Goal: Task Accomplishment & Management: Manage account settings

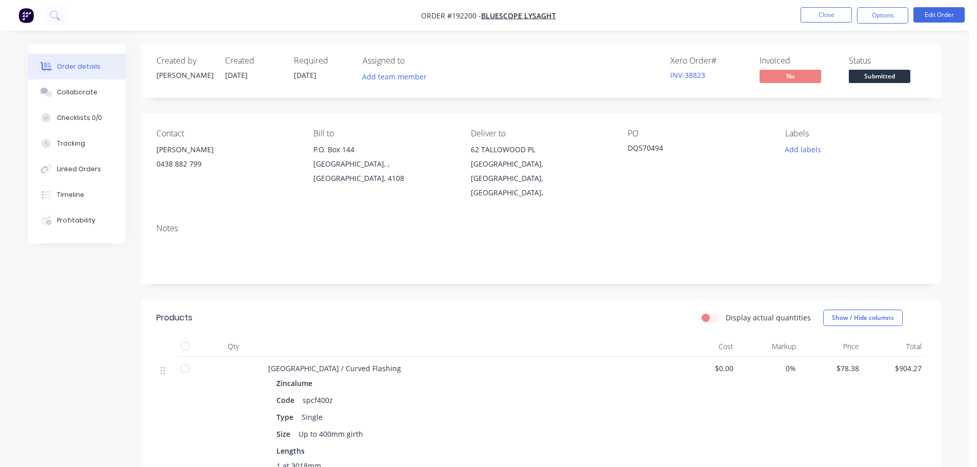
click at [826, 19] on button "Close" at bounding box center [825, 14] width 51 height 15
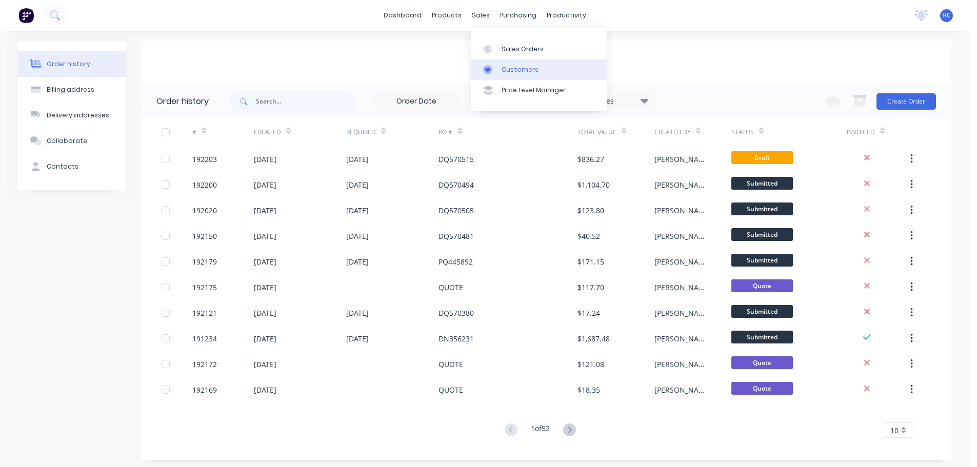
click at [507, 62] on link "Customers" at bounding box center [539, 69] width 136 height 21
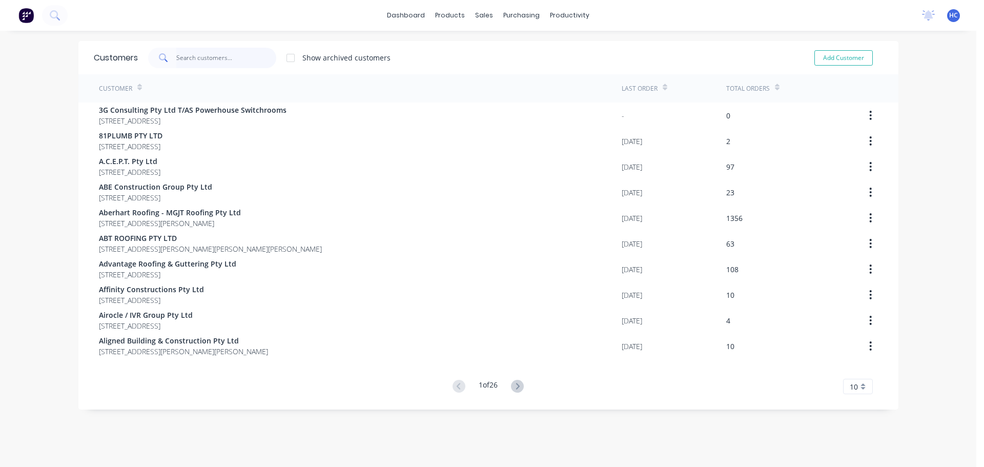
click at [210, 49] on input "text" at bounding box center [226, 58] width 100 height 21
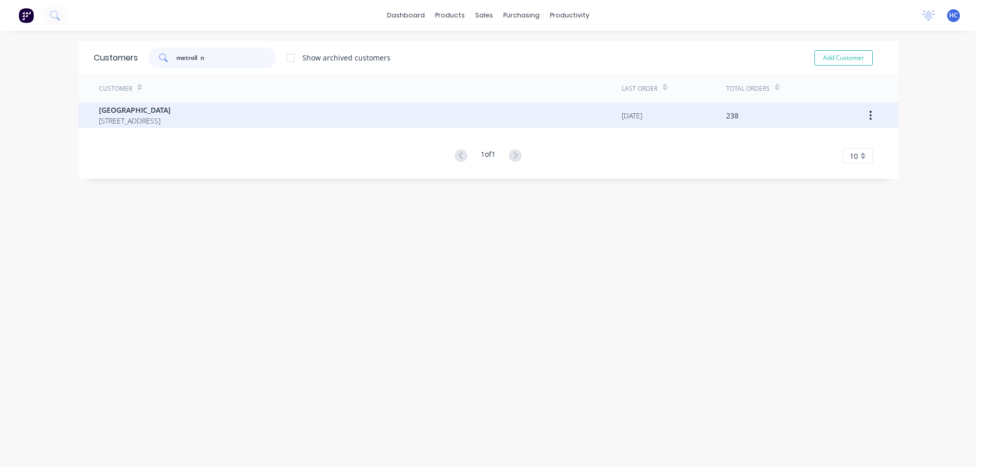
type input "metroll n"
click at [133, 117] on span "[STREET_ADDRESS]" at bounding box center [135, 120] width 72 height 11
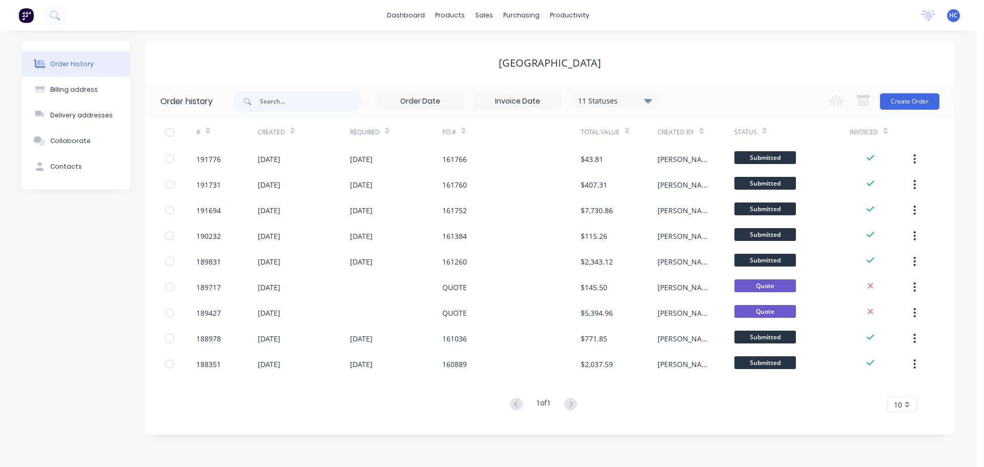
drag, startPoint x: 963, startPoint y: 185, endPoint x: 970, endPoint y: 185, distance: 7.7
drag, startPoint x: 970, startPoint y: 185, endPoint x: 906, endPoint y: 101, distance: 105.6
click at [906, 101] on button "Create Order" at bounding box center [909, 101] width 59 height 16
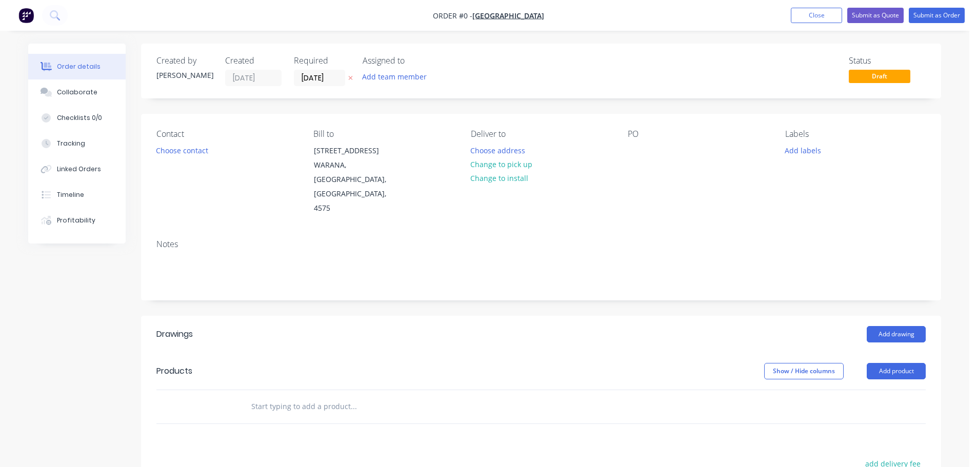
click at [352, 78] on icon at bounding box center [350, 78] width 5 height 6
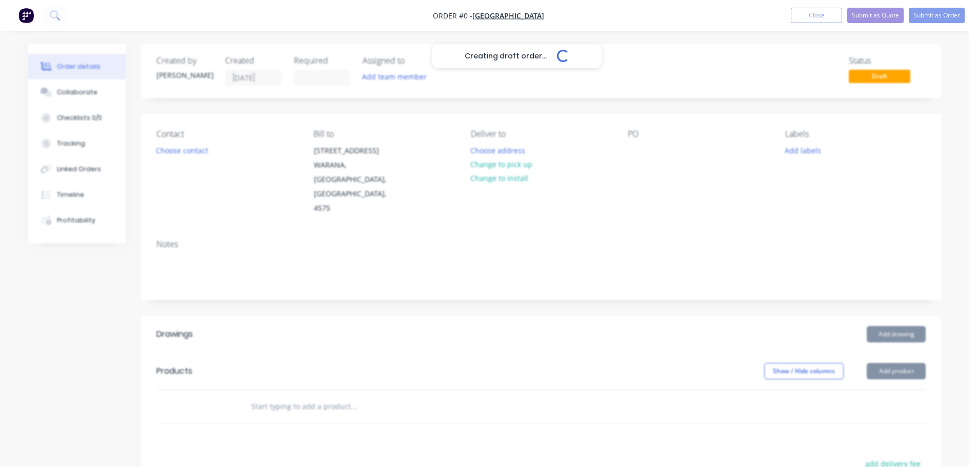
click at [636, 160] on div "Creating draft order... Loading..." at bounding box center [516, 277] width 977 height 467
click at [636, 150] on div "Creating draft order... Loading..." at bounding box center [516, 277] width 977 height 467
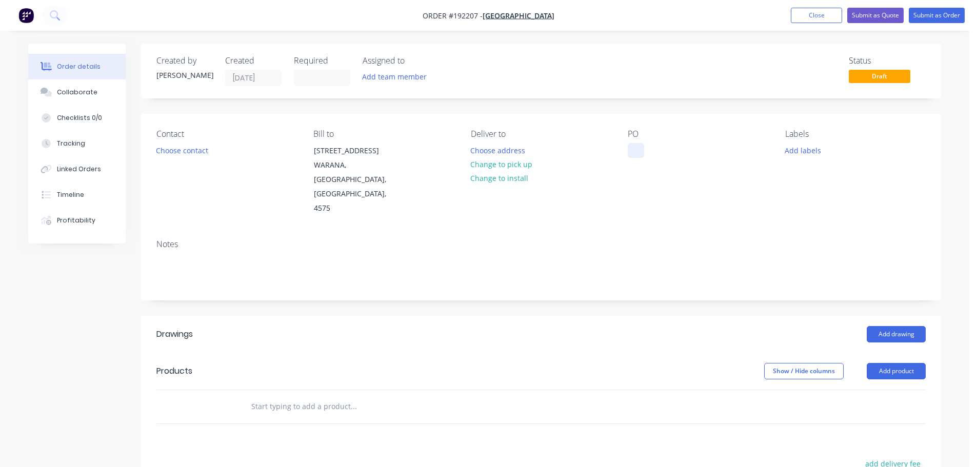
click at [639, 154] on div at bounding box center [635, 150] width 16 height 15
drag, startPoint x: 641, startPoint y: 313, endPoint x: 835, endPoint y: 313, distance: 193.8
click at [641, 316] on header "Drawings Add drawing" at bounding box center [541, 334] width 800 height 37
click at [891, 363] on button "Add product" at bounding box center [895, 371] width 59 height 16
click at [869, 410] on div "Basic product" at bounding box center [876, 417] width 79 height 15
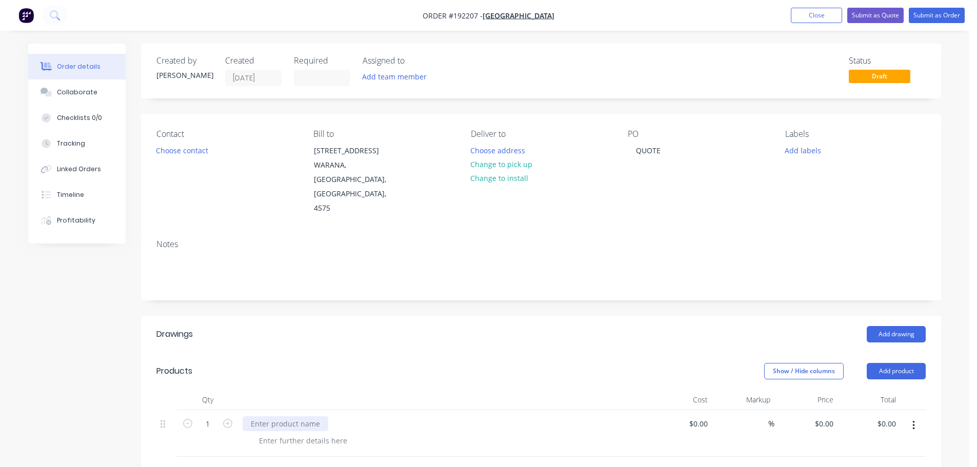
click at [273, 416] on div at bounding box center [285, 423] width 86 height 15
click at [285, 433] on div at bounding box center [303, 440] width 105 height 15
click at [371, 321] on header "Drawings Add drawing" at bounding box center [541, 334] width 800 height 37
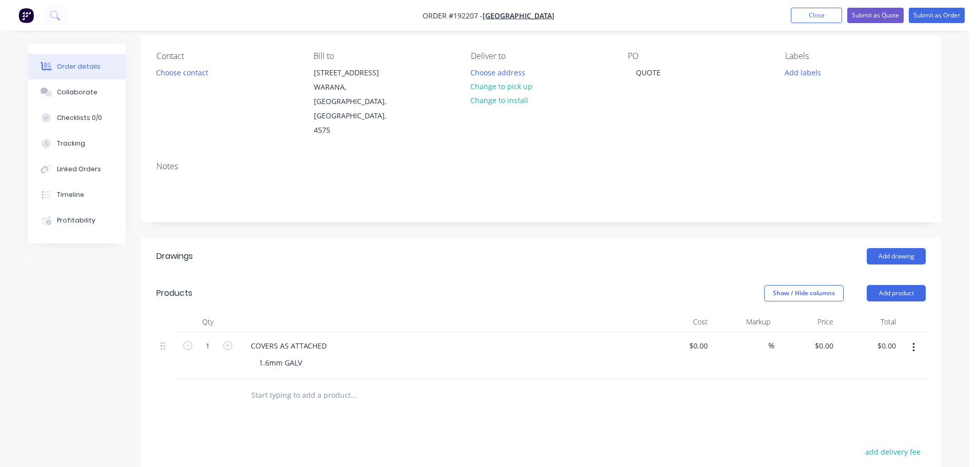
scroll to position [103, 0]
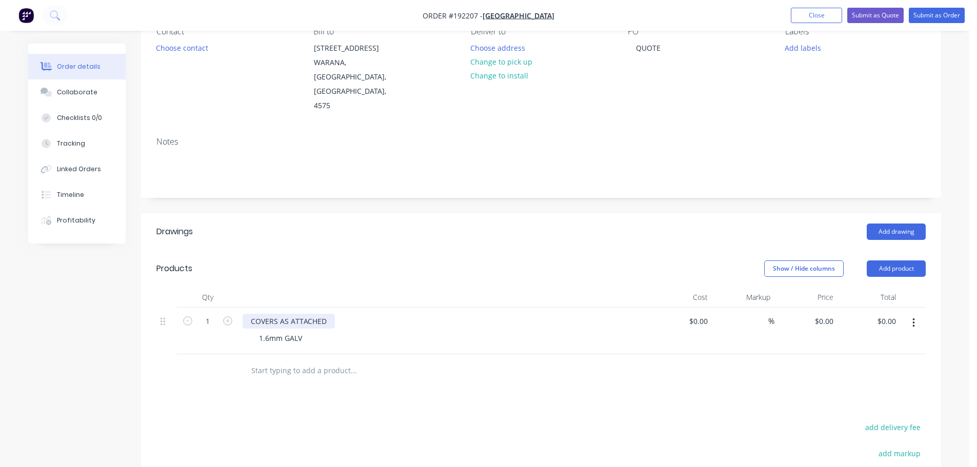
click at [324, 314] on div "COVERS AS ATTACHED" at bounding box center [288, 321] width 92 height 15
click at [830, 314] on input "0" at bounding box center [826, 321] width 24 height 15
type input "$135.46"
click at [638, 213] on header "Drawings Add drawing" at bounding box center [541, 231] width 800 height 37
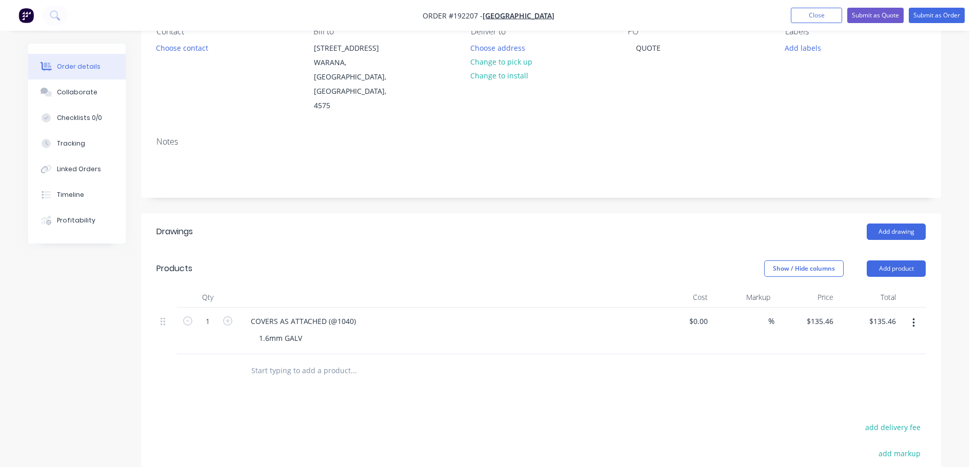
click at [914, 318] on icon "button" at bounding box center [913, 322] width 2 height 9
click at [871, 342] on div "Duplicate" at bounding box center [876, 349] width 79 height 15
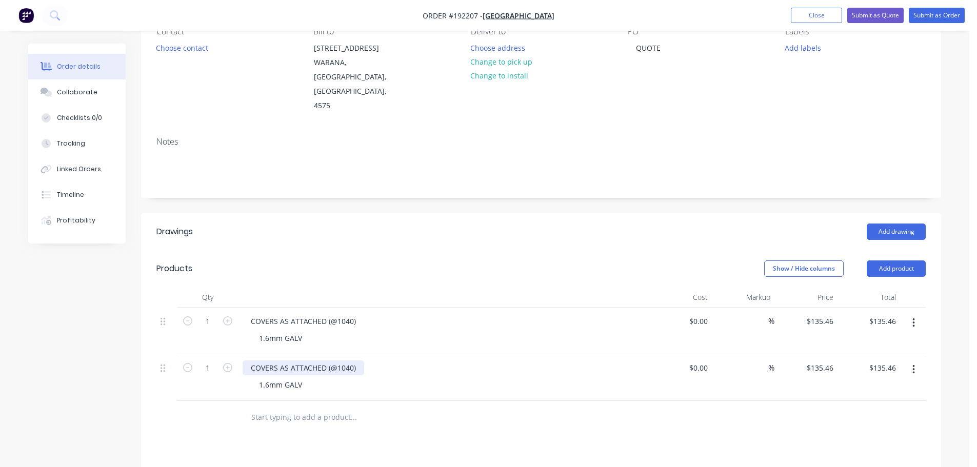
click at [349, 360] on div "COVERS AS ATTACHED (@1040)" at bounding box center [302, 367] width 121 height 15
click at [822, 360] on input "135.46" at bounding box center [823, 367] width 28 height 15
type input "$138.38"
click at [692, 287] on div "Cost" at bounding box center [679, 297] width 63 height 21
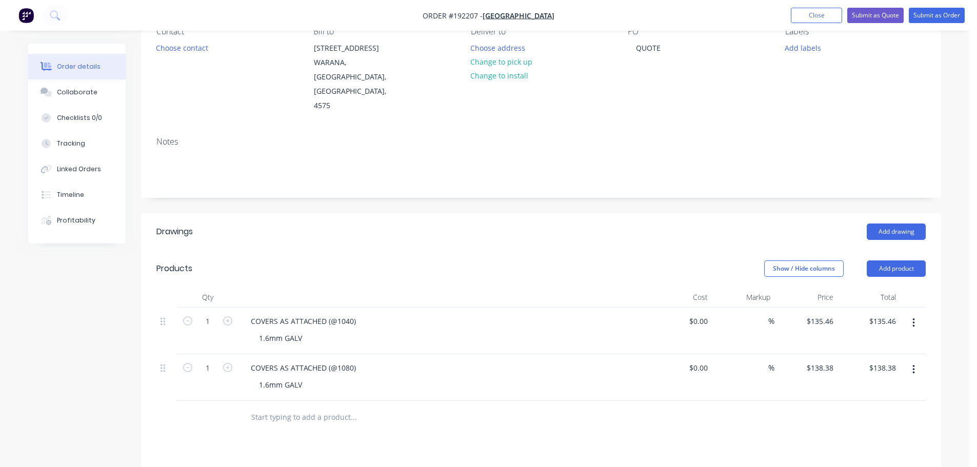
click at [918, 360] on button "button" at bounding box center [913, 369] width 24 height 18
click at [883, 389] on div "Duplicate" at bounding box center [876, 396] width 79 height 15
click at [825, 407] on input "138.38" at bounding box center [821, 414] width 32 height 15
type input "$139.12"
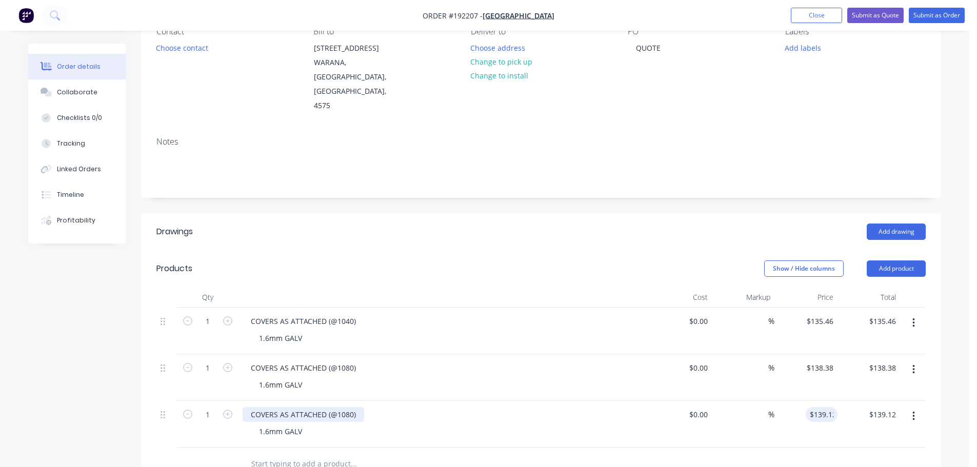
click at [352, 407] on div "COVERS AS ATTACHED (@1080)" at bounding box center [302, 414] width 121 height 15
click at [349, 407] on div "COVERS AS ATTACHED (@1080)" at bounding box center [302, 414] width 121 height 15
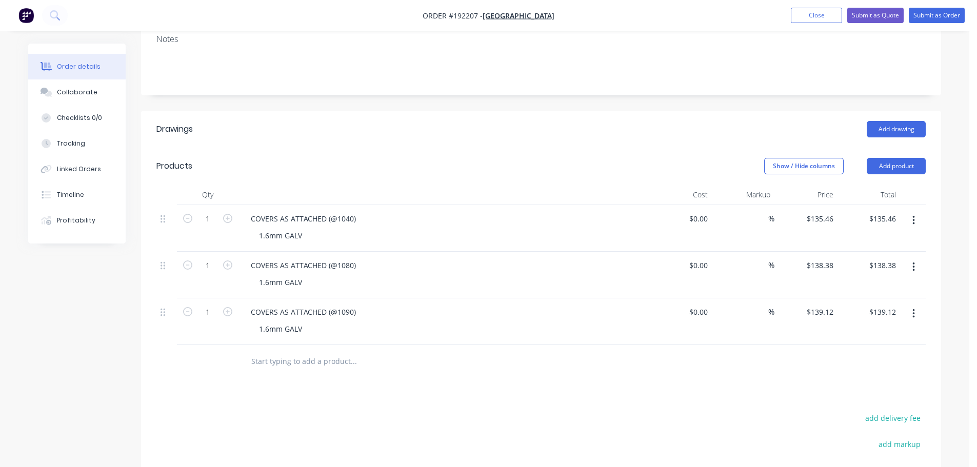
click at [921, 305] on button "button" at bounding box center [913, 314] width 24 height 18
click at [883, 333] on div "Duplicate" at bounding box center [876, 340] width 79 height 15
click at [230, 260] on icon "button" at bounding box center [227, 264] width 9 height 9
type input "2"
type input "$276.76"
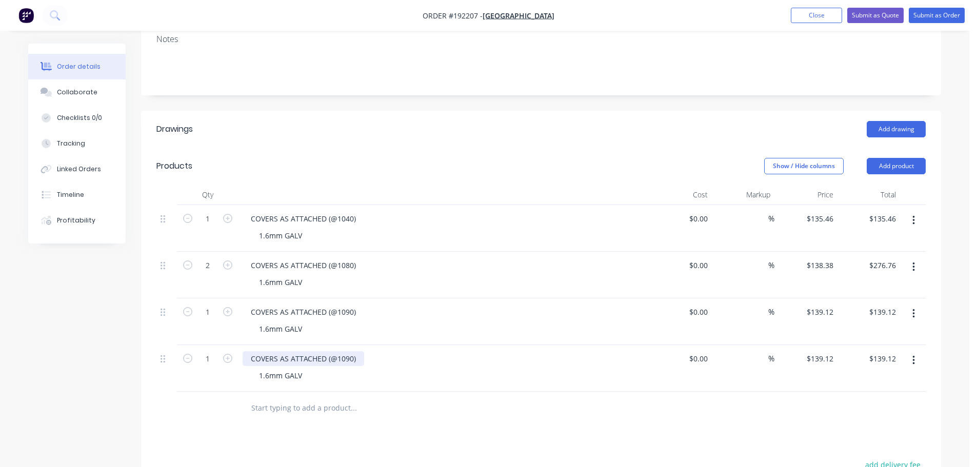
click at [344, 351] on div "COVERS AS ATTACHED (@1090)" at bounding box center [302, 358] width 121 height 15
click at [826, 351] on input "139.12" at bounding box center [823, 358] width 28 height 15
type input "$139.48"
click at [774, 392] on div at bounding box center [540, 408] width 769 height 33
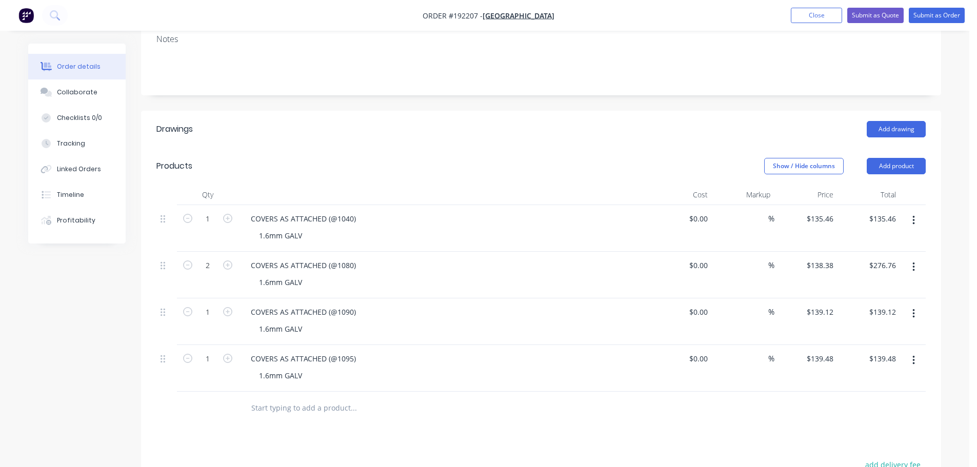
click at [912, 356] on icon "button" at bounding box center [913, 360] width 2 height 9
click at [897, 380] on div "Duplicate" at bounding box center [876, 387] width 79 height 15
click at [819, 398] on input "139.48" at bounding box center [821, 405] width 32 height 15
type input "$147.17"
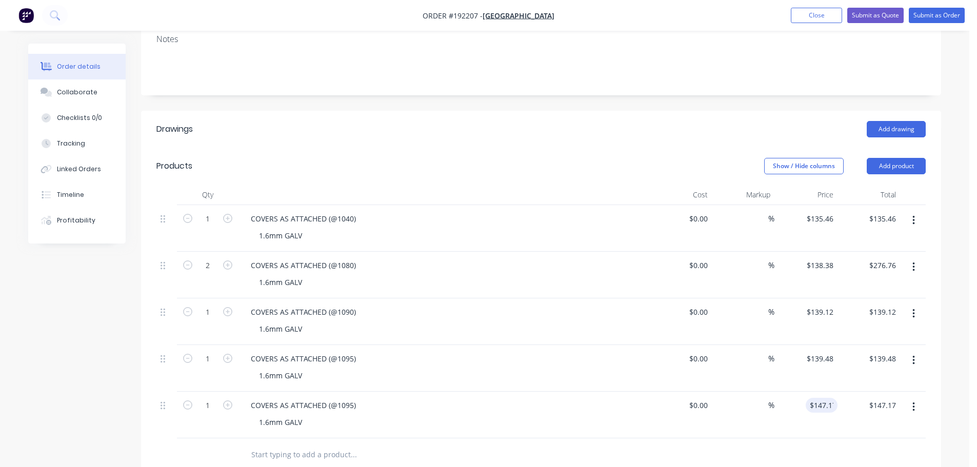
click at [475, 368] on div "1.6mm GALV" at bounding box center [448, 375] width 394 height 15
click at [349, 398] on div "COVERS AS ATTACHED (@1095)" at bounding box center [302, 405] width 121 height 15
click at [480, 351] on div "COVERS AS ATTACHED (@1095)" at bounding box center [443, 358] width 402 height 15
click at [276, 211] on div "COVERS AS ATTACHED (@1040)" at bounding box center [302, 218] width 121 height 15
click at [277, 258] on div "COVERS AS ATTACHED (@1080)" at bounding box center [302, 265] width 121 height 15
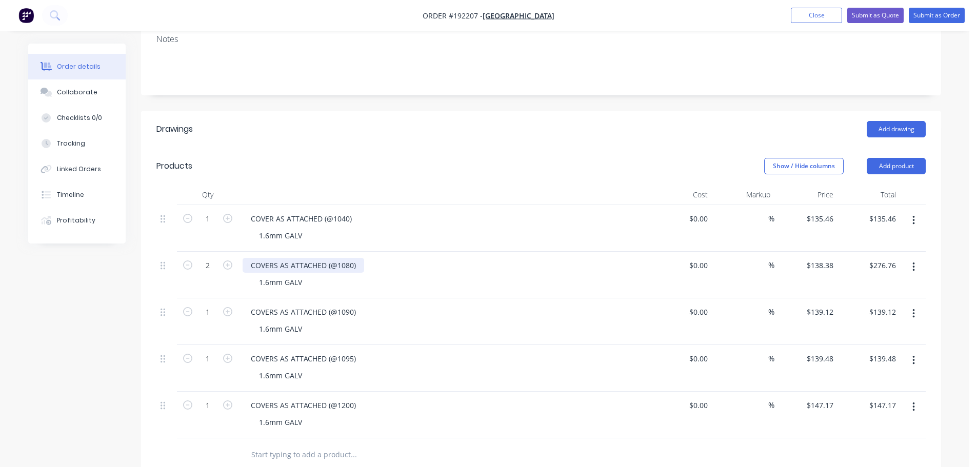
click at [276, 258] on div "COVERS AS ATTACHED (@1080)" at bounding box center [302, 265] width 121 height 15
click at [276, 305] on div "COVERS AS ATTACHED (@1090)" at bounding box center [302, 312] width 121 height 15
click at [277, 351] on div "COVERS AS ATTACHED (@1095)" at bounding box center [302, 358] width 121 height 15
click at [276, 351] on div "COVERS AS ATTACHED (@1095)" at bounding box center [302, 358] width 121 height 15
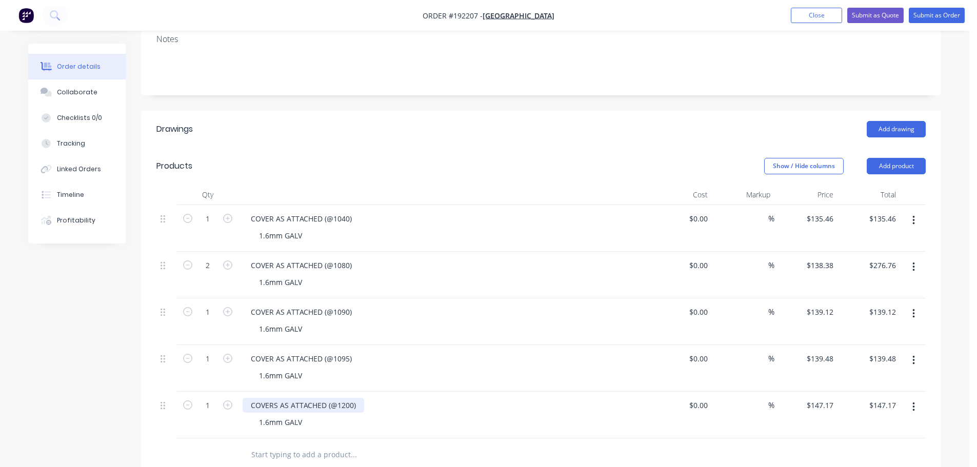
click at [277, 398] on div "COVERS AS ATTACHED (@1200)" at bounding box center [302, 405] width 121 height 15
click at [276, 398] on div "COVERS AS ATTACHED (@1200)" at bounding box center [302, 405] width 121 height 15
click at [371, 158] on div "Show / Hide columns Add product" at bounding box center [622, 166] width 605 height 16
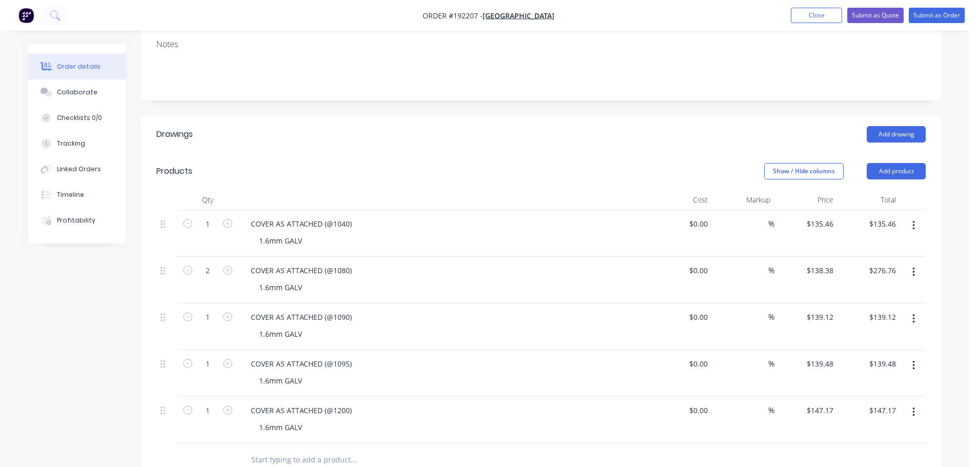
scroll to position [0, 0]
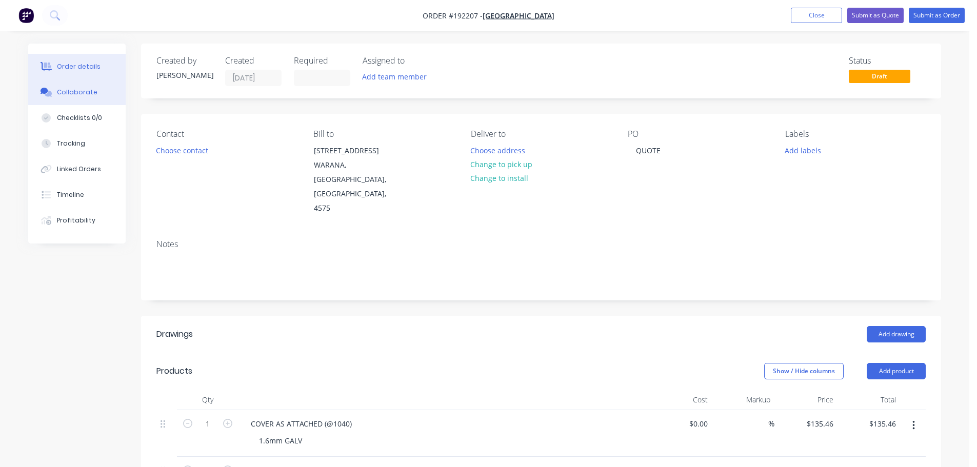
click at [49, 97] on button "Collaborate" at bounding box center [76, 92] width 97 height 26
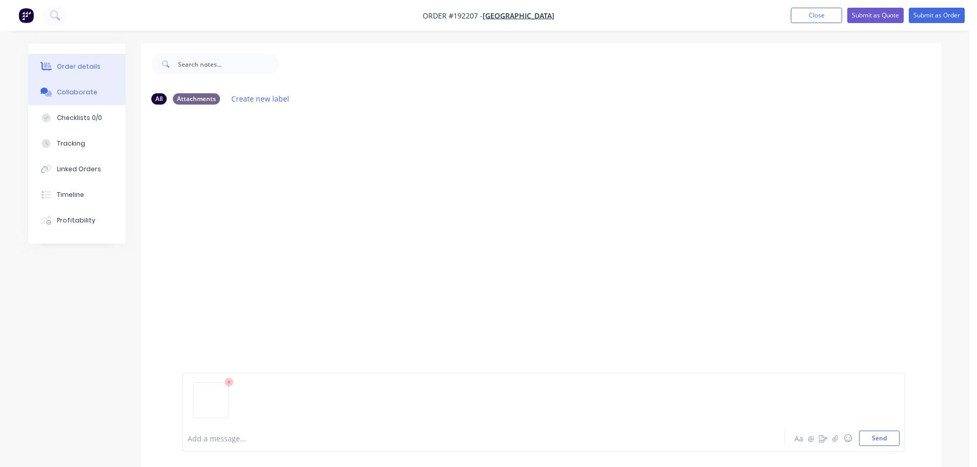
click at [86, 63] on div "Order details" at bounding box center [79, 66] width 44 height 9
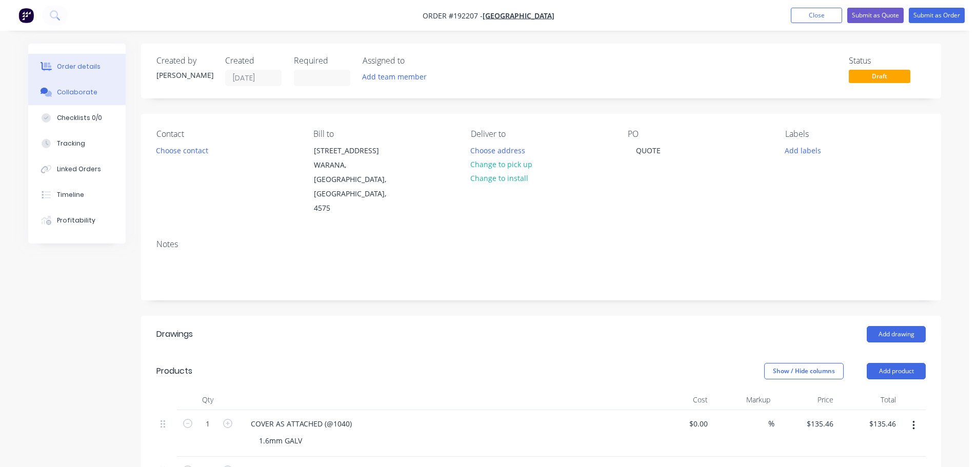
click at [101, 95] on button "Collaborate" at bounding box center [76, 92] width 97 height 26
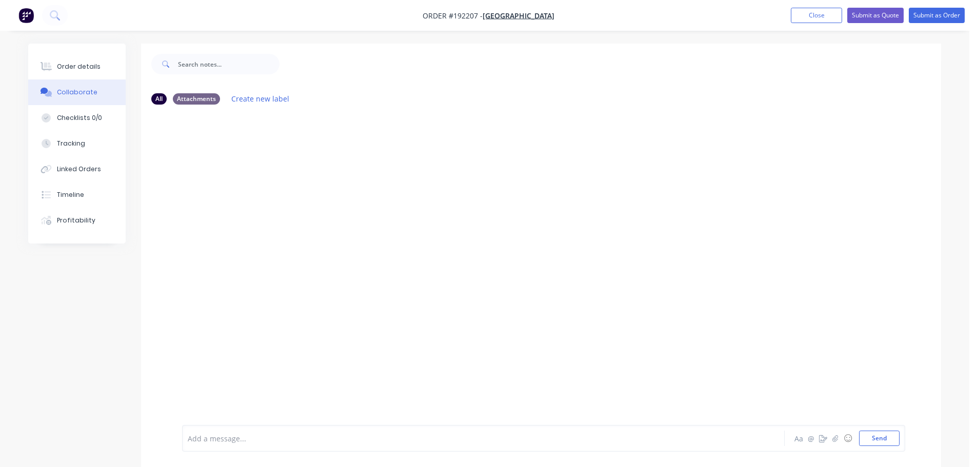
click at [295, 193] on div at bounding box center [541, 269] width 800 height 312
click at [882, 438] on button "Send" at bounding box center [879, 438] width 40 height 15
click at [81, 69] on div "Order details" at bounding box center [79, 66] width 44 height 9
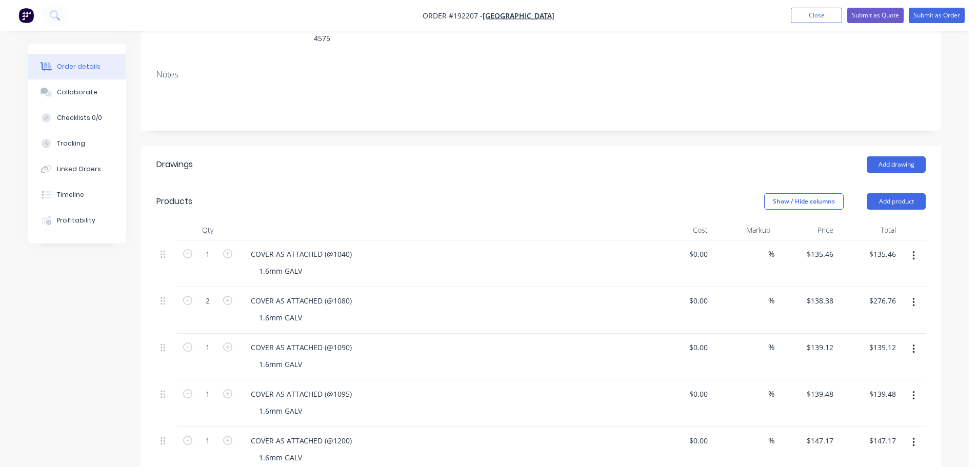
scroll to position [205, 0]
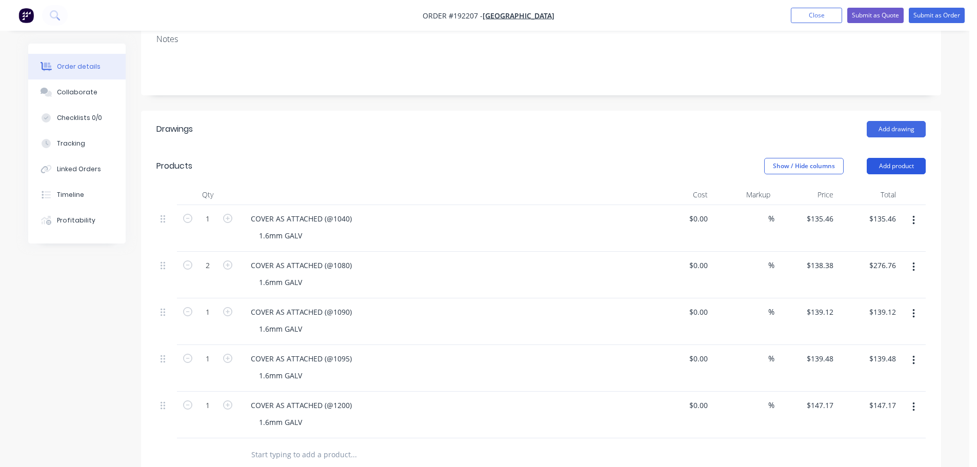
click at [918, 158] on button "Add product" at bounding box center [895, 166] width 59 height 16
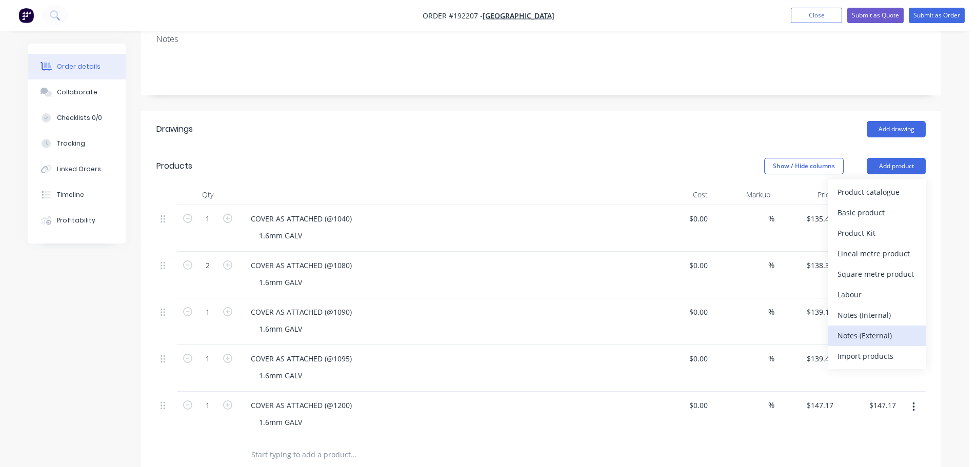
click at [864, 328] on div "Notes (External)" at bounding box center [876, 335] width 79 height 15
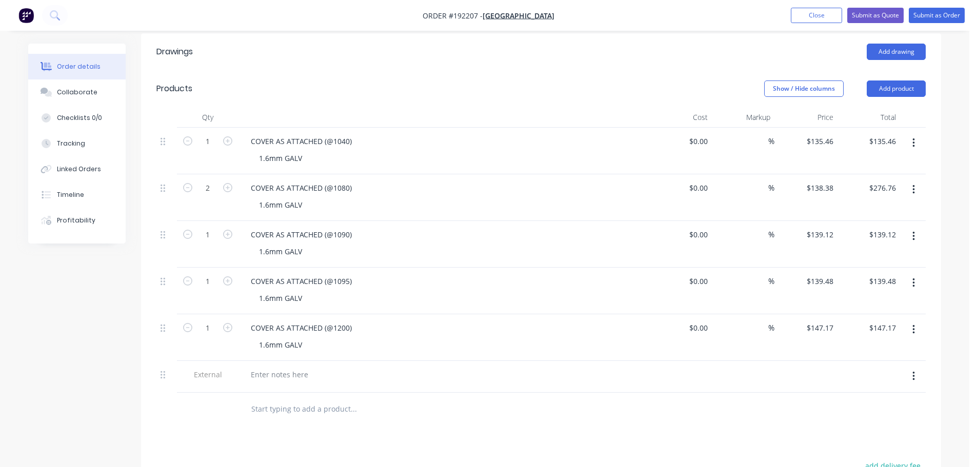
scroll to position [308, 0]
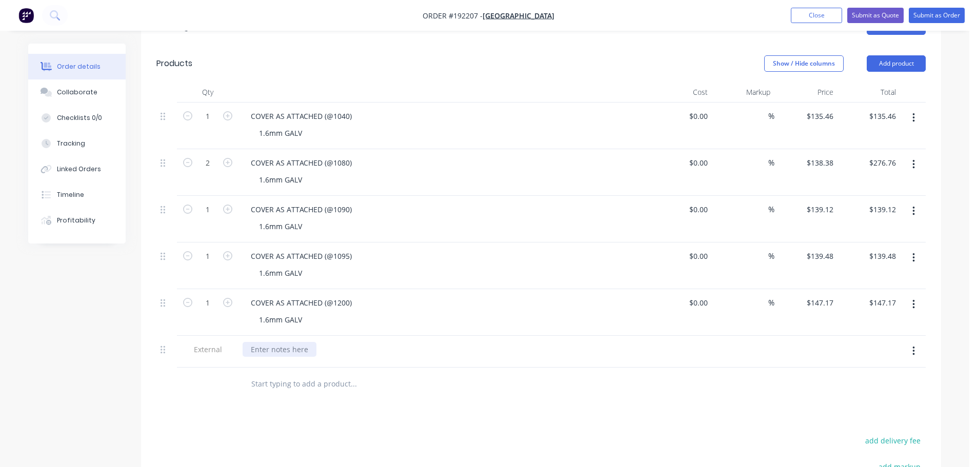
click at [259, 342] on div at bounding box center [279, 349] width 74 height 15
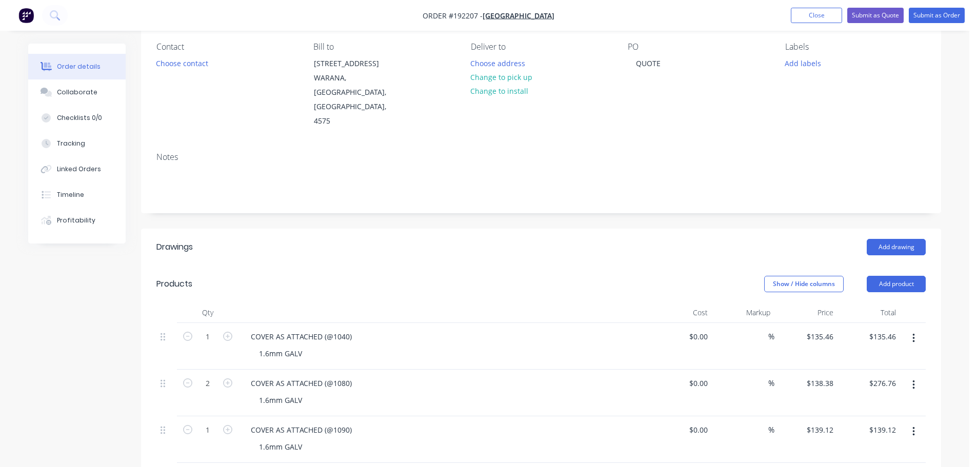
scroll to position [0, 0]
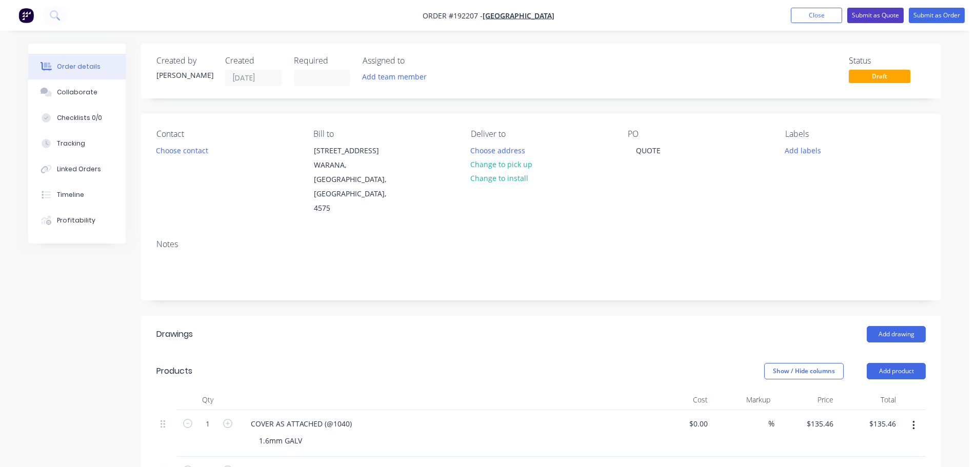
click at [881, 15] on button "Submit as Quote" at bounding box center [875, 15] width 56 height 15
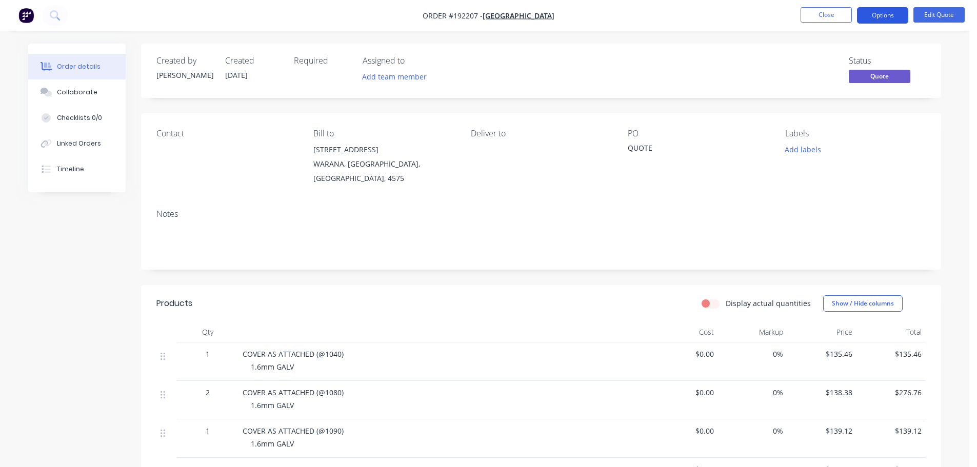
drag, startPoint x: 884, startPoint y: 18, endPoint x: 891, endPoint y: 24, distance: 8.7
click at [884, 18] on button "Options" at bounding box center [882, 15] width 51 height 16
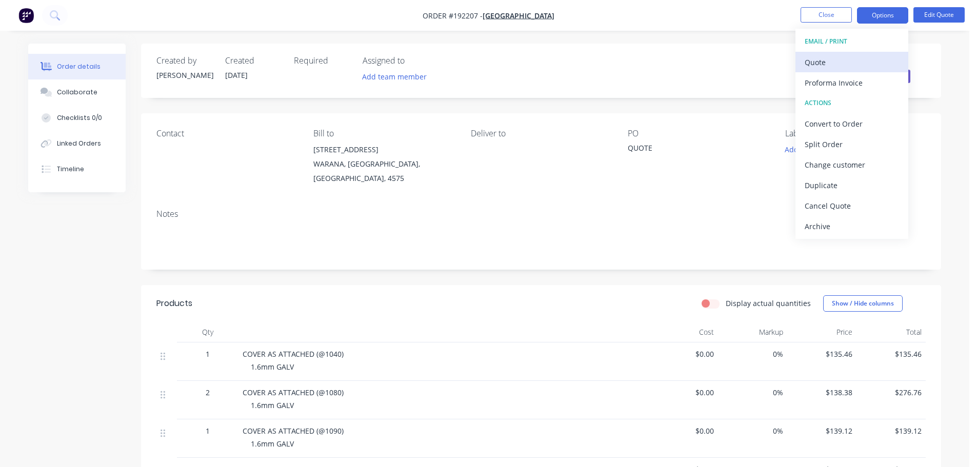
click at [848, 59] on div "Quote" at bounding box center [851, 62] width 94 height 15
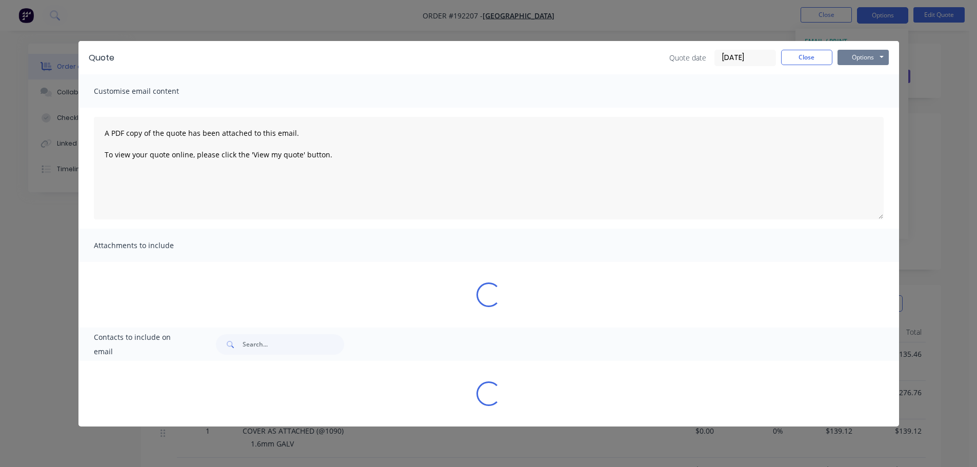
click at [866, 62] on button "Options" at bounding box center [862, 57] width 51 height 15
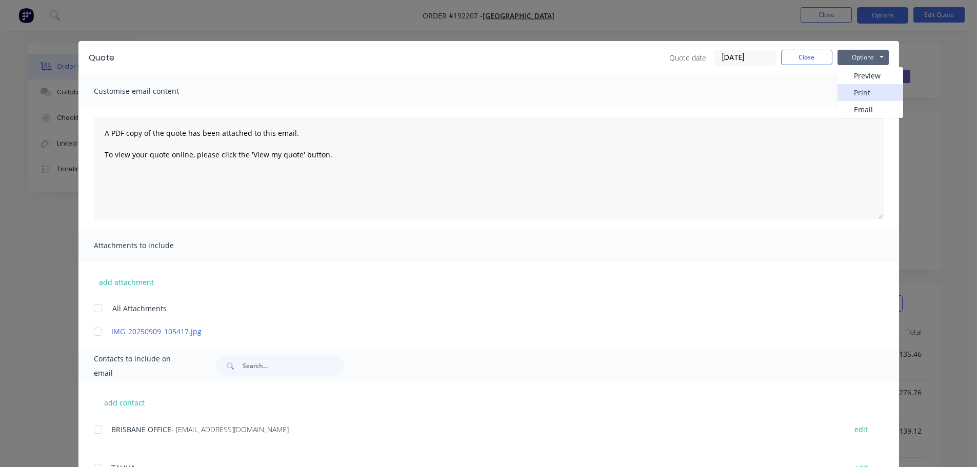
click at [858, 88] on button "Print" at bounding box center [870, 92] width 66 height 17
click at [798, 56] on button "Close" at bounding box center [806, 57] width 51 height 15
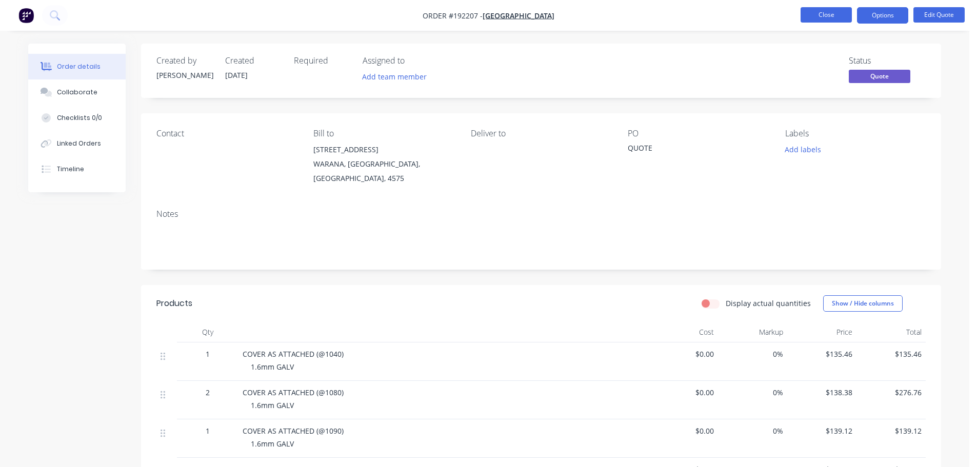
click at [825, 16] on button "Close" at bounding box center [825, 14] width 51 height 15
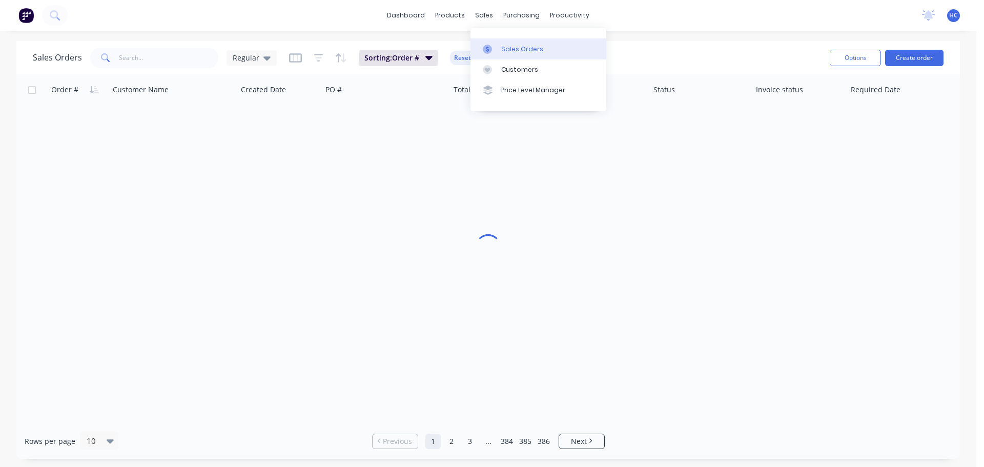
click at [521, 47] on div "Sales Orders" at bounding box center [522, 49] width 42 height 9
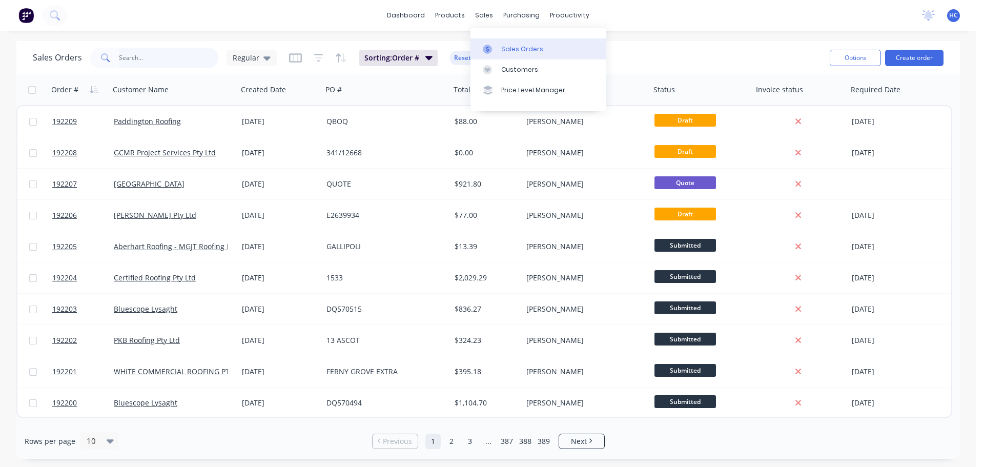
click at [159, 53] on input "text" at bounding box center [169, 58] width 100 height 21
type input "12145"
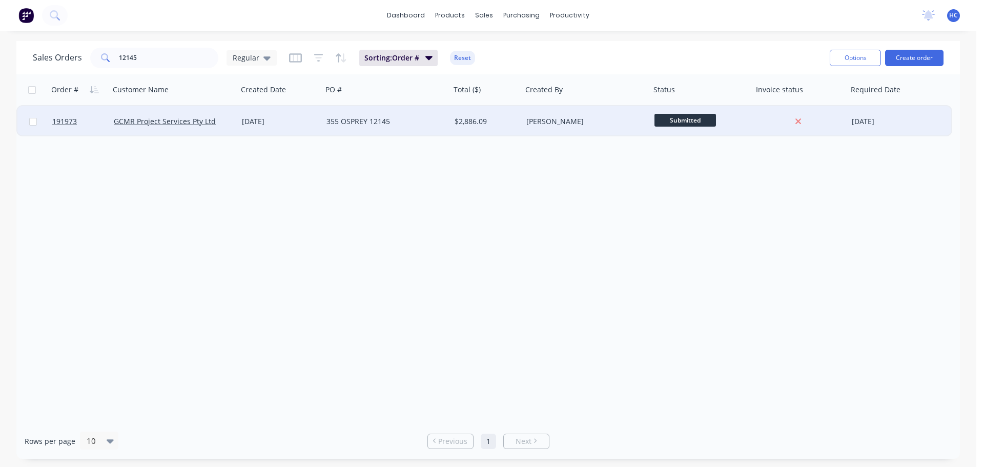
click at [409, 128] on div "355 OSPREY 12145" at bounding box center [386, 121] width 128 height 31
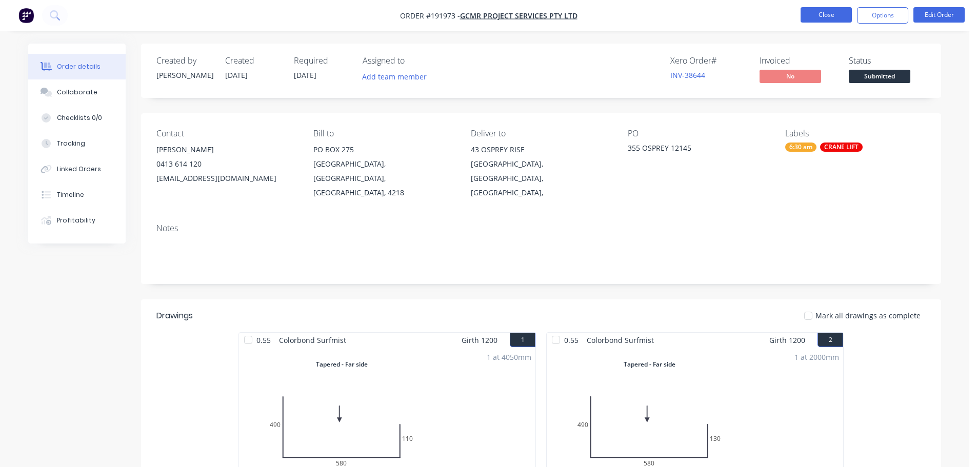
click at [830, 16] on button "Close" at bounding box center [825, 14] width 51 height 15
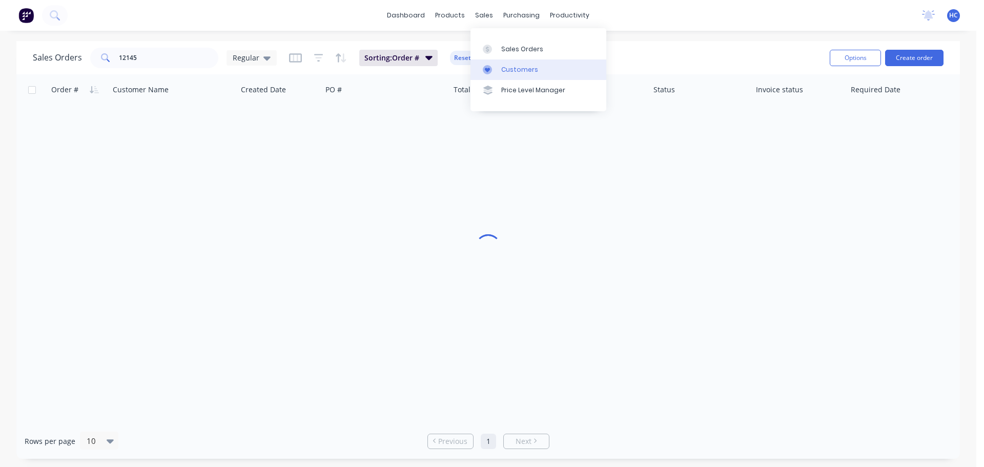
click at [515, 69] on div "Customers" at bounding box center [519, 69] width 37 height 9
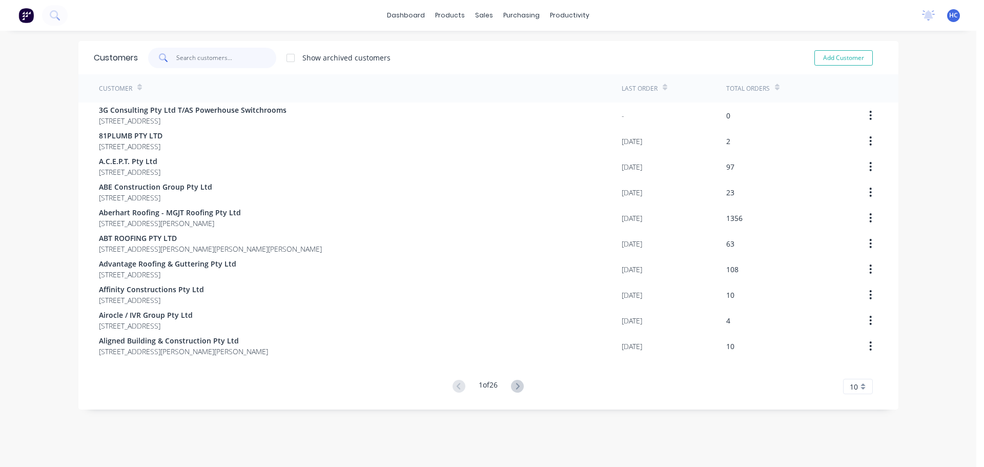
click at [192, 59] on input "text" at bounding box center [226, 58] width 100 height 21
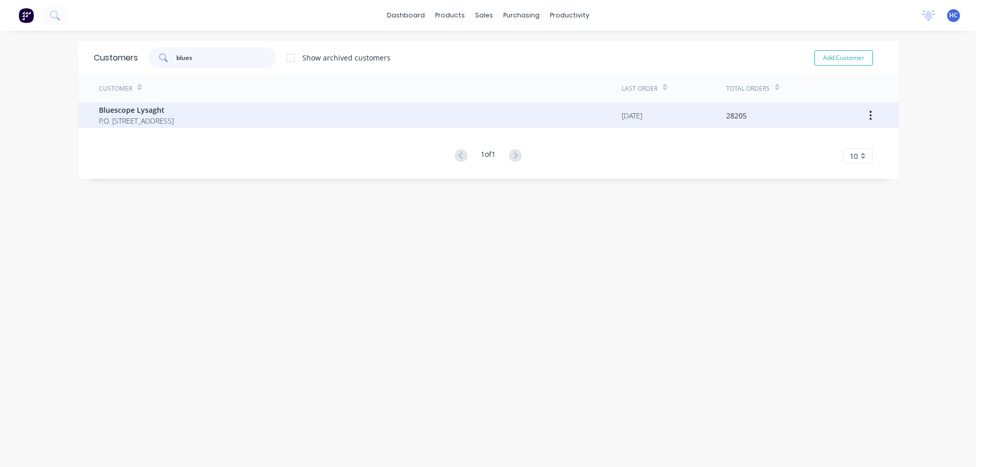
type input "blues"
click at [160, 109] on span "Bluescope Lysaght" at bounding box center [136, 110] width 75 height 11
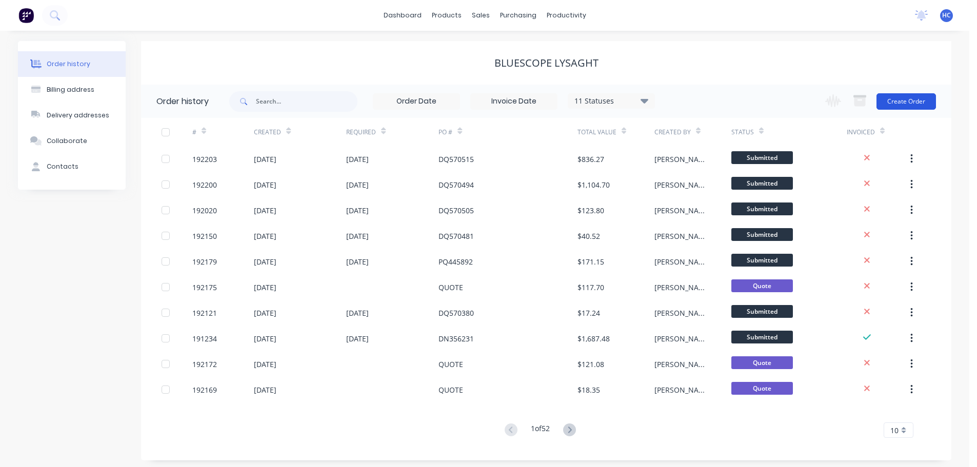
click at [902, 101] on button "Create Order" at bounding box center [905, 101] width 59 height 16
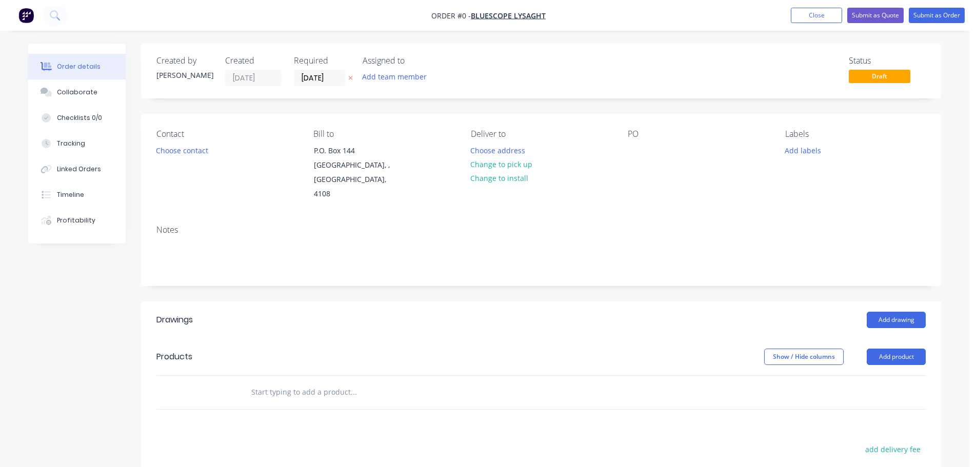
click at [352, 77] on icon at bounding box center [351, 78] width 4 height 4
click at [636, 151] on div at bounding box center [635, 150] width 16 height 15
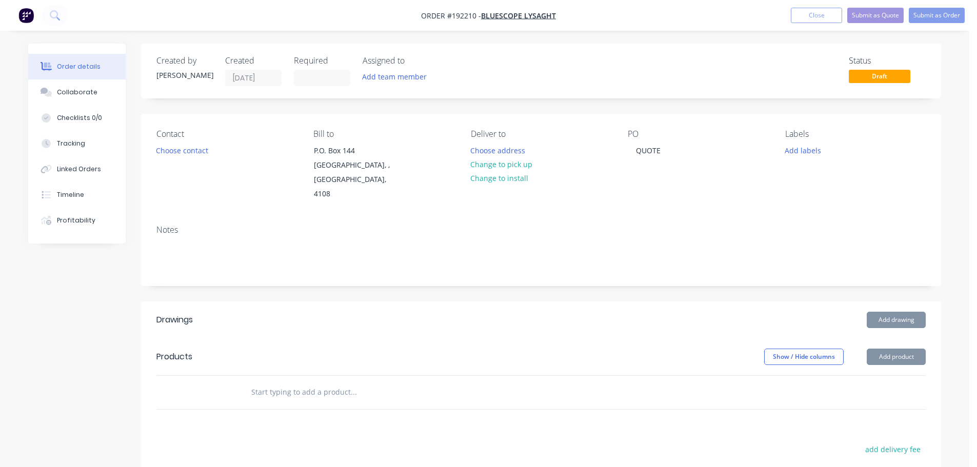
click at [582, 312] on div "Add drawing" at bounding box center [622, 320] width 605 height 16
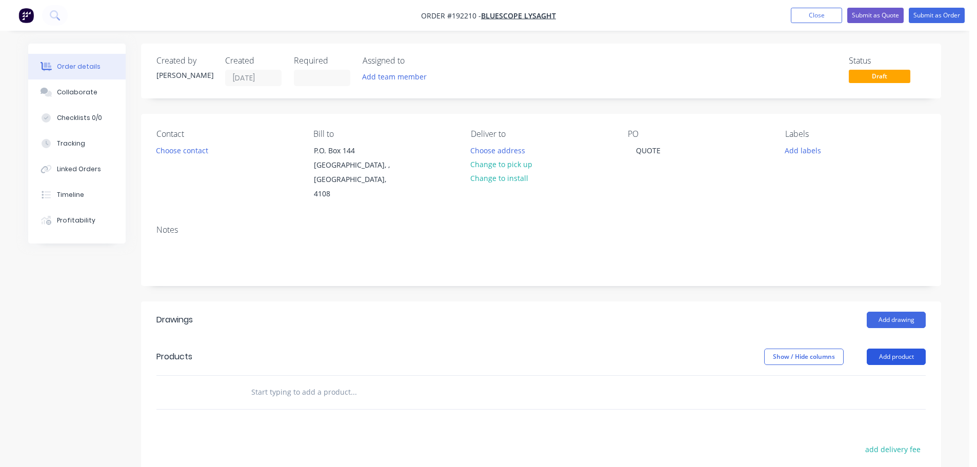
click at [892, 349] on button "Add product" at bounding box center [895, 357] width 59 height 16
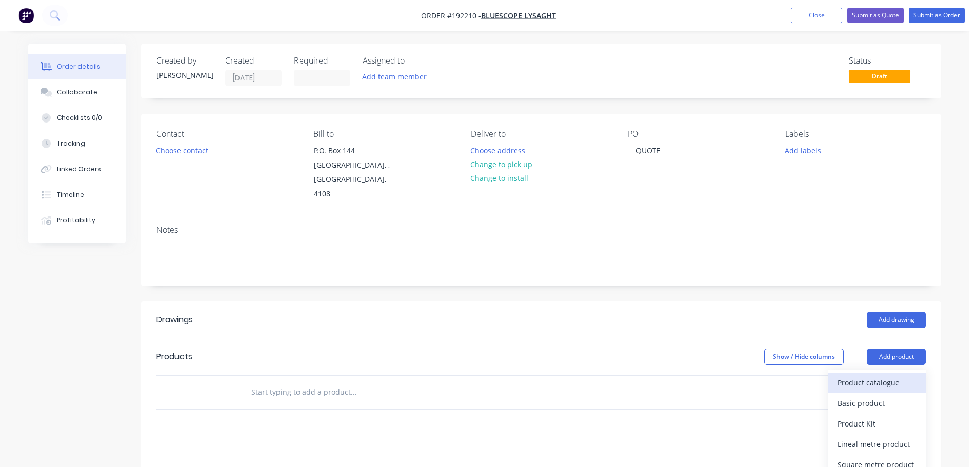
click at [880, 373] on button "Product catalogue" at bounding box center [876, 383] width 97 height 21
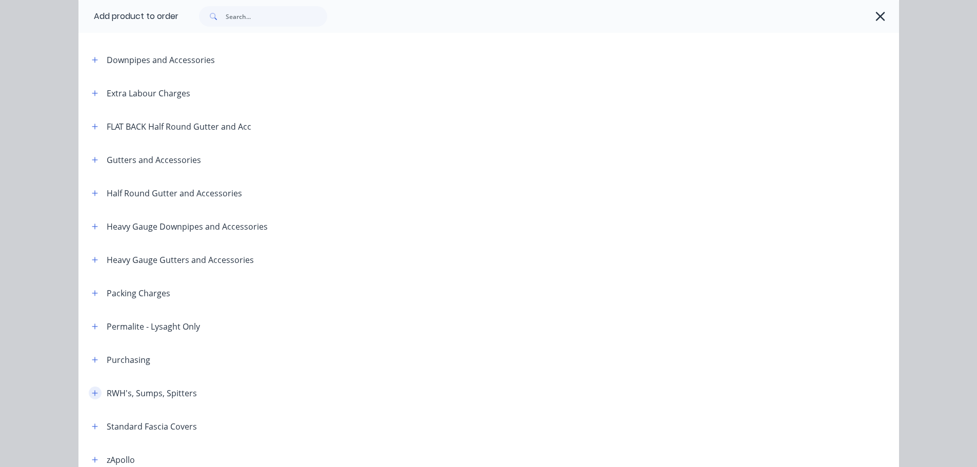
click at [93, 391] on icon "button" at bounding box center [95, 393] width 6 height 7
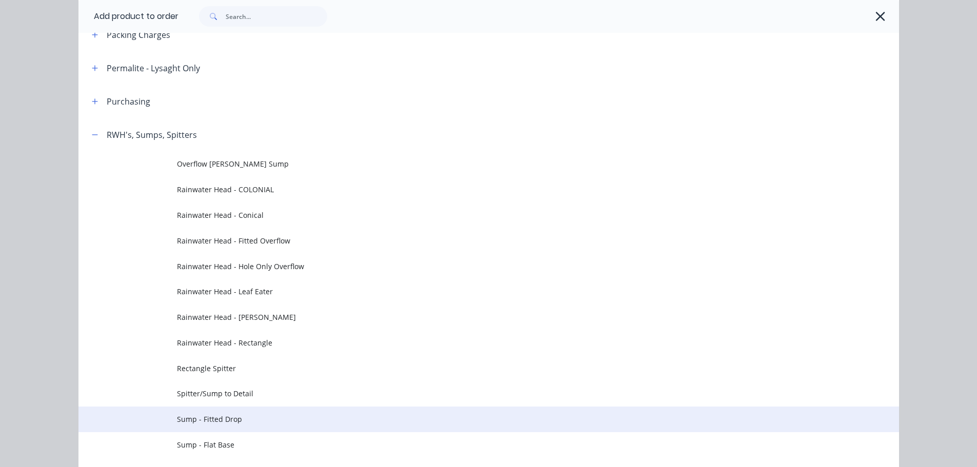
scroll to position [513, 0]
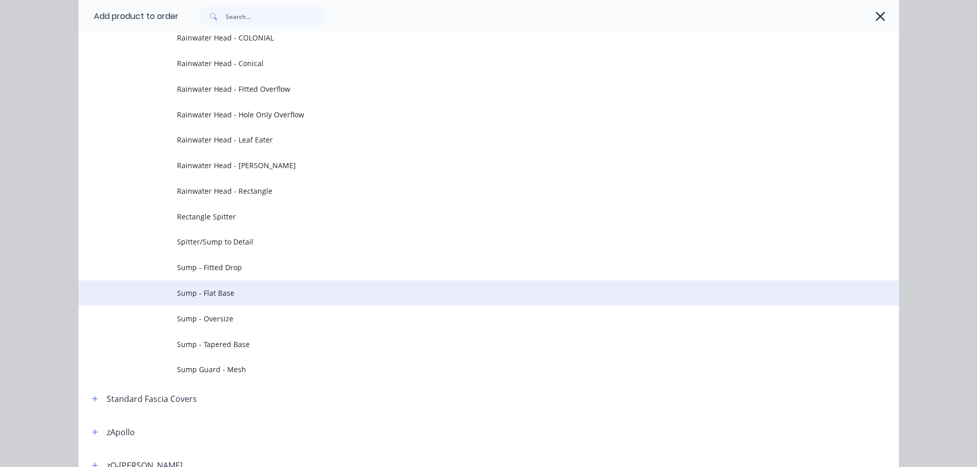
click at [230, 294] on span "Sump - Flat Base" at bounding box center [465, 293] width 577 height 11
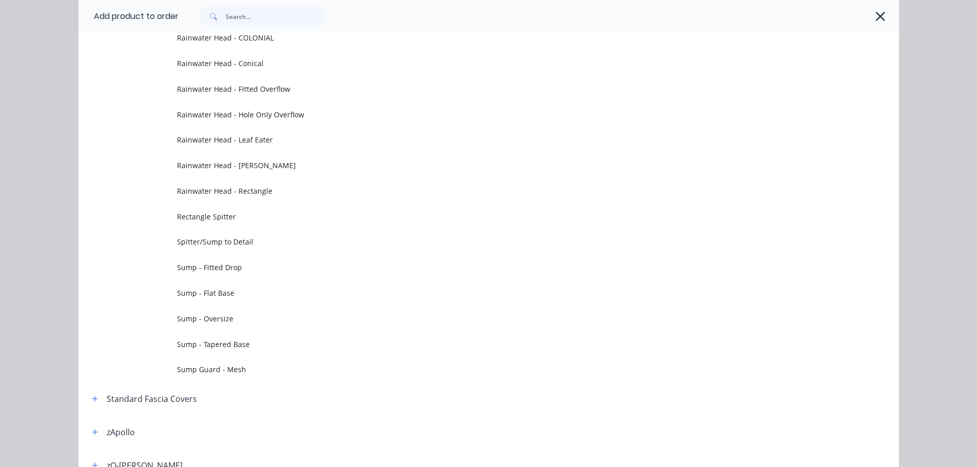
scroll to position [0, 0]
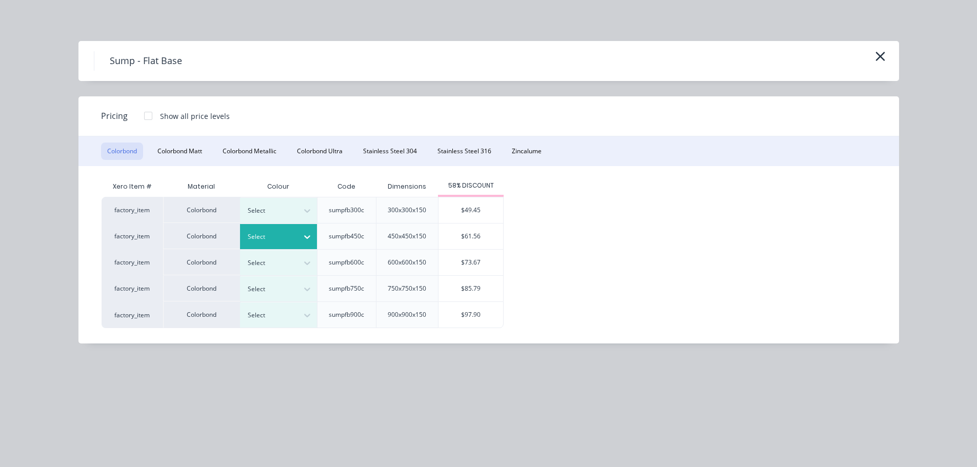
click at [282, 233] on div at bounding box center [271, 236] width 46 height 11
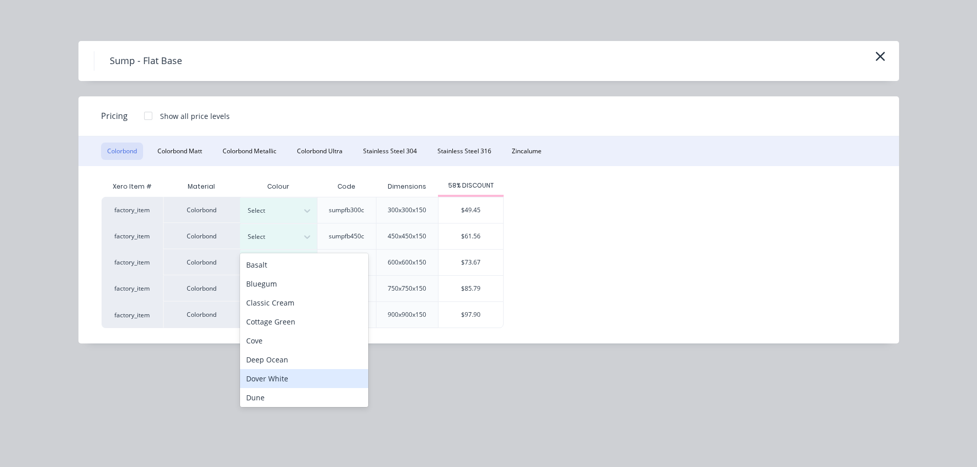
click at [273, 378] on div "Dover White" at bounding box center [304, 378] width 128 height 19
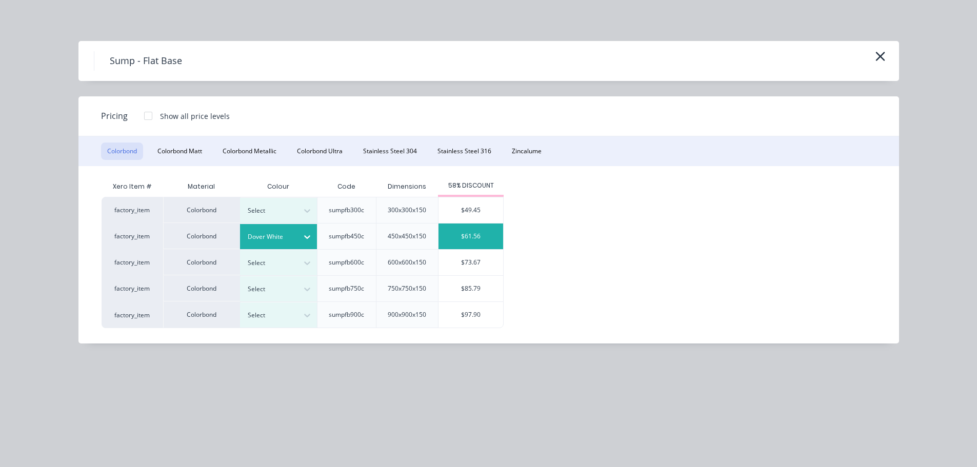
click at [462, 237] on div "$61.56" at bounding box center [470, 237] width 65 height 26
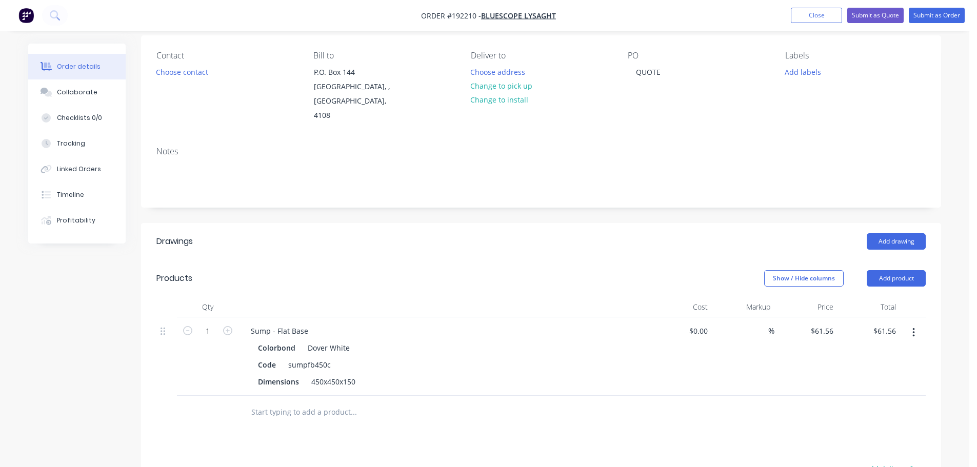
scroll to position [103, 0]
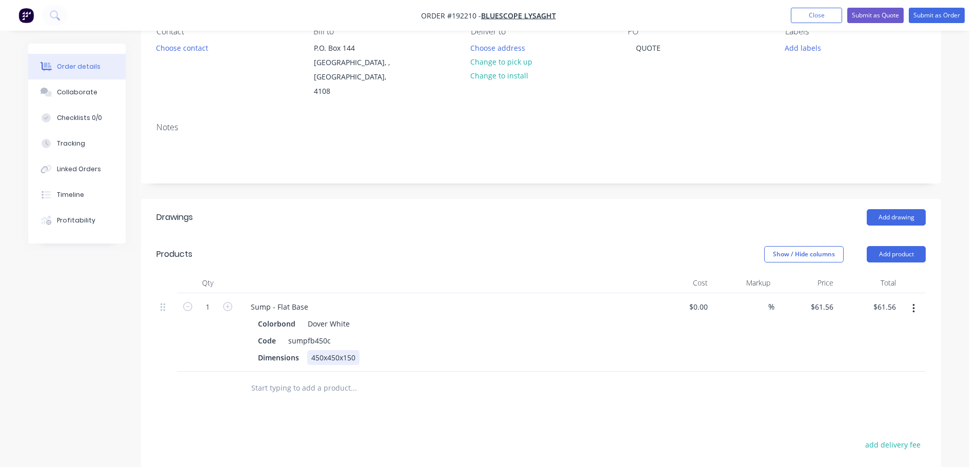
click at [318, 350] on div "450x450x150" at bounding box center [333, 357] width 52 height 15
click at [288, 299] on div "Sump - Flat Base" at bounding box center [279, 306] width 74 height 15
click at [406, 246] on div "Show / Hide columns Add product" at bounding box center [622, 254] width 605 height 16
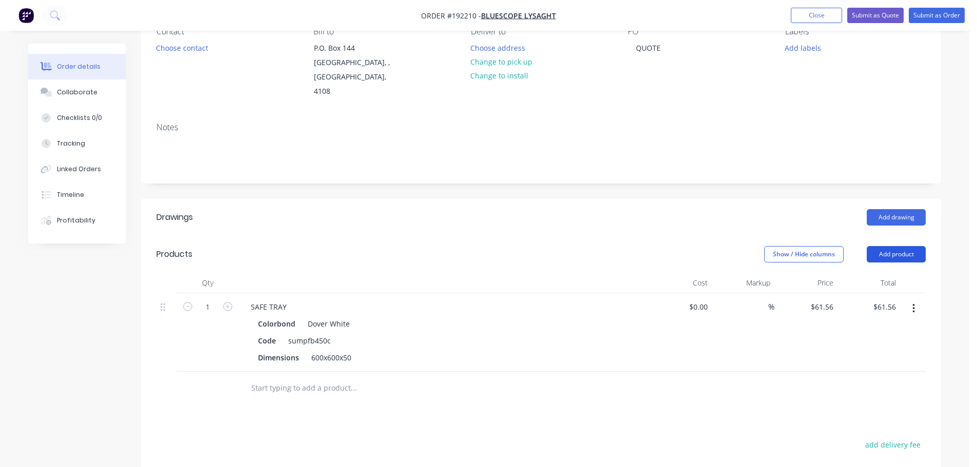
click at [901, 246] on button "Add product" at bounding box center [895, 254] width 59 height 16
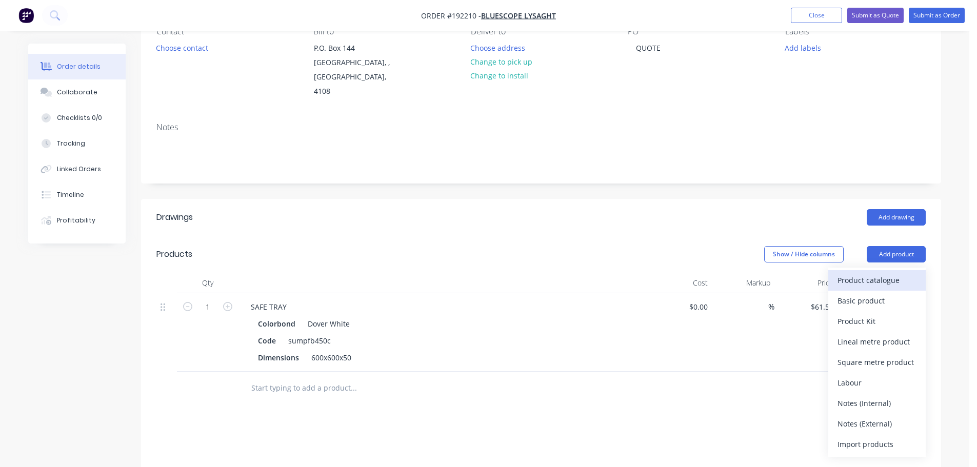
click at [869, 273] on div "Product catalogue" at bounding box center [876, 280] width 79 height 15
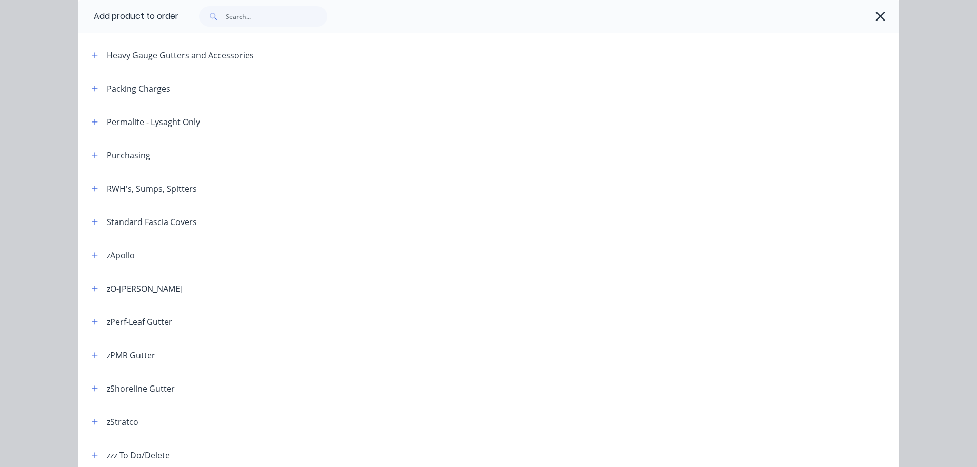
scroll to position [308, 0]
click at [96, 191] on button "button" at bounding box center [95, 187] width 13 height 13
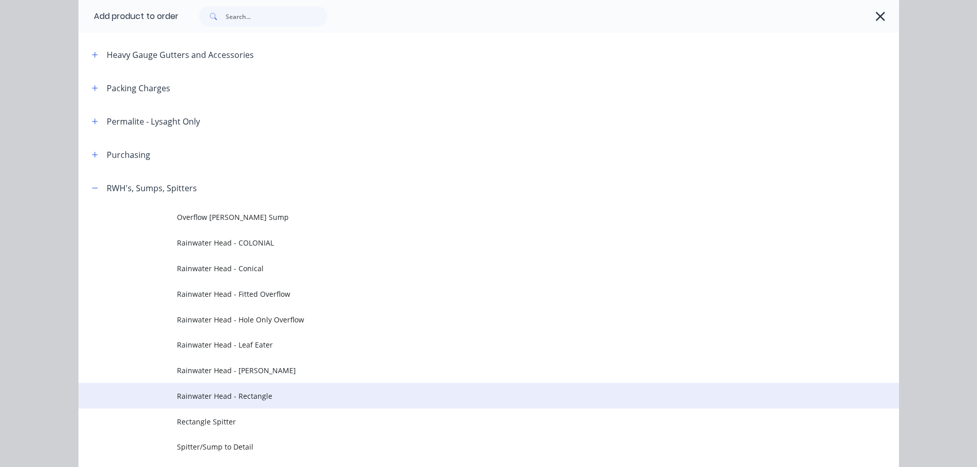
scroll to position [410, 0]
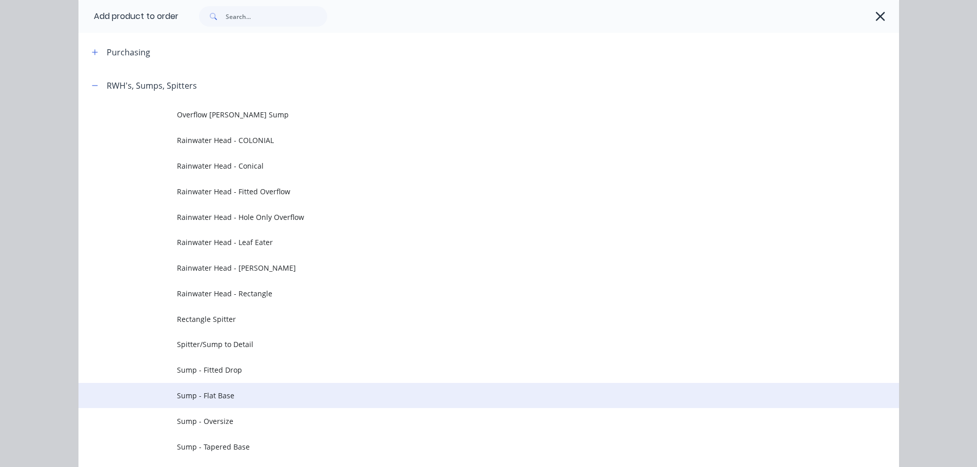
click at [220, 400] on span "Sump - Flat Base" at bounding box center [465, 395] width 577 height 11
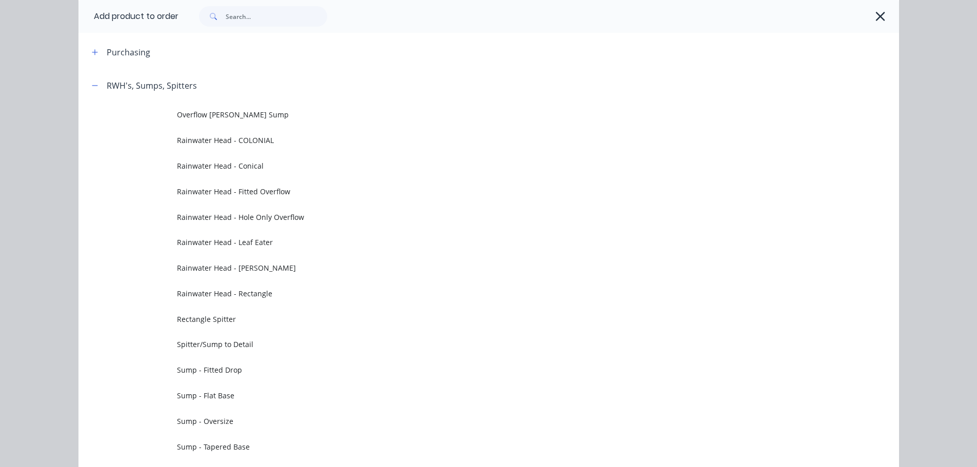
scroll to position [0, 0]
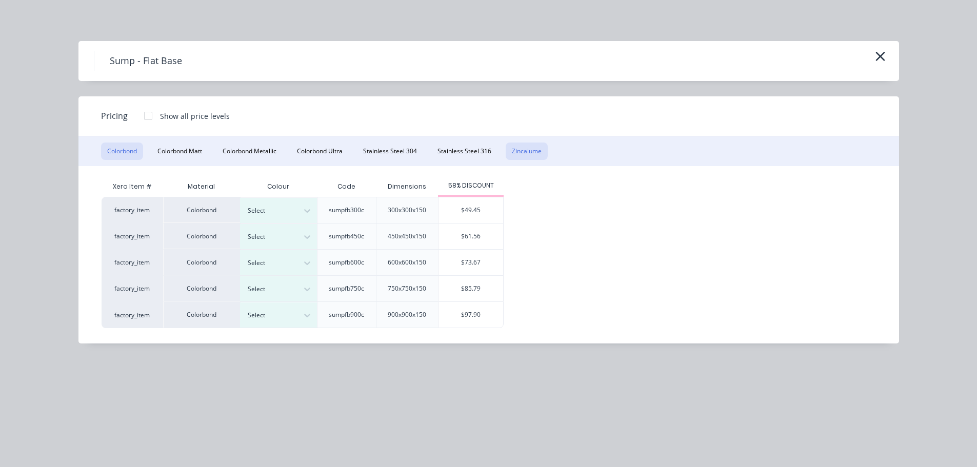
click at [539, 148] on button "Zincalume" at bounding box center [526, 151] width 42 height 17
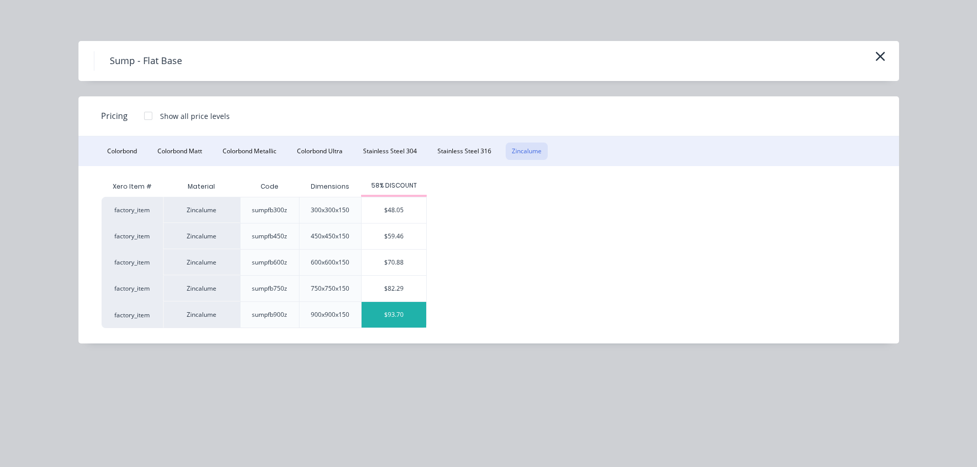
click at [413, 312] on div "$93.70" at bounding box center [393, 315] width 65 height 26
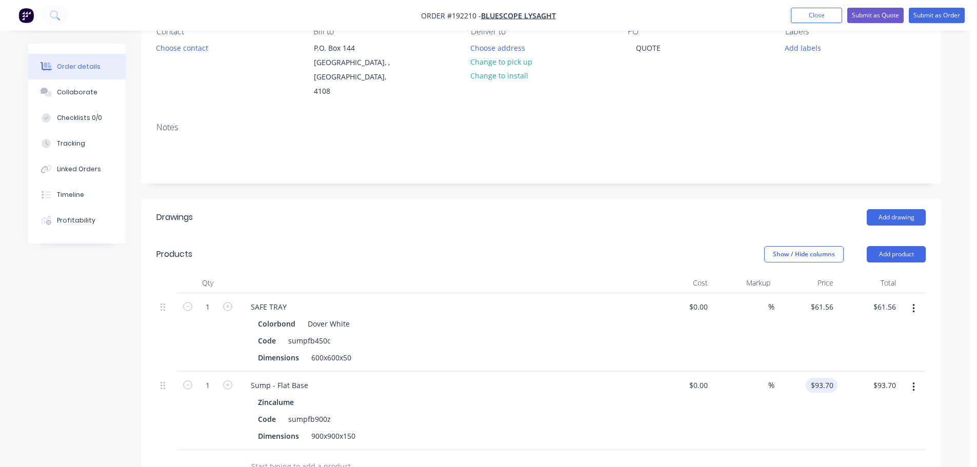
click at [830, 378] on input "$93.70" at bounding box center [823, 385] width 28 height 15
type input "$124.93"
click at [602, 236] on header "Products Show / Hide columns Add product" at bounding box center [541, 254] width 800 height 37
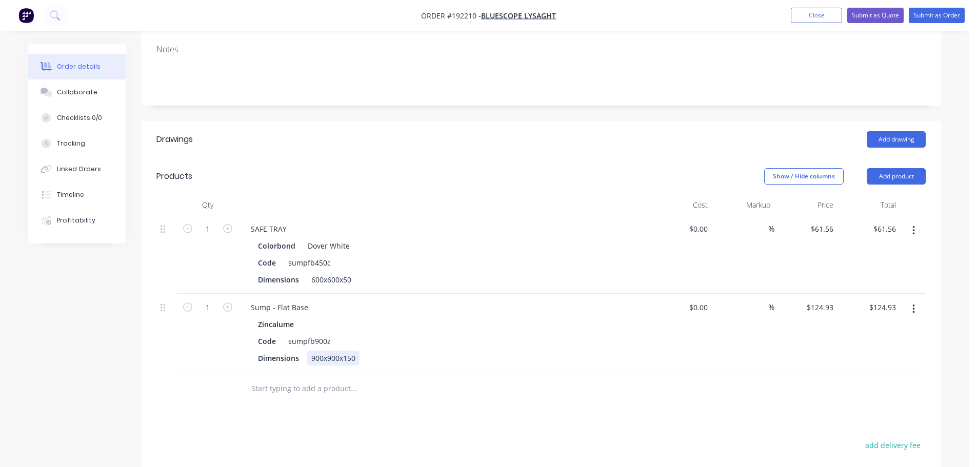
scroll to position [205, 0]
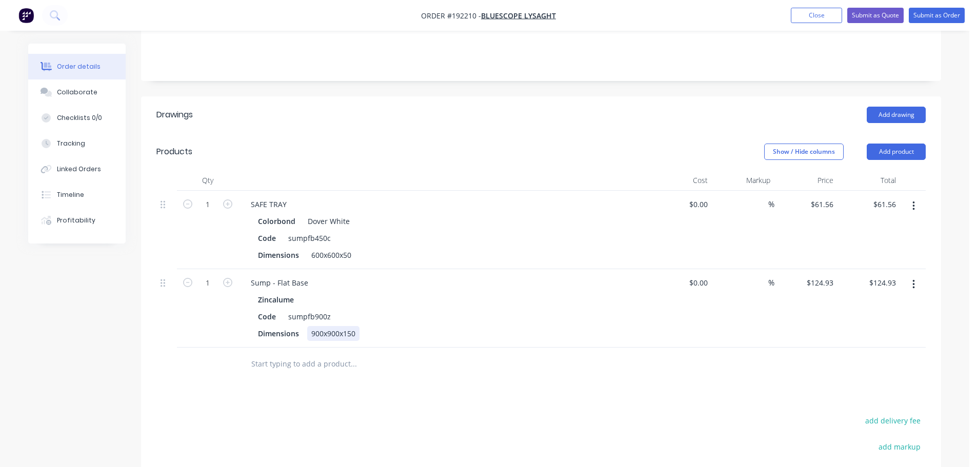
click at [319, 326] on div "900x900x150" at bounding box center [333, 333] width 52 height 15
click at [280, 275] on div "Sump - Flat Base" at bounding box center [279, 282] width 74 height 15
click at [430, 144] on div "Show / Hide columns Add product" at bounding box center [622, 152] width 605 height 16
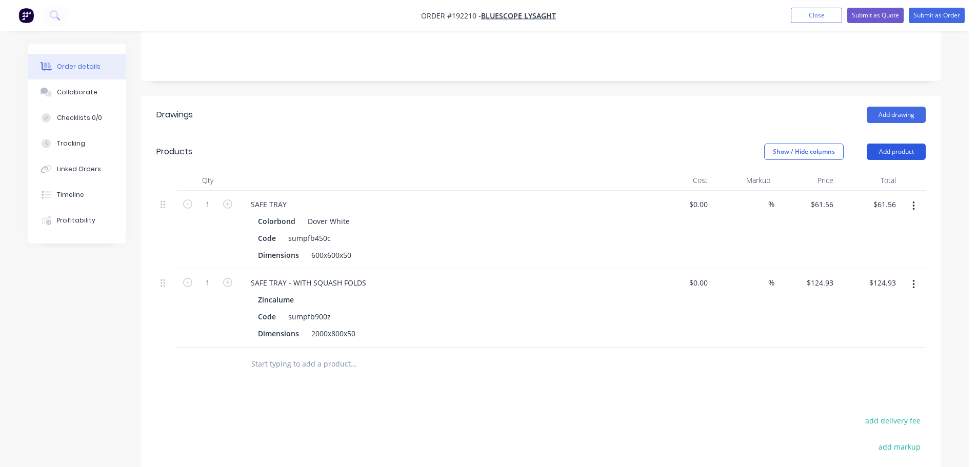
click at [893, 144] on button "Add product" at bounding box center [895, 152] width 59 height 16
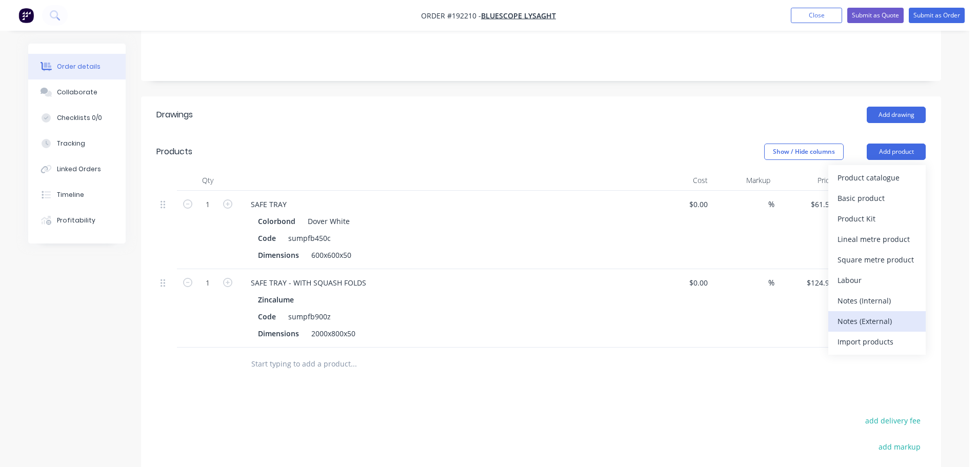
click at [870, 314] on div "Notes (External)" at bounding box center [876, 321] width 79 height 15
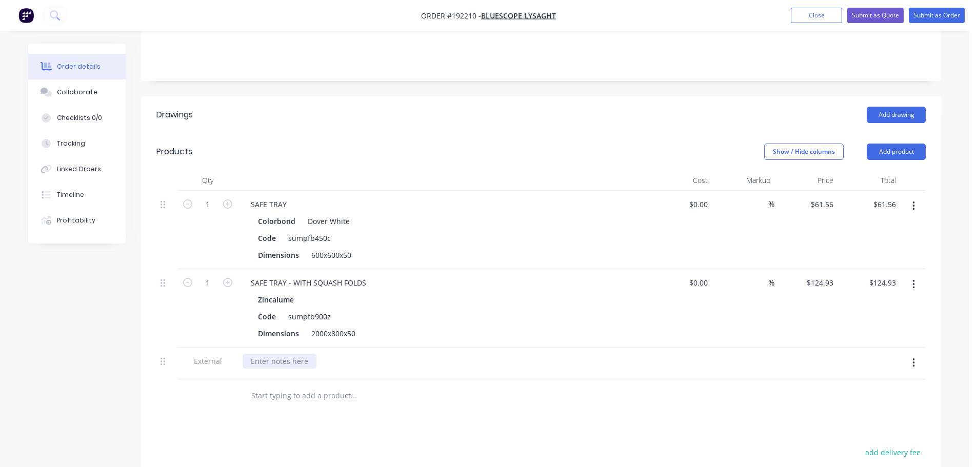
click at [303, 354] on div at bounding box center [279, 361] width 74 height 15
click at [470, 107] on div "Add drawing" at bounding box center [622, 115] width 605 height 16
click at [884, 13] on button "Submit as Quote" at bounding box center [875, 15] width 56 height 15
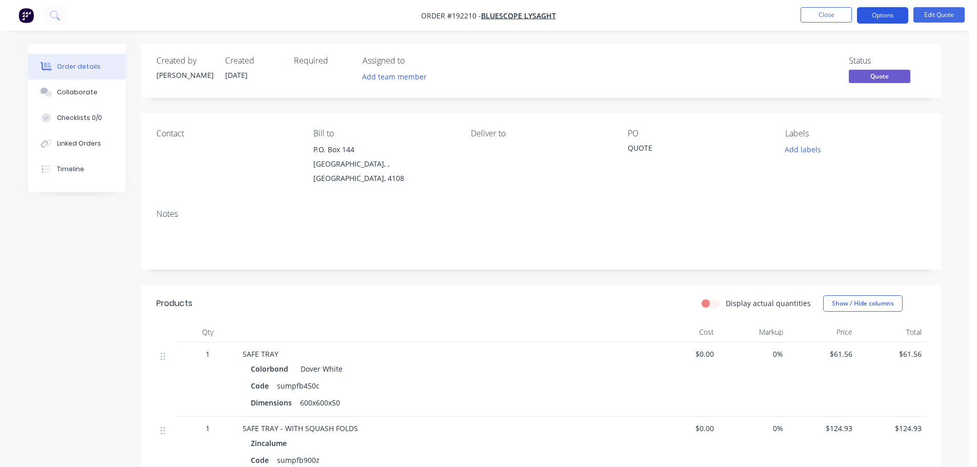
click at [882, 16] on button "Options" at bounding box center [882, 15] width 51 height 16
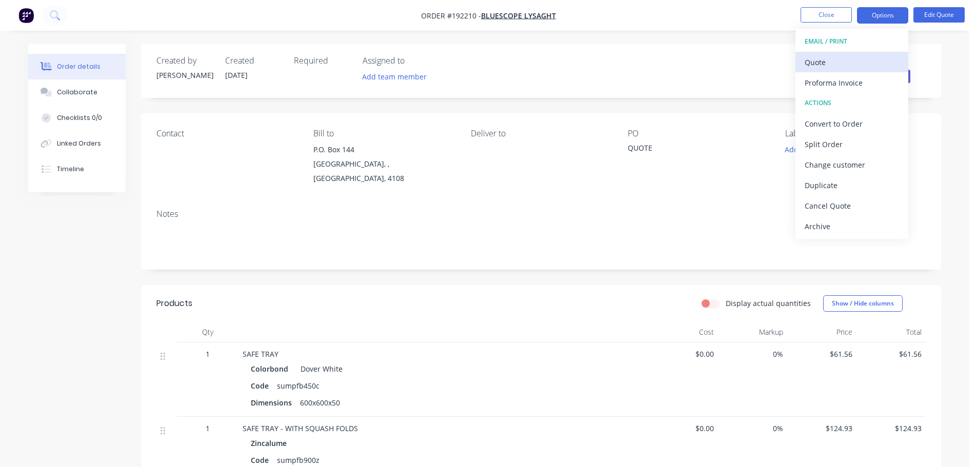
click at [853, 60] on div "Quote" at bounding box center [851, 62] width 94 height 15
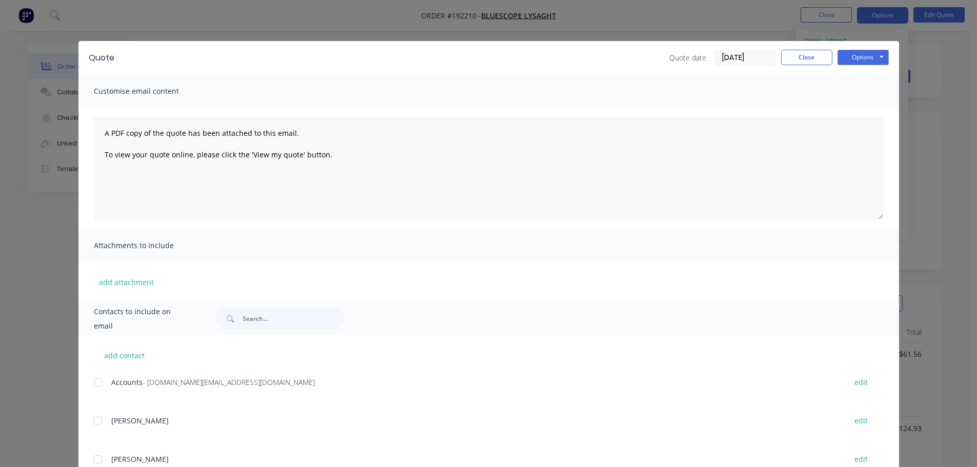
click at [879, 67] on div "Quote Quote date [DATE] Close Options Preview Print Email" at bounding box center [488, 57] width 820 height 33
click at [866, 67] on div "Quote Quote date [DATE] Close Options Preview Print Email" at bounding box center [488, 57] width 820 height 33
click at [866, 58] on button "Options" at bounding box center [862, 57] width 51 height 15
click at [867, 97] on button "Print" at bounding box center [870, 92] width 66 height 17
click at [795, 55] on button "Close" at bounding box center [806, 57] width 51 height 15
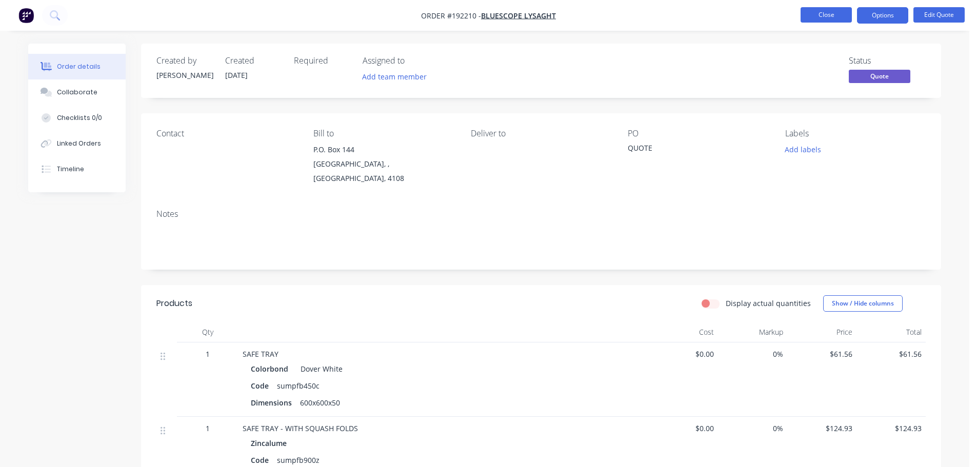
click at [812, 14] on button "Close" at bounding box center [825, 14] width 51 height 15
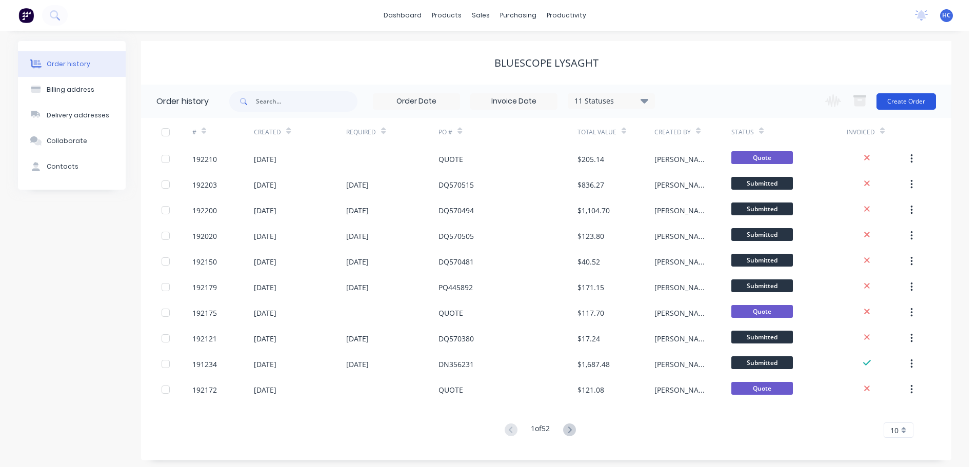
click at [902, 100] on button "Create Order" at bounding box center [905, 101] width 59 height 16
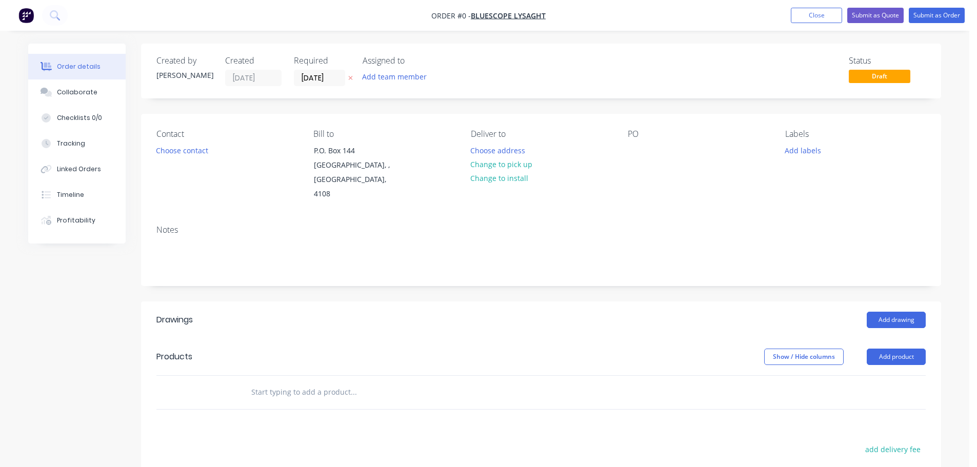
click at [355, 78] on button at bounding box center [350, 78] width 11 height 12
click at [636, 148] on div at bounding box center [635, 150] width 16 height 15
click at [888, 349] on button "Add product" at bounding box center [895, 357] width 59 height 16
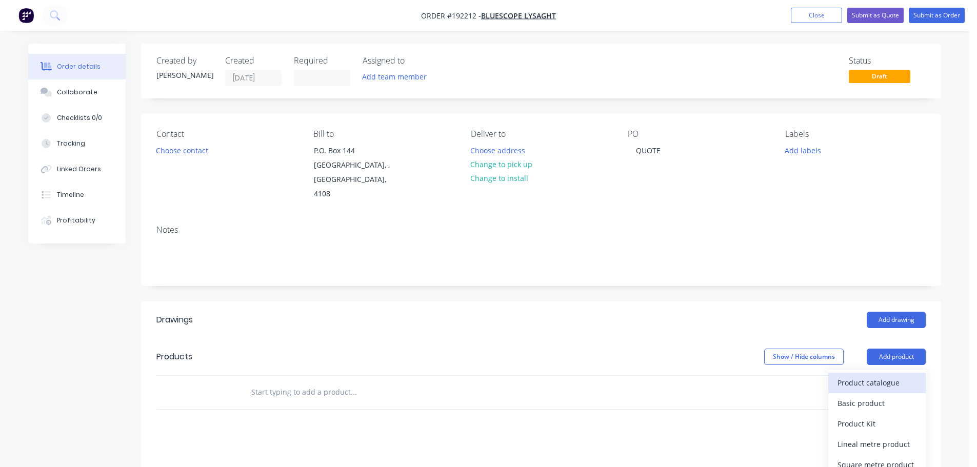
click at [873, 375] on div "Product catalogue" at bounding box center [876, 382] width 79 height 15
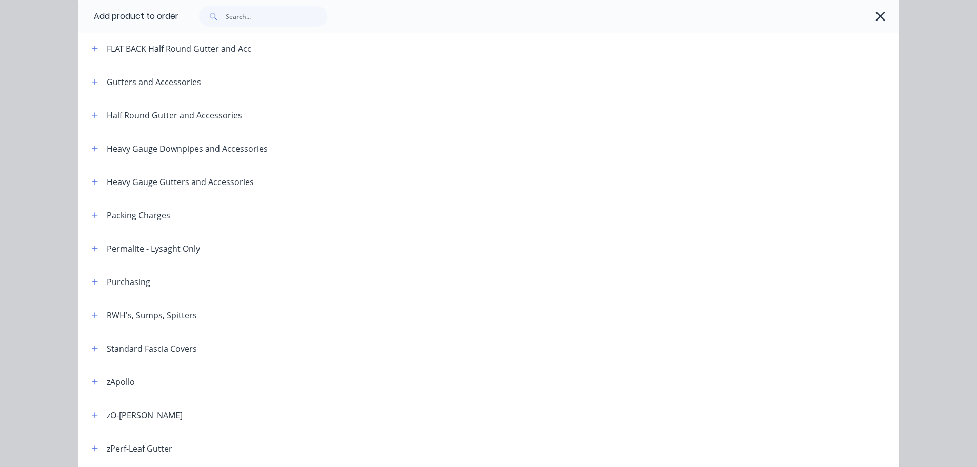
scroll to position [205, 0]
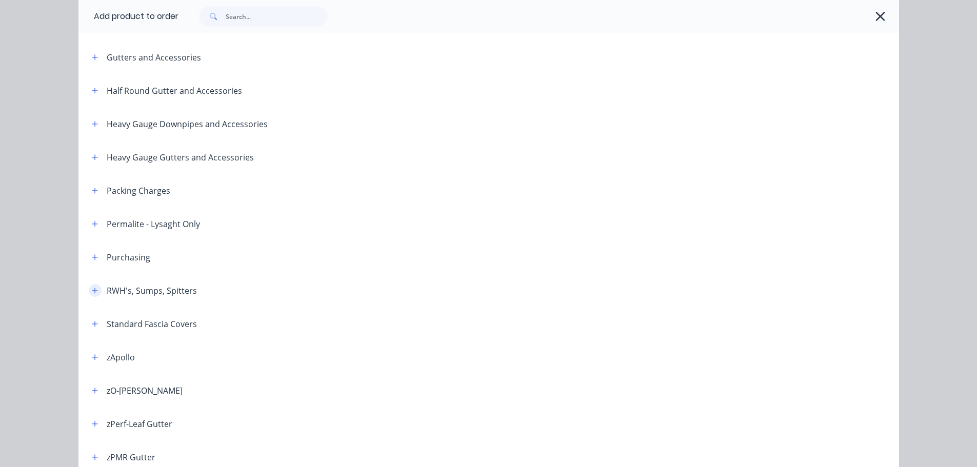
click at [89, 292] on button "button" at bounding box center [95, 290] width 13 height 13
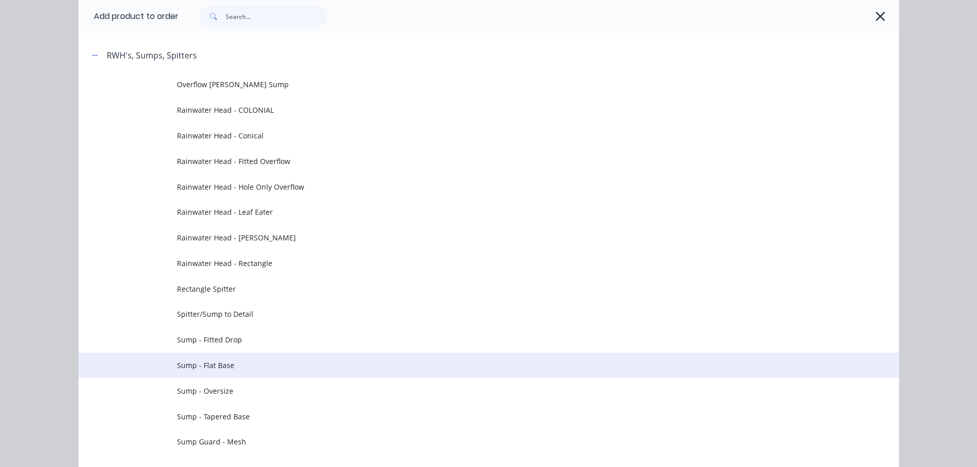
scroll to position [513, 0]
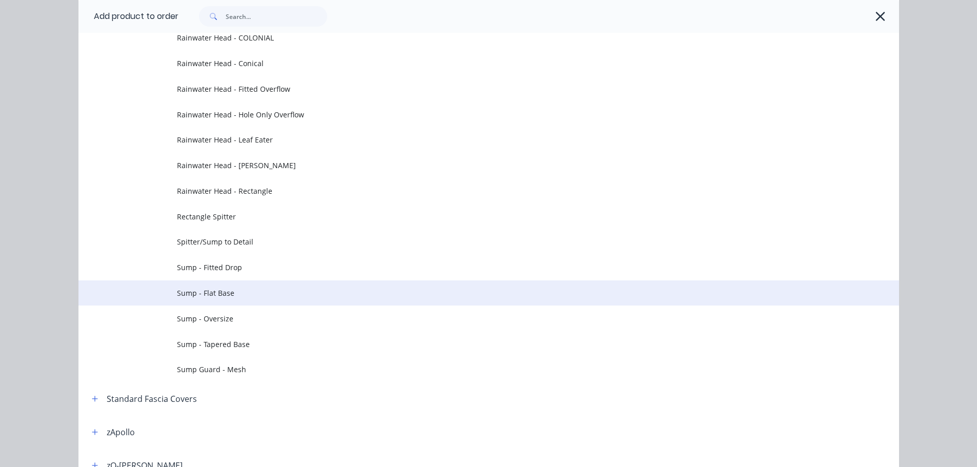
click at [265, 295] on span "Sump - Flat Base" at bounding box center [465, 293] width 577 height 11
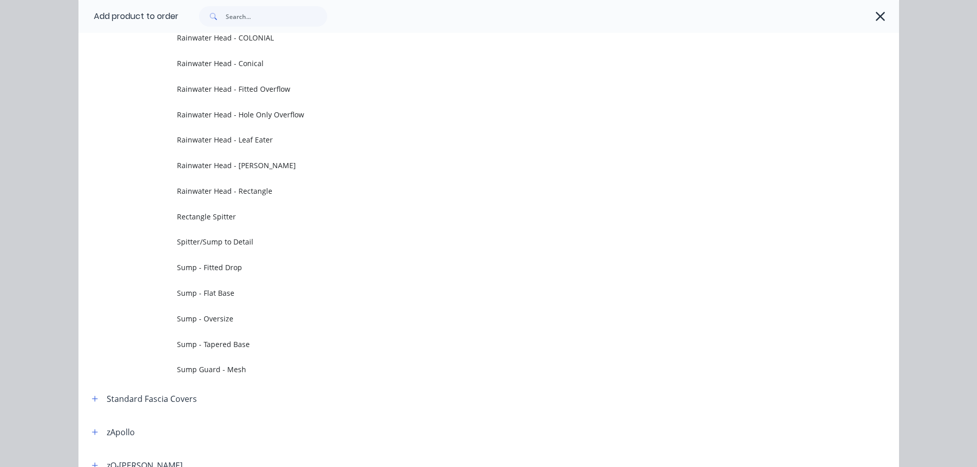
scroll to position [0, 0]
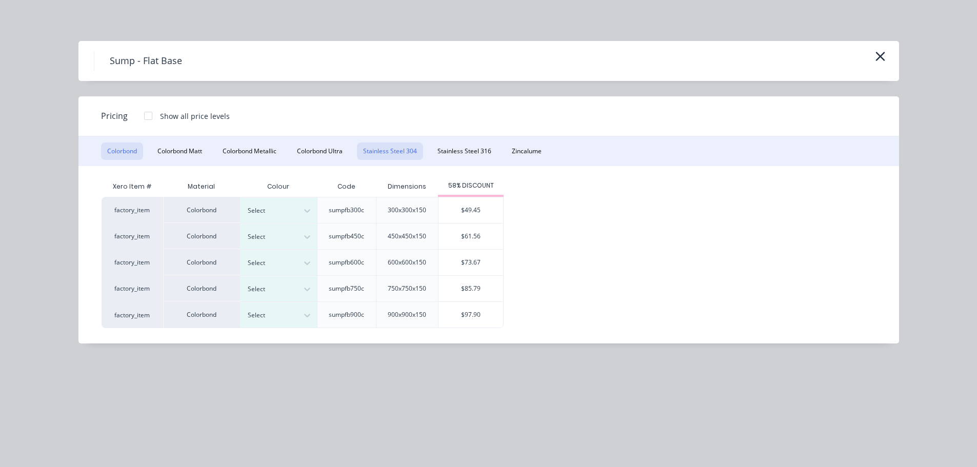
click at [417, 152] on button "Stainless Steel 304" at bounding box center [390, 151] width 66 height 17
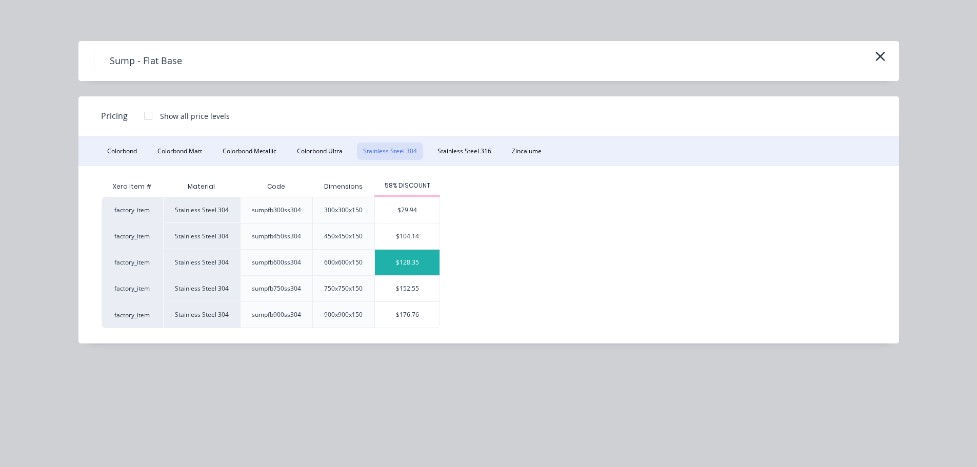
click at [415, 266] on div "$128.35" at bounding box center [407, 263] width 65 height 26
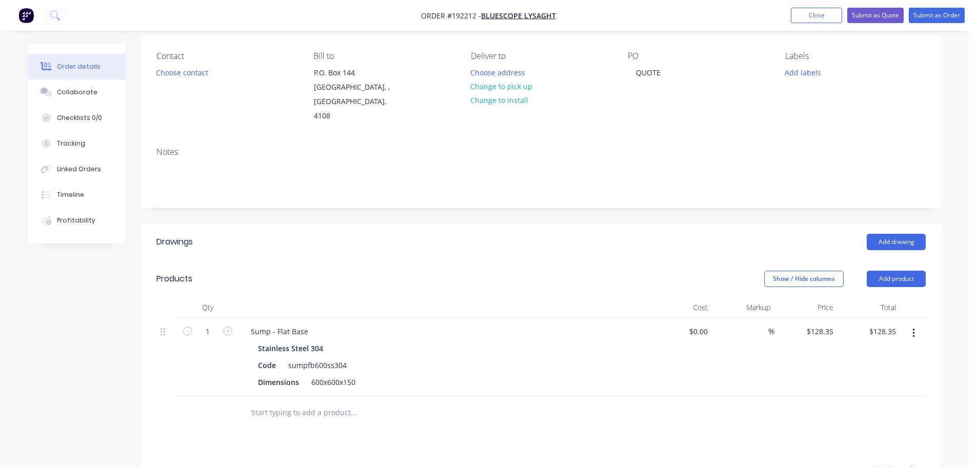
scroll to position [103, 0]
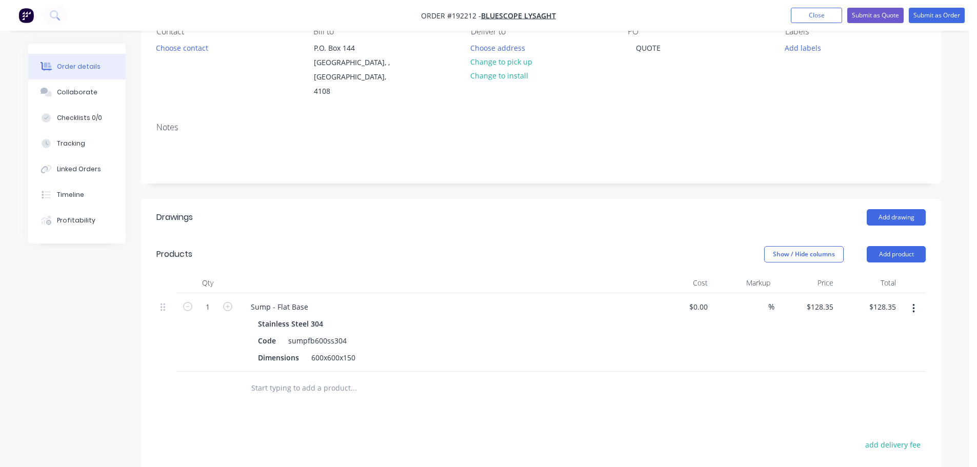
click at [918, 299] on button "button" at bounding box center [913, 308] width 24 height 18
click at [877, 349] on div "Duplicate" at bounding box center [876, 356] width 79 height 15
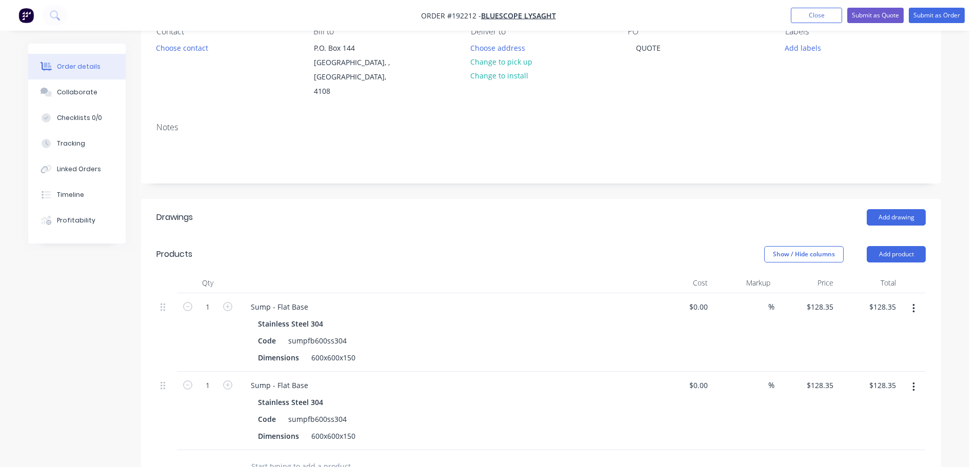
click at [913, 382] on icon "button" at bounding box center [913, 386] width 2 height 9
click at [884, 407] on div "Edit" at bounding box center [876, 414] width 79 height 15
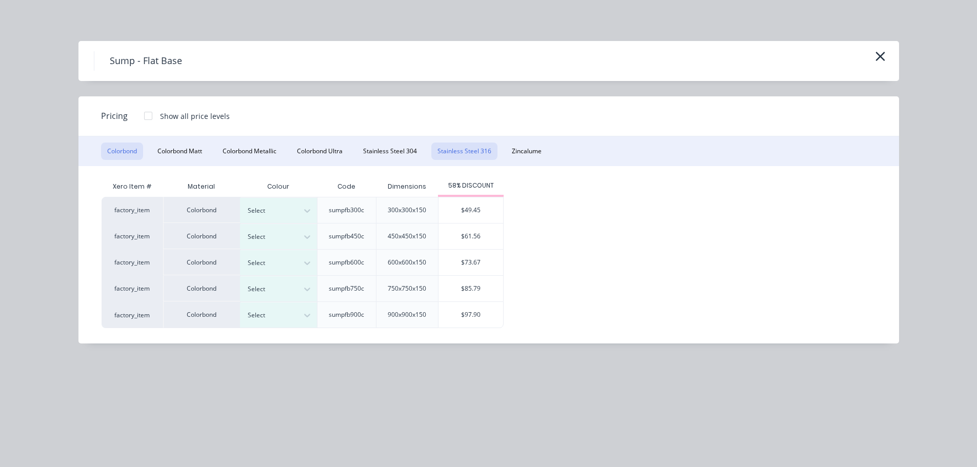
click at [454, 153] on button "Stainless Steel 316" at bounding box center [464, 151] width 66 height 17
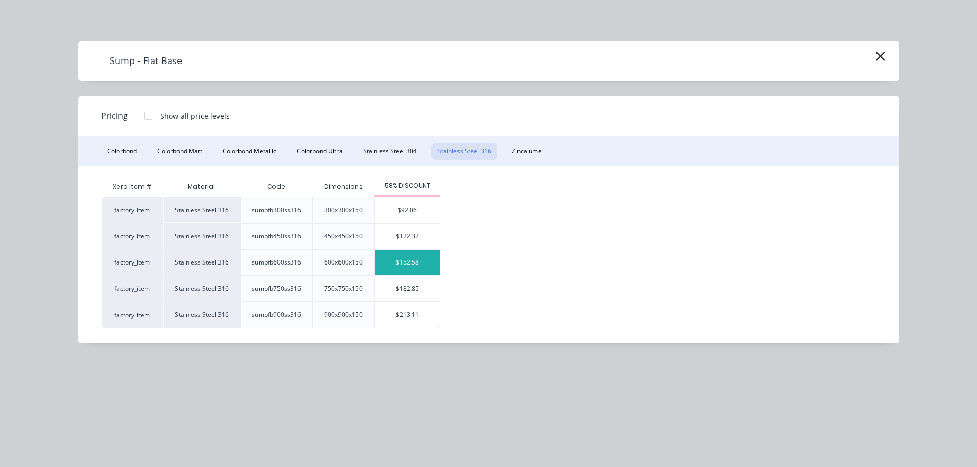
click at [410, 268] on div "$152.58" at bounding box center [407, 263] width 65 height 26
type input "$152.58"
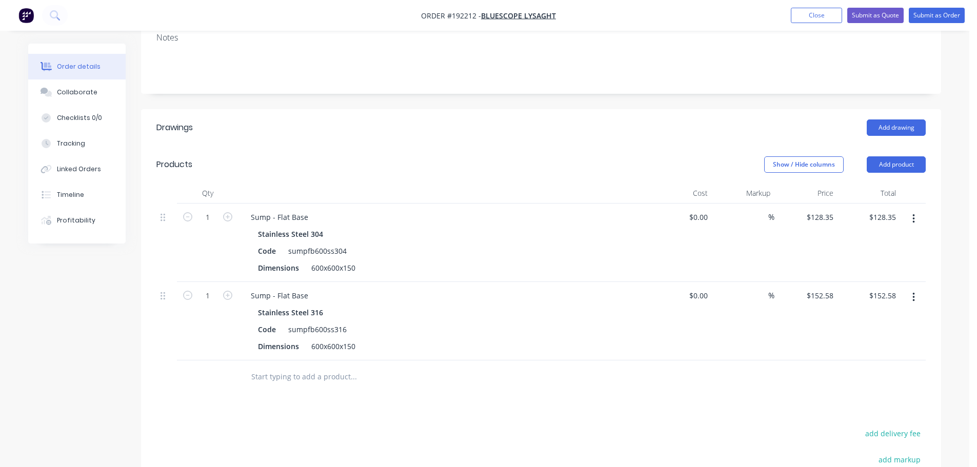
scroll to position [205, 0]
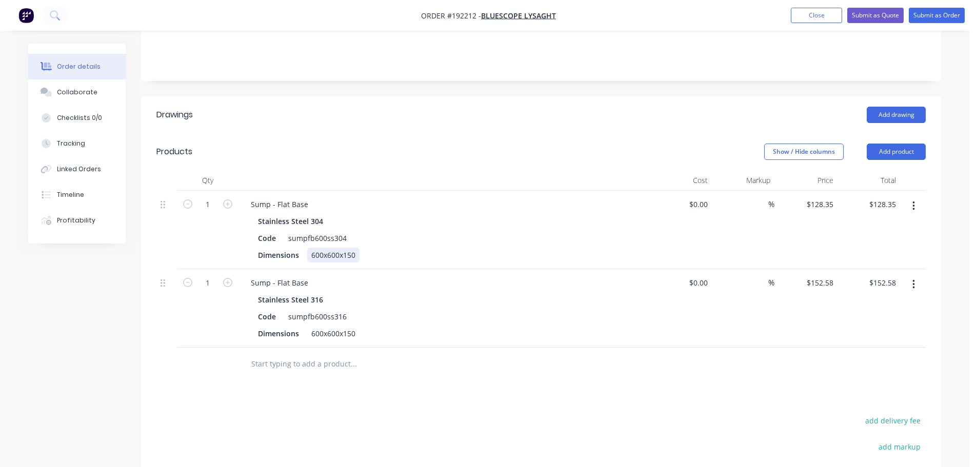
click at [319, 248] on div "600x600x150" at bounding box center [333, 255] width 52 height 15
click at [313, 326] on div "600x600x150" at bounding box center [333, 333] width 52 height 15
click at [399, 170] on div at bounding box center [443, 180] width 410 height 21
click at [908, 144] on button "Add product" at bounding box center [895, 152] width 59 height 16
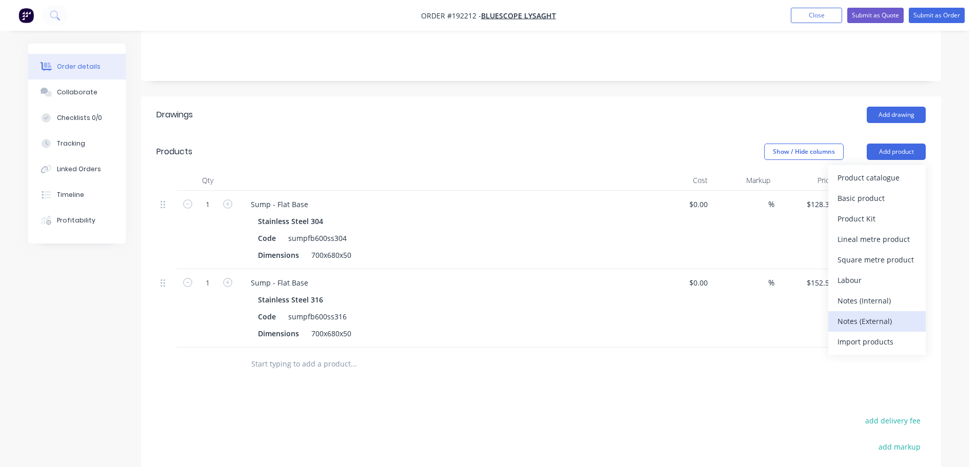
click at [876, 314] on div "Notes (External)" at bounding box center [876, 321] width 79 height 15
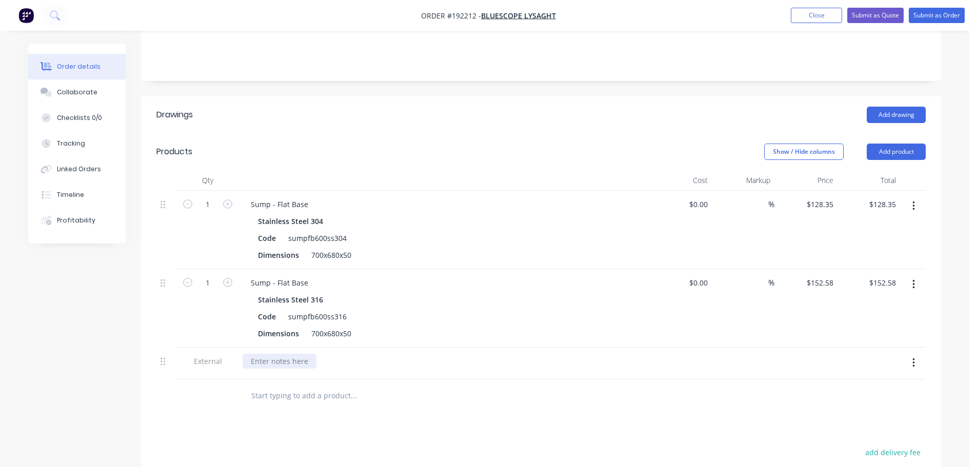
click at [298, 354] on div at bounding box center [279, 361] width 74 height 15
click at [912, 357] on icon "button" at bounding box center [913, 362] width 3 height 11
click at [875, 382] on div "Duplicate" at bounding box center [876, 389] width 79 height 15
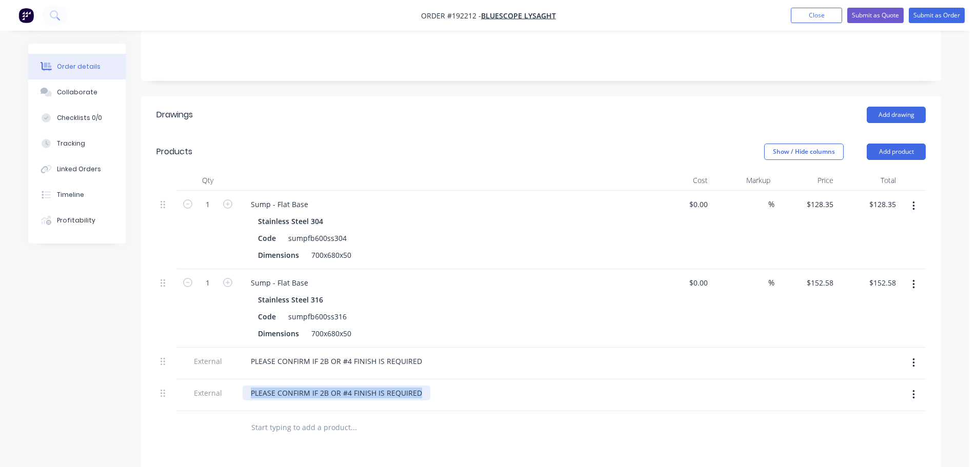
drag, startPoint x: 420, startPoint y: 377, endPoint x: 120, endPoint y: 383, distance: 300.5
click at [120, 383] on div "Created by [PERSON_NAME] Created [DATE] Required Assigned to Add team member St…" at bounding box center [484, 272] width 912 height 867
click at [382, 144] on div "Show / Hide columns Add product" at bounding box center [622, 152] width 605 height 16
click at [283, 197] on div "Sump - Flat Base" at bounding box center [279, 204] width 74 height 15
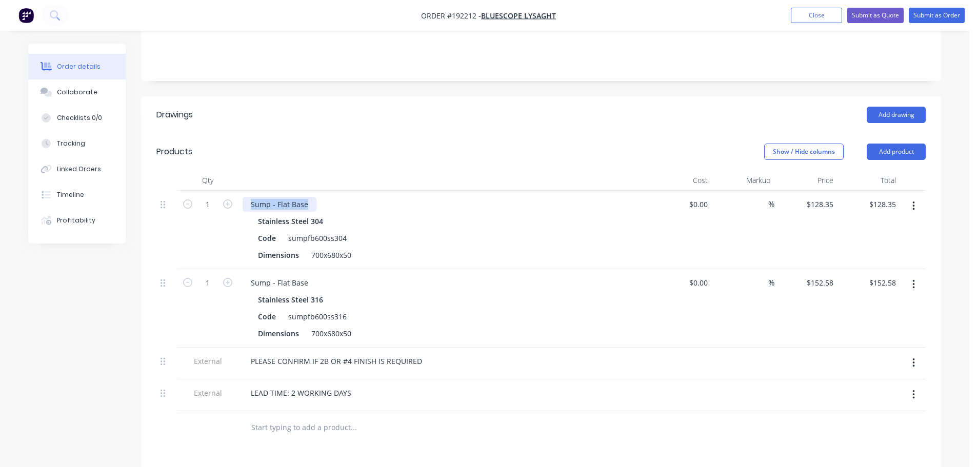
click at [283, 197] on div "Sump - Flat Base" at bounding box center [279, 204] width 74 height 15
click at [275, 275] on div "Sump - Flat Base" at bounding box center [279, 282] width 74 height 15
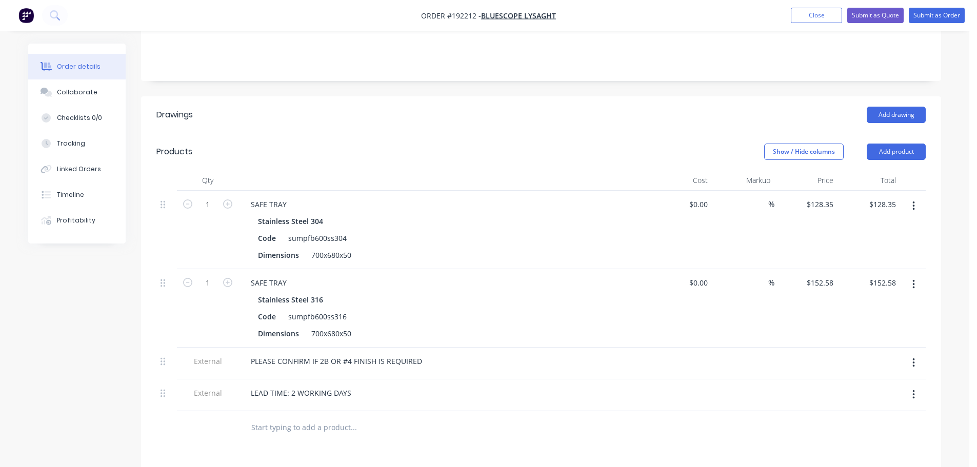
click at [562, 144] on div "Show / Hide columns Add product" at bounding box center [622, 152] width 605 height 16
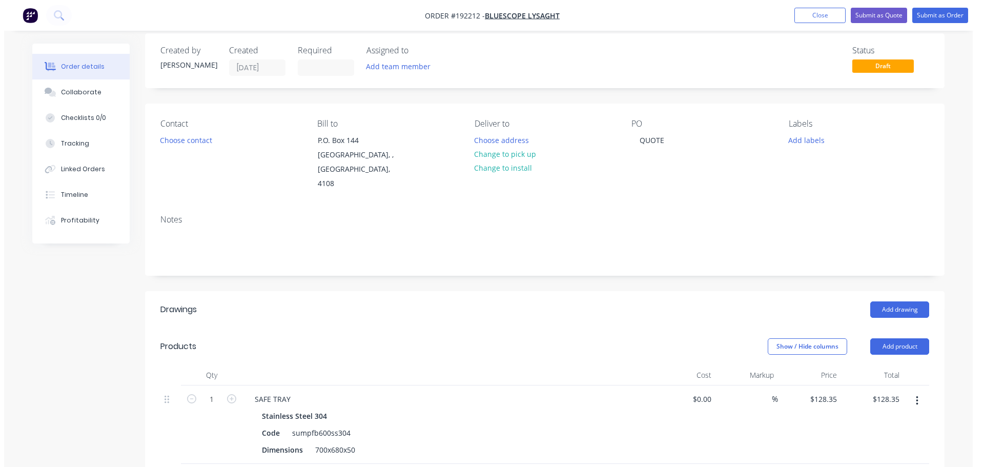
scroll to position [0, 0]
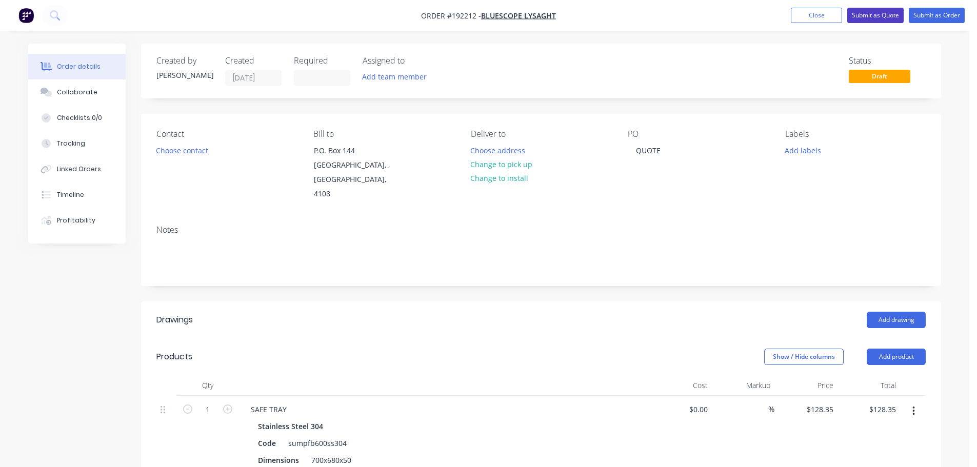
click at [882, 16] on button "Submit as Quote" at bounding box center [875, 15] width 56 height 15
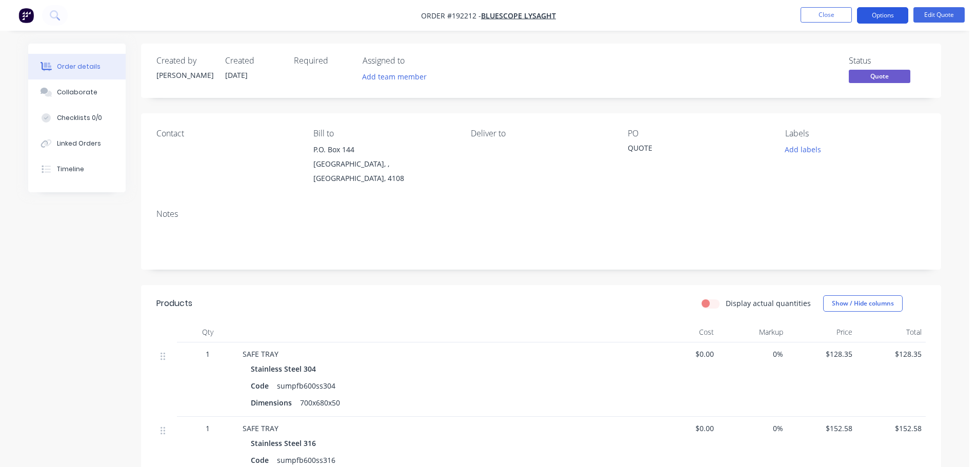
click at [893, 18] on button "Options" at bounding box center [882, 15] width 51 height 16
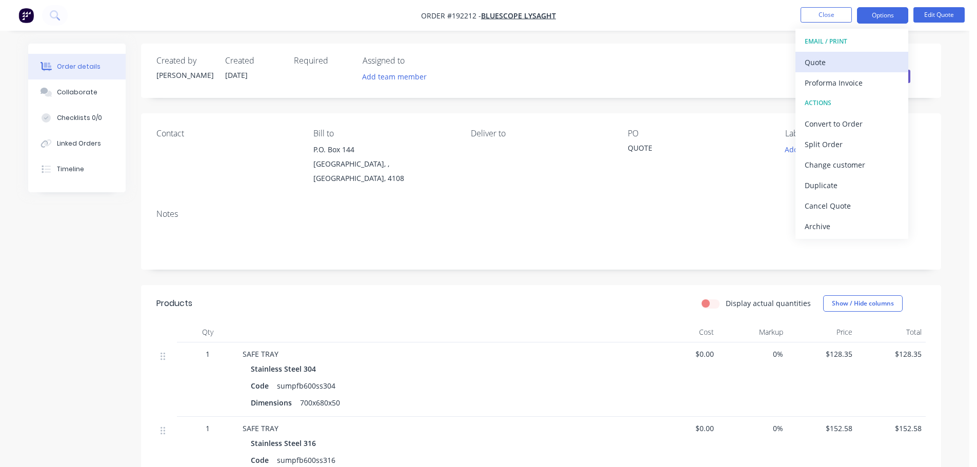
click at [843, 58] on div "Quote" at bounding box center [851, 62] width 94 height 15
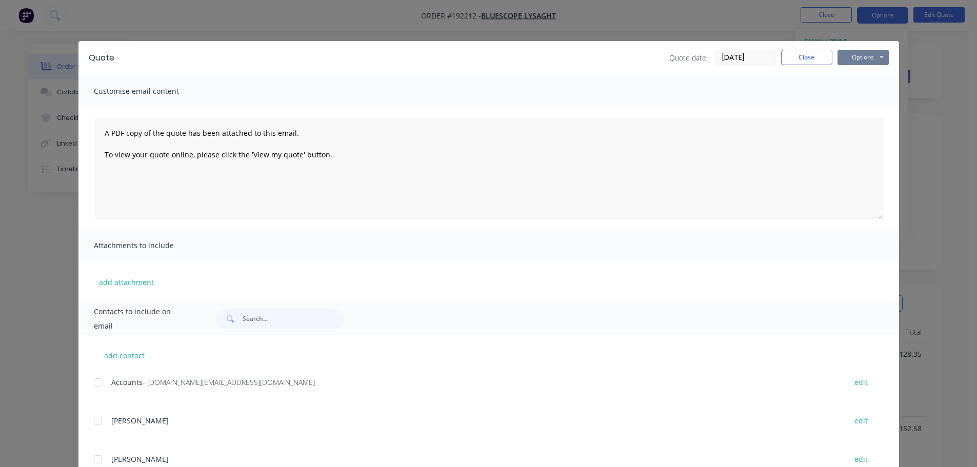
click at [870, 59] on button "Options" at bounding box center [862, 57] width 51 height 15
click at [865, 91] on button "Print" at bounding box center [870, 92] width 66 height 17
click at [805, 57] on button "Close" at bounding box center [806, 57] width 51 height 15
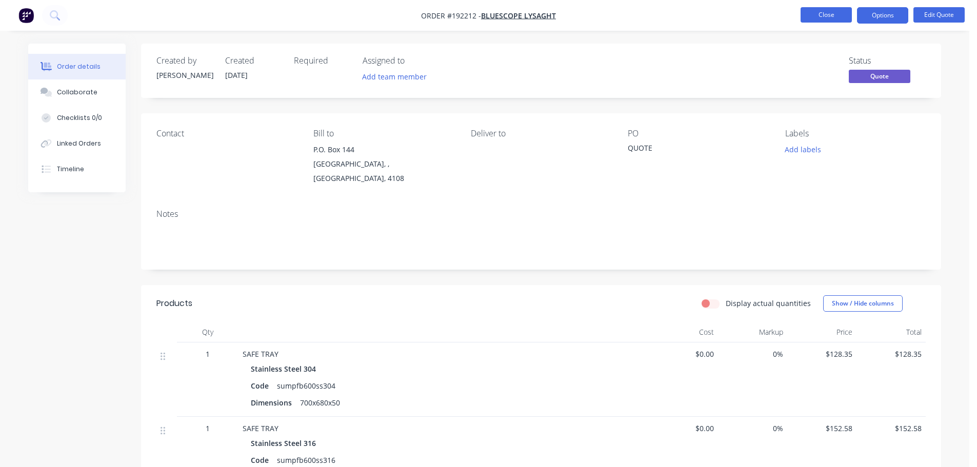
click at [822, 10] on button "Close" at bounding box center [825, 14] width 51 height 15
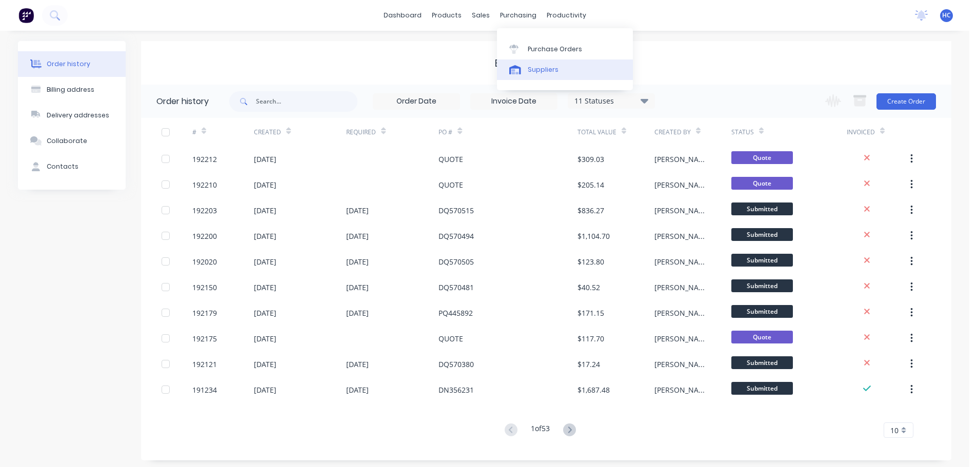
click at [538, 76] on link "Suppliers" at bounding box center [565, 69] width 136 height 21
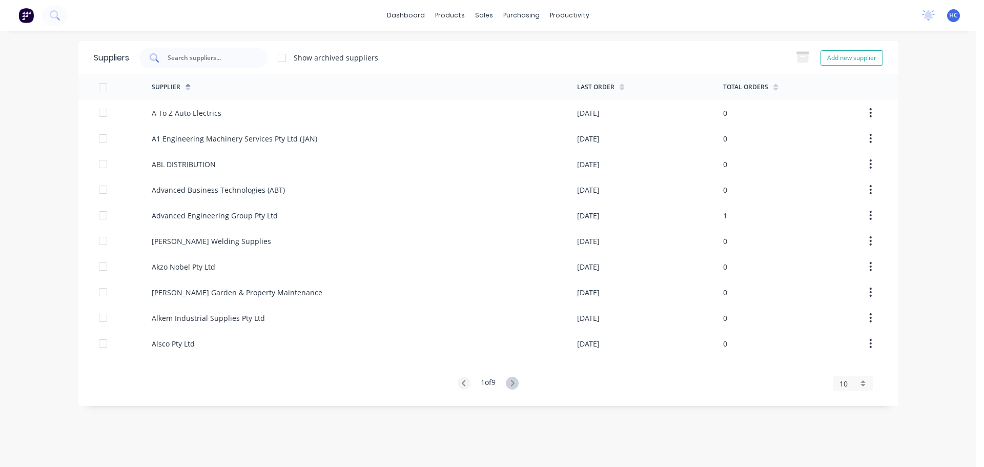
click at [218, 57] on input "text" at bounding box center [209, 58] width 85 height 10
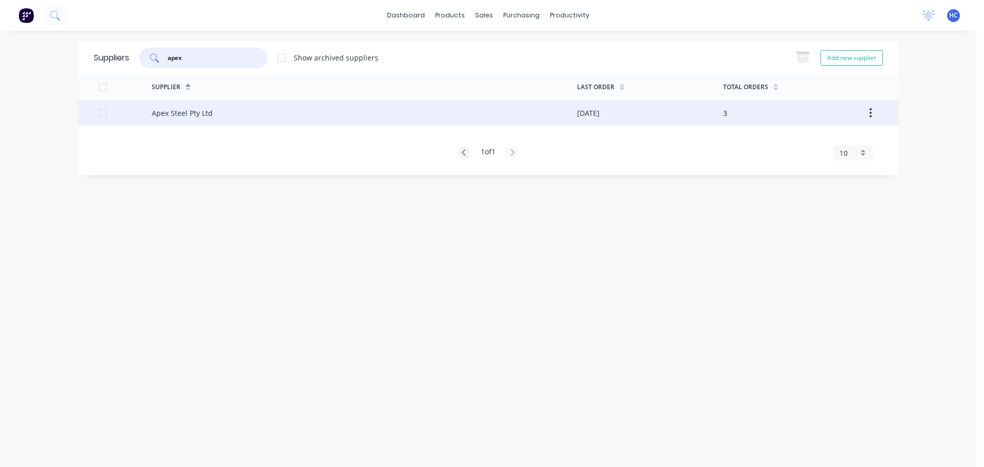
type input "apex"
click at [173, 110] on div "Apex Steel Pty Ltd" at bounding box center [182, 113] width 61 height 11
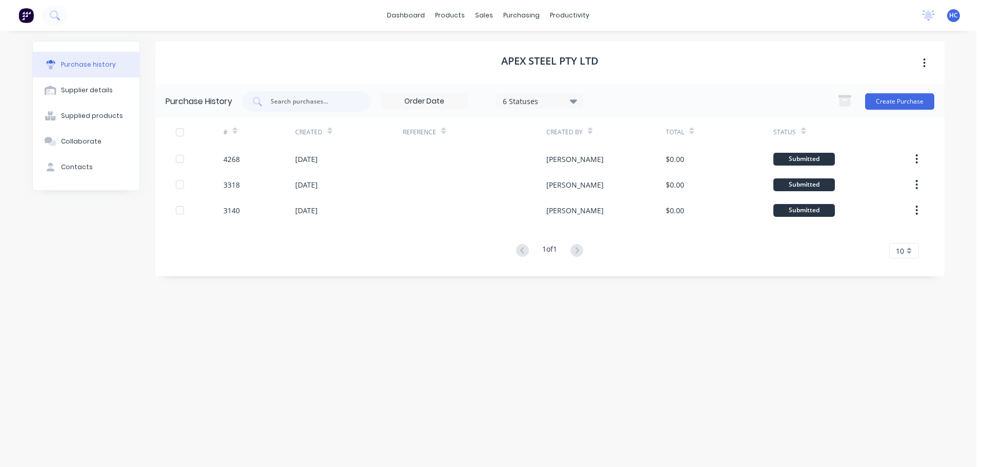
drag, startPoint x: 889, startPoint y: 97, endPoint x: 982, endPoint y: 96, distance: 92.8
click at [889, 97] on button "Create Purchase" at bounding box center [899, 101] width 69 height 16
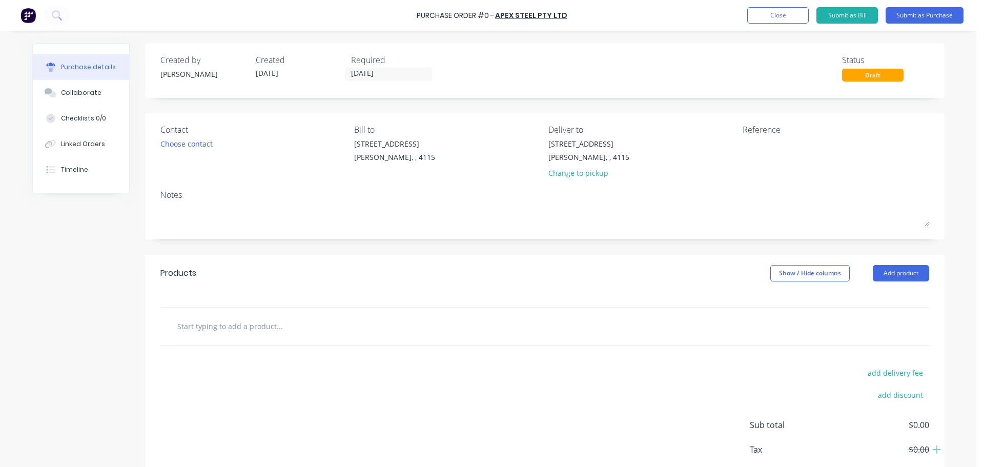
click at [379, 71] on input "[DATE]" at bounding box center [389, 74] width 86 height 13
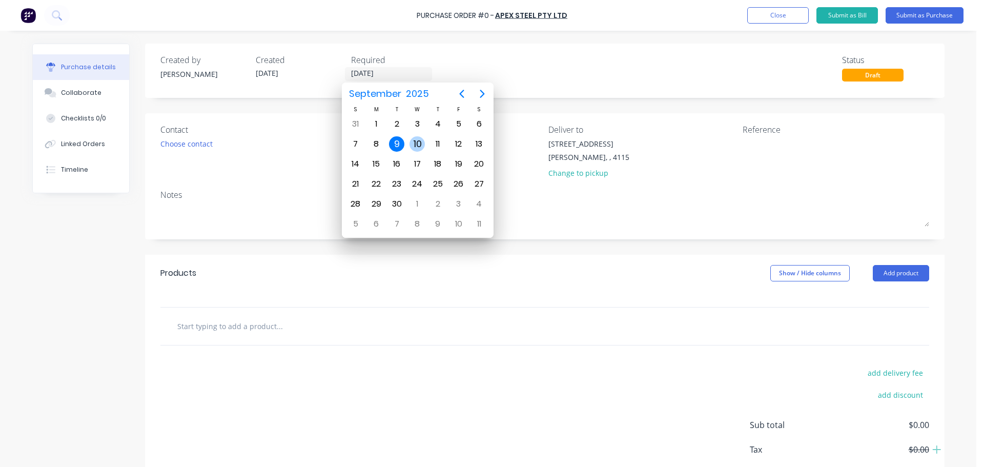
click at [420, 144] on div "10" at bounding box center [417, 143] width 15 height 15
type input "[DATE]"
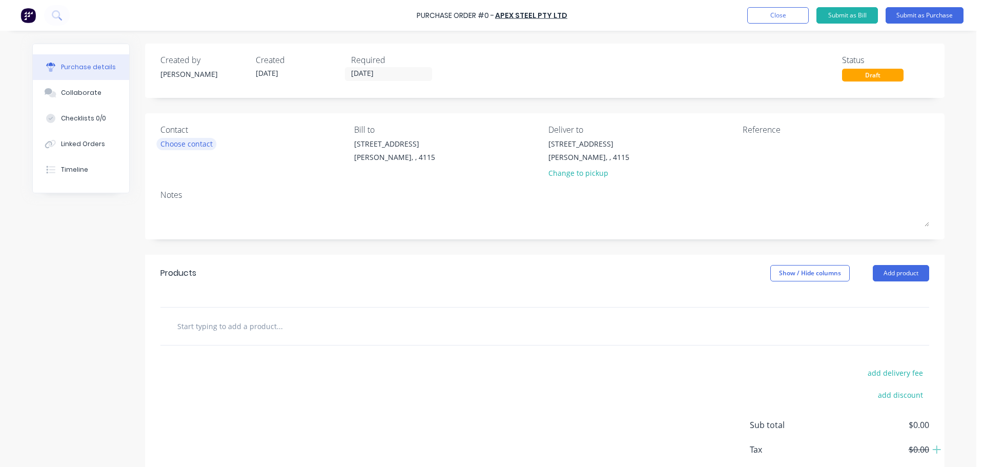
click at [174, 144] on div "Choose contact" at bounding box center [186, 143] width 52 height 11
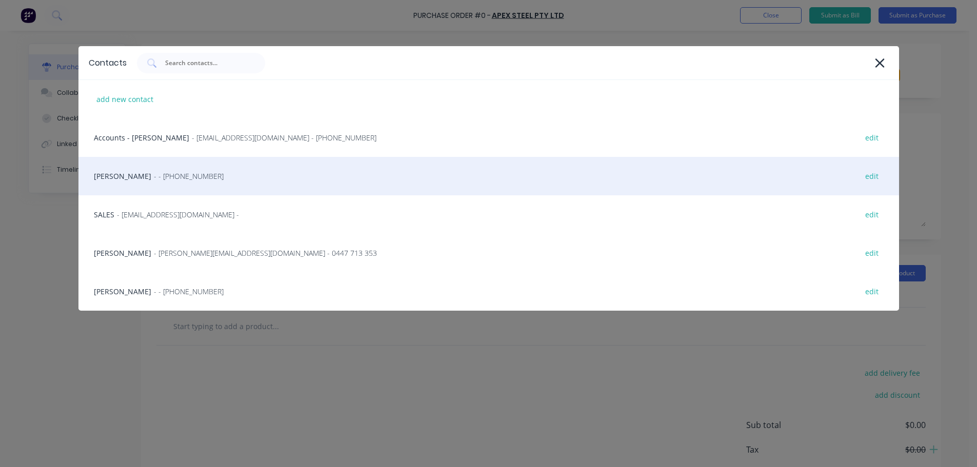
click at [188, 183] on div "HAYDEN - - [PHONE_NUMBER] edit" at bounding box center [488, 176] width 820 height 38
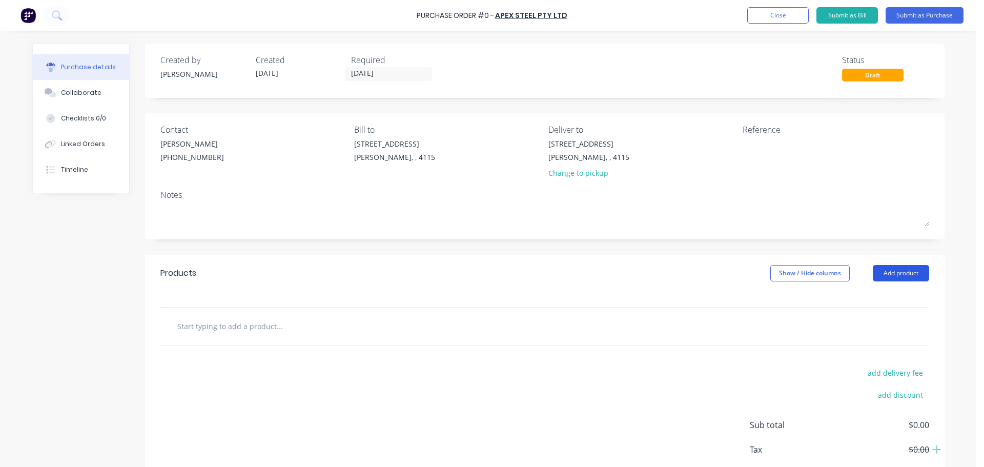
click at [886, 271] on button "Add product" at bounding box center [901, 273] width 56 height 16
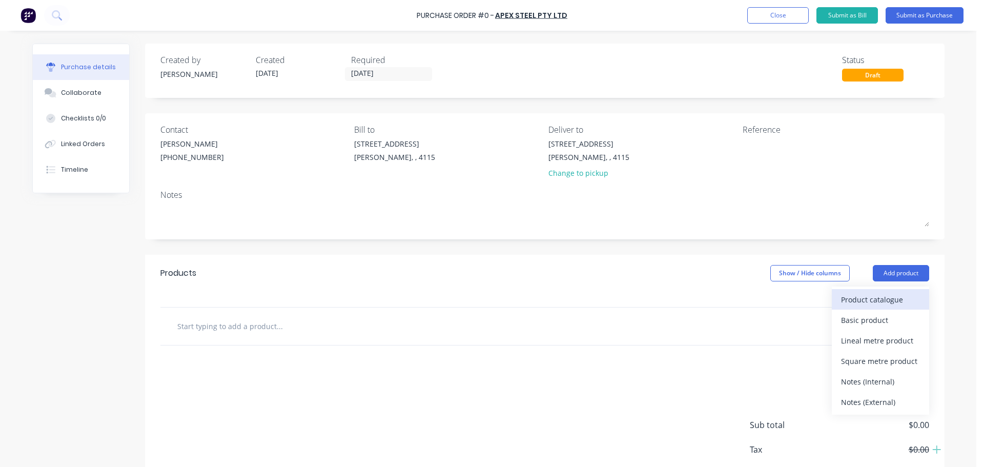
click at [868, 293] on div "Product catalogue" at bounding box center [880, 299] width 79 height 15
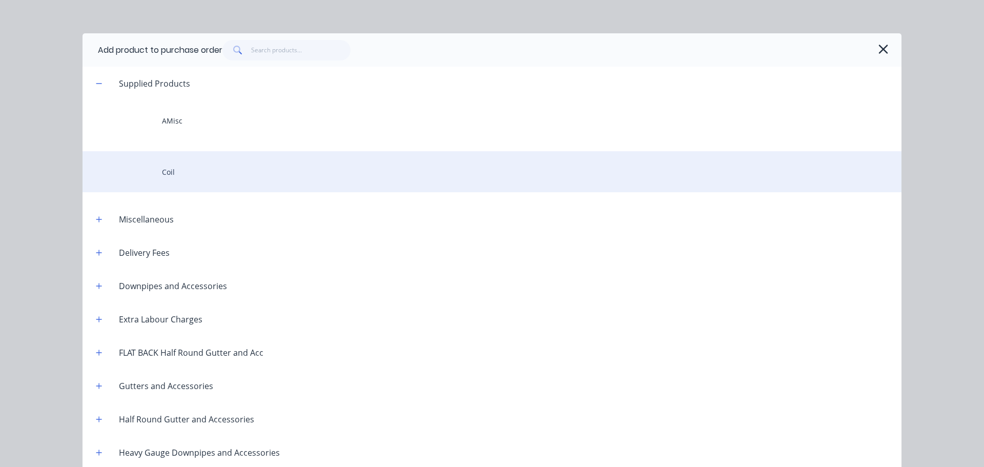
click at [227, 163] on div "Coil" at bounding box center [492, 171] width 819 height 41
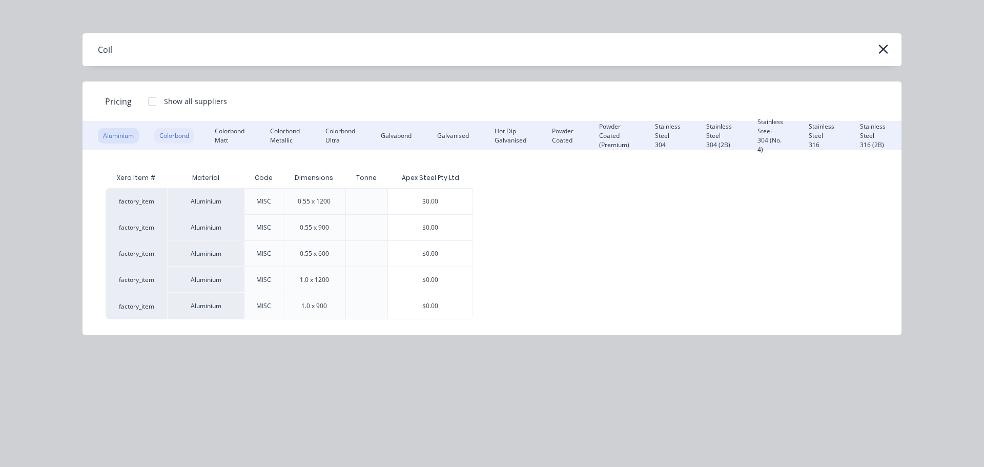
click at [180, 137] on div "Colorbond" at bounding box center [174, 135] width 40 height 15
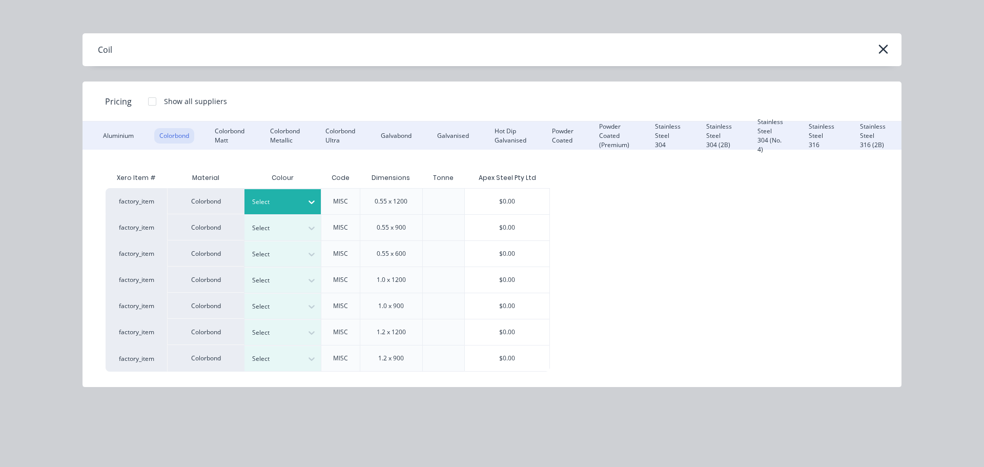
click at [295, 202] on div at bounding box center [275, 201] width 46 height 11
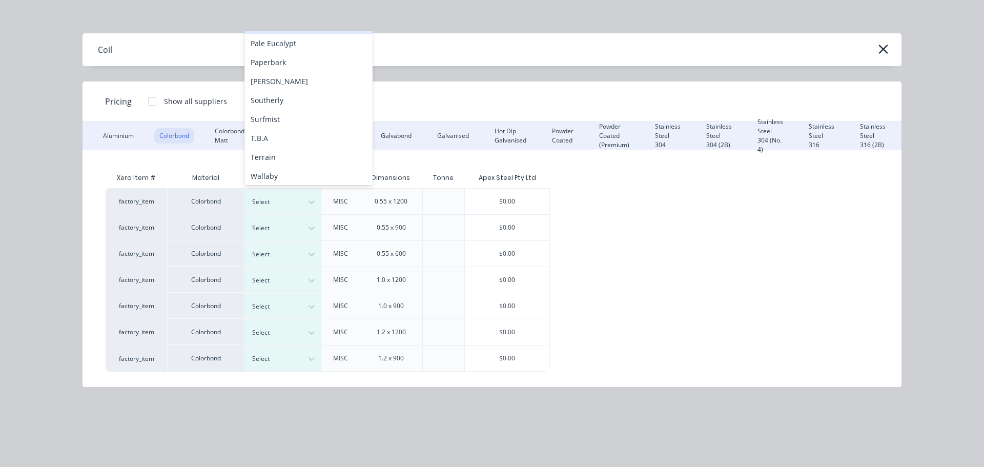
scroll to position [308, 0]
click at [282, 115] on div "Surfmist" at bounding box center [309, 114] width 128 height 19
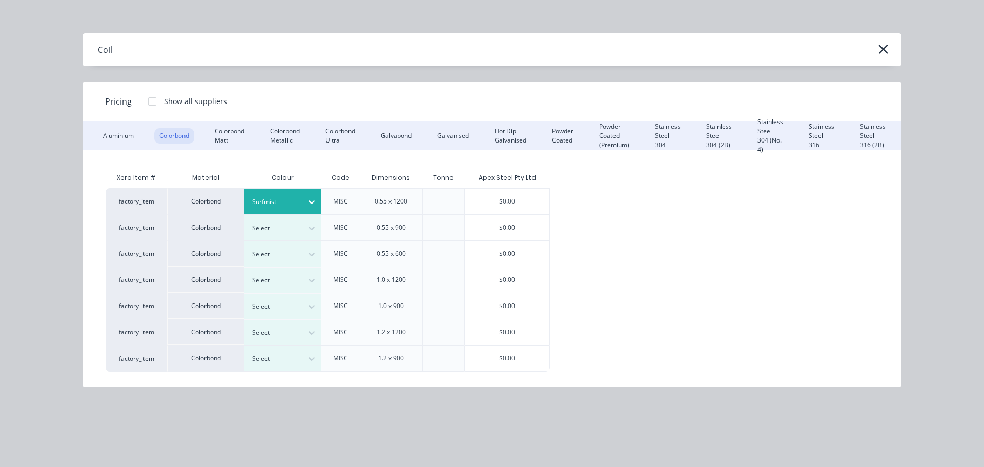
click at [506, 206] on div "$0.00" at bounding box center [507, 202] width 85 height 26
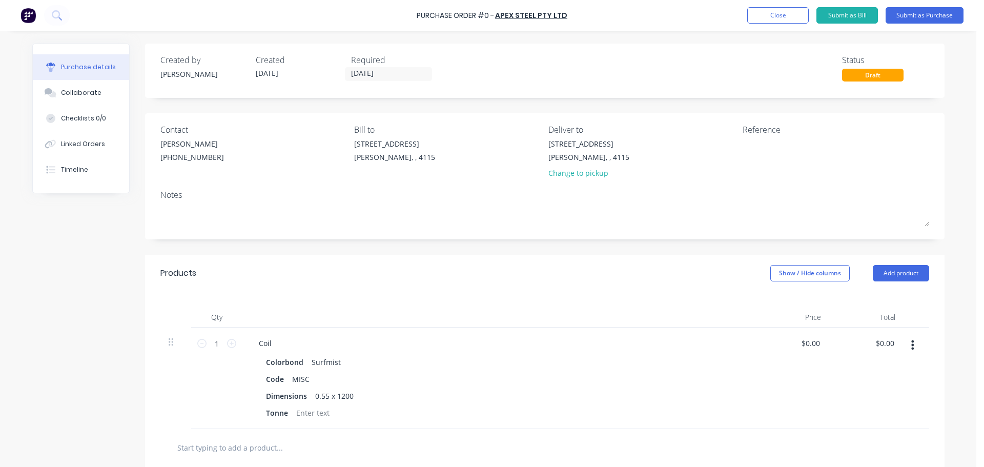
scroll to position [78, 0]
click at [275, 338] on div "Coil" at bounding box center [265, 343] width 29 height 15
click at [302, 298] on div "Qty Price Total 1 1 Coil - 4 TONNE Colorbond Surfmist Code MISC Dimensions 0.55…" at bounding box center [545, 360] width 800 height 137
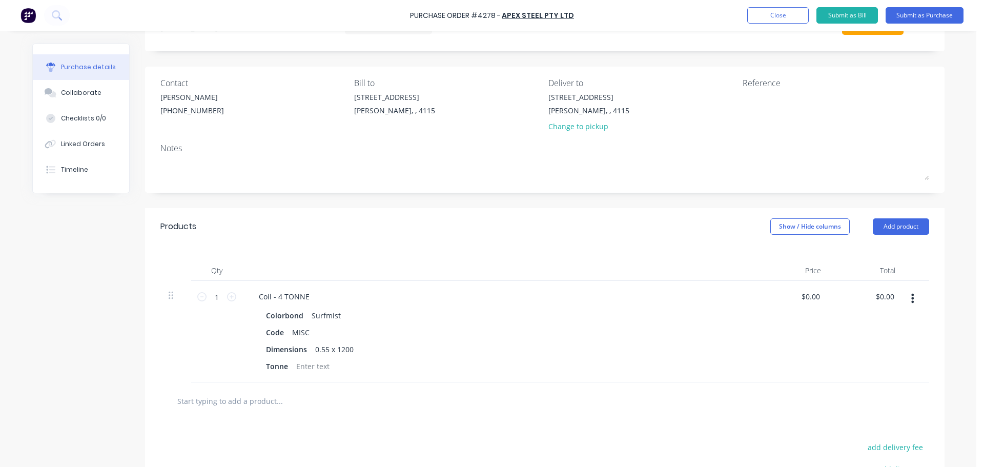
scroll to position [103, 0]
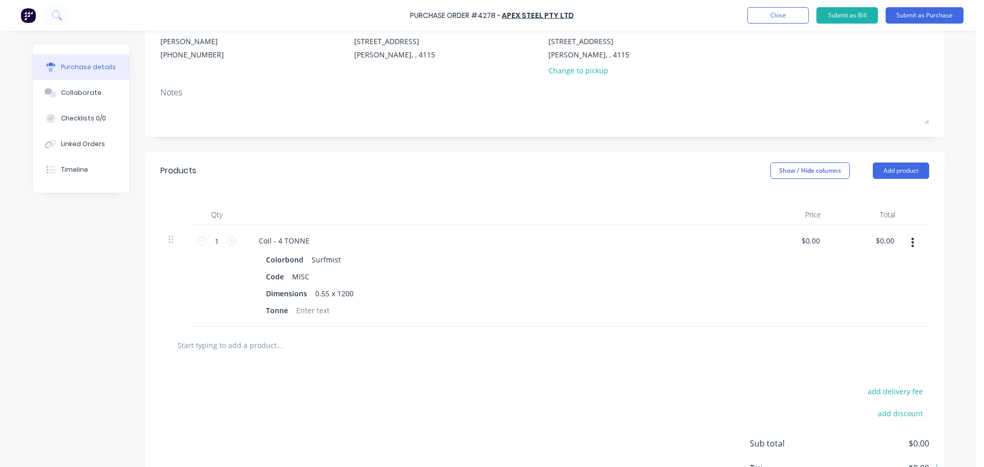
click at [906, 243] on button "button" at bounding box center [913, 242] width 24 height 18
click at [868, 290] on button "Duplicate" at bounding box center [881, 290] width 87 height 21
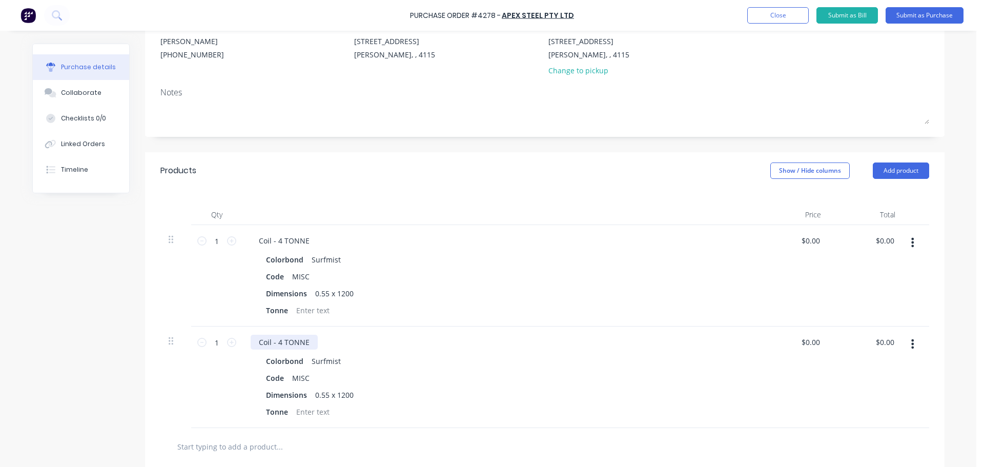
click at [276, 343] on div "Coil - 4 TONNE" at bounding box center [284, 342] width 67 height 15
click at [341, 391] on div "0.55 x 1200" at bounding box center [334, 395] width 47 height 15
click at [895, 176] on button "Add product" at bounding box center [901, 171] width 56 height 16
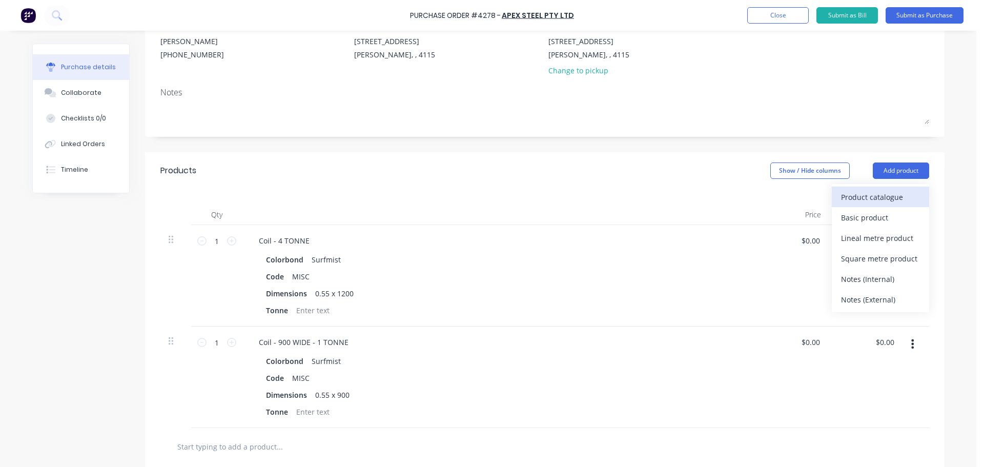
click at [868, 191] on div "Product catalogue" at bounding box center [880, 197] width 79 height 15
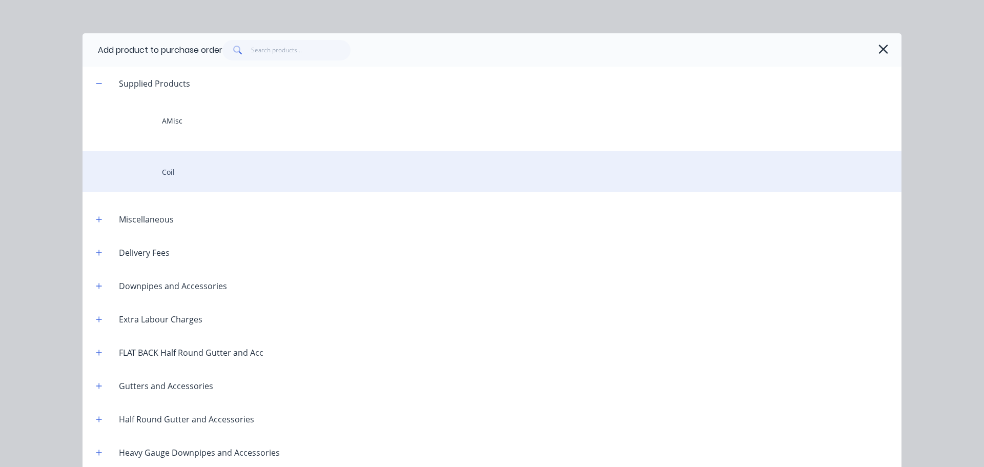
click at [206, 168] on div "Coil" at bounding box center [492, 171] width 819 height 41
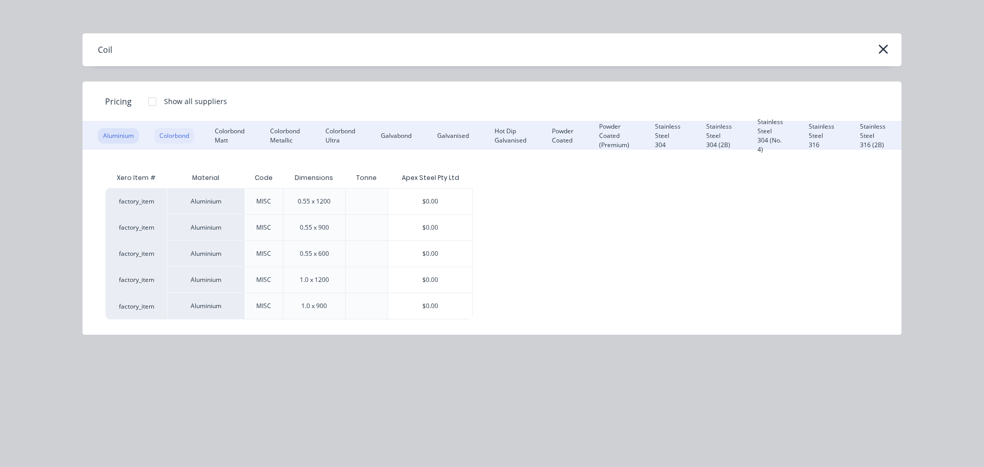
click at [174, 132] on div "Colorbond" at bounding box center [174, 135] width 40 height 15
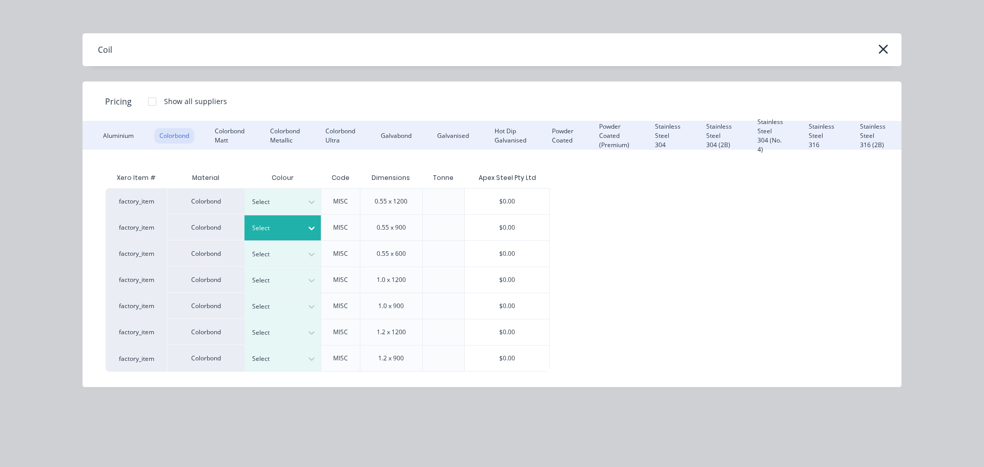
click at [279, 224] on div at bounding box center [275, 227] width 46 height 11
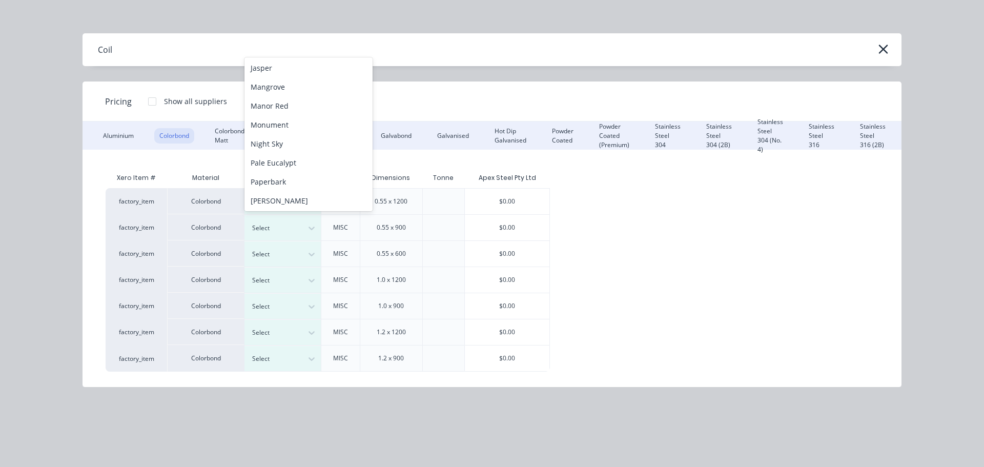
scroll to position [211, 0]
click at [293, 127] on div "Monument" at bounding box center [309, 123] width 128 height 19
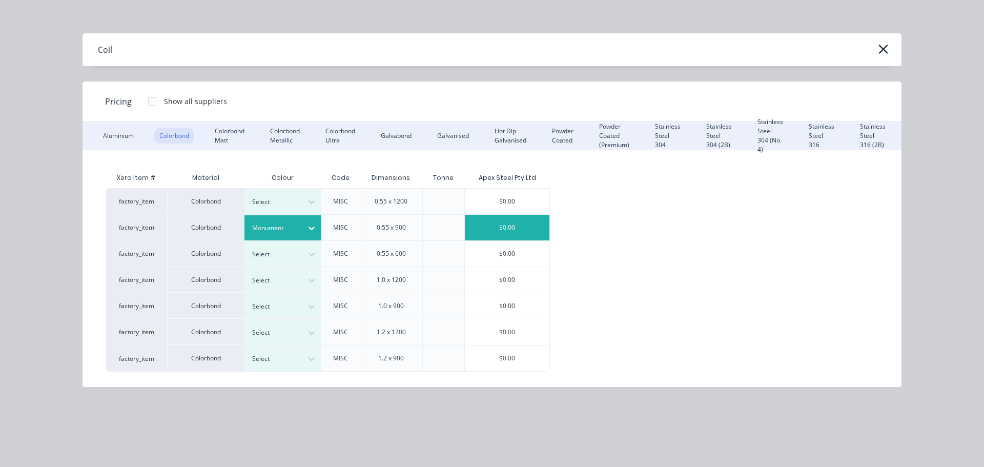
click at [493, 230] on div "$0.00" at bounding box center [507, 228] width 85 height 26
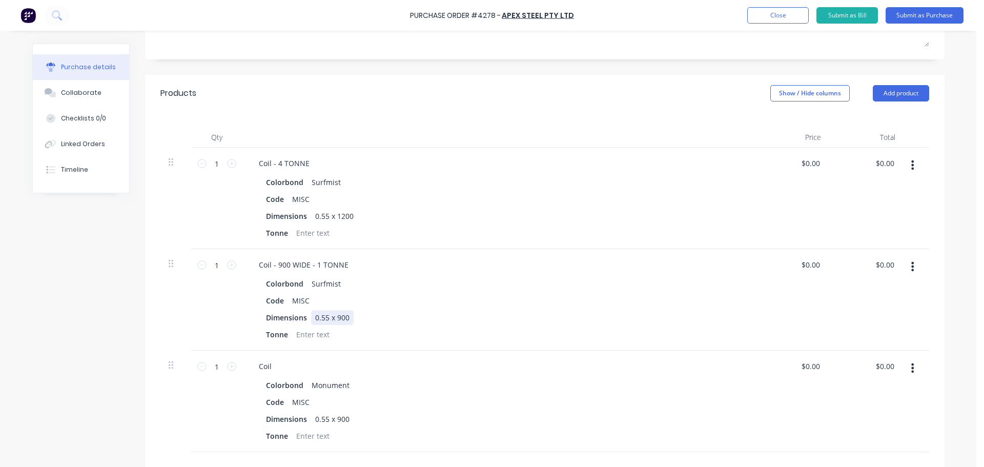
scroll to position [205, 0]
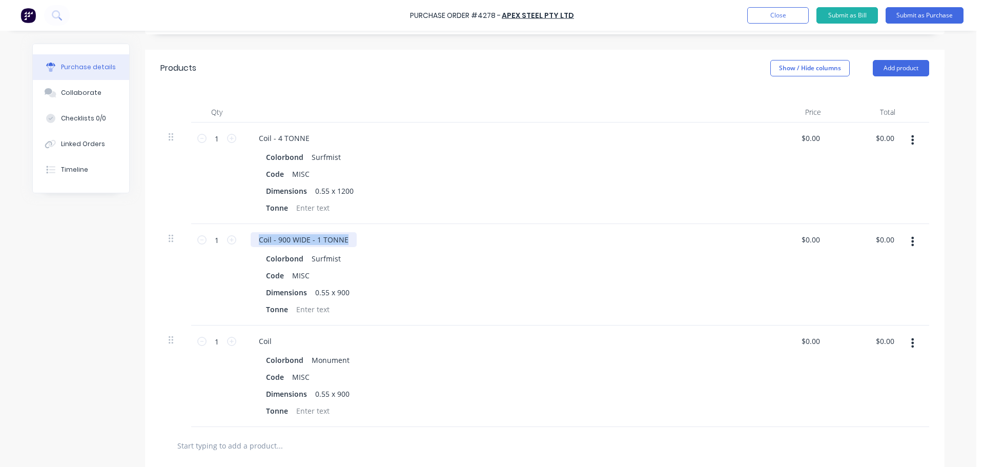
drag, startPoint x: 344, startPoint y: 239, endPoint x: 234, endPoint y: 239, distance: 110.2
click at [234, 239] on div "1 1 Coil - 900 WIDE - 1 TONNE Colorbond Surfmist Code MISC Dimensions 0.55 x 90…" at bounding box center [544, 275] width 769 height 102
copy div "Coil - 900 WIDE - 1 TONNE"
click at [263, 337] on div "Coil" at bounding box center [265, 341] width 29 height 15
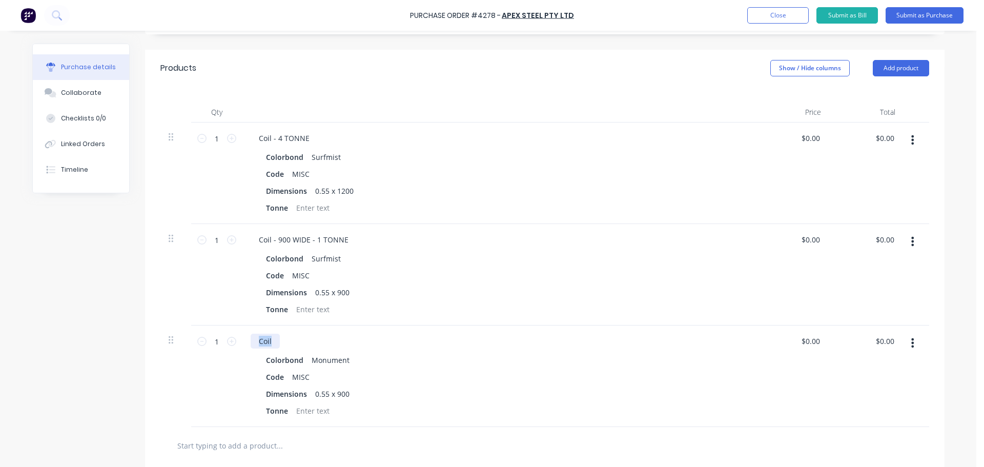
paste div
click at [503, 374] on div "Code MISC" at bounding box center [497, 377] width 470 height 15
click at [933, 14] on button "Submit as Purchase" at bounding box center [925, 15] width 78 height 16
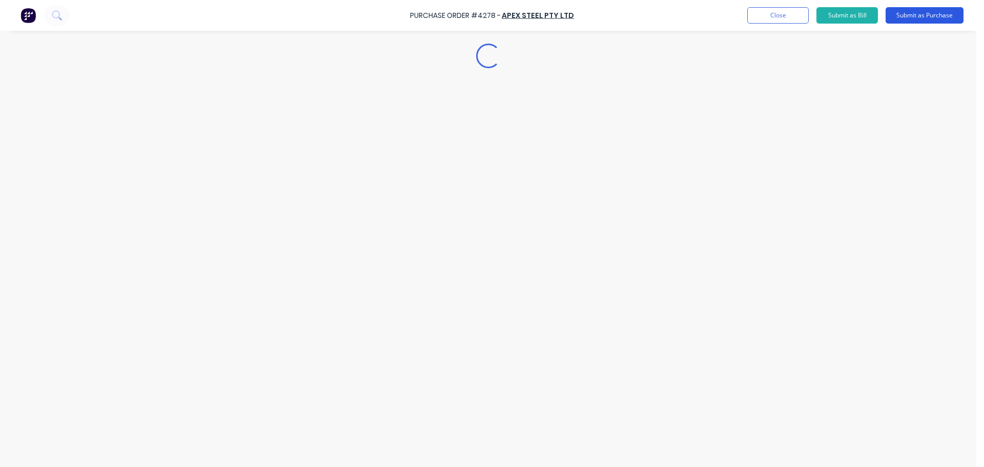
scroll to position [0, 0]
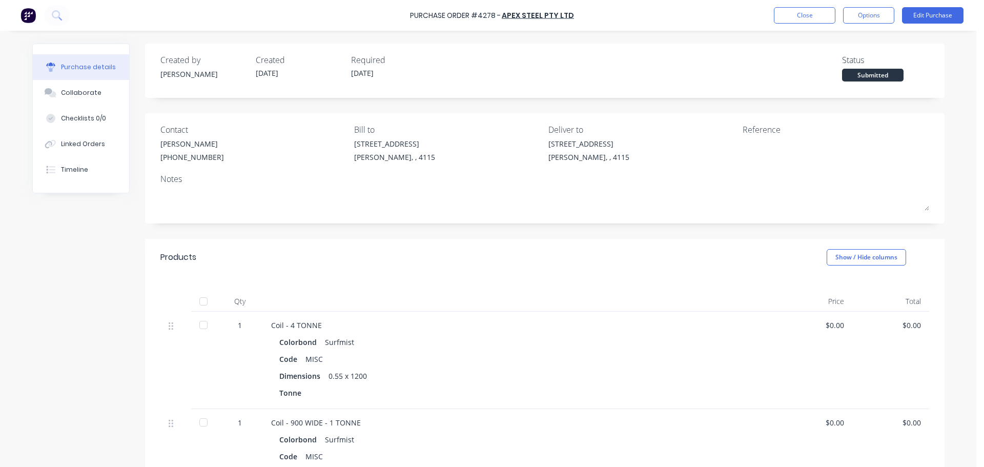
drag, startPoint x: 851, startPoint y: 12, endPoint x: 854, endPoint y: 26, distance: 13.7
click at [851, 12] on button "Options" at bounding box center [868, 15] width 51 height 16
click at [819, 46] on div "Print / Email" at bounding box center [845, 41] width 79 height 15
click at [823, 79] on div "Without pricing" at bounding box center [845, 82] width 79 height 15
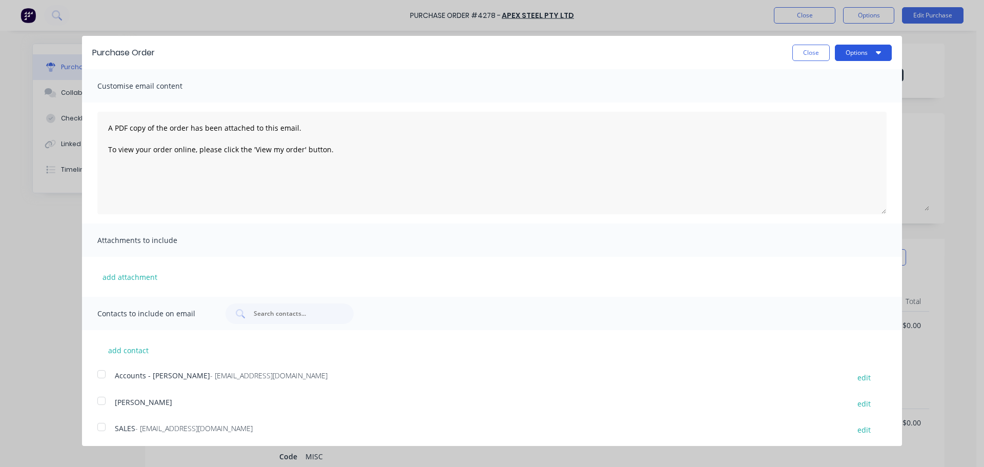
click at [842, 57] on button "Options" at bounding box center [863, 53] width 57 height 16
click at [836, 80] on div "Print" at bounding box center [843, 78] width 79 height 15
click at [804, 51] on button "Close" at bounding box center [811, 53] width 37 height 16
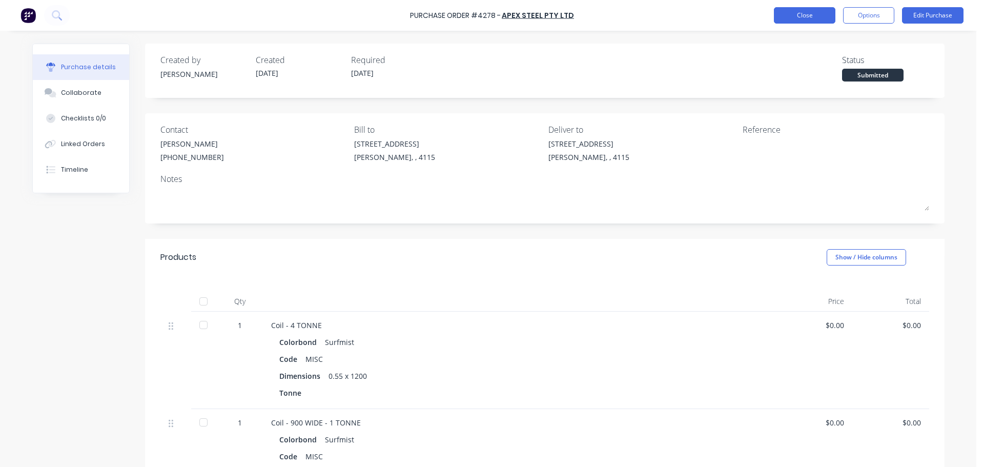
click at [804, 19] on button "Close" at bounding box center [805, 15] width 62 height 16
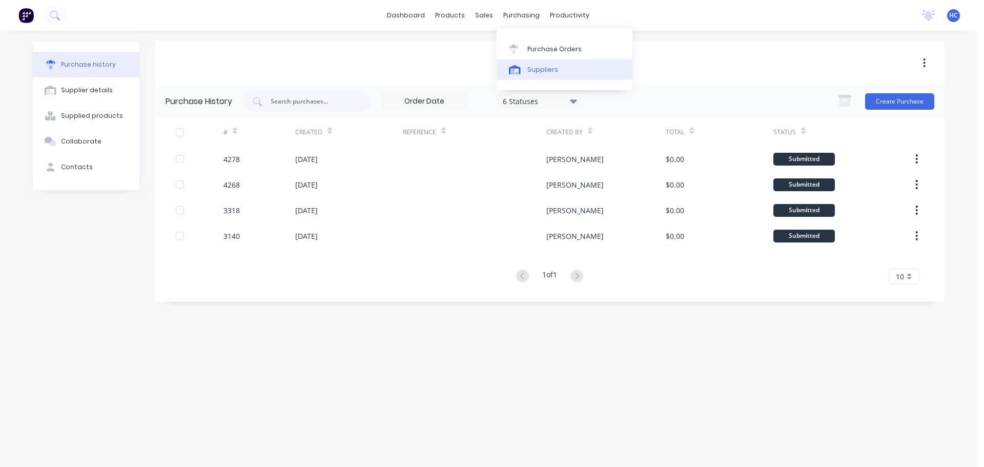
click at [543, 70] on div "Suppliers" at bounding box center [543, 69] width 31 height 9
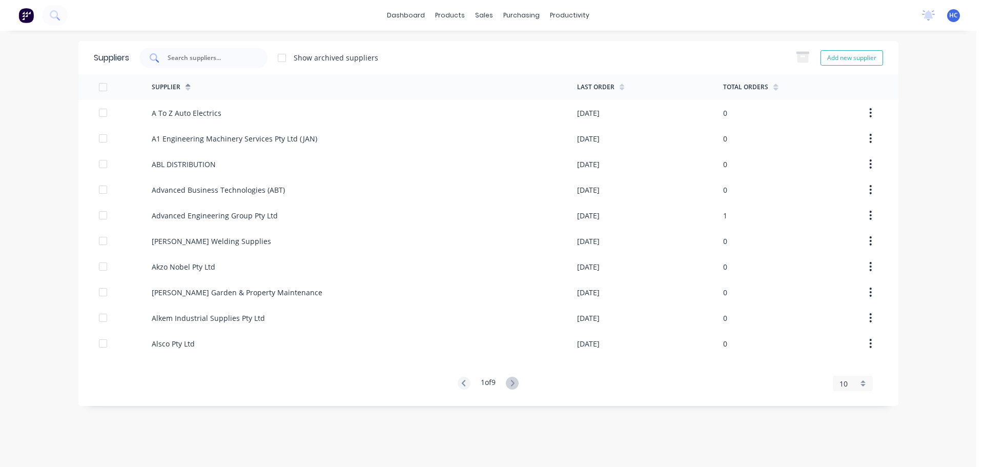
drag, startPoint x: 215, startPoint y: 60, endPoint x: 223, endPoint y: 60, distance: 8.2
click at [215, 60] on input "text" at bounding box center [209, 58] width 85 height 10
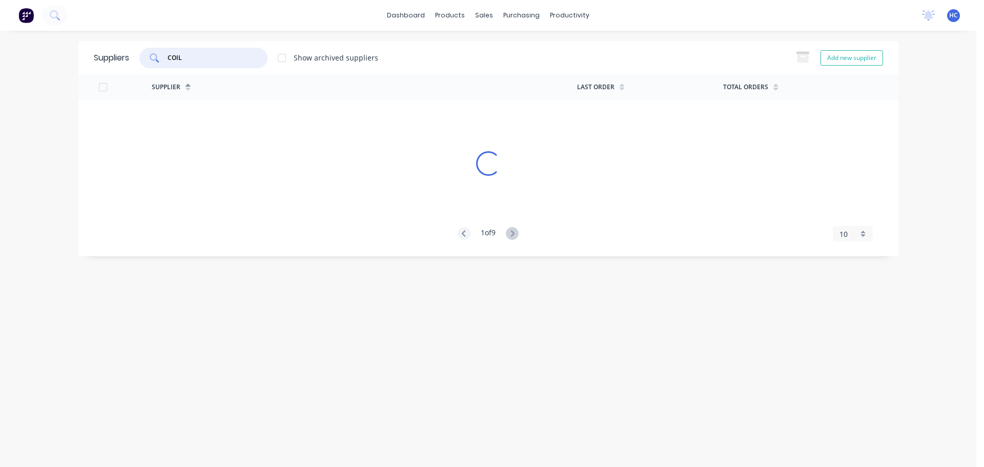
type input "COIL"
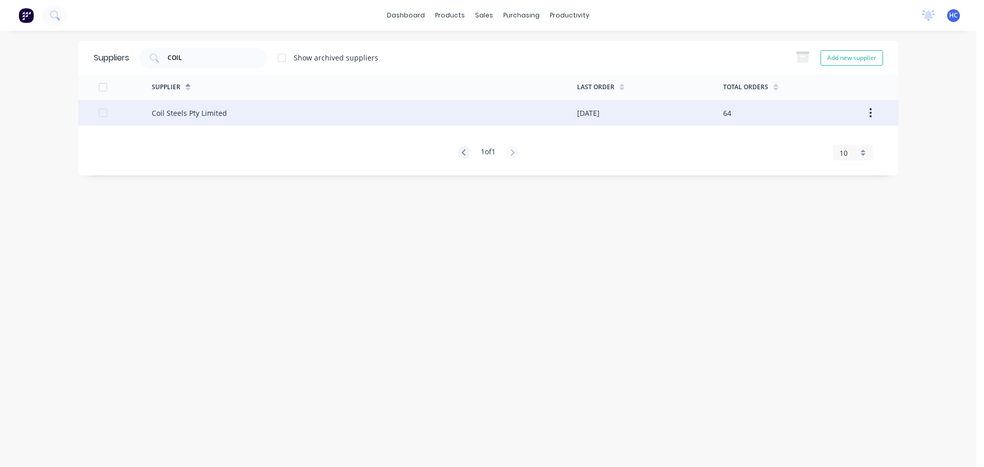
click at [259, 106] on div "Coil Steels Pty Limited" at bounding box center [364, 113] width 425 height 26
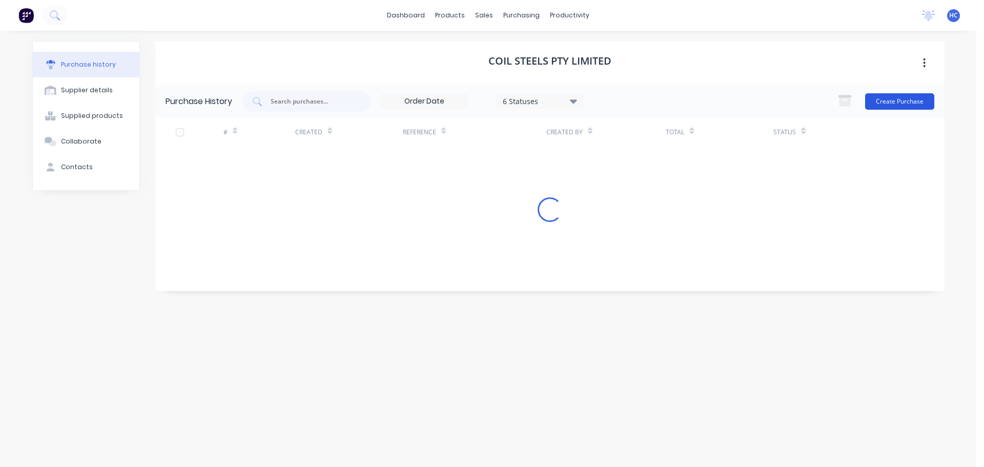
click at [905, 103] on button "Create Purchase" at bounding box center [899, 101] width 69 height 16
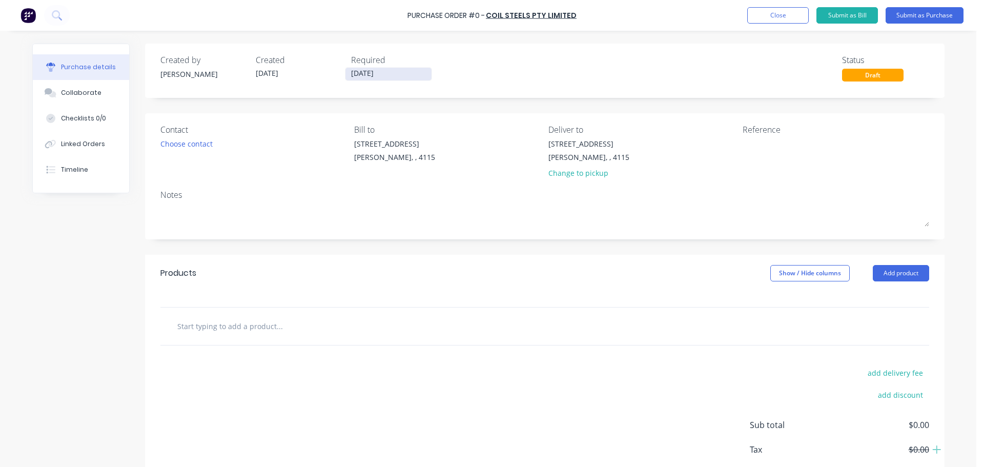
click at [358, 72] on input "[DATE]" at bounding box center [389, 74] width 86 height 13
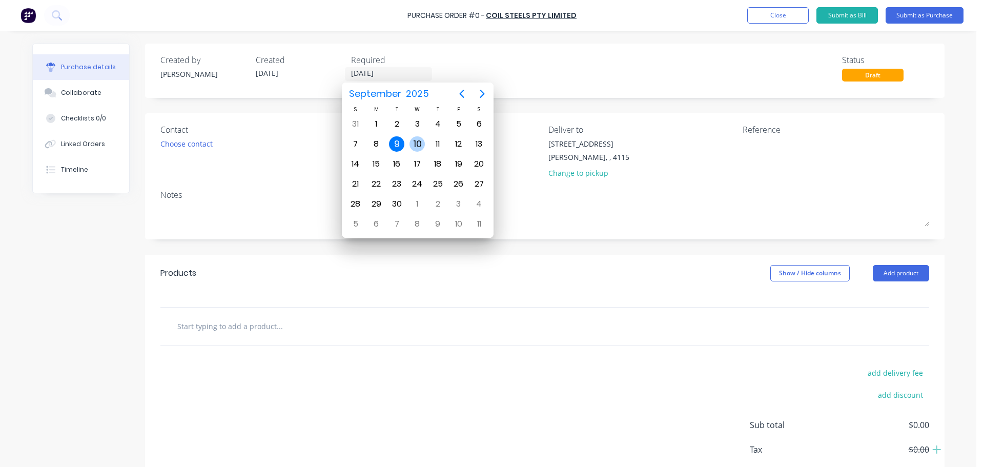
click at [418, 147] on div "10" at bounding box center [417, 143] width 15 height 15
type input "[DATE]"
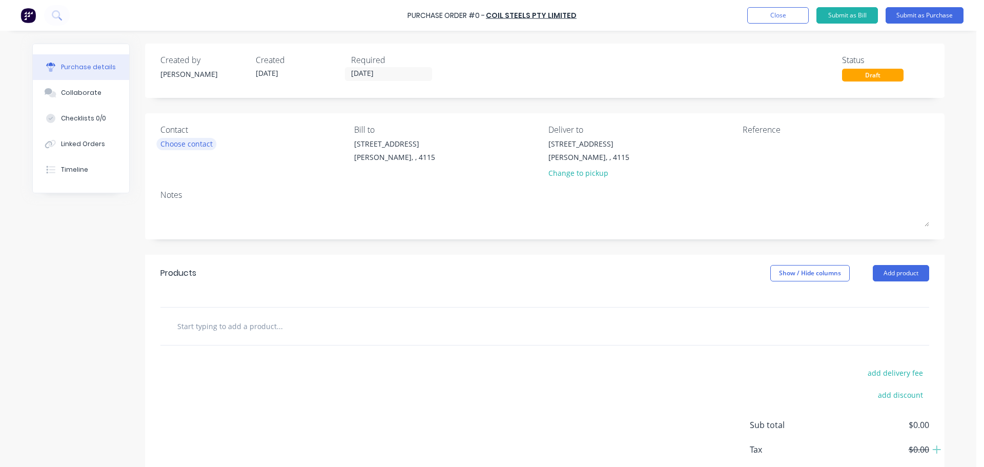
click at [180, 149] on div "Choose contact" at bounding box center [186, 143] width 52 height 11
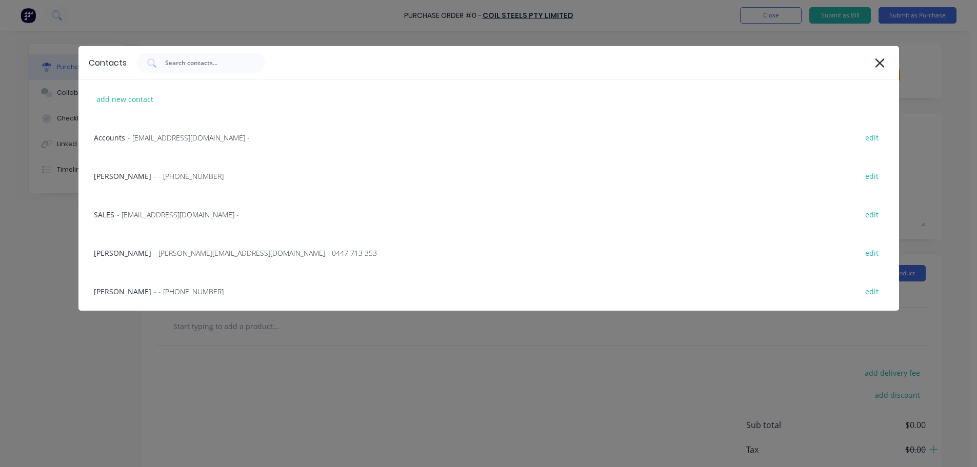
click at [175, 171] on span "- - [PHONE_NUMBER]" at bounding box center [189, 176] width 70 height 11
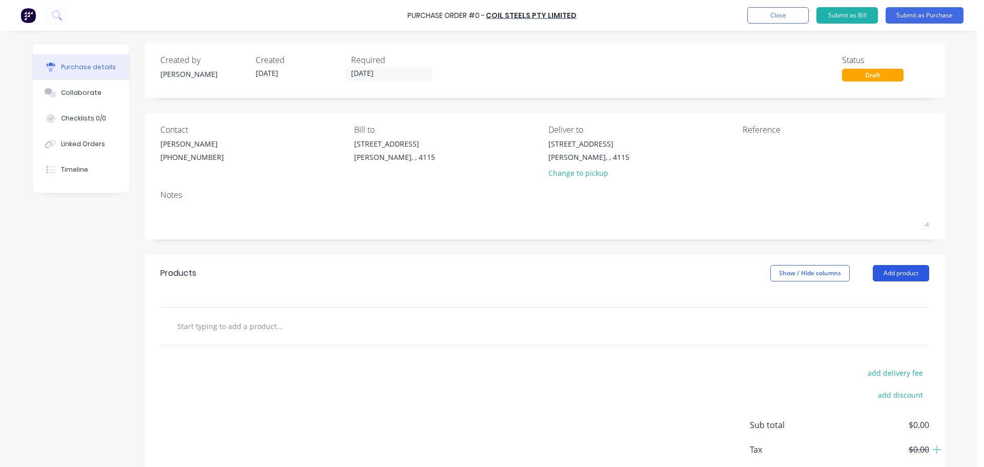
click at [893, 266] on button "Add product" at bounding box center [901, 273] width 56 height 16
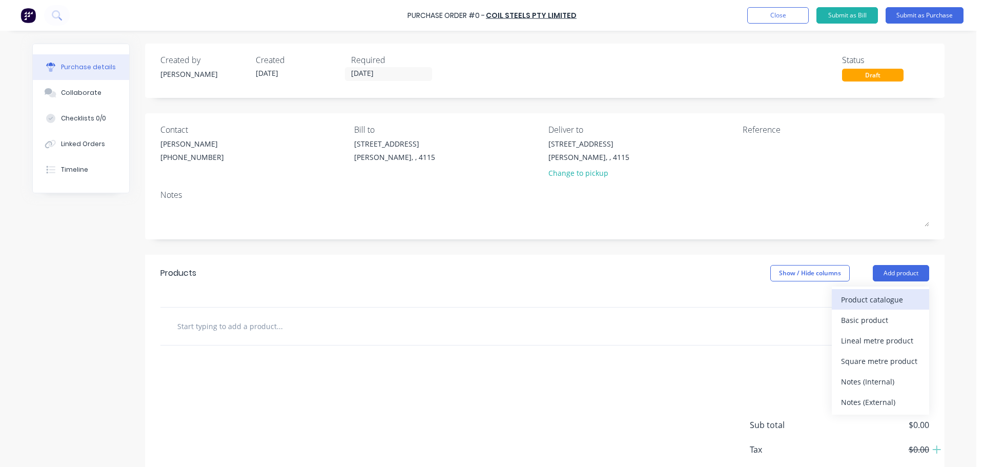
click at [866, 300] on div "Product catalogue" at bounding box center [880, 299] width 79 height 15
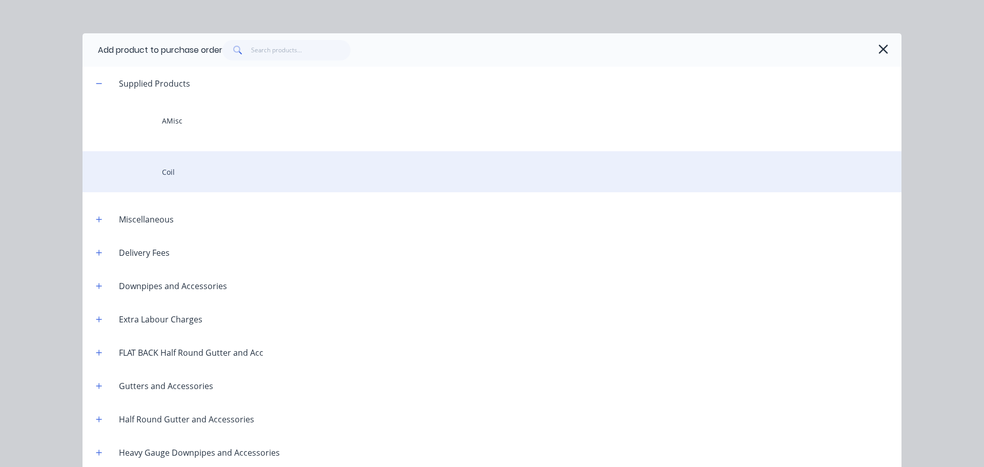
click at [230, 174] on div "Coil" at bounding box center [492, 171] width 819 height 41
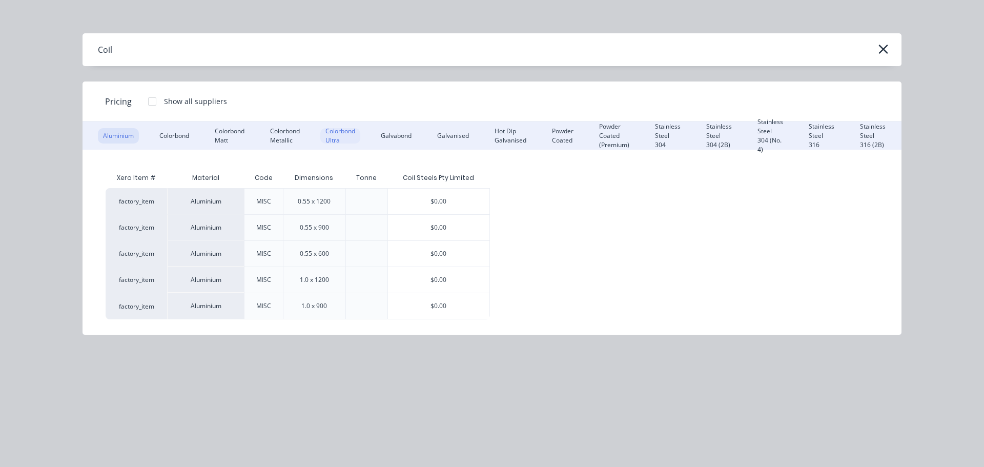
click at [337, 131] on div "Colorbond Ultra" at bounding box center [340, 135] width 40 height 15
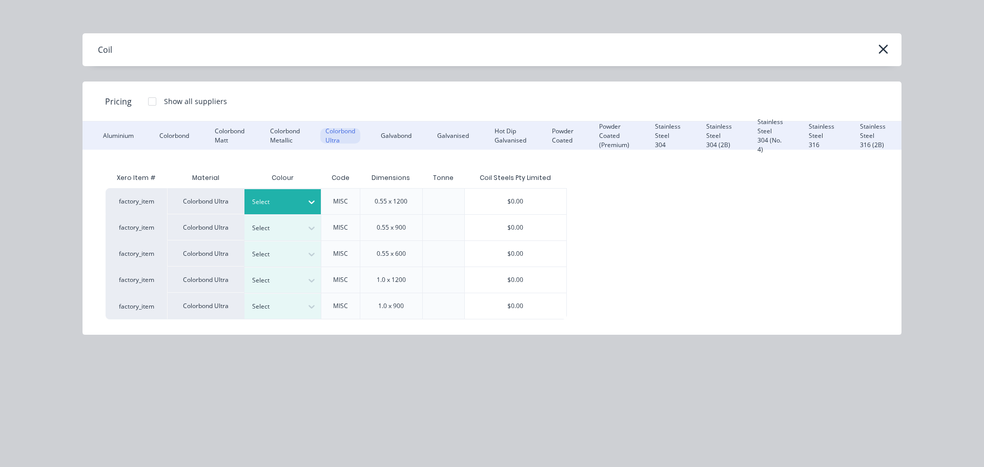
click at [288, 199] on div at bounding box center [275, 201] width 46 height 11
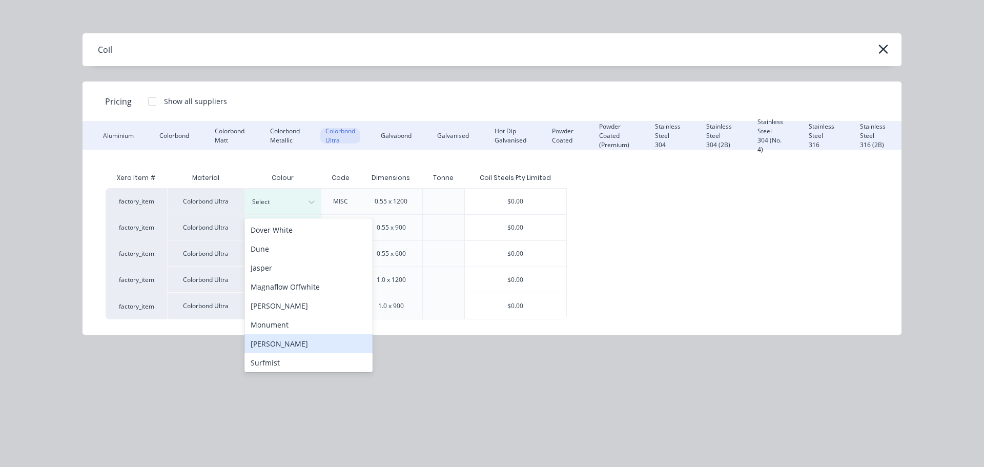
click at [285, 346] on div "[PERSON_NAME]" at bounding box center [309, 343] width 128 height 19
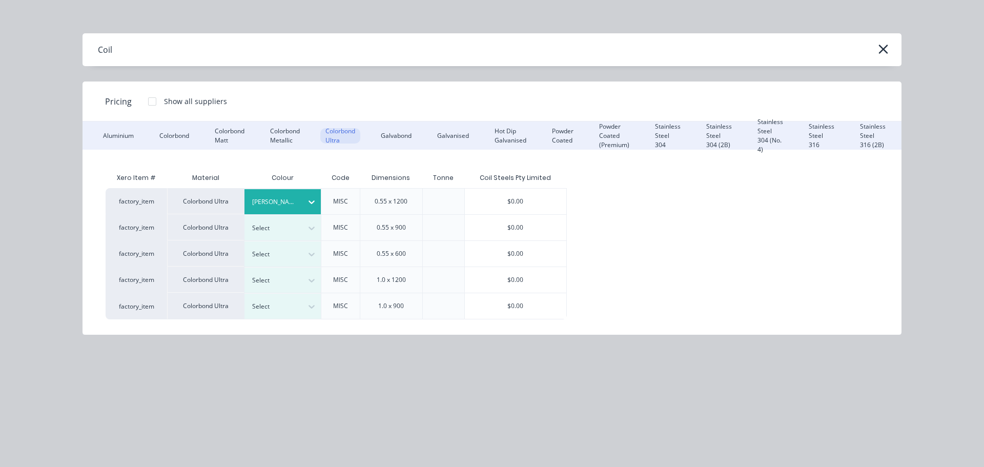
click at [501, 204] on div "$0.00" at bounding box center [516, 202] width 102 height 26
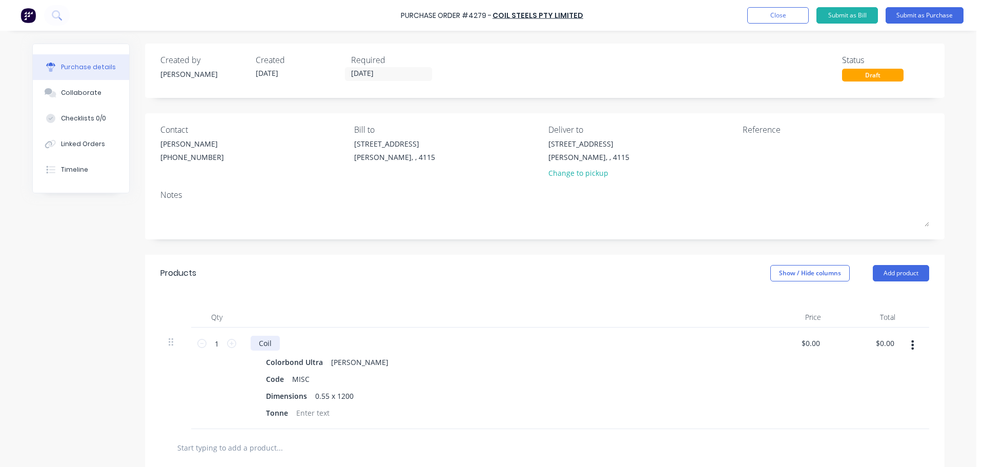
click at [272, 342] on div "Coil" at bounding box center [265, 343] width 29 height 15
click at [327, 311] on div at bounding box center [498, 317] width 513 height 21
click at [898, 278] on button "Add product" at bounding box center [901, 273] width 56 height 16
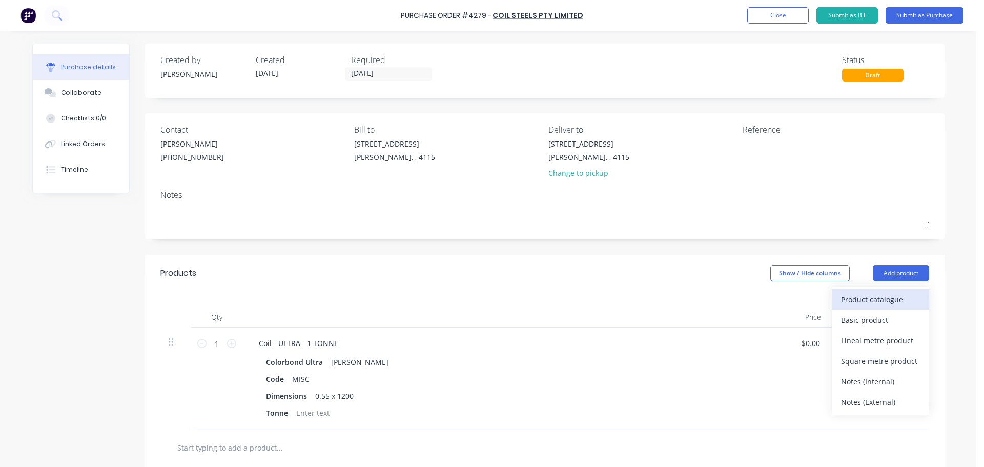
click at [882, 299] on div "Product catalogue" at bounding box center [880, 299] width 79 height 15
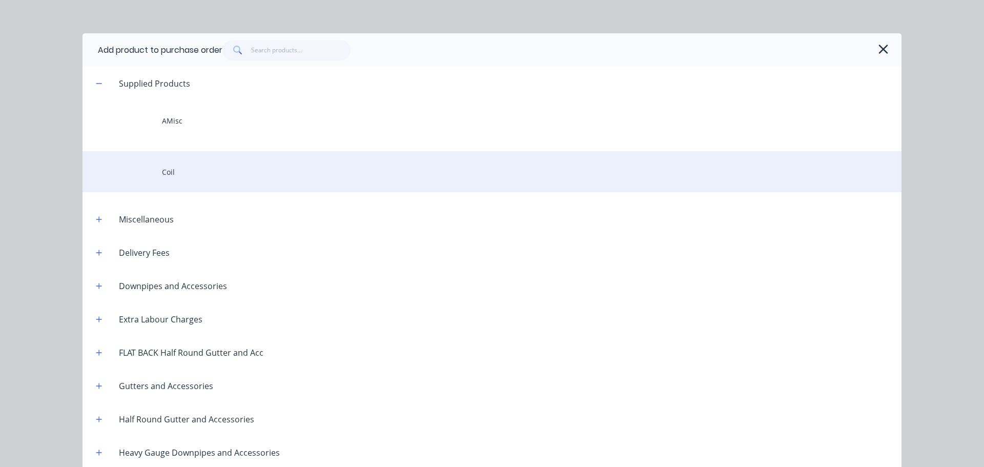
click at [182, 174] on div "Coil" at bounding box center [492, 171] width 819 height 41
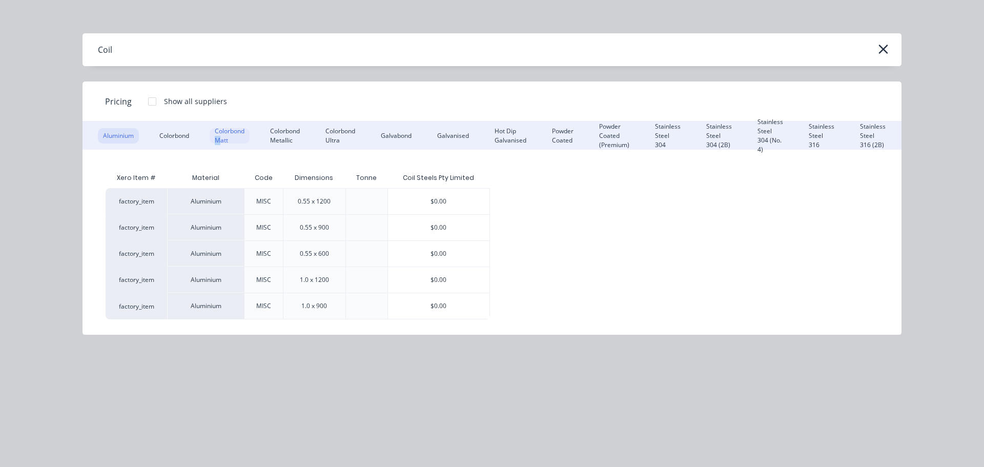
click at [219, 139] on div "Colorbond Matt" at bounding box center [230, 135] width 40 height 15
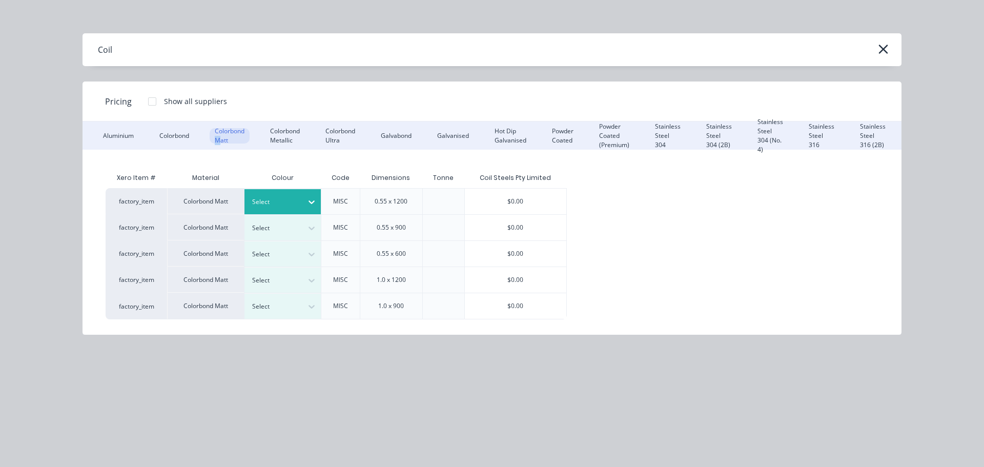
click at [296, 207] on div at bounding box center [275, 201] width 46 height 11
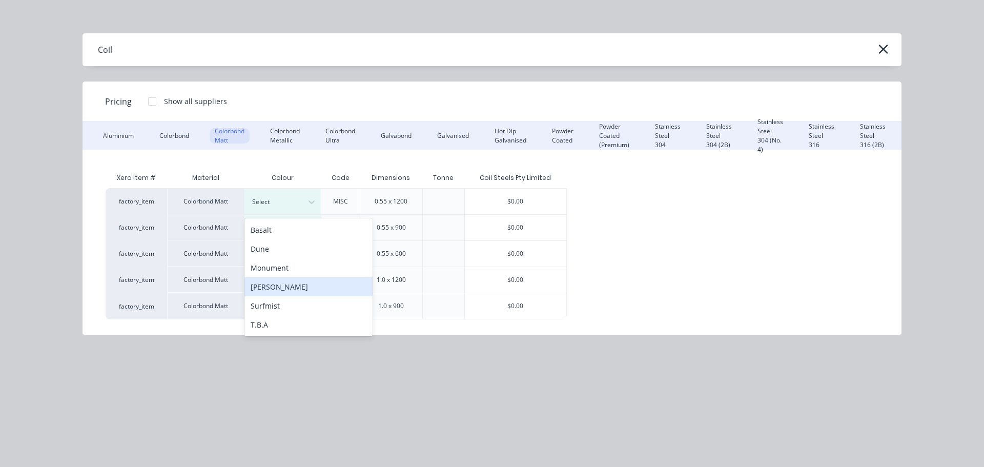
click at [278, 292] on div "[PERSON_NAME]" at bounding box center [309, 286] width 128 height 19
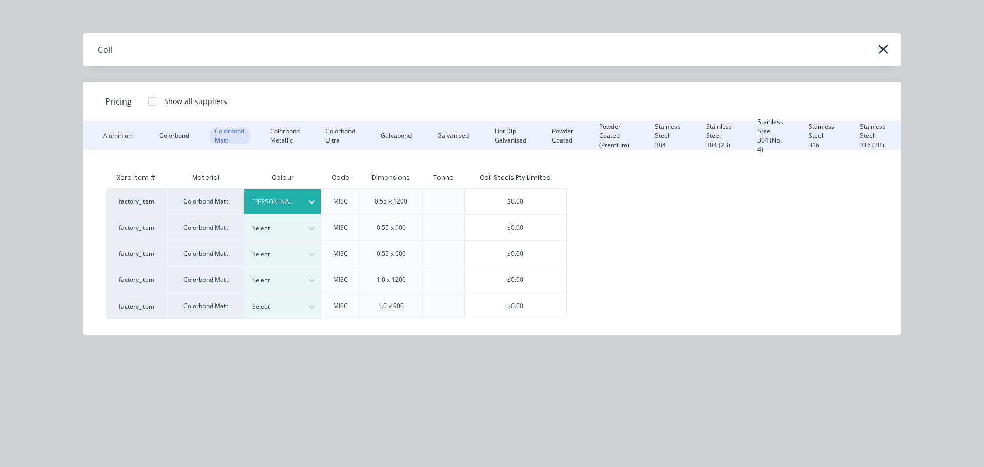
drag, startPoint x: 496, startPoint y: 198, endPoint x: 452, endPoint y: 207, distance: 44.8
click at [496, 199] on div "$0.00" at bounding box center [516, 202] width 102 height 26
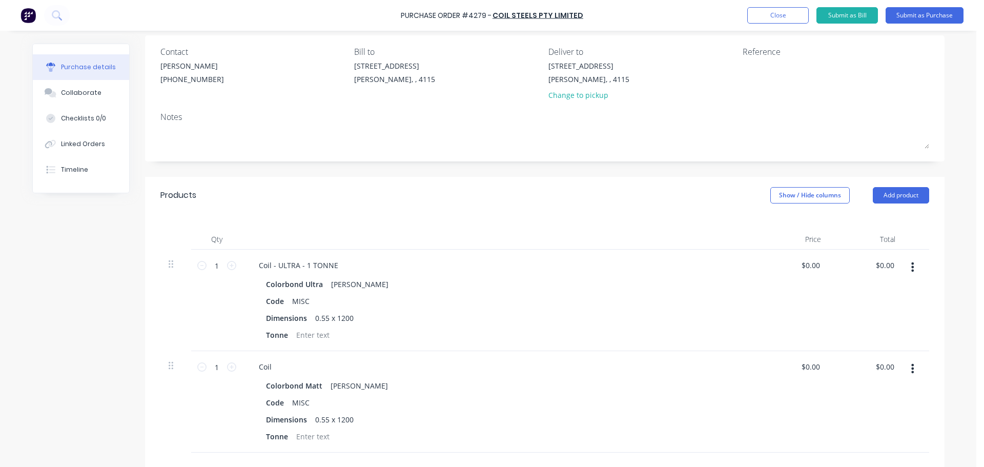
scroll to position [103, 0]
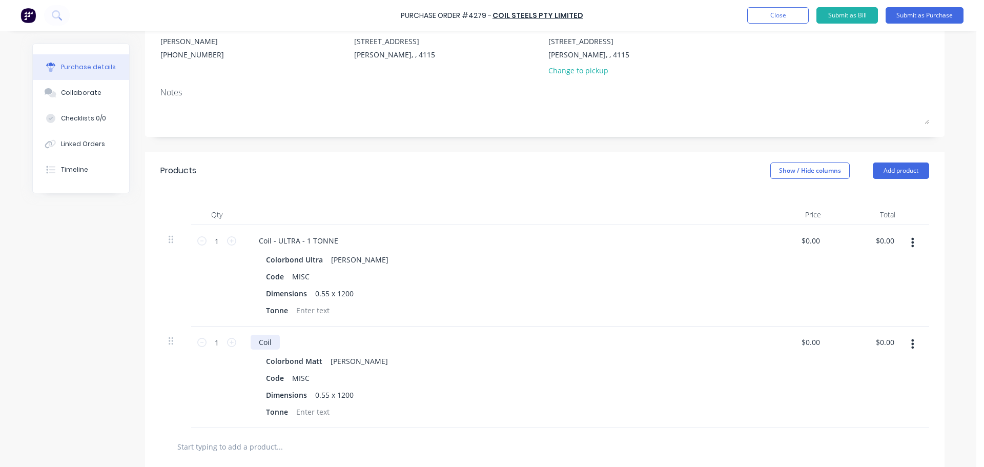
click at [270, 343] on div "Coil" at bounding box center [265, 342] width 29 height 15
click at [885, 167] on button "Add product" at bounding box center [901, 171] width 56 height 16
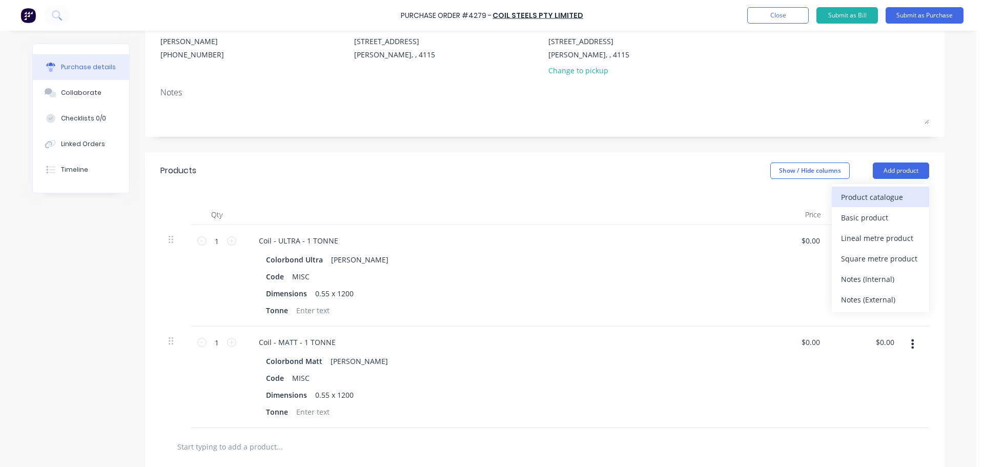
click at [871, 190] on div "Product catalogue" at bounding box center [880, 197] width 79 height 15
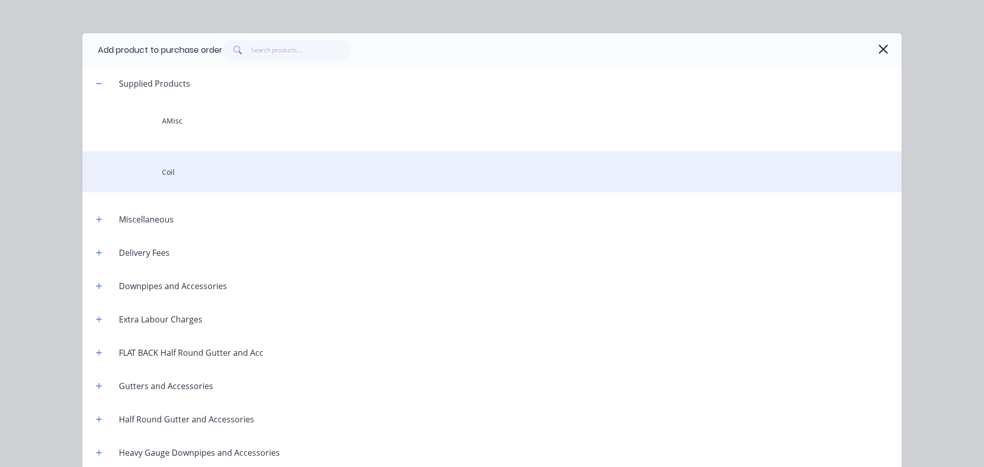
click at [229, 163] on div "Coil" at bounding box center [492, 171] width 819 height 41
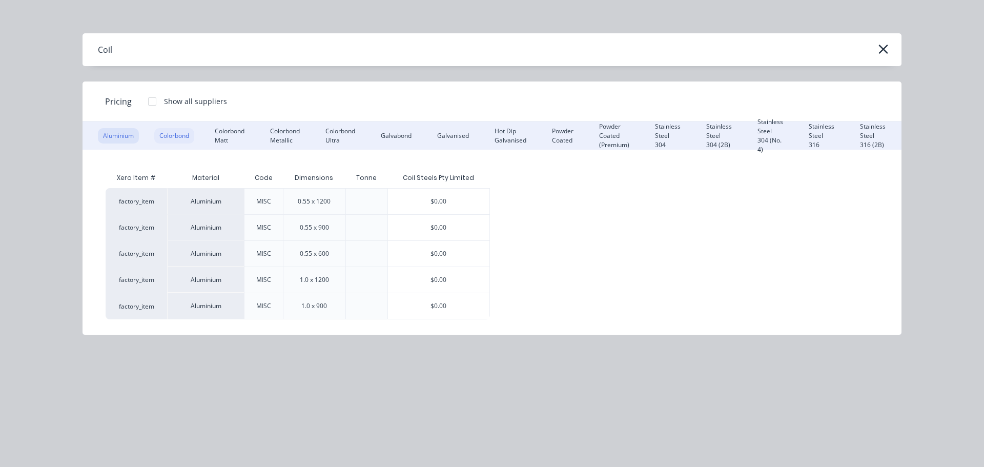
click at [182, 135] on div "Colorbond" at bounding box center [174, 135] width 40 height 15
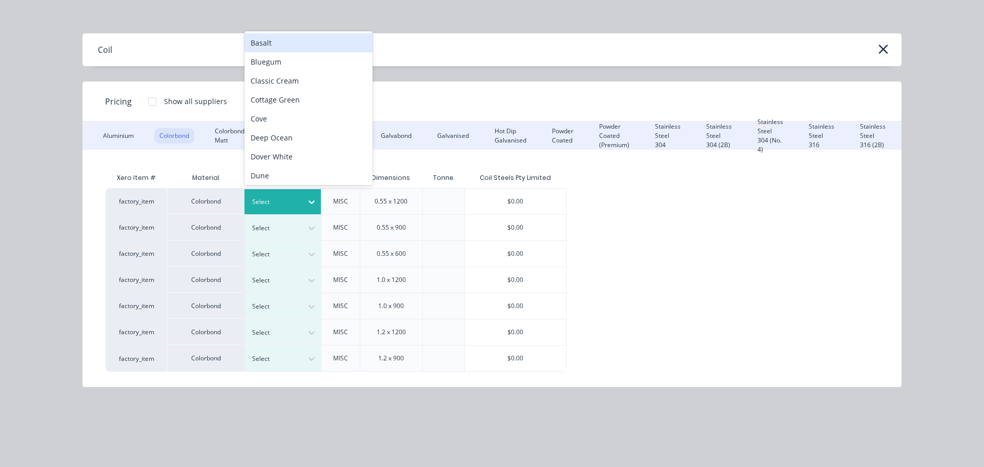
click at [300, 204] on div "Select" at bounding box center [273, 201] width 57 height 13
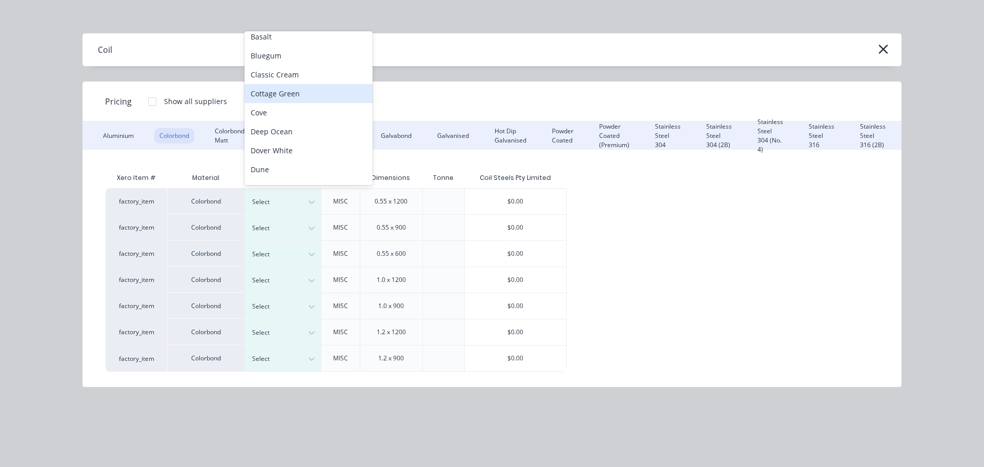
click at [303, 96] on div "Cottage Green" at bounding box center [309, 93] width 128 height 19
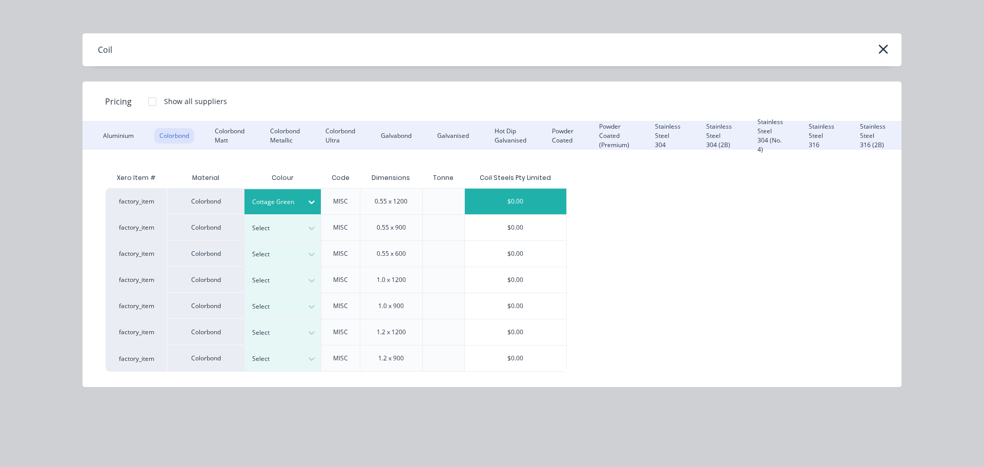
click at [525, 206] on div "$0.00" at bounding box center [516, 202] width 102 height 26
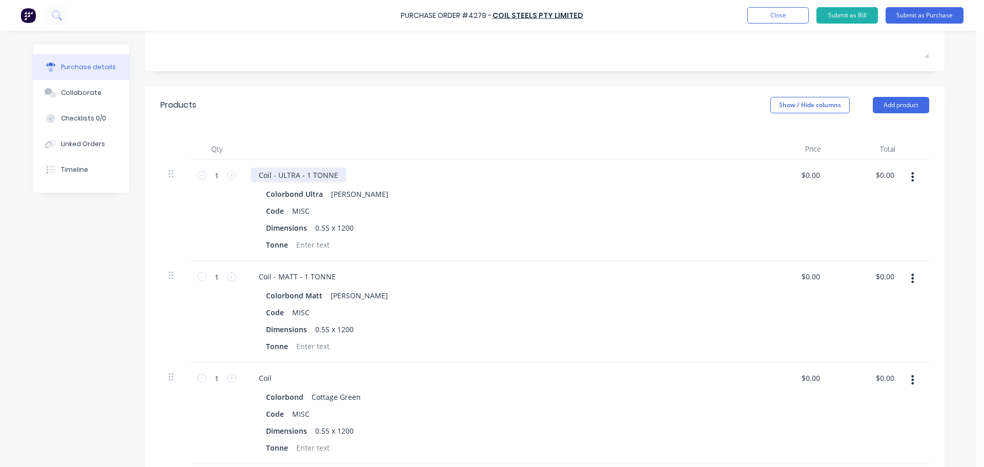
scroll to position [205, 0]
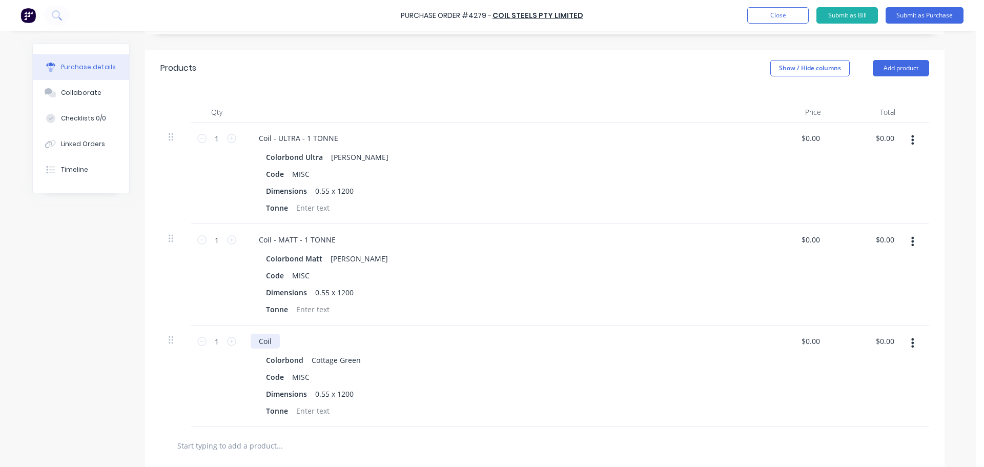
click at [266, 339] on div "Coil" at bounding box center [265, 341] width 29 height 15
click at [406, 432] on div at bounding box center [544, 445] width 769 height 37
click at [931, 18] on button "Submit as Purchase" at bounding box center [925, 15] width 78 height 16
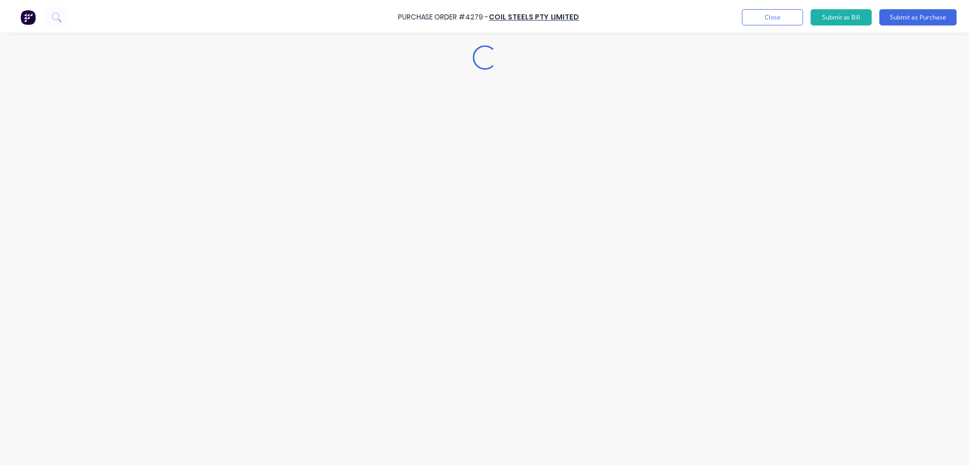
scroll to position [0, 0]
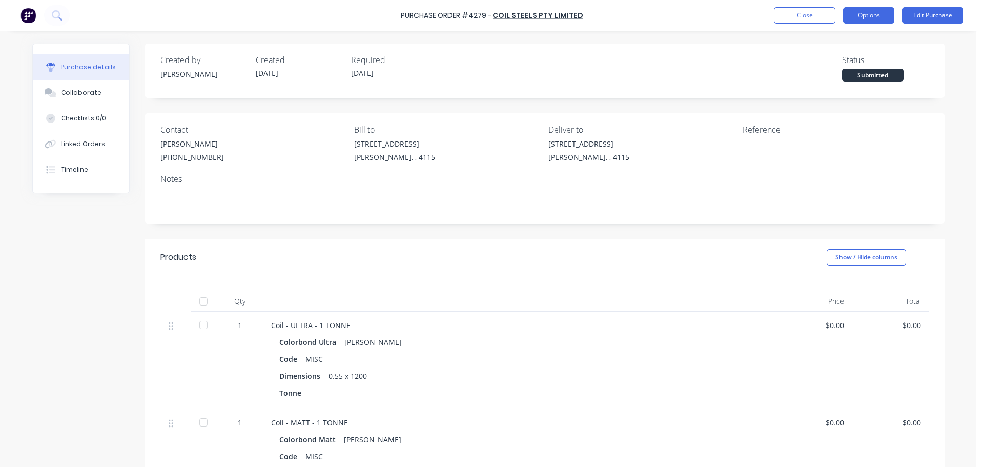
click at [877, 14] on button "Options" at bounding box center [868, 15] width 51 height 16
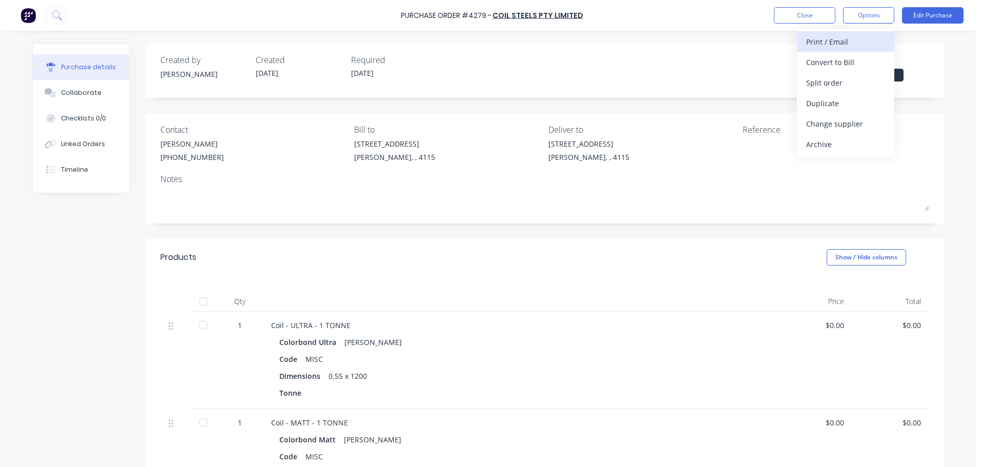
click at [847, 45] on div "Print / Email" at bounding box center [845, 41] width 79 height 15
click at [855, 71] on button "With pricing" at bounding box center [845, 62] width 97 height 21
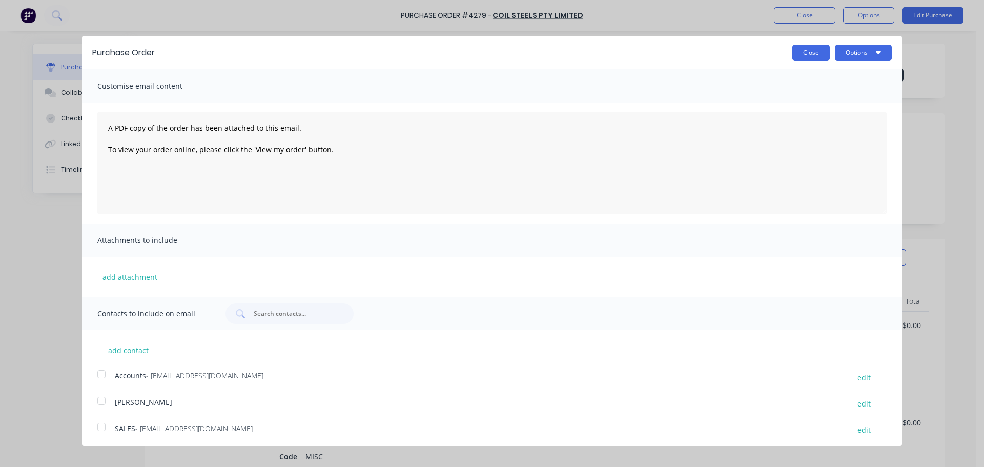
click at [797, 54] on button "Close" at bounding box center [811, 53] width 37 height 16
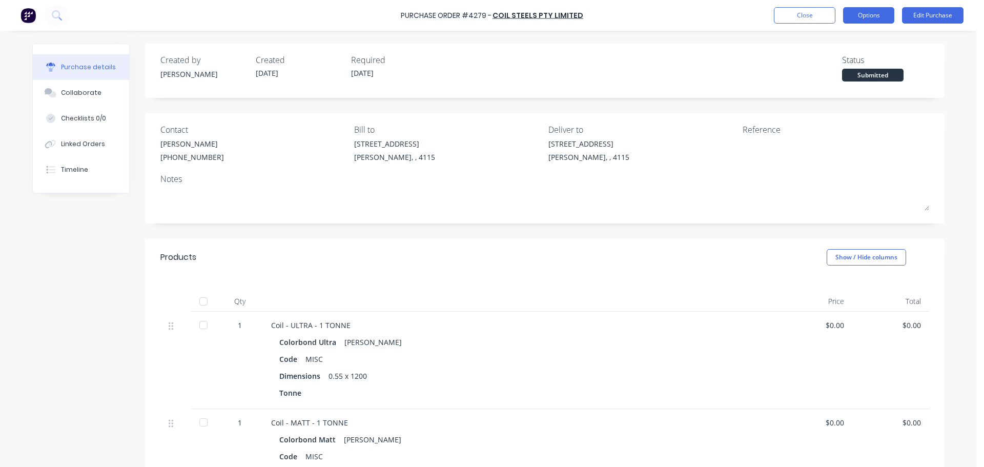
click at [878, 12] on button "Options" at bounding box center [868, 15] width 51 height 16
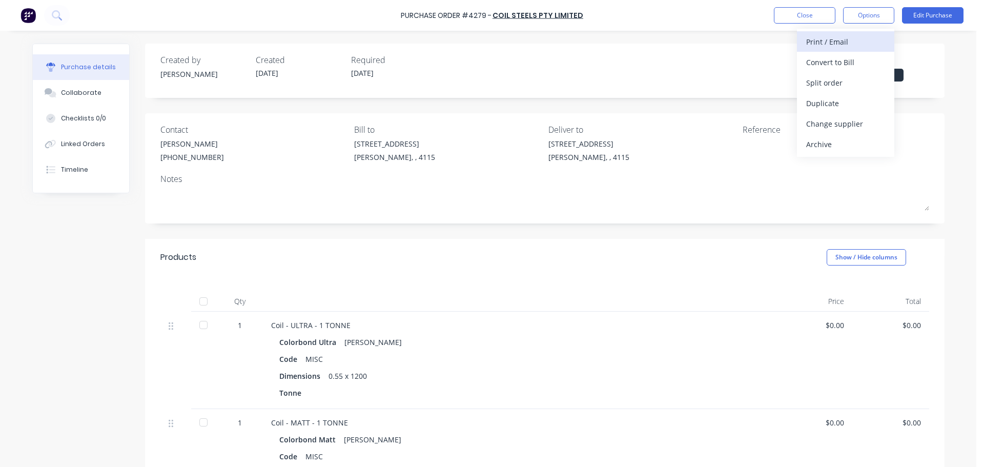
click at [847, 43] on div "Print / Email" at bounding box center [845, 41] width 79 height 15
click at [840, 88] on div "Without pricing" at bounding box center [845, 82] width 79 height 15
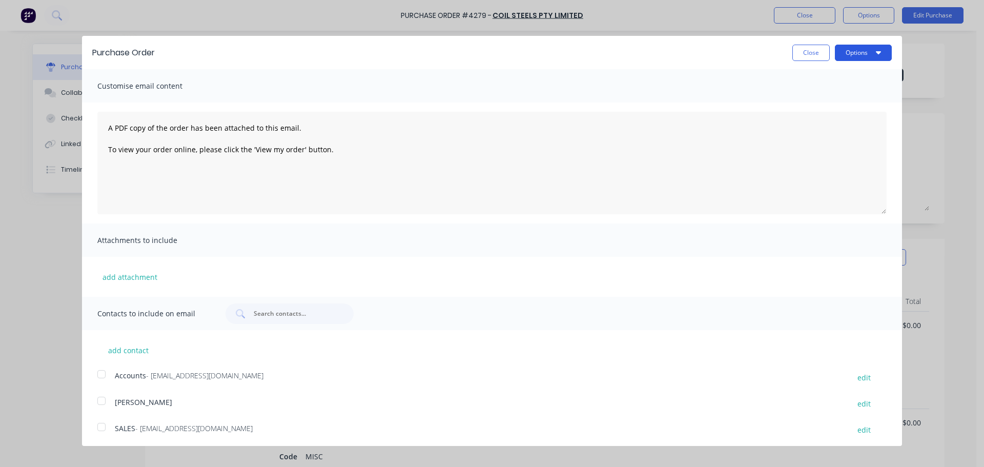
click at [854, 55] on button "Options" at bounding box center [863, 53] width 57 height 16
click at [842, 78] on div "Print" at bounding box center [843, 78] width 79 height 15
click at [793, 47] on button "Close" at bounding box center [811, 53] width 37 height 16
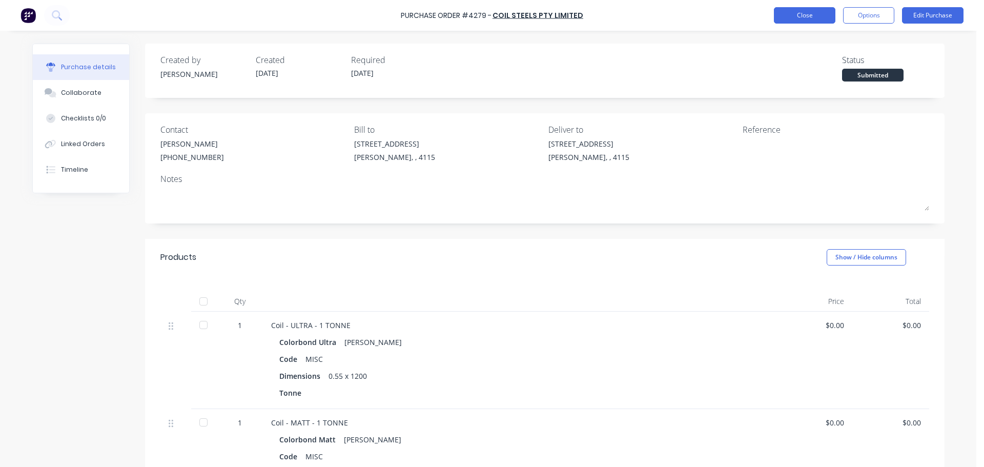
click at [816, 16] on button "Close" at bounding box center [805, 15] width 62 height 16
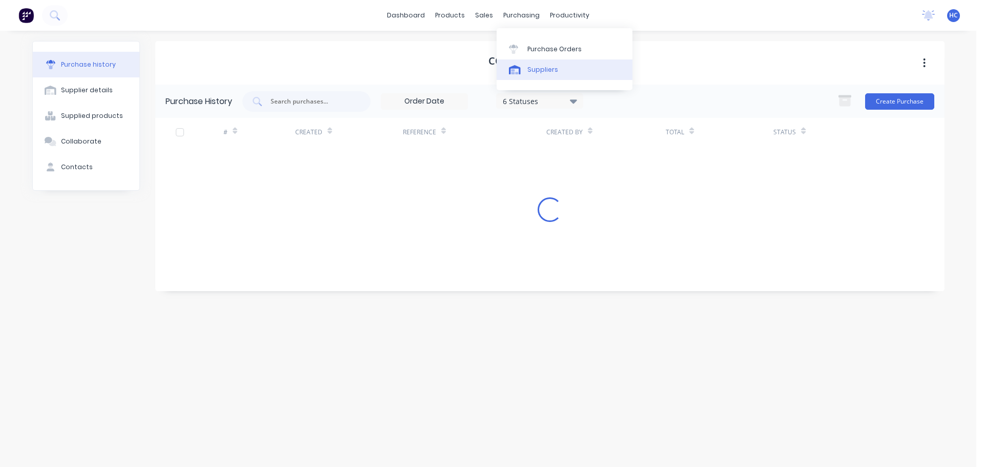
click at [535, 71] on div "Suppliers" at bounding box center [543, 69] width 31 height 9
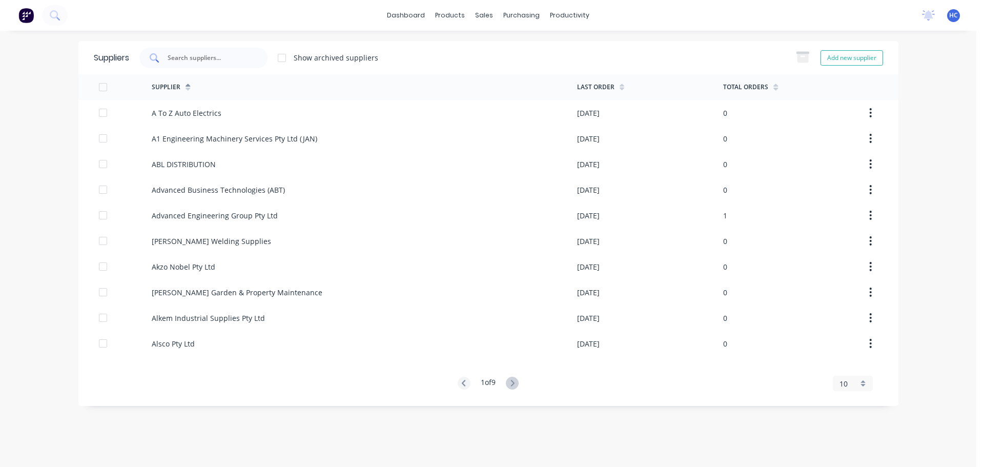
click at [252, 59] on div at bounding box center [203, 58] width 128 height 21
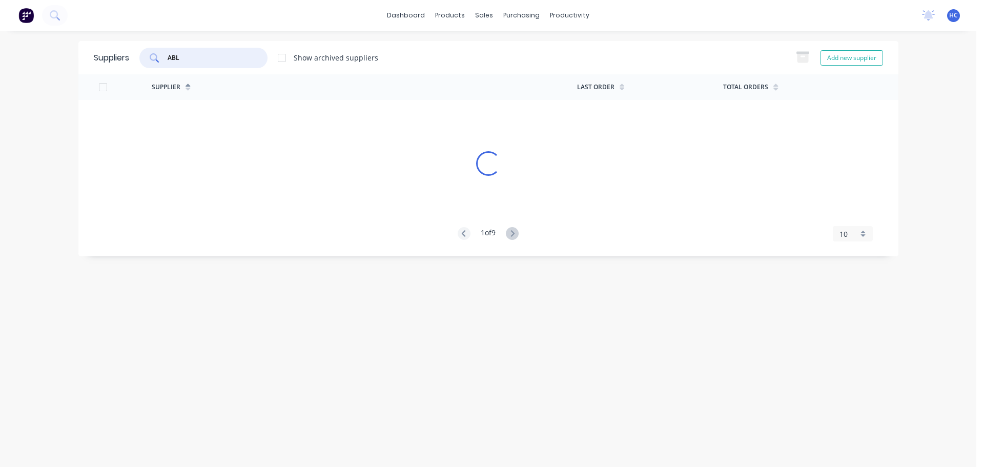
type input "ABL"
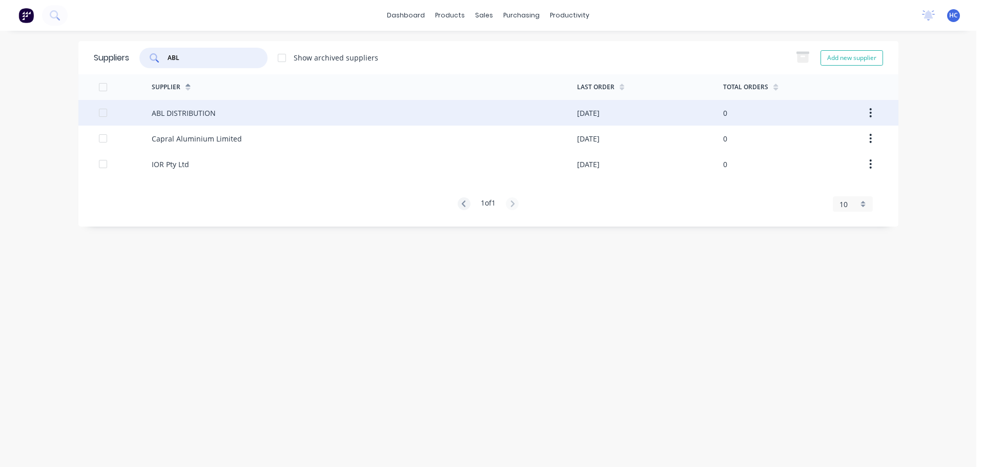
click at [238, 122] on div "ABL DISTRIBUTION" at bounding box center [364, 113] width 425 height 26
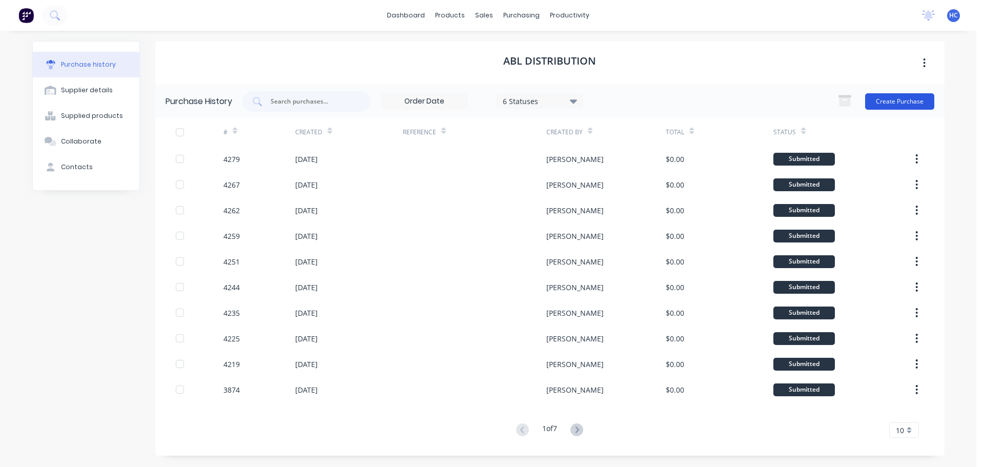
click at [894, 98] on button "Create Purchase" at bounding box center [899, 101] width 69 height 16
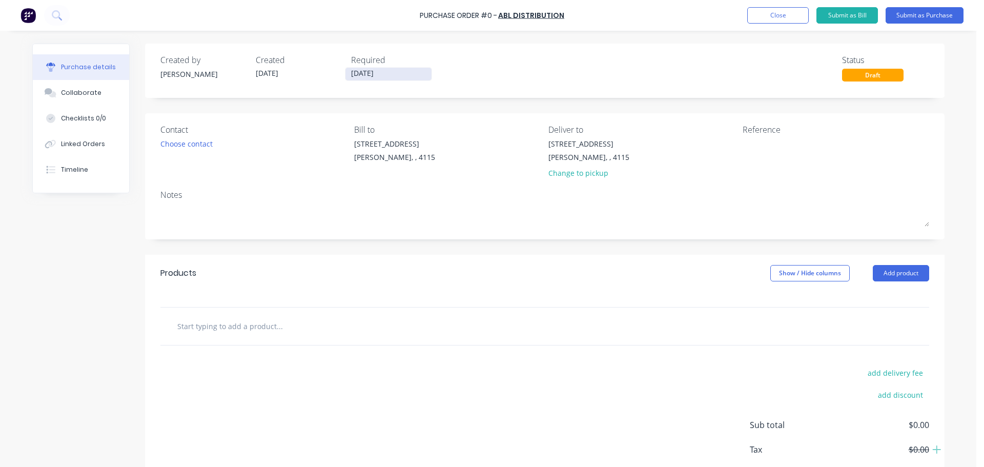
click at [367, 73] on input "[DATE]" at bounding box center [389, 74] width 86 height 13
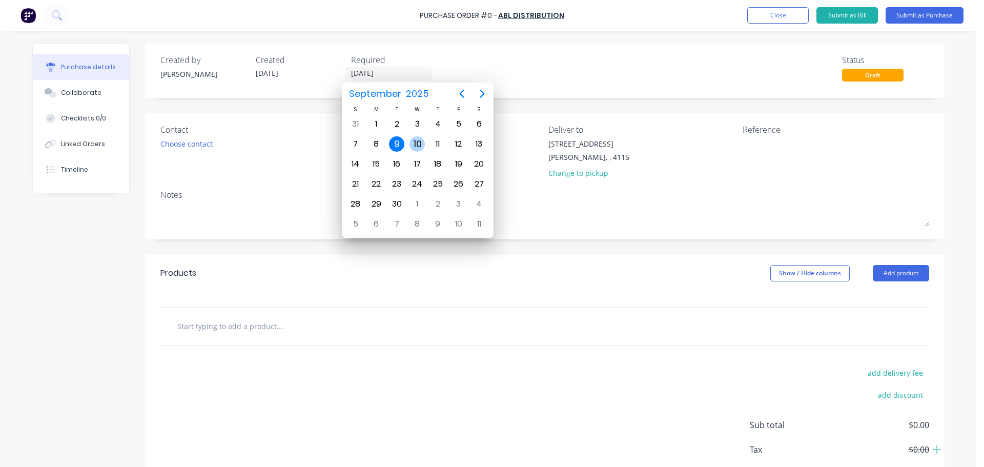
click at [414, 148] on div "10" at bounding box center [417, 143] width 15 height 15
type input "[DATE]"
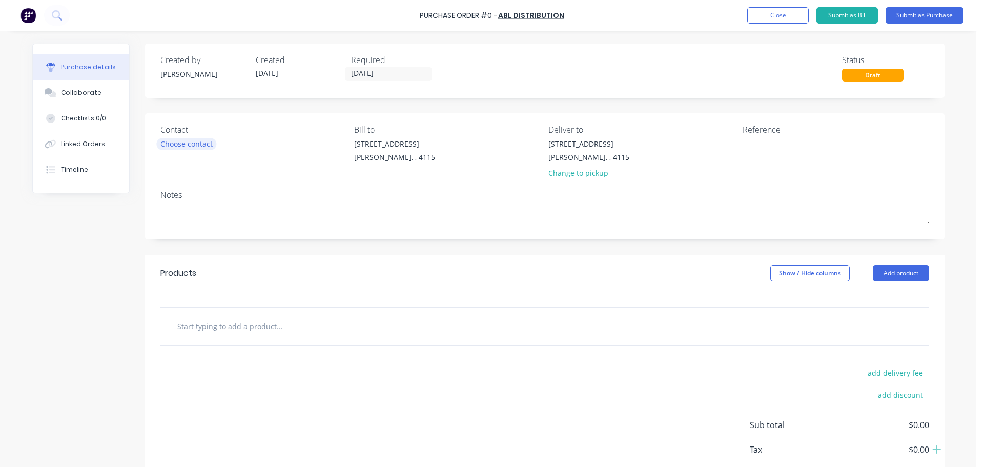
click at [198, 140] on div "Choose contact" at bounding box center [186, 143] width 52 height 11
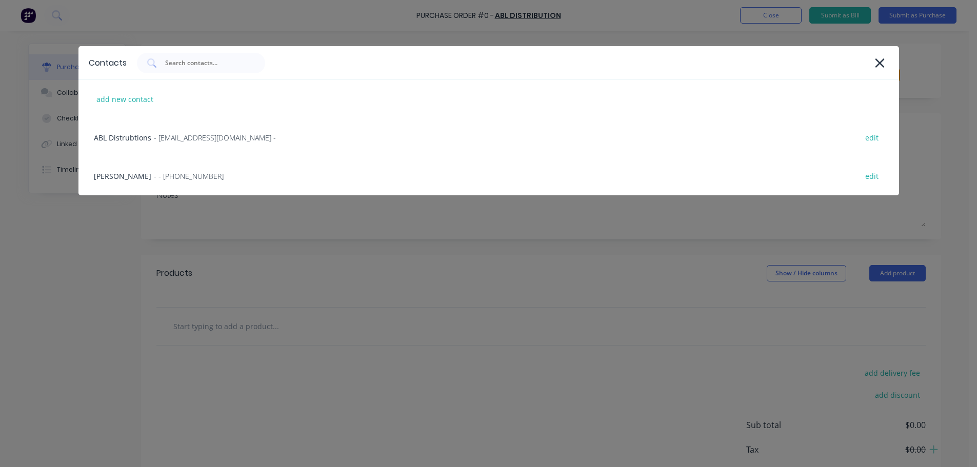
click at [196, 162] on div "HAYDEN - - [PHONE_NUMBER] edit" at bounding box center [488, 176] width 820 height 38
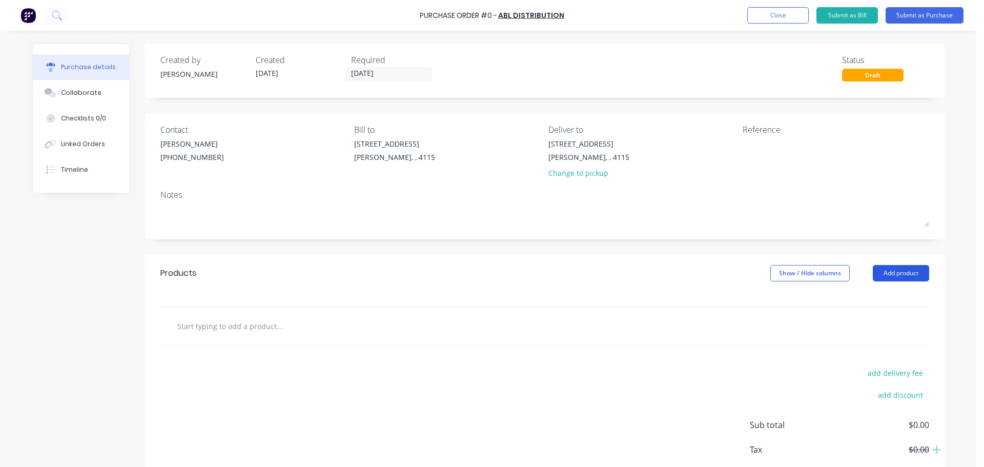
click at [887, 275] on button "Add product" at bounding box center [901, 273] width 56 height 16
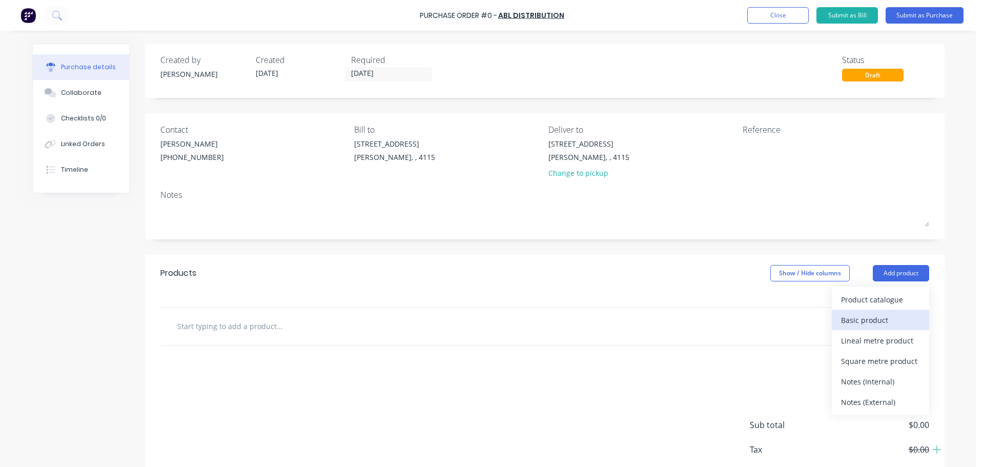
click at [878, 316] on div "Basic product" at bounding box center [880, 320] width 79 height 15
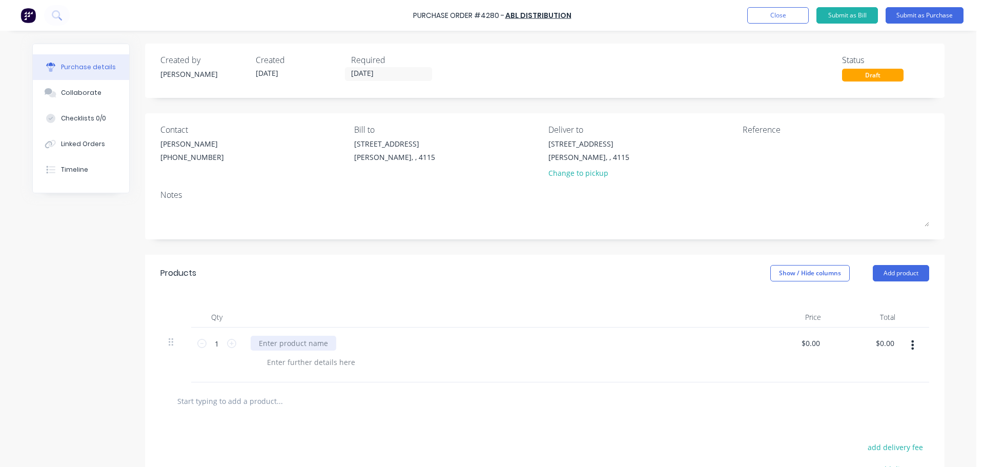
click at [298, 343] on div at bounding box center [294, 343] width 86 height 15
click at [350, 338] on div "GOODS PER ONLINE ORDER:" at bounding box center [308, 343] width 114 height 15
click at [927, 18] on button "Submit as Purchase" at bounding box center [925, 15] width 78 height 16
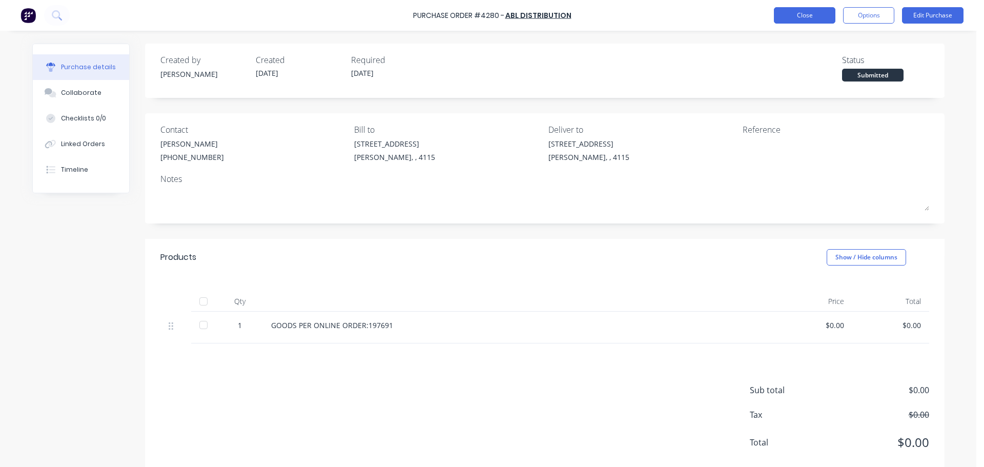
click at [798, 13] on button "Close" at bounding box center [805, 15] width 62 height 16
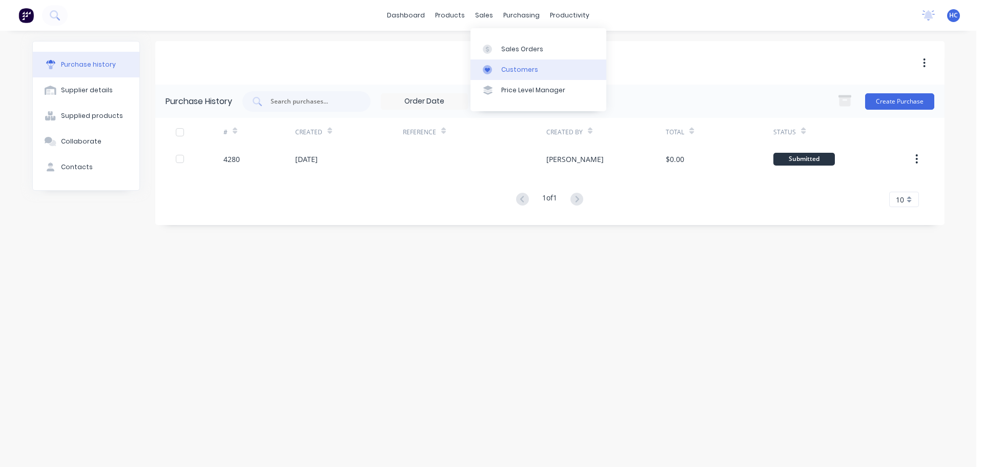
click at [516, 72] on div "Customers" at bounding box center [519, 69] width 37 height 9
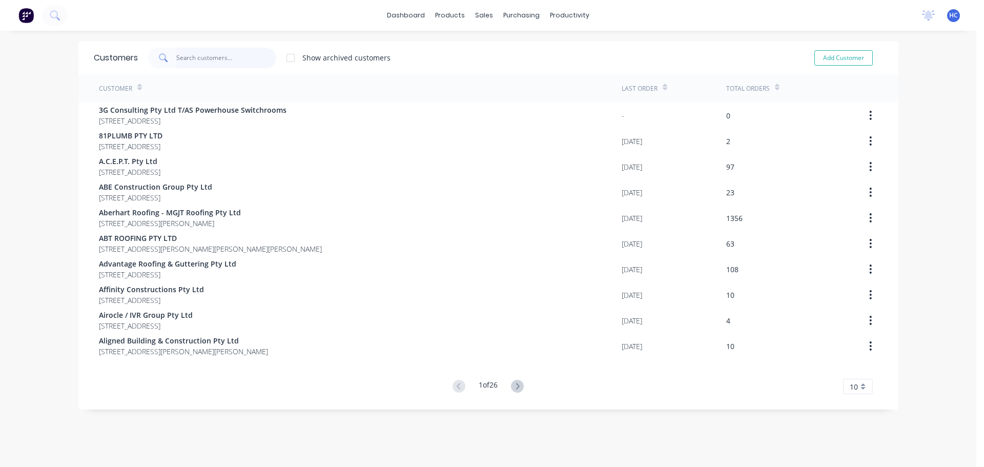
click at [198, 50] on input "text" at bounding box center [226, 58] width 100 height 21
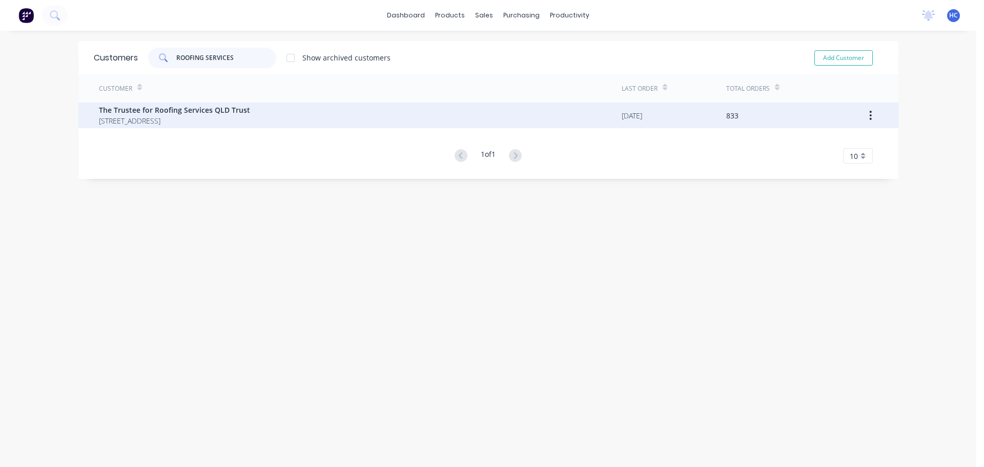
type input "ROOFING SERVICES"
click at [146, 117] on span "[STREET_ADDRESS]" at bounding box center [174, 120] width 151 height 11
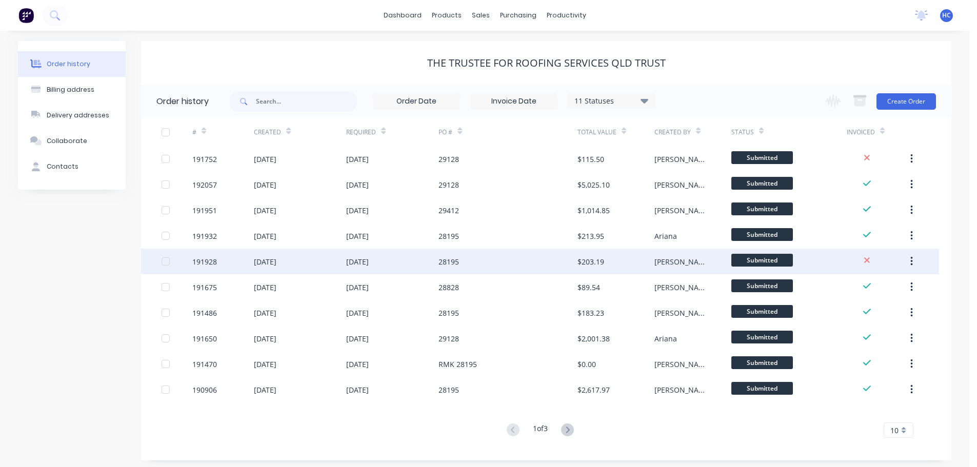
click at [490, 262] on div "28195" at bounding box center [507, 262] width 138 height 26
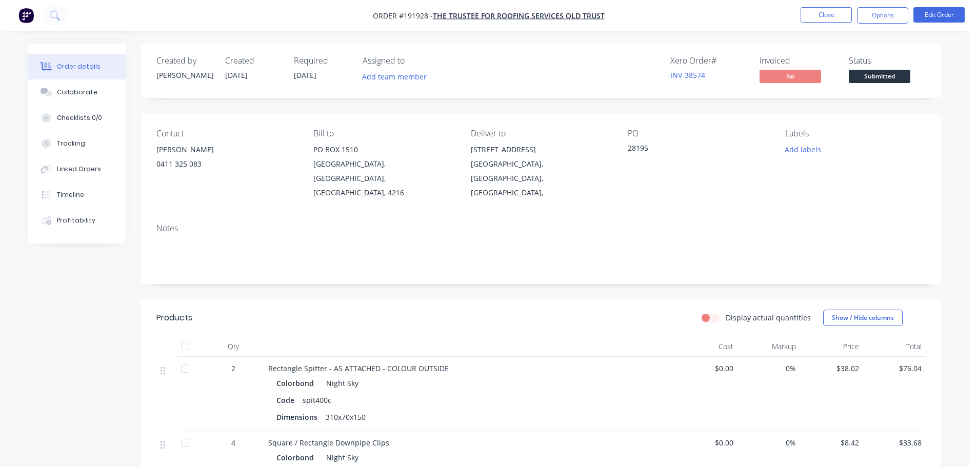
click at [815, 23] on li "Close" at bounding box center [825, 15] width 51 height 16
click at [838, 11] on button "Close" at bounding box center [825, 14] width 51 height 15
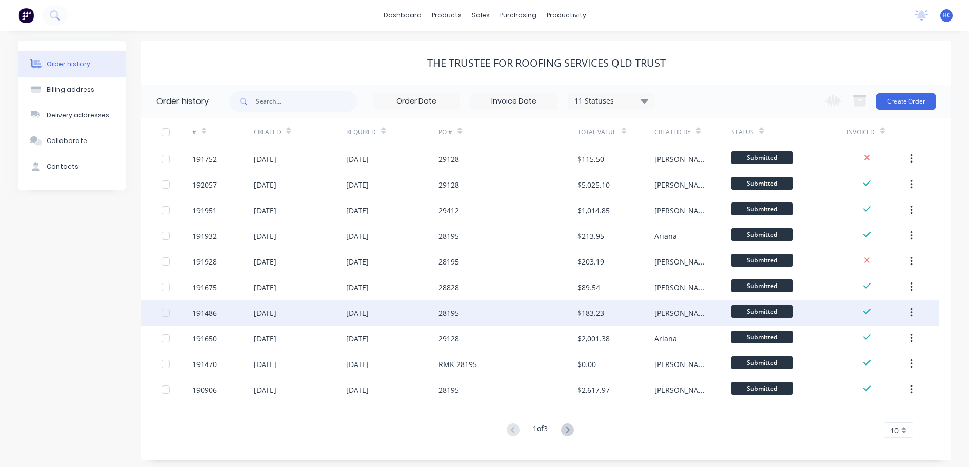
click at [498, 306] on div "28195" at bounding box center [507, 313] width 138 height 26
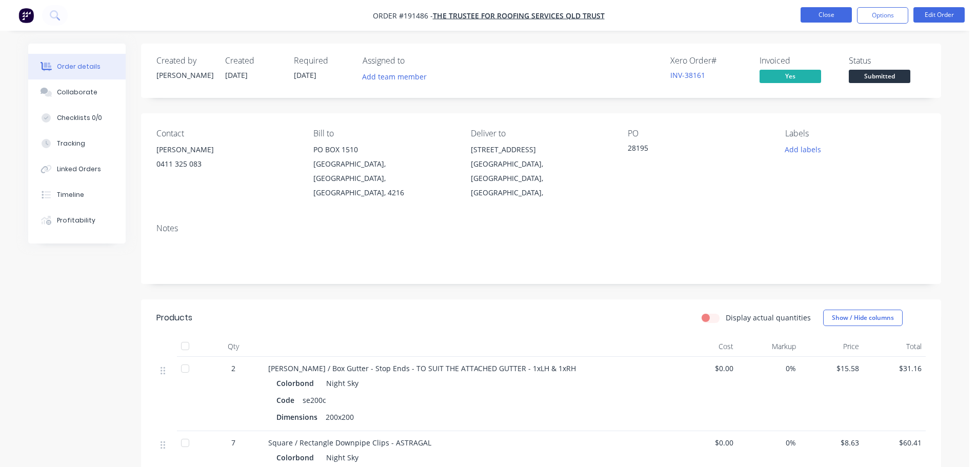
click at [825, 10] on button "Close" at bounding box center [825, 14] width 51 height 15
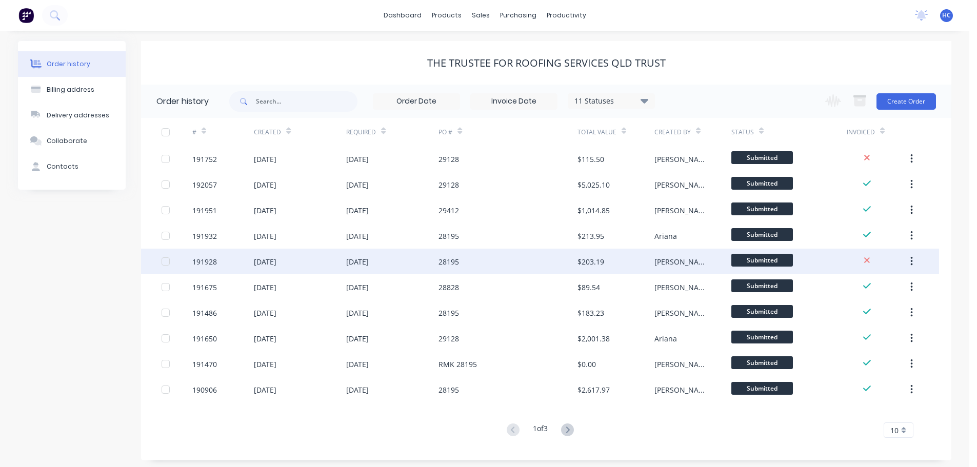
click at [495, 260] on div "28195" at bounding box center [507, 262] width 138 height 26
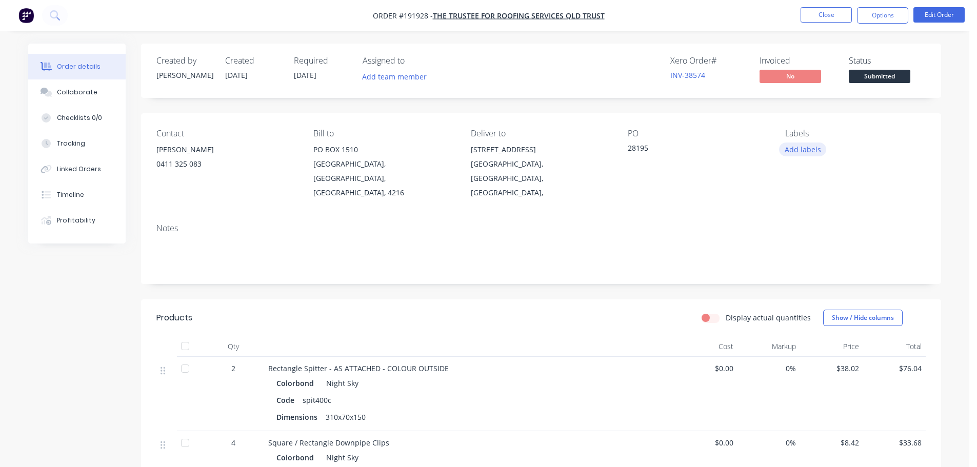
click at [806, 154] on button "Add labels" at bounding box center [802, 150] width 47 height 14
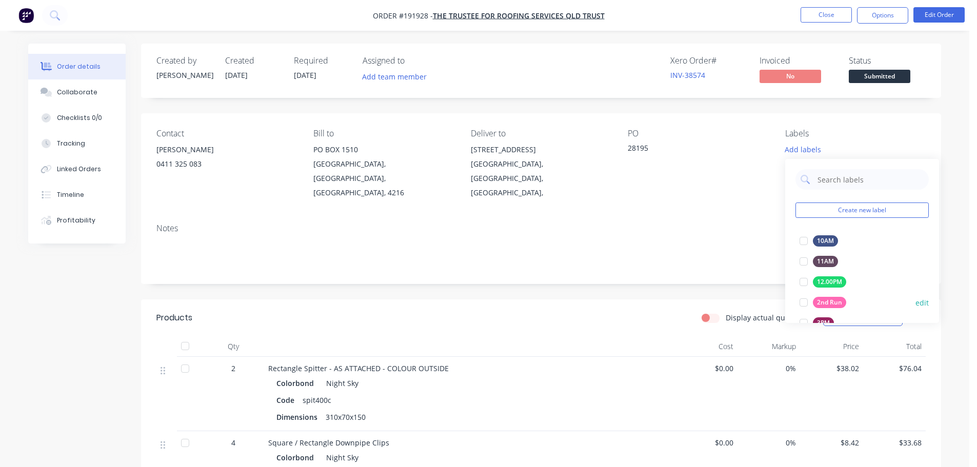
click at [823, 302] on div "2nd Run" at bounding box center [829, 302] width 33 height 11
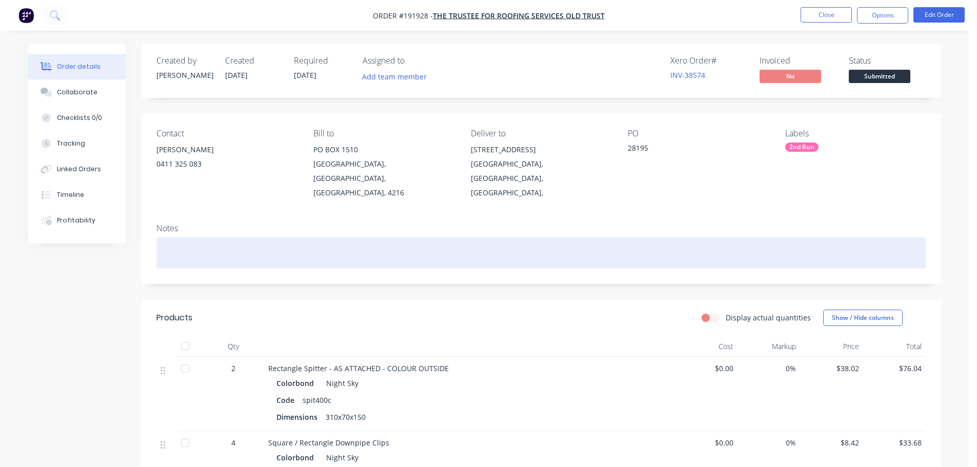
click at [686, 241] on div at bounding box center [540, 252] width 769 height 31
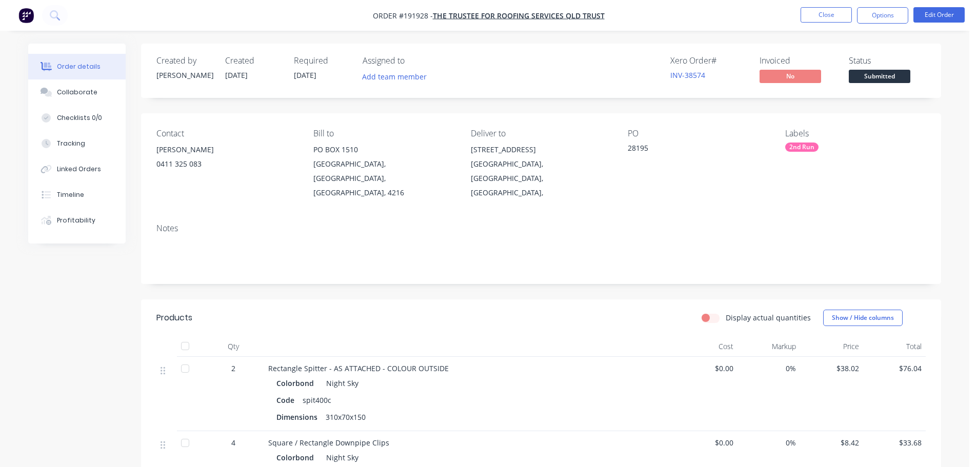
click at [579, 270] on div "Created by [PERSON_NAME] Created [DATE] Required [DATE] Assigned to Add team me…" at bounding box center [541, 407] width 800 height 727
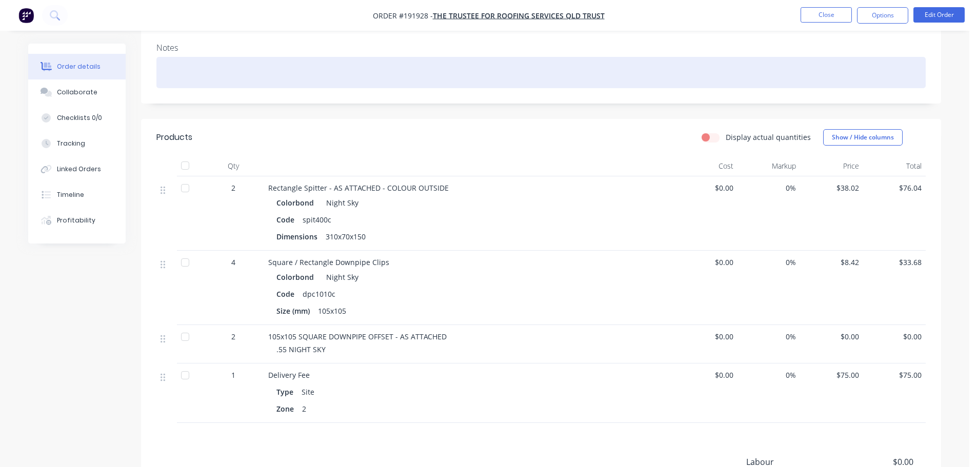
scroll to position [205, 0]
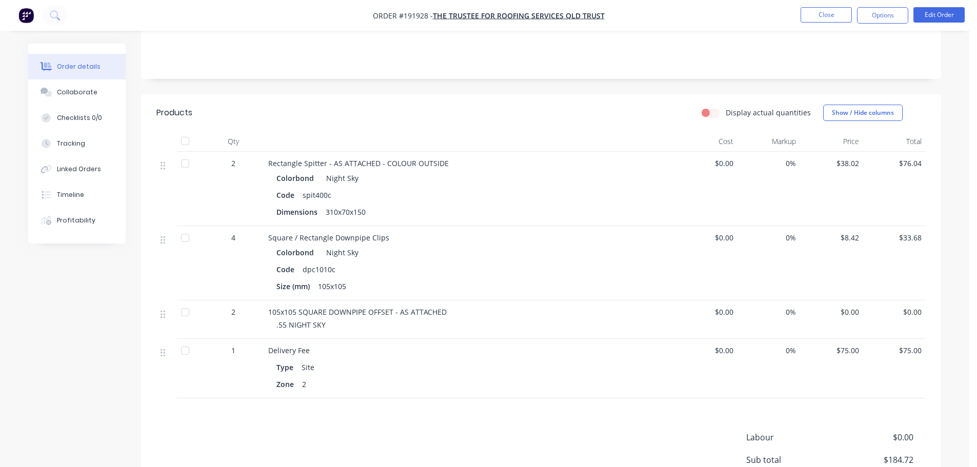
click at [633, 94] on header "Products Display actual quantities Show / Hide columns" at bounding box center [541, 112] width 800 height 37
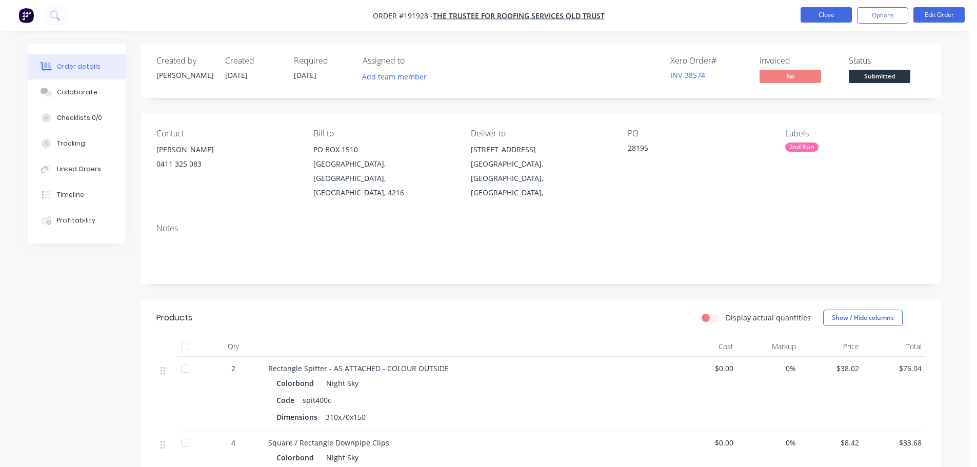
click at [815, 14] on button "Close" at bounding box center [825, 14] width 51 height 15
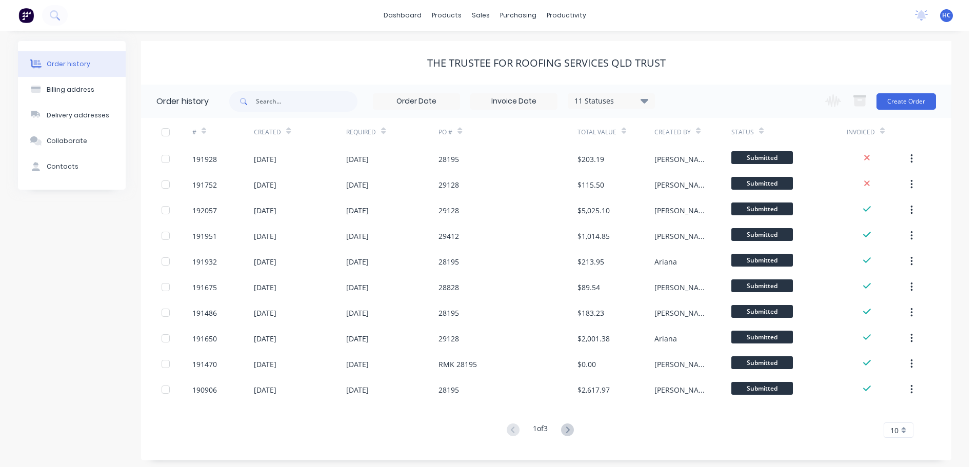
drag, startPoint x: 792, startPoint y: 77, endPoint x: 679, endPoint y: 65, distance: 114.0
click at [792, 77] on div "The Trustee for Roofing Services QLD Trust" at bounding box center [546, 63] width 810 height 44
click at [502, 66] on div "Customers" at bounding box center [515, 69] width 37 height 9
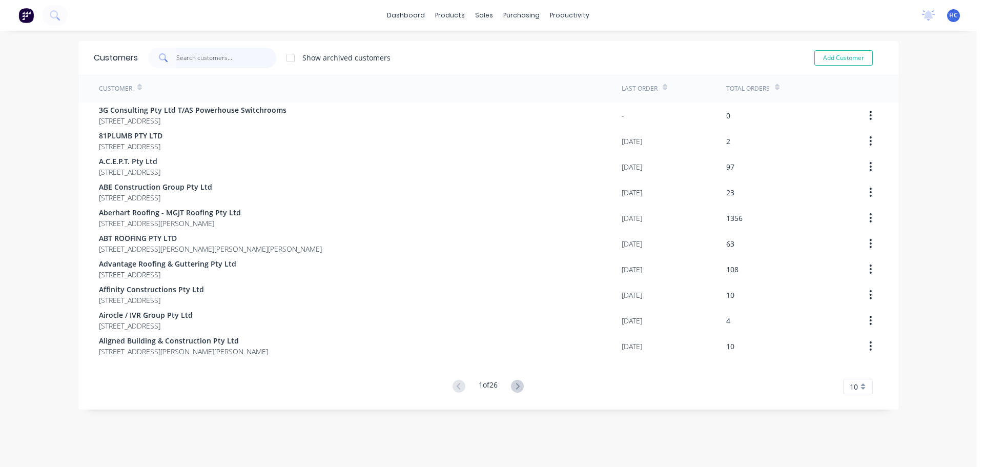
click at [223, 49] on input "text" at bounding box center [226, 58] width 100 height 21
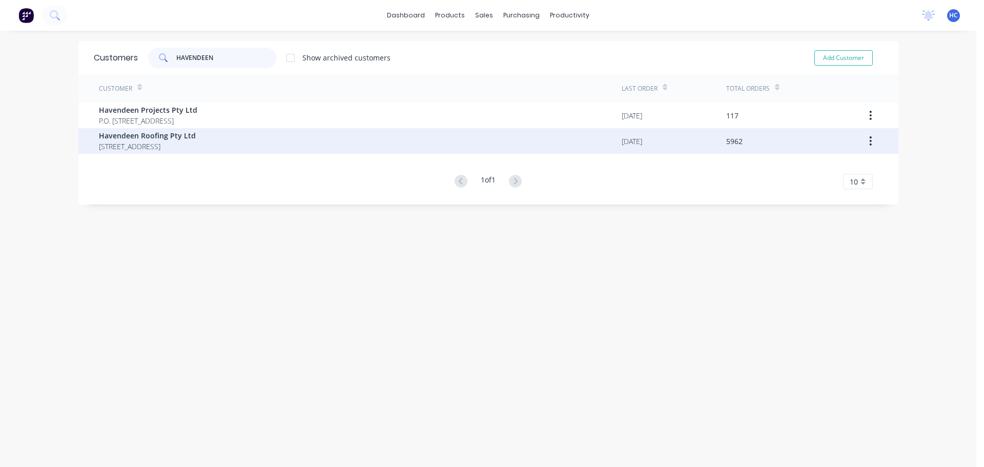
type input "HAVENDEEN"
click at [115, 145] on span "[STREET_ADDRESS]" at bounding box center [147, 146] width 97 height 11
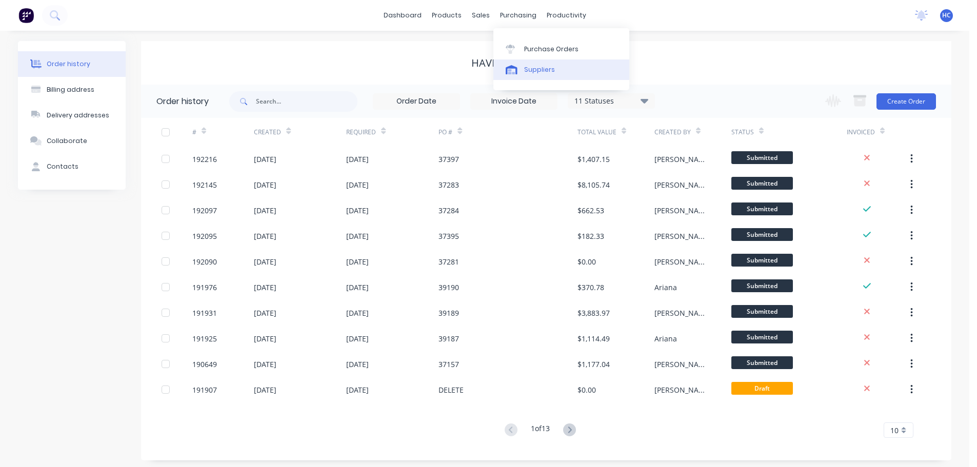
click at [543, 72] on div "Suppliers" at bounding box center [539, 69] width 31 height 9
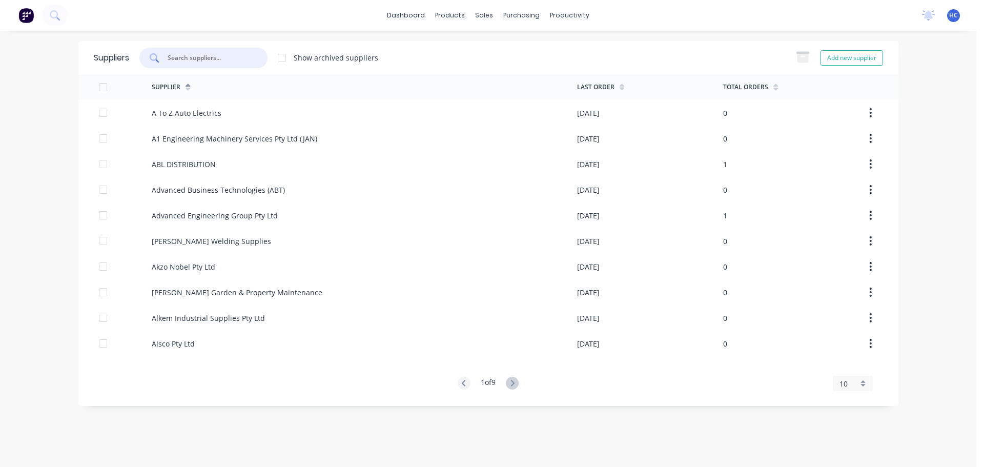
click at [214, 53] on input "text" at bounding box center [209, 58] width 85 height 10
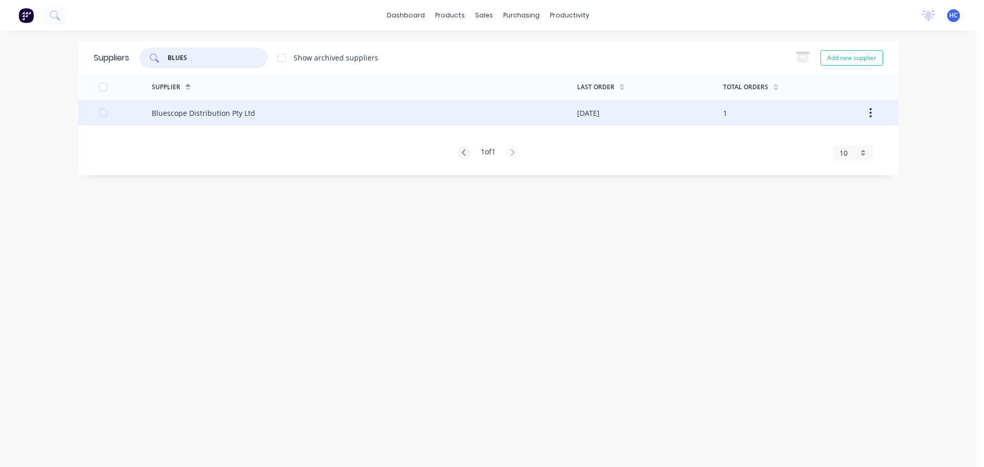
type input "BLUES"
click at [233, 116] on div "Bluescope Distribution Pty Ltd" at bounding box center [204, 113] width 104 height 11
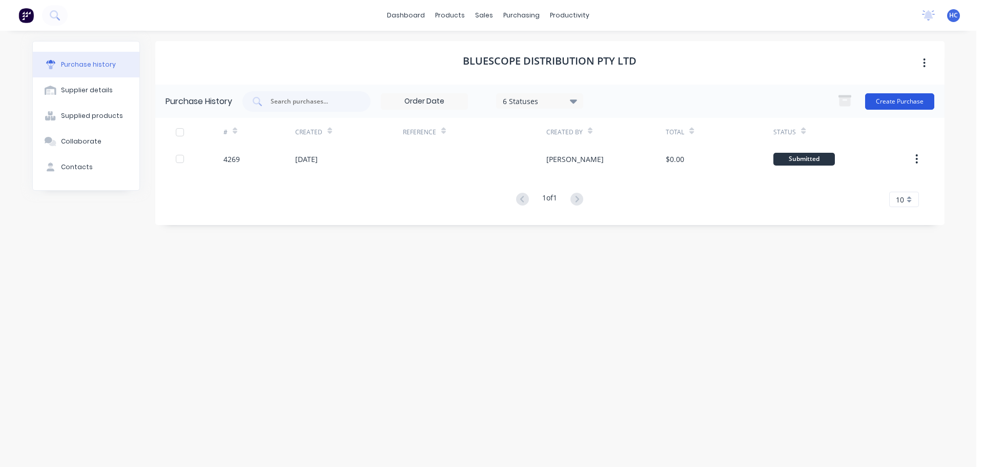
click at [887, 98] on button "Create Purchase" at bounding box center [899, 101] width 69 height 16
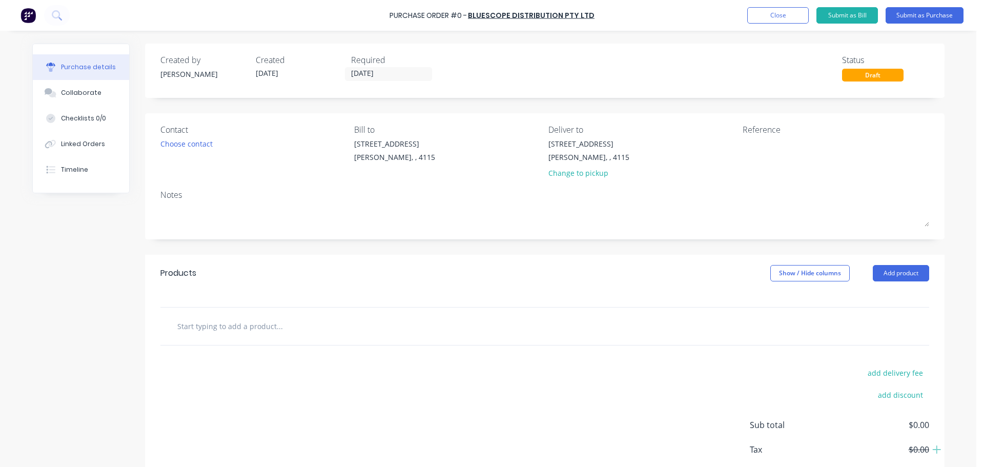
click at [535, 254] on div "Created by [PERSON_NAME] Created [DATE] Required [DATE] Status Draft Contact Ch…" at bounding box center [545, 279] width 800 height 471
click at [472, 276] on div "Products Show / Hide columns Add product" at bounding box center [545, 273] width 800 height 37
click at [362, 73] on input "[DATE]" at bounding box center [389, 74] width 86 height 13
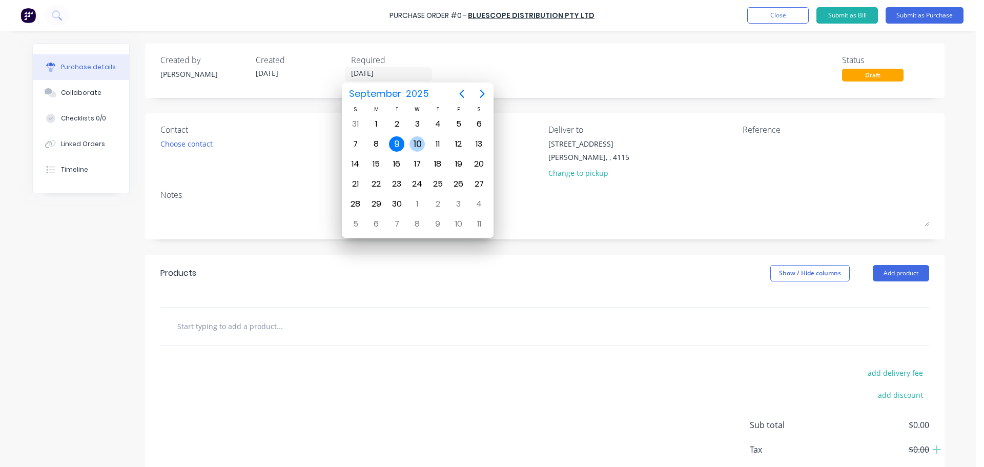
click at [418, 146] on div "10" at bounding box center [417, 143] width 15 height 15
type input "[DATE]"
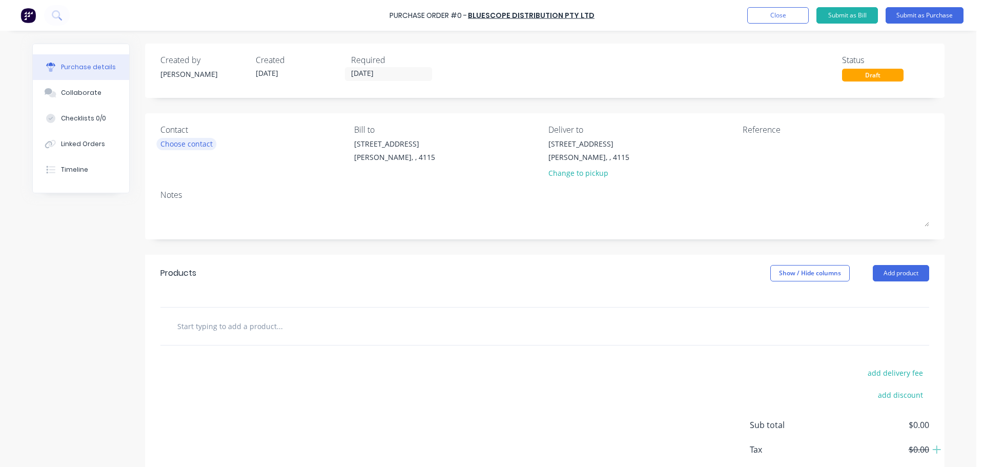
click at [197, 141] on div "Choose contact" at bounding box center [186, 143] width 52 height 11
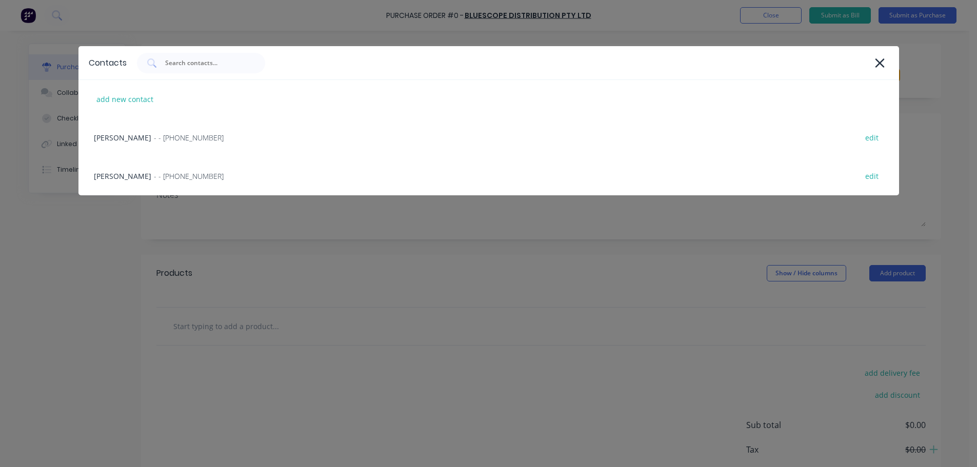
click at [206, 140] on div "HAYDEN - - [PHONE_NUMBER] edit" at bounding box center [488, 137] width 820 height 38
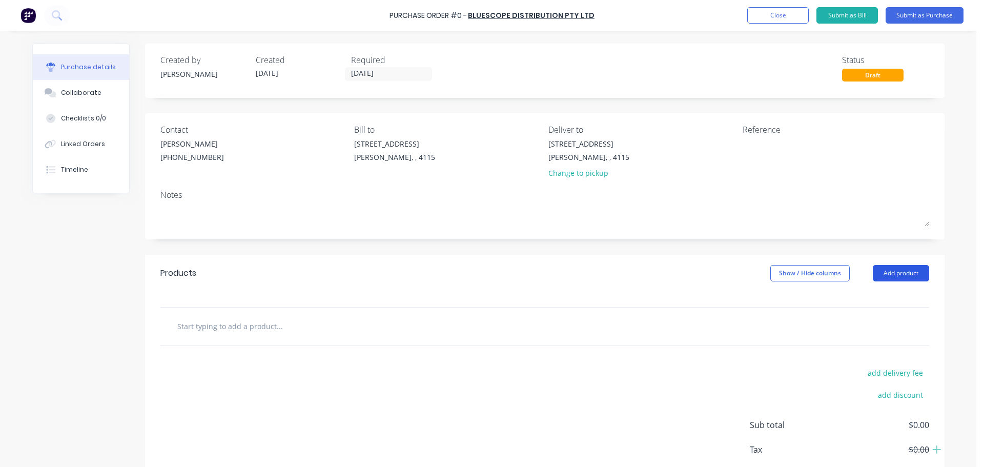
click at [900, 276] on button "Add product" at bounding box center [901, 273] width 56 height 16
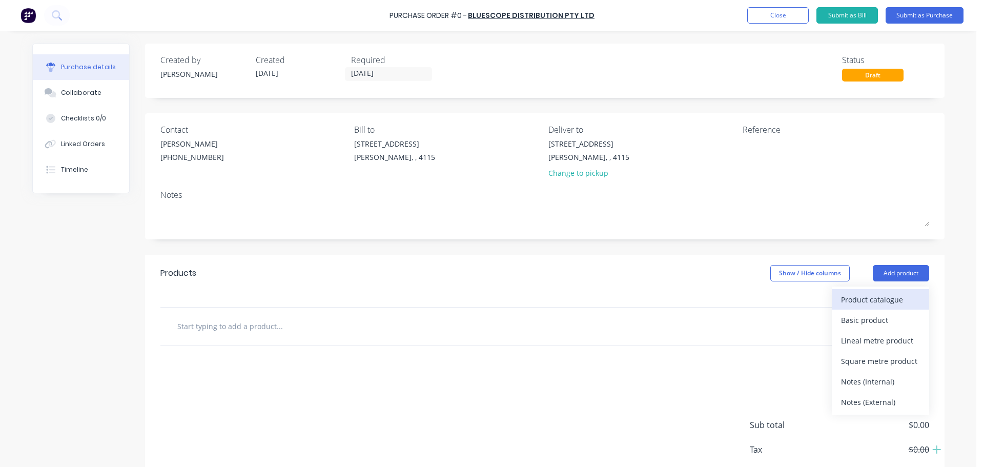
click at [858, 299] on div "Product catalogue" at bounding box center [880, 299] width 79 height 15
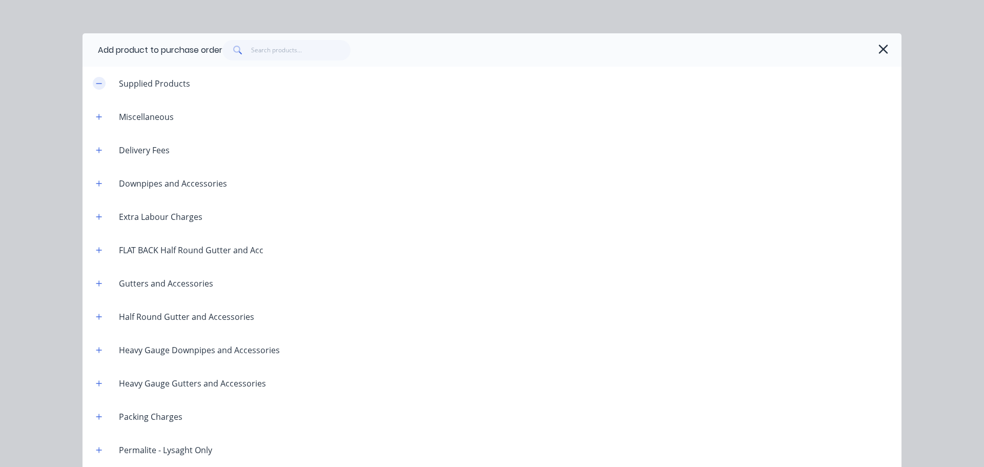
click at [95, 88] on button "button" at bounding box center [99, 83] width 13 height 13
click at [96, 87] on icon "button" at bounding box center [99, 83] width 6 height 7
click at [879, 51] on icon "button" at bounding box center [883, 49] width 9 height 9
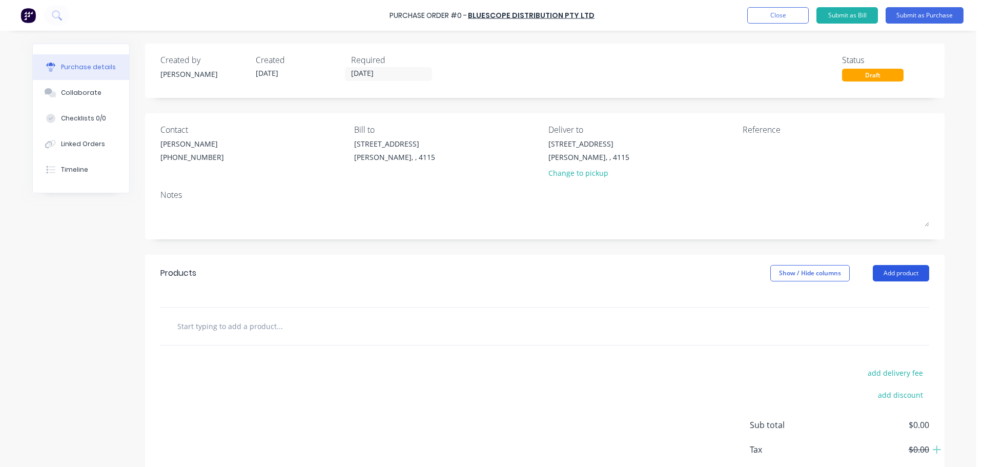
click at [888, 274] on button "Add product" at bounding box center [901, 273] width 56 height 16
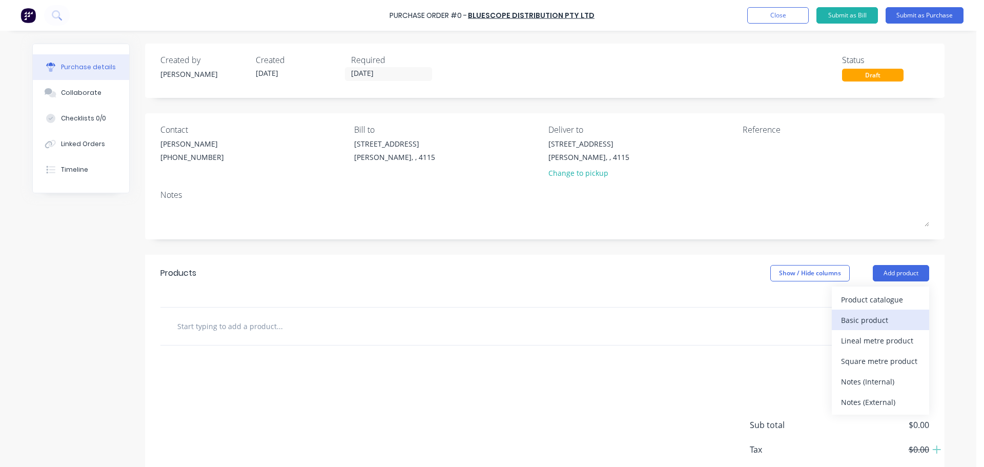
click at [869, 318] on div "Basic product" at bounding box center [880, 320] width 79 height 15
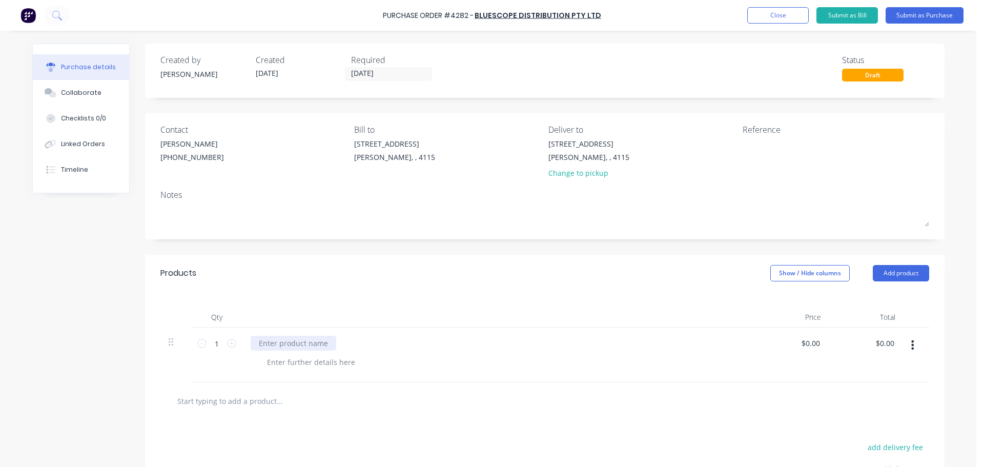
click at [292, 349] on div at bounding box center [294, 343] width 86 height 15
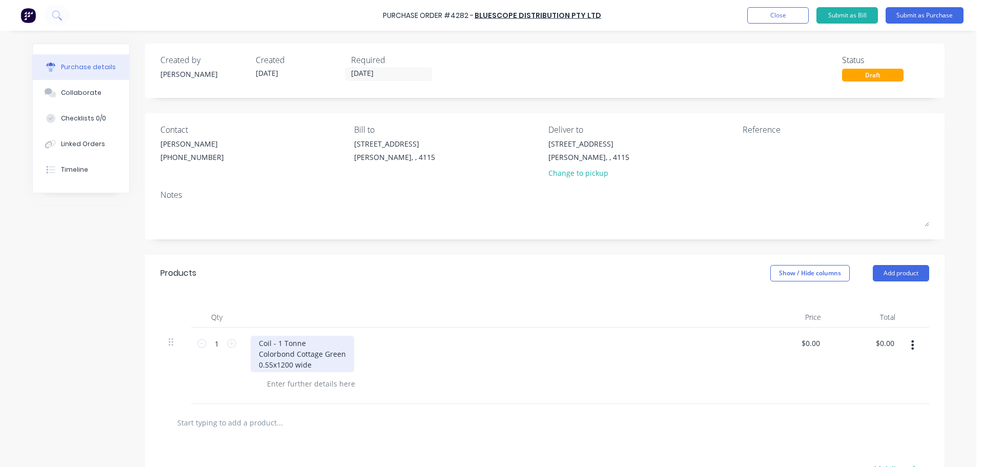
click at [268, 369] on div "Coil - 1 Tonne Colorbond Cottage Green 0.55x1200 wide" at bounding box center [303, 354] width 104 height 36
click at [275, 363] on div "Coil - 1 Tonne Colorbond Cottage Green 0.55 x1200 wide" at bounding box center [303, 354] width 104 height 36
click at [319, 367] on div "Coil - 1 Tonne Colorbond Cottage Green 0.55 x 1200 wide" at bounding box center [303, 354] width 104 height 36
drag, startPoint x: 274, startPoint y: 367, endPoint x: 243, endPoint y: 361, distance: 31.8
click at [243, 361] on div "Coil - 1 Tonne Colorbond Cottage Green 0.55 x 1200" at bounding box center [498, 366] width 513 height 76
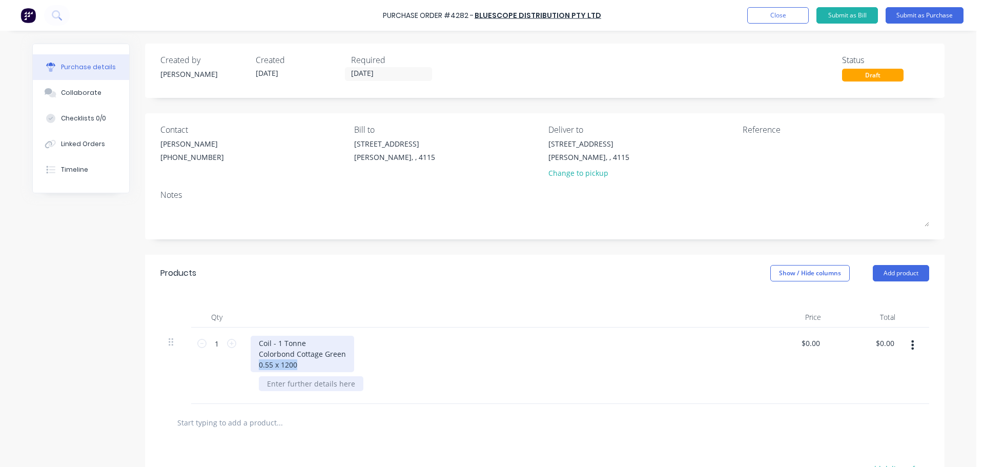
copy div "0.55 x 1200"
click at [283, 384] on div at bounding box center [311, 383] width 105 height 15
paste div
drag, startPoint x: 301, startPoint y: 362, endPoint x: 237, endPoint y: 361, distance: 64.6
click at [237, 361] on div "1 1 Coil - 1 Tonne Colorbond Cottage Green 0.55 x 1200 0.55 x 1200 $0.00 $0.00 …" at bounding box center [544, 366] width 769 height 76
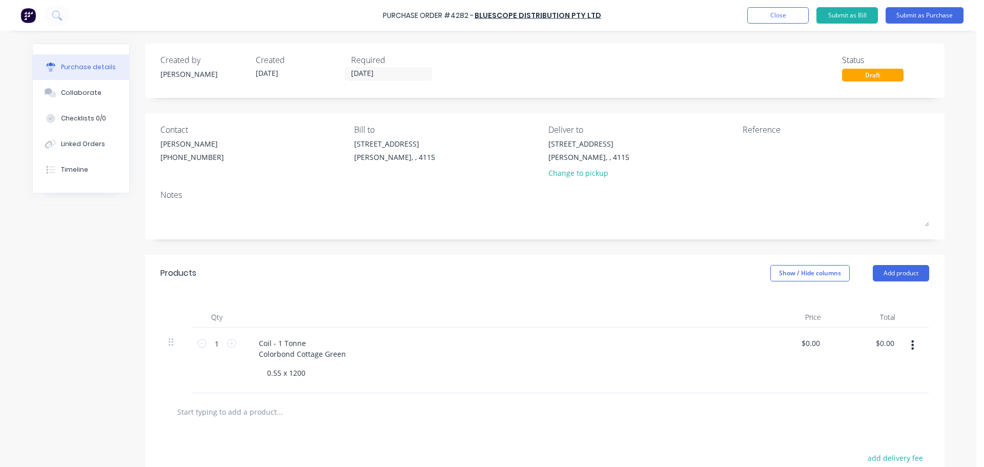
click at [350, 287] on div "Products Show / Hide columns Add product" at bounding box center [545, 273] width 800 height 37
drag, startPoint x: 299, startPoint y: 341, endPoint x: 283, endPoint y: 341, distance: 15.4
click at [283, 341] on div "Coil - 1 Tonne Colorbond Cottage Green" at bounding box center [303, 349] width 104 height 26
drag, startPoint x: 357, startPoint y: 289, endPoint x: 403, endPoint y: 285, distance: 46.8
click at [357, 289] on div "Products Show / Hide columns Add product" at bounding box center [545, 273] width 800 height 37
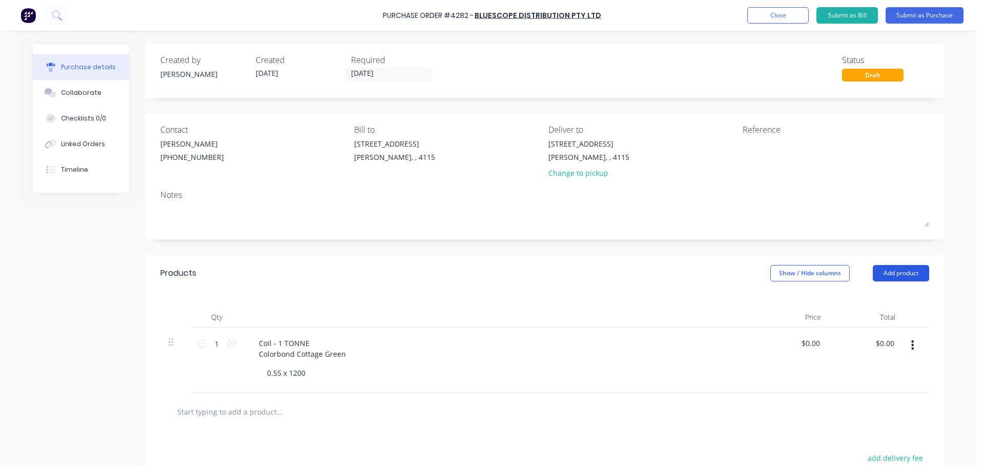
click at [907, 277] on button "Add product" at bounding box center [901, 273] width 56 height 16
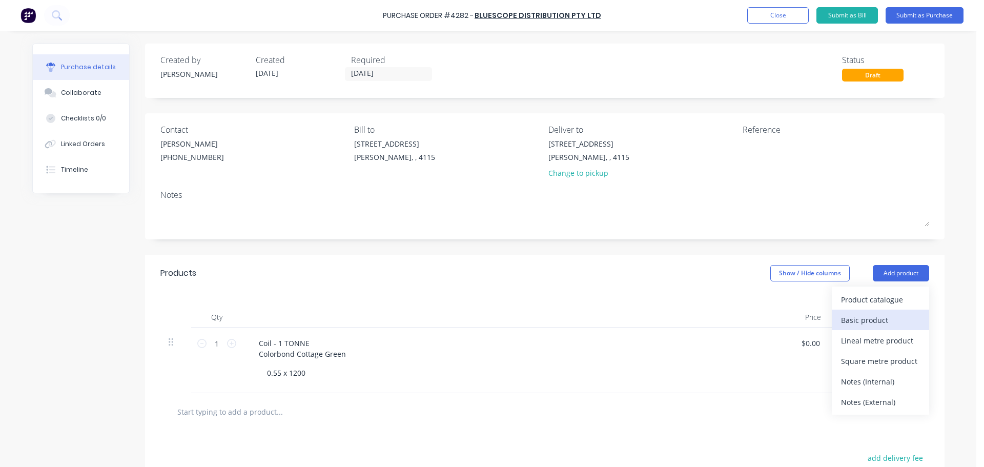
click at [878, 319] on div "Basic product" at bounding box center [880, 320] width 79 height 15
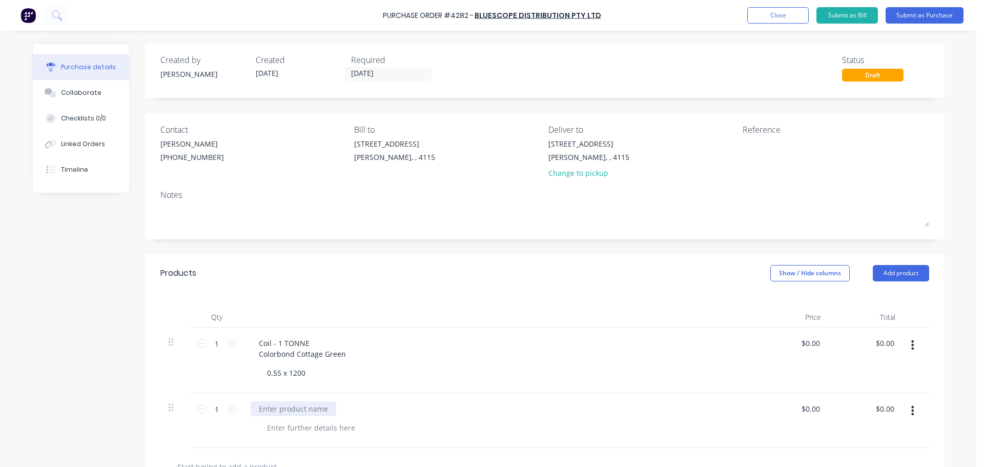
click at [294, 410] on div at bounding box center [294, 408] width 86 height 15
click at [235, 408] on div "1 1" at bounding box center [216, 420] width 51 height 55
click at [230, 408] on icon at bounding box center [231, 408] width 9 height 9
type input "2"
click at [294, 432] on div at bounding box center [311, 427] width 105 height 15
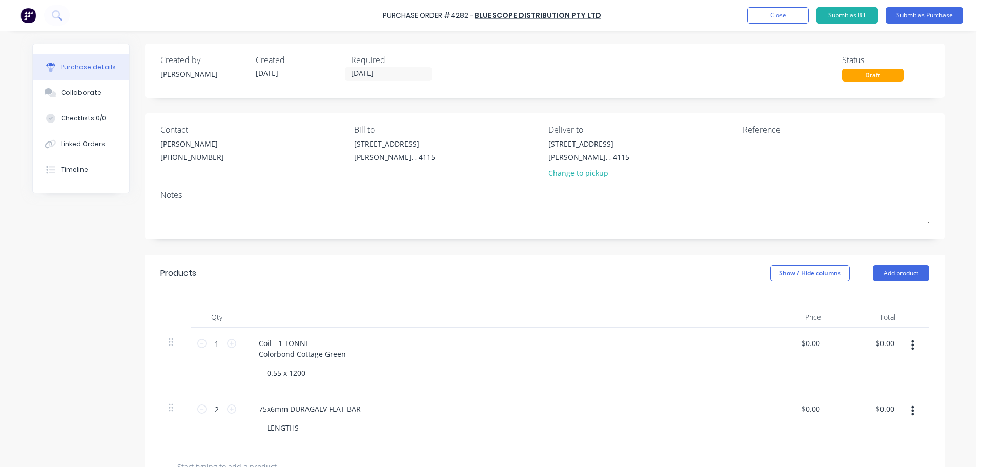
click at [333, 291] on div "Products Show / Hide columns Add product" at bounding box center [545, 273] width 800 height 37
click at [399, 289] on div "Products Show / Hide columns Add product" at bounding box center [545, 273] width 800 height 37
click at [928, 12] on button "Submit as Purchase" at bounding box center [925, 15] width 78 height 16
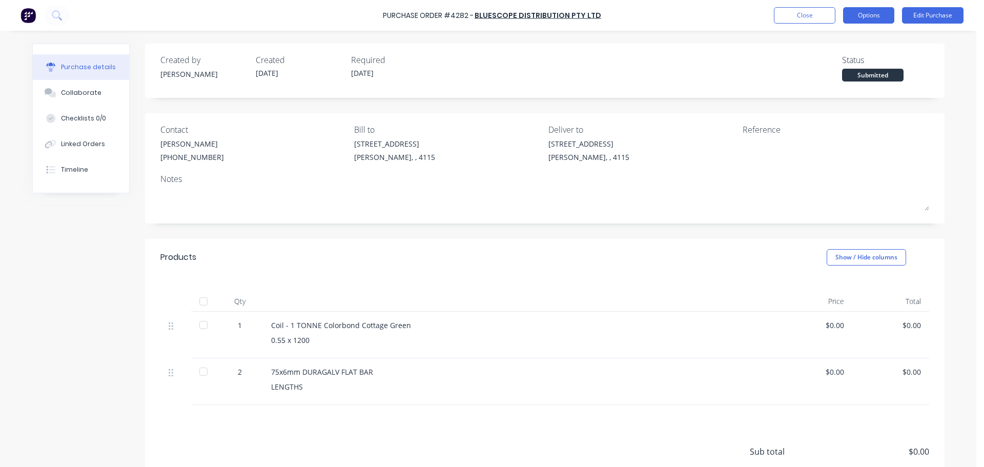
click at [857, 23] on button "Options" at bounding box center [868, 15] width 51 height 16
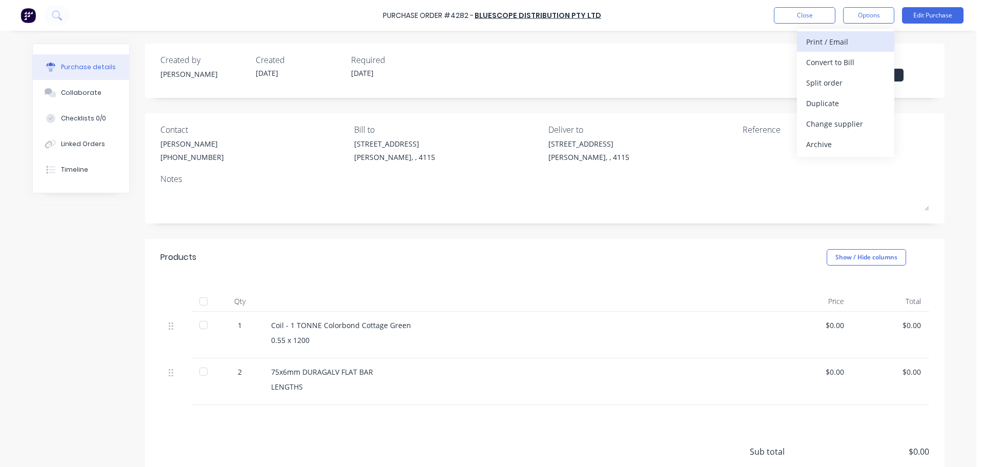
click at [833, 48] on div "Print / Email" at bounding box center [845, 41] width 79 height 15
click at [833, 79] on div "Without pricing" at bounding box center [845, 82] width 79 height 15
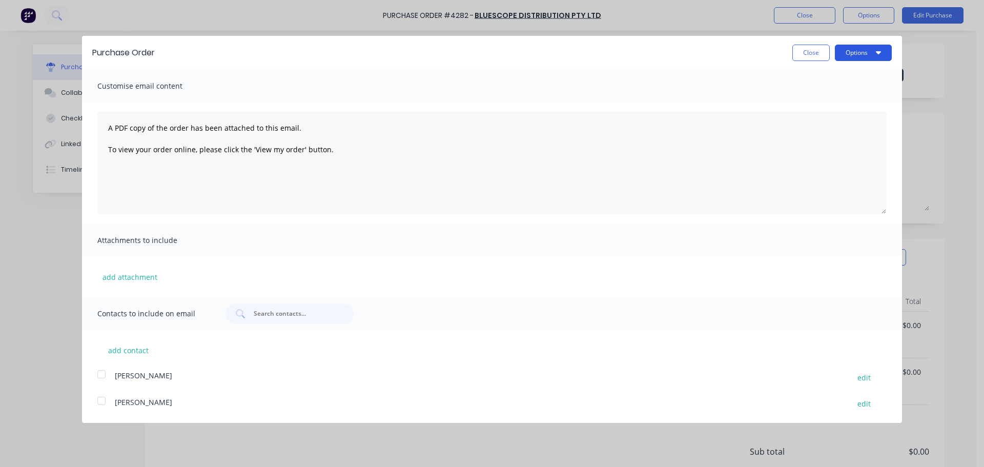
click at [857, 53] on button "Options" at bounding box center [863, 53] width 57 height 16
click at [840, 78] on div "Print" at bounding box center [843, 78] width 79 height 15
click at [818, 56] on button "Close" at bounding box center [811, 53] width 37 height 16
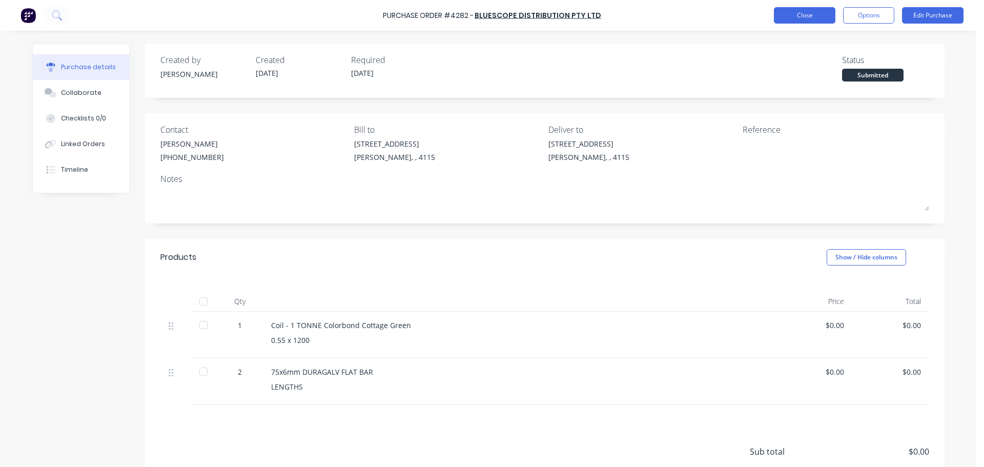
click at [809, 15] on button "Close" at bounding box center [805, 15] width 62 height 16
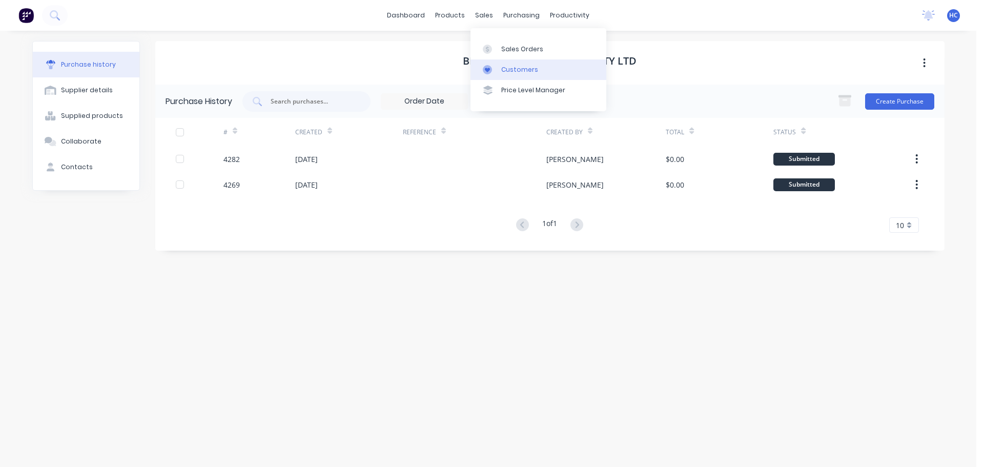
click at [521, 67] on div "Customers" at bounding box center [519, 69] width 37 height 9
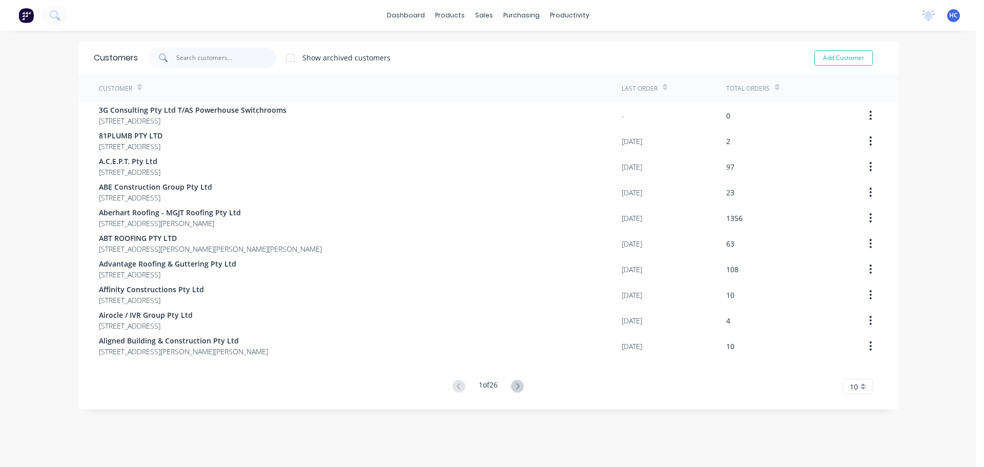
click at [216, 62] on input "text" at bounding box center [226, 58] width 100 height 21
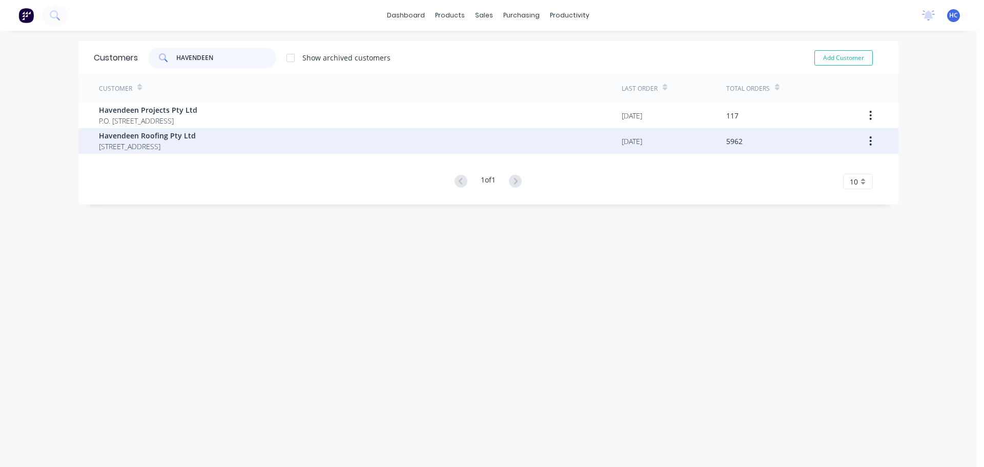
type input "HAVENDEEN"
click at [154, 143] on span "[STREET_ADDRESS]" at bounding box center [147, 146] width 97 height 11
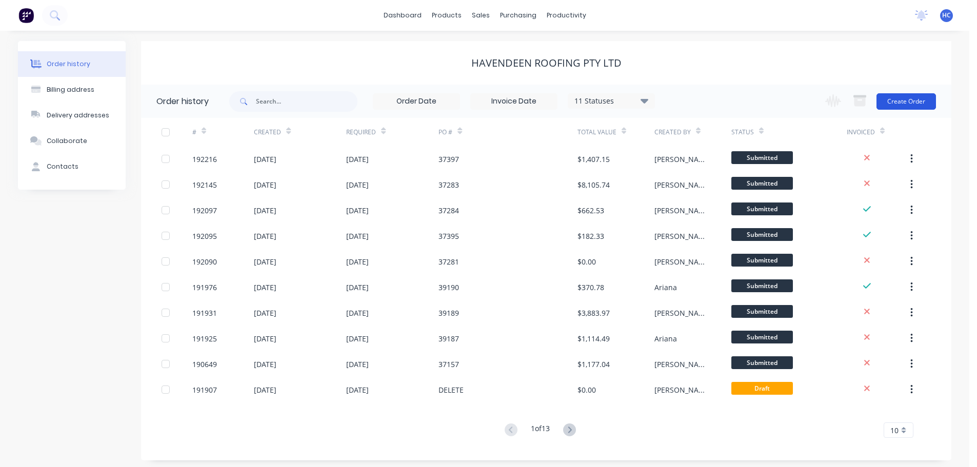
click at [908, 94] on button "Create Order" at bounding box center [905, 101] width 59 height 16
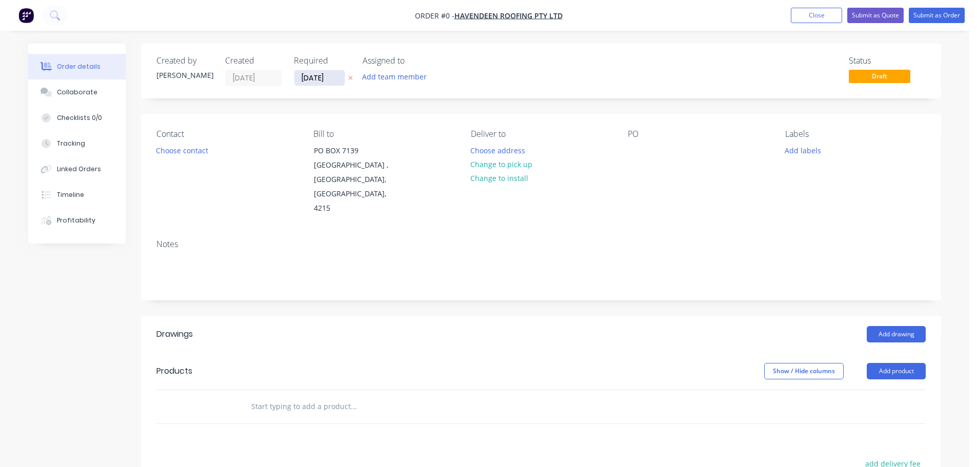
click at [307, 75] on input "[DATE]" at bounding box center [319, 77] width 50 height 15
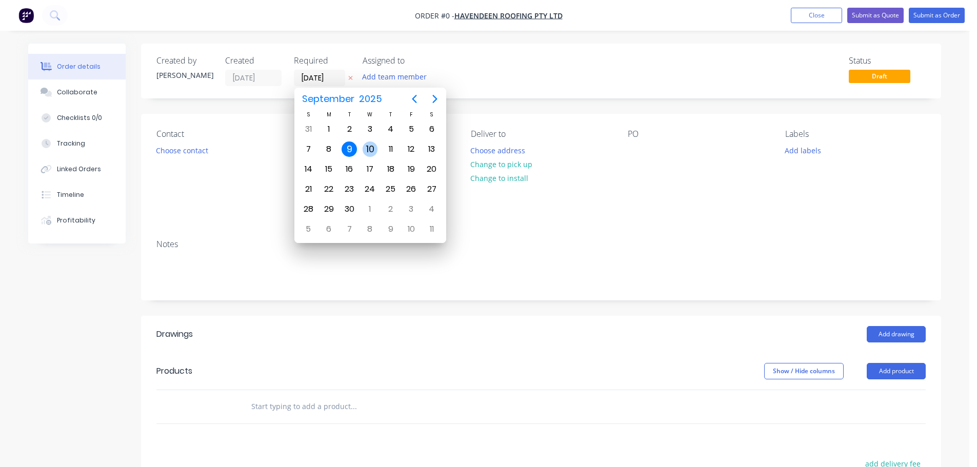
click at [369, 156] on div "10" at bounding box center [369, 148] width 15 height 15
type input "[DATE]"
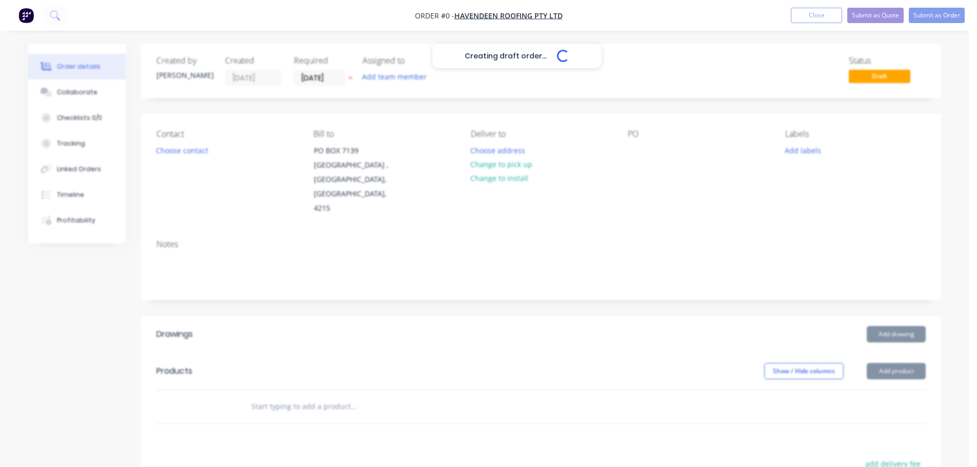
click at [187, 157] on div "Creating draft order... Loading..." at bounding box center [516, 277] width 977 height 467
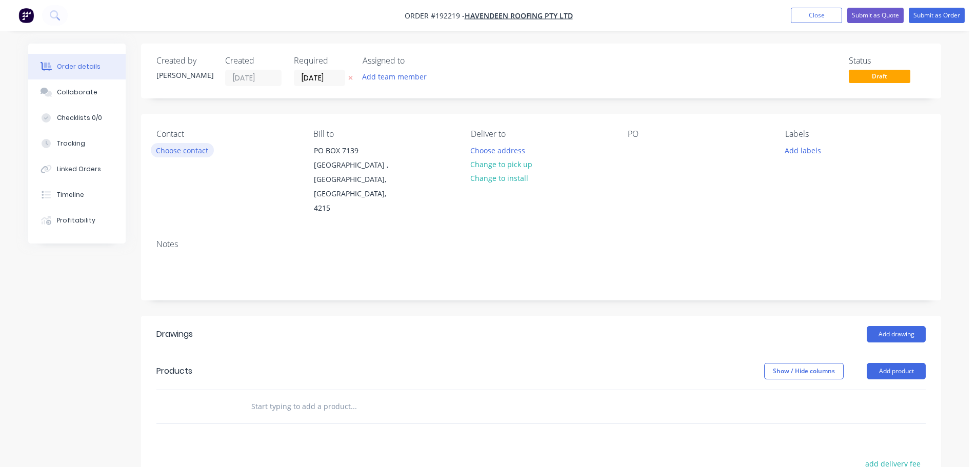
click at [198, 155] on button "Choose contact" at bounding box center [182, 150] width 63 height 14
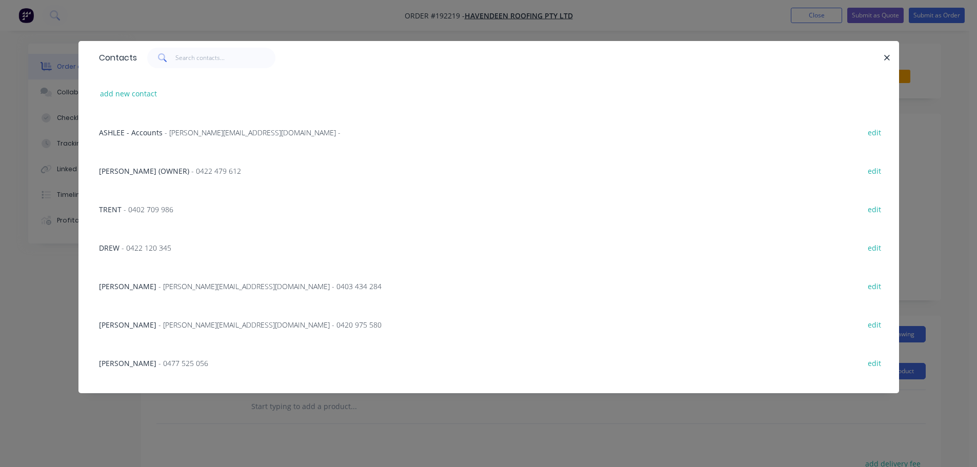
click at [147, 210] on span "- 0402 709 986" at bounding box center [149, 210] width 50 height 10
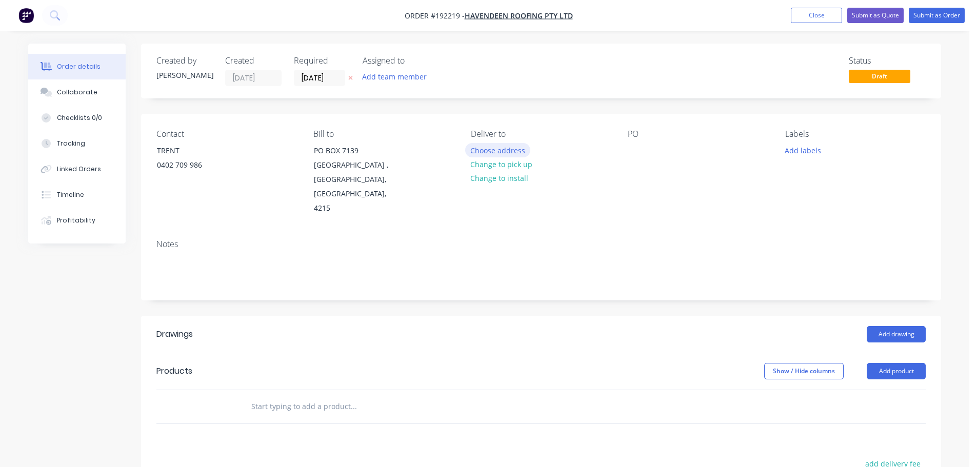
click at [502, 154] on button "Choose address" at bounding box center [498, 150] width 66 height 14
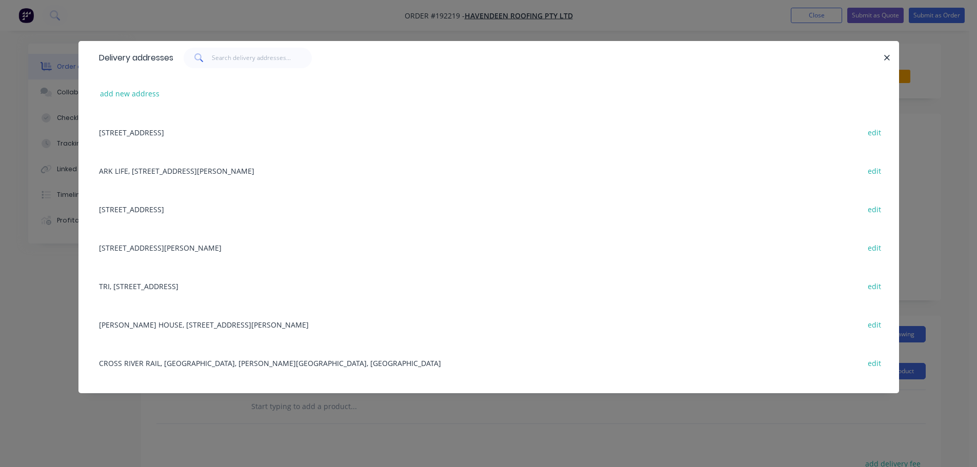
click at [238, 256] on div "[STREET_ADDRESS][PERSON_NAME] edit" at bounding box center [488, 247] width 789 height 38
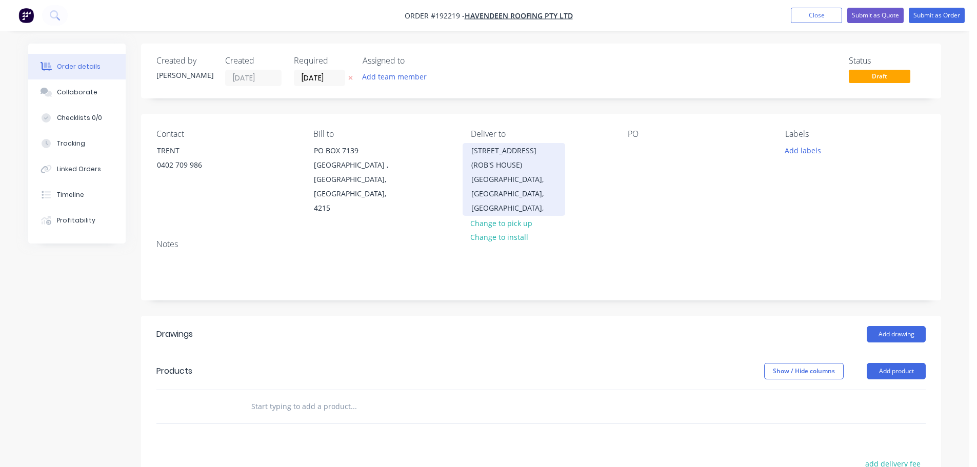
click at [500, 161] on div "[STREET_ADDRESS] (ROB'S HOUSE)" at bounding box center [513, 158] width 85 height 29
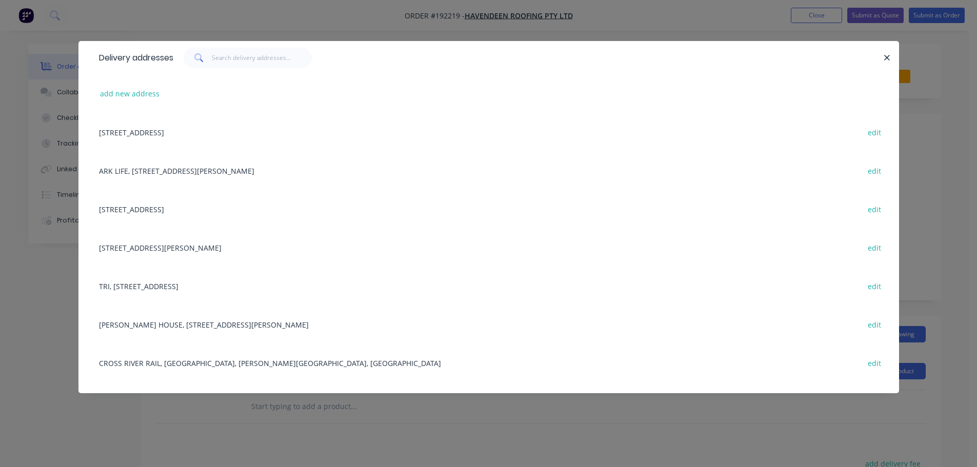
click at [195, 375] on div "CROSS RIVER RAIL, [GEOGRAPHIC_DATA], [PERSON_NAME][GEOGRAPHIC_DATA], [GEOGRAPHI…" at bounding box center [488, 362] width 789 height 38
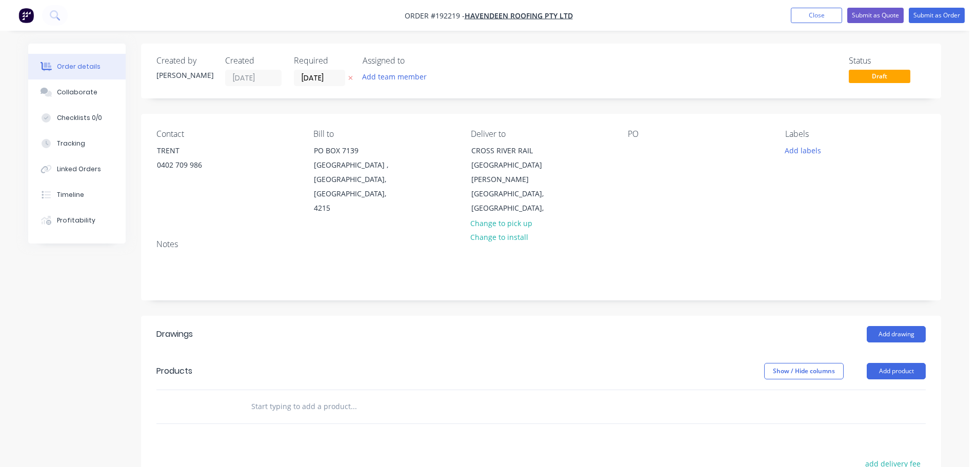
click at [650, 153] on div "PO" at bounding box center [697, 172] width 140 height 87
click at [641, 145] on div at bounding box center [635, 150] width 16 height 15
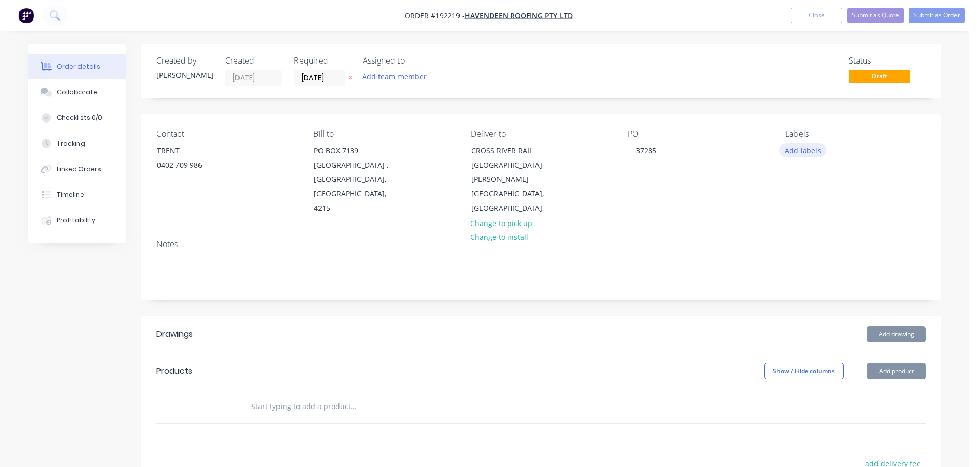
click at [793, 149] on button "Add labels" at bounding box center [802, 150] width 47 height 14
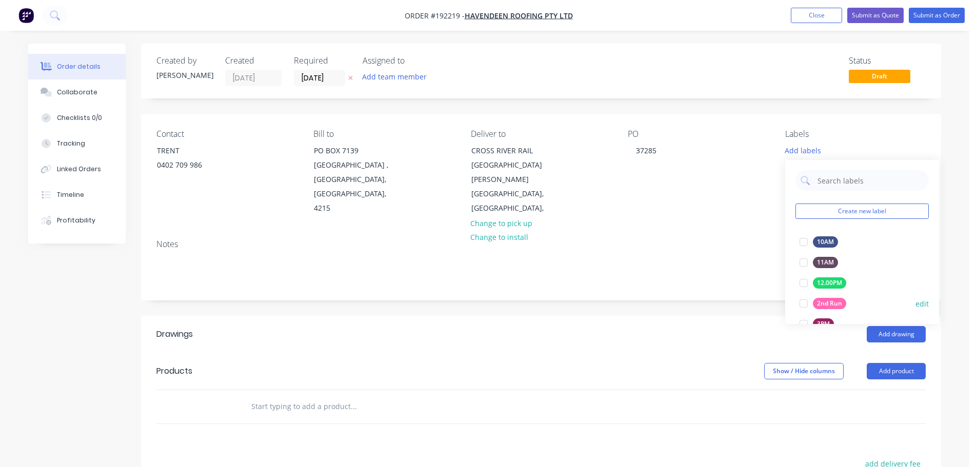
click at [830, 302] on div "2nd Run" at bounding box center [829, 303] width 33 height 11
click at [664, 326] on div "Add drawing" at bounding box center [622, 334] width 605 height 16
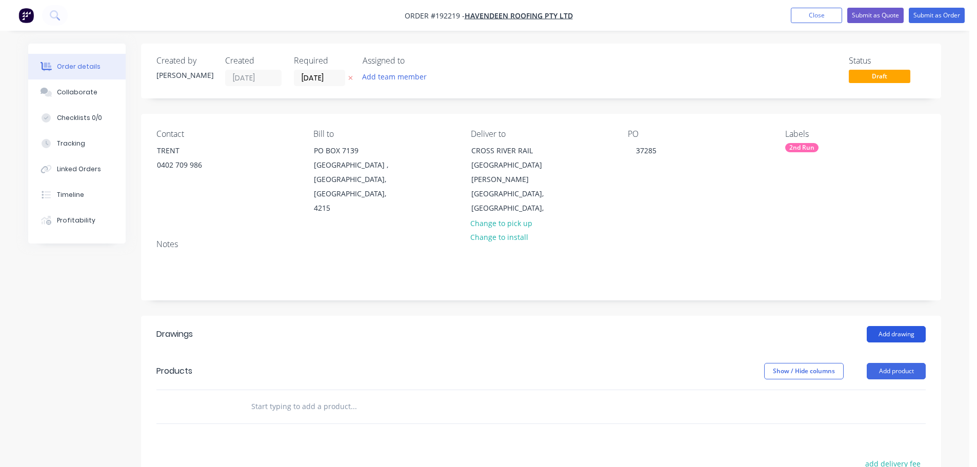
click at [893, 326] on button "Add drawing" at bounding box center [895, 334] width 59 height 16
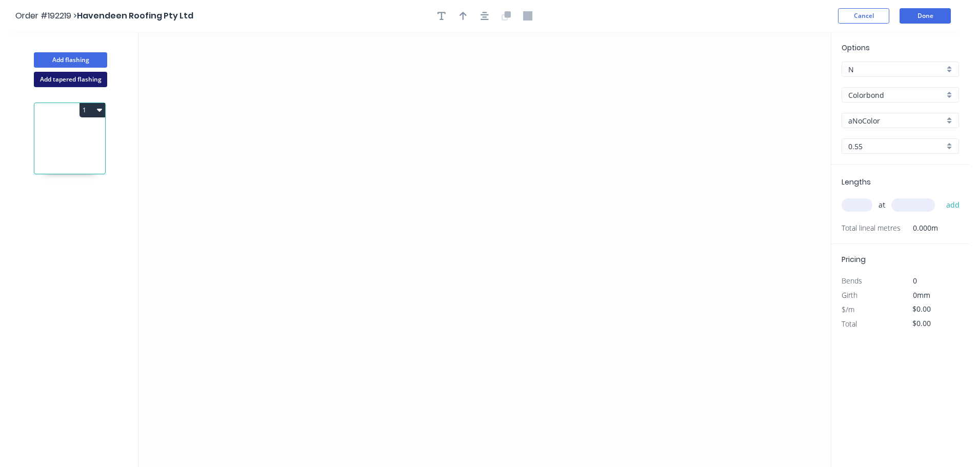
click at [80, 80] on button "Add tapered flashing" at bounding box center [70, 79] width 73 height 15
click at [393, 56] on icon "0" at bounding box center [484, 140] width 692 height 217
click at [393, 36] on icon "0" at bounding box center [484, 140] width 692 height 217
click at [331, 71] on icon "0 ?" at bounding box center [484, 140] width 692 height 217
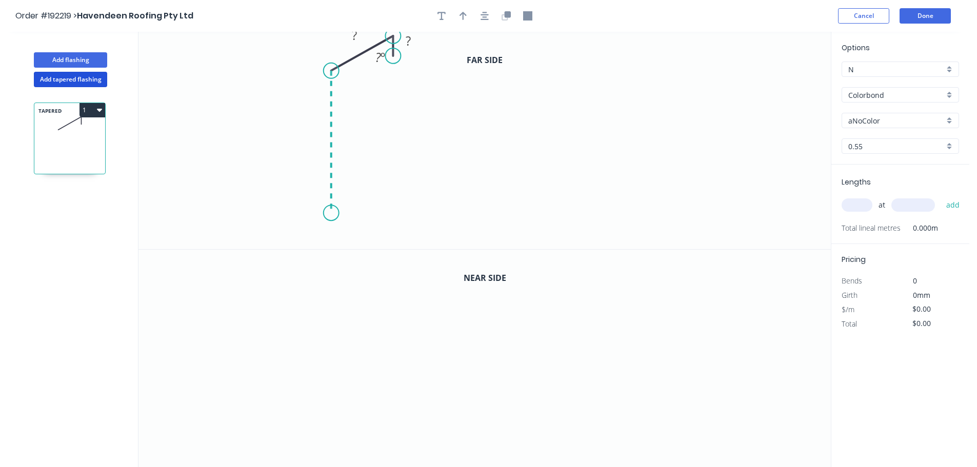
click at [332, 213] on icon "0 ? ? ? º" at bounding box center [484, 140] width 692 height 217
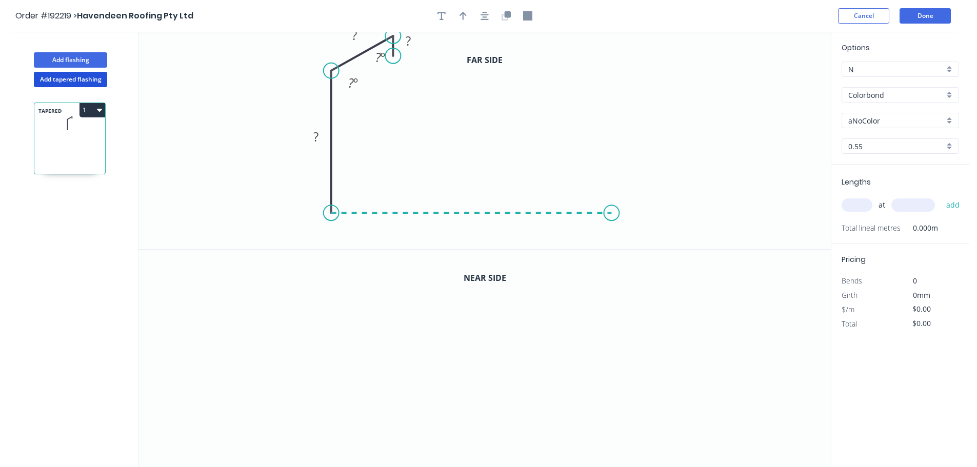
click at [612, 219] on icon "0 ? ? ? ? º ? º" at bounding box center [484, 140] width 692 height 217
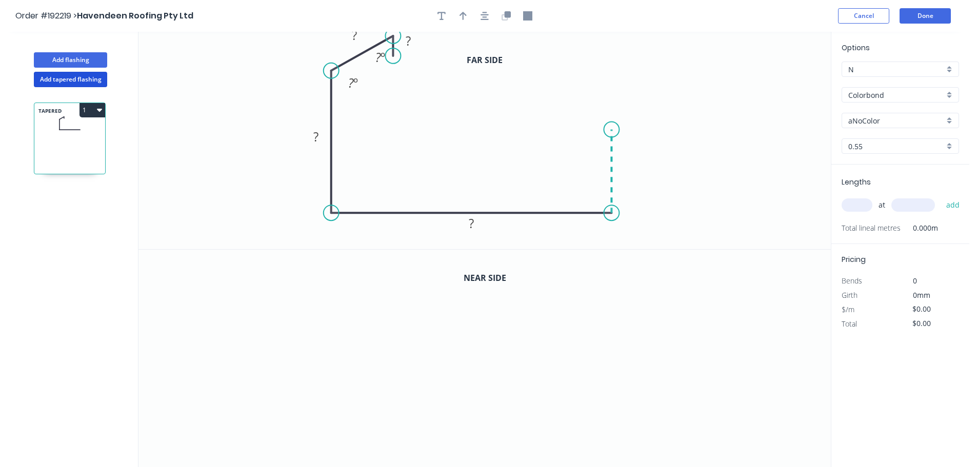
click at [611, 130] on icon at bounding box center [611, 172] width 0 height 84
click at [585, 99] on icon "0 ? ? ? ? ? ? º ? º" at bounding box center [484, 140] width 692 height 217
click at [586, 51] on icon "0 ? ? ? ? ? ? ? º ? º" at bounding box center [484, 140] width 692 height 217
click at [629, 51] on icon "0 ? ? ? ? ? ? ? ? º ? º" at bounding box center [484, 140] width 692 height 217
click at [609, 35] on tspan "?" at bounding box center [606, 30] width 5 height 17
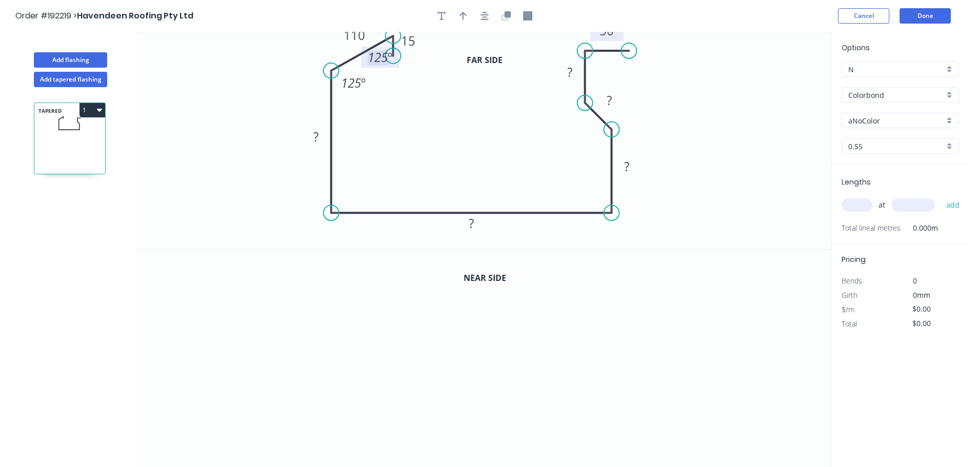
click at [376, 51] on tspan "125" at bounding box center [378, 57] width 20 height 17
click at [622, 157] on div "Show angle" at bounding box center [656, 164] width 103 height 21
click at [588, 144] on tspan "º" at bounding box center [590, 138] width 5 height 17
click at [560, 104] on icon "0 15 110 205 420 120 45 55 50 135 º 55 º 125 º" at bounding box center [484, 140] width 692 height 217
click at [511, 13] on button "button" at bounding box center [505, 15] width 15 height 15
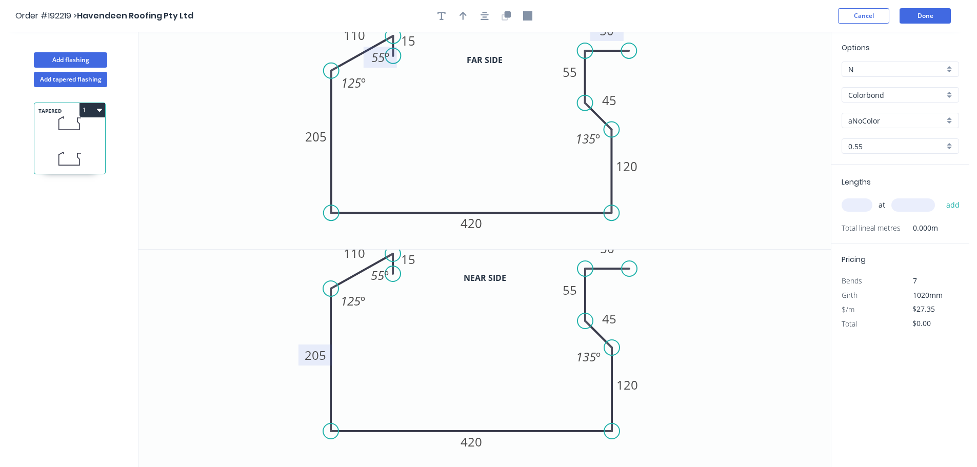
click at [322, 353] on tspan "205" at bounding box center [316, 355] width 22 height 17
type input "$28.68"
click at [739, 326] on icon "0 15 110 255 420 120 45 105 50 135 º 55 º 125 º" at bounding box center [484, 359] width 692 height 218
click at [876, 97] on input "Colorbond" at bounding box center [896, 95] width 96 height 11
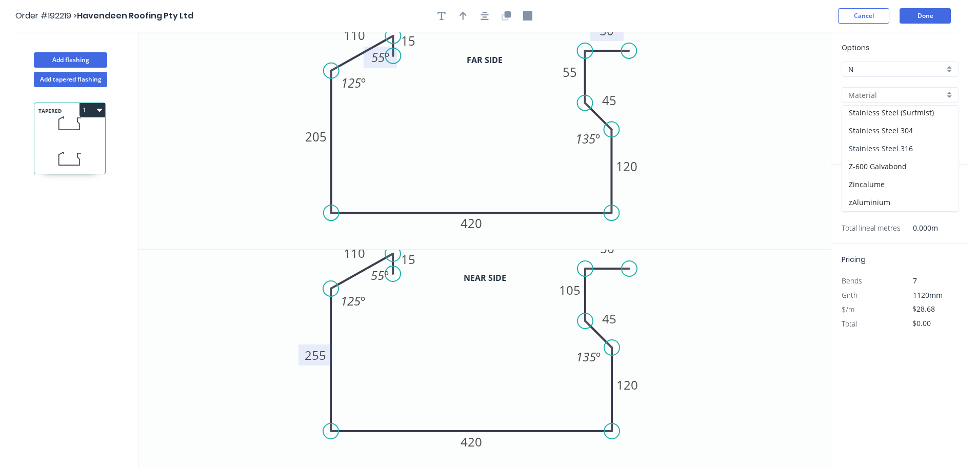
click at [893, 152] on div "Stainless Steel 316" at bounding box center [900, 148] width 116 height 18
type input "Stainless Steel 316"
type input "2B"
type input "$88.74"
click at [869, 126] on div "2B" at bounding box center [899, 120] width 117 height 15
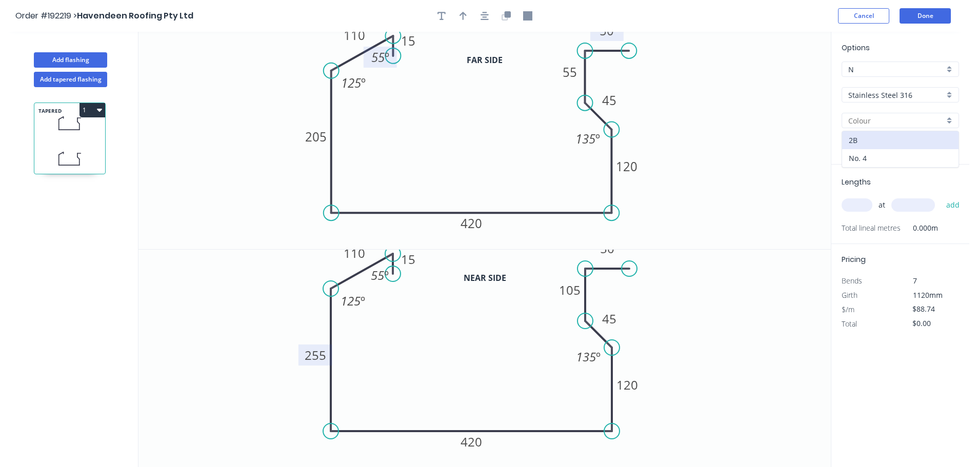
click at [867, 154] on div "No. 4" at bounding box center [900, 158] width 116 height 18
type input "No. 4"
click at [861, 149] on input "0.55" at bounding box center [896, 146] width 96 height 11
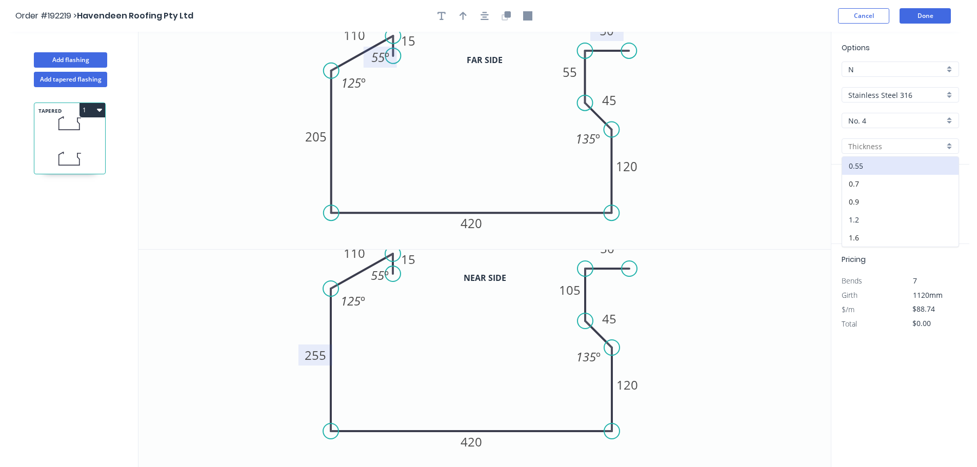
click at [857, 221] on div "1.2" at bounding box center [900, 220] width 116 height 18
type input "1.2"
type input "$183.52"
click at [854, 212] on div "at add" at bounding box center [900, 204] width 119 height 17
click at [857, 208] on input "text" at bounding box center [856, 204] width 31 height 13
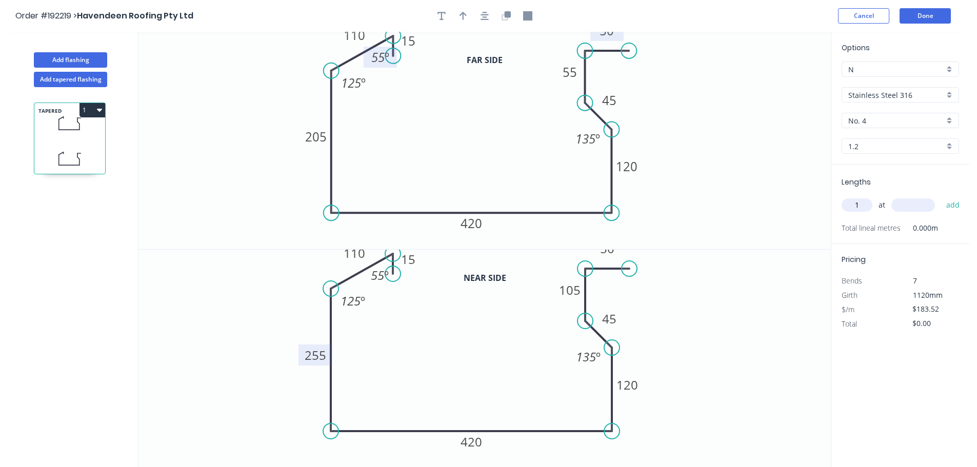
type input "1"
type input "6000"
click at [941, 196] on button "add" at bounding box center [953, 204] width 24 height 17
click at [96, 110] on button "1" at bounding box center [92, 110] width 26 height 14
click at [74, 140] on div "Duplicate" at bounding box center [56, 135] width 79 height 15
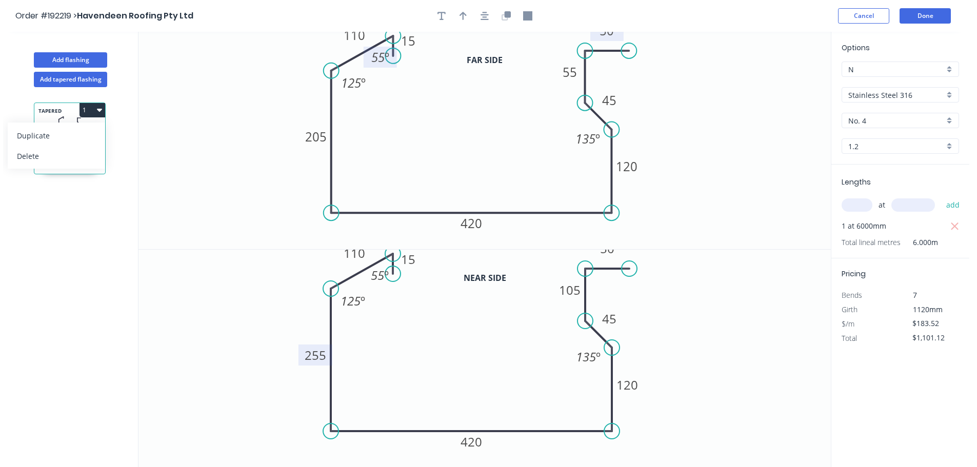
type input "$0.00"
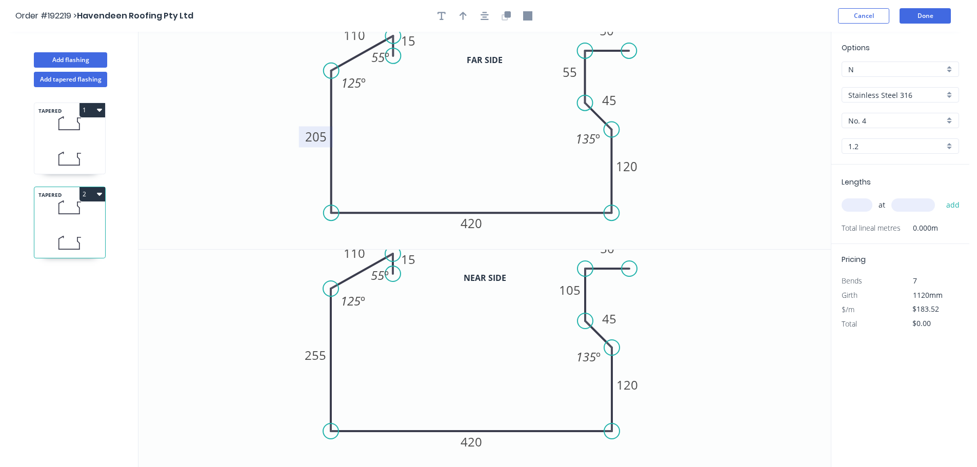
click at [315, 135] on tspan "205" at bounding box center [316, 136] width 22 height 17
click at [283, 198] on icon "0 15 110 250 420 120 45 55 50 135 º 55 º 125 º" at bounding box center [484, 140] width 692 height 217
click at [319, 360] on tspan "255" at bounding box center [316, 355] width 22 height 17
click at [458, 134] on icon "0 15 110 250 420 120 45 55 50 135 º 55 º 125 º" at bounding box center [484, 140] width 692 height 217
click at [570, 77] on tspan "55" at bounding box center [569, 72] width 14 height 17
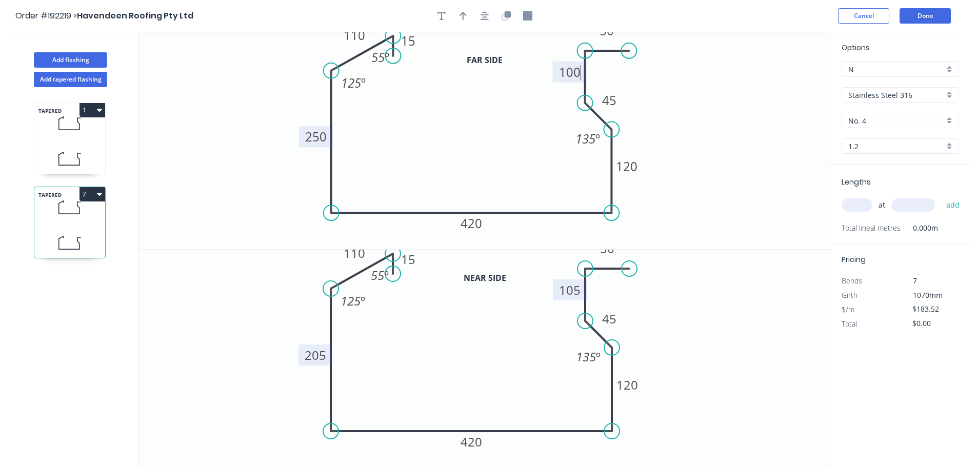
drag, startPoint x: 572, startPoint y: 294, endPoint x: 580, endPoint y: 294, distance: 8.2
click at [574, 294] on tspan "105" at bounding box center [570, 289] width 22 height 17
click at [775, 301] on icon "0 15 110 205 420 120 45 55 50 135 º 55 º 125 º" at bounding box center [484, 359] width 692 height 218
click at [862, 215] on div "at add" at bounding box center [900, 205] width 119 height 28
click at [859, 203] on input "text" at bounding box center [856, 204] width 31 height 13
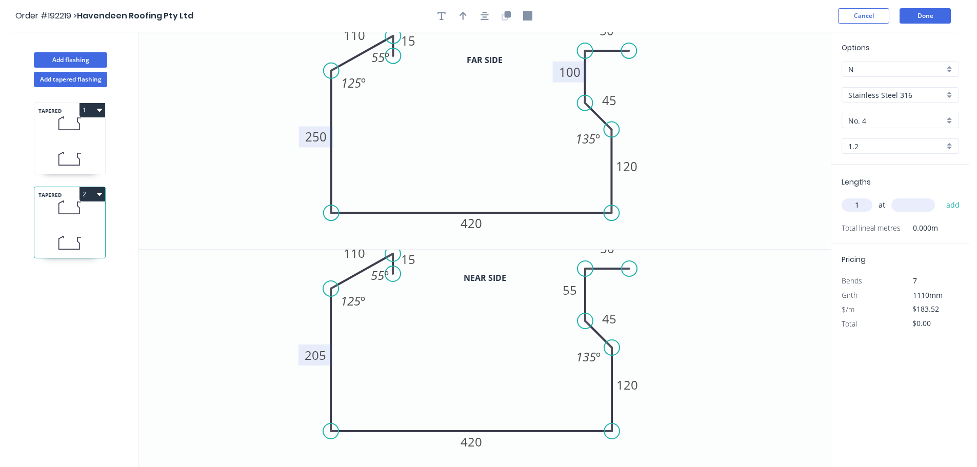
type input "1"
type input "5350"
click at [941, 196] on button "add" at bounding box center [953, 204] width 24 height 17
click at [81, 193] on button "2" at bounding box center [92, 194] width 26 height 14
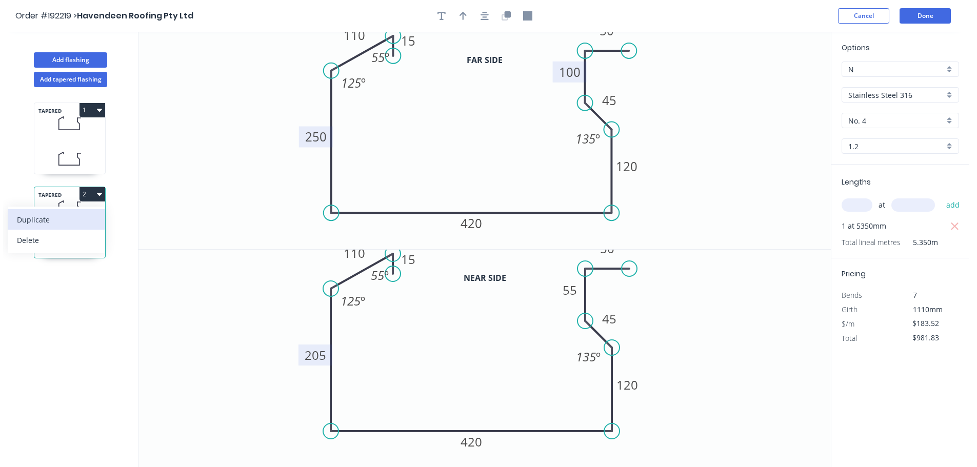
click at [75, 217] on div "Duplicate" at bounding box center [56, 219] width 79 height 15
type input "$0.00"
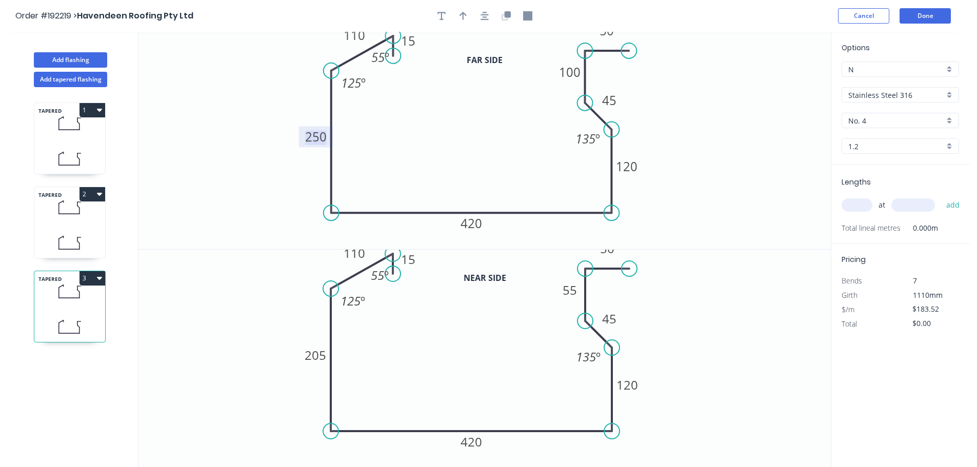
click at [323, 133] on tspan "250" at bounding box center [316, 136] width 22 height 17
click at [317, 354] on tspan "205" at bounding box center [316, 355] width 22 height 17
click at [575, 75] on tspan "100" at bounding box center [570, 72] width 22 height 17
click at [572, 294] on tspan "55" at bounding box center [569, 289] width 14 height 17
click at [760, 303] on icon "0 15 110 250 420 120 45 100 50 135 º 55 º 125 º" at bounding box center [484, 359] width 692 height 218
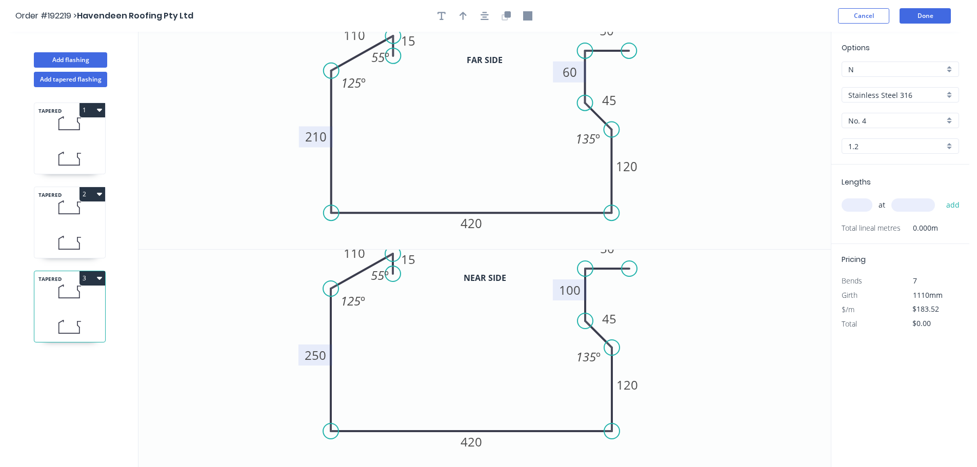
click at [861, 202] on input "text" at bounding box center [856, 204] width 31 height 13
type input "1"
type input "6200"
click at [941, 196] on button "add" at bounding box center [953, 204] width 24 height 17
drag, startPoint x: 96, startPoint y: 278, endPoint x: 93, endPoint y: 289, distance: 11.3
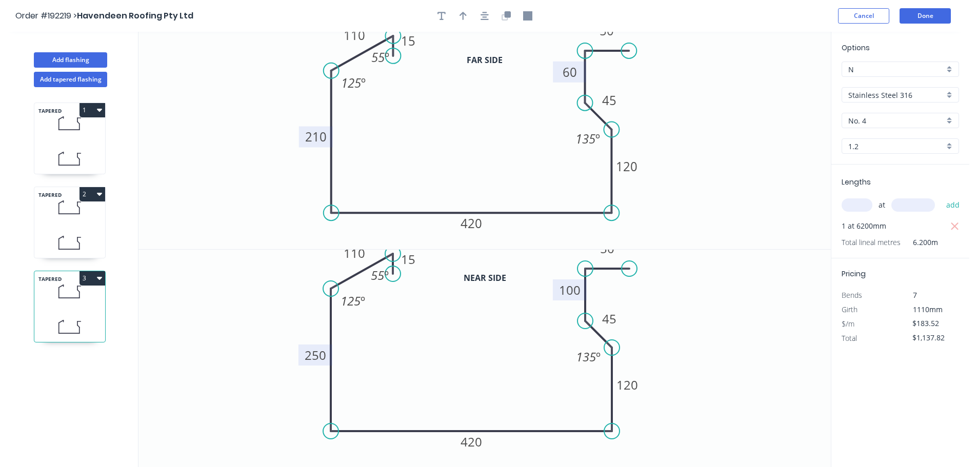
click at [97, 278] on icon "button" at bounding box center [99, 278] width 5 height 8
click at [69, 300] on div "Duplicate" at bounding box center [56, 303] width 79 height 15
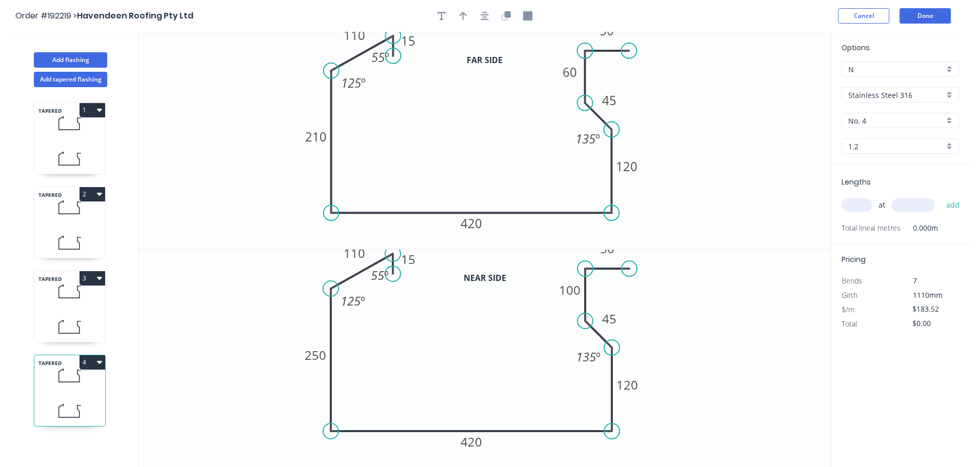
click at [68, 301] on icon at bounding box center [69, 291] width 71 height 30
click at [318, 138] on tspan "210" at bounding box center [316, 136] width 22 height 17
click at [321, 356] on tspan "250" at bounding box center [316, 355] width 22 height 17
click at [484, 363] on icon "0 15 110 230 420 120 45 100 50 135 º 55 º 125 º" at bounding box center [484, 359] width 692 height 218
click at [577, 289] on tspan "100" at bounding box center [570, 289] width 22 height 17
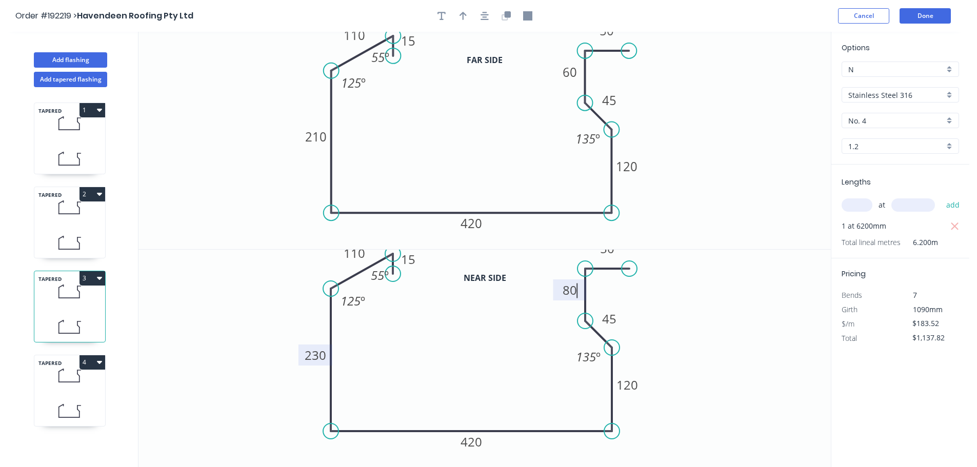
click at [741, 220] on icon "0 15 110 210 420 120 45 60 50 135 º 55 º 125 º" at bounding box center [484, 140] width 692 height 217
click at [868, 211] on input "text" at bounding box center [856, 204] width 31 height 13
click at [957, 226] on icon "button" at bounding box center [954, 226] width 9 height 12
type input "$0.00"
click at [858, 206] on input "text" at bounding box center [856, 204] width 31 height 13
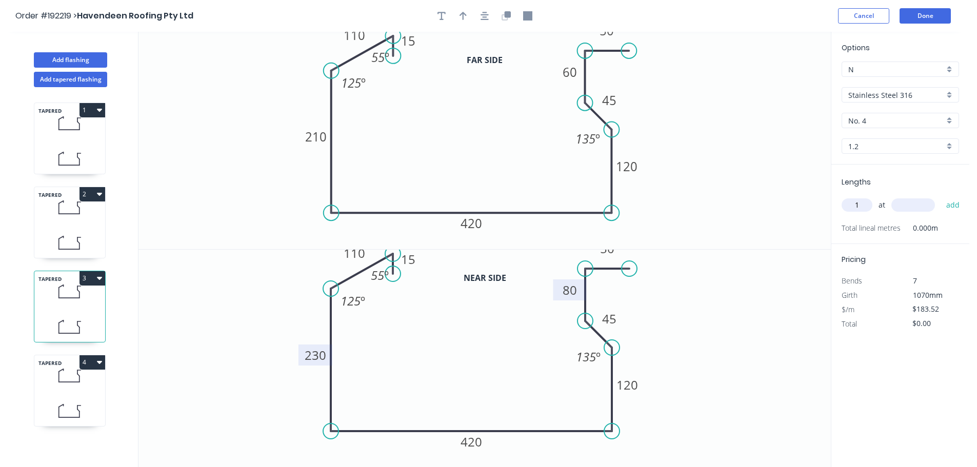
type input "1"
type input "3100"
click at [941, 196] on button "add" at bounding box center [953, 204] width 24 height 17
click at [81, 394] on div "TAPERED 4" at bounding box center [70, 391] width 72 height 72
type input "$0.00"
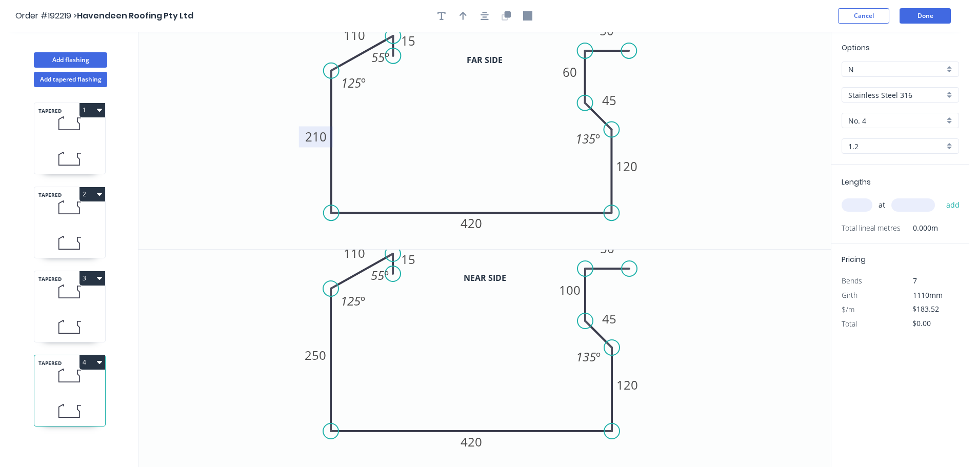
click at [326, 138] on tspan "210" at bounding box center [316, 136] width 22 height 17
click at [576, 76] on tspan "60" at bounding box center [569, 72] width 14 height 17
click at [856, 198] on div "at add" at bounding box center [900, 204] width 119 height 17
click at [867, 202] on input "text" at bounding box center [856, 204] width 31 height 13
type input "1"
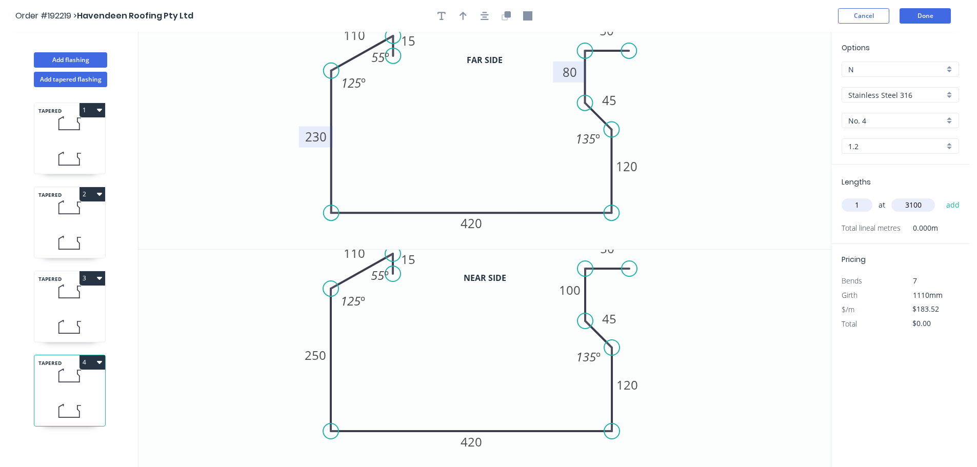
type input "3100"
click at [941, 196] on button "add" at bounding box center [953, 204] width 24 height 17
click at [92, 364] on button "4" at bounding box center [92, 362] width 26 height 14
click at [84, 389] on div "Duplicate" at bounding box center [56, 387] width 79 height 15
type input "$0.00"
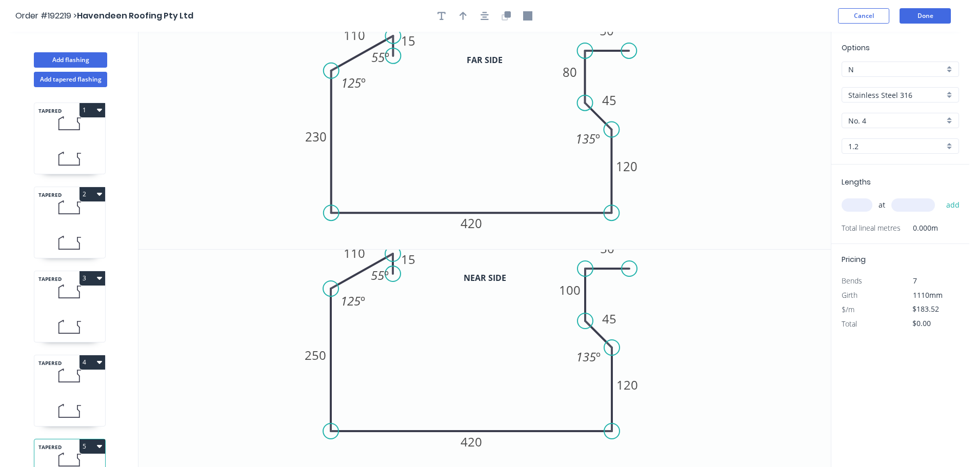
scroll to position [45, 0]
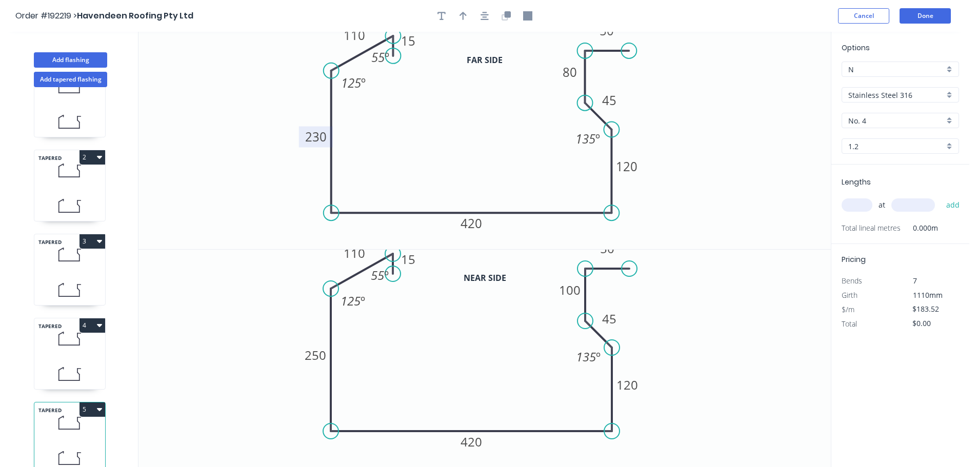
click at [322, 134] on tspan "230" at bounding box center [316, 136] width 22 height 17
click at [319, 350] on tspan "250" at bounding box center [316, 355] width 22 height 17
click at [496, 141] on icon "0 15 110 250 420 120 45 80 50 135 º 55 º 125 º" at bounding box center [484, 140] width 692 height 217
click at [572, 77] on tspan "80" at bounding box center [569, 72] width 14 height 17
click at [577, 285] on tspan "100" at bounding box center [570, 289] width 22 height 17
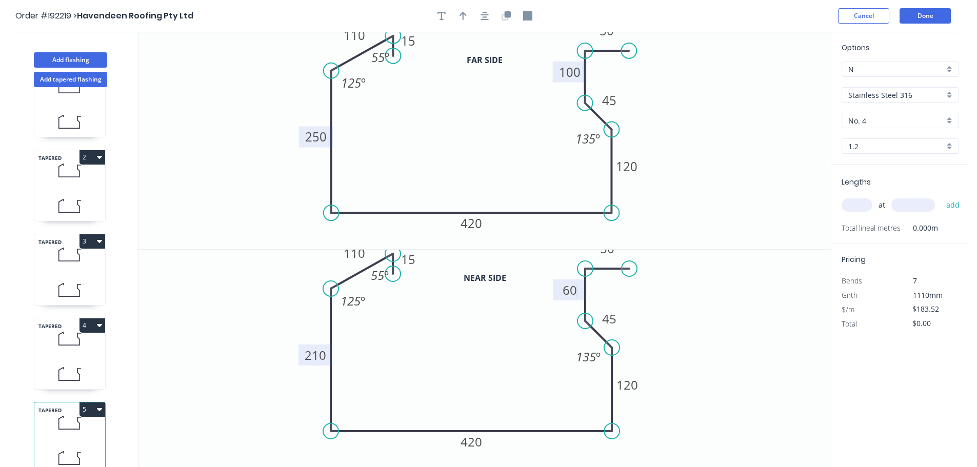
click at [794, 200] on icon "0 15 110 250 420 120 45 100 50 135 º 55 º 125 º" at bounding box center [484, 140] width 692 height 217
click at [853, 204] on input "text" at bounding box center [856, 204] width 31 height 13
type input "1"
type input "6100"
click at [941, 196] on button "add" at bounding box center [953, 204] width 24 height 17
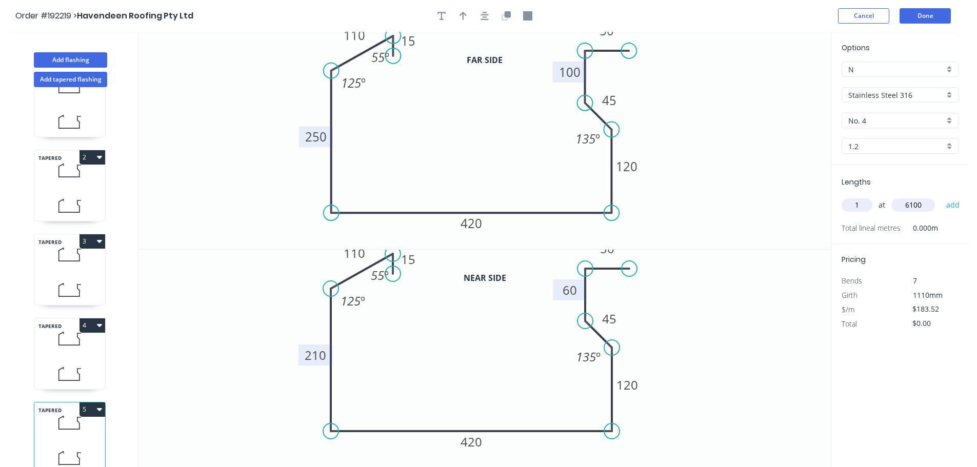
type input "$1,119.47"
click at [936, 17] on button "Done" at bounding box center [924, 15] width 51 height 15
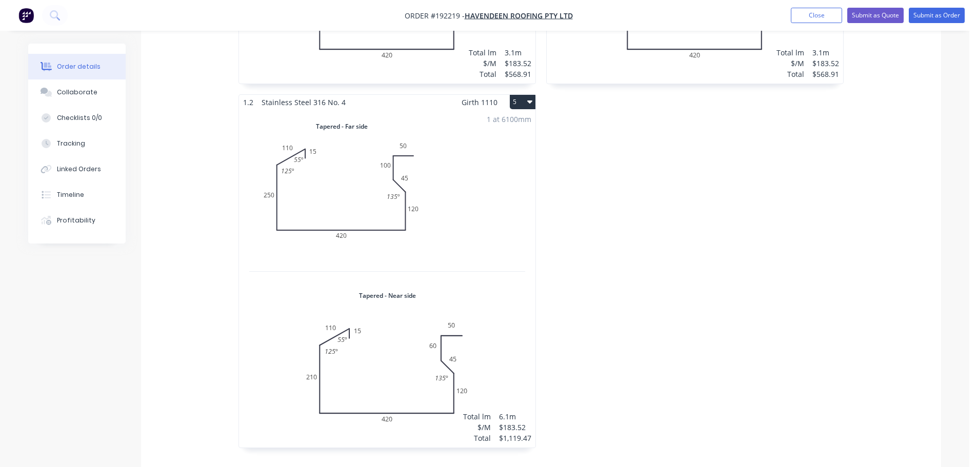
scroll to position [1025, 0]
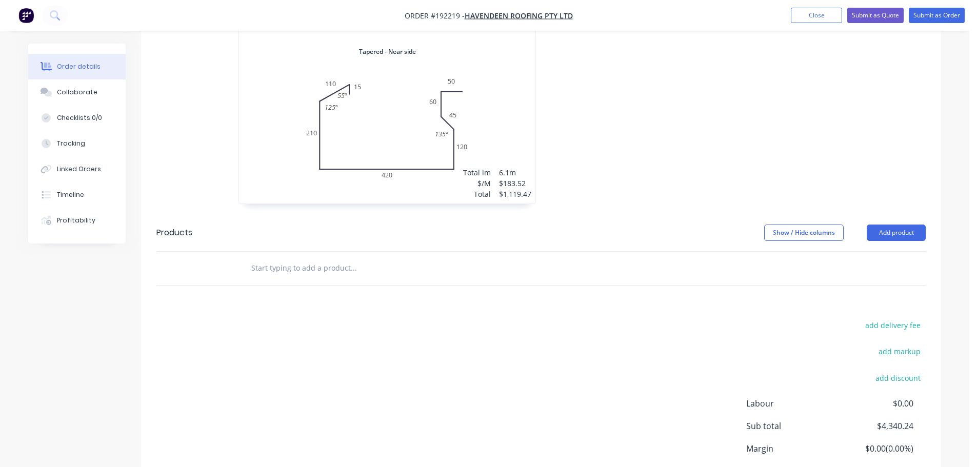
click at [510, 145] on div "1 at 6100mm Total lm $/M Total 6.1m $183.52 $1,119.47" at bounding box center [387, 35] width 296 height 338
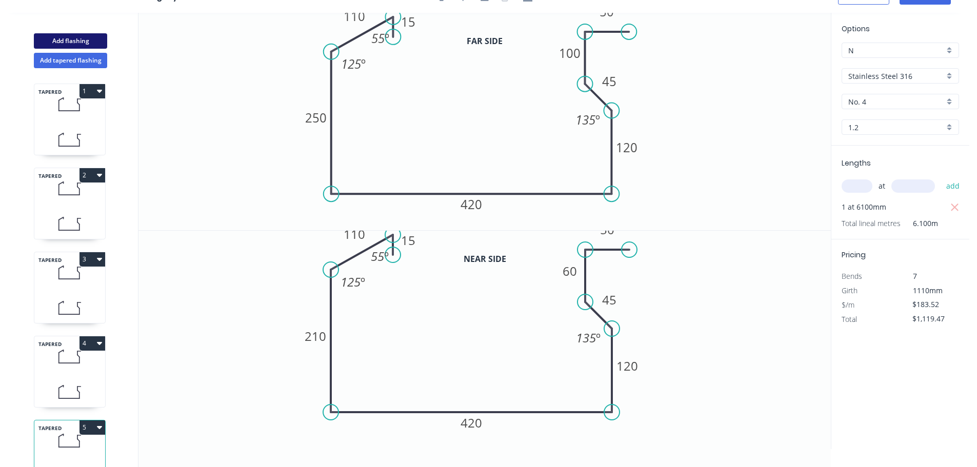
click at [71, 38] on button "Add flashing" at bounding box center [70, 40] width 73 height 15
type input "$0.00"
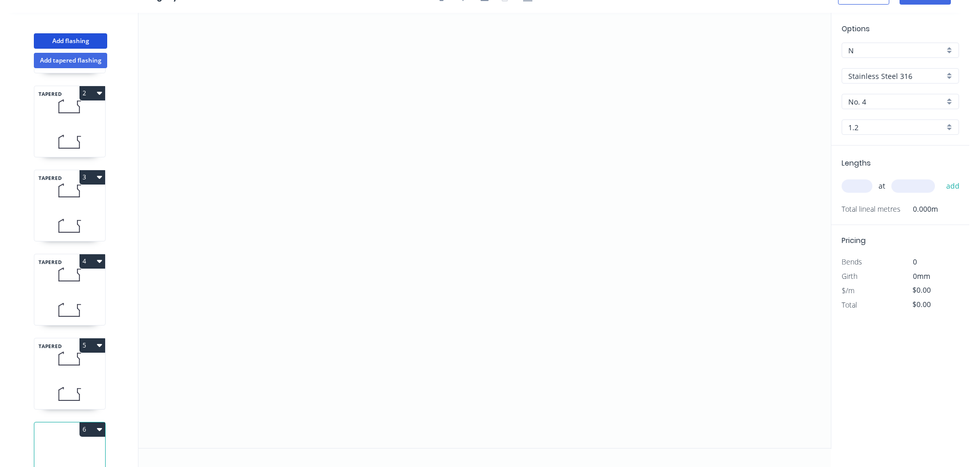
scroll to position [129, 0]
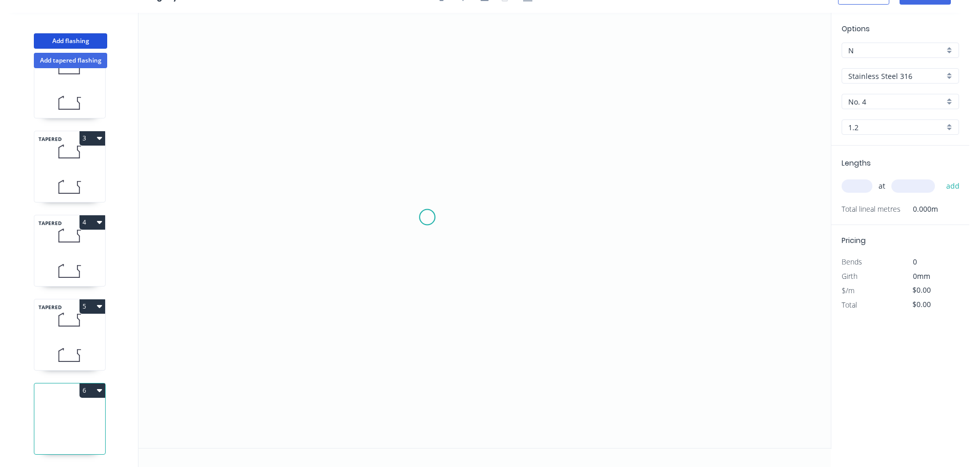
click at [400, 165] on icon "0" at bounding box center [484, 230] width 692 height 435
click at [398, 283] on icon "0" at bounding box center [484, 230] width 692 height 435
click at [528, 290] on icon "0 ?" at bounding box center [484, 230] width 692 height 435
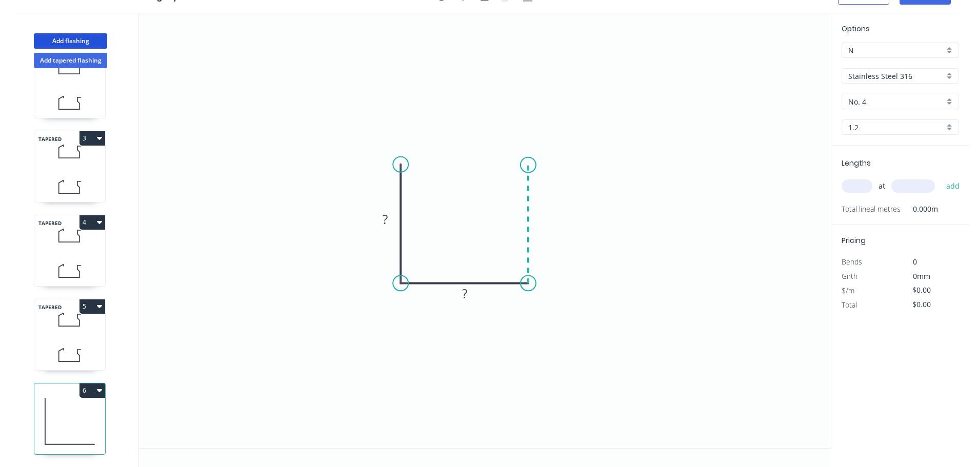
click at [532, 164] on icon "0 ? ?" at bounding box center [484, 230] width 692 height 435
click at [532, 164] on circle at bounding box center [527, 163] width 15 height 15
click at [552, 219] on rect at bounding box center [543, 219] width 21 height 14
type input "$34.08"
click at [859, 75] on input "Stainless Steel 316" at bounding box center [896, 76] width 96 height 11
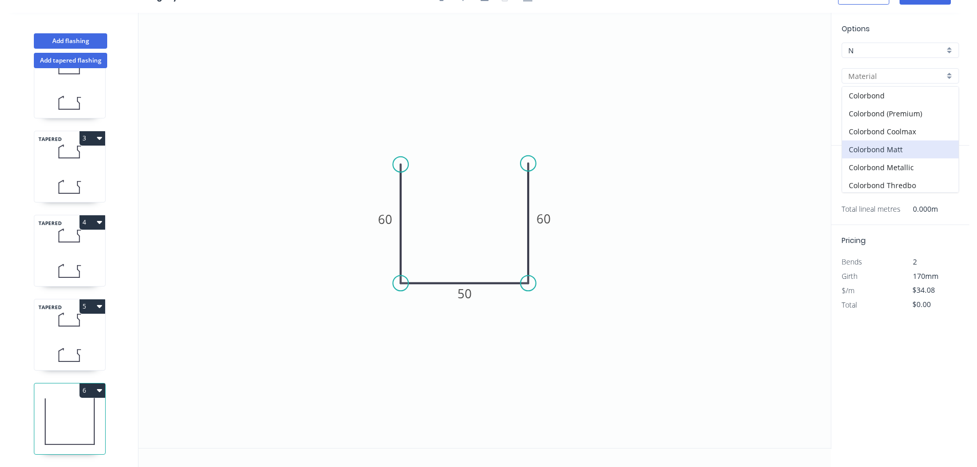
scroll to position [217, 0]
click at [865, 160] on div "Zincalume" at bounding box center [900, 165] width 116 height 18
type input "Zincalume"
type input "$12.56"
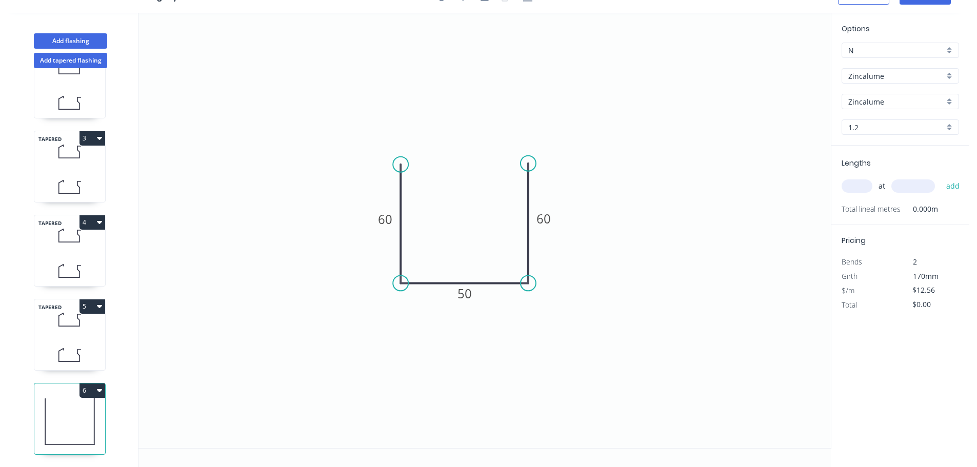
click at [867, 130] on input "1.2" at bounding box center [896, 127] width 96 height 11
click at [863, 165] on div "0.8" at bounding box center [900, 165] width 116 height 18
type input "0.8"
type input "$9.31"
click at [861, 189] on input "text" at bounding box center [856, 185] width 31 height 13
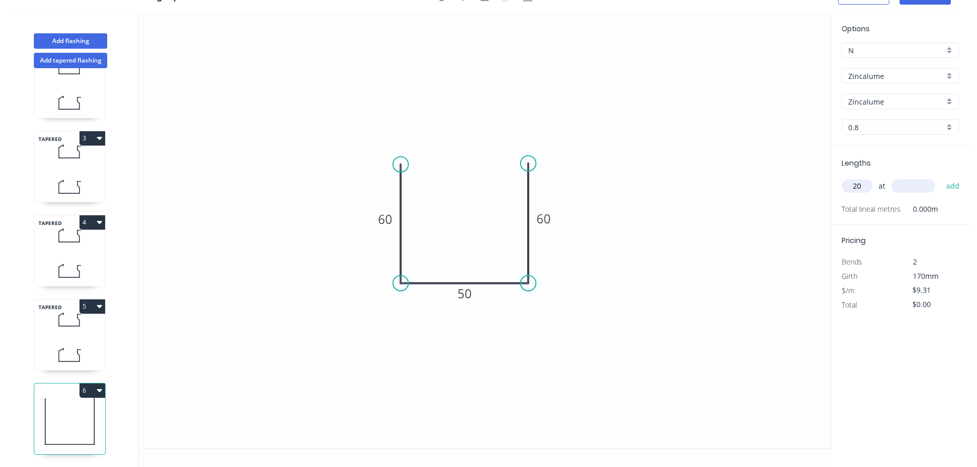
type input "20"
type input "1400"
click at [941, 177] on button "add" at bounding box center [953, 185] width 24 height 17
type input "$260.68"
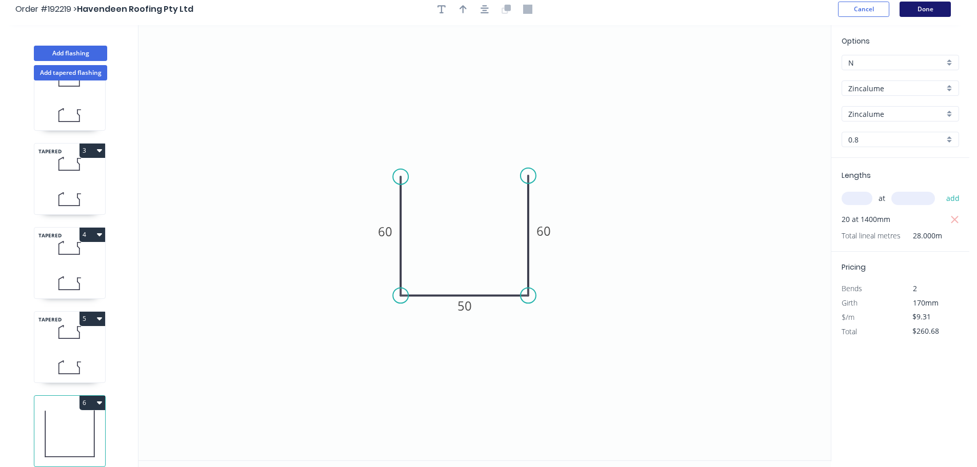
scroll to position [0, 0]
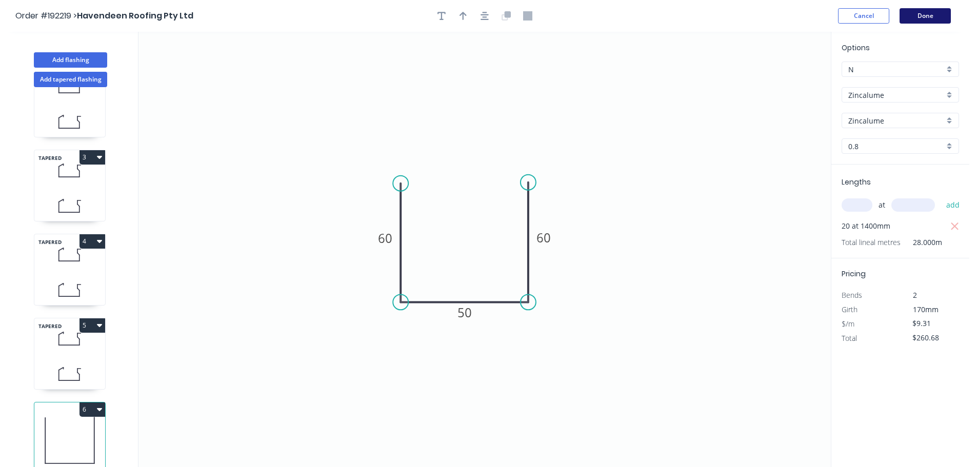
click at [901, 16] on button "Done" at bounding box center [924, 15] width 51 height 15
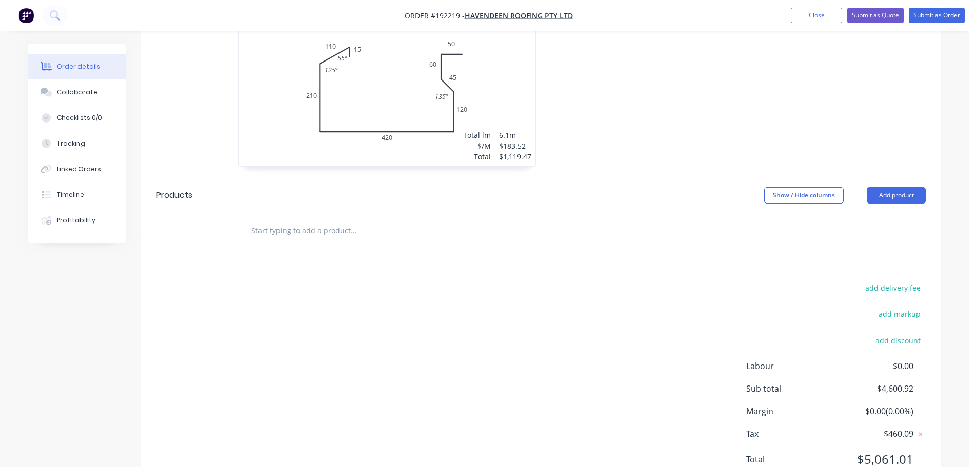
scroll to position [1296, 0]
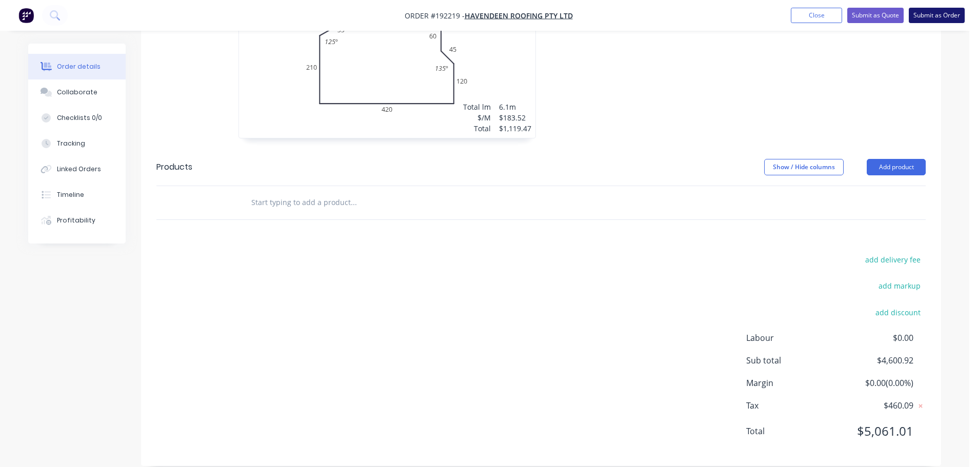
click at [936, 19] on button "Submit as Order" at bounding box center [936, 15] width 56 height 15
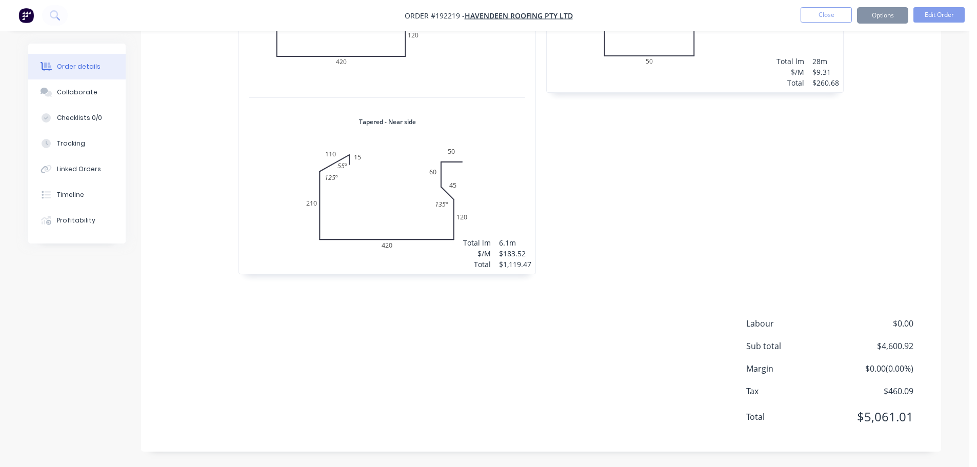
scroll to position [0, 0]
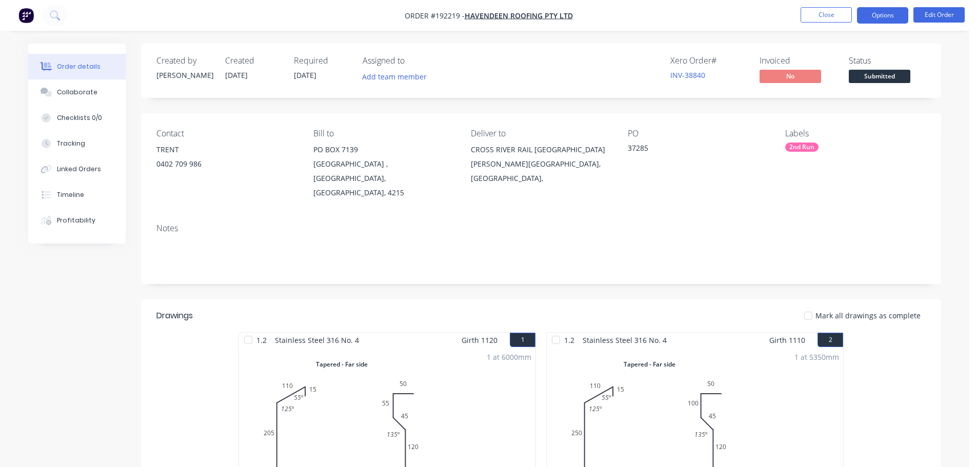
click at [881, 17] on button "Options" at bounding box center [882, 15] width 51 height 16
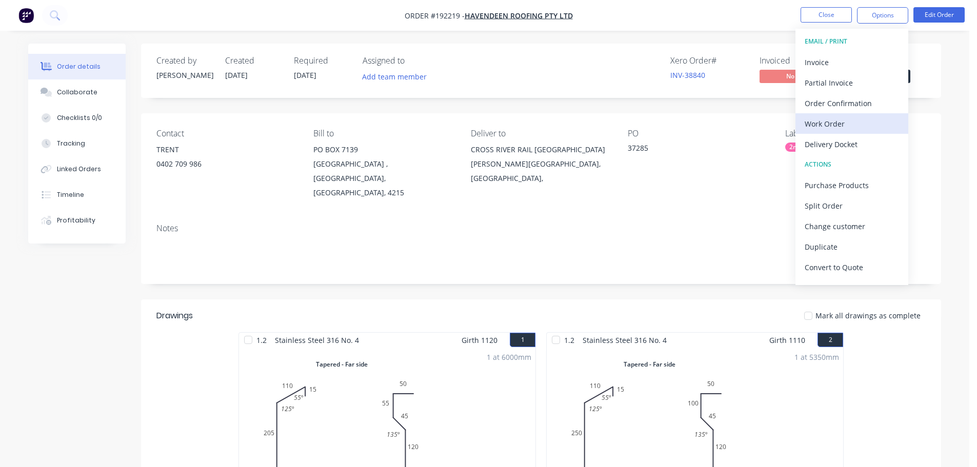
click at [821, 122] on div "Work Order" at bounding box center [851, 123] width 94 height 15
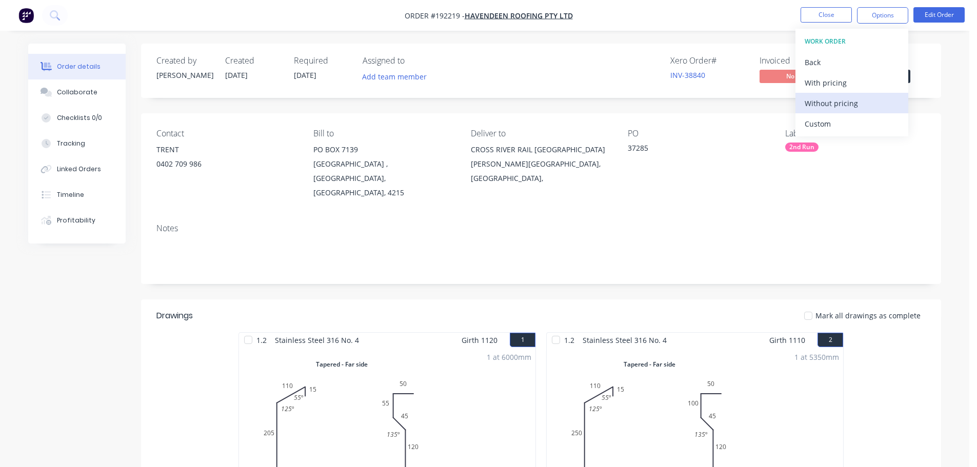
click at [842, 101] on div "Without pricing" at bounding box center [851, 103] width 94 height 15
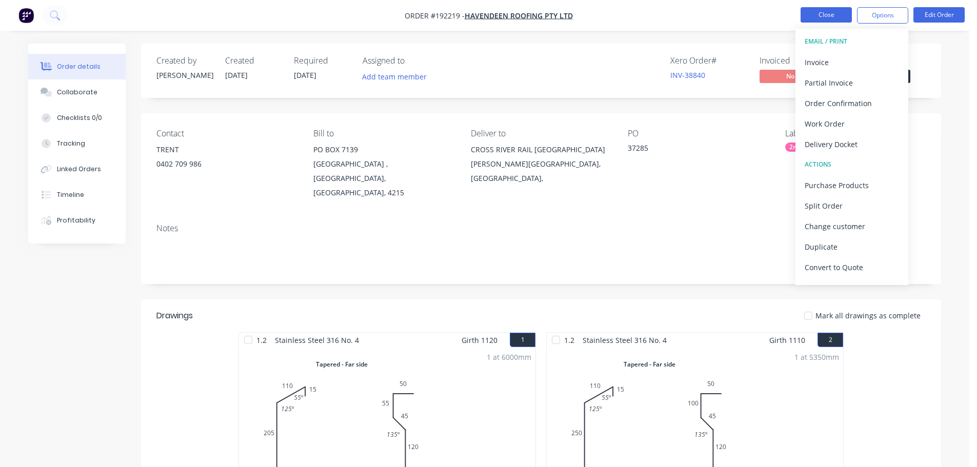
click at [823, 11] on button "Close" at bounding box center [825, 14] width 51 height 15
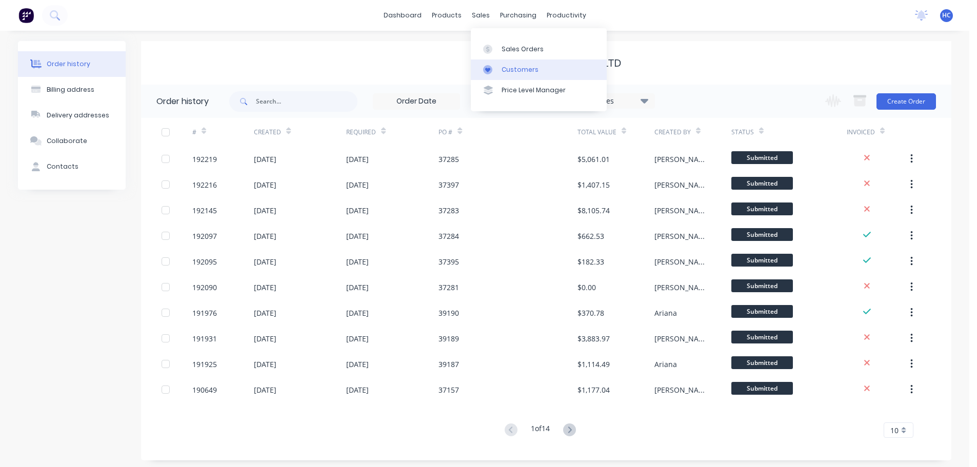
click at [516, 70] on div "Customers" at bounding box center [519, 69] width 37 height 9
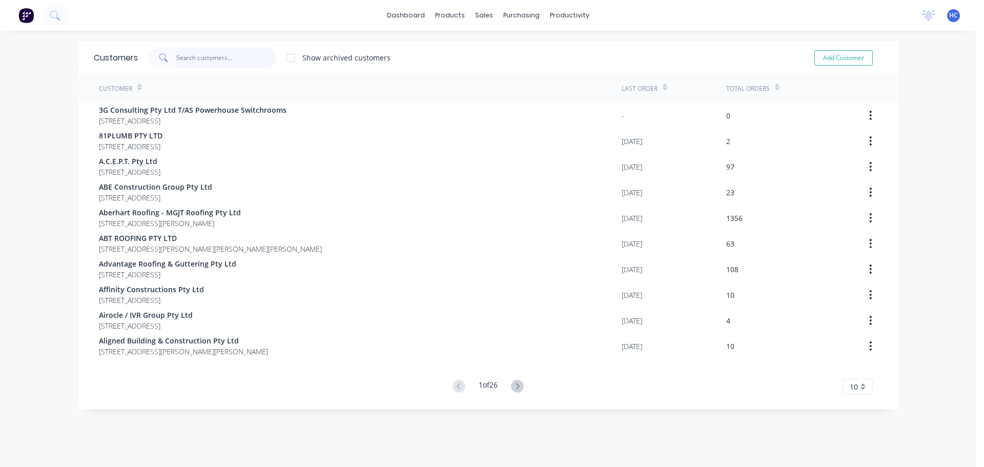
click at [238, 60] on input "text" at bounding box center [226, 58] width 100 height 21
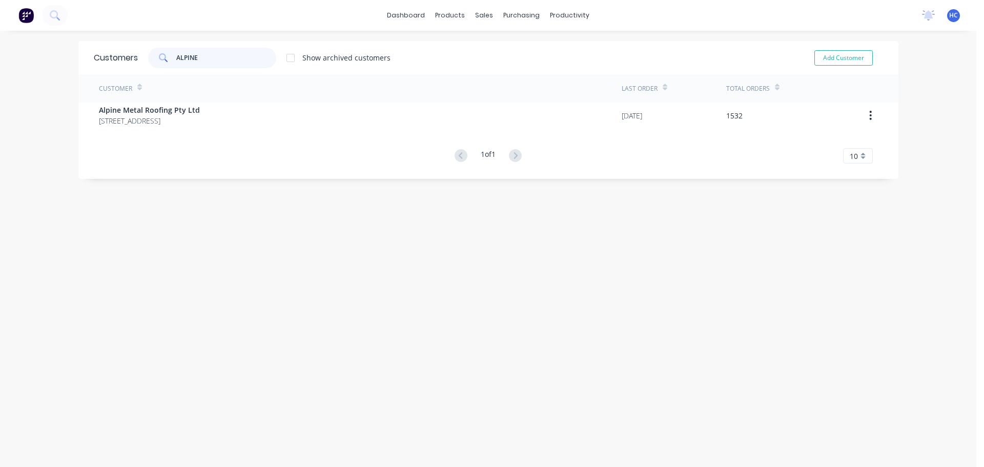
type input "ALPINE"
click at [195, 88] on div "Customer" at bounding box center [360, 88] width 523 height 28
click at [189, 98] on div "Customer" at bounding box center [360, 88] width 523 height 28
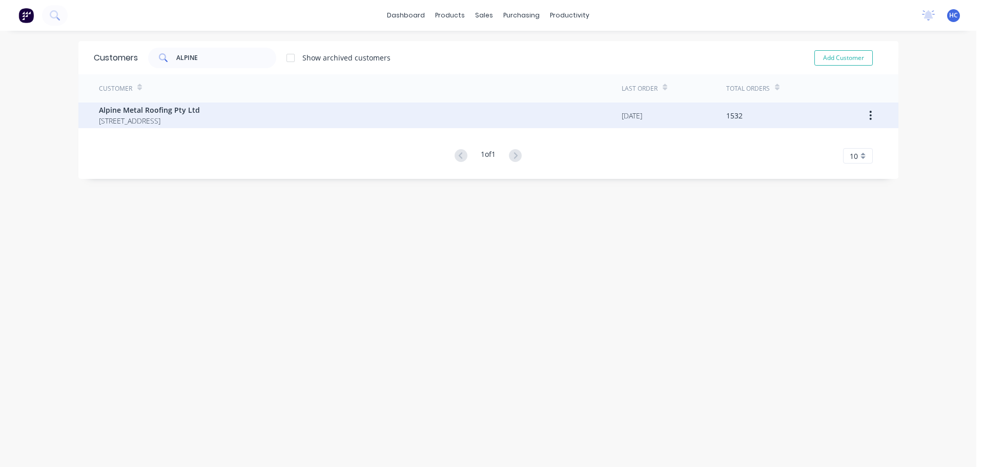
click at [191, 108] on span "Alpine Metal Roofing Pty Ltd" at bounding box center [149, 110] width 101 height 11
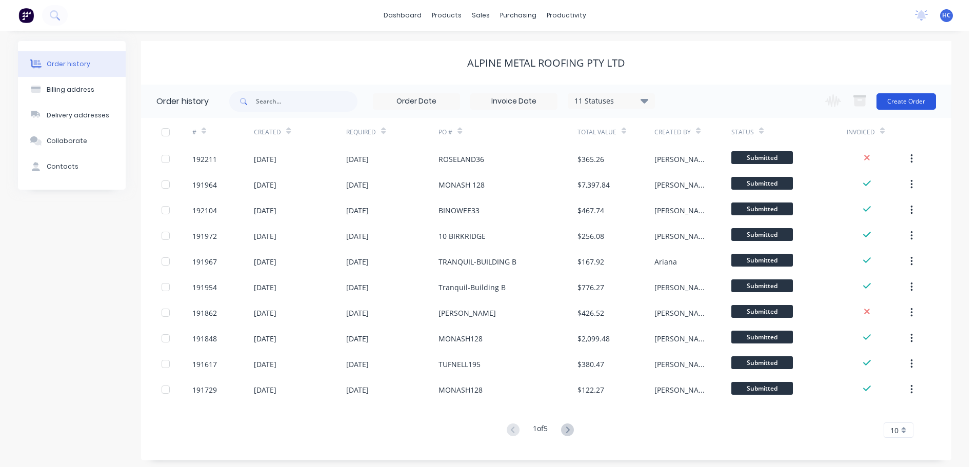
click at [912, 98] on button "Create Order" at bounding box center [905, 101] width 59 height 16
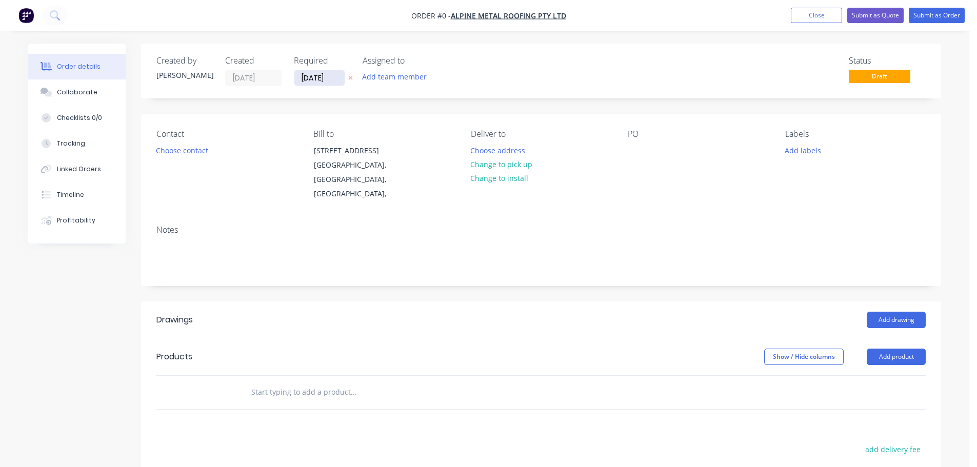
click at [317, 79] on input "[DATE]" at bounding box center [319, 77] width 50 height 15
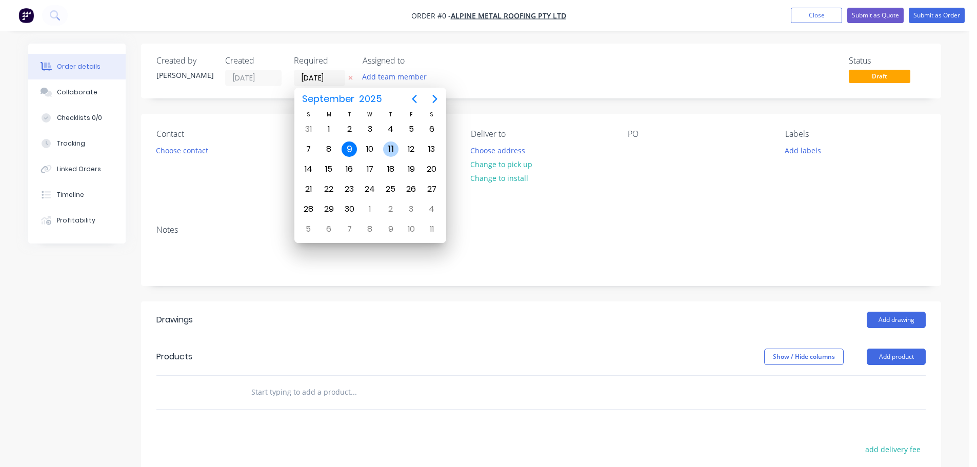
click at [389, 151] on div "11" at bounding box center [390, 148] width 15 height 15
type input "[DATE]"
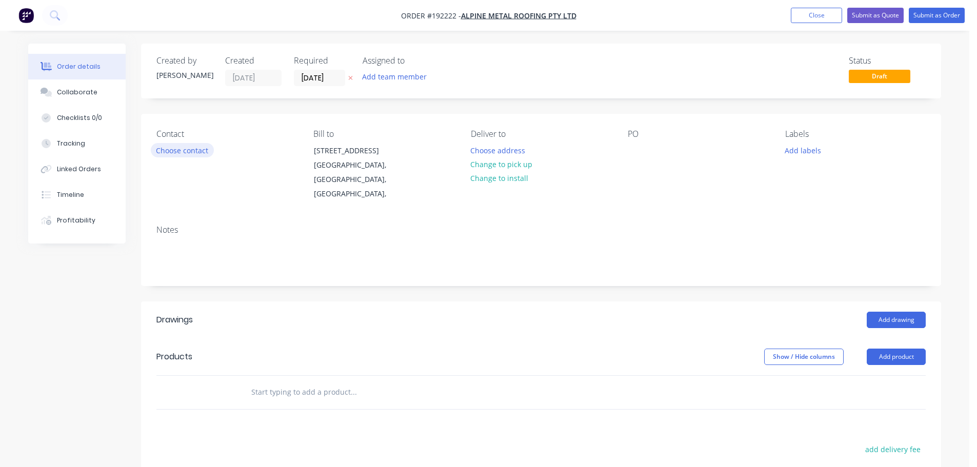
click at [193, 147] on button "Choose contact" at bounding box center [182, 150] width 63 height 14
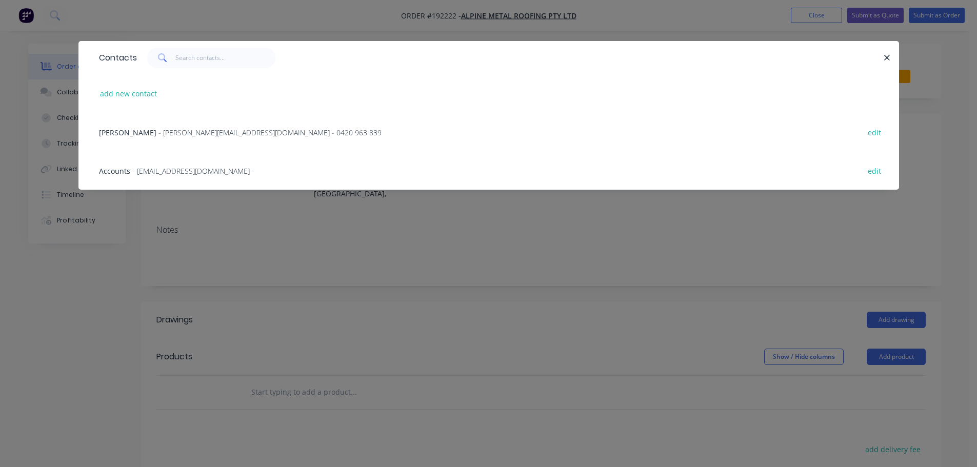
click at [232, 133] on span "- [PERSON_NAME][EMAIL_ADDRESS][DOMAIN_NAME] - 0420 963 839" at bounding box center [269, 133] width 223 height 10
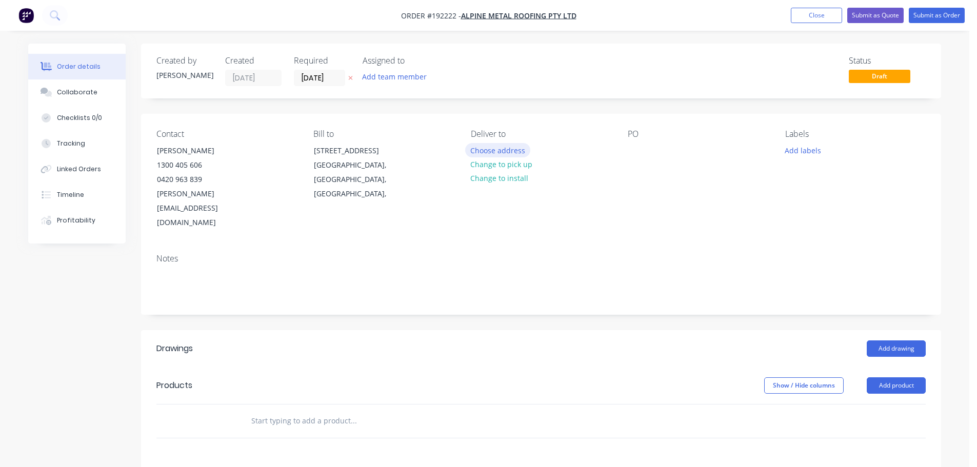
click at [498, 153] on button "Choose address" at bounding box center [498, 150] width 66 height 14
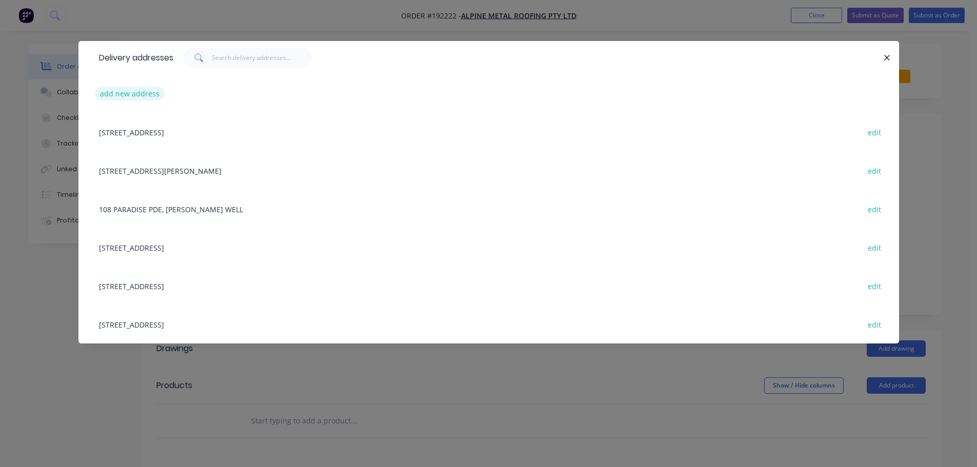
click at [112, 90] on button "add new address" at bounding box center [130, 94] width 70 height 14
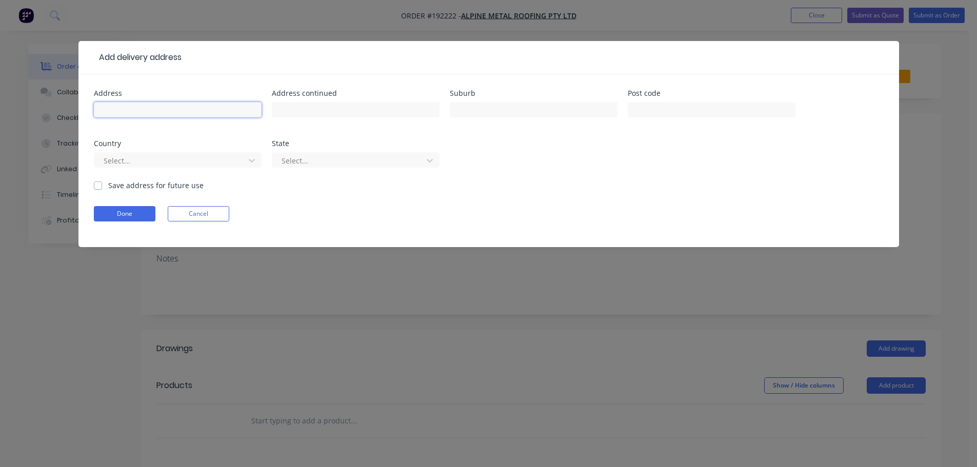
click at [135, 102] on input "text" at bounding box center [178, 109] width 168 height 15
type input "[STREET_ADDRESS]"
type input "ROCHEDALE"
click at [118, 153] on div "Select..." at bounding box center [170, 160] width 143 height 15
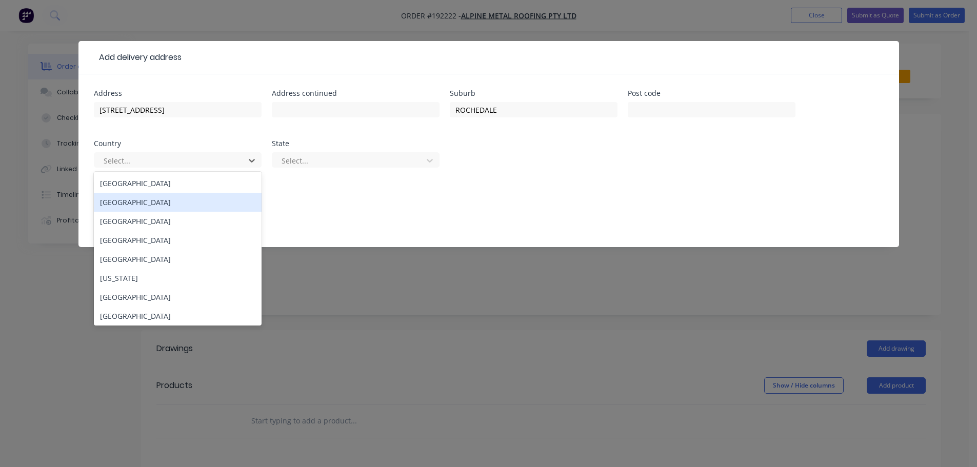
click at [145, 180] on div "[GEOGRAPHIC_DATA]" at bounding box center [178, 183] width 168 height 19
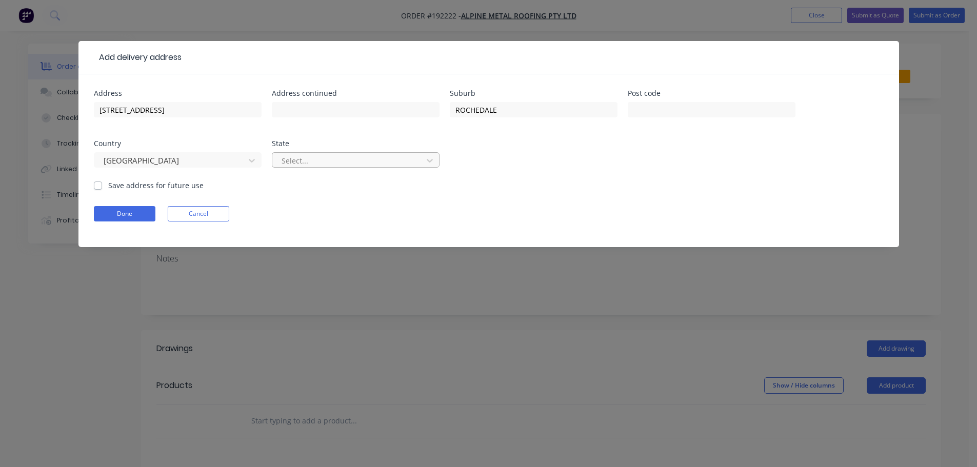
click at [295, 163] on div at bounding box center [348, 160] width 137 height 13
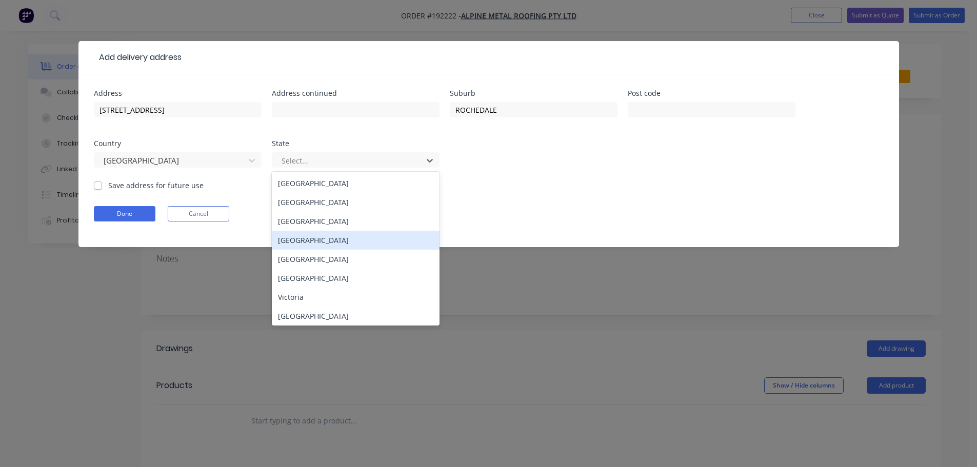
click at [291, 235] on div "[GEOGRAPHIC_DATA]" at bounding box center [356, 240] width 168 height 19
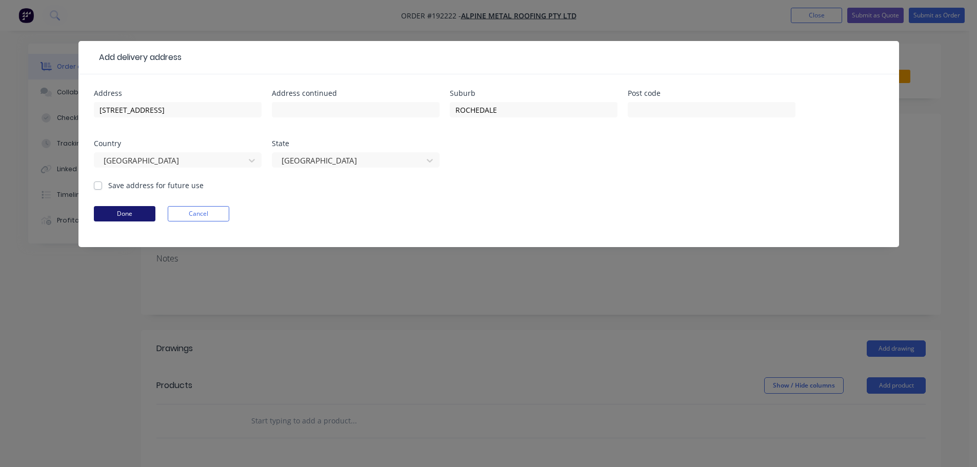
click at [145, 209] on button "Done" at bounding box center [125, 213] width 62 height 15
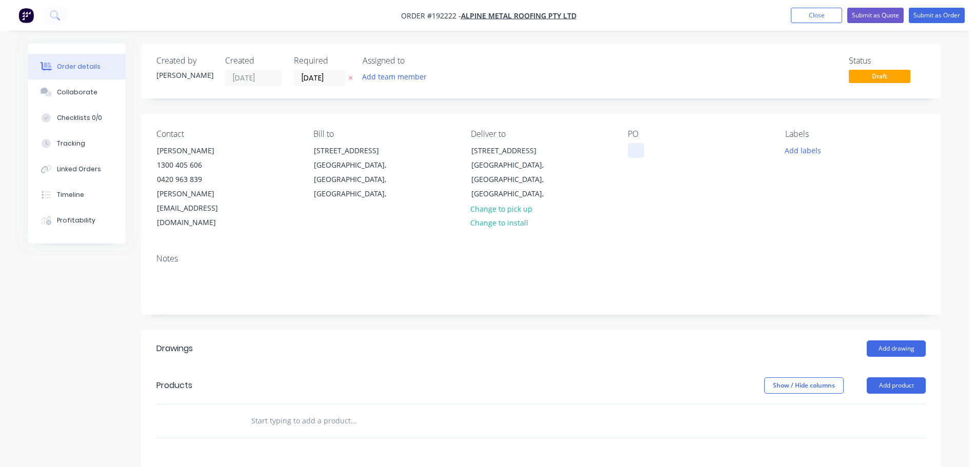
click at [636, 145] on div at bounding box center [635, 150] width 16 height 15
click at [655, 152] on div "RODELAND36" at bounding box center [658, 150] width 63 height 15
click at [648, 153] on div "RODELAND36" at bounding box center [658, 150] width 63 height 15
click at [897, 367] on header "Products Show / Hide columns Add product" at bounding box center [541, 385] width 800 height 37
click at [898, 377] on button "Add product" at bounding box center [895, 385] width 59 height 16
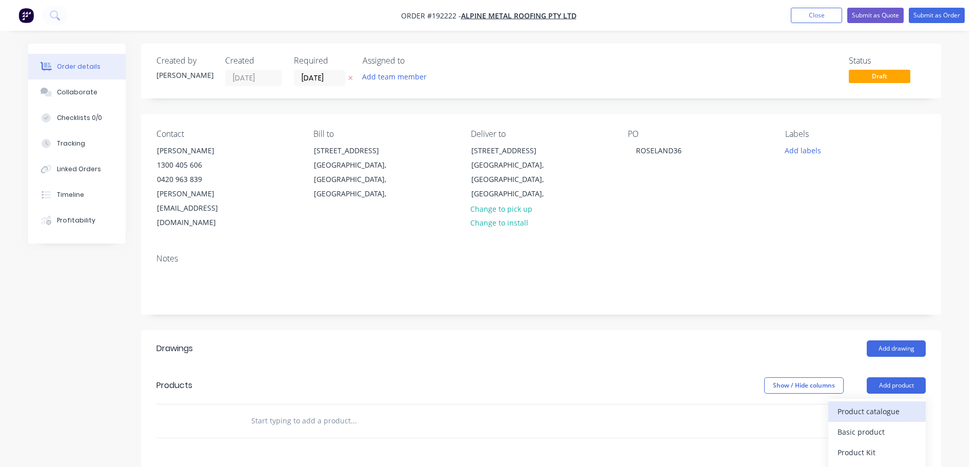
click at [877, 404] on div "Product catalogue" at bounding box center [876, 411] width 79 height 15
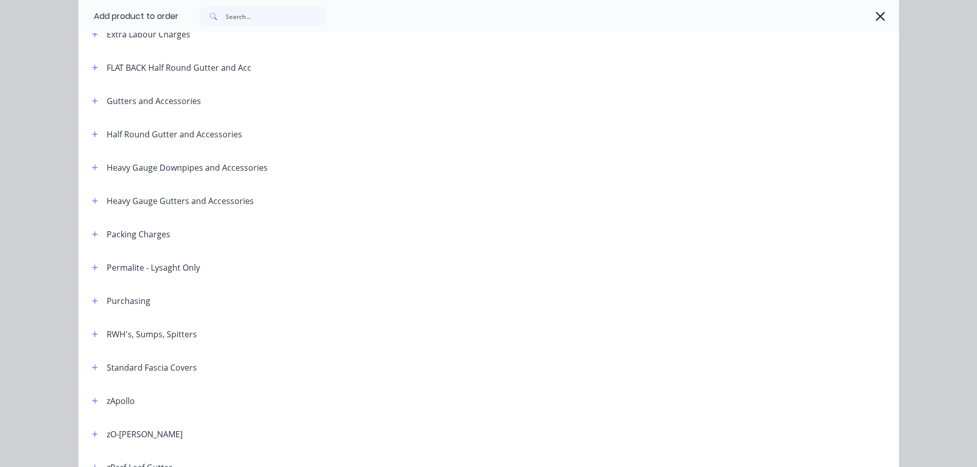
scroll to position [205, 0]
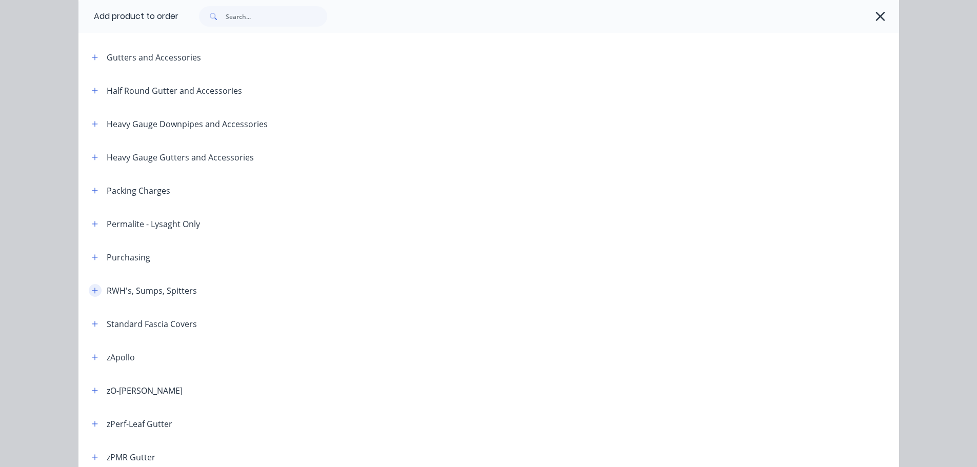
click at [92, 290] on icon "button" at bounding box center [95, 290] width 6 height 7
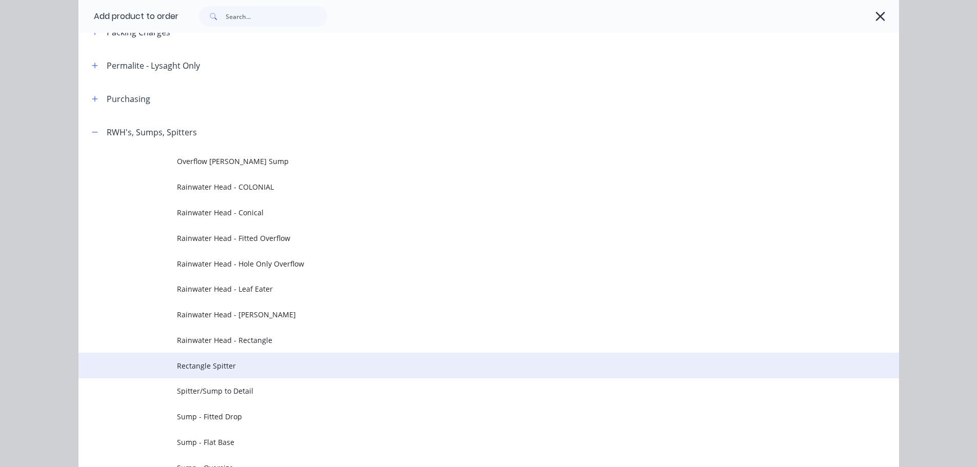
scroll to position [410, 0]
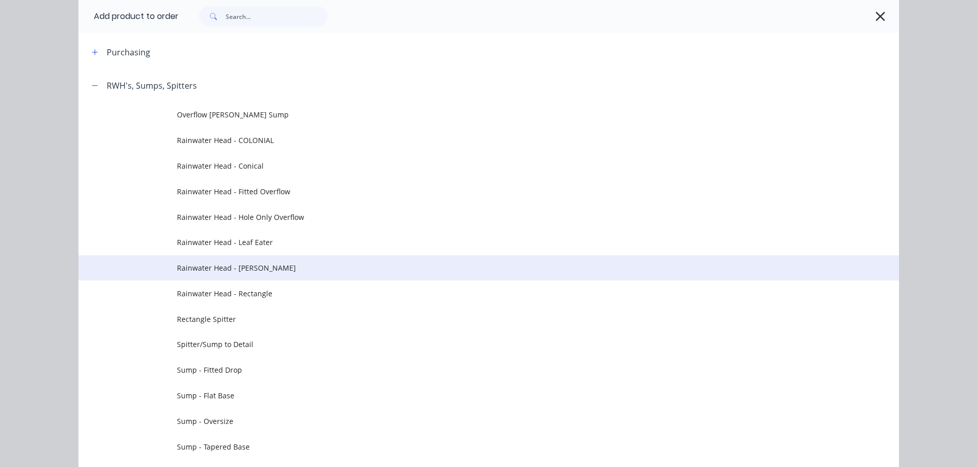
click at [243, 269] on span "Rainwater Head - [PERSON_NAME]" at bounding box center [465, 267] width 577 height 11
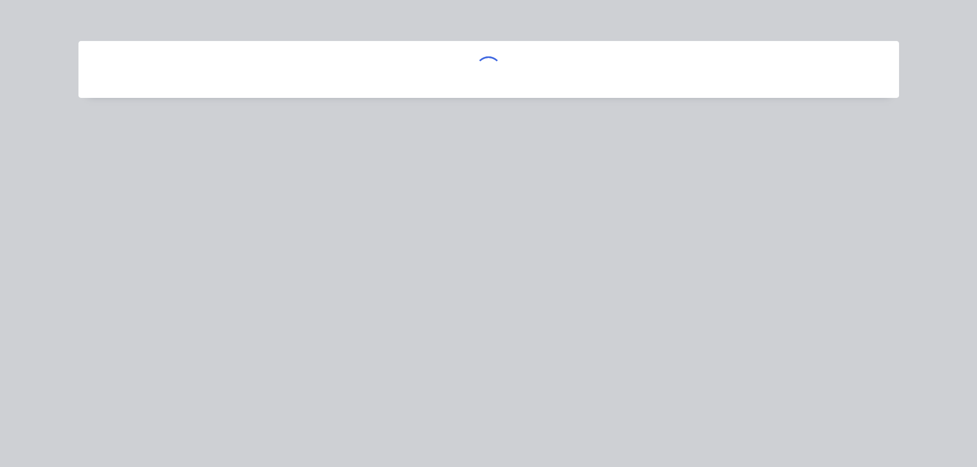
scroll to position [0, 0]
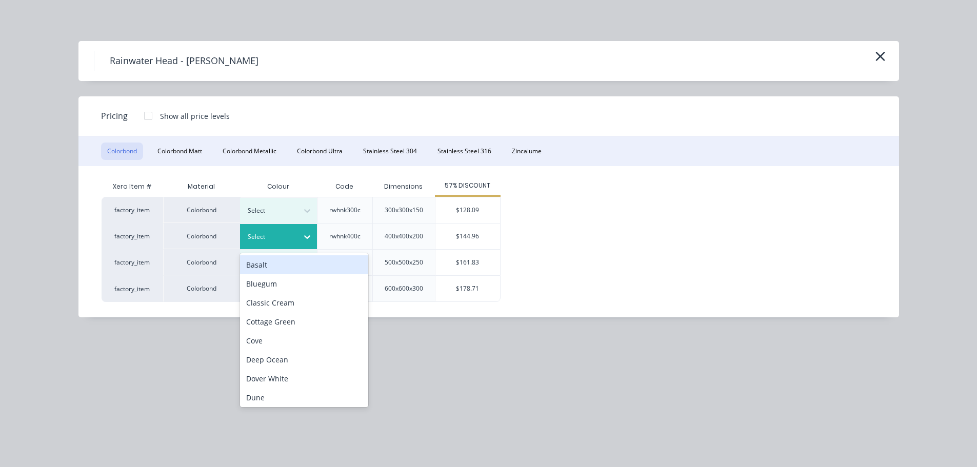
click at [293, 232] on div at bounding box center [271, 236] width 46 height 11
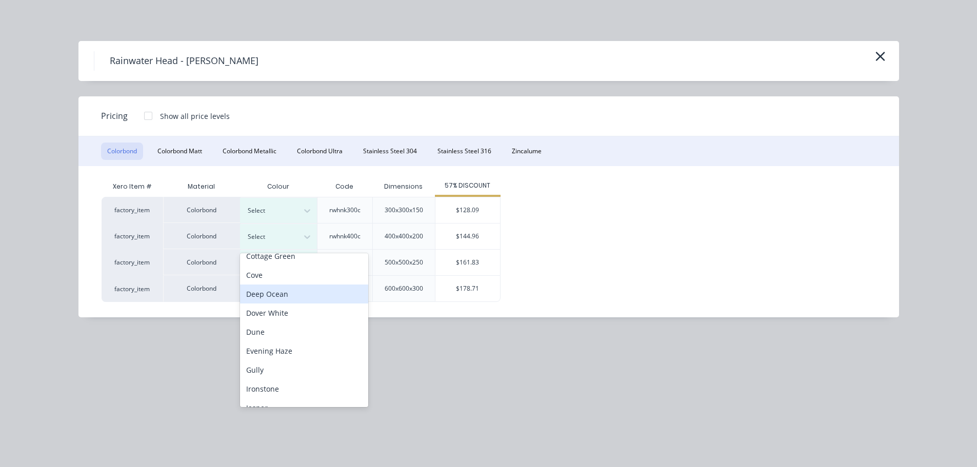
scroll to position [103, 0]
click at [286, 270] on div "Dover White" at bounding box center [304, 276] width 128 height 19
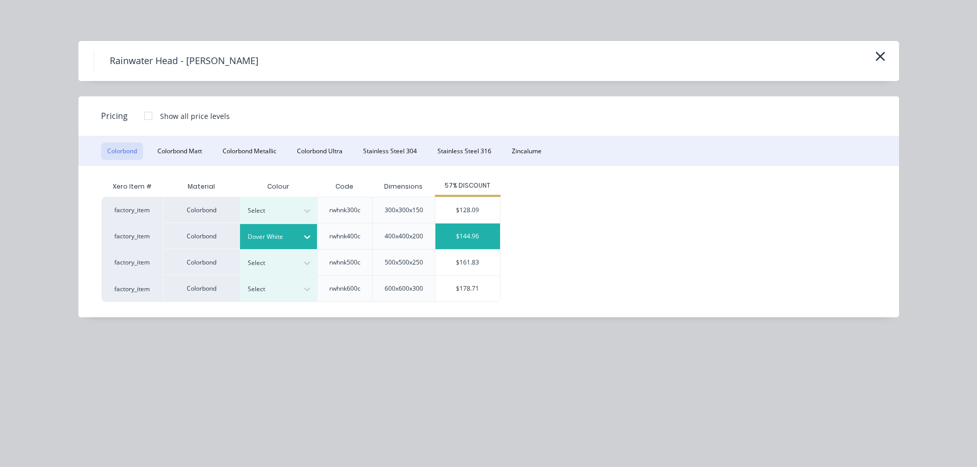
click at [454, 232] on div "$144.96" at bounding box center [467, 237] width 65 height 26
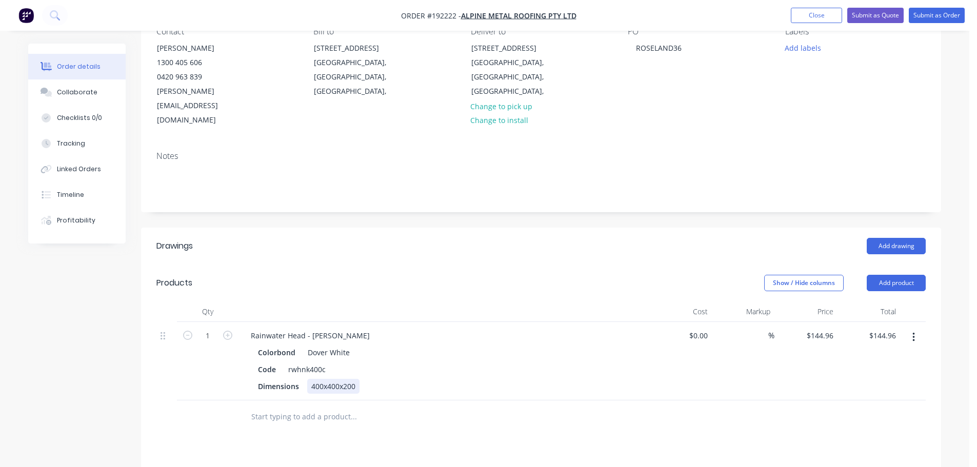
click at [316, 379] on div "400x400x200" at bounding box center [333, 386] width 52 height 15
drag, startPoint x: 340, startPoint y: 307, endPoint x: 312, endPoint y: 305, distance: 28.8
click at [312, 328] on div "Rainwater Head - [PERSON_NAME]" at bounding box center [309, 335] width 135 height 15
click at [878, 275] on button "Add product" at bounding box center [895, 283] width 59 height 16
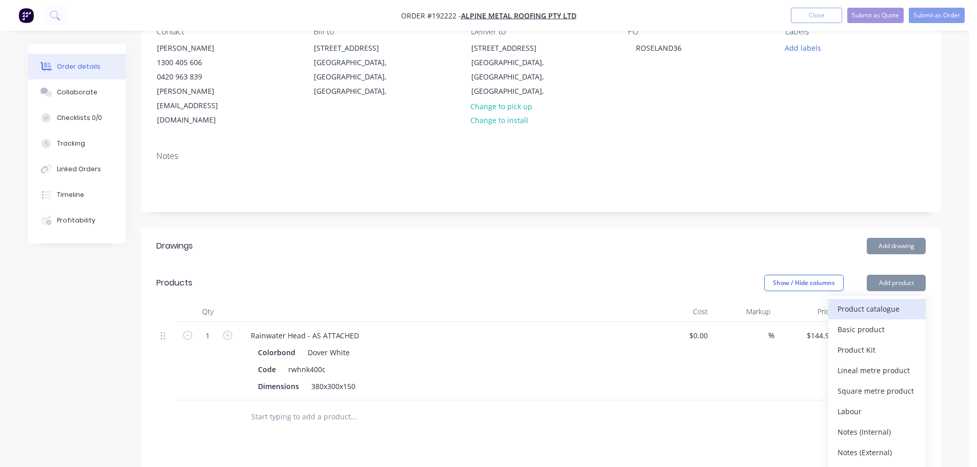
click at [866, 301] on div "Product catalogue" at bounding box center [876, 308] width 79 height 15
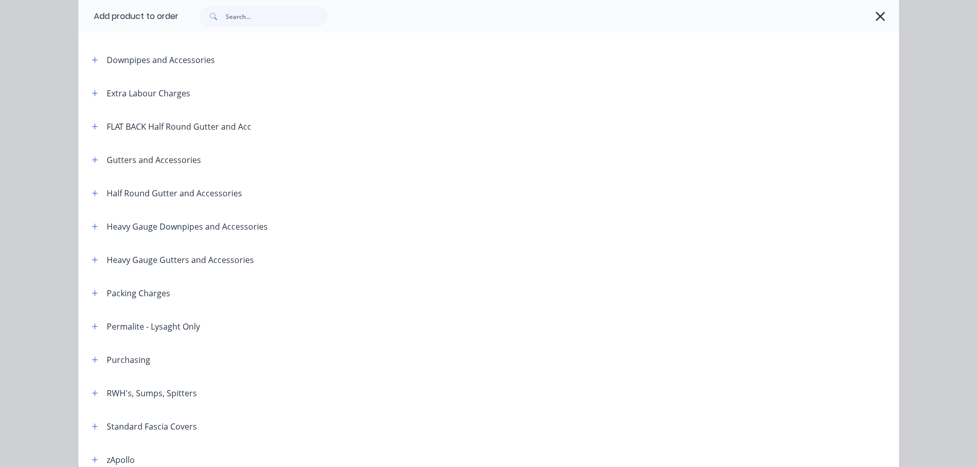
click at [99, 393] on div "RWH's, Sumps, Spitters" at bounding box center [140, 393] width 113 height 13
click at [95, 387] on span at bounding box center [95, 393] width 13 height 13
click at [92, 391] on icon "button" at bounding box center [95, 393] width 6 height 7
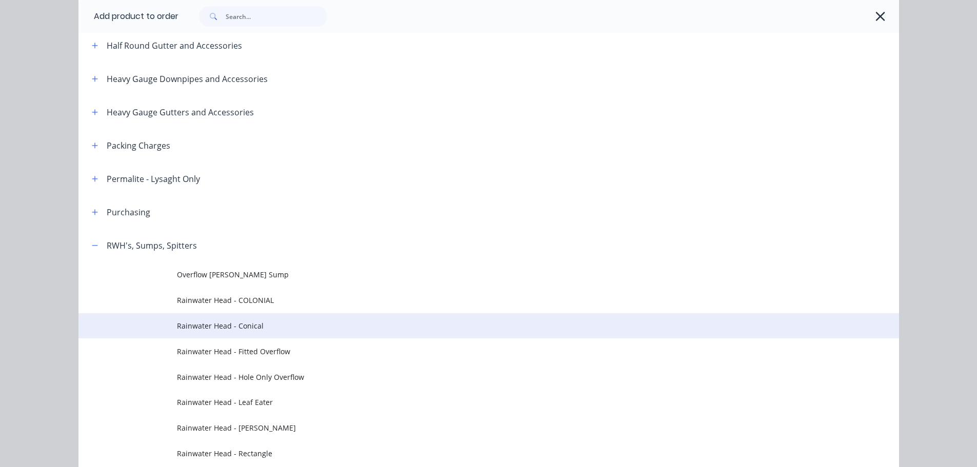
scroll to position [308, 0]
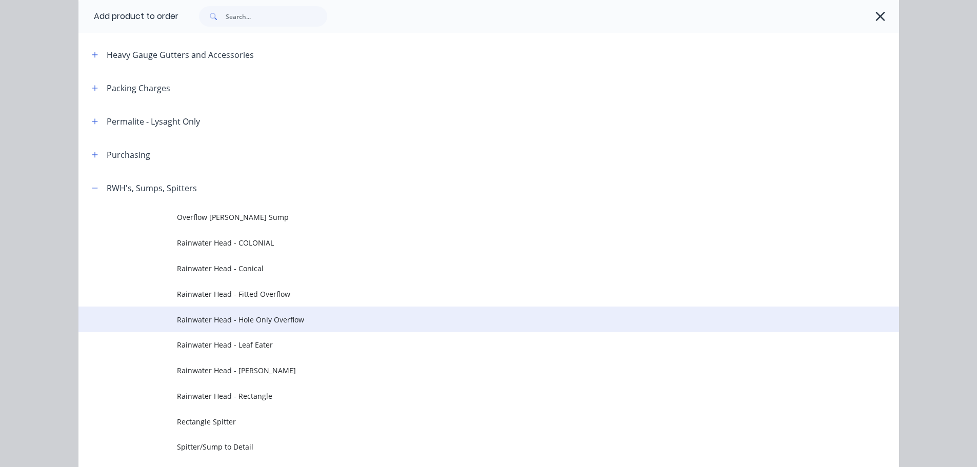
click at [290, 329] on td "Rainwater Head - Hole Only Overflow" at bounding box center [538, 320] width 722 height 26
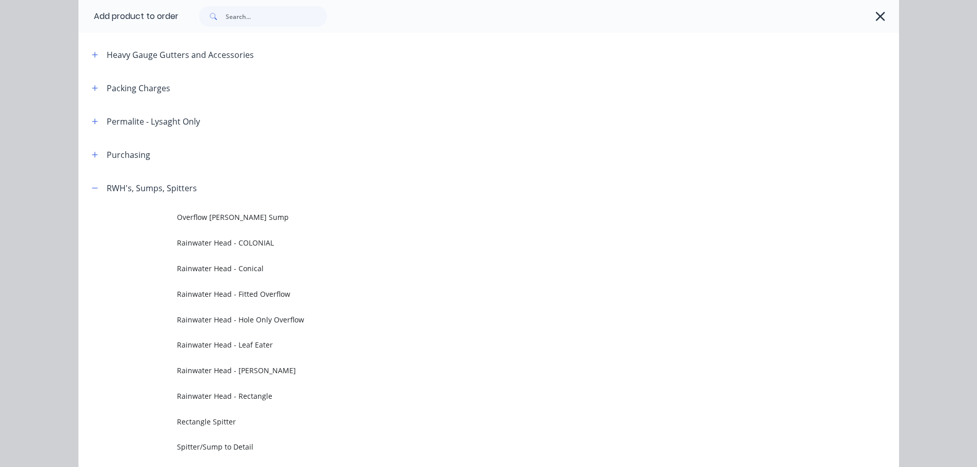
scroll to position [0, 0]
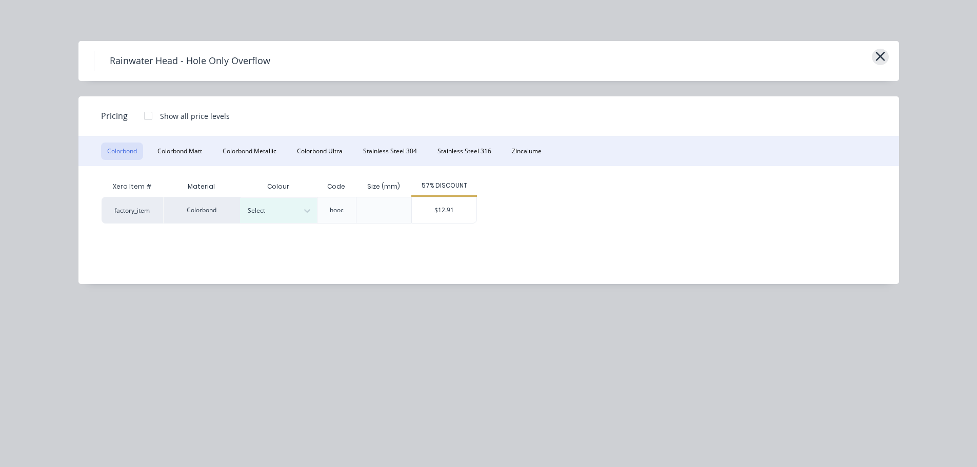
click at [885, 59] on button "button" at bounding box center [879, 57] width 17 height 16
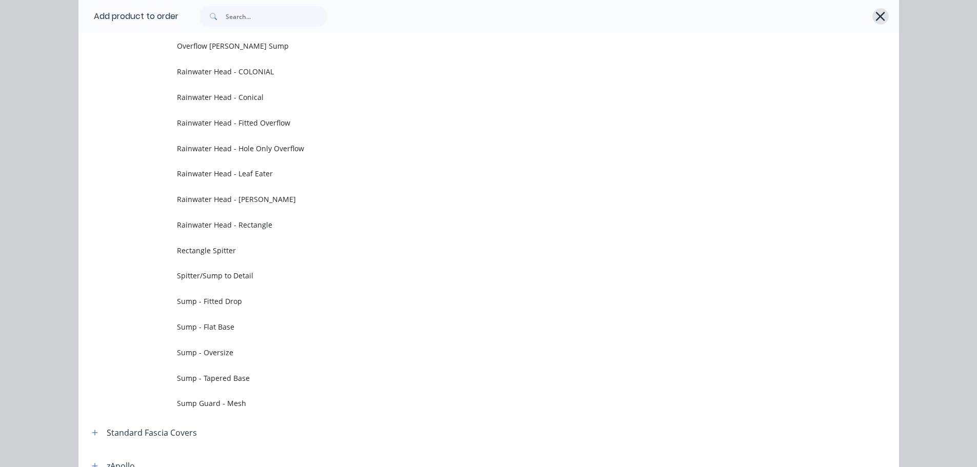
click at [878, 21] on icon "button" at bounding box center [880, 16] width 11 height 14
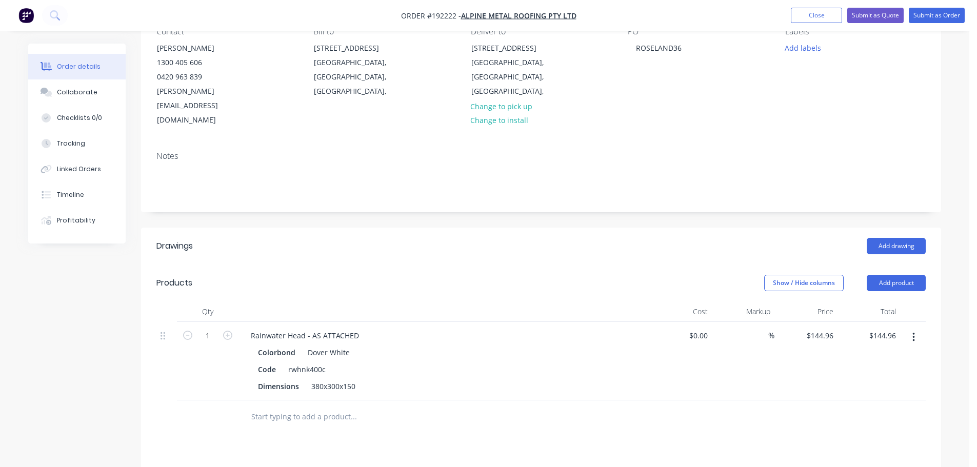
scroll to position [205, 0]
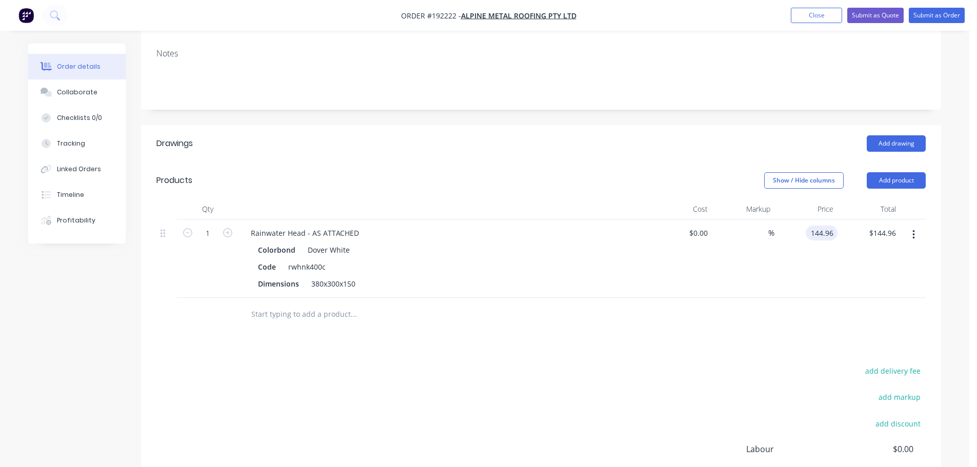
click at [819, 226] on input "144.96" at bounding box center [823, 233] width 28 height 15
type input "$157.87"
click at [567, 164] on header "Products Show / Hide columns Add product" at bounding box center [541, 180] width 800 height 37
click at [549, 168] on header "Products Show / Hide columns Add product" at bounding box center [541, 180] width 800 height 37
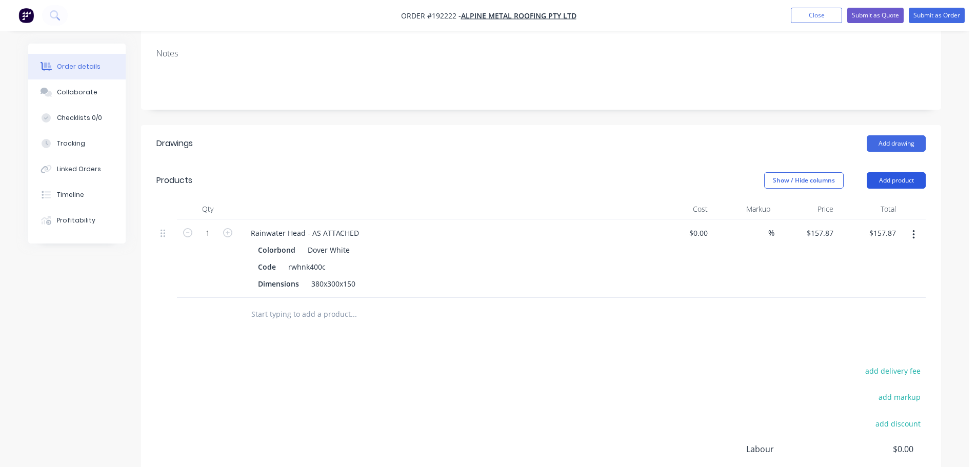
click at [883, 172] on button "Add product" at bounding box center [895, 180] width 59 height 16
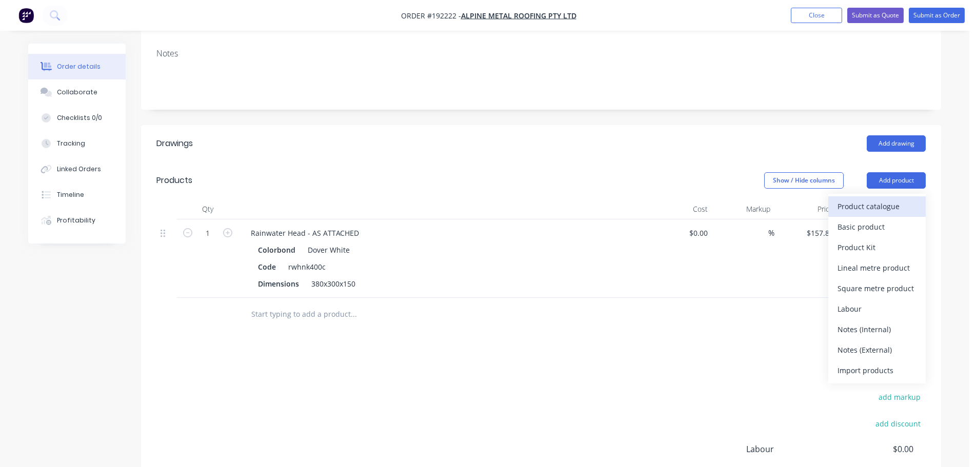
click at [878, 199] on div "Product catalogue" at bounding box center [876, 206] width 79 height 15
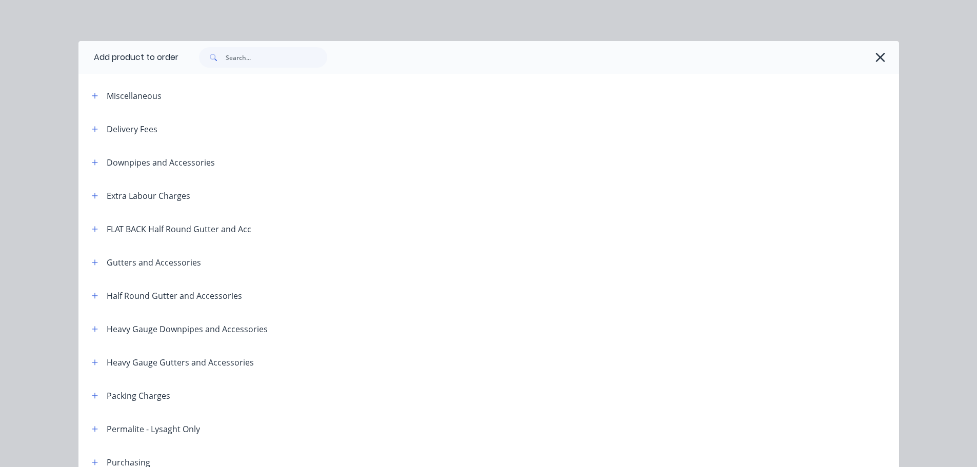
scroll to position [103, 0]
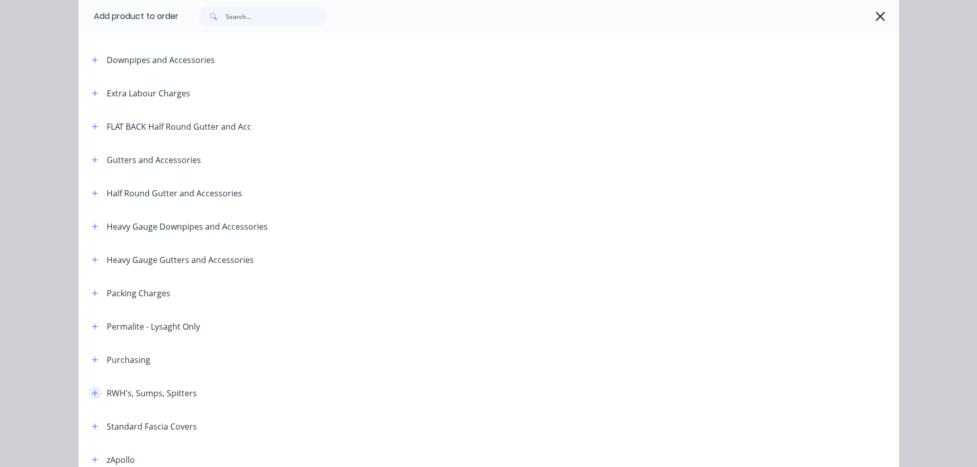
click at [92, 392] on icon "button" at bounding box center [95, 393] width 6 height 7
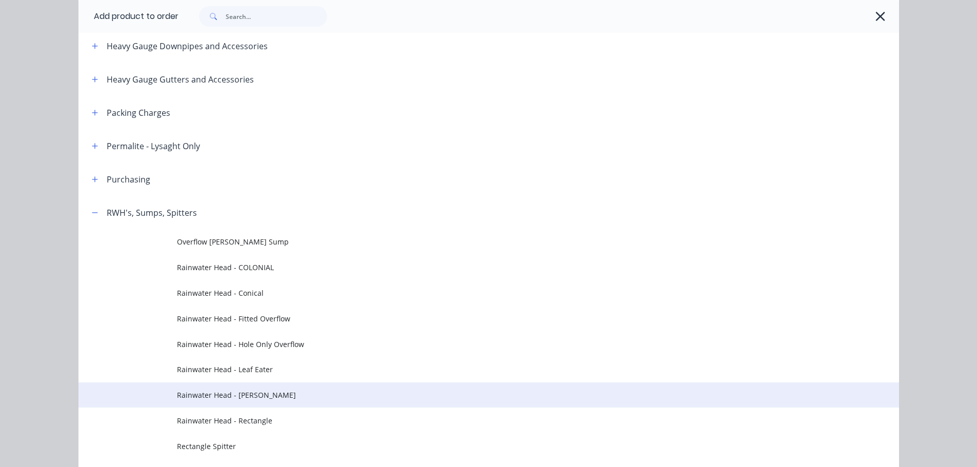
scroll to position [308, 0]
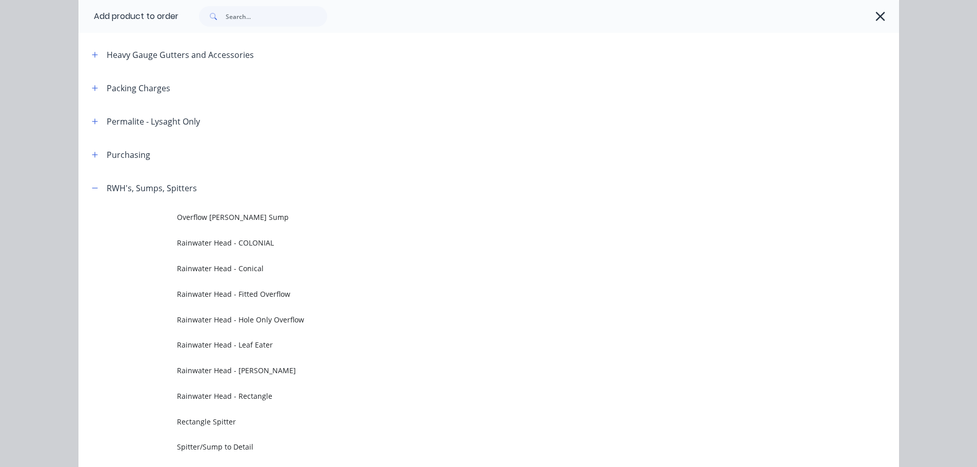
click at [301, 321] on span "Rainwater Head - Hole Only Overflow" at bounding box center [465, 319] width 577 height 11
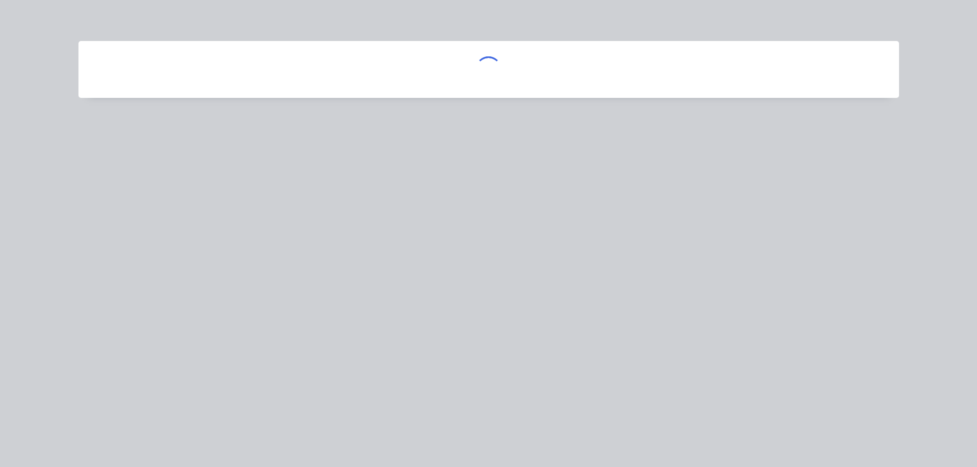
scroll to position [0, 0]
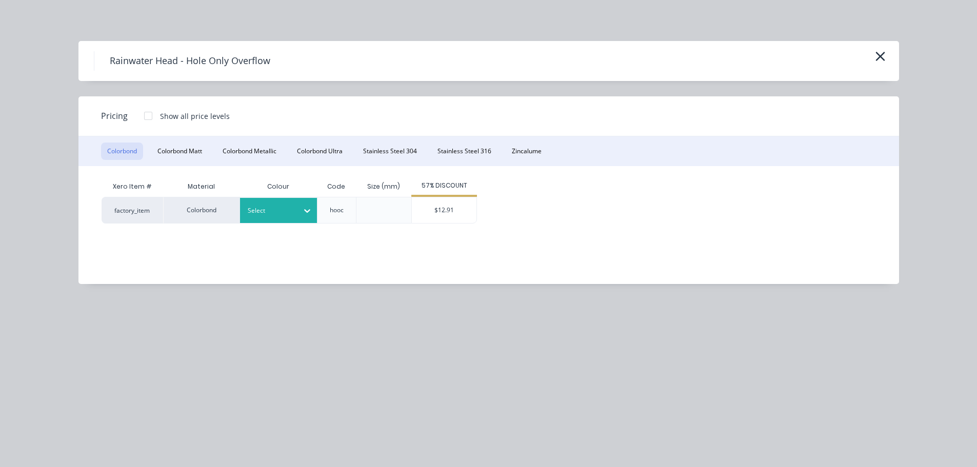
click at [273, 205] on div "Select" at bounding box center [268, 210] width 57 height 13
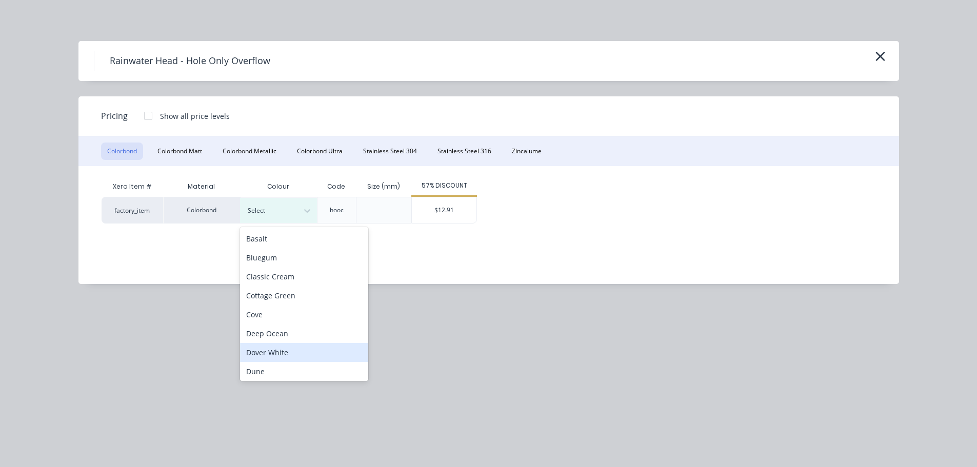
click at [277, 349] on div "Dover White" at bounding box center [304, 352] width 128 height 19
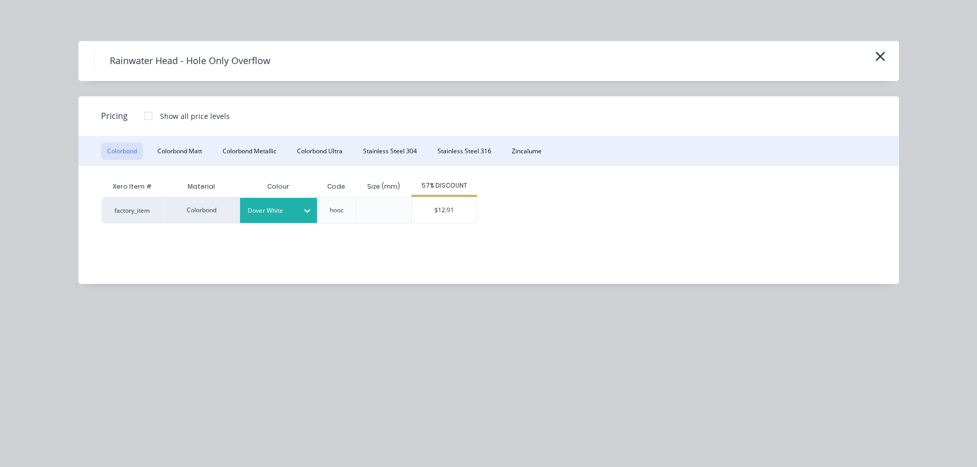
click at [440, 209] on div "$12.91" at bounding box center [444, 210] width 65 height 26
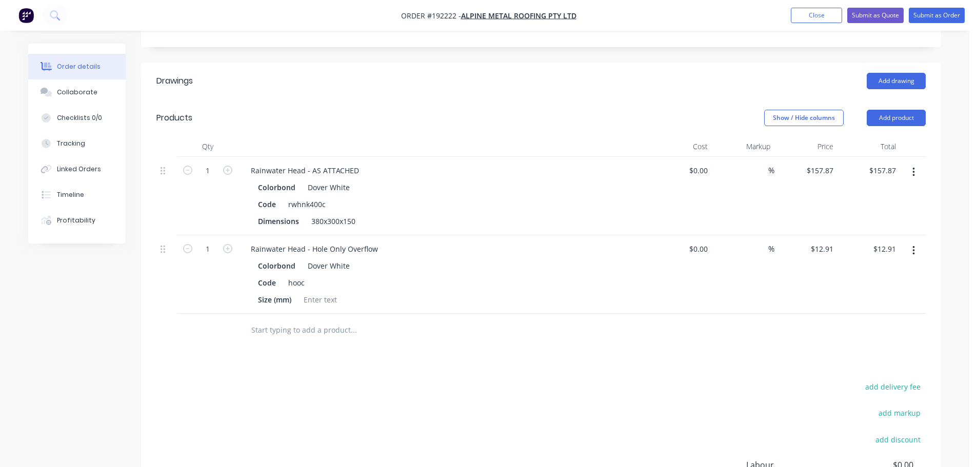
scroll to position [308, 0]
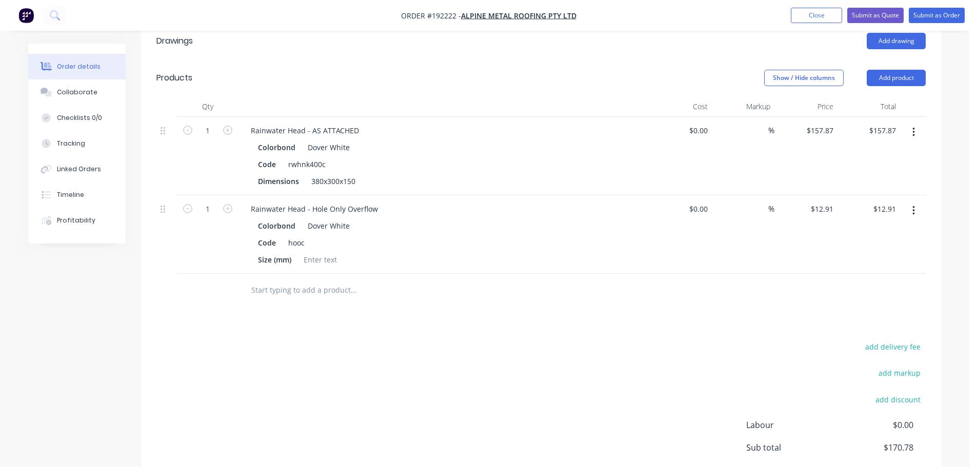
click at [920, 123] on button "button" at bounding box center [913, 132] width 24 height 18
click at [876, 152] on div "Edit" at bounding box center [876, 159] width 79 height 15
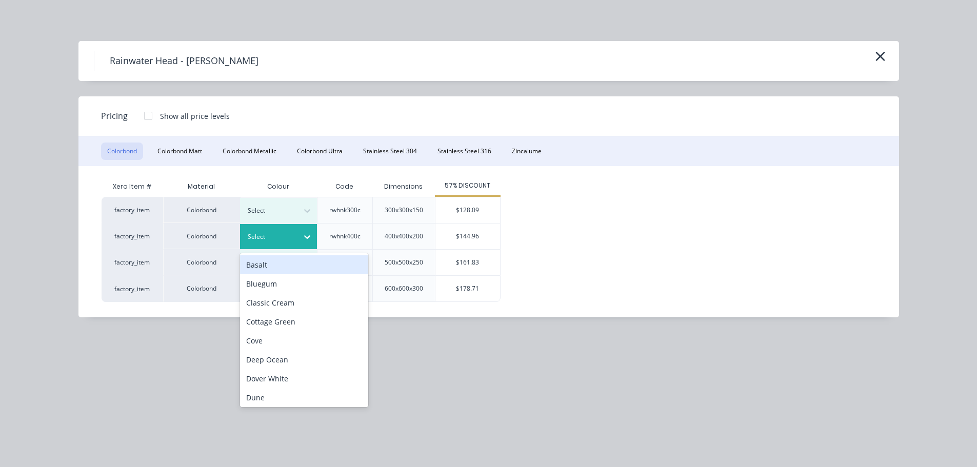
click at [292, 238] on div at bounding box center [271, 236] width 46 height 11
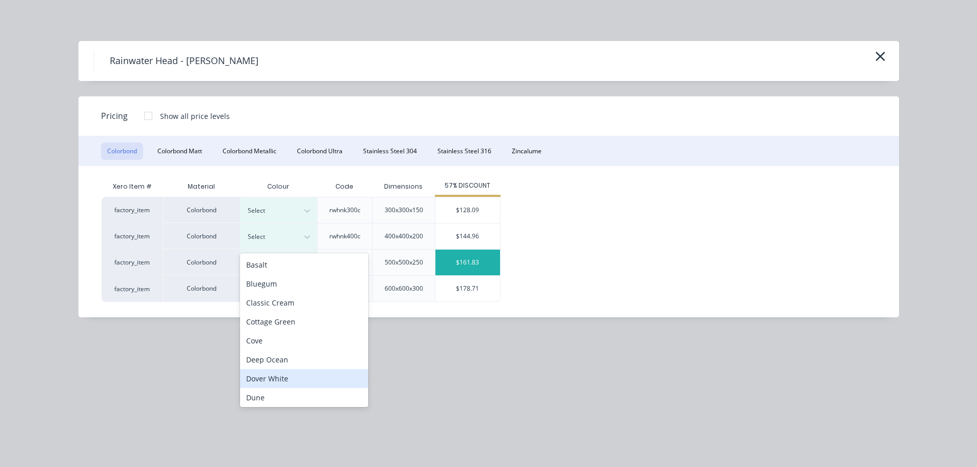
drag, startPoint x: 279, startPoint y: 378, endPoint x: 436, endPoint y: 264, distance: 193.4
click at [279, 377] on div "Dover White" at bounding box center [304, 378] width 128 height 19
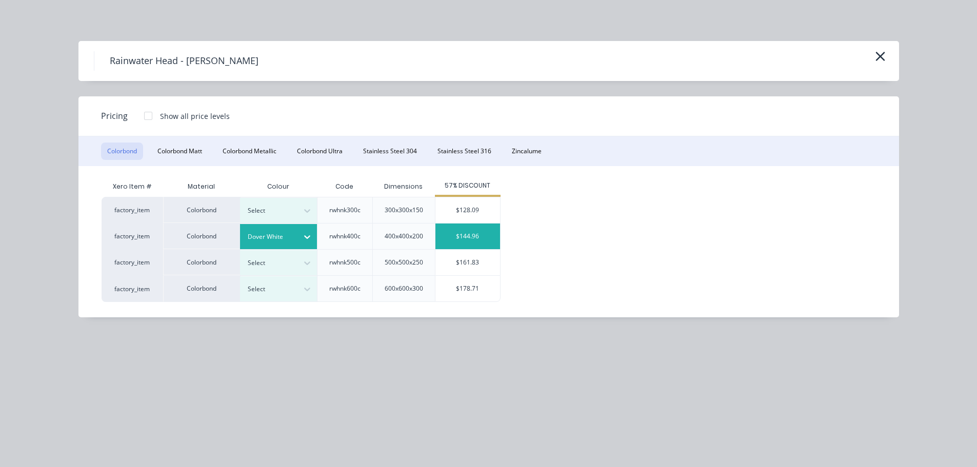
click at [454, 235] on div "$144.96" at bounding box center [467, 237] width 65 height 26
type input "$144.96"
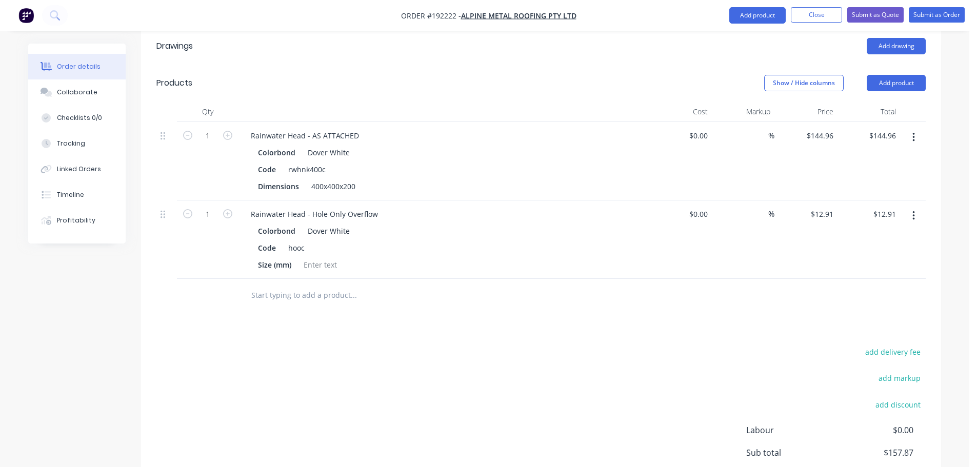
scroll to position [278, 0]
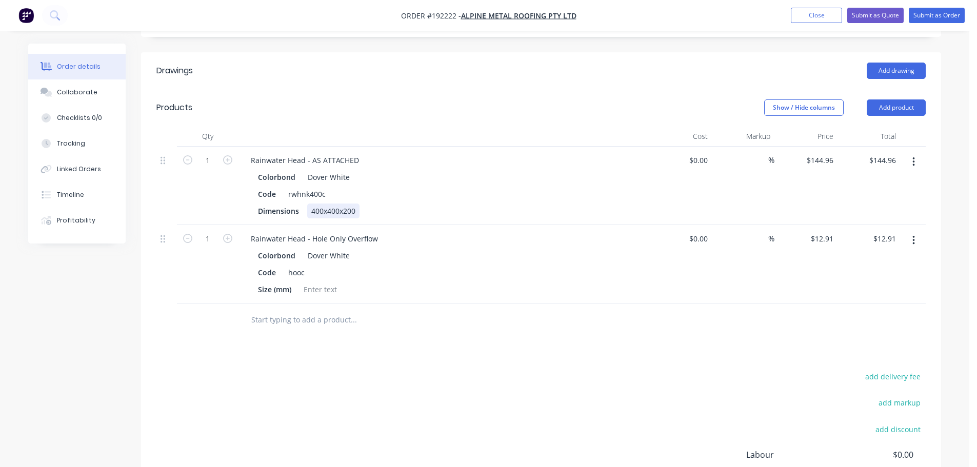
click at [319, 204] on div "400x400x200" at bounding box center [333, 211] width 52 height 15
click at [350, 204] on div "380x300x200" at bounding box center [333, 211] width 52 height 15
click at [401, 99] on div "Show / Hide columns Add product" at bounding box center [622, 107] width 605 height 16
click at [898, 99] on button "Add product" at bounding box center [895, 107] width 59 height 16
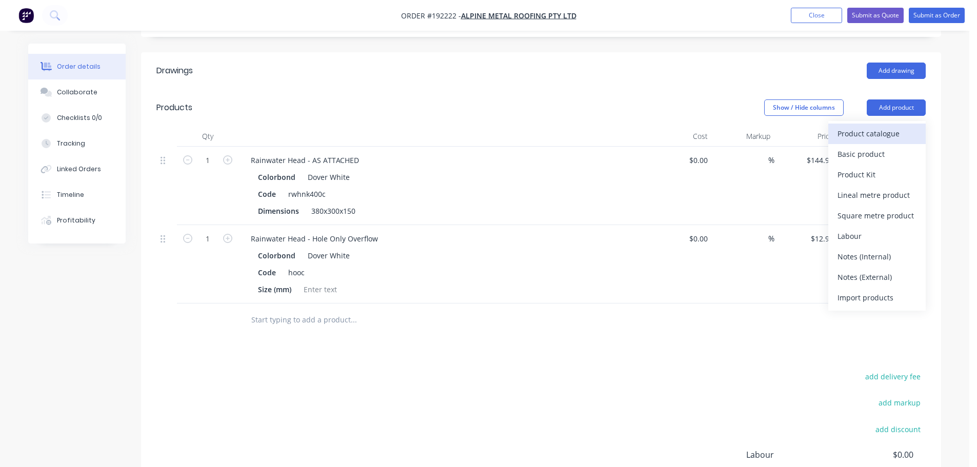
click at [877, 126] on div "Product catalogue" at bounding box center [876, 133] width 79 height 15
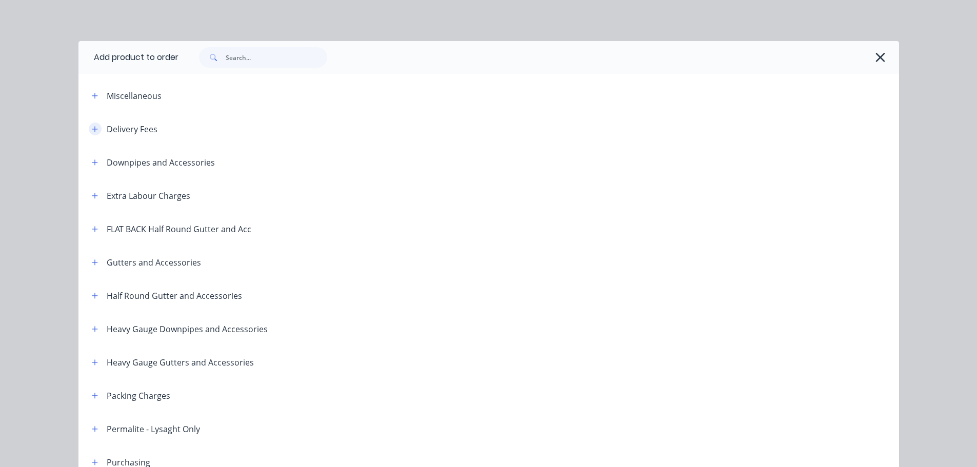
click at [92, 127] on icon "button" at bounding box center [95, 129] width 6 height 7
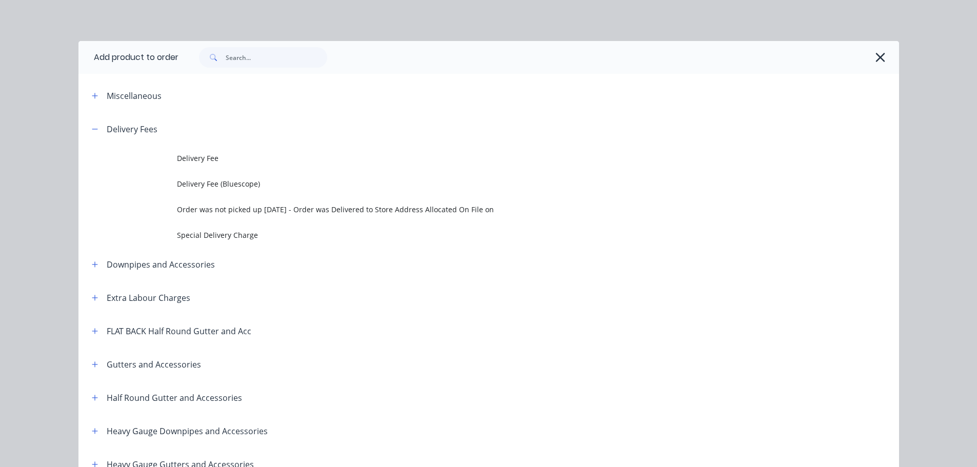
click at [242, 153] on span "Delivery Fee" at bounding box center [465, 158] width 577 height 11
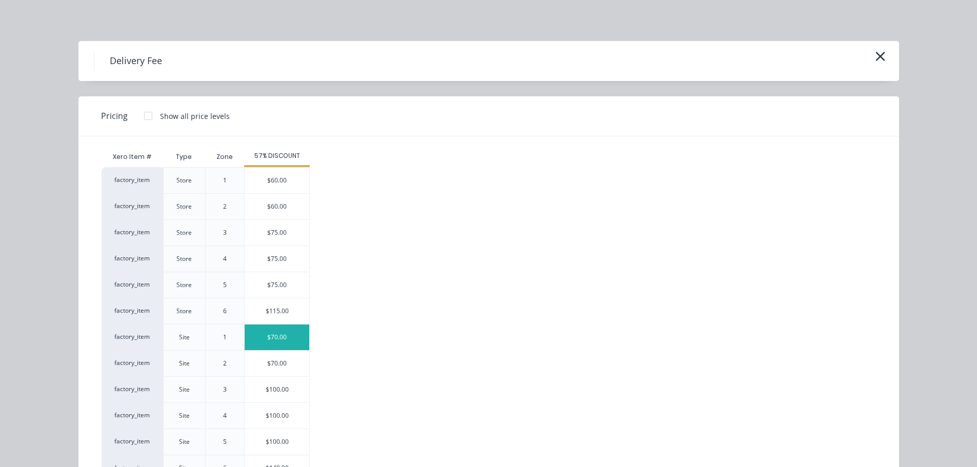
click at [258, 333] on div "$70.00" at bounding box center [277, 337] width 65 height 26
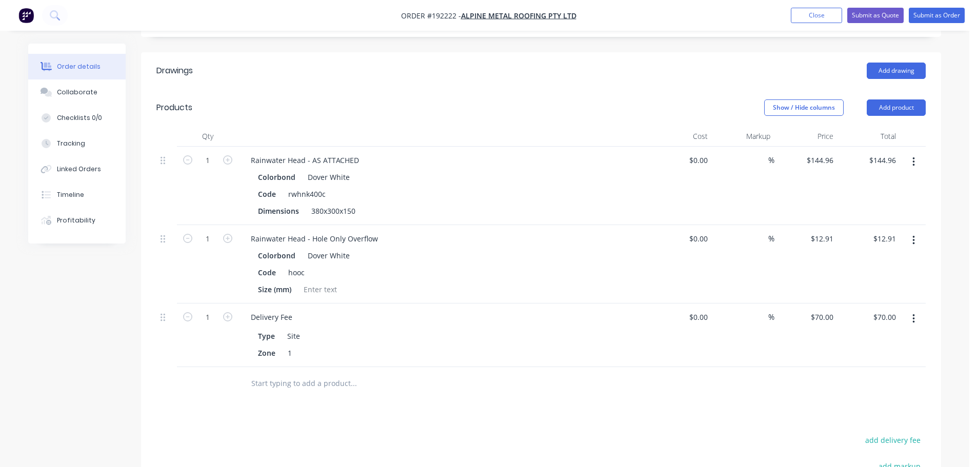
scroll to position [444, 0]
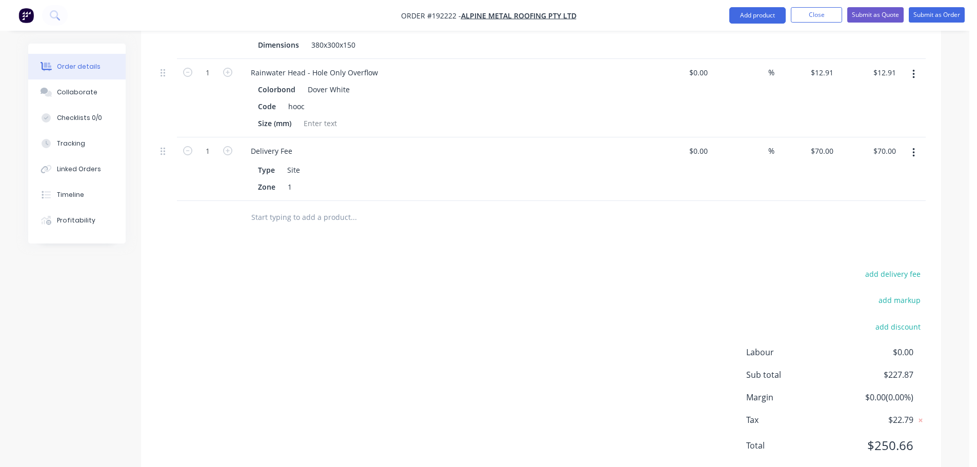
click at [604, 292] on div "add delivery fee add markup add discount Labour $0.00 Sub total $227.87 Margin …" at bounding box center [540, 366] width 769 height 198
click at [437, 267] on div "add delivery fee add markup add discount Labour $0.00 Sub total $227.87 Margin …" at bounding box center [540, 366] width 769 height 198
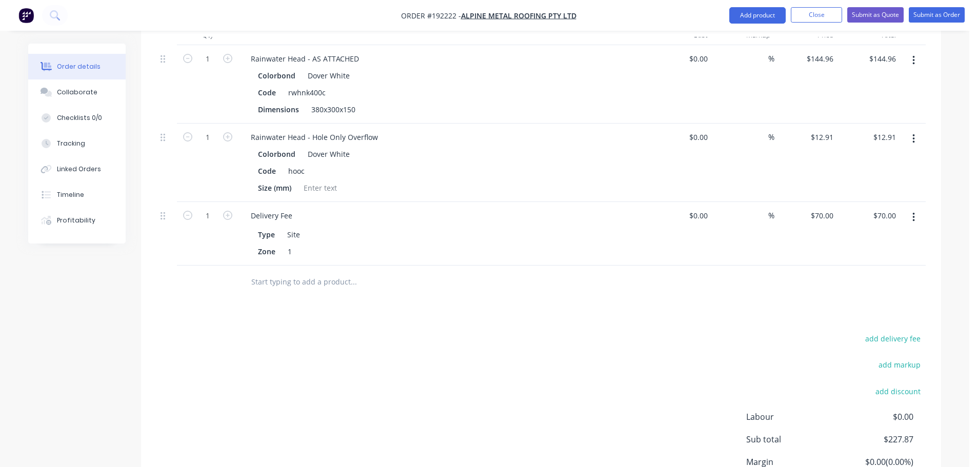
scroll to position [341, 0]
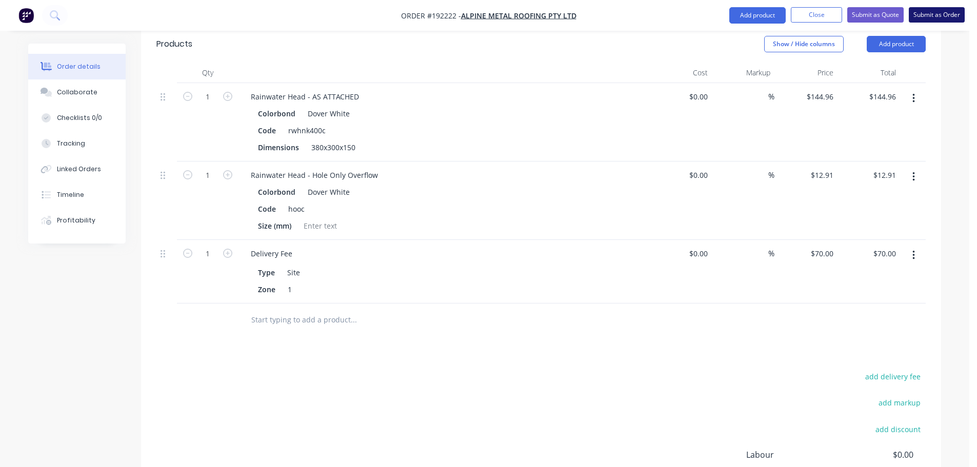
click at [919, 9] on button "Submit as Order" at bounding box center [936, 14] width 56 height 15
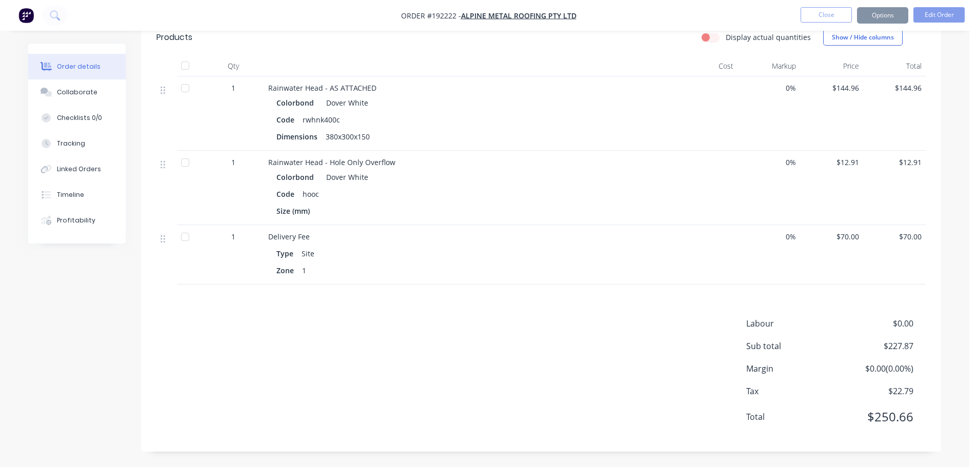
scroll to position [0, 0]
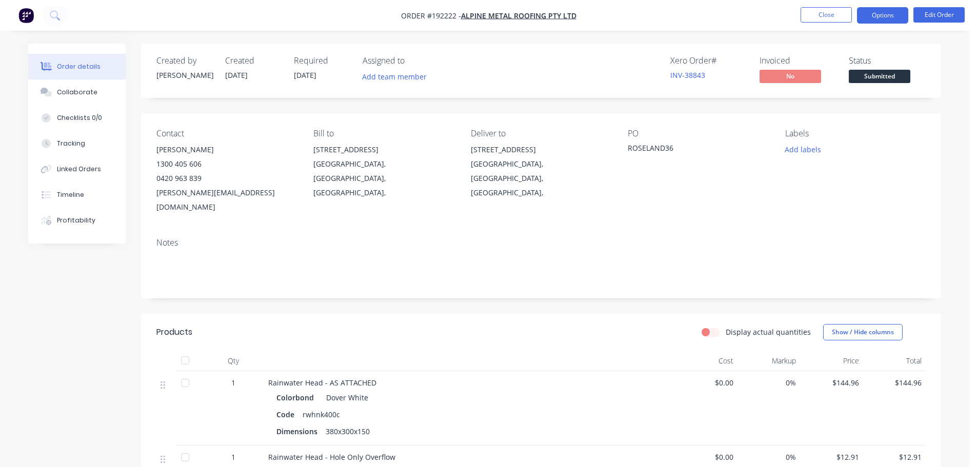
click at [879, 20] on button "Options" at bounding box center [882, 15] width 51 height 16
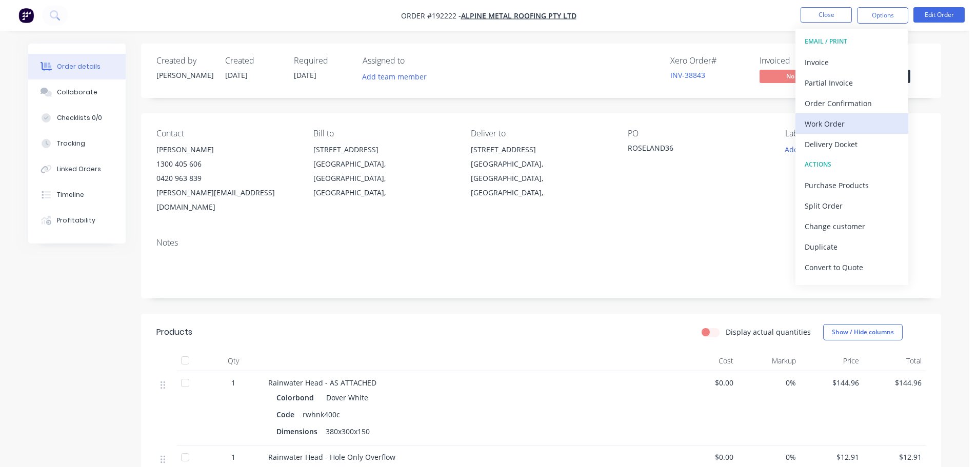
click at [820, 122] on div "Work Order" at bounding box center [851, 123] width 94 height 15
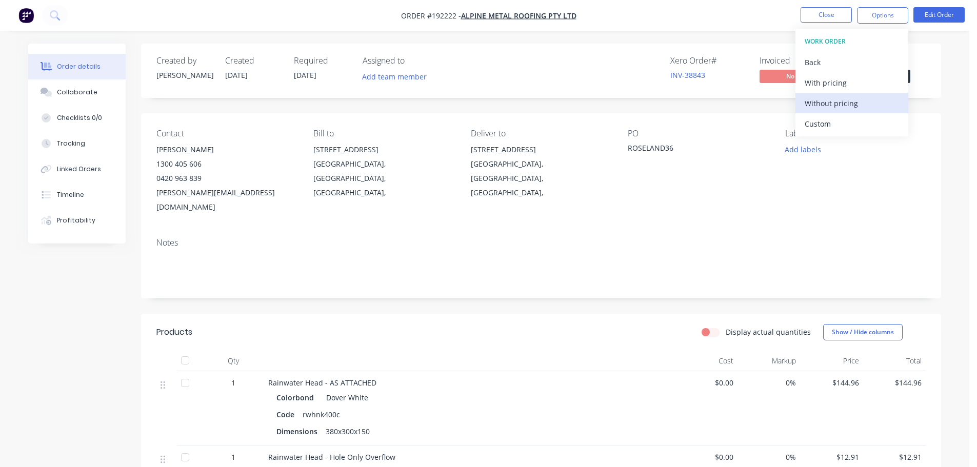
click at [838, 103] on div "Without pricing" at bounding box center [851, 103] width 94 height 15
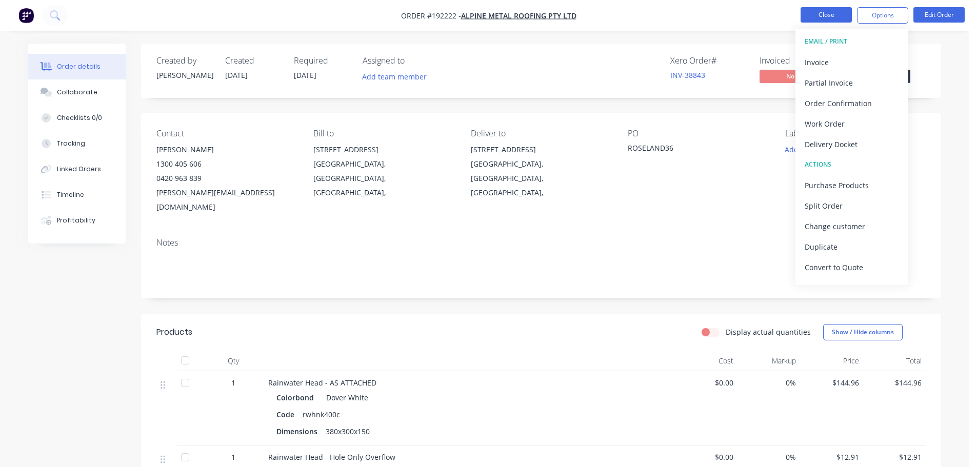
click at [831, 16] on button "Close" at bounding box center [825, 14] width 51 height 15
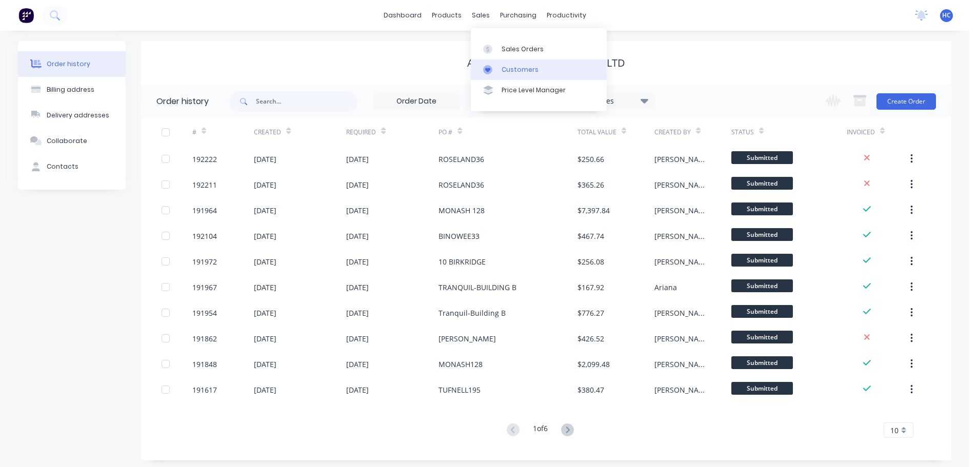
click at [524, 72] on div "Customers" at bounding box center [519, 69] width 37 height 9
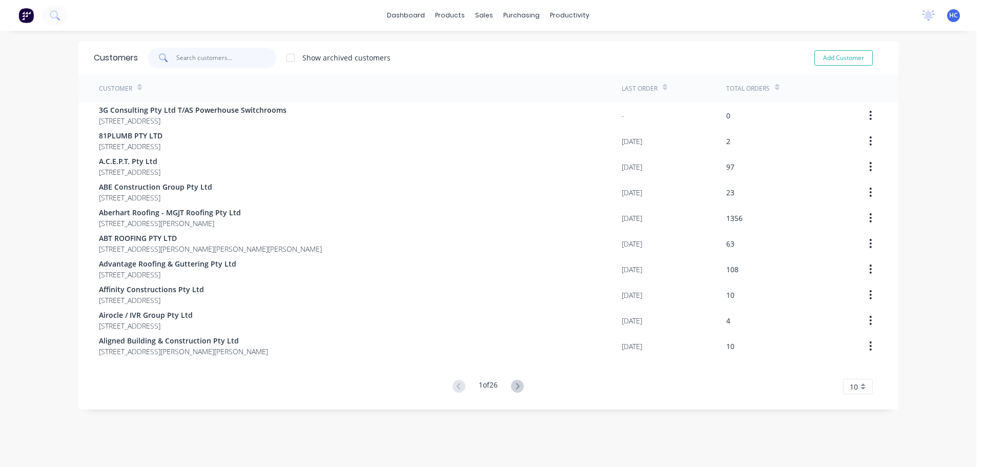
click at [226, 68] on input "text" at bounding box center [226, 58] width 100 height 21
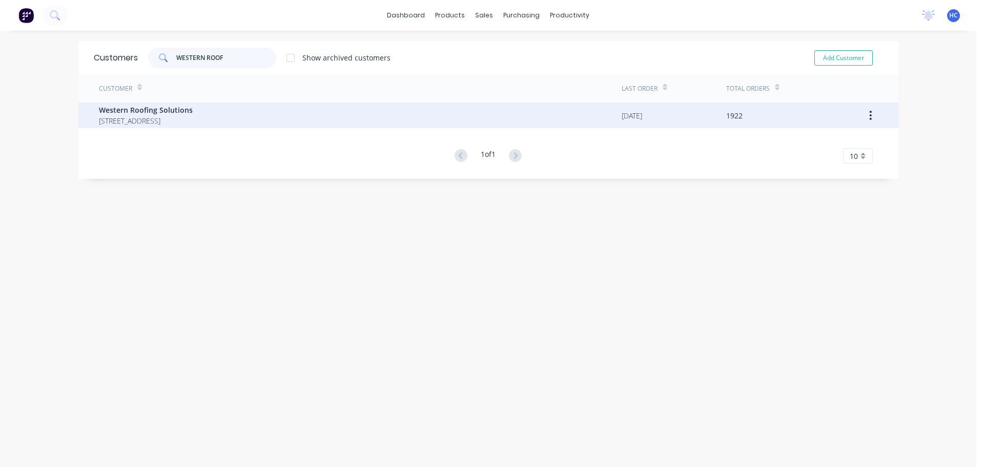
type input "WESTERN ROOF"
click at [188, 110] on span "Western Roofing Solutions" at bounding box center [146, 110] width 94 height 11
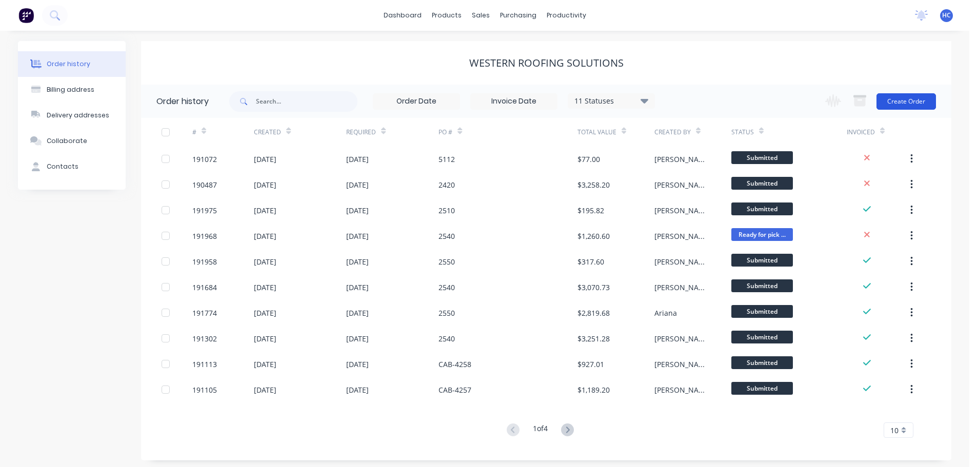
click at [884, 93] on button "Create Order" at bounding box center [905, 101] width 59 height 16
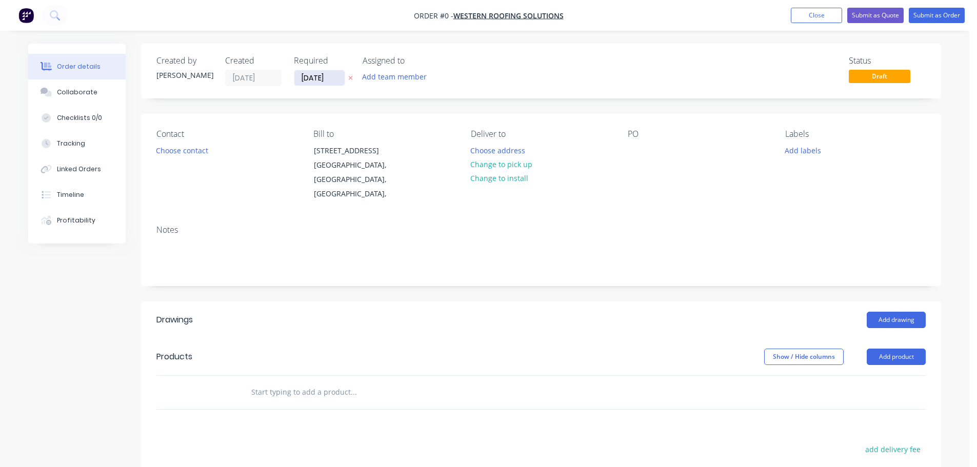
click at [317, 81] on input "[DATE]" at bounding box center [319, 77] width 50 height 15
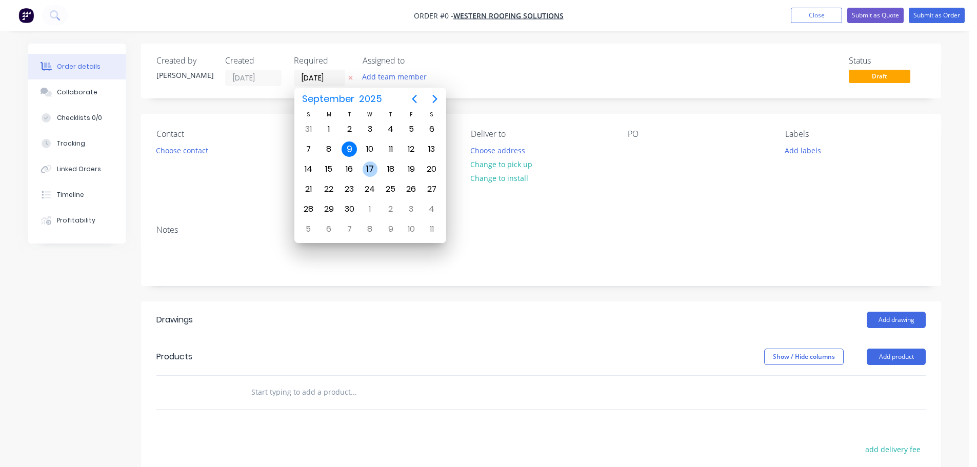
click at [370, 167] on div "17" at bounding box center [369, 168] width 15 height 15
type input "[DATE]"
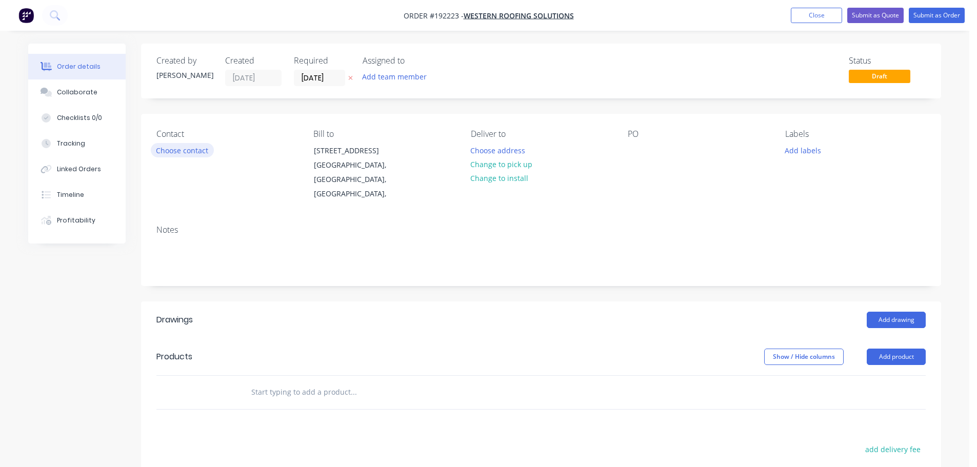
click at [201, 147] on button "Choose contact" at bounding box center [182, 150] width 63 height 14
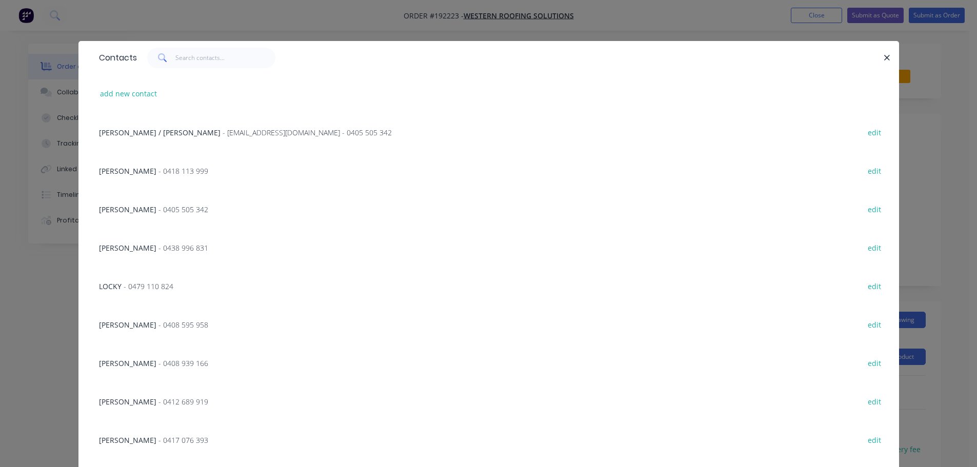
click at [158, 251] on span "- 0438 996 831" at bounding box center [183, 248] width 50 height 10
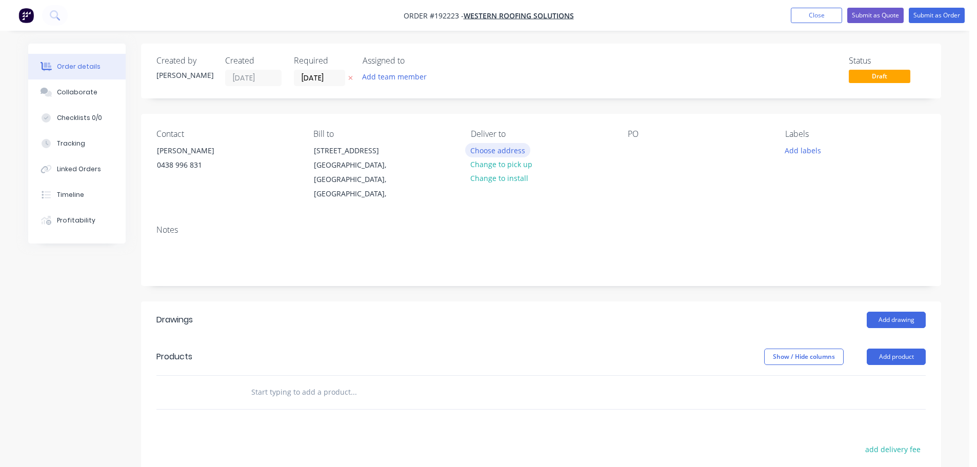
click at [492, 150] on button "Choose address" at bounding box center [498, 150] width 66 height 14
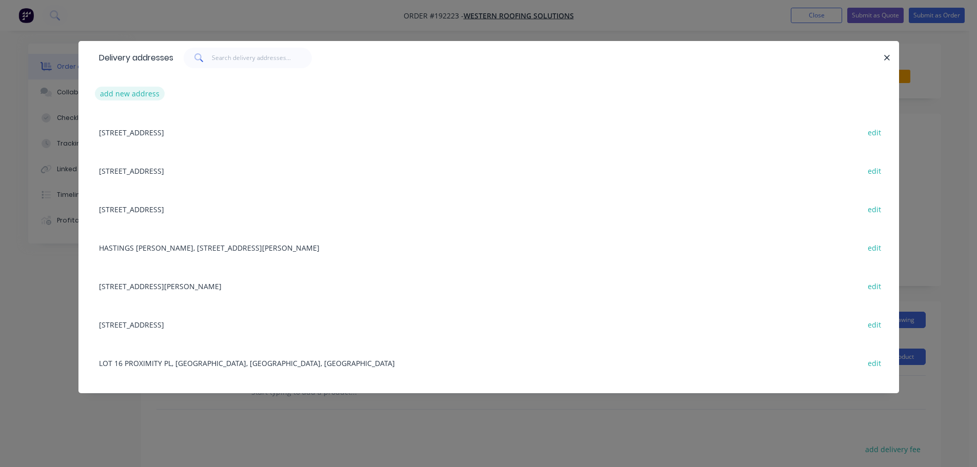
click at [141, 87] on button "add new address" at bounding box center [130, 94] width 70 height 14
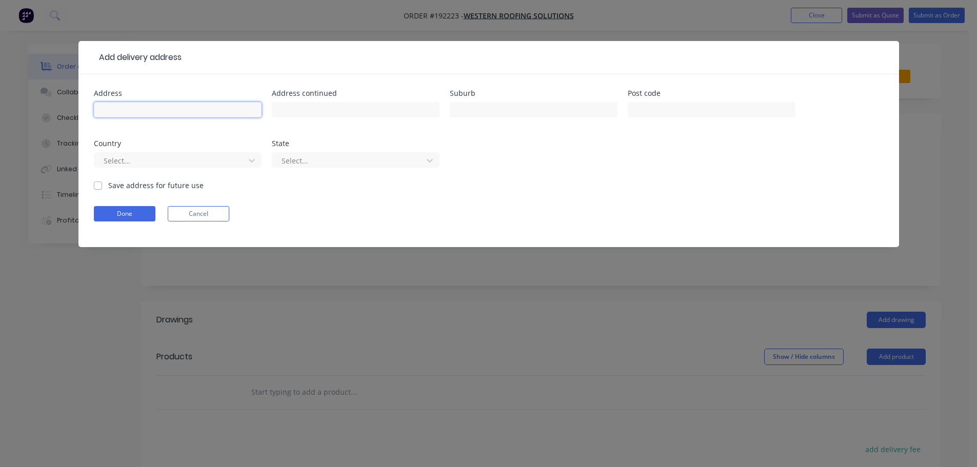
click at [136, 106] on input "text" at bounding box center [178, 109] width 168 height 15
type input "2 STRATHVALE COURT"
type input "CABOOLTURE"
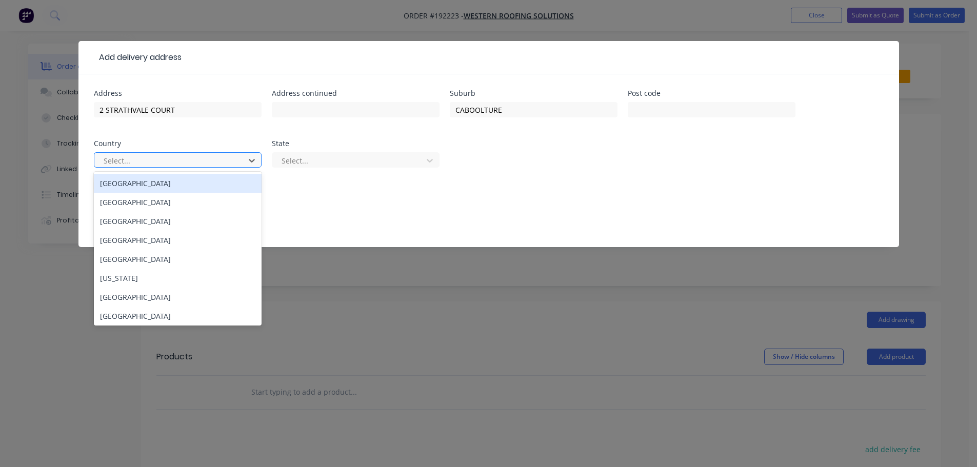
click at [165, 158] on div at bounding box center [171, 160] width 137 height 13
click at [139, 179] on div "[GEOGRAPHIC_DATA]" at bounding box center [178, 183] width 168 height 19
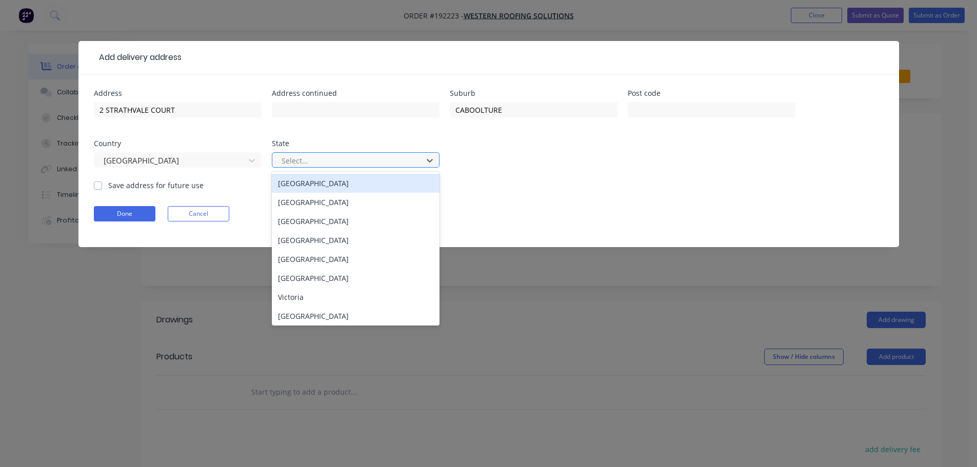
click at [329, 158] on div at bounding box center [348, 160] width 137 height 13
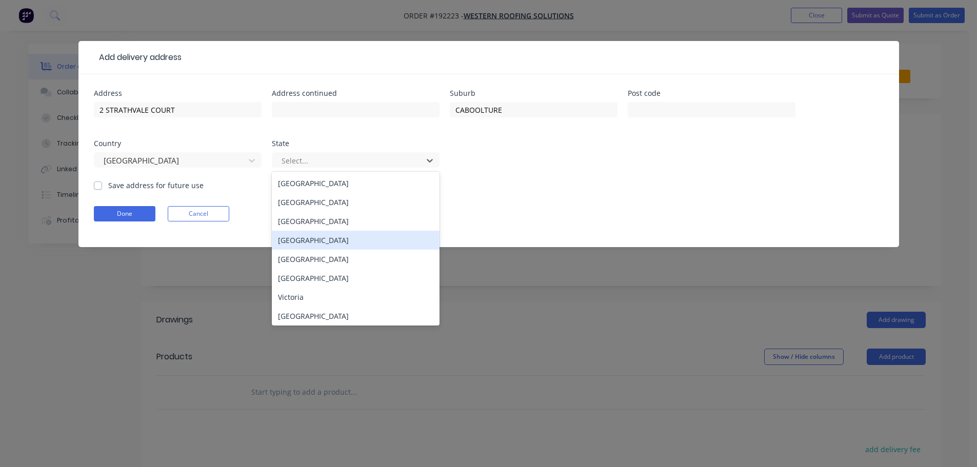
click at [294, 235] on div "[GEOGRAPHIC_DATA]" at bounding box center [356, 240] width 168 height 19
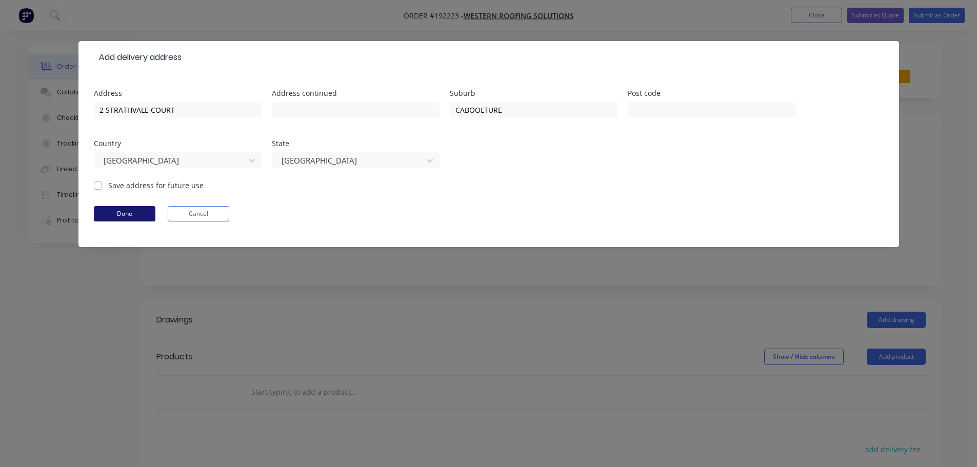
click at [128, 216] on button "Done" at bounding box center [125, 213] width 62 height 15
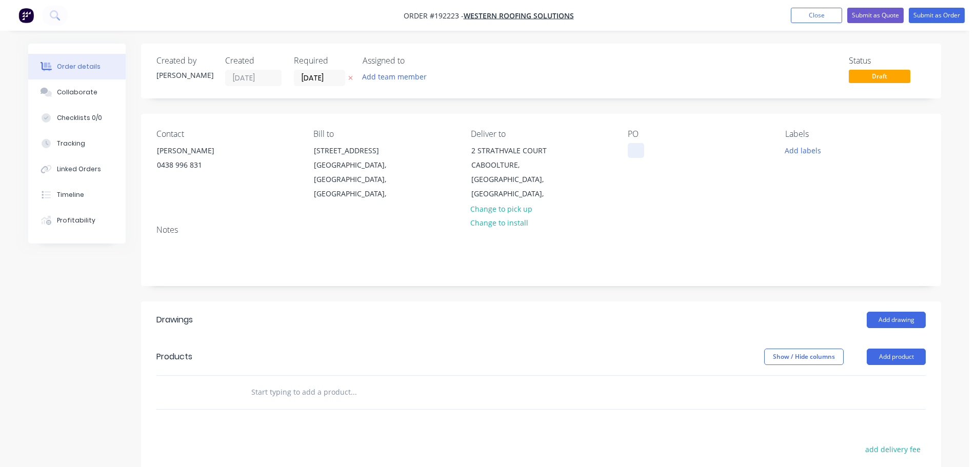
click at [641, 153] on div at bounding box center [635, 150] width 16 height 15
click at [793, 157] on div "Labels Add labels" at bounding box center [855, 165] width 140 height 72
click at [799, 143] on div "Labels Add labels" at bounding box center [855, 165] width 140 height 72
click at [812, 153] on button "Add labels" at bounding box center [802, 150] width 47 height 14
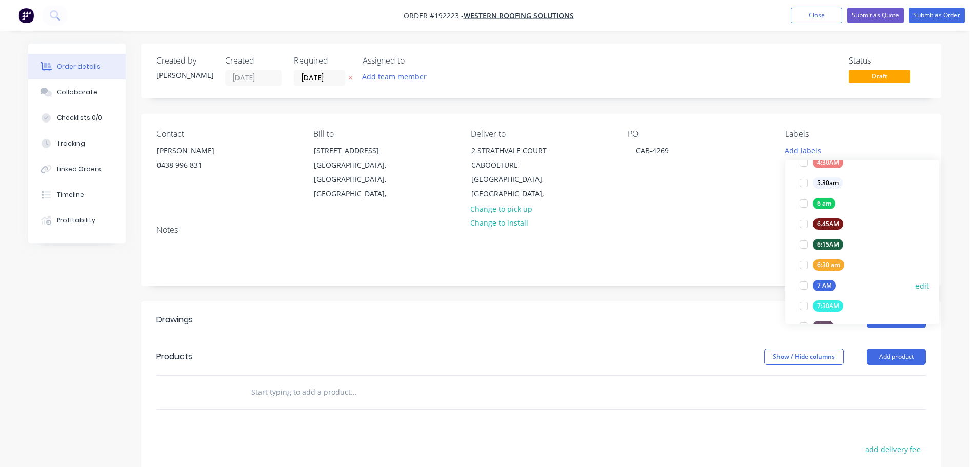
scroll to position [205, 0]
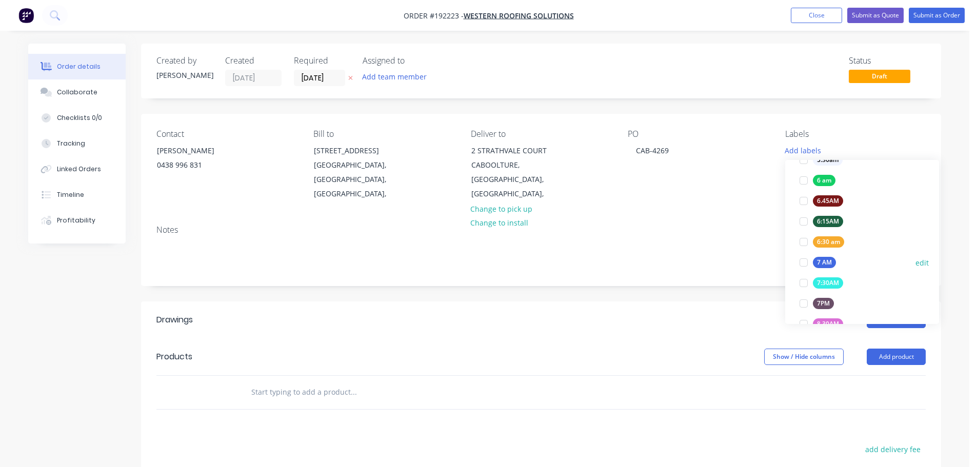
click at [827, 259] on div "7 AM" at bounding box center [824, 262] width 23 height 11
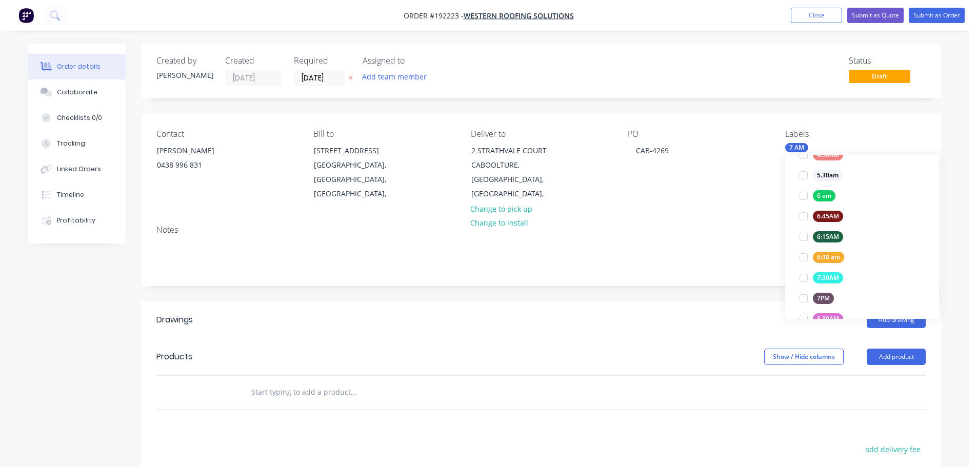
scroll to position [0, 0]
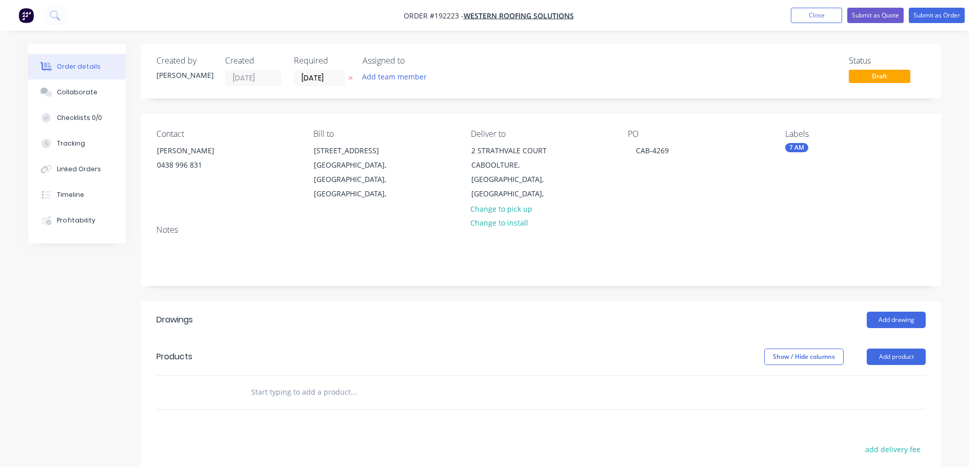
click at [742, 301] on header "Drawings Add drawing" at bounding box center [541, 319] width 800 height 37
click at [883, 312] on button "Add drawing" at bounding box center [895, 320] width 59 height 16
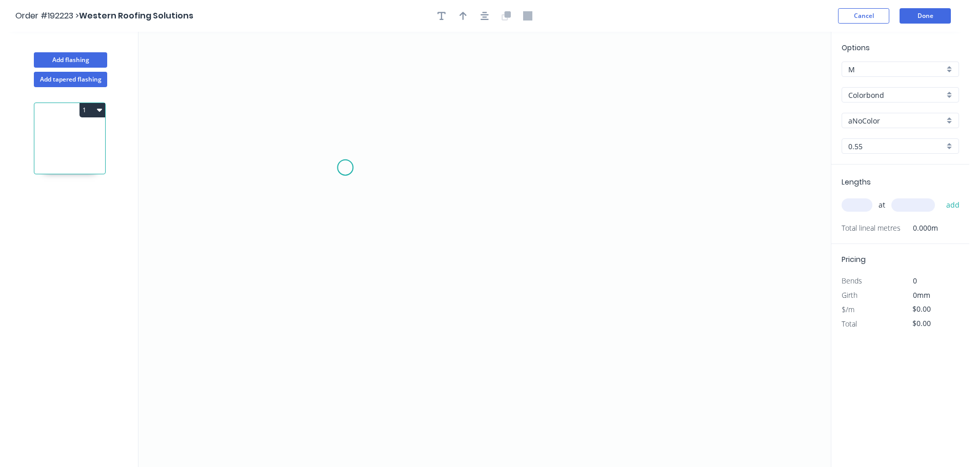
click at [360, 159] on icon "0" at bounding box center [484, 249] width 692 height 435
click at [341, 139] on icon "0" at bounding box center [484, 249] width 692 height 435
click at [345, 353] on icon "0 ?" at bounding box center [484, 249] width 692 height 435
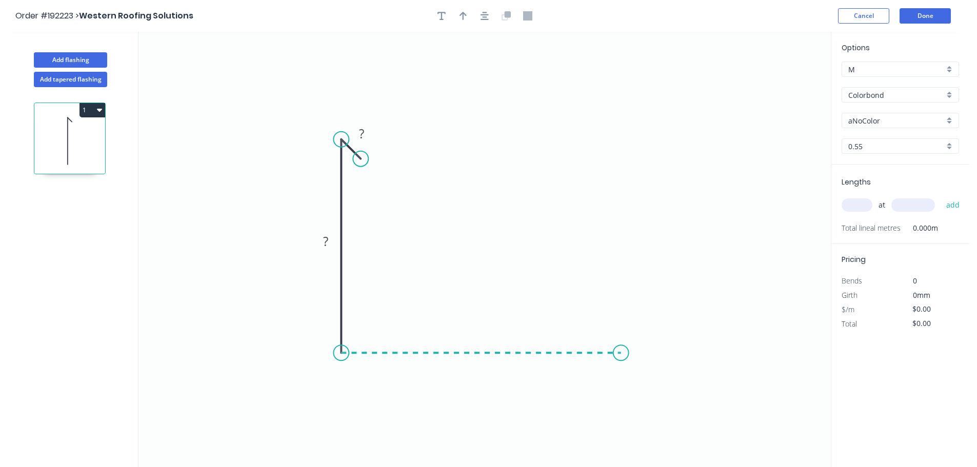
click at [621, 352] on icon "0 ? ?" at bounding box center [484, 249] width 692 height 435
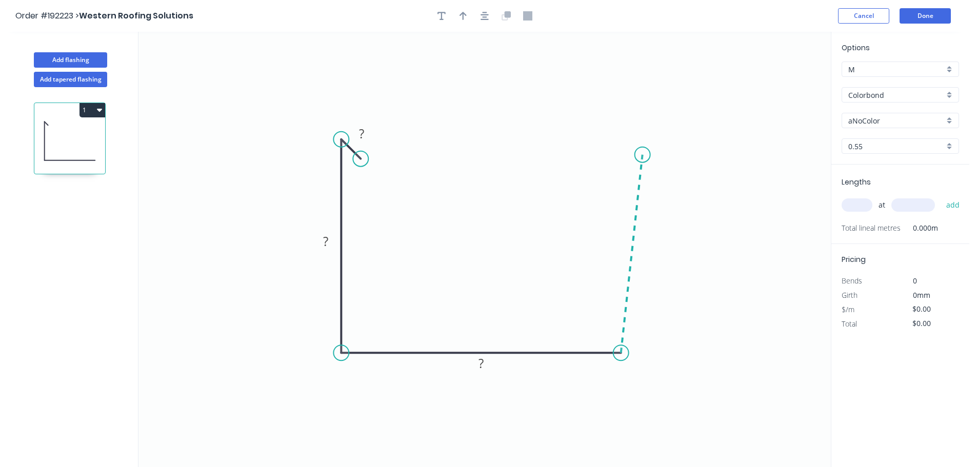
click at [642, 155] on icon at bounding box center [632, 254] width 22 height 198
click at [612, 152] on icon "0 ? ? ? ? ? º" at bounding box center [484, 249] width 692 height 435
click at [608, 177] on icon "0 ? ? ? ? ? ? º" at bounding box center [484, 249] width 692 height 435
click at [610, 175] on circle at bounding box center [609, 174] width 15 height 15
click at [641, 205] on div "Hide angle" at bounding box center [671, 206] width 103 height 21
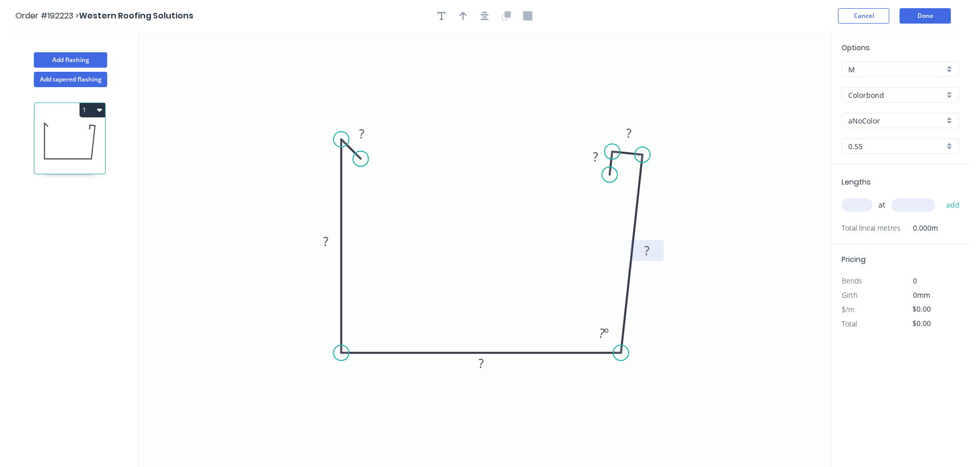
click at [653, 254] on rect at bounding box center [646, 251] width 21 height 14
type input "$16.21"
click at [465, 14] on icon "button" at bounding box center [462, 16] width 7 height 8
click at [781, 83] on icon at bounding box center [778, 71] width 9 height 33
click at [781, 83] on icon at bounding box center [788, 75] width 30 height 30
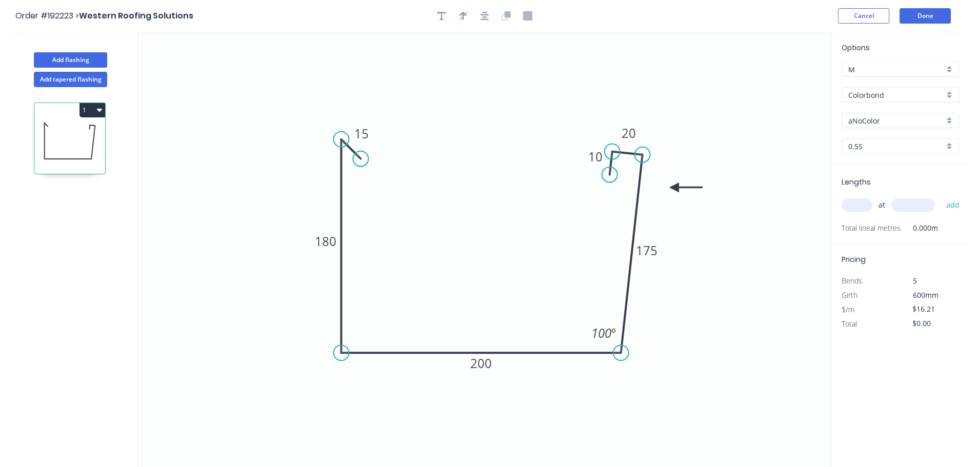
drag, startPoint x: 781, startPoint y: 83, endPoint x: 674, endPoint y: 188, distance: 149.4
click at [674, 188] on icon at bounding box center [686, 187] width 33 height 9
drag, startPoint x: 740, startPoint y: 110, endPoint x: 797, endPoint y: 109, distance: 56.4
click at [743, 110] on icon "0 15 180 200 175 20 10 100 º" at bounding box center [484, 249] width 692 height 435
click at [732, 109] on icon "0 15 180 200 175 20 10 100 º" at bounding box center [484, 249] width 692 height 435
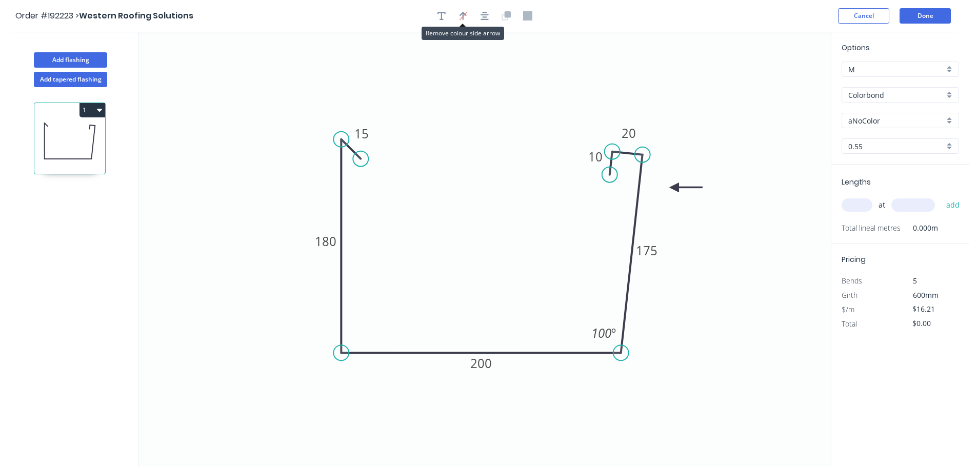
click at [876, 127] on div "aNoColor" at bounding box center [899, 120] width 117 height 15
click at [865, 227] on div "Deep Ocean" at bounding box center [900, 230] width 116 height 18
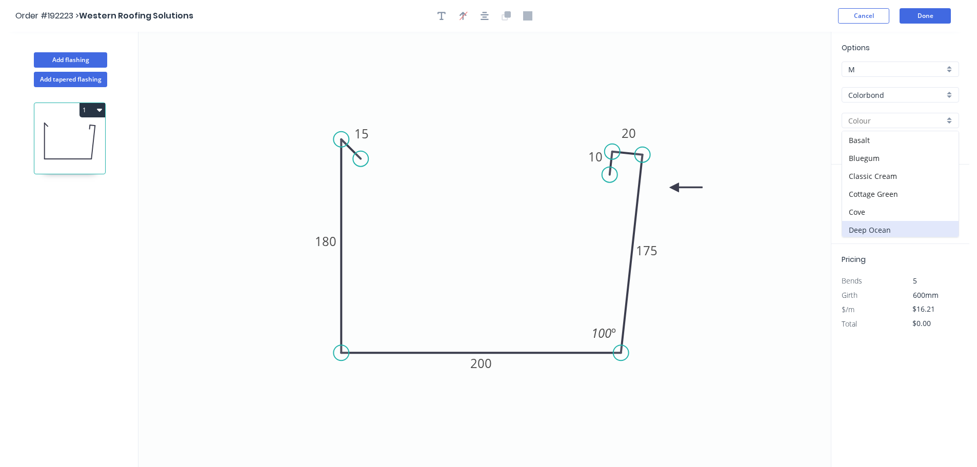
type input "Deep Ocean"
click at [862, 205] on input "text" at bounding box center [856, 204] width 31 height 13
type input "6"
type input "6700"
click at [941, 196] on button "add" at bounding box center [953, 204] width 24 height 17
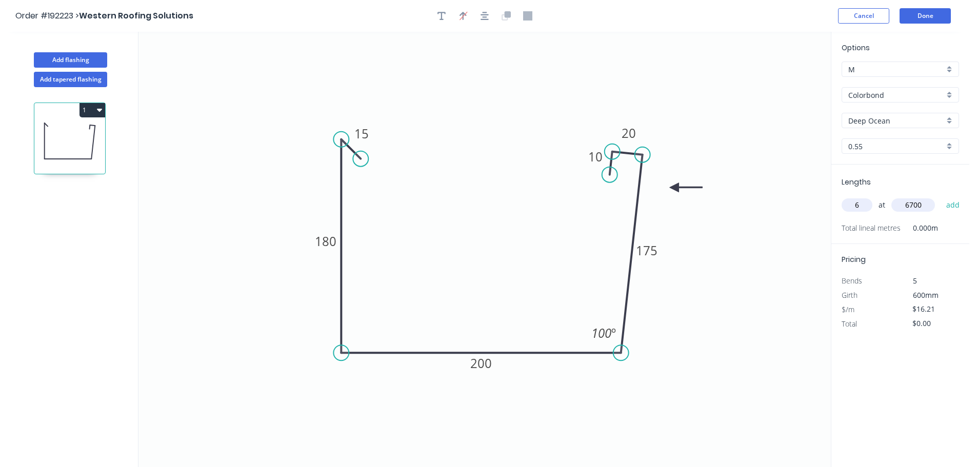
type input "$651.64"
click at [942, 19] on button "Done" at bounding box center [924, 15] width 51 height 15
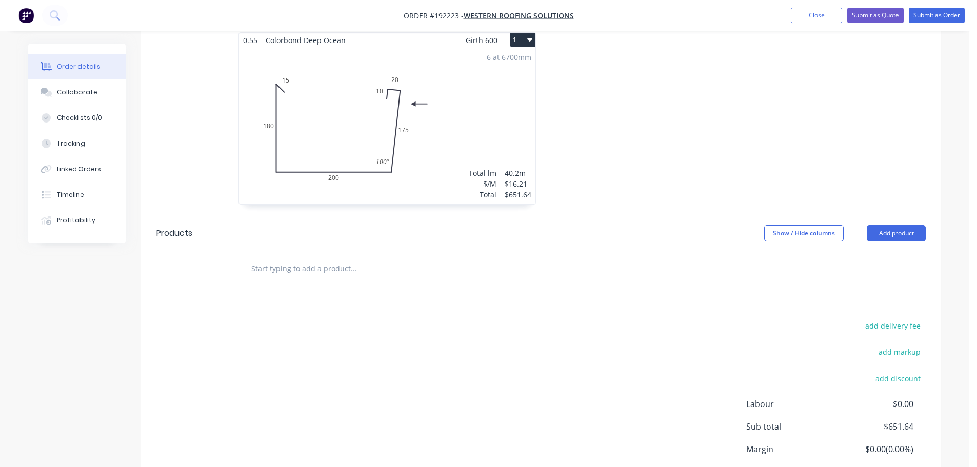
scroll to position [308, 0]
click at [907, 224] on button "Add product" at bounding box center [895, 232] width 59 height 16
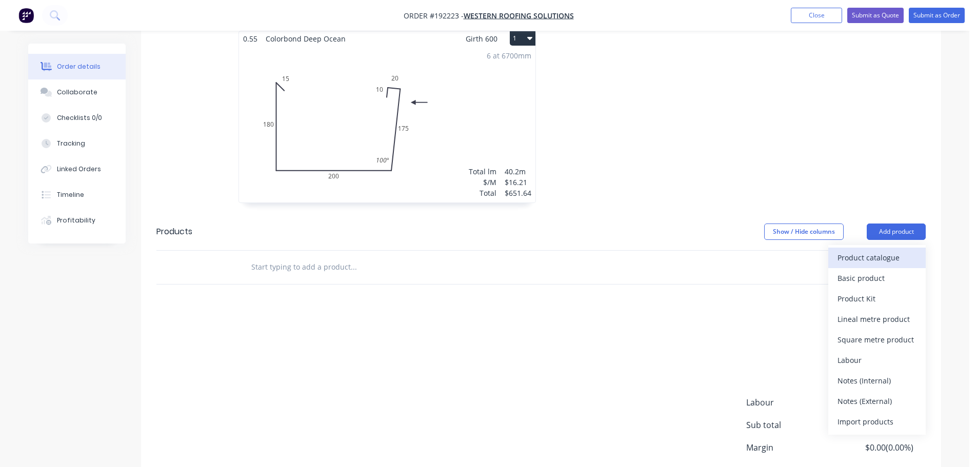
click at [885, 250] on div "Product catalogue" at bounding box center [876, 257] width 79 height 15
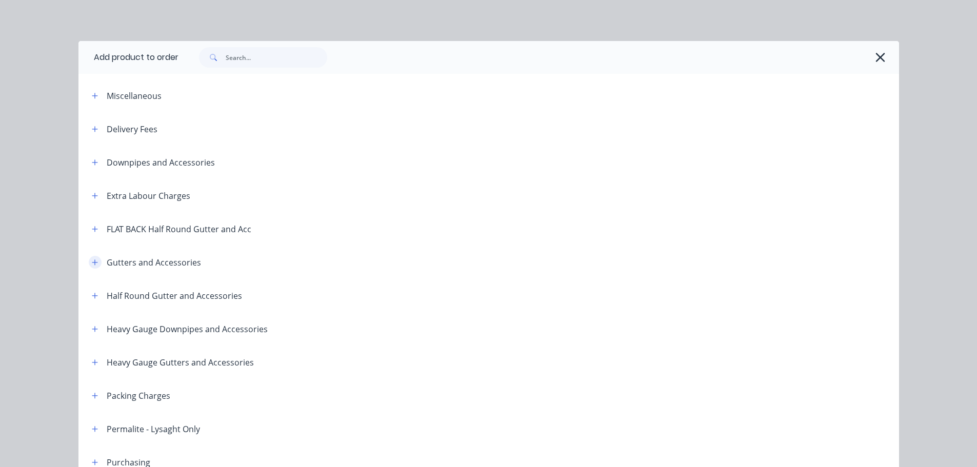
click at [93, 265] on icon "button" at bounding box center [95, 262] width 6 height 7
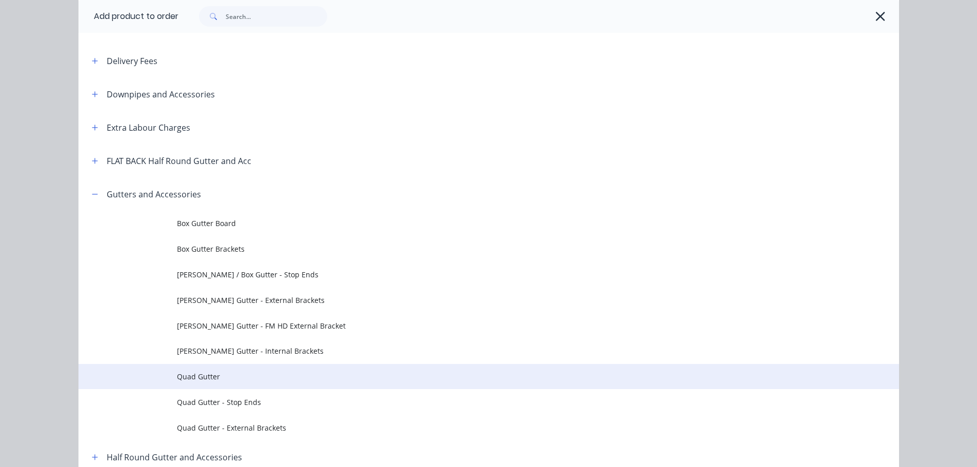
scroll to position [103, 0]
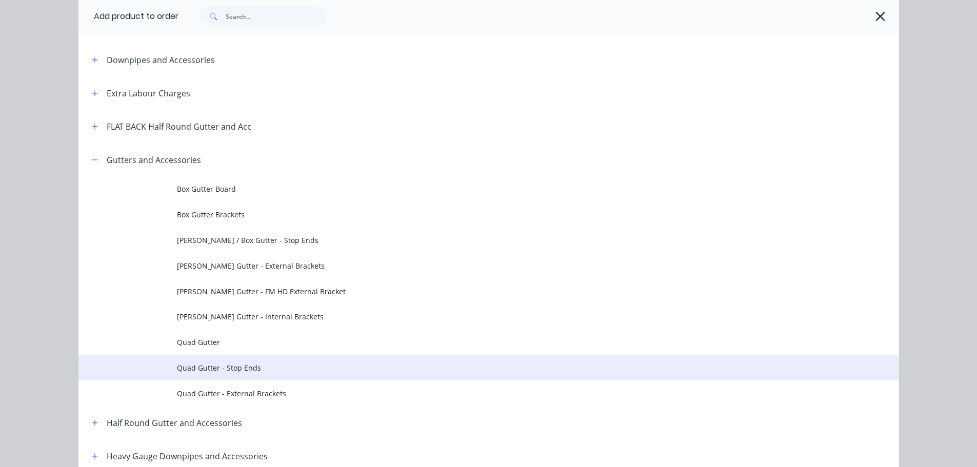
click at [232, 369] on span "Quad Gutter - Stop Ends" at bounding box center [465, 367] width 577 height 11
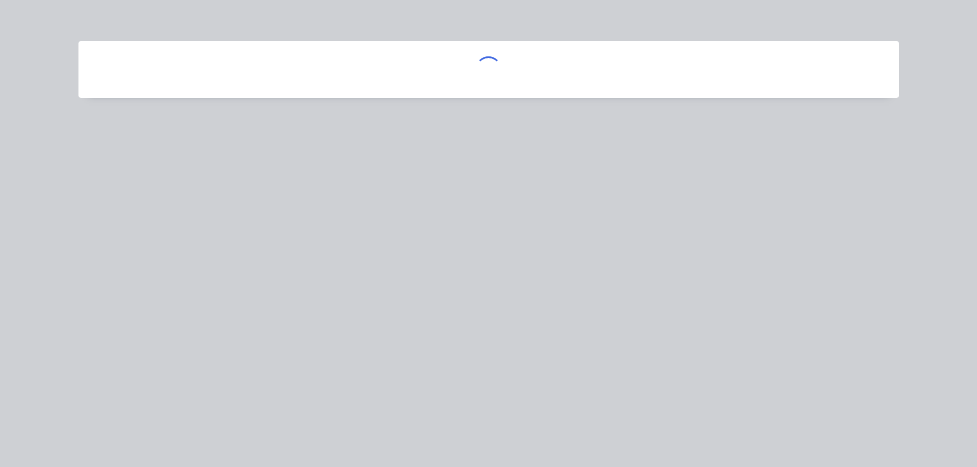
scroll to position [0, 0]
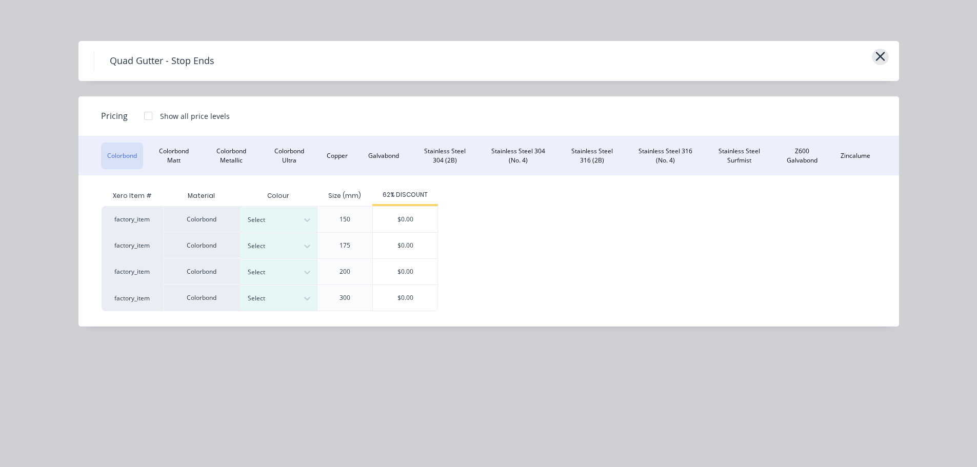
click at [874, 53] on button "button" at bounding box center [879, 57] width 17 height 16
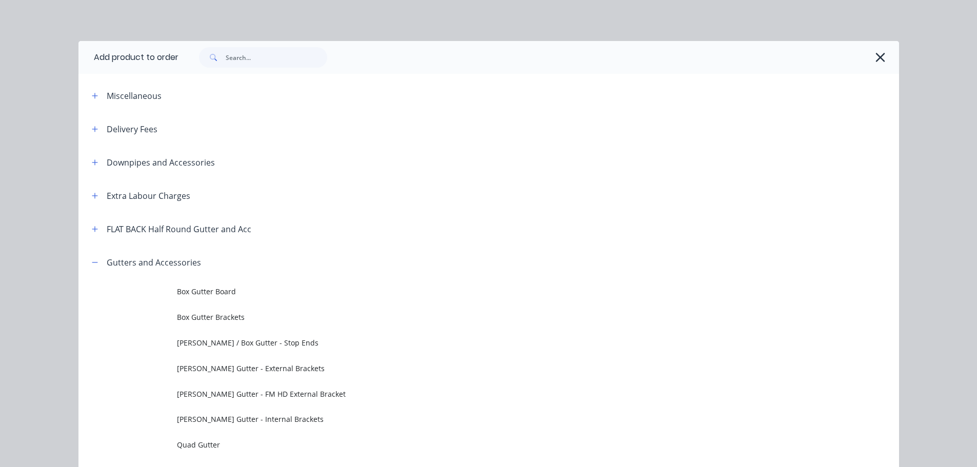
scroll to position [246, 0]
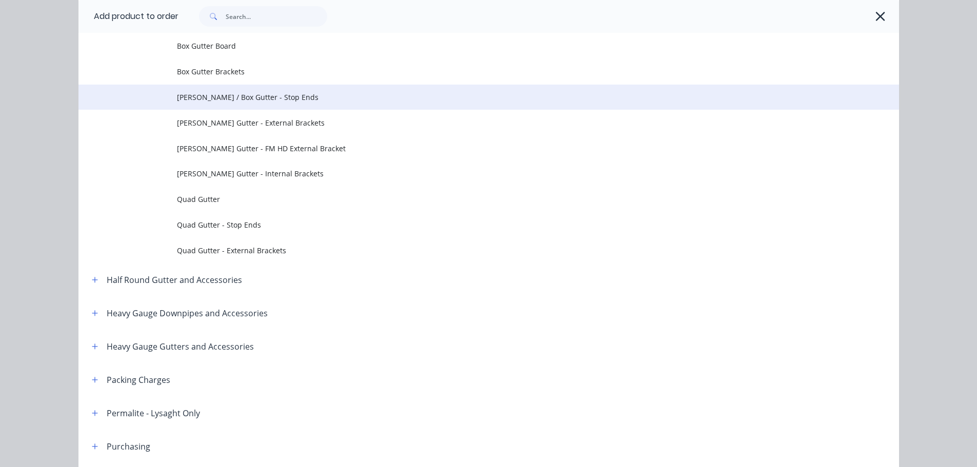
click at [260, 103] on td "[PERSON_NAME] / Box Gutter - Stop Ends" at bounding box center [538, 98] width 722 height 26
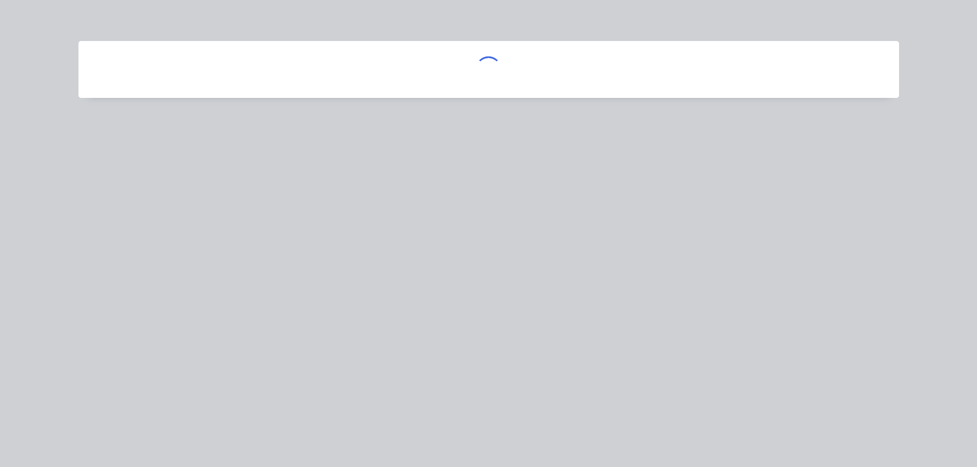
scroll to position [0, 0]
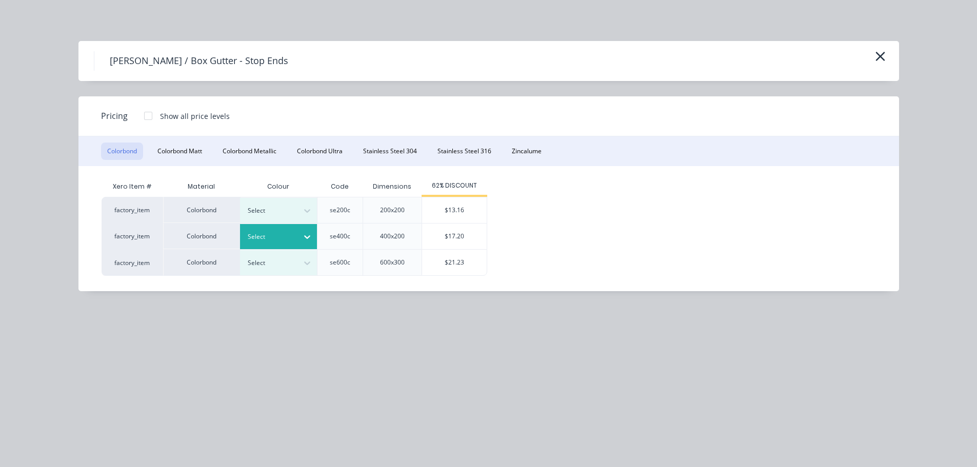
click at [281, 241] on div at bounding box center [271, 236] width 46 height 11
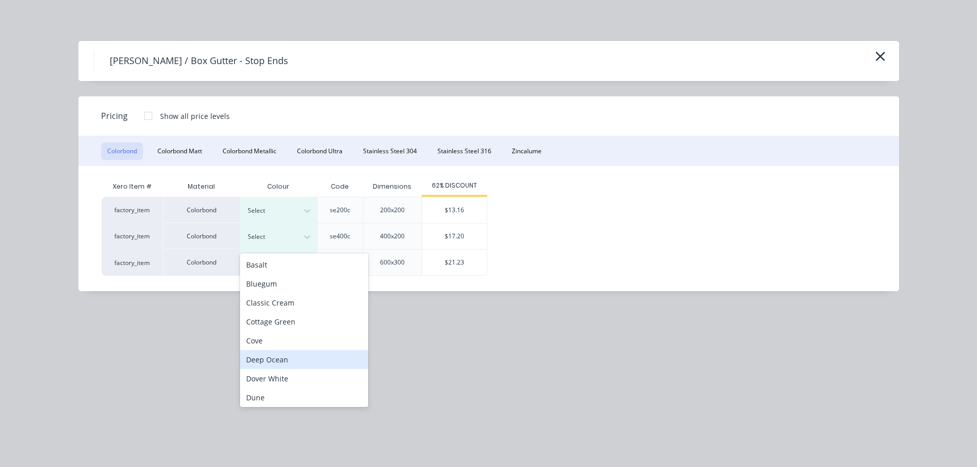
click at [271, 358] on div "Deep Ocean" at bounding box center [304, 359] width 128 height 19
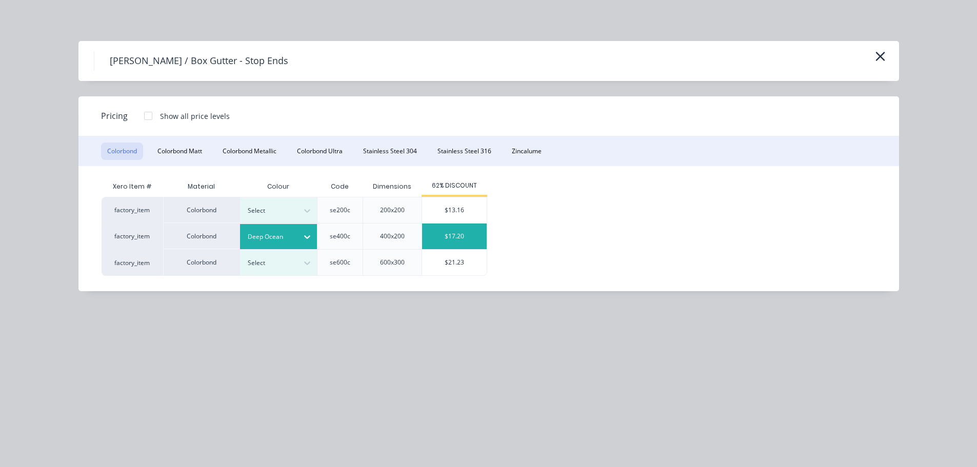
click at [438, 237] on div "$17.20" at bounding box center [454, 237] width 65 height 26
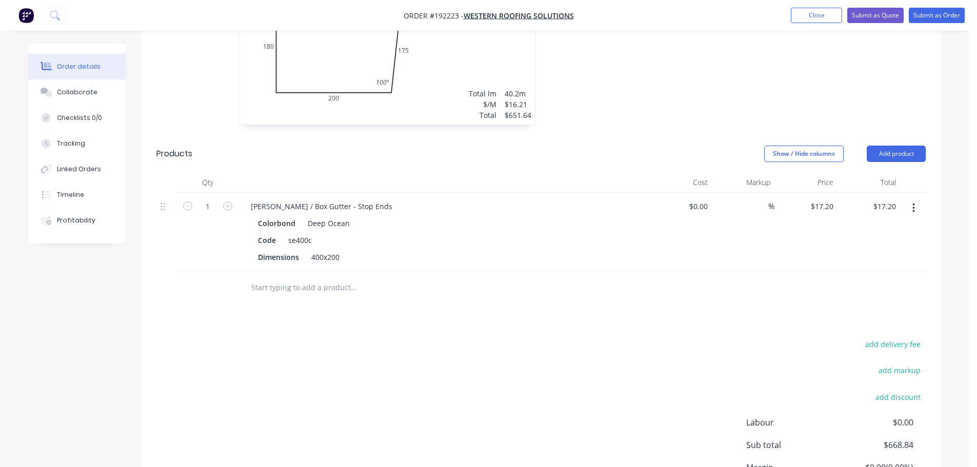
scroll to position [410, 0]
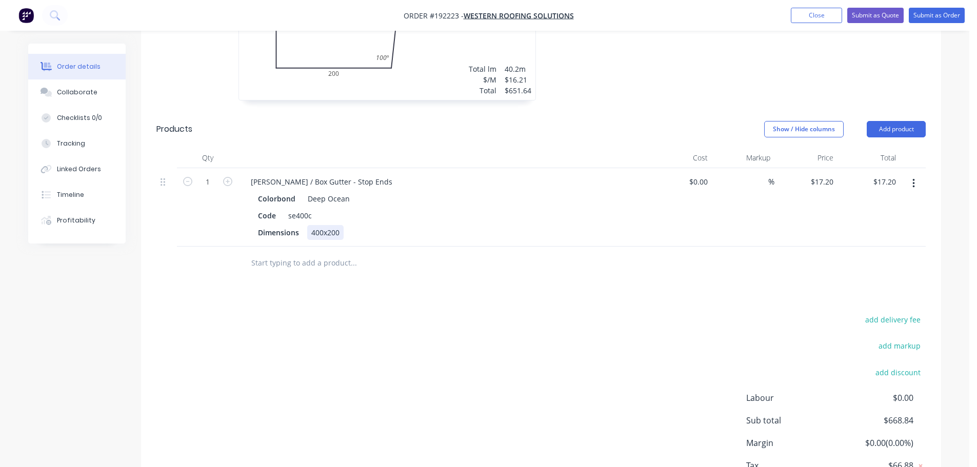
click at [329, 225] on div "400x200" at bounding box center [325, 232] width 36 height 15
click at [417, 208] on div "Code se400c" at bounding box center [441, 215] width 375 height 15
drag, startPoint x: 290, startPoint y: 168, endPoint x: 270, endPoint y: 172, distance: 19.8
click at [270, 174] on div "[PERSON_NAME] / Box Gutter - Stop Ends" at bounding box center [321, 181] width 158 height 15
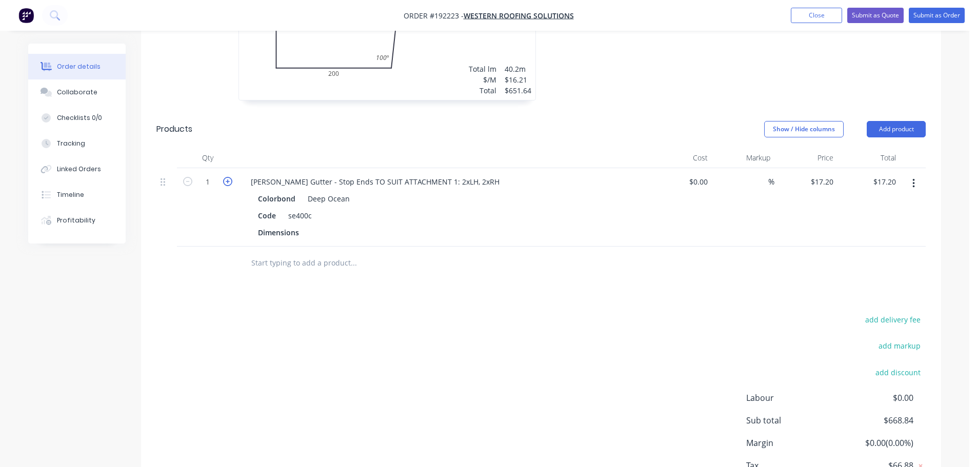
click at [225, 177] on icon "button" at bounding box center [227, 181] width 9 height 9
type input "2"
type input "$34.40"
click at [225, 177] on icon "button" at bounding box center [227, 181] width 9 height 9
type input "3"
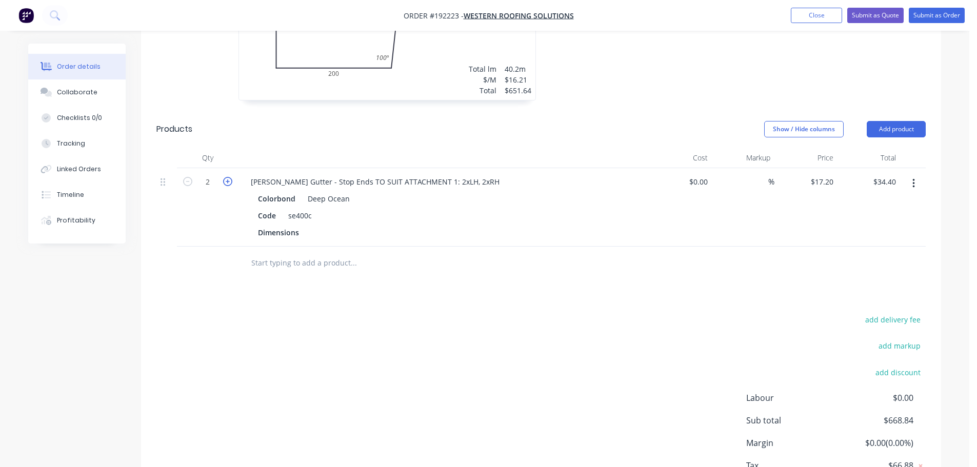
type input "$51.60"
click at [225, 177] on icon "button" at bounding box center [227, 181] width 9 height 9
type input "4"
type input "$68.80"
click at [872, 121] on button "Add product" at bounding box center [895, 129] width 59 height 16
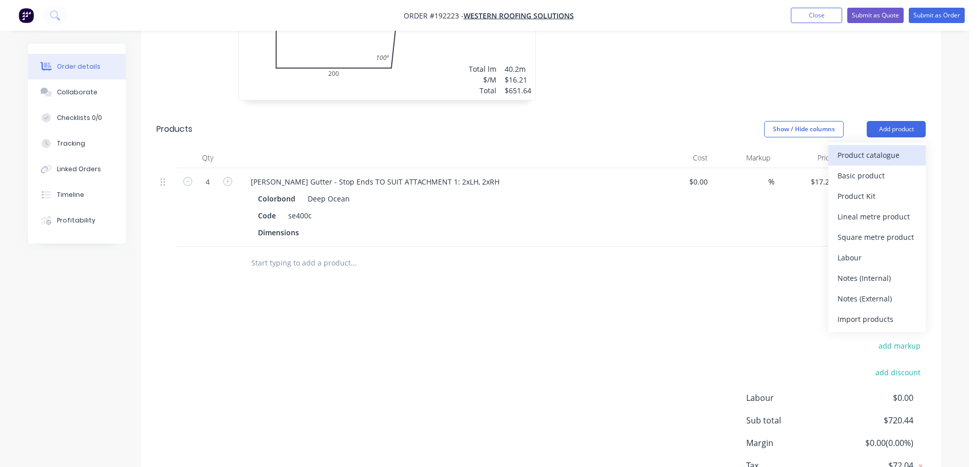
click at [870, 148] on div "Product catalogue" at bounding box center [876, 155] width 79 height 15
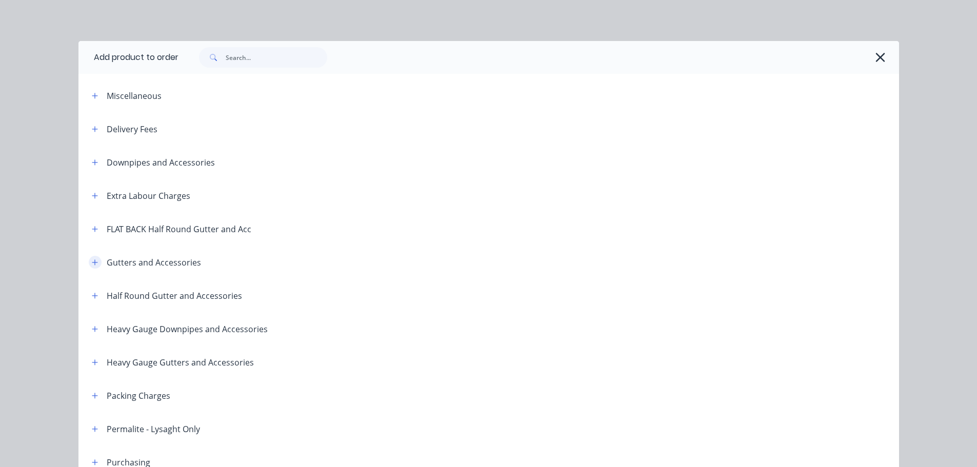
click at [93, 263] on icon "button" at bounding box center [95, 262] width 6 height 7
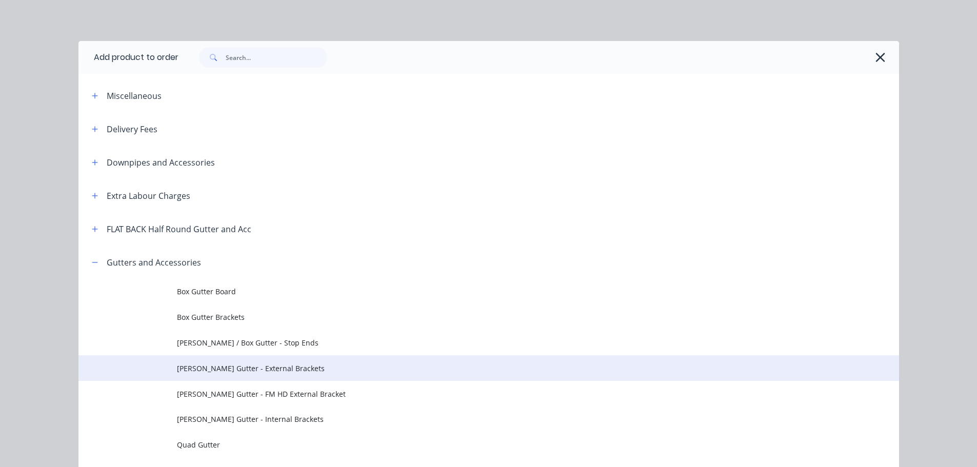
click at [240, 364] on span "[PERSON_NAME] Gutter - External Brackets" at bounding box center [465, 368] width 577 height 11
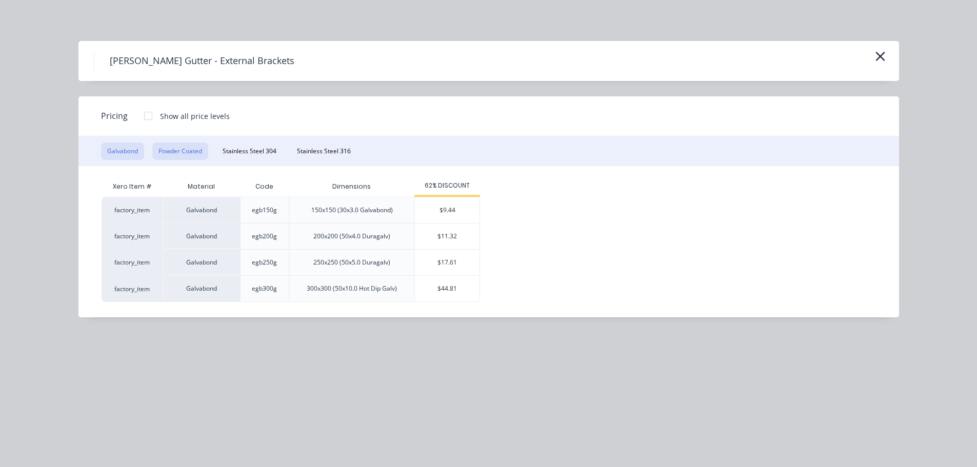
click at [193, 151] on button "Powder Coated" at bounding box center [180, 151] width 56 height 17
click at [430, 259] on div "$22.64" at bounding box center [447, 263] width 65 height 26
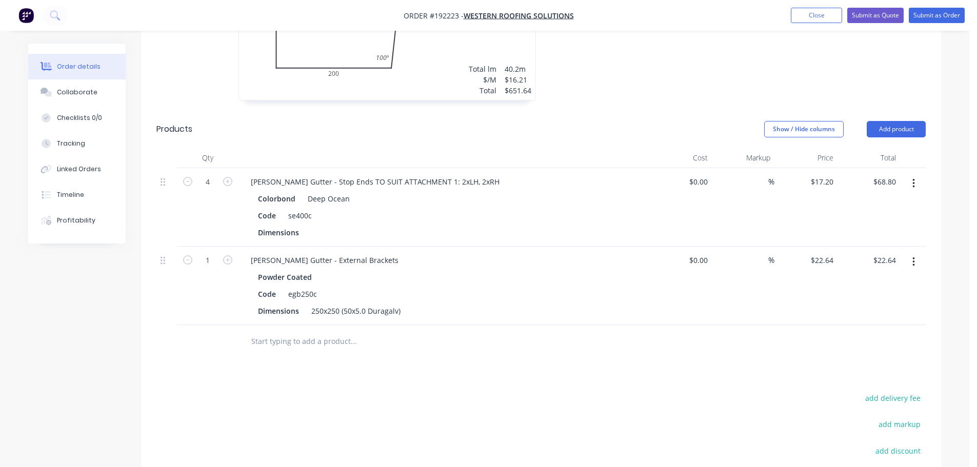
scroll to position [513, 0]
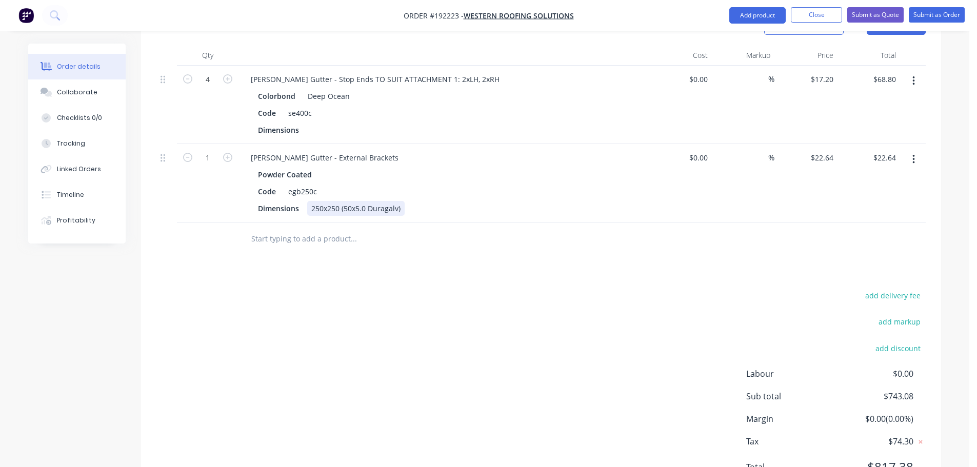
click at [324, 201] on div "250x250 (50x5.0 Duragalv)" at bounding box center [355, 208] width 97 height 15
click at [463, 167] on div "Powder Coated" at bounding box center [443, 174] width 371 height 15
click at [254, 184] on div "Code" at bounding box center [267, 191] width 26 height 15
click at [302, 184] on div "DEEP OCEANCode" at bounding box center [289, 191] width 71 height 15
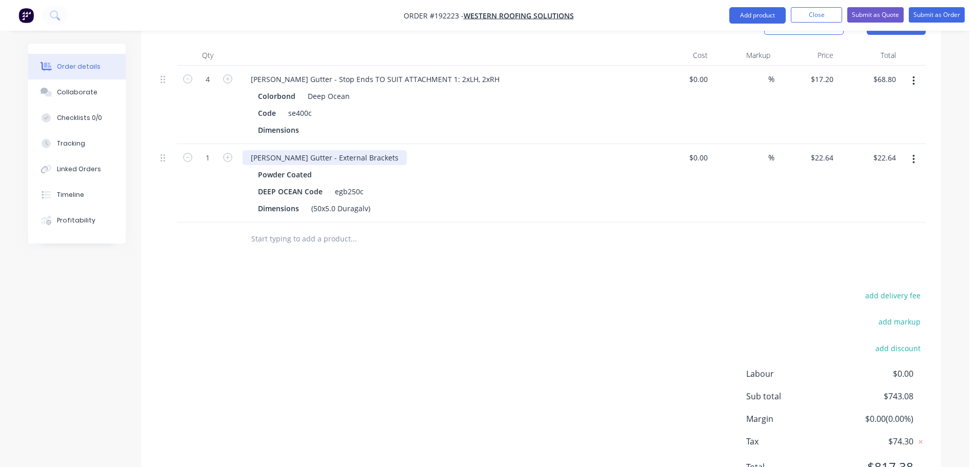
click at [361, 150] on div "[PERSON_NAME] Gutter - External Brackets" at bounding box center [324, 157] width 164 height 15
click at [213, 150] on input "1" at bounding box center [207, 157] width 27 height 15
type input "38"
type input "$860.32"
click at [391, 366] on div "add delivery fee add markup add discount Labour $0.00 Sub total $743.08 Margin …" at bounding box center [540, 388] width 769 height 198
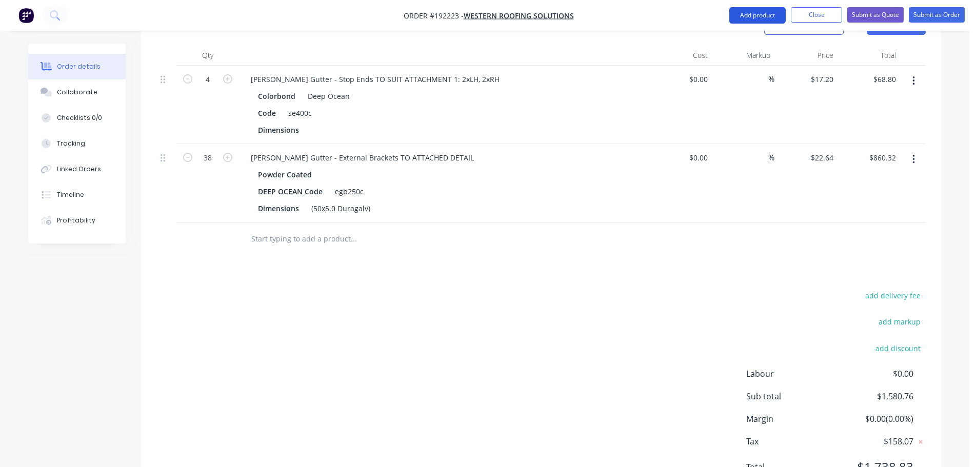
click at [765, 16] on button "Add product" at bounding box center [757, 15] width 56 height 16
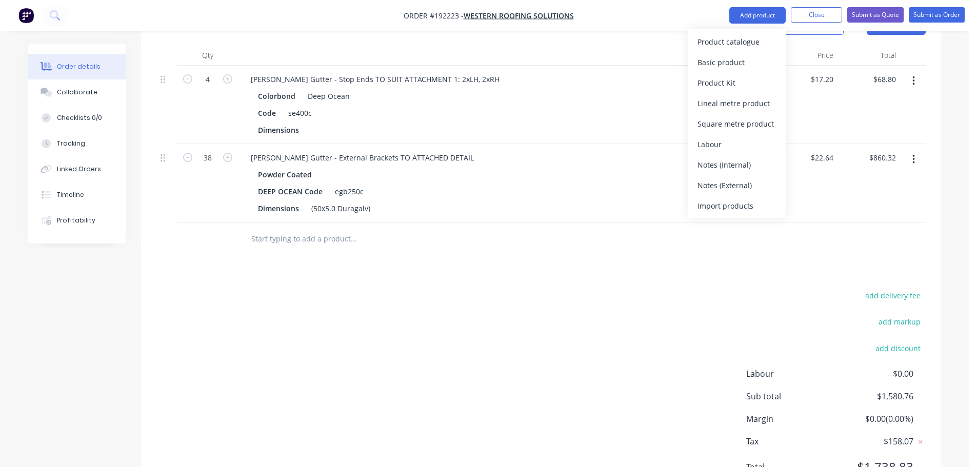
click at [749, 38] on div "Product catalogue" at bounding box center [736, 41] width 79 height 15
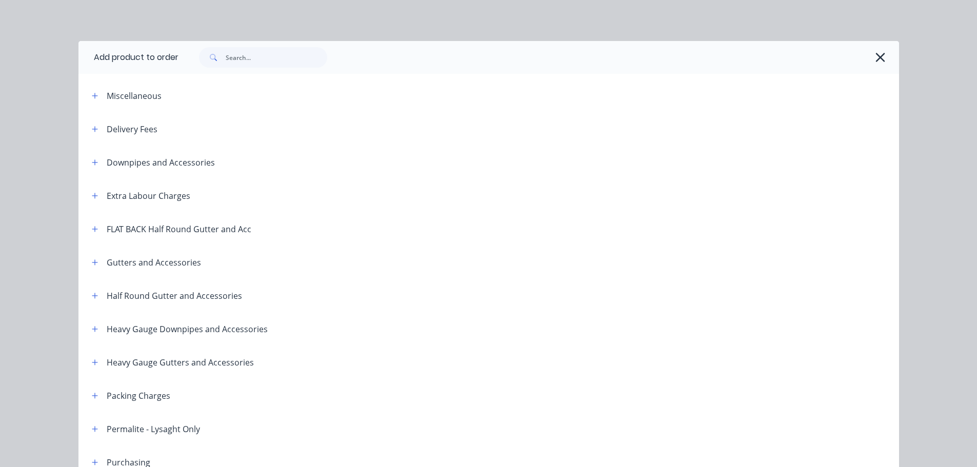
click at [87, 136] on header "Delivery Fees" at bounding box center [488, 128] width 820 height 33
click at [93, 131] on icon "button" at bounding box center [95, 129] width 6 height 7
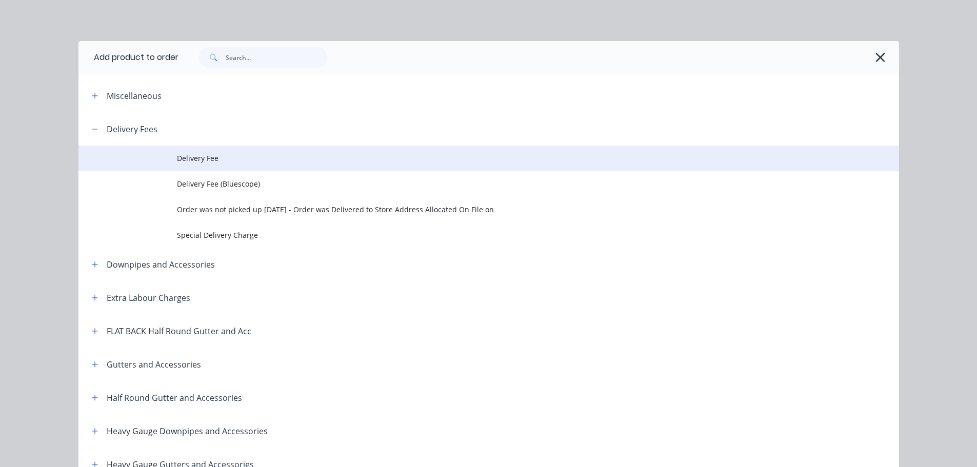
click at [177, 159] on span "Delivery Fee" at bounding box center [465, 158] width 577 height 11
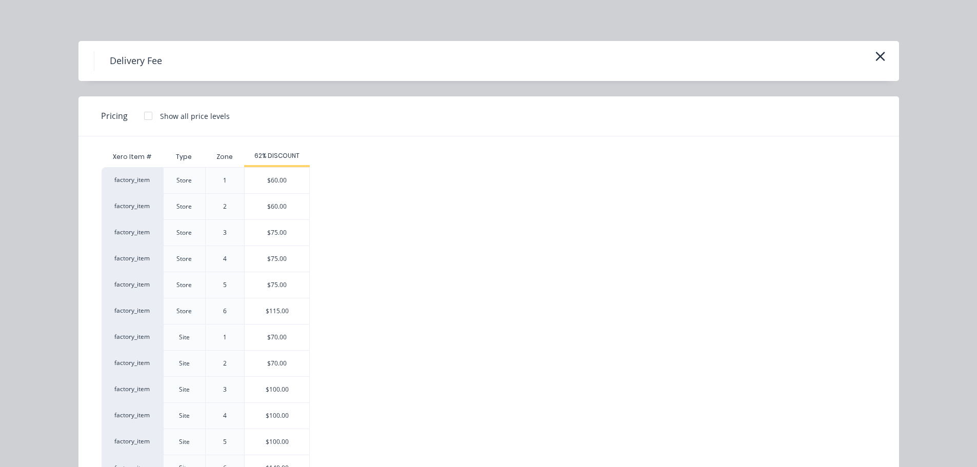
drag, startPoint x: 263, startPoint y: 335, endPoint x: 323, endPoint y: 309, distance: 65.6
click at [263, 335] on div "$70.00" at bounding box center [277, 337] width 65 height 26
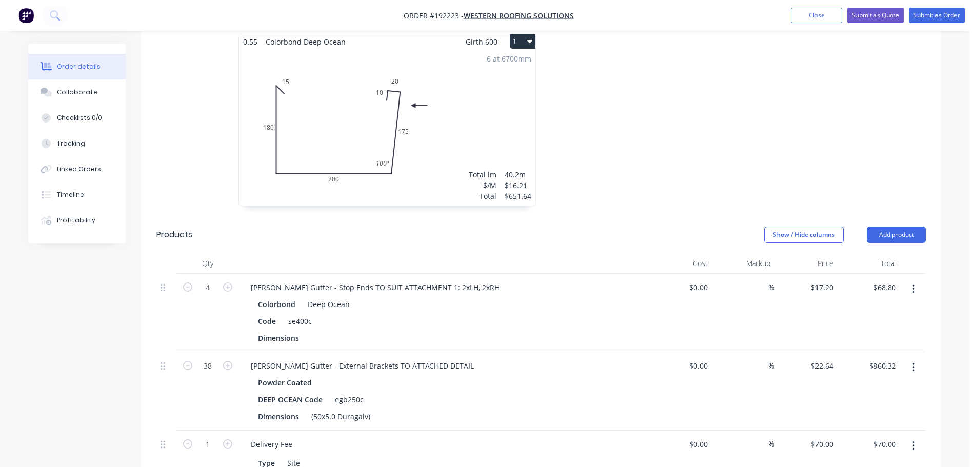
scroll to position [510, 0]
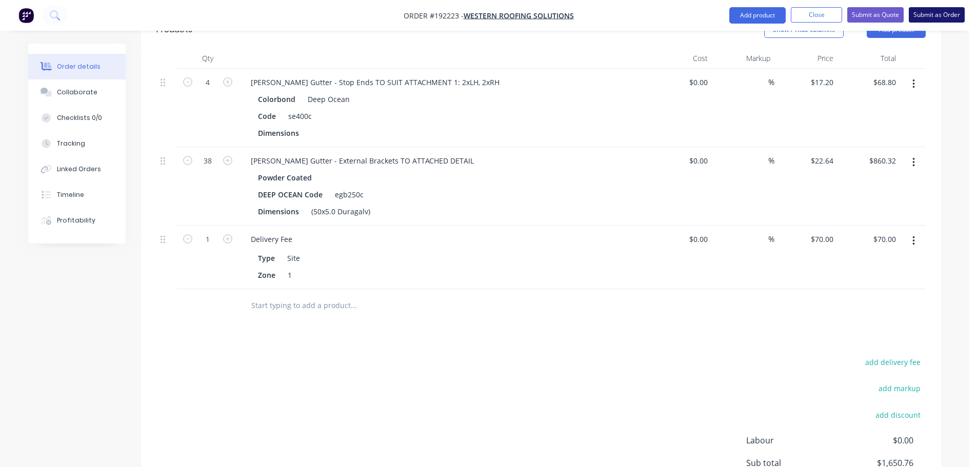
click at [929, 21] on button "Submit as Order" at bounding box center [936, 14] width 56 height 15
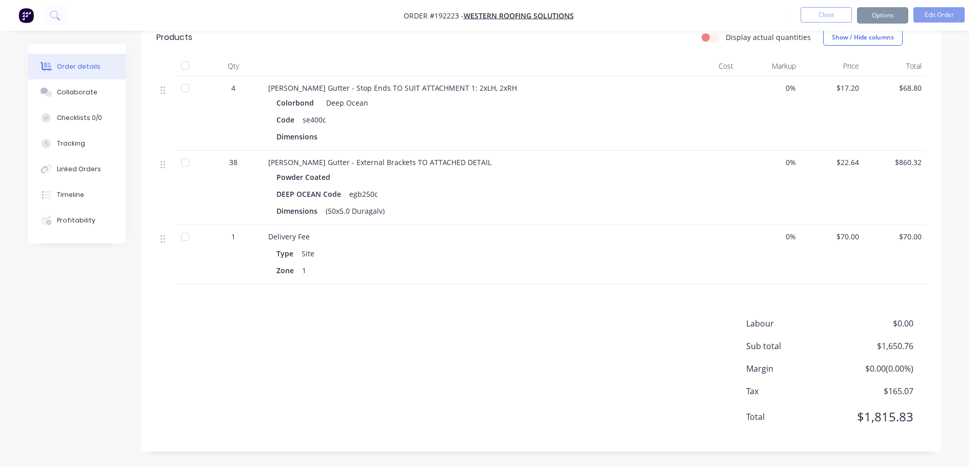
scroll to position [0, 0]
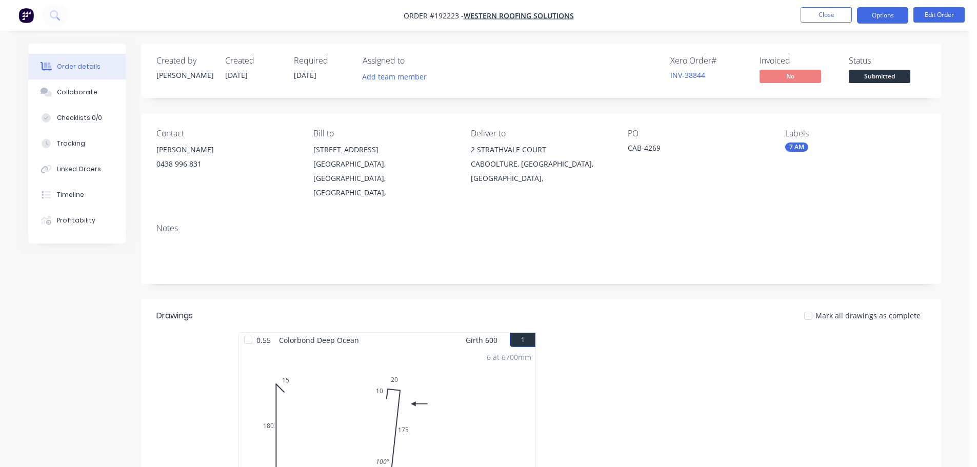
click at [878, 12] on button "Options" at bounding box center [882, 15] width 51 height 16
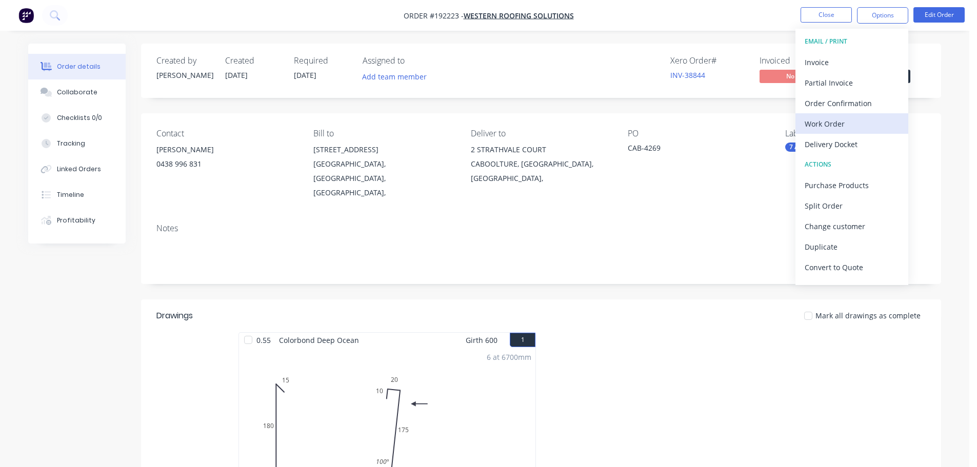
click at [838, 120] on div "Work Order" at bounding box center [851, 123] width 94 height 15
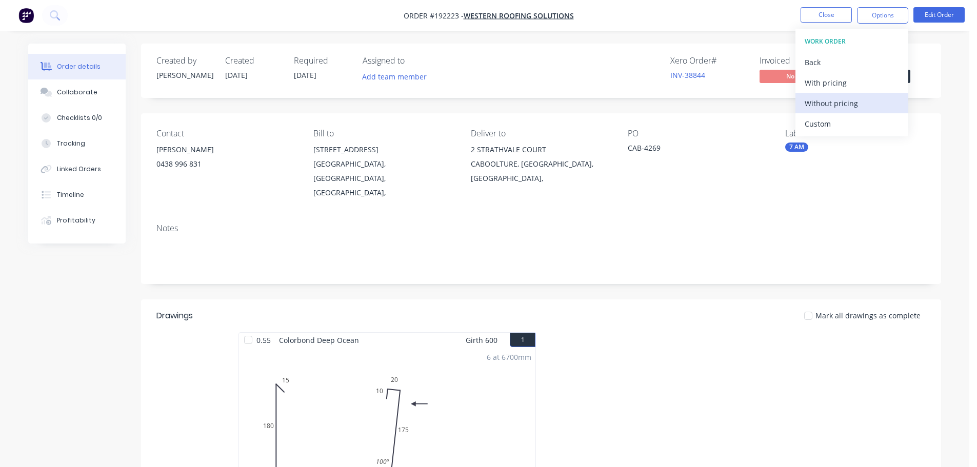
click at [831, 103] on div "Without pricing" at bounding box center [851, 103] width 94 height 15
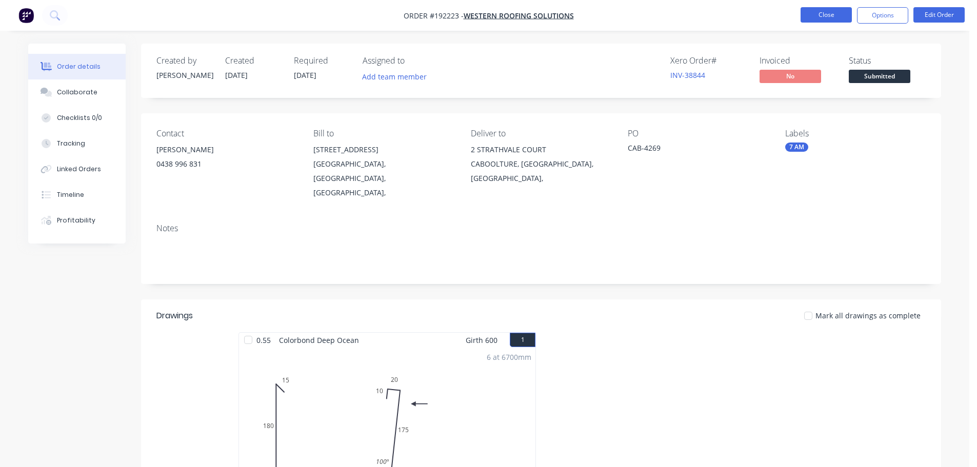
click at [812, 13] on button "Close" at bounding box center [825, 14] width 51 height 15
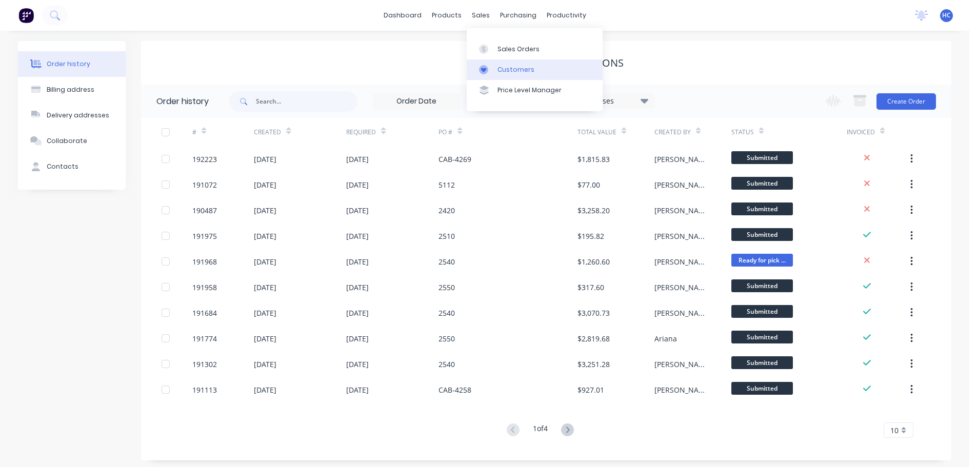
click at [508, 63] on link "Customers" at bounding box center [534, 69] width 136 height 21
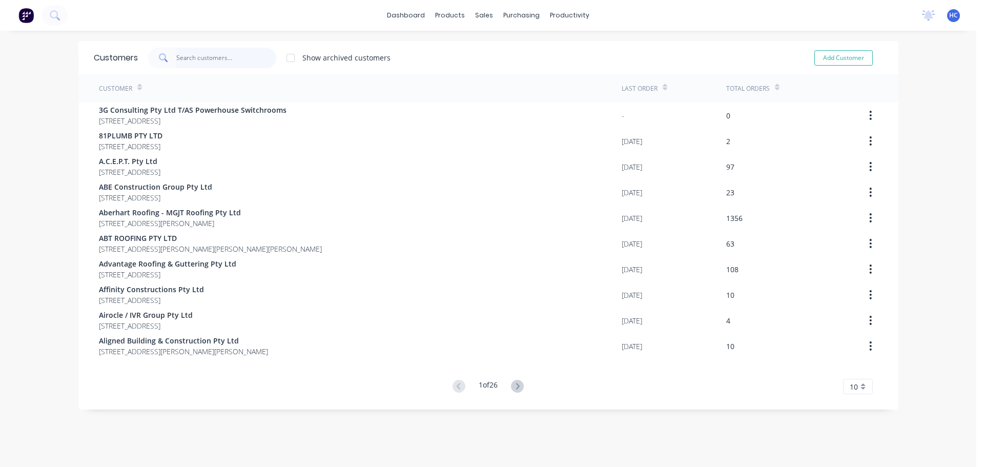
click at [253, 57] on input "text" at bounding box center [226, 58] width 100 height 21
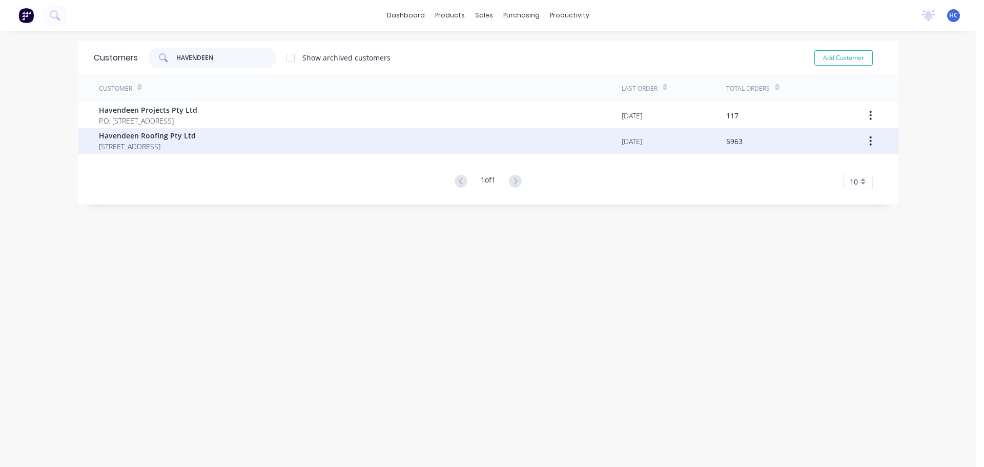
type input "HAVENDEEN"
click at [173, 138] on span "Havendeen Roofing Pty Ltd" at bounding box center [147, 135] width 97 height 11
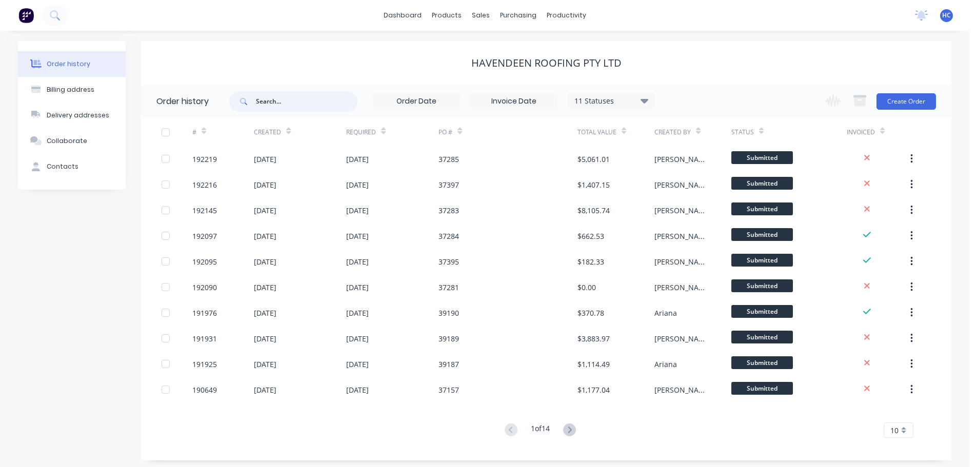
click at [282, 99] on input "text" at bounding box center [307, 101] width 102 height 21
type input "39182"
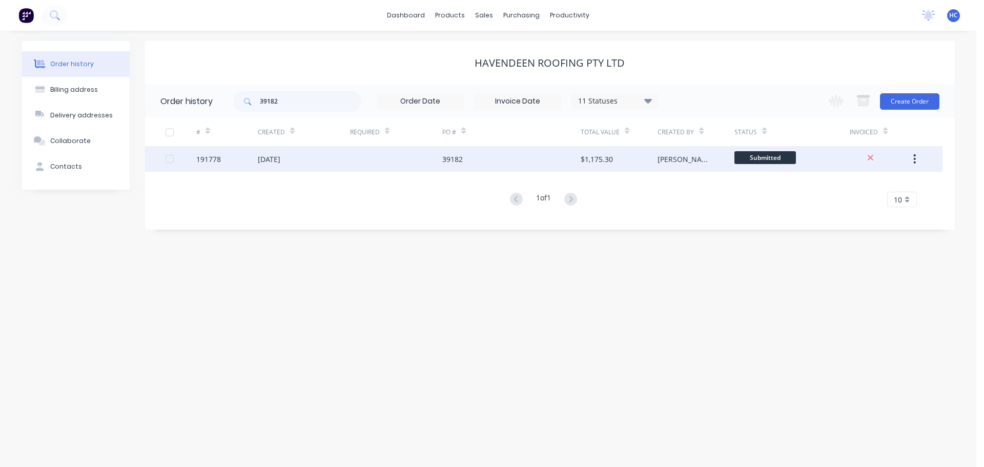
click at [468, 161] on div "39182" at bounding box center [511, 159] width 138 height 26
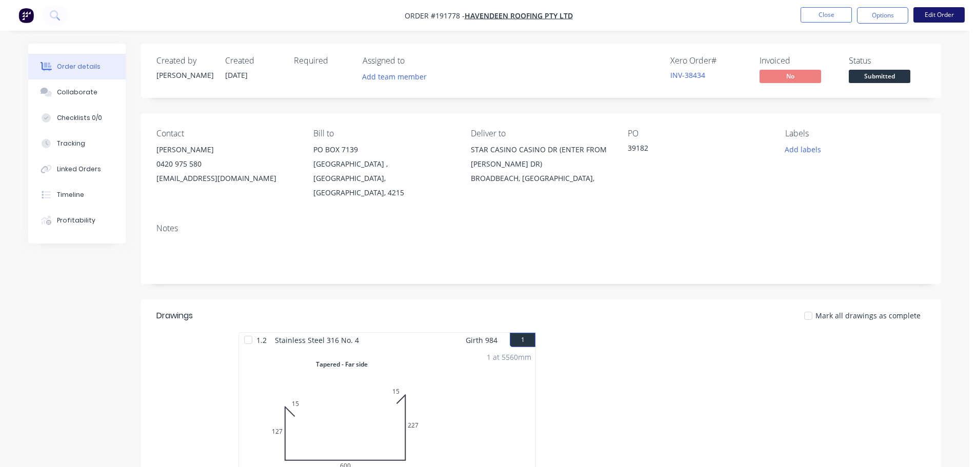
click at [933, 16] on button "Edit Order" at bounding box center [938, 14] width 51 height 15
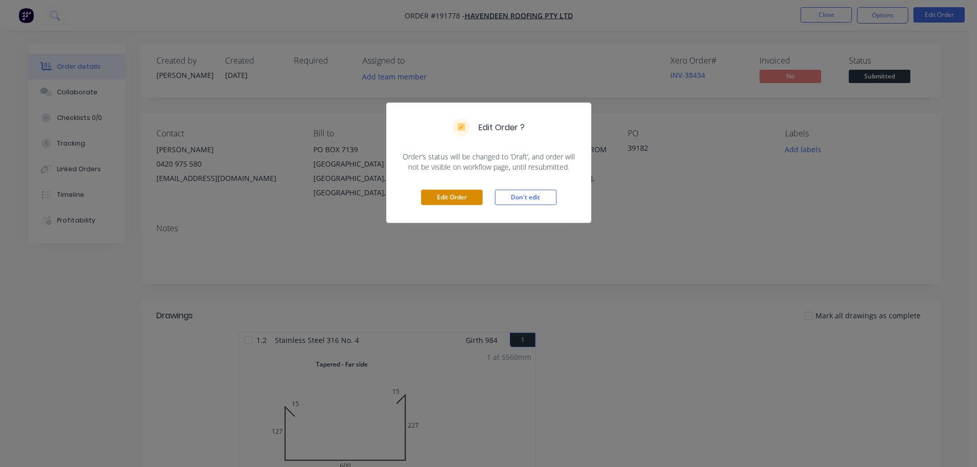
click at [470, 195] on button "Edit Order" at bounding box center [452, 197] width 62 height 15
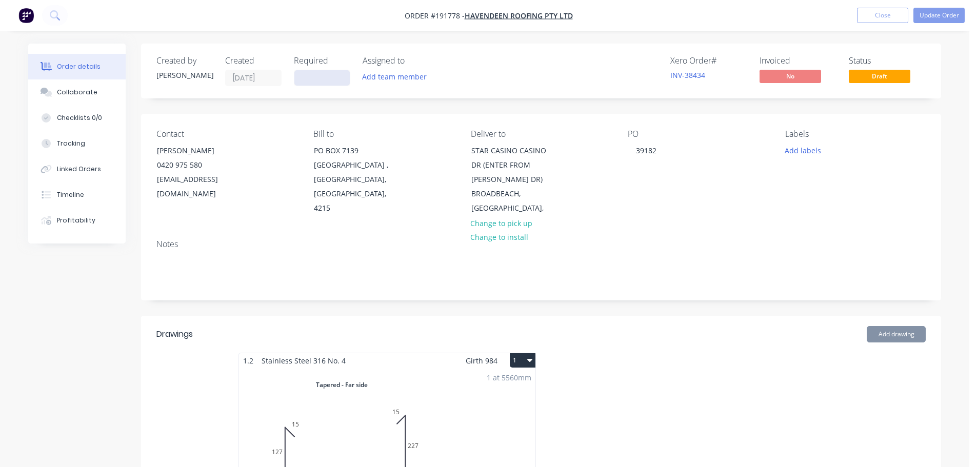
click at [299, 79] on input at bounding box center [321, 77] width 55 height 15
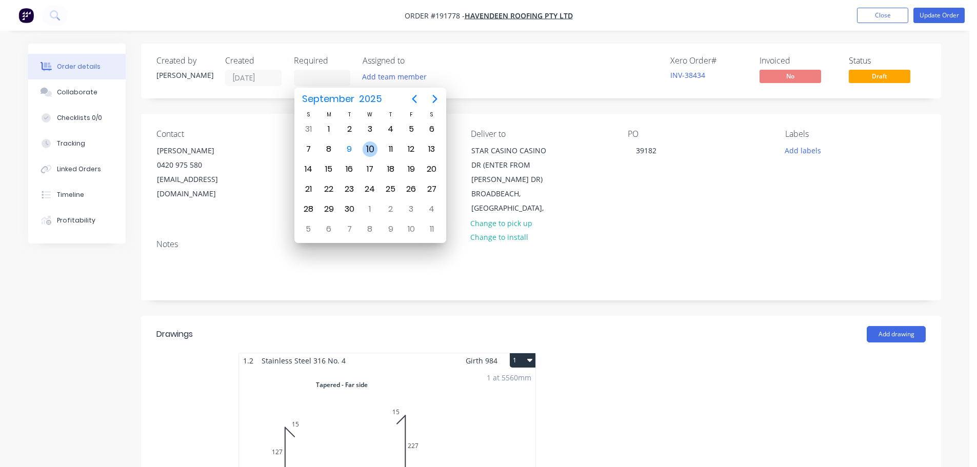
click at [372, 154] on div "10" at bounding box center [369, 148] width 15 height 15
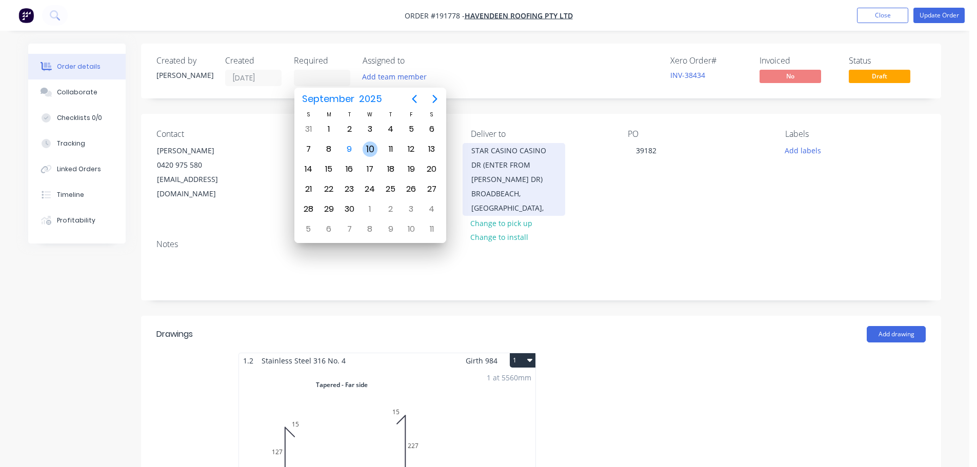
type input "[DATE]"
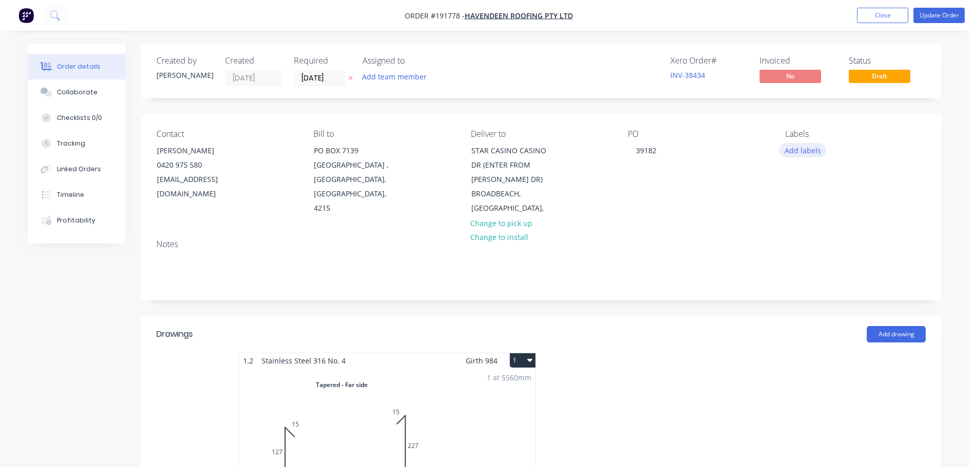
click at [805, 149] on button "Add labels" at bounding box center [802, 150] width 47 height 14
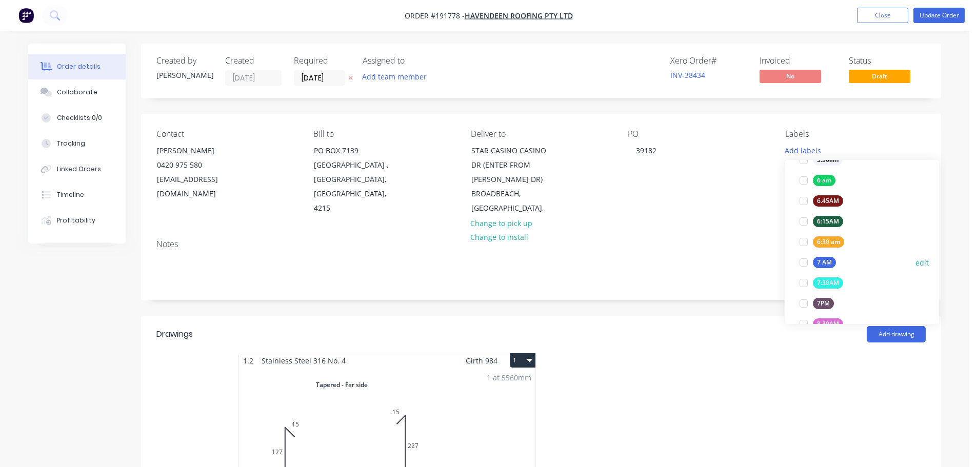
click at [821, 265] on div "7 AM" at bounding box center [824, 262] width 23 height 11
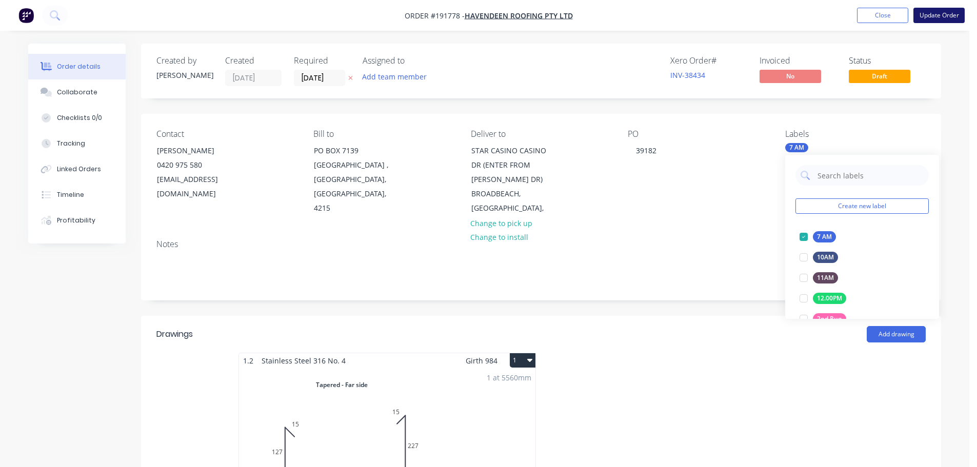
click at [929, 16] on button "Update Order" at bounding box center [938, 15] width 51 height 15
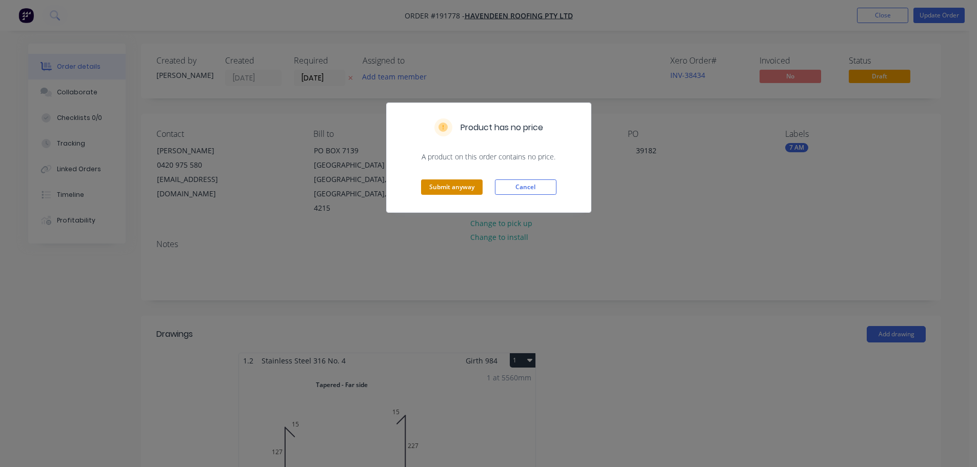
click at [473, 185] on button "Submit anyway" at bounding box center [452, 186] width 62 height 15
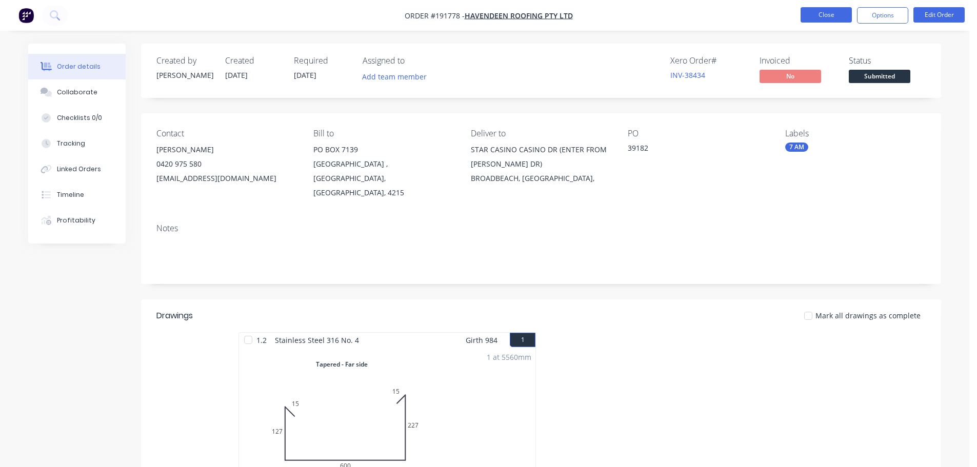
click at [842, 17] on button "Close" at bounding box center [825, 14] width 51 height 15
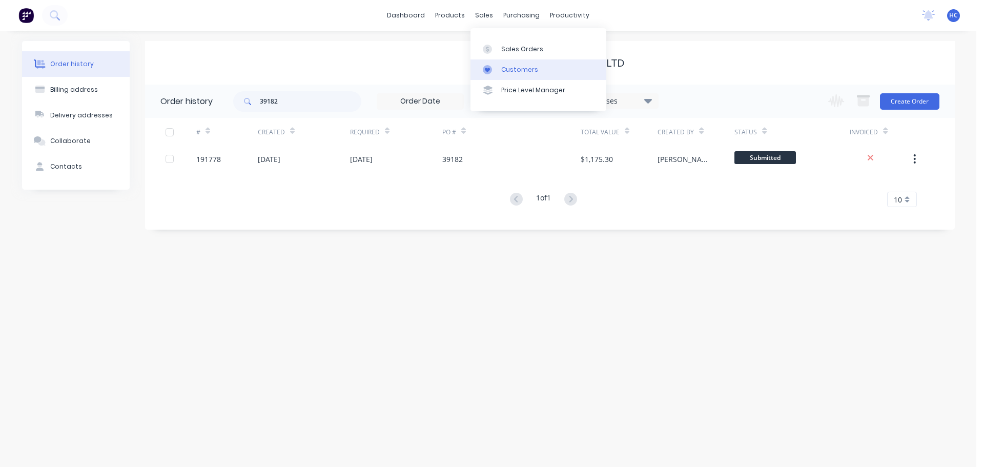
click at [530, 75] on link "Customers" at bounding box center [539, 69] width 136 height 21
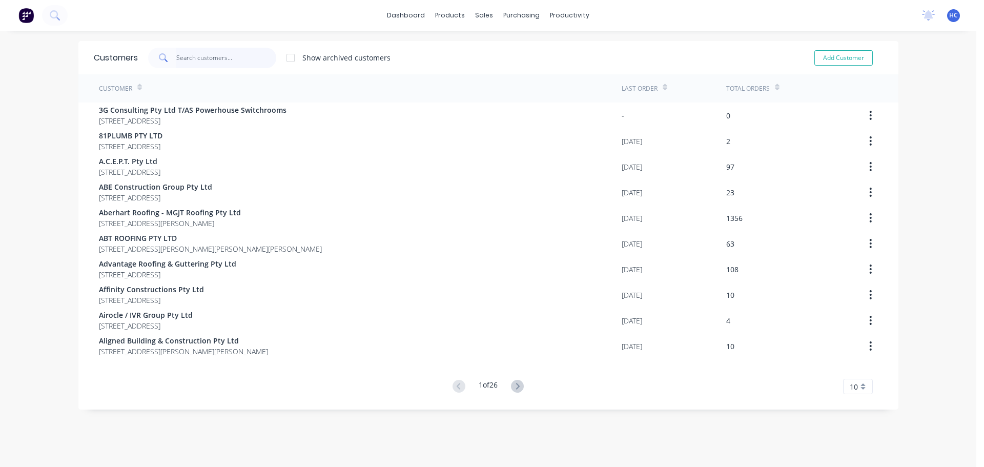
click at [224, 58] on input "text" at bounding box center [226, 58] width 100 height 21
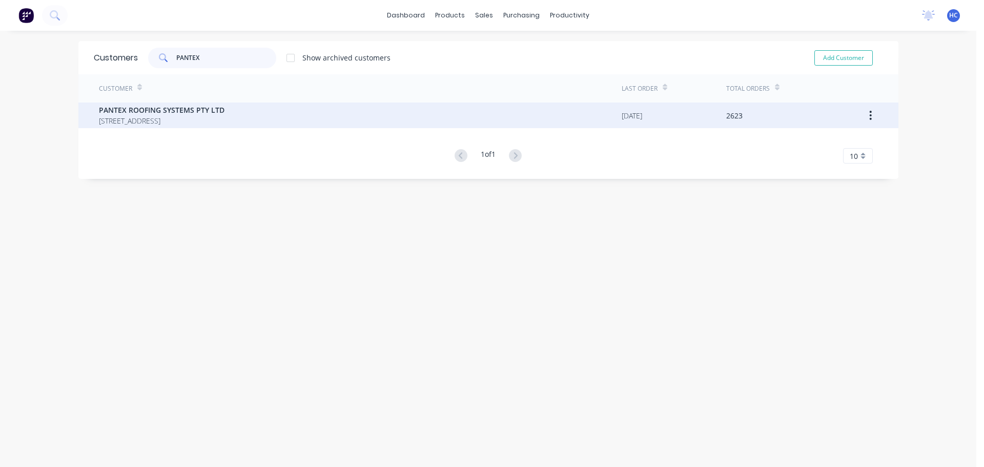
type input "PANTEX"
click at [167, 117] on span "[STREET_ADDRESS]" at bounding box center [162, 120] width 126 height 11
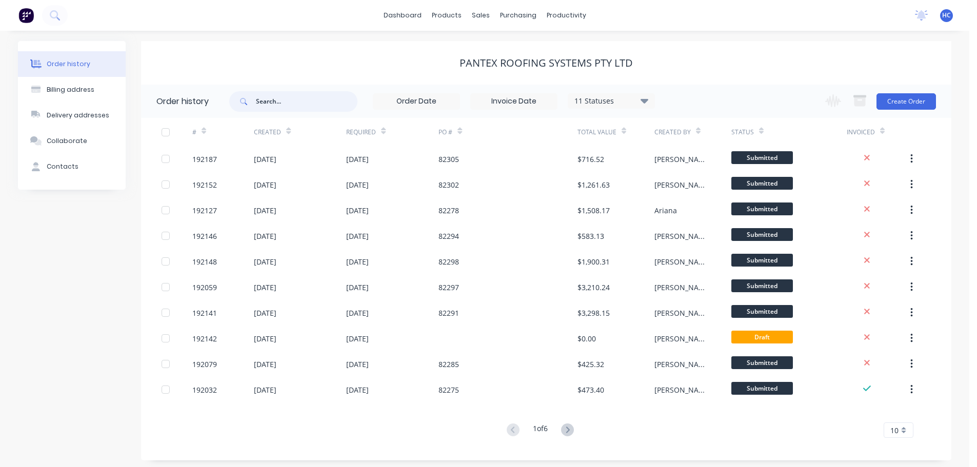
click at [291, 98] on input "text" at bounding box center [307, 101] width 102 height 21
type input "2270"
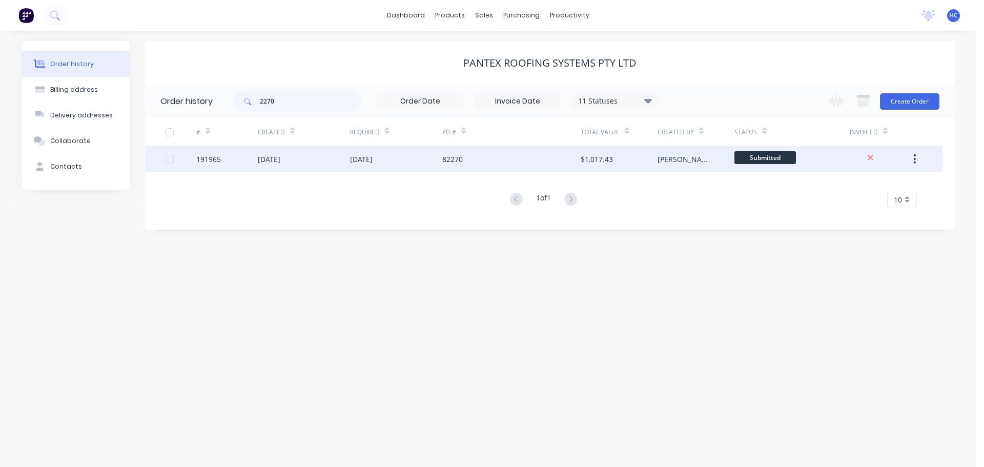
click at [432, 147] on div "[DATE]" at bounding box center [396, 159] width 92 height 26
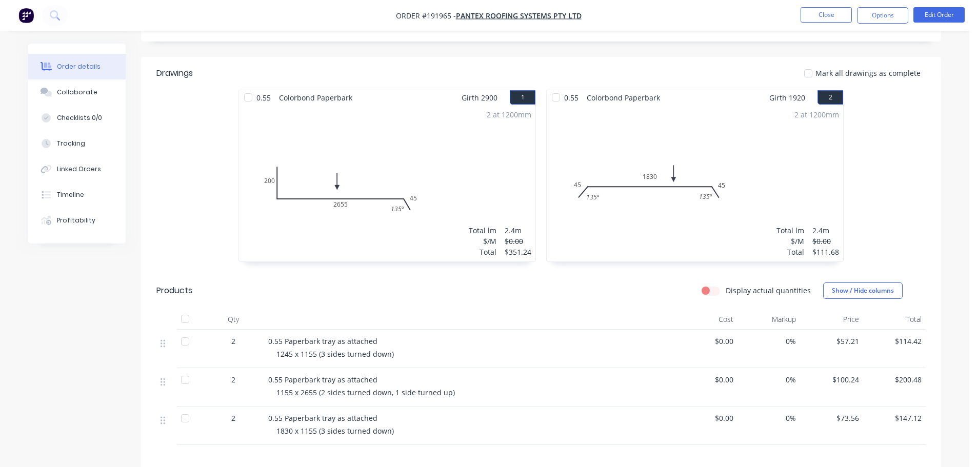
scroll to position [308, 0]
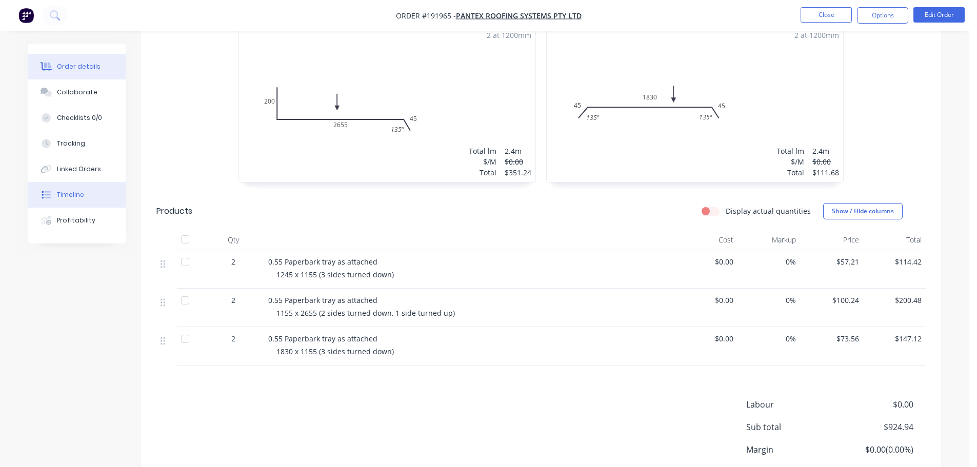
click at [78, 195] on div "Timeline" at bounding box center [70, 194] width 27 height 9
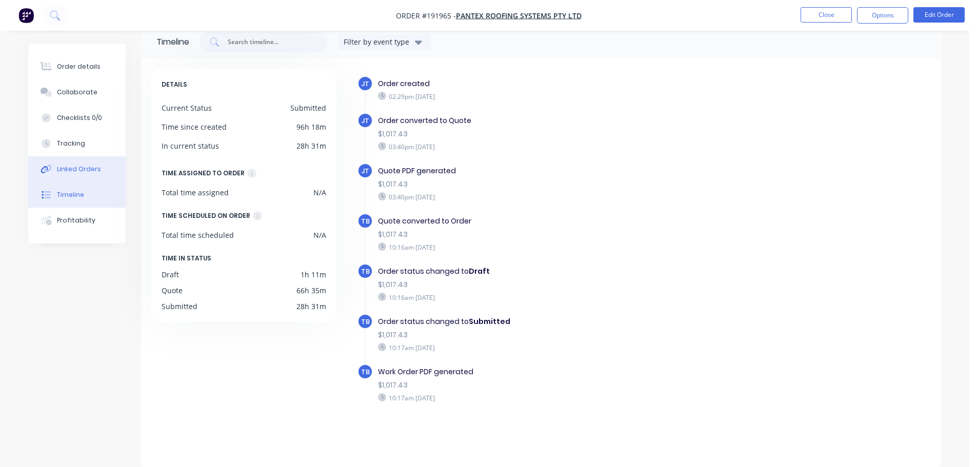
scroll to position [18, 0]
click at [79, 65] on div "Order details" at bounding box center [79, 66] width 44 height 9
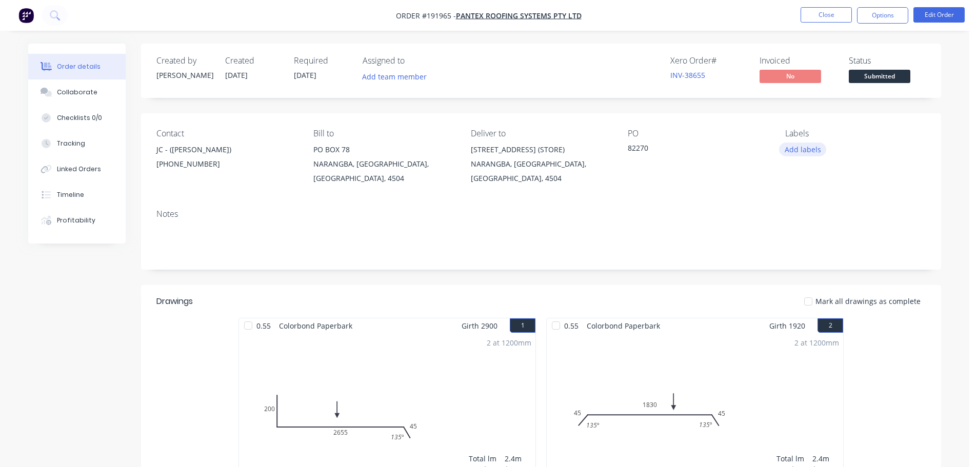
click at [803, 150] on button "Add labels" at bounding box center [802, 150] width 47 height 14
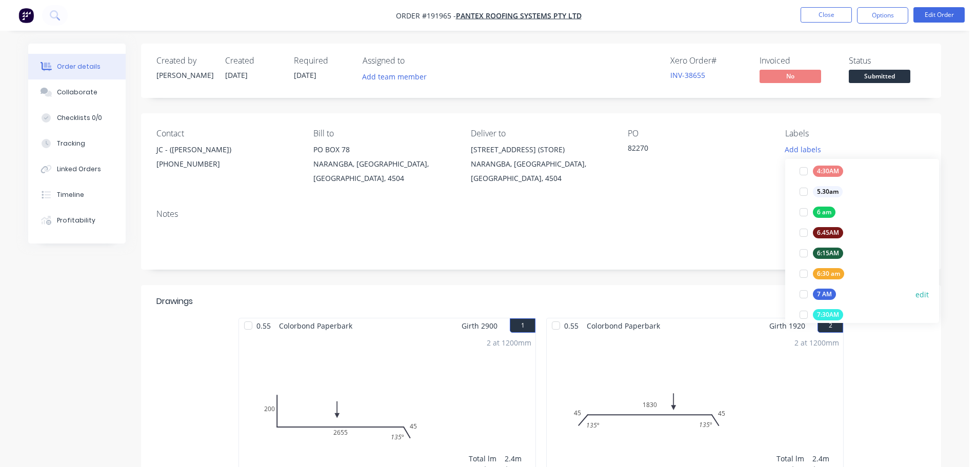
scroll to position [205, 0]
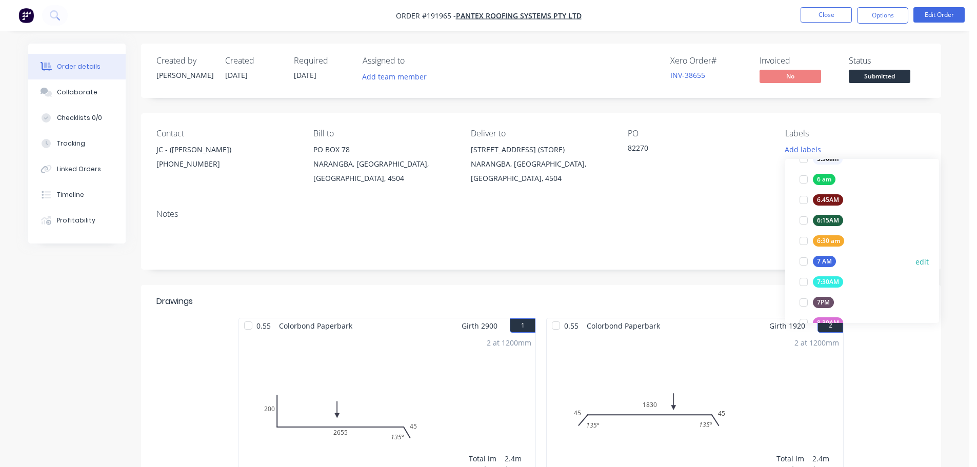
click at [834, 261] on div "7 AM" at bounding box center [824, 261] width 23 height 11
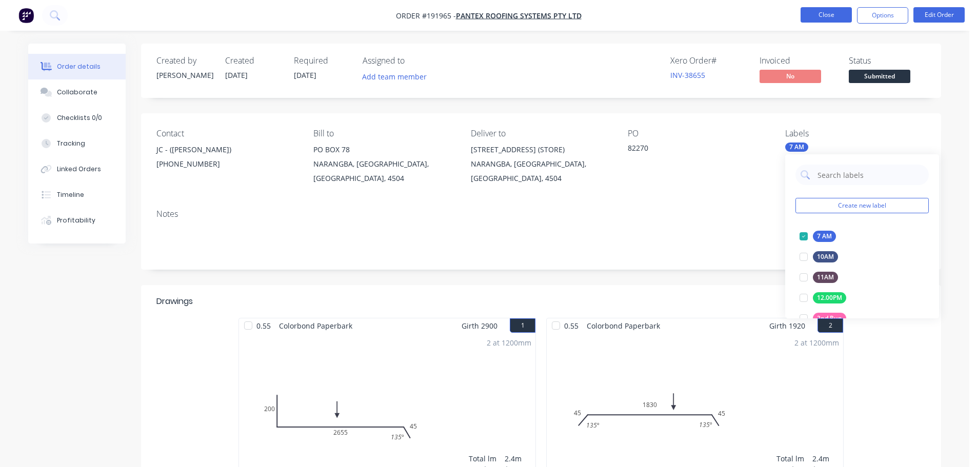
click at [830, 20] on button "Close" at bounding box center [825, 14] width 51 height 15
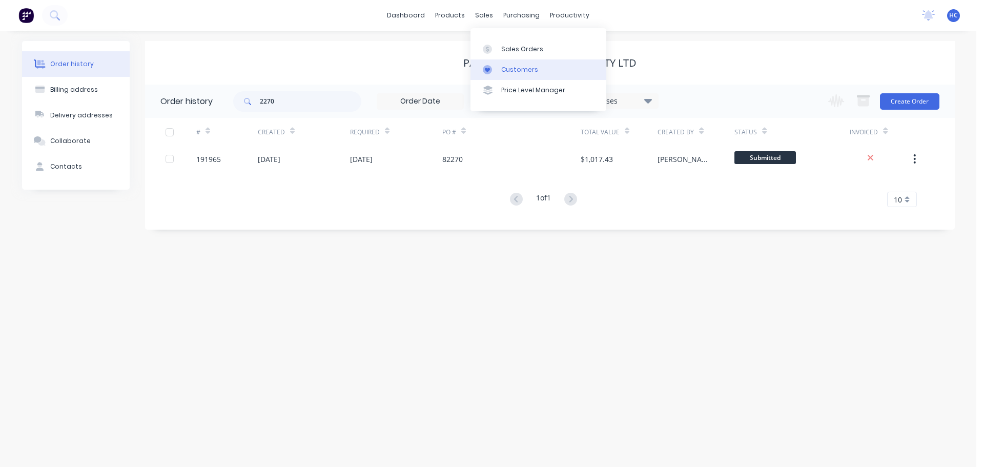
click at [529, 74] on div "Customers" at bounding box center [519, 69] width 37 height 9
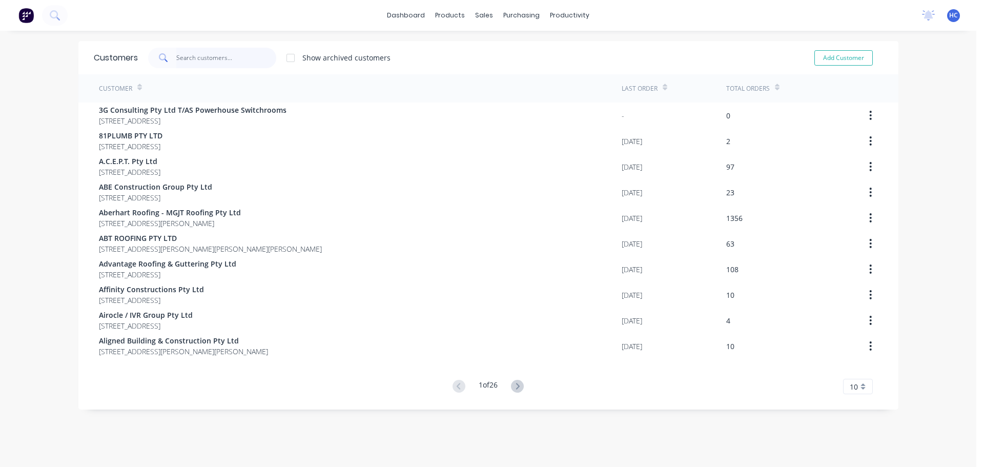
click at [208, 60] on input "text" at bounding box center [226, 58] width 100 height 21
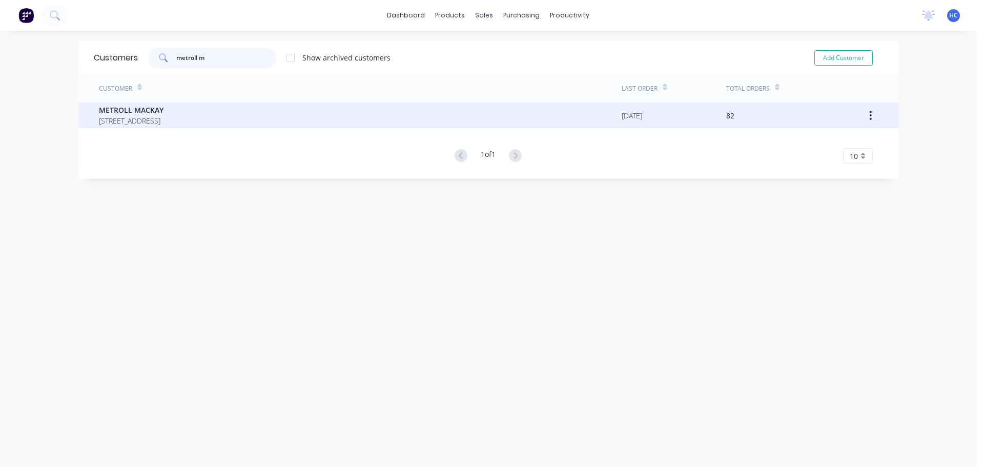
type input "metroll m"
click at [164, 124] on span "[STREET_ADDRESS]" at bounding box center [131, 120] width 65 height 11
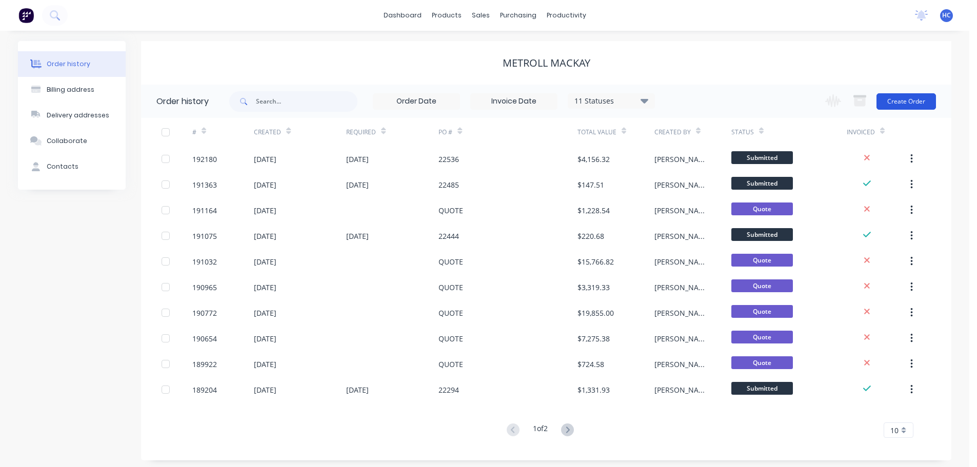
click at [888, 102] on button "Create Order" at bounding box center [905, 101] width 59 height 16
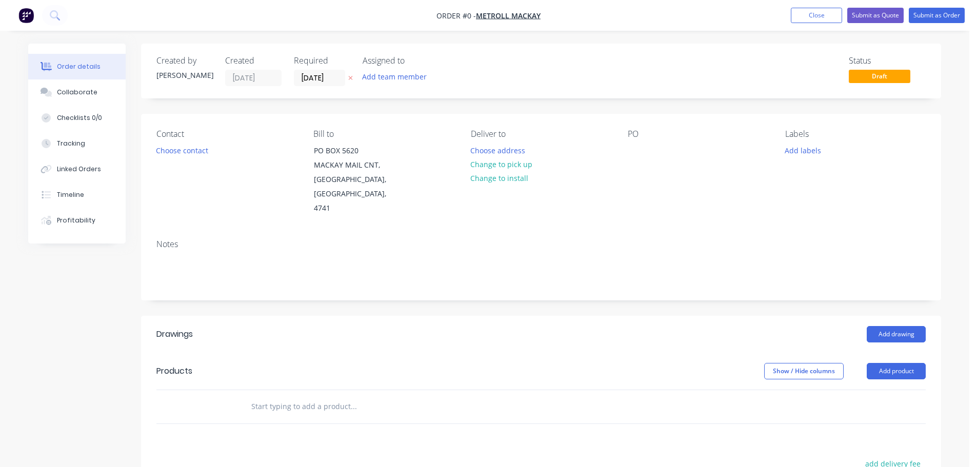
click at [348, 77] on icon at bounding box center [350, 78] width 5 height 6
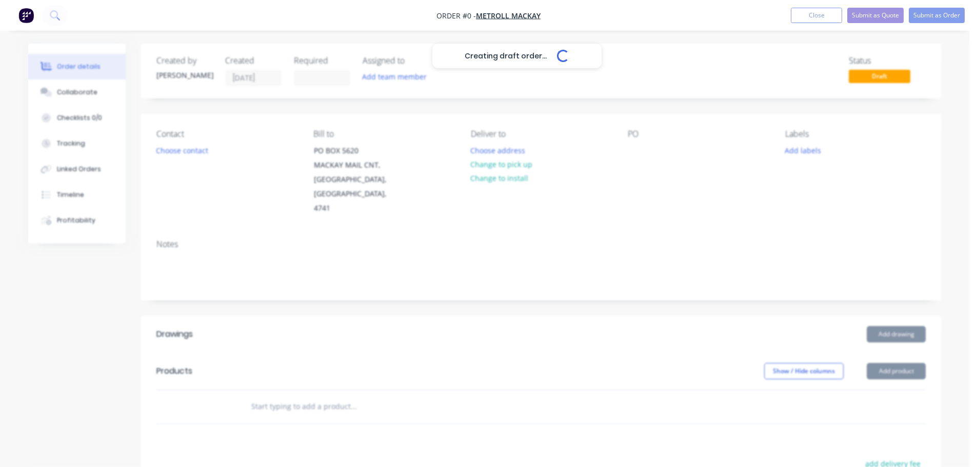
click at [631, 153] on div "Creating draft order... Loading..." at bounding box center [516, 277] width 977 height 467
click at [638, 157] on div "Creating draft order... Loading..." at bounding box center [516, 277] width 977 height 467
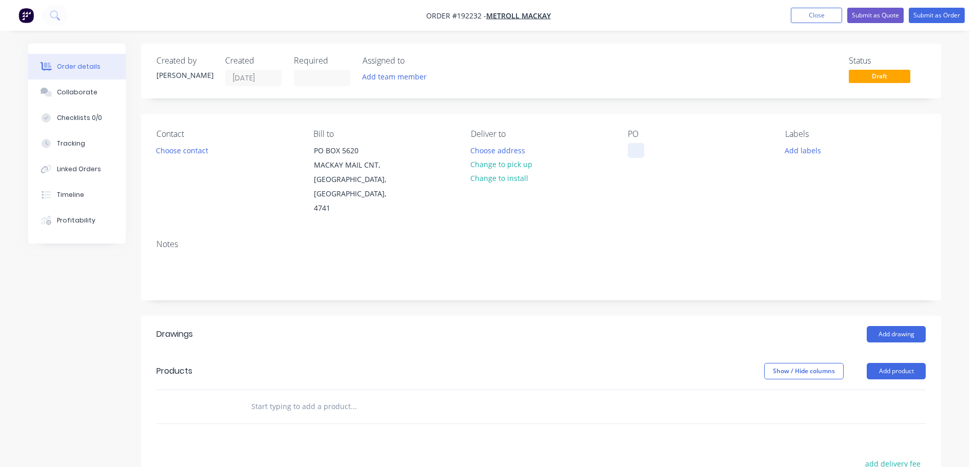
click at [631, 157] on div at bounding box center [635, 150] width 16 height 15
click at [560, 316] on header "Drawings Add drawing" at bounding box center [541, 334] width 800 height 37
click at [654, 353] on header "Products Show / Hide columns Add product" at bounding box center [541, 371] width 800 height 37
click at [892, 363] on button "Add product" at bounding box center [895, 371] width 59 height 16
click at [880, 410] on div "Basic product" at bounding box center [876, 417] width 79 height 15
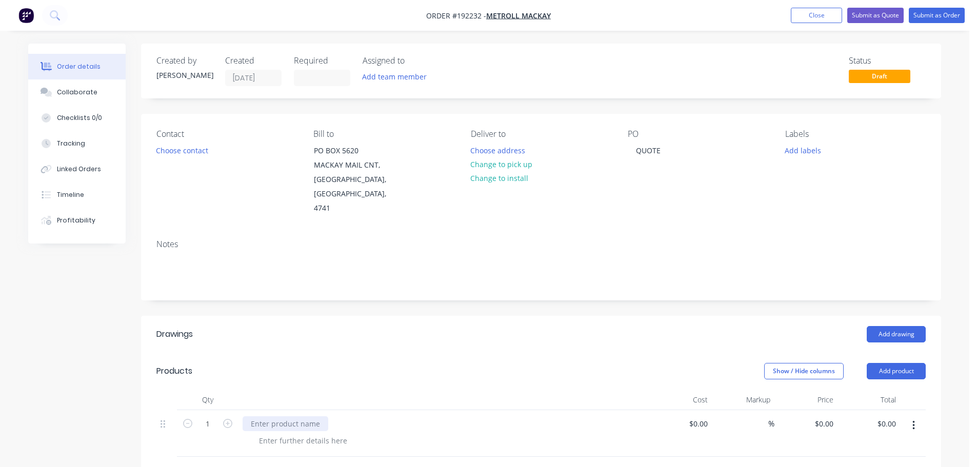
drag, startPoint x: 279, startPoint y: 411, endPoint x: 281, endPoint y: 417, distance: 6.7
click at [279, 416] on div at bounding box center [285, 423] width 86 height 15
click at [299, 433] on div at bounding box center [303, 440] width 105 height 15
click at [401, 337] on header "Drawings Add drawing" at bounding box center [541, 334] width 800 height 37
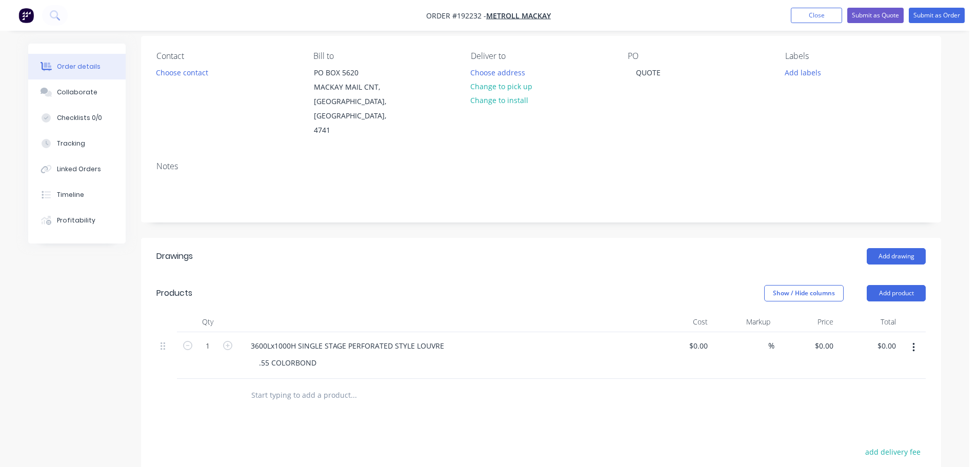
scroll to position [103, 0]
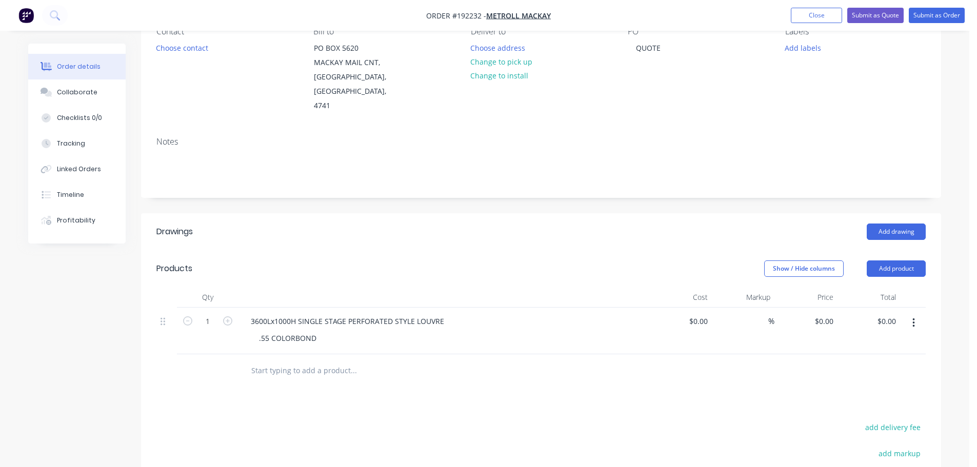
click at [915, 314] on button "button" at bounding box center [913, 323] width 24 height 18
click at [890, 342] on div "Duplicate" at bounding box center [876, 349] width 79 height 15
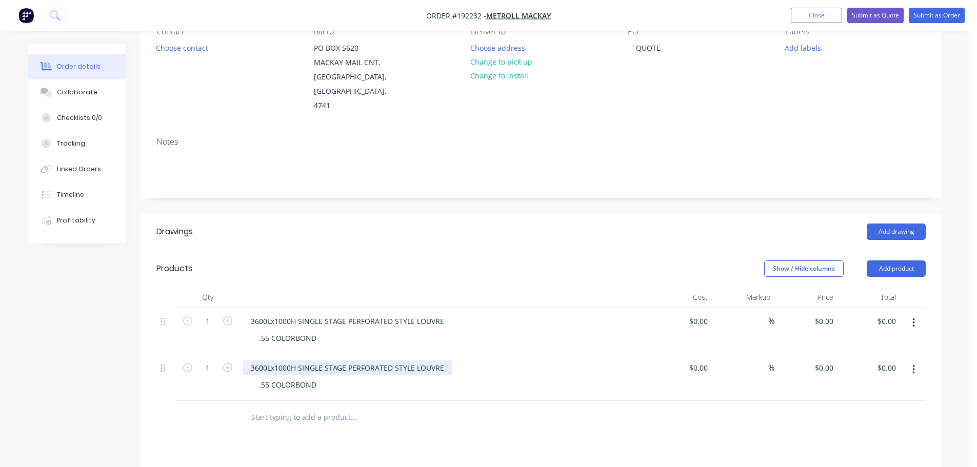
drag, startPoint x: 282, startPoint y: 353, endPoint x: 333, endPoint y: 354, distance: 50.2
click at [282, 360] on div "3600Lx1000H SINGLE STAGE PERFORATED STYLE LOUVRE" at bounding box center [347, 367] width 210 height 15
click at [324, 331] on div ".55 COLORBOND" at bounding box center [448, 338] width 394 height 15
click at [320, 331] on div ".55 COLORBOND" at bounding box center [288, 338] width 74 height 15
click at [315, 377] on div ".55 COLORBOND" at bounding box center [288, 384] width 74 height 15
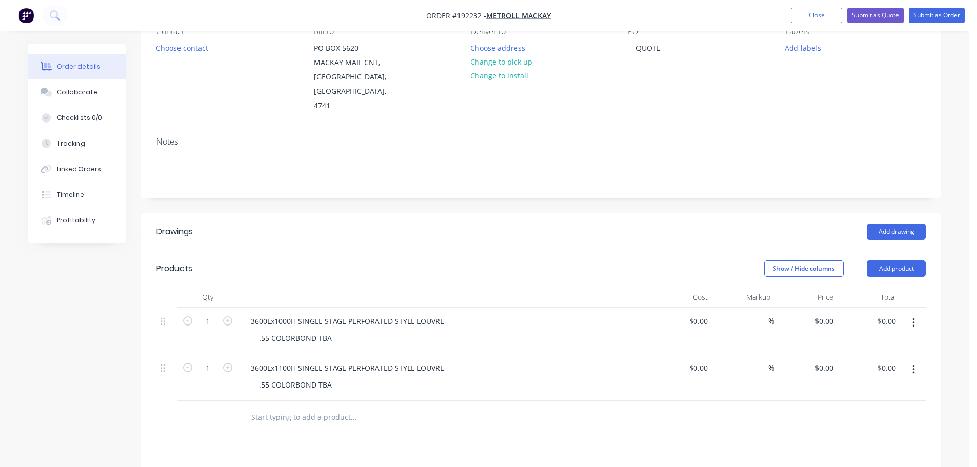
click at [429, 260] on div "Show / Hide columns Add product" at bounding box center [622, 268] width 605 height 16
click at [227, 316] on icon "button" at bounding box center [227, 320] width 9 height 9
type input "2"
click at [352, 268] on header "Products Show / Hide columns Add product" at bounding box center [541, 268] width 800 height 37
click at [825, 314] on div "$0.00 $0.00" at bounding box center [826, 321] width 24 height 15
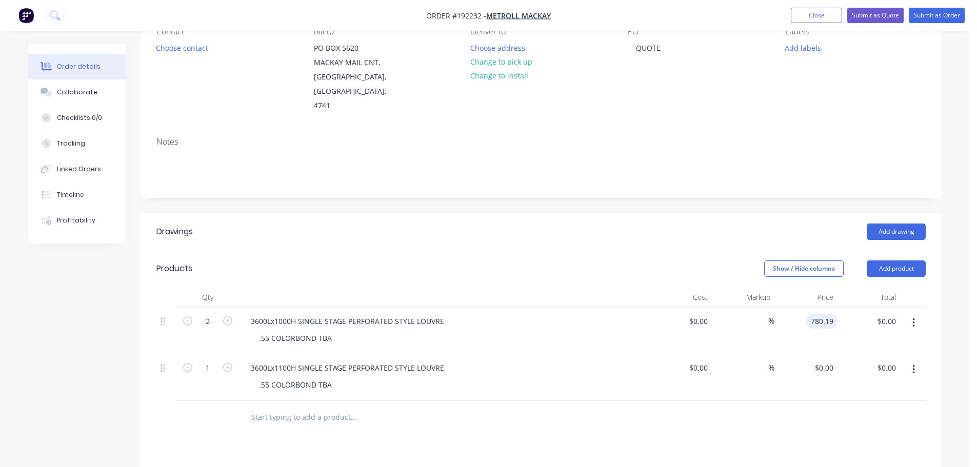
type input "$780.19"
type input "$1,560.38"
click at [564, 250] on header "Products Show / Hide columns Add product" at bounding box center [541, 268] width 800 height 37
click at [824, 360] on div "0 $0.00" at bounding box center [823, 367] width 28 height 15
click at [655, 261] on div "Show / Hide columns Add product" at bounding box center [622, 268] width 605 height 16
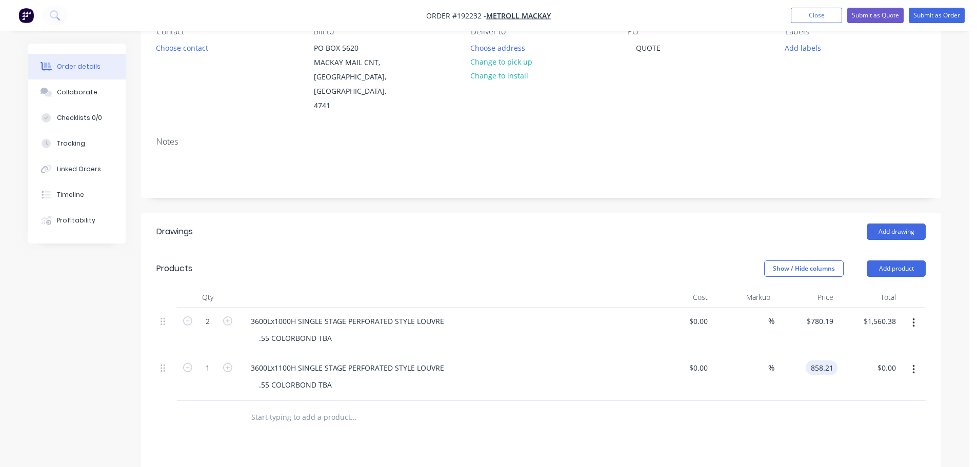
type input "$858.21"
click at [586, 260] on div "Show / Hide columns Add product" at bounding box center [622, 268] width 605 height 16
click at [631, 260] on div "Show / Hide columns Add product" at bounding box center [622, 268] width 605 height 16
click at [883, 260] on button "Add product" at bounding box center [895, 268] width 59 height 16
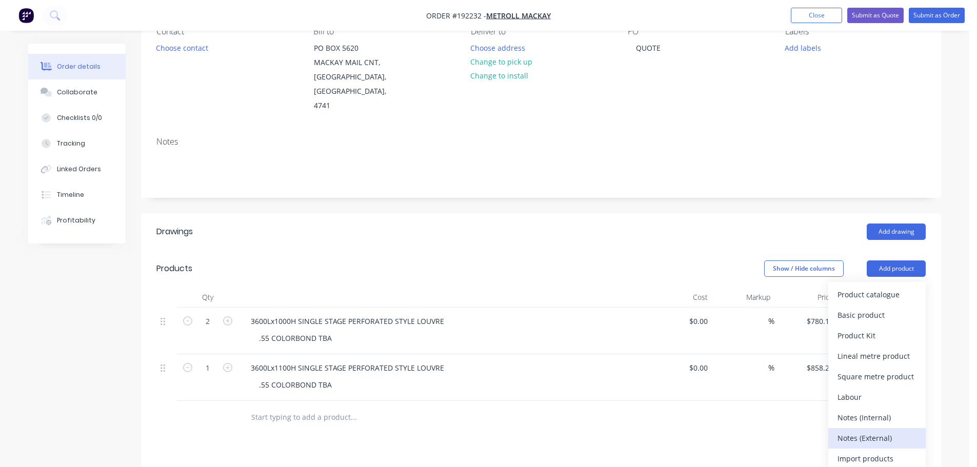
click at [859, 431] on div "Notes (External)" at bounding box center [876, 438] width 79 height 15
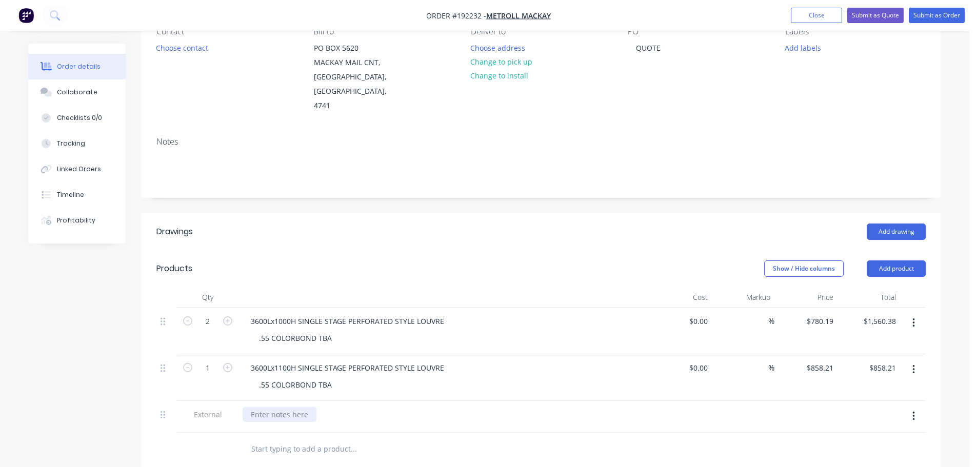
click at [290, 407] on div at bounding box center [279, 414] width 74 height 15
click at [484, 250] on header "Products Show / Hide columns Add product" at bounding box center [541, 268] width 800 height 37
click at [889, 260] on button "Add product" at bounding box center [895, 268] width 59 height 16
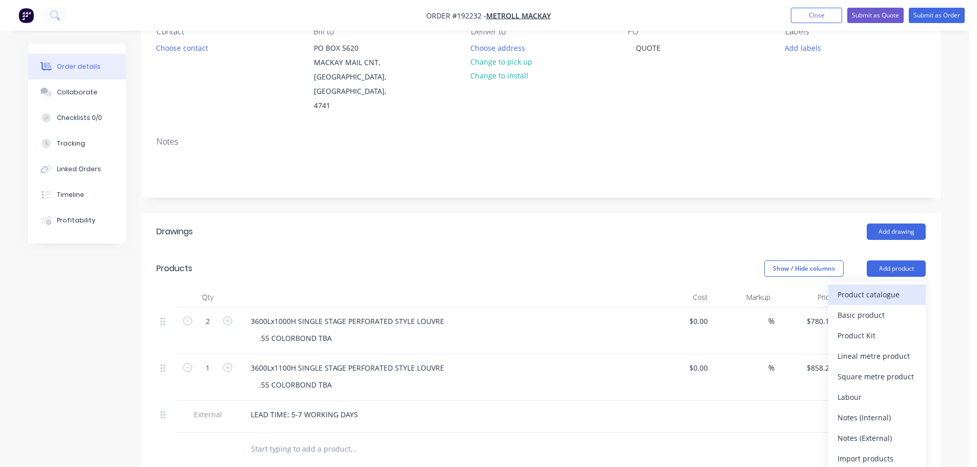
click at [875, 287] on div "Product catalogue" at bounding box center [876, 294] width 79 height 15
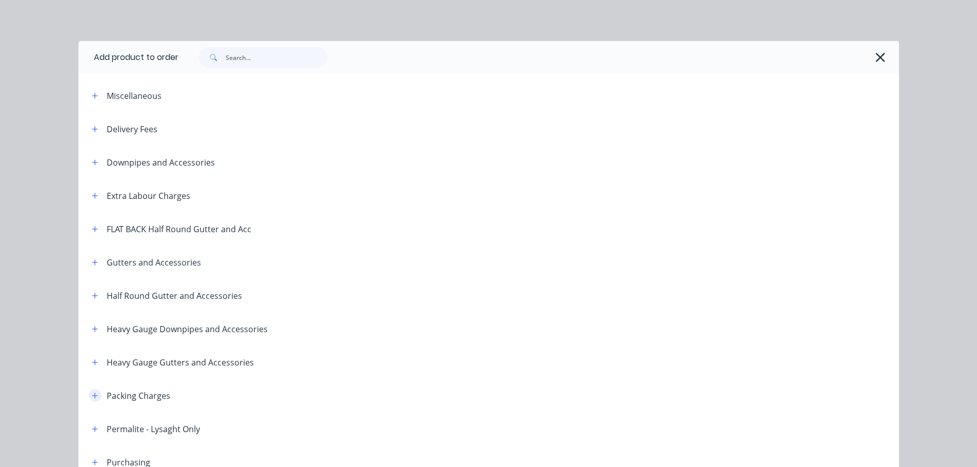
click at [93, 397] on icon "button" at bounding box center [95, 395] width 6 height 7
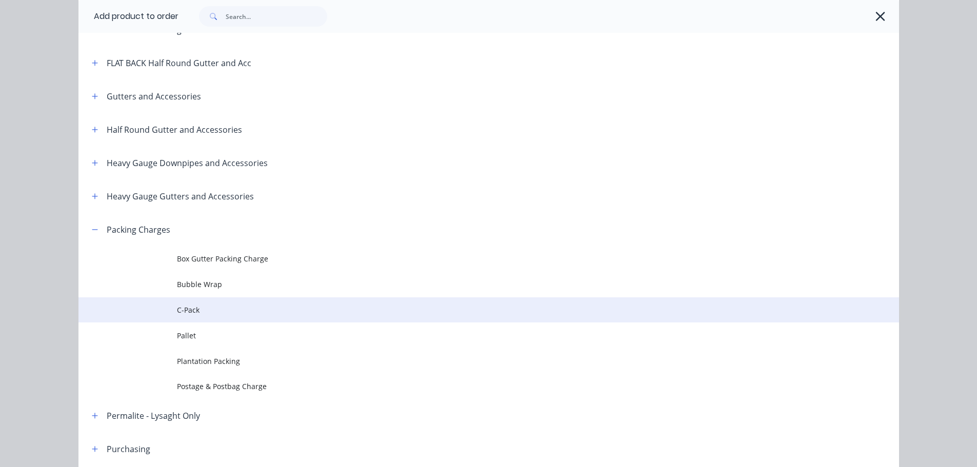
scroll to position [205, 0]
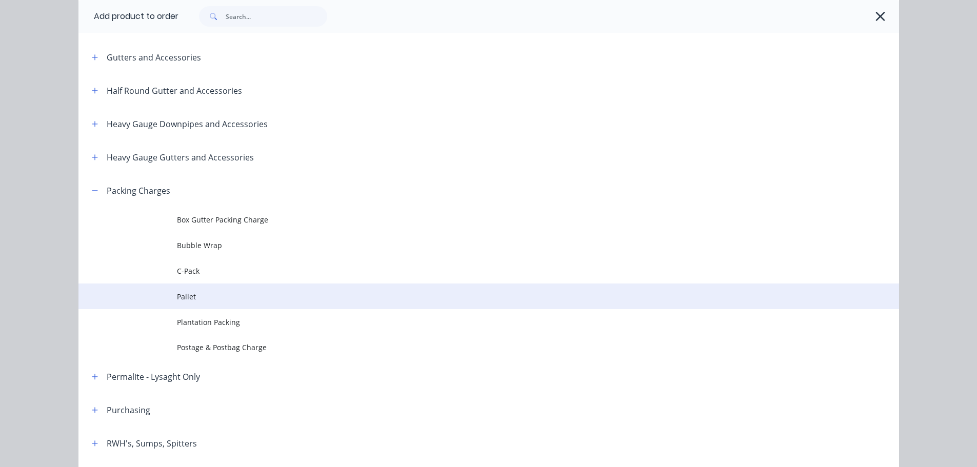
click at [225, 294] on span "Pallet" at bounding box center [465, 296] width 577 height 11
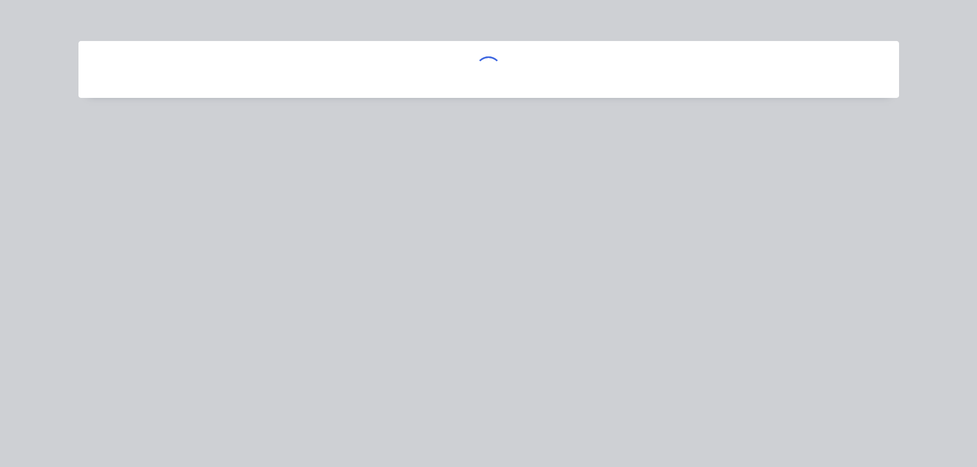
scroll to position [0, 0]
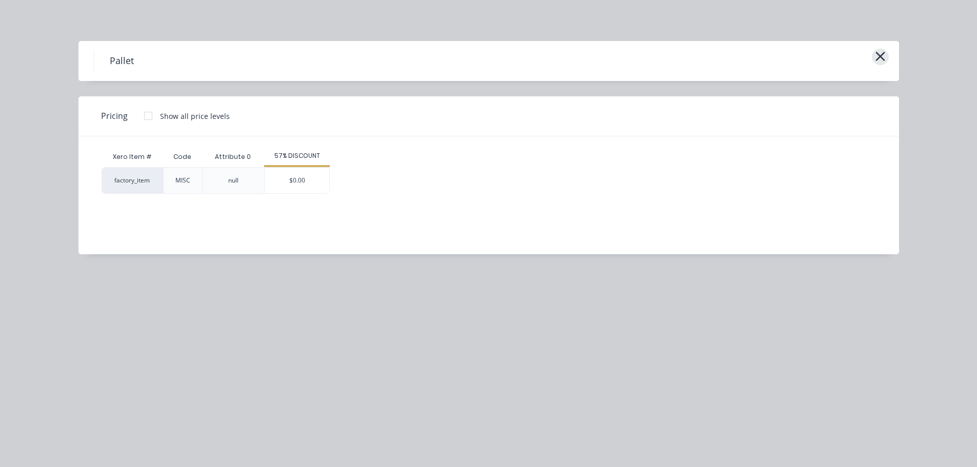
click at [878, 58] on icon "button" at bounding box center [879, 56] width 9 height 9
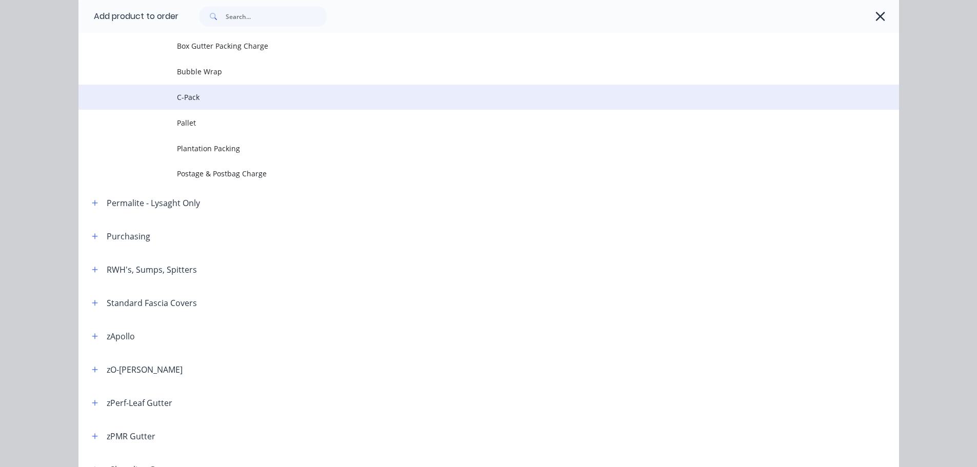
click at [255, 91] on td "C-Pack" at bounding box center [538, 98] width 722 height 26
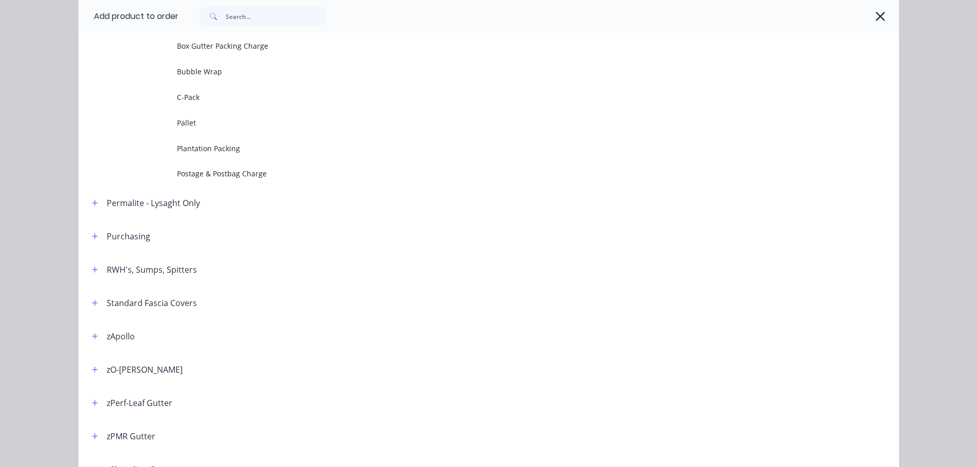
scroll to position [0, 0]
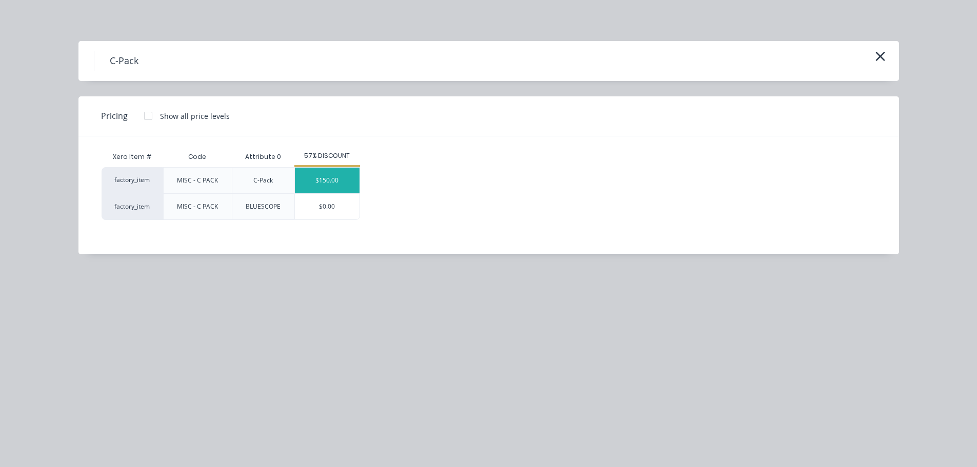
click at [327, 183] on div "$150.00" at bounding box center [327, 181] width 65 height 26
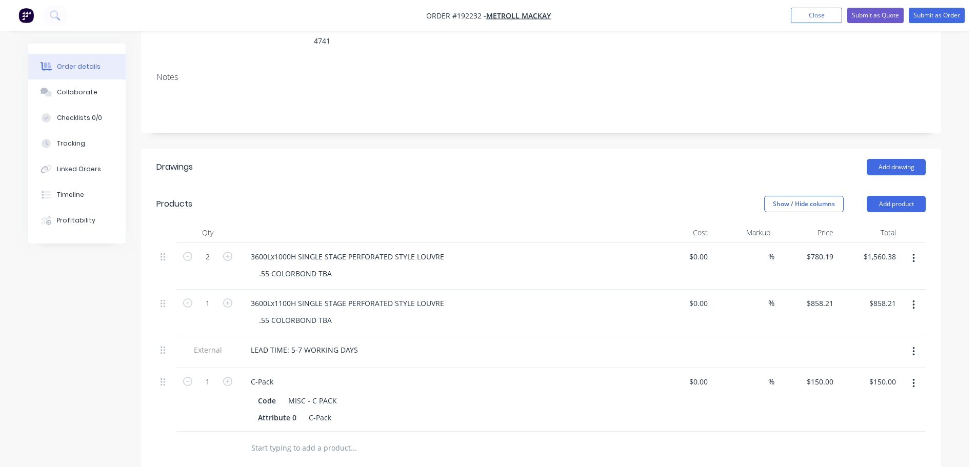
scroll to position [205, 0]
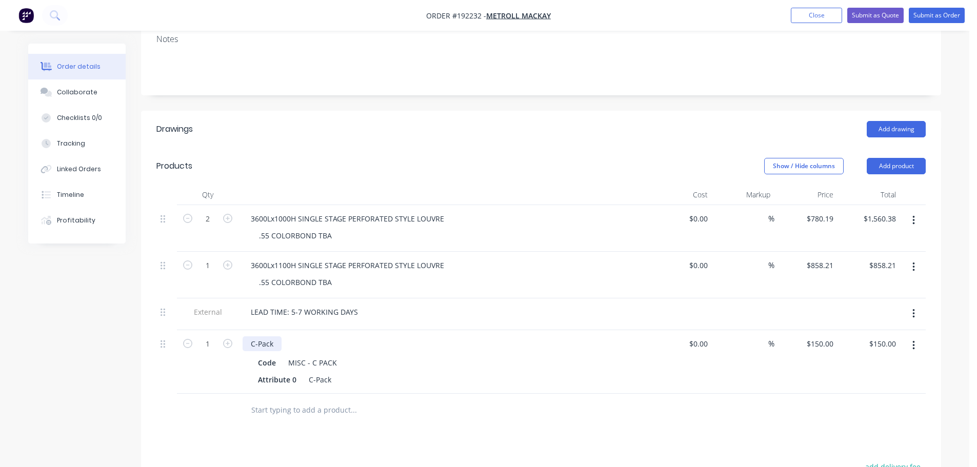
click at [251, 336] on div "C-Pack" at bounding box center [261, 343] width 39 height 15
click at [511, 148] on header "Products Show / Hide columns Add product" at bounding box center [541, 166] width 800 height 37
click at [825, 336] on input "150" at bounding box center [828, 343] width 17 height 15
drag, startPoint x: 163, startPoint y: 305, endPoint x: 159, endPoint y: 313, distance: 9.2
click at [160, 346] on div "2 3600Lx1000H SINGLE STAGE PERFORATED STYLE LOUVRE .55 COLORBOND TBA $0.00 $0.0…" at bounding box center [540, 299] width 769 height 189
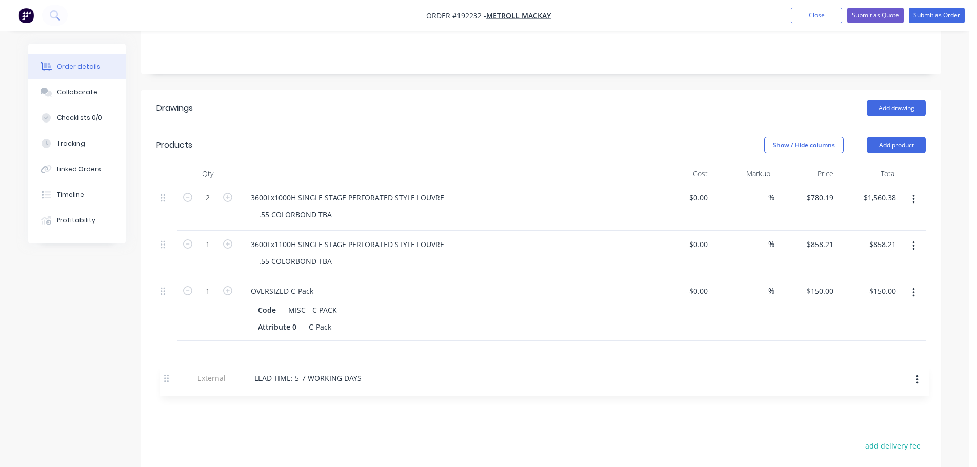
drag, startPoint x: 163, startPoint y: 294, endPoint x: 166, endPoint y: 350, distance: 56.5
click at [166, 350] on div "2 3600Lx1000H SINGLE STAGE PERFORATED STYLE LOUVRE .55 COLORBOND TBA $0.00 $0.0…" at bounding box center [540, 278] width 769 height 189
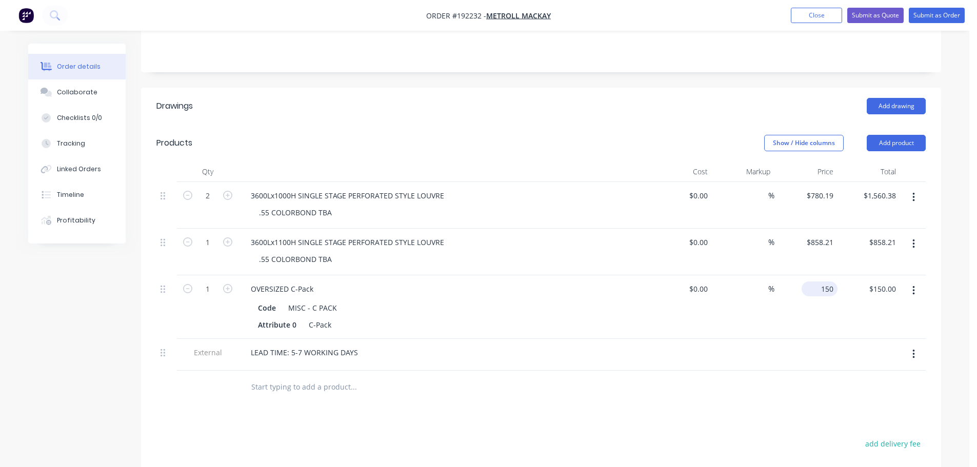
click at [828, 281] on input "150" at bounding box center [821, 288] width 32 height 15
type input "$200.00"
click at [584, 135] on div "Show / Hide columns Add product" at bounding box center [622, 143] width 605 height 16
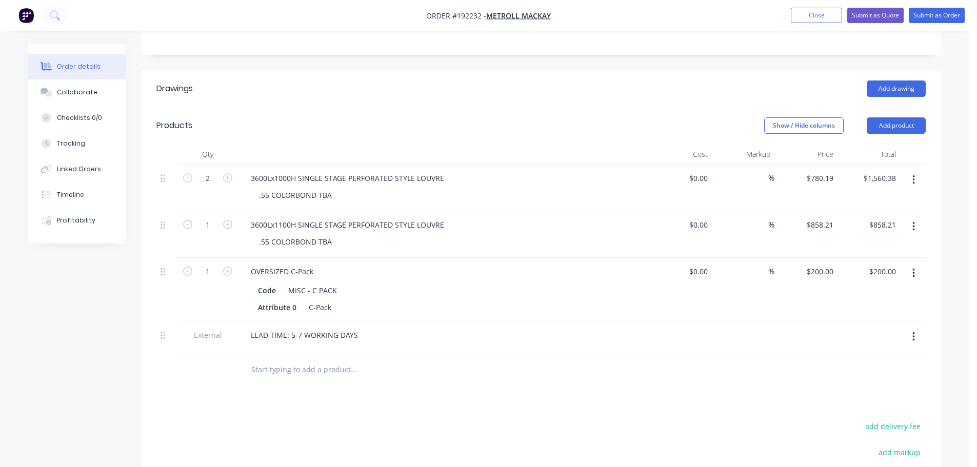
scroll to position [207, 0]
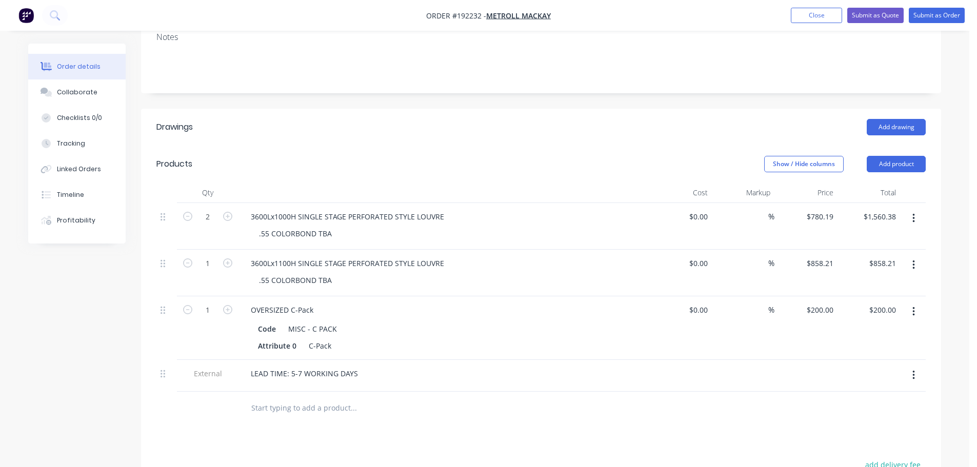
click at [721, 146] on header "Products Show / Hide columns Add product" at bounding box center [541, 164] width 800 height 37
click at [887, 15] on button "Submit as Quote" at bounding box center [875, 15] width 56 height 15
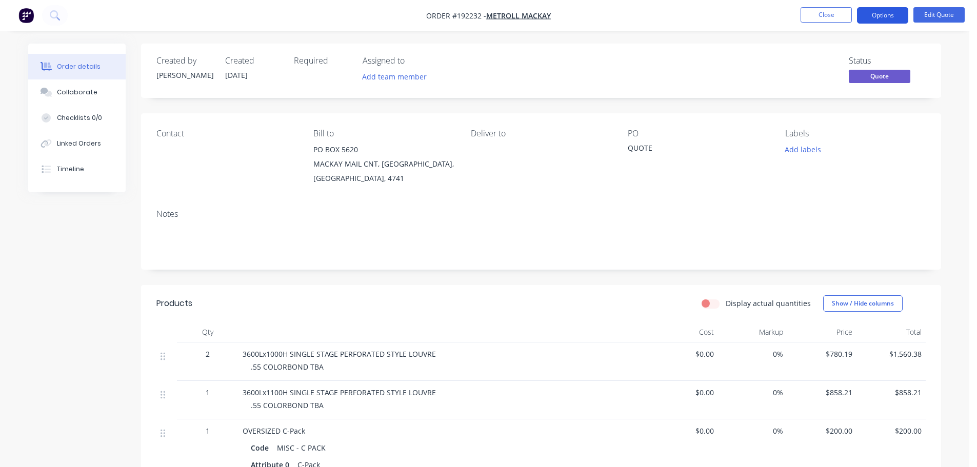
click at [892, 20] on button "Options" at bounding box center [882, 15] width 51 height 16
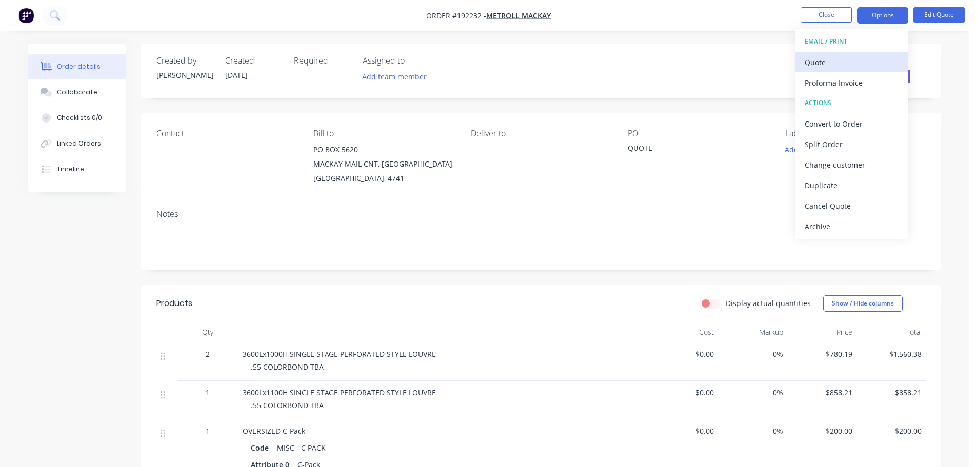
click at [852, 59] on div "Quote" at bounding box center [851, 62] width 94 height 15
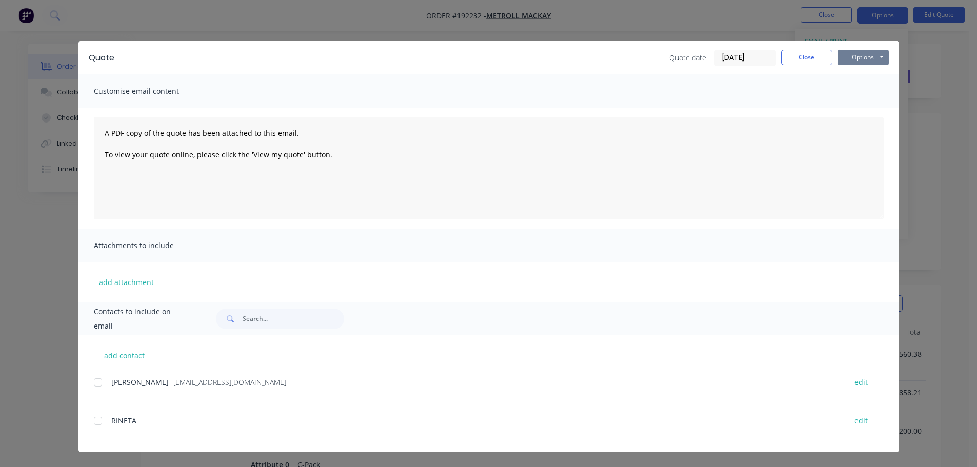
click at [860, 60] on button "Options" at bounding box center [862, 57] width 51 height 15
click at [862, 88] on button "Print" at bounding box center [870, 92] width 66 height 17
click at [829, 56] on button "Close" at bounding box center [806, 57] width 51 height 15
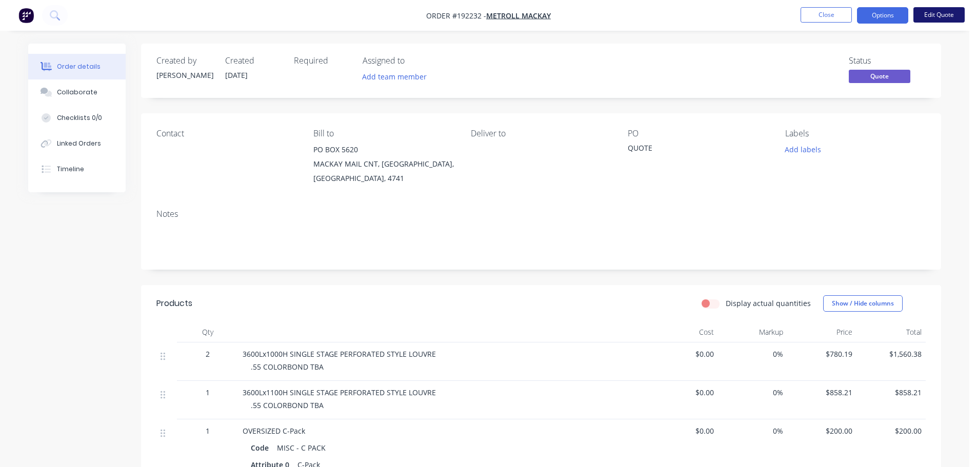
click at [939, 15] on button "Edit Quote" at bounding box center [938, 14] width 51 height 15
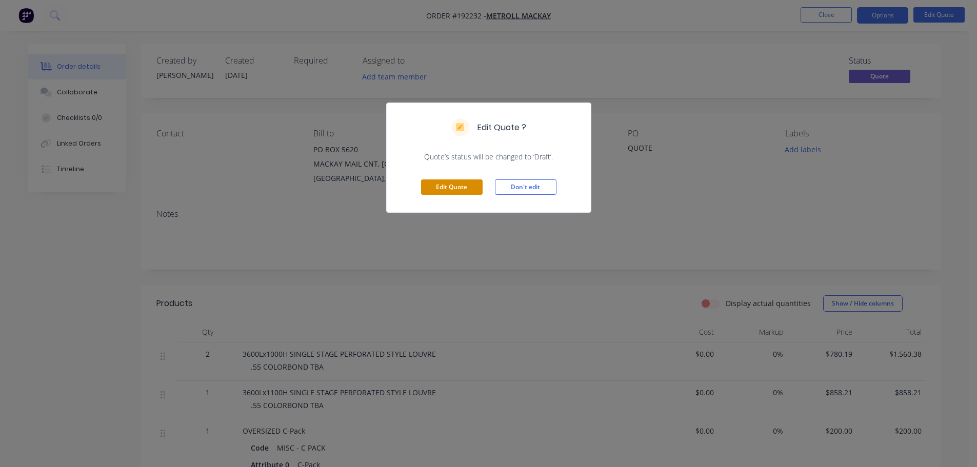
click at [465, 182] on button "Edit Quote" at bounding box center [452, 186] width 62 height 15
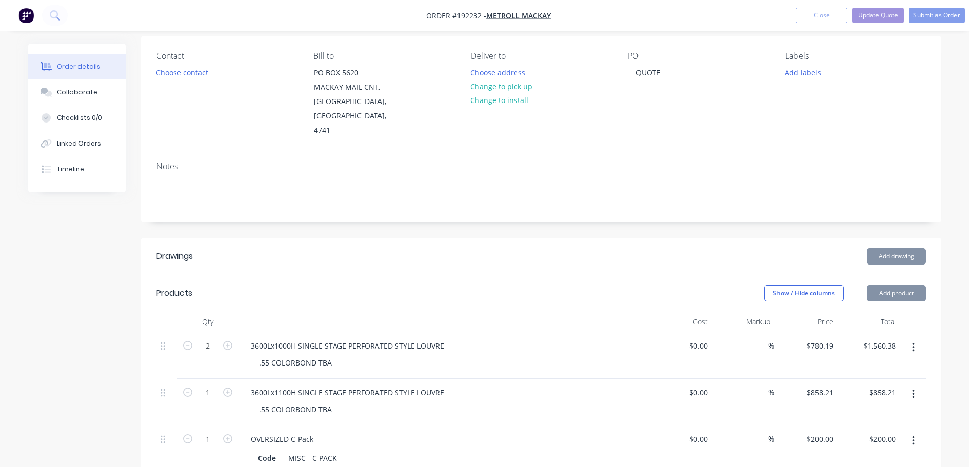
scroll to position [103, 0]
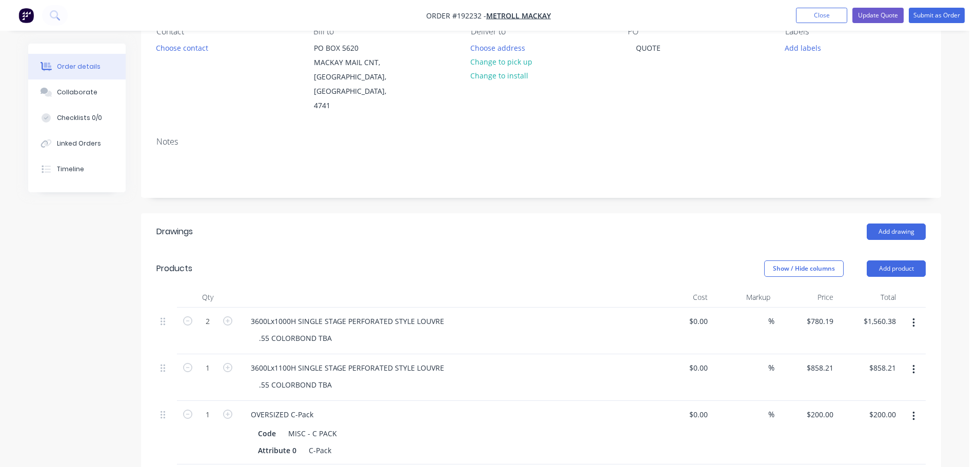
click at [914, 411] on icon "button" at bounding box center [913, 416] width 3 height 11
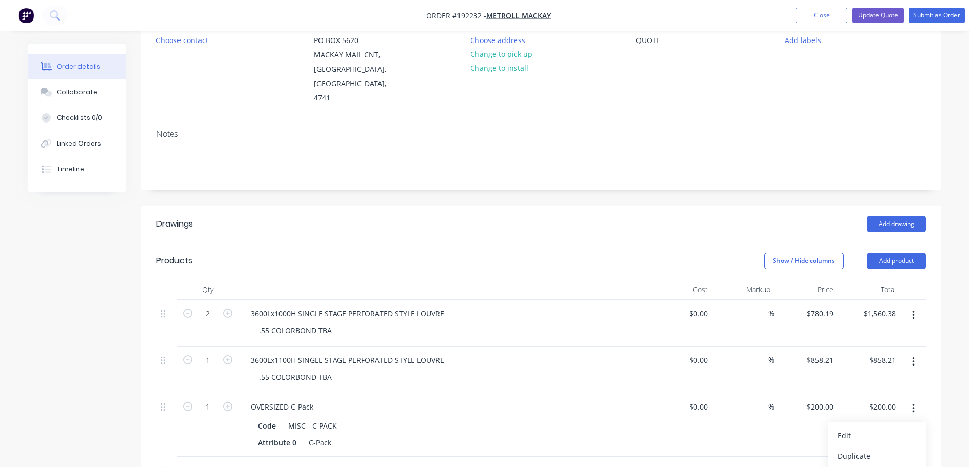
scroll to position [205, 0]
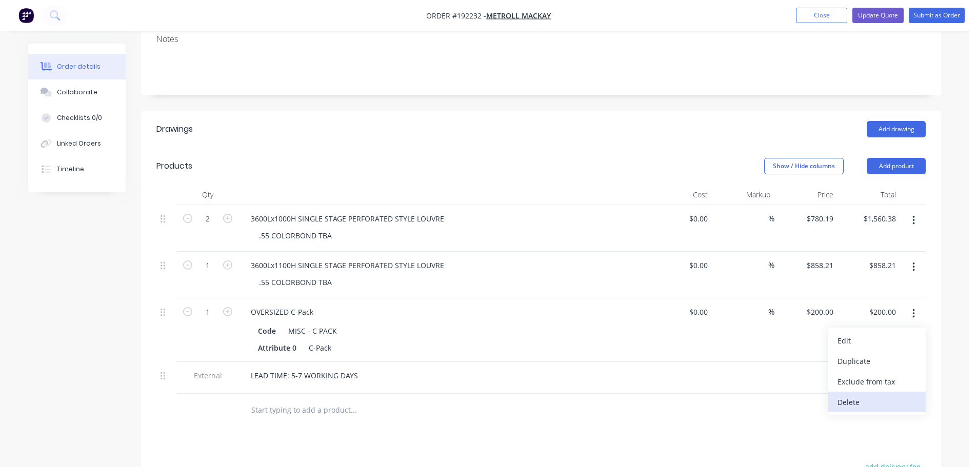
click at [856, 395] on div "Delete" at bounding box center [876, 402] width 79 height 15
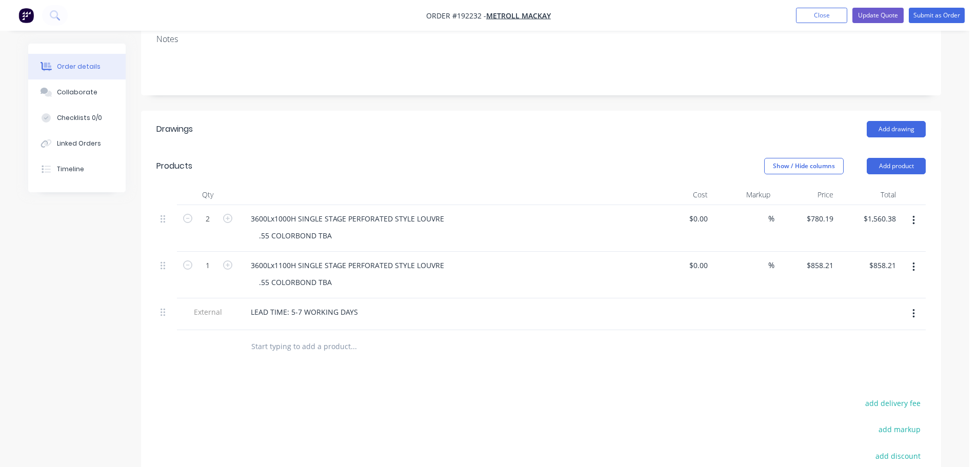
click at [605, 148] on header "Products Show / Hide columns Add product" at bounding box center [541, 166] width 800 height 37
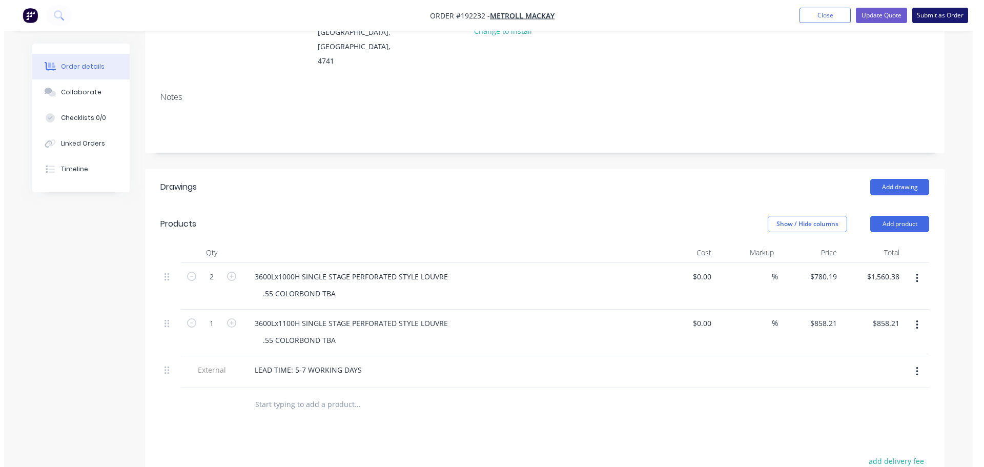
scroll to position [0, 0]
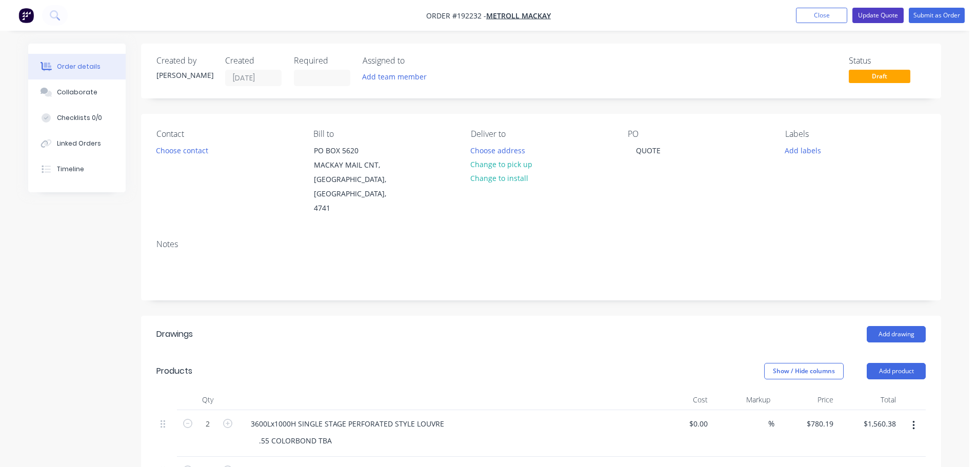
click at [876, 12] on button "Update Quote" at bounding box center [877, 15] width 51 height 15
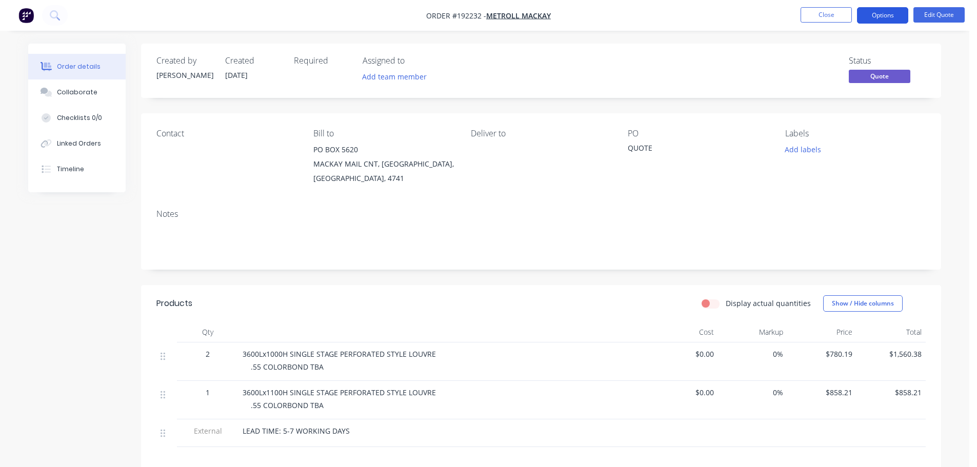
click at [870, 22] on button "Options" at bounding box center [882, 15] width 51 height 16
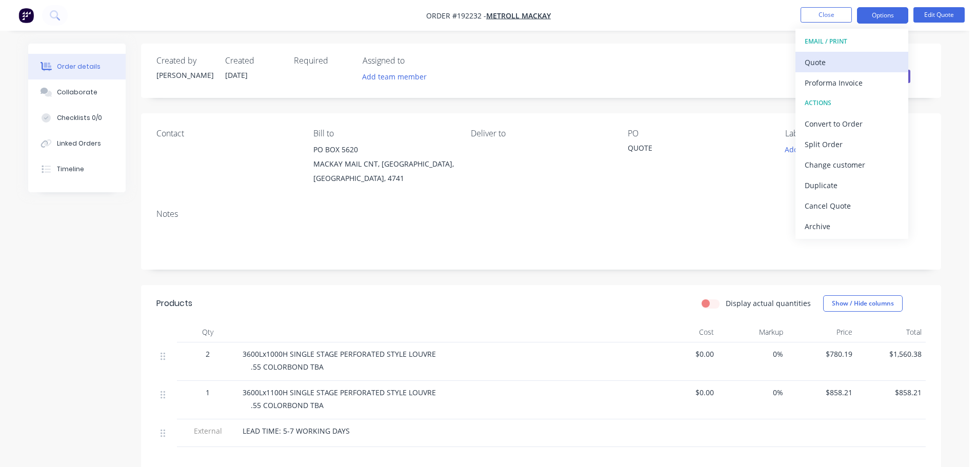
click at [836, 60] on div "Quote" at bounding box center [851, 62] width 94 height 15
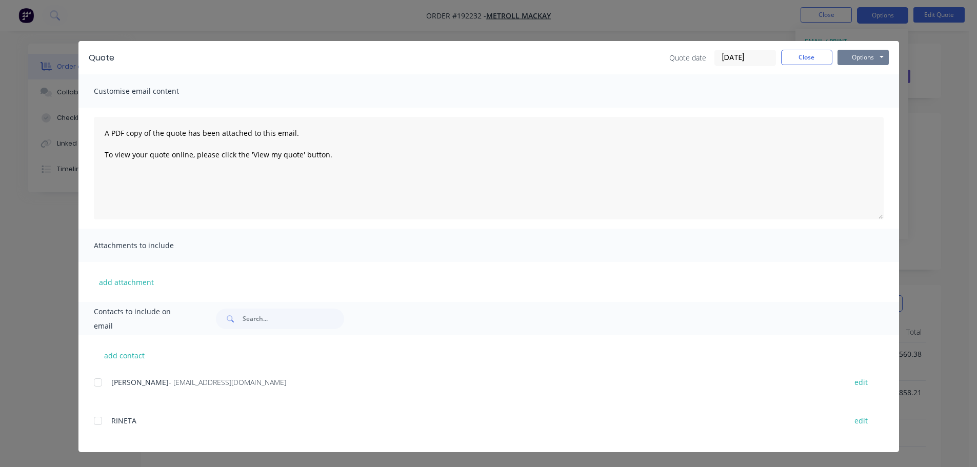
click at [873, 59] on button "Options" at bounding box center [862, 57] width 51 height 15
click at [861, 88] on button "Print" at bounding box center [870, 92] width 66 height 17
click at [797, 59] on button "Close" at bounding box center [806, 57] width 51 height 15
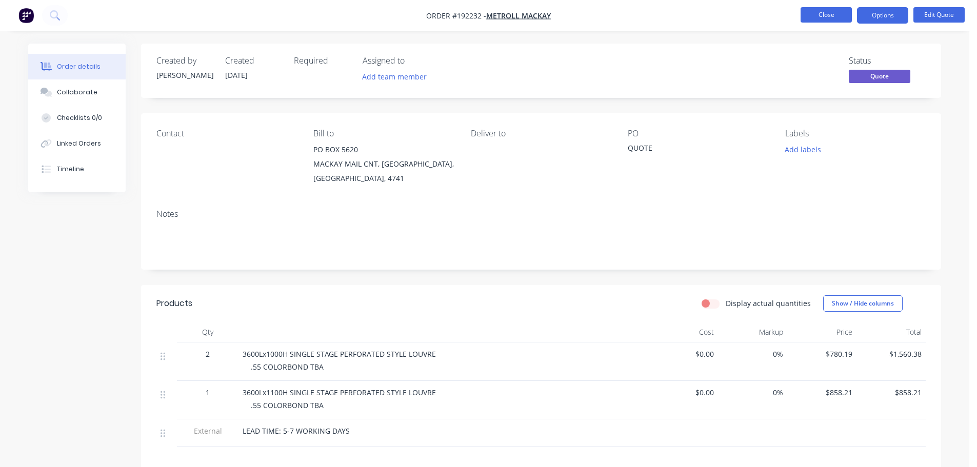
click at [825, 18] on button "Close" at bounding box center [825, 14] width 51 height 15
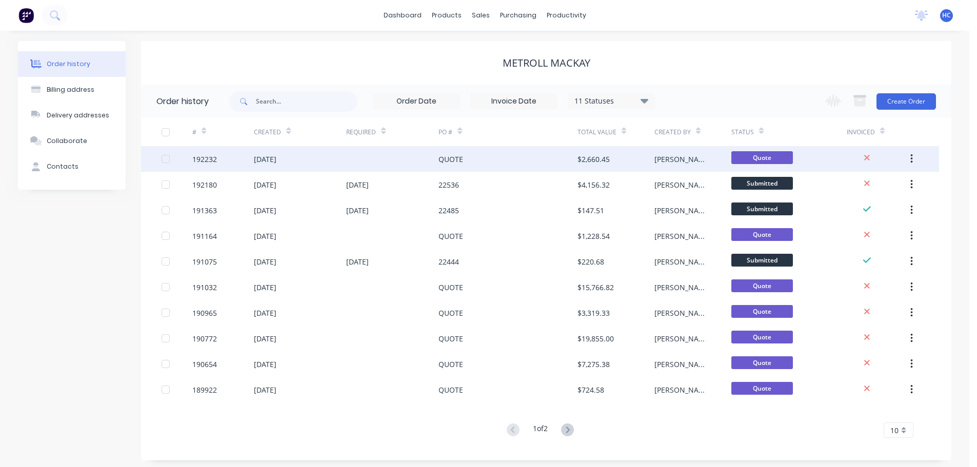
click at [479, 167] on div "QUOTE" at bounding box center [507, 159] width 138 height 26
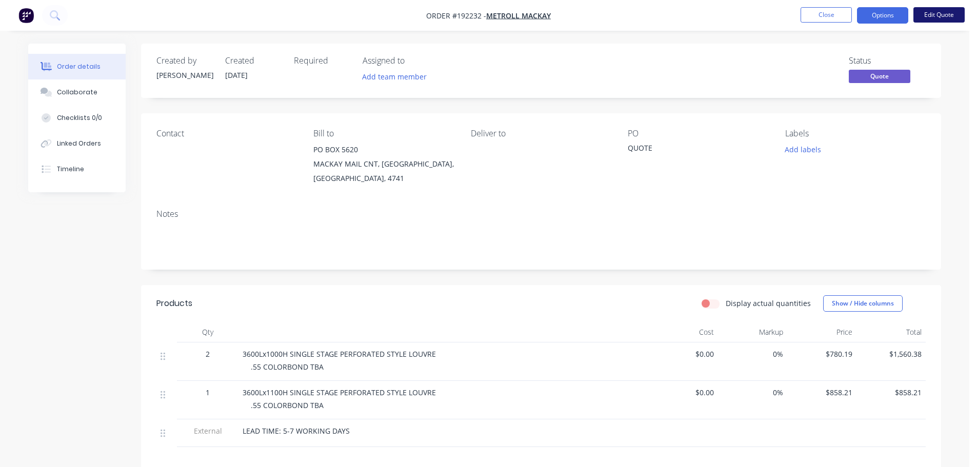
click at [944, 15] on button "Edit Quote" at bounding box center [938, 14] width 51 height 15
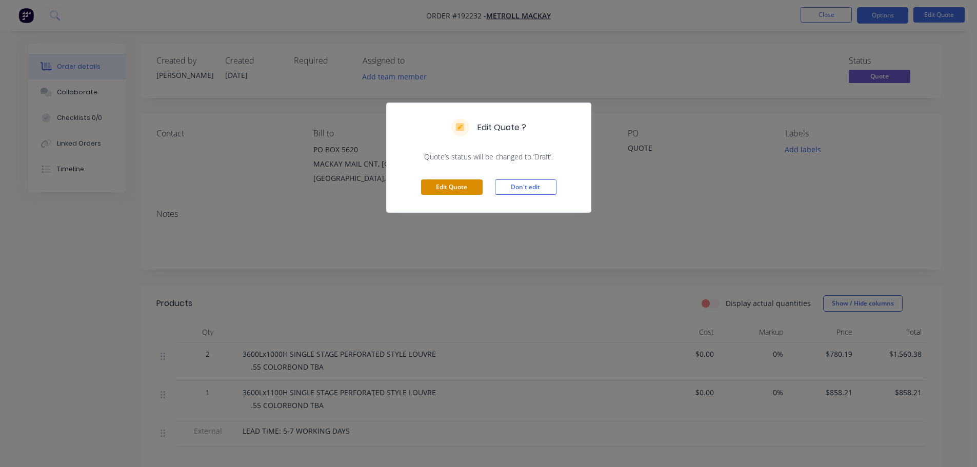
click at [453, 187] on button "Edit Quote" at bounding box center [452, 186] width 62 height 15
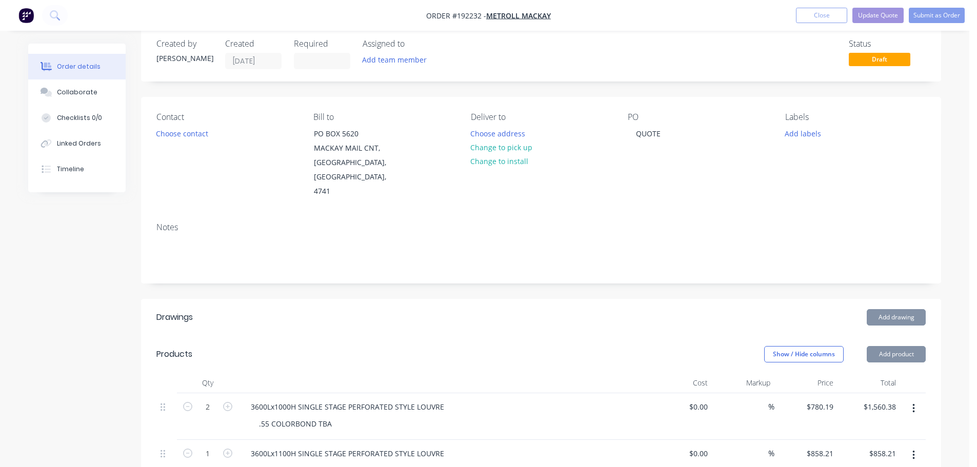
scroll to position [103, 0]
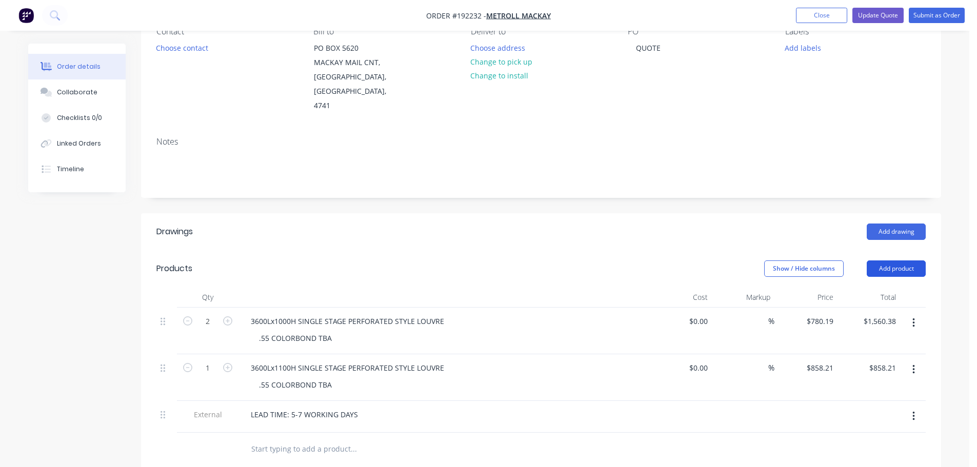
click at [894, 260] on button "Add product" at bounding box center [895, 268] width 59 height 16
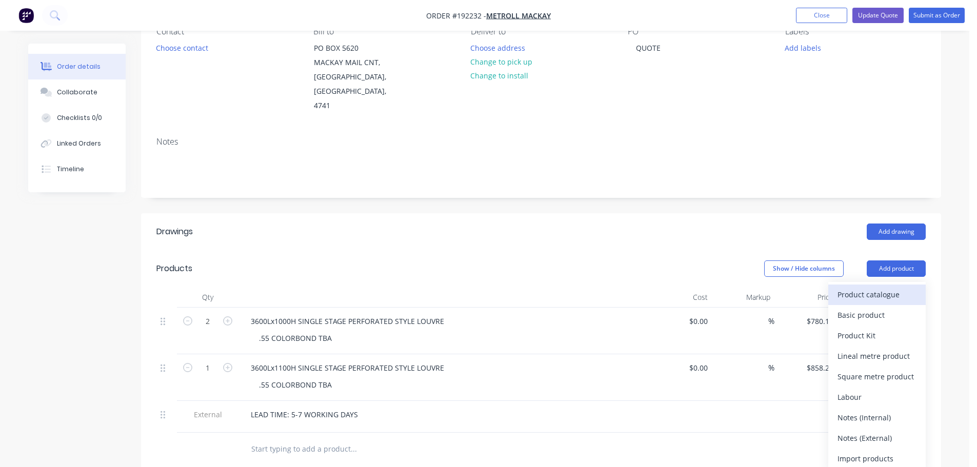
click at [871, 287] on div "Product catalogue" at bounding box center [876, 294] width 79 height 15
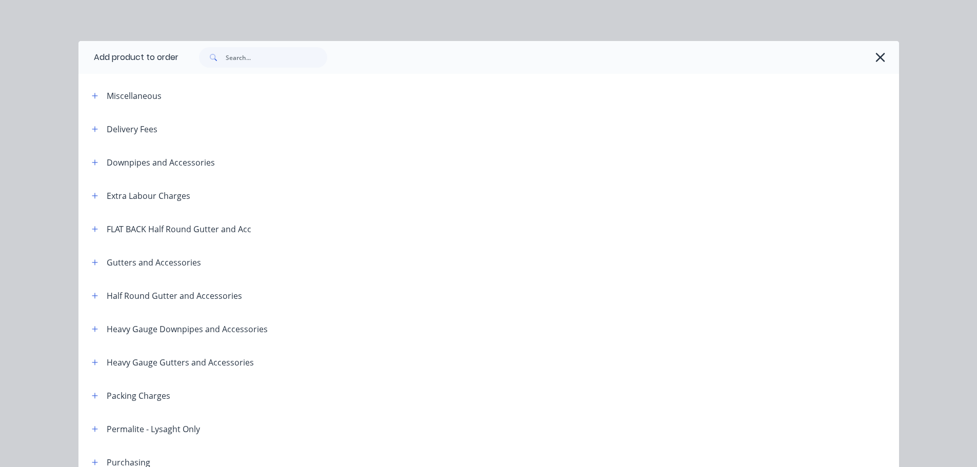
drag, startPoint x: 89, startPoint y: 395, endPoint x: 108, endPoint y: 393, distance: 18.6
click at [92, 395] on icon "button" at bounding box center [95, 395] width 6 height 7
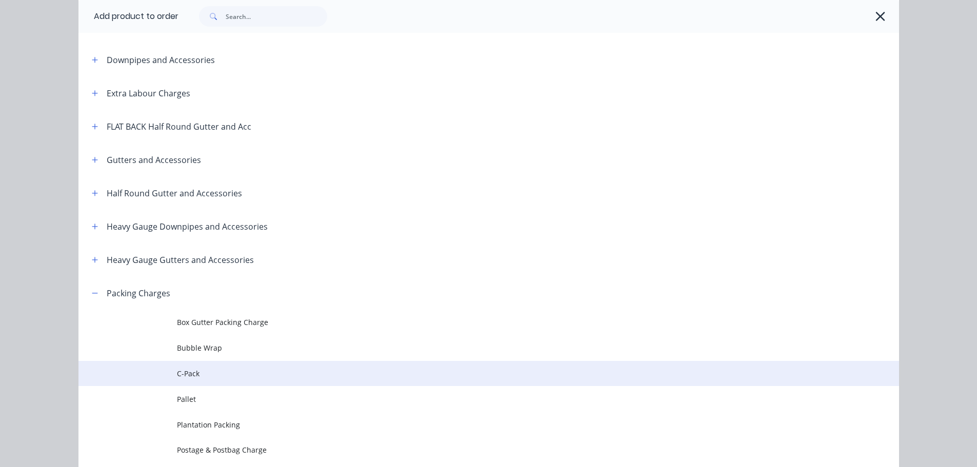
click at [231, 369] on span "C-Pack" at bounding box center [465, 373] width 577 height 11
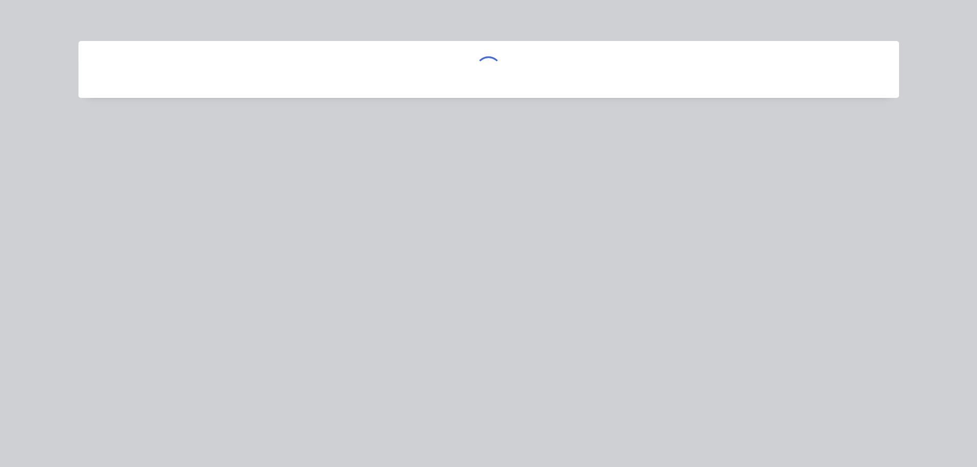
scroll to position [0, 0]
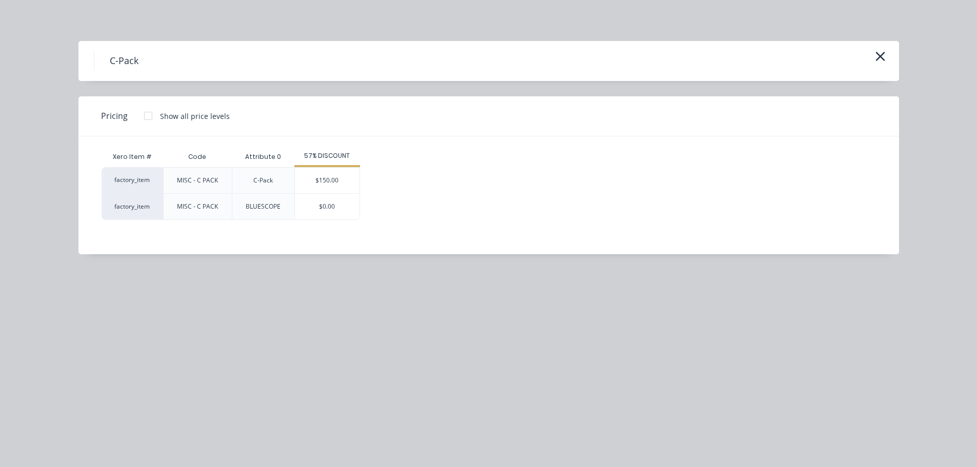
drag, startPoint x: 335, startPoint y: 181, endPoint x: 309, endPoint y: 211, distance: 40.0
click at [335, 180] on div "$150.00" at bounding box center [327, 181] width 65 height 26
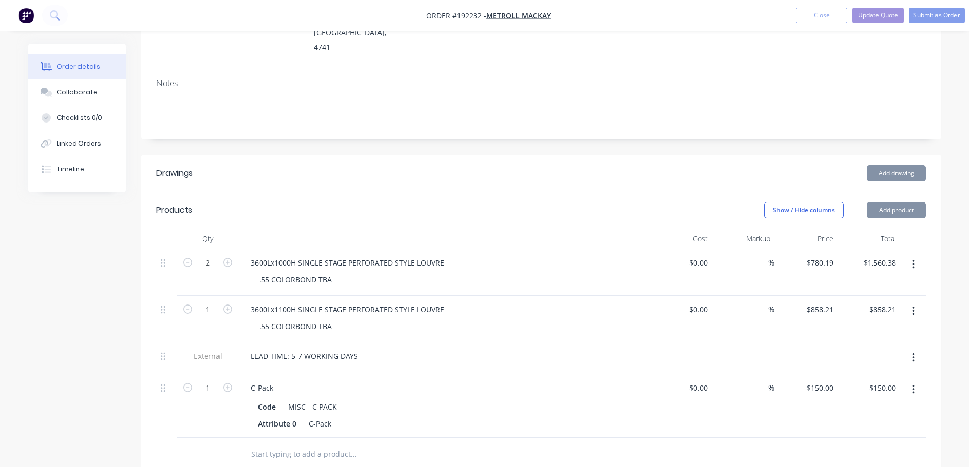
scroll to position [308, 0]
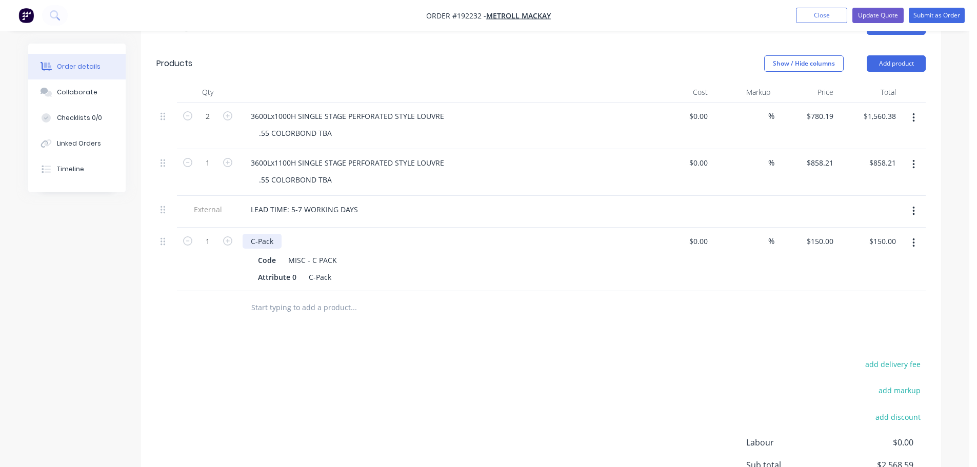
click at [253, 234] on div "C-Pack" at bounding box center [261, 241] width 39 height 15
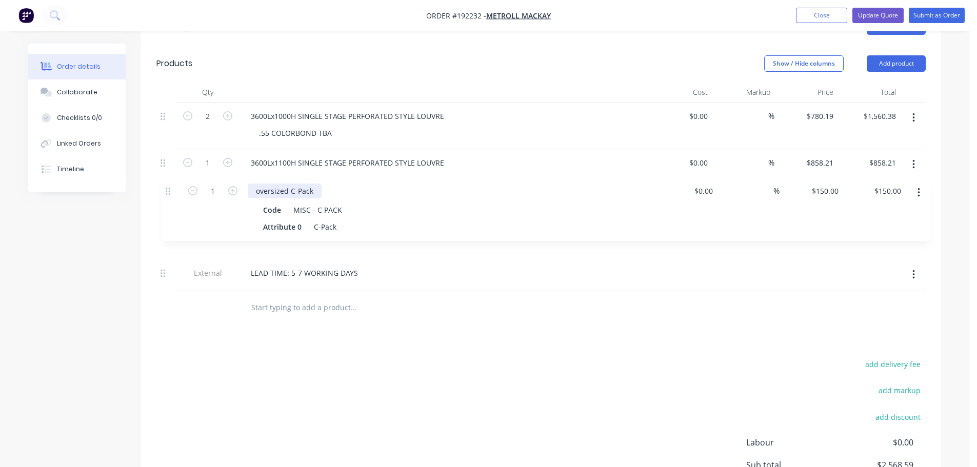
drag, startPoint x: 166, startPoint y: 227, endPoint x: 171, endPoint y: 186, distance: 41.3
click at [171, 186] on div "2 3600Lx1000H SINGLE STAGE PERFORATED STYLE LOUVRE .55 COLORBOND TBA $0.00 $0.0…" at bounding box center [540, 197] width 769 height 189
click at [278, 202] on div "oversized C-Pack" at bounding box center [279, 209] width 74 height 15
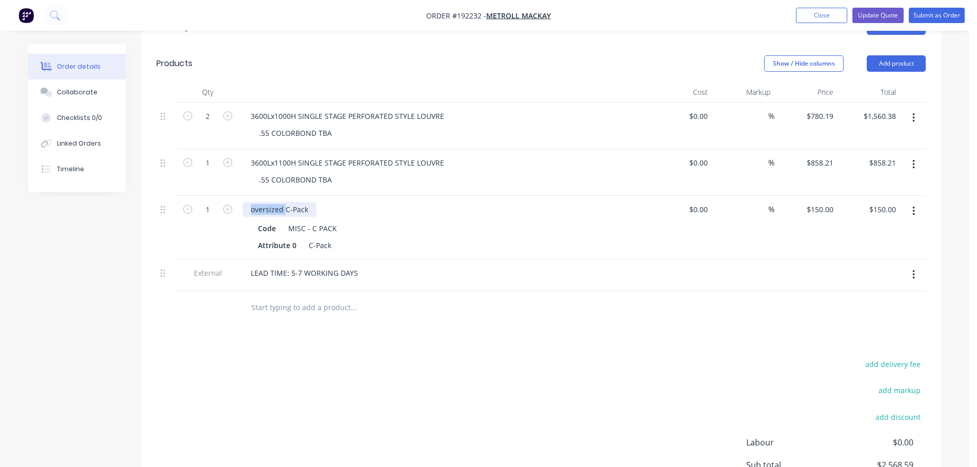
click at [278, 202] on div "oversized C-Pack" at bounding box center [279, 209] width 74 height 15
click at [826, 202] on input "150" at bounding box center [821, 209] width 32 height 15
type input "$300.00"
click at [786, 172] on div "$858.21 $858.21" at bounding box center [805, 172] width 63 height 47
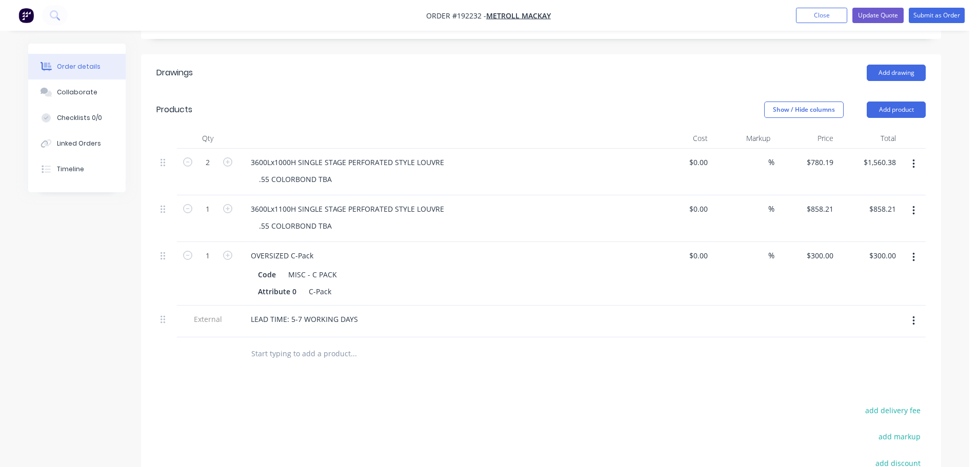
scroll to position [205, 0]
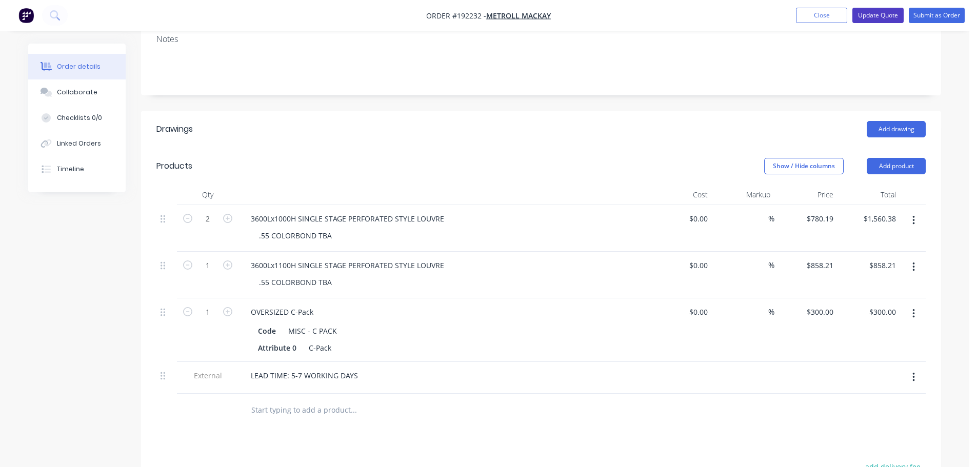
click at [891, 11] on button "Update Quote" at bounding box center [877, 15] width 51 height 15
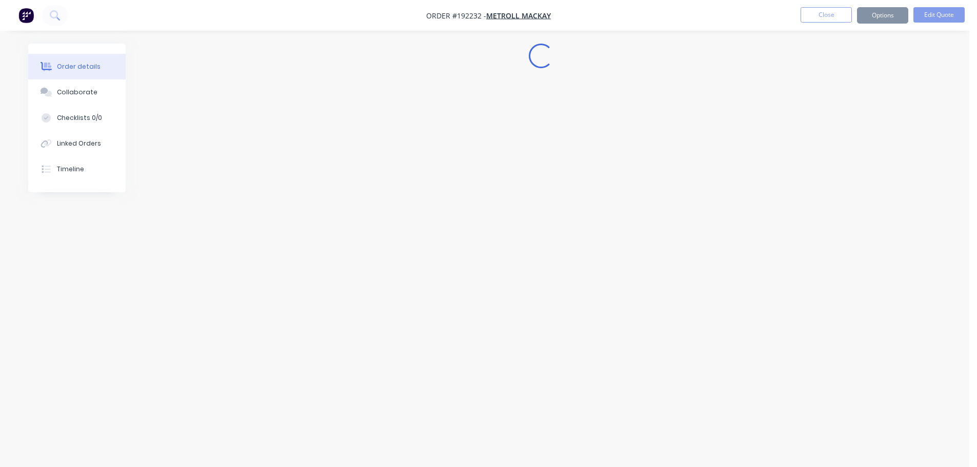
scroll to position [0, 0]
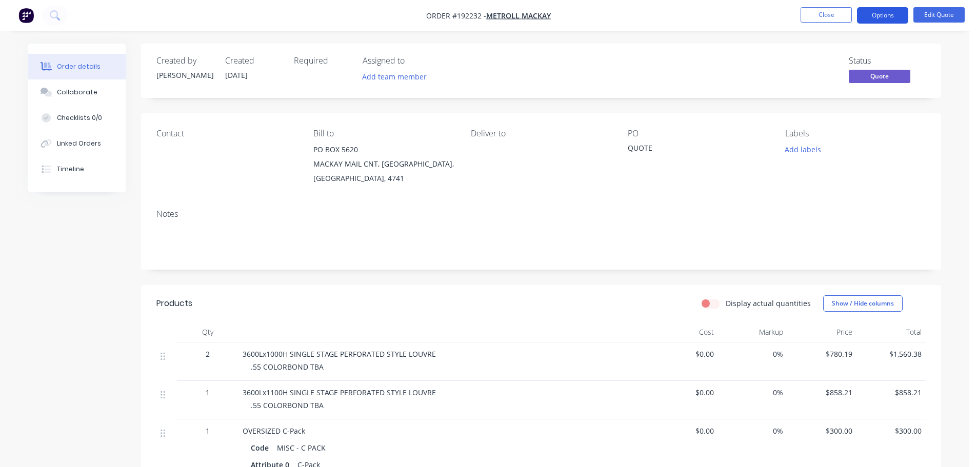
click at [896, 20] on button "Options" at bounding box center [882, 15] width 51 height 16
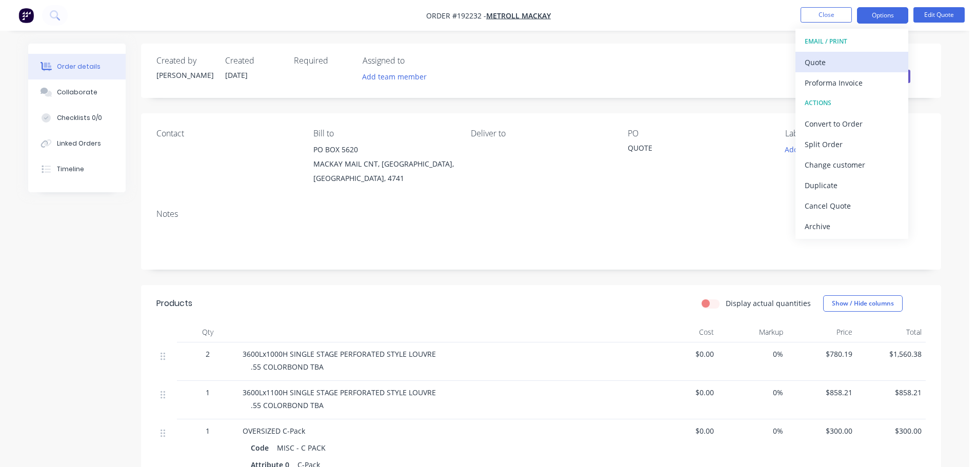
click at [824, 65] on div "Quote" at bounding box center [851, 62] width 94 height 15
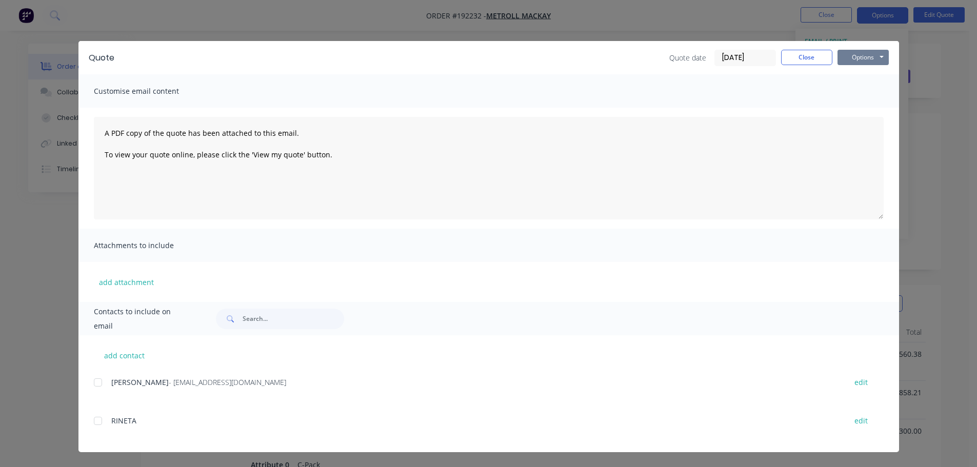
click at [861, 53] on button "Options" at bounding box center [862, 57] width 51 height 15
click at [866, 90] on button "Print" at bounding box center [870, 92] width 66 height 17
click at [794, 59] on button "Close" at bounding box center [806, 57] width 51 height 15
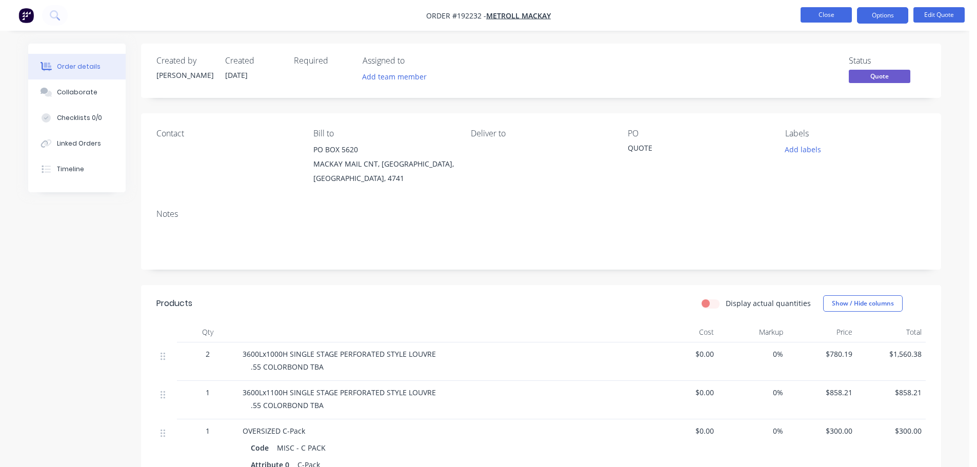
click at [826, 21] on button "Close" at bounding box center [825, 14] width 51 height 15
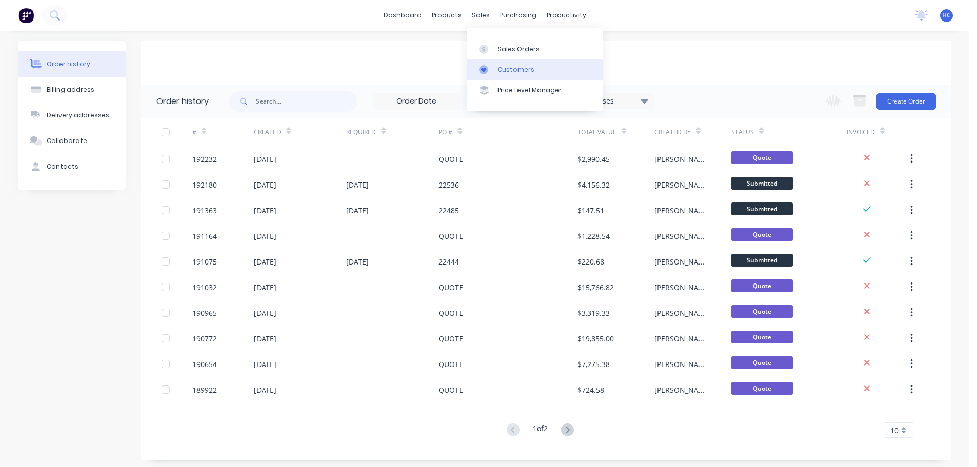
click at [500, 64] on link "Customers" at bounding box center [534, 69] width 136 height 21
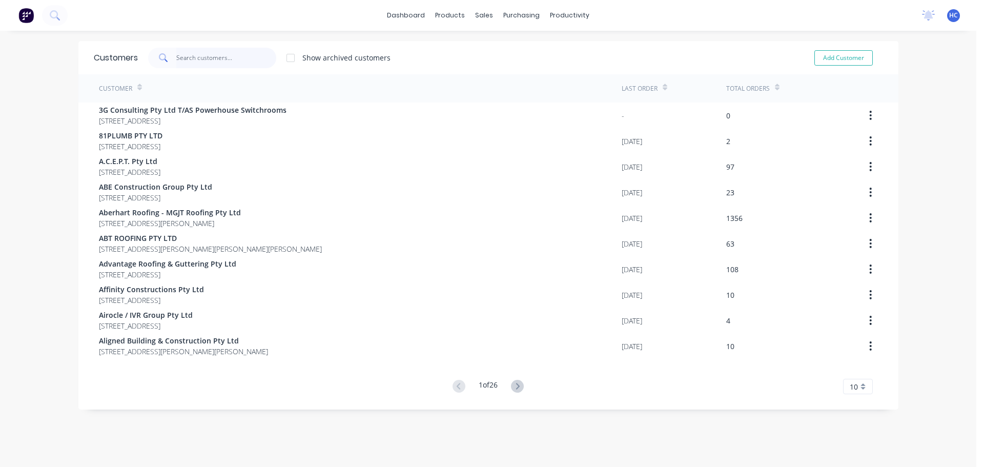
click at [196, 63] on input "text" at bounding box center [226, 58] width 100 height 21
click at [220, 52] on input "text" at bounding box center [226, 58] width 100 height 21
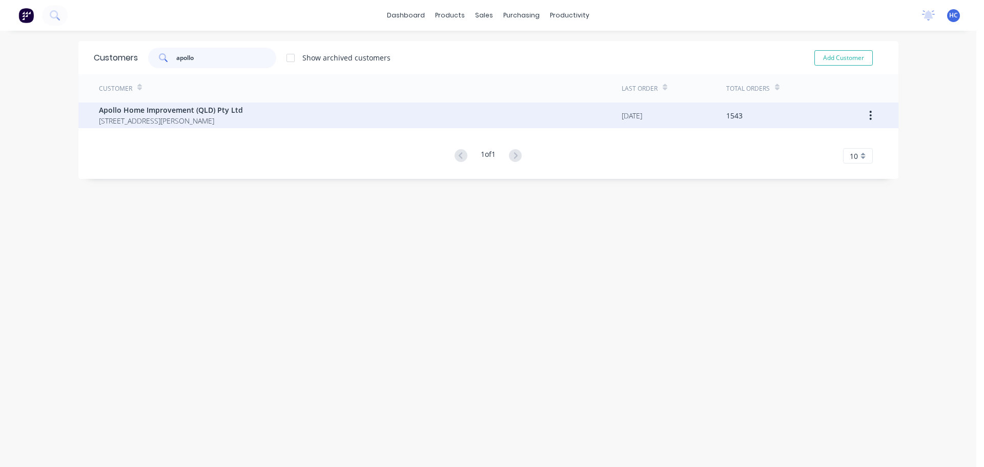
type input "apollo"
click at [151, 108] on span "Apollo Home Improvement (QLD) Pty Ltd" at bounding box center [171, 110] width 144 height 11
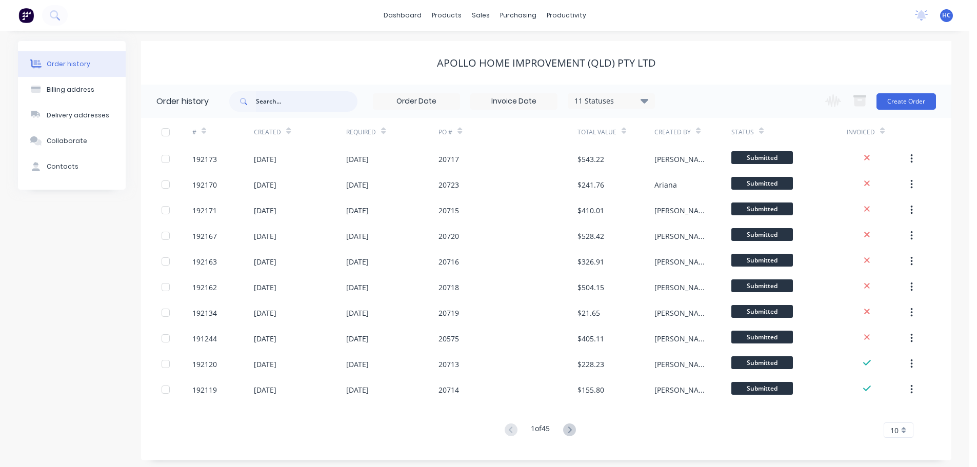
click at [282, 104] on input "text" at bounding box center [307, 101] width 102 height 21
type input "1974"
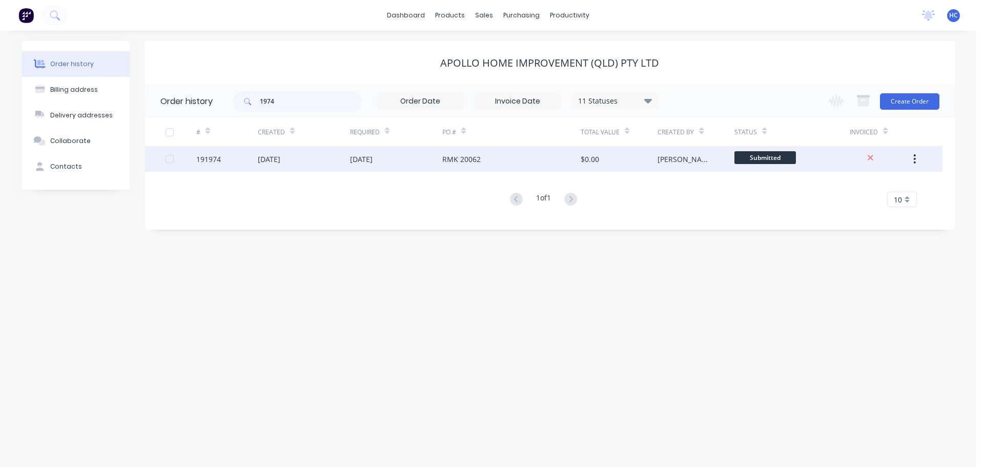
click at [334, 160] on div "[DATE]" at bounding box center [304, 159] width 92 height 26
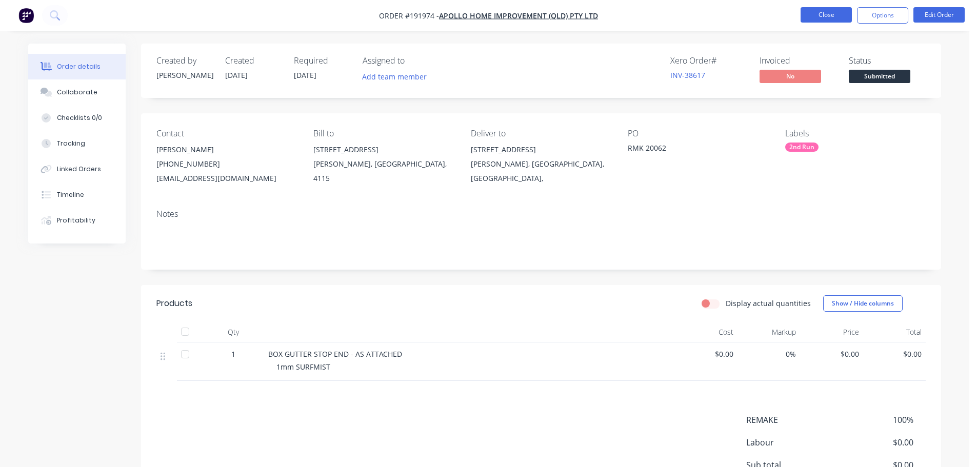
click at [843, 10] on button "Close" at bounding box center [825, 14] width 51 height 15
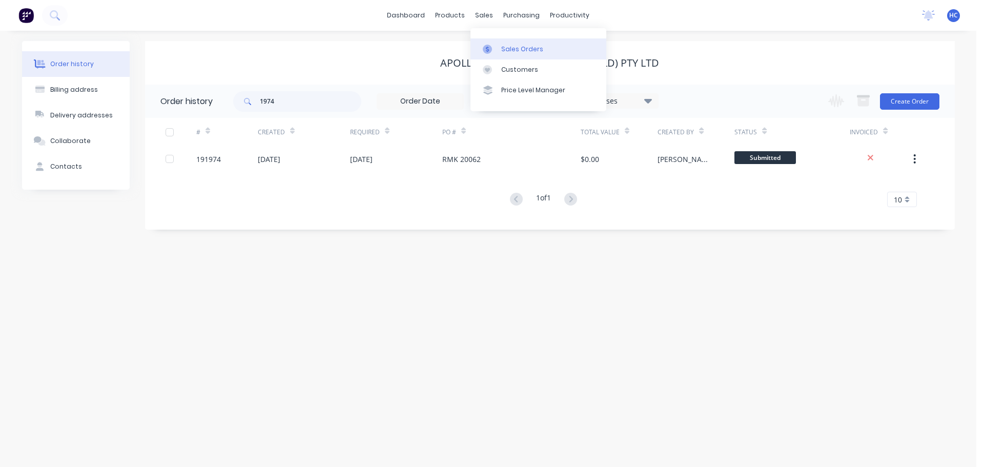
click at [497, 50] on div at bounding box center [490, 49] width 15 height 9
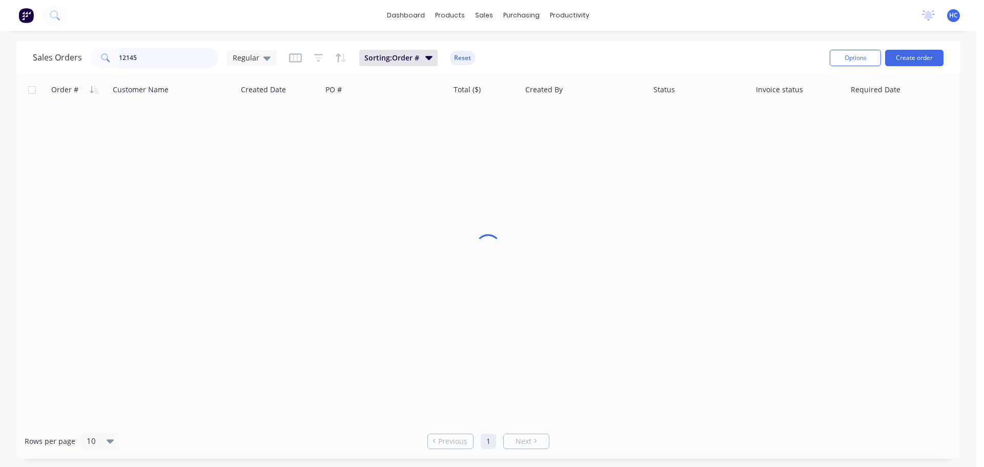
drag, startPoint x: 149, startPoint y: 53, endPoint x: 78, endPoint y: 54, distance: 71.3
click at [78, 55] on div "Sales Orders 12145 Regular" at bounding box center [155, 58] width 244 height 21
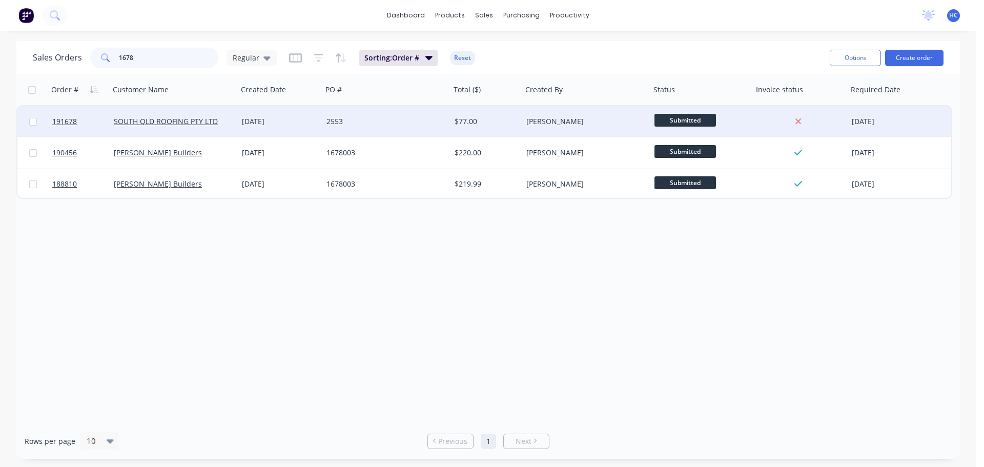
type input "1678"
click at [347, 125] on div "2553" at bounding box center [384, 121] width 114 height 10
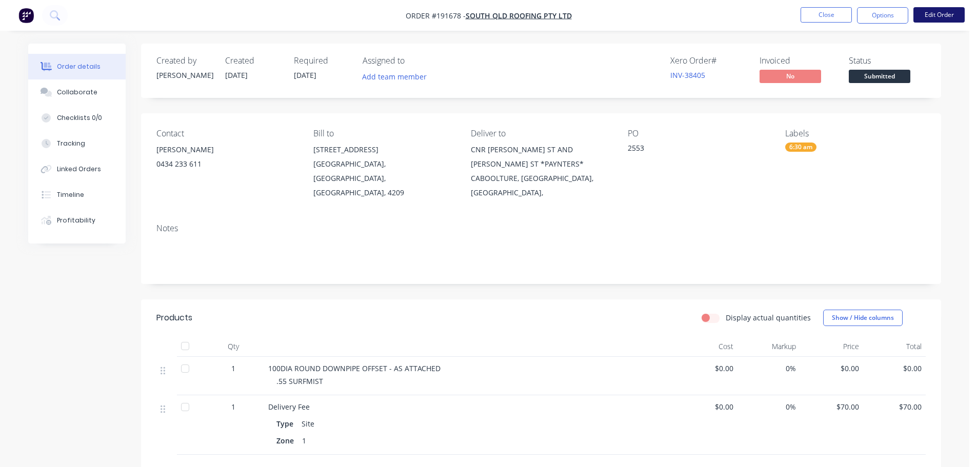
click at [942, 16] on button "Edit Order" at bounding box center [938, 14] width 51 height 15
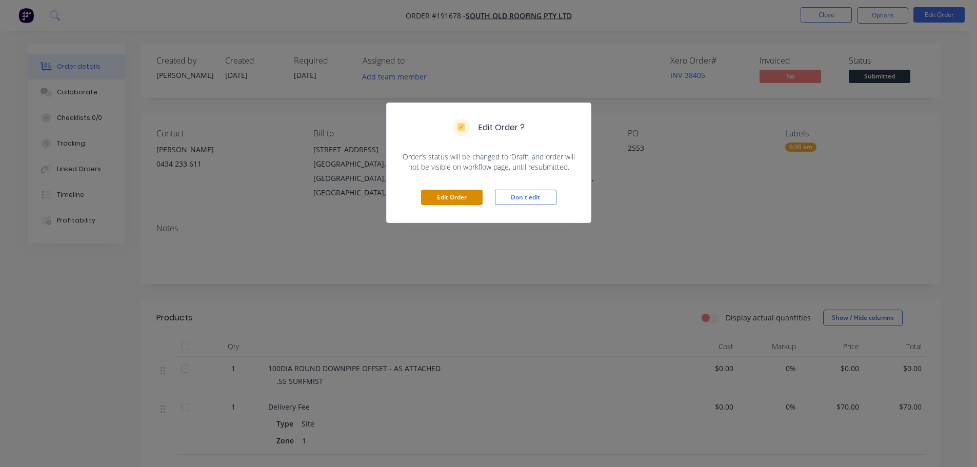
click at [459, 194] on button "Edit Order" at bounding box center [452, 197] width 62 height 15
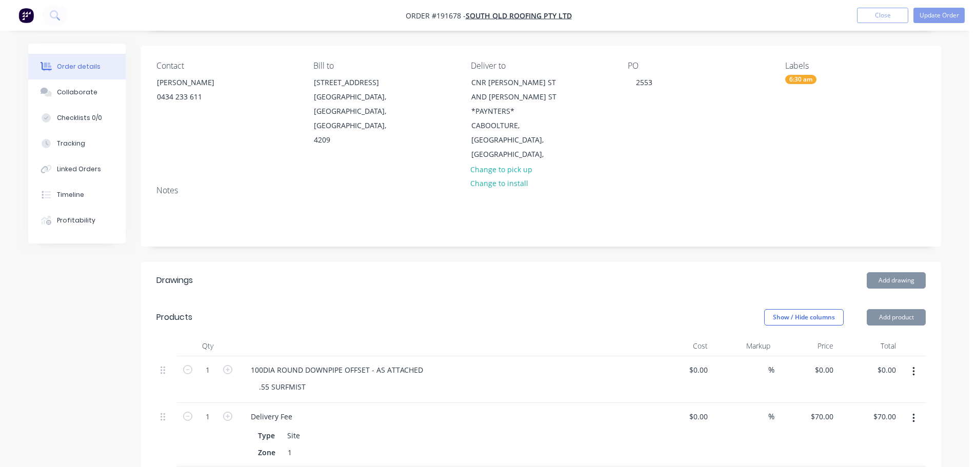
scroll to position [103, 0]
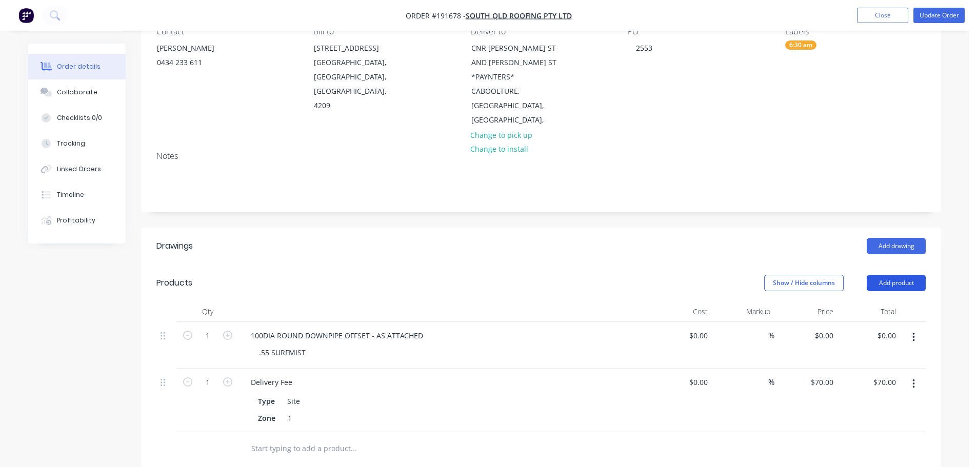
click at [887, 275] on button "Add product" at bounding box center [895, 283] width 59 height 16
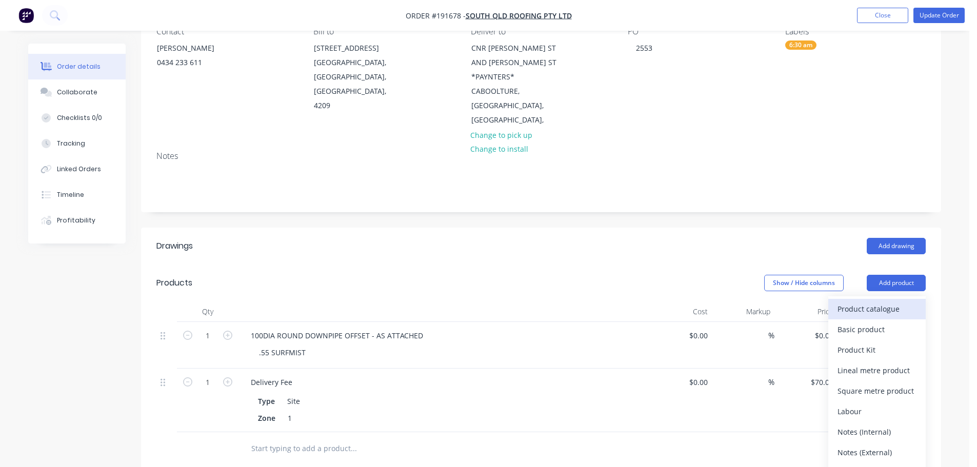
click at [863, 301] on div "Product catalogue" at bounding box center [876, 308] width 79 height 15
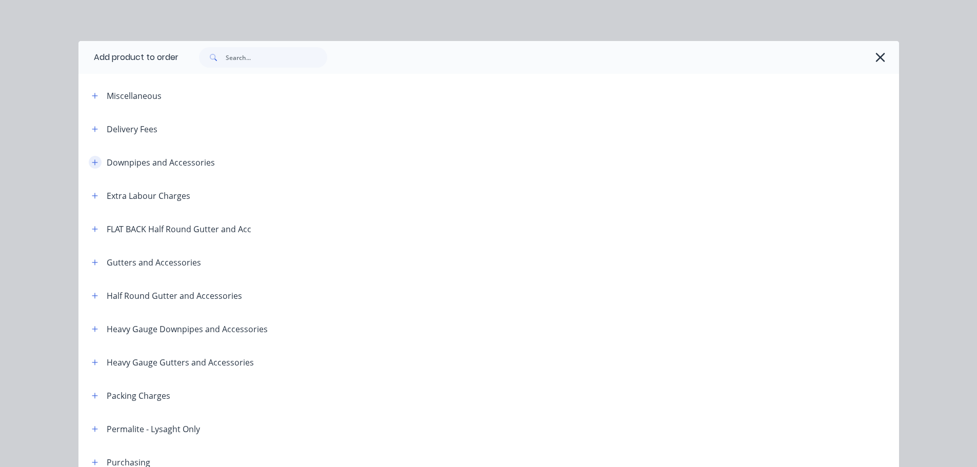
click at [92, 164] on icon "button" at bounding box center [95, 162] width 6 height 7
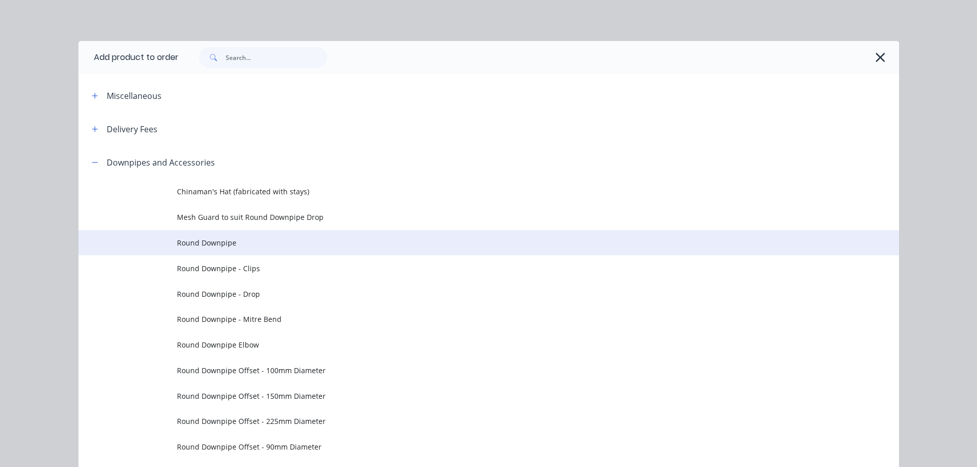
click at [268, 234] on td "Round Downpipe" at bounding box center [538, 243] width 722 height 26
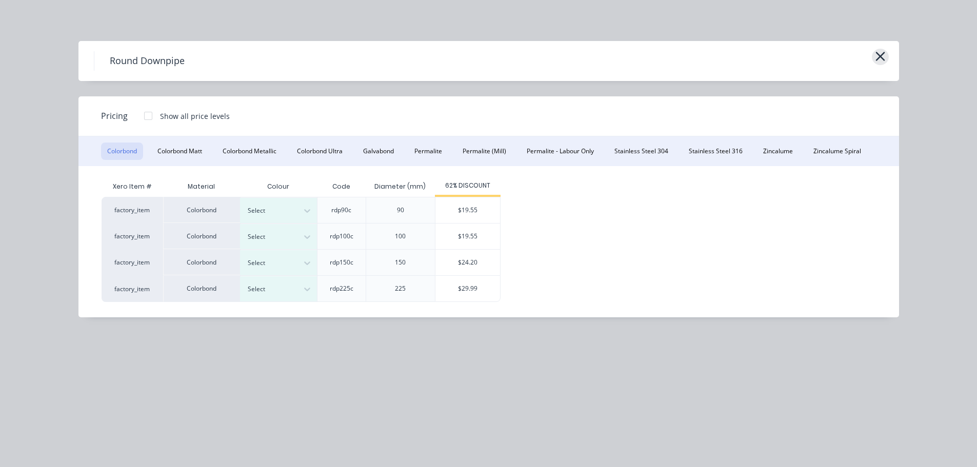
click at [882, 59] on icon "button" at bounding box center [879, 56] width 9 height 9
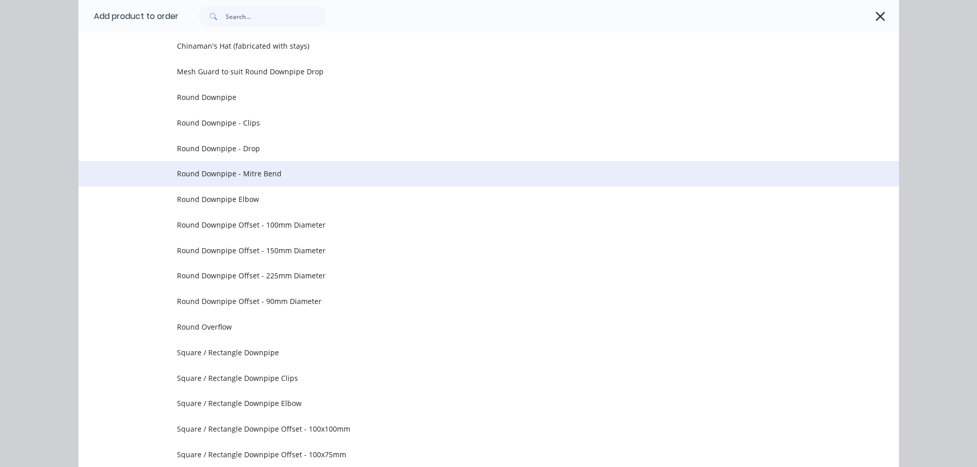
click at [278, 177] on span "Round Downpipe - Mitre Bend" at bounding box center [465, 173] width 577 height 11
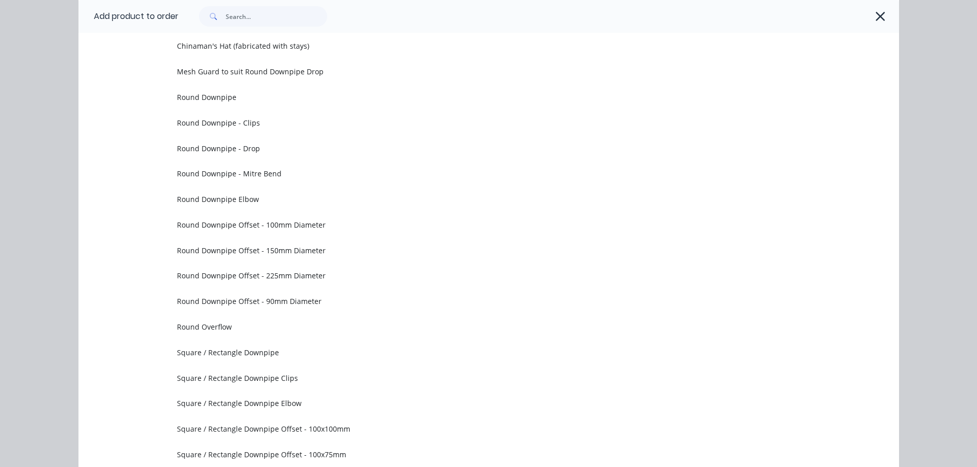
scroll to position [0, 0]
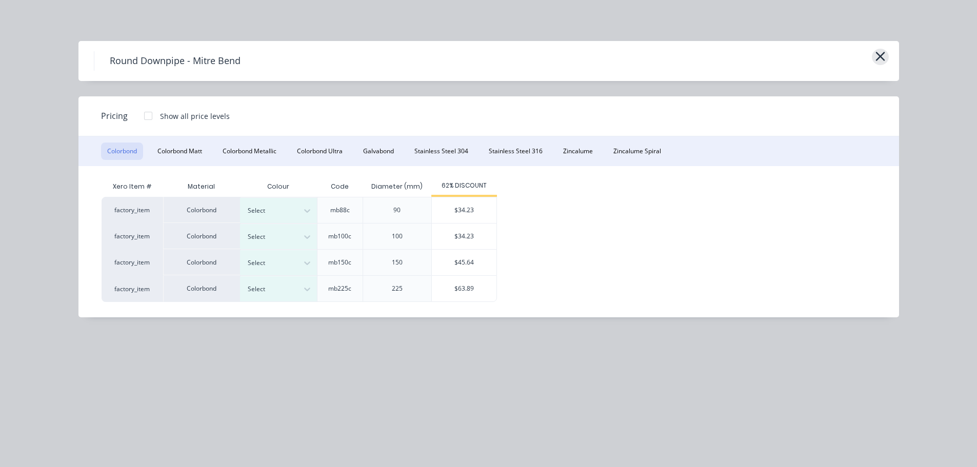
click at [881, 59] on icon "button" at bounding box center [880, 56] width 11 height 14
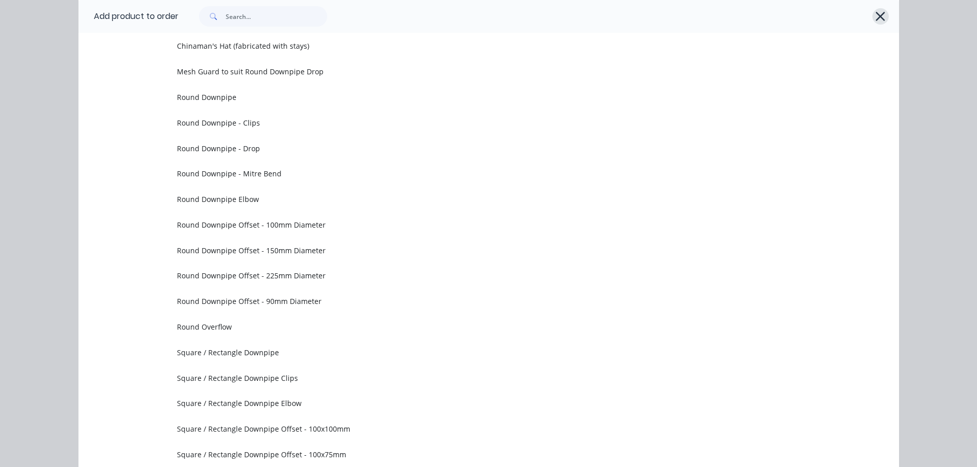
click at [879, 17] on icon "button" at bounding box center [880, 16] width 11 height 14
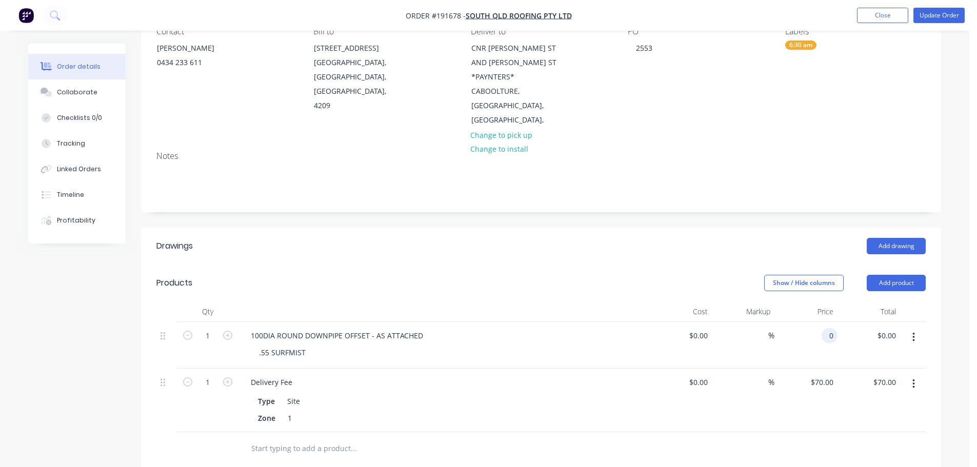
click at [826, 328] on input "0" at bounding box center [831, 335] width 12 height 15
type input "$145.58"
click at [574, 265] on header "Products Show / Hide columns Add product" at bounding box center [541, 283] width 800 height 37
click at [949, 19] on button "Update Order" at bounding box center [938, 15] width 51 height 15
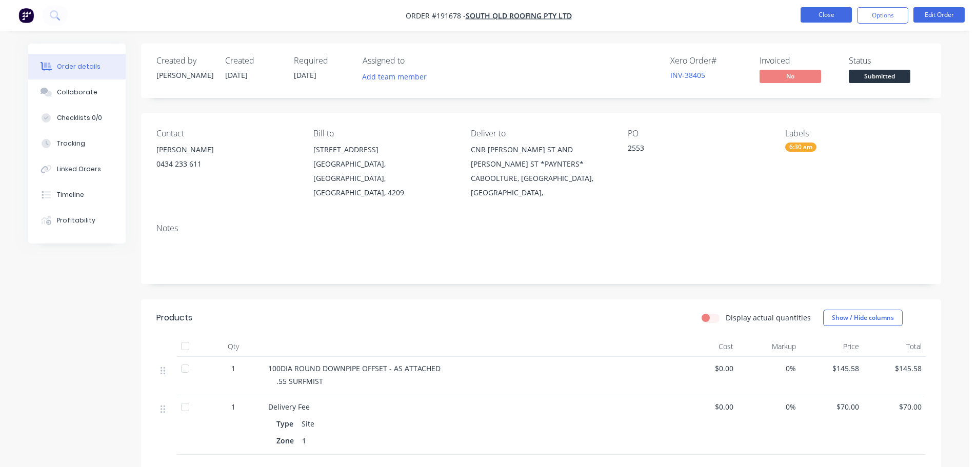
click at [811, 16] on button "Close" at bounding box center [825, 14] width 51 height 15
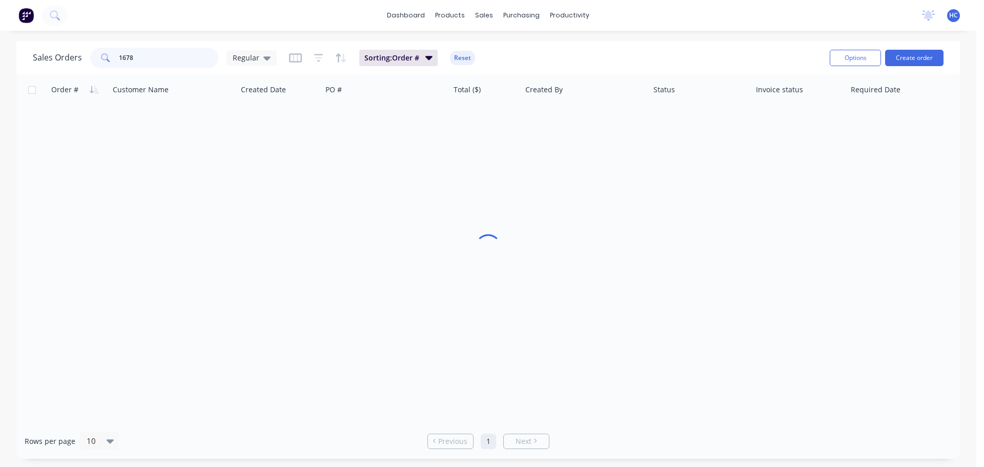
drag, startPoint x: 158, startPoint y: 57, endPoint x: 84, endPoint y: 61, distance: 74.4
click at [84, 61] on div "Sales Orders 1678 Regular" at bounding box center [155, 58] width 244 height 21
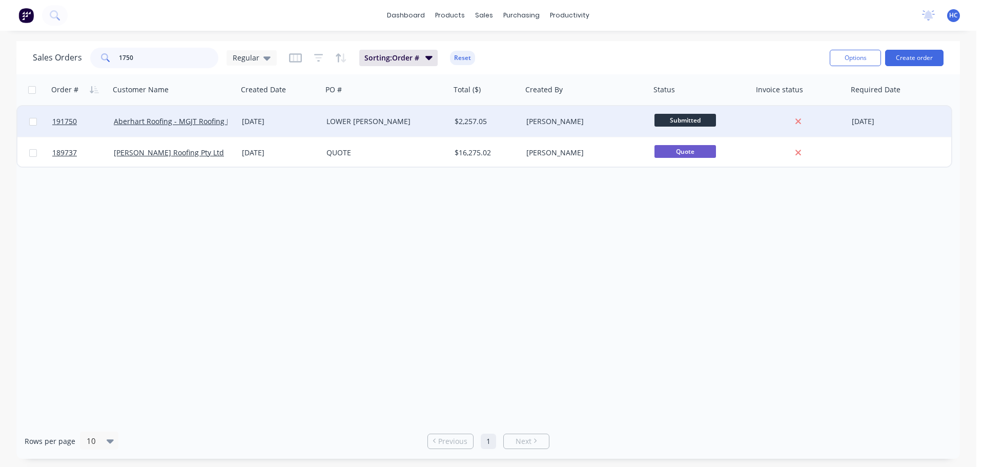
type input "1750"
click at [297, 126] on div "[DATE]" at bounding box center [280, 121] width 76 height 10
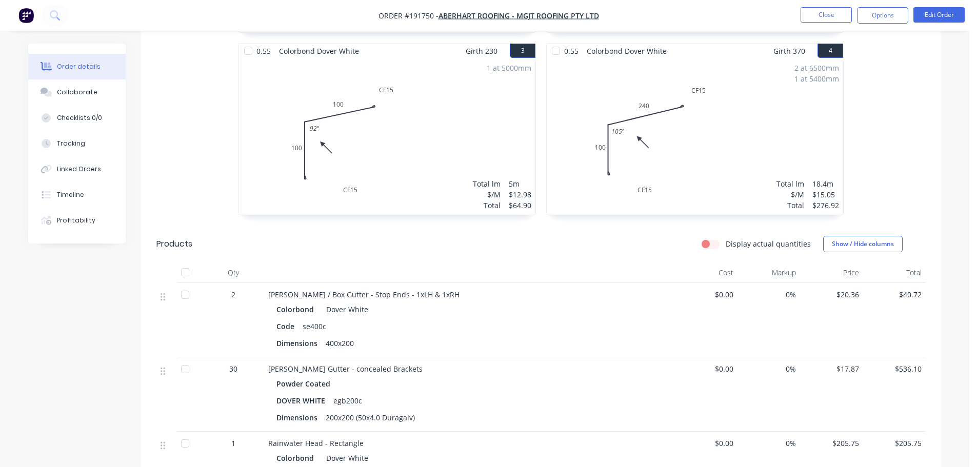
scroll to position [513, 0]
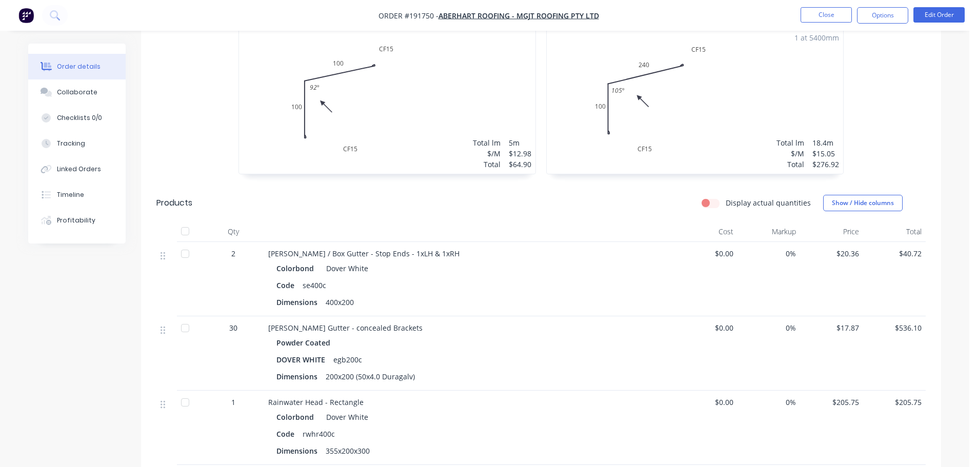
click at [950, 7] on nav "Order #191750 - Aberhart Roofing - MGJT Roofing Pty Ltd Close Options Edit Order" at bounding box center [488, 15] width 977 height 31
click at [944, 13] on button "Edit Order" at bounding box center [938, 14] width 51 height 15
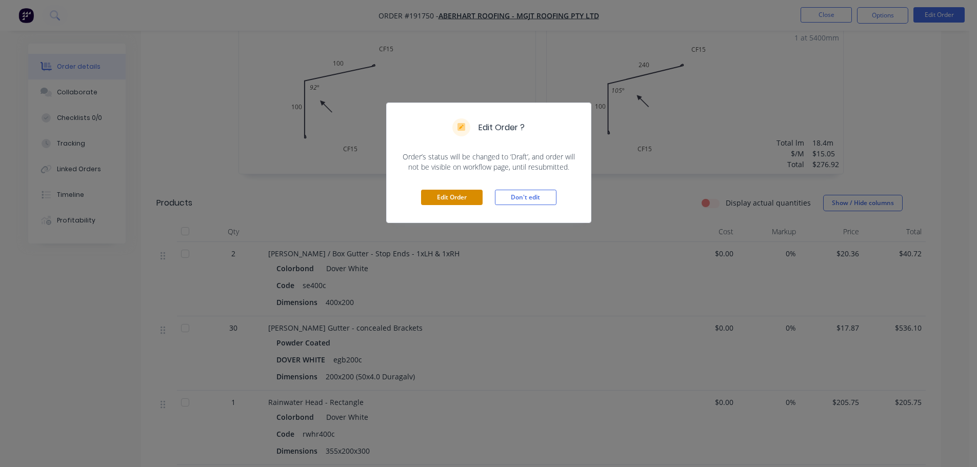
click at [458, 194] on button "Edit Order" at bounding box center [452, 197] width 62 height 15
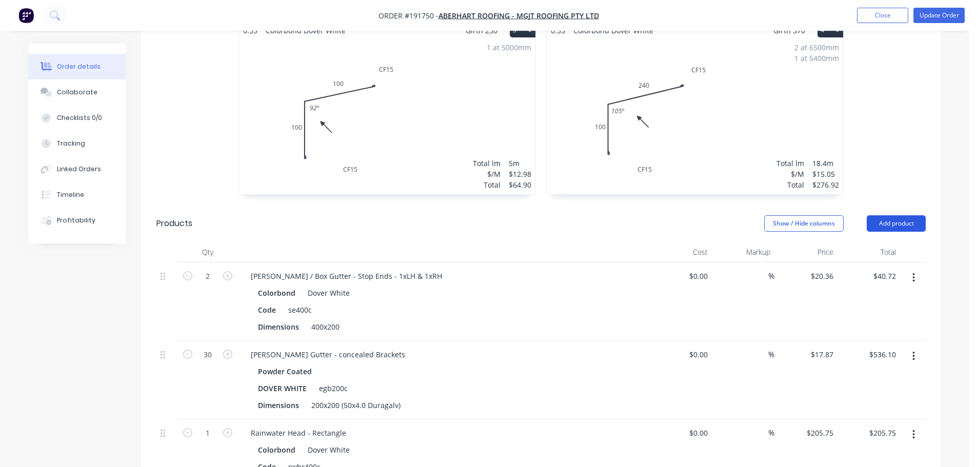
click at [901, 215] on button "Add product" at bounding box center [895, 223] width 59 height 16
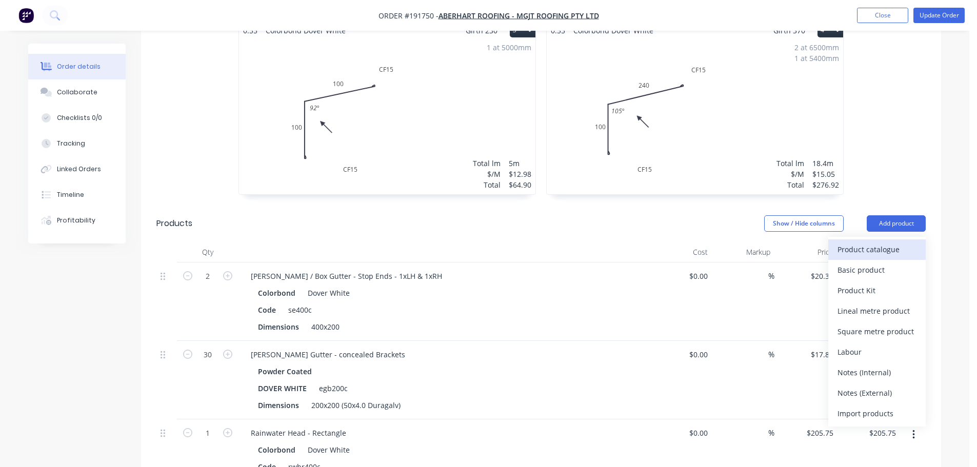
click at [872, 242] on div "Product catalogue" at bounding box center [876, 249] width 79 height 15
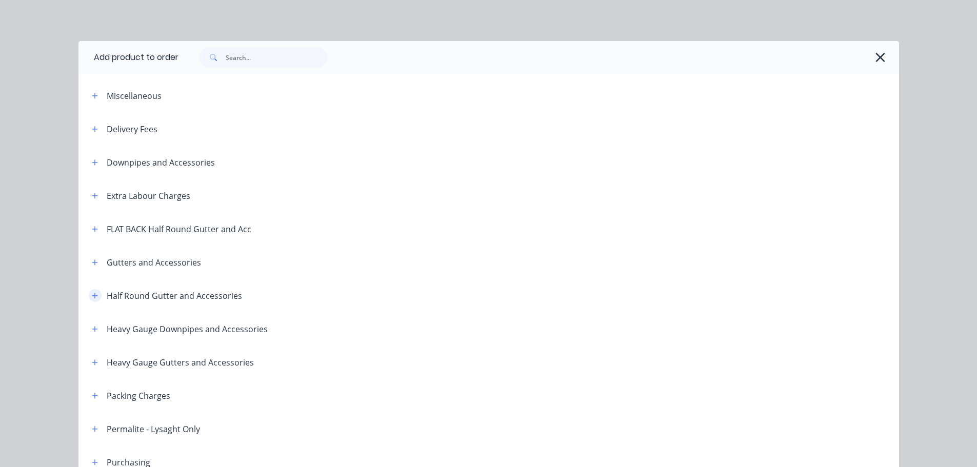
click at [89, 297] on button "button" at bounding box center [95, 295] width 13 height 13
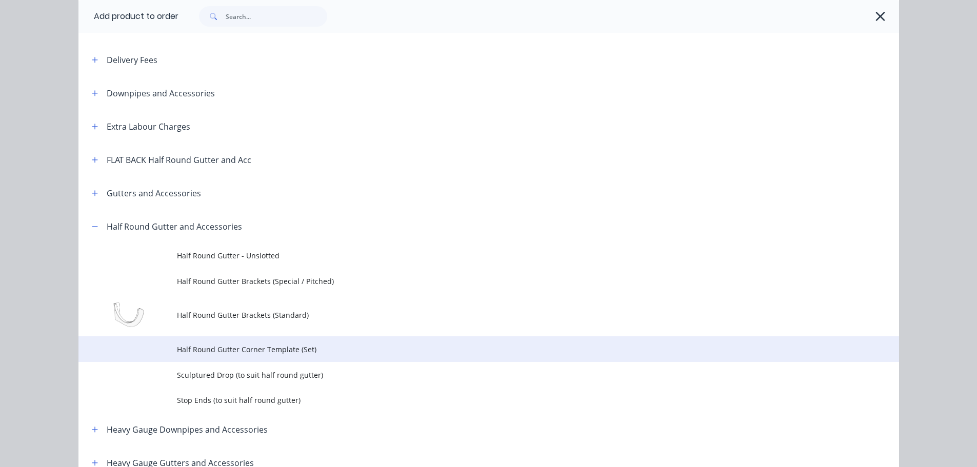
scroll to position [205, 0]
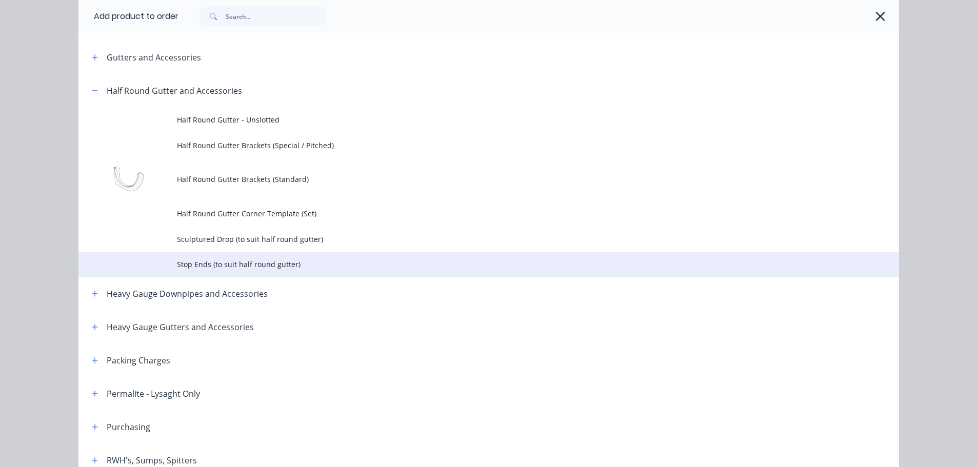
click at [251, 255] on td "Stop Ends (to suit half round gutter)" at bounding box center [538, 265] width 722 height 26
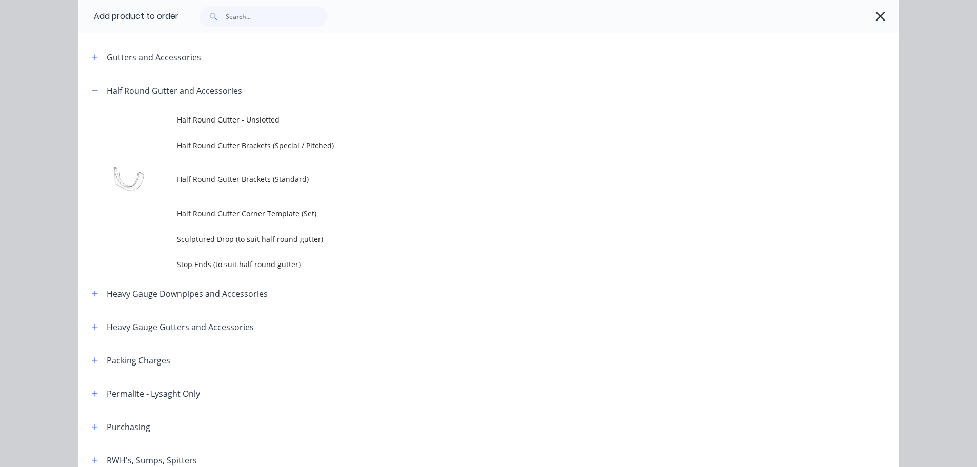
scroll to position [0, 0]
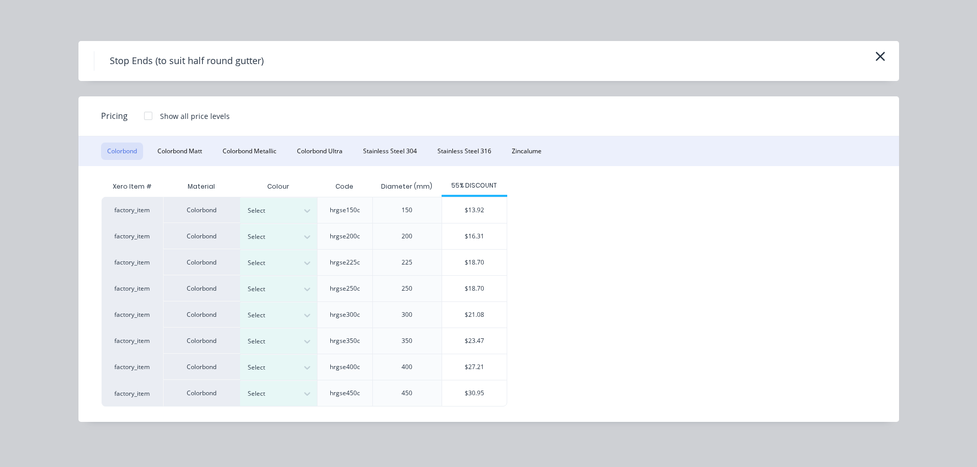
click at [889, 58] on div "Stop Ends (to suit half round gutter)" at bounding box center [488, 61] width 820 height 40
click at [878, 57] on icon "button" at bounding box center [880, 56] width 11 height 14
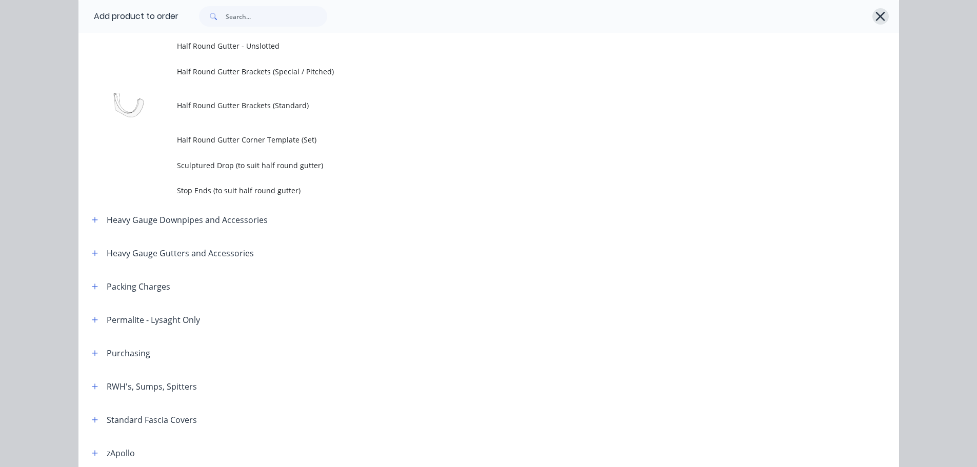
click at [875, 15] on icon "button" at bounding box center [880, 16] width 11 height 14
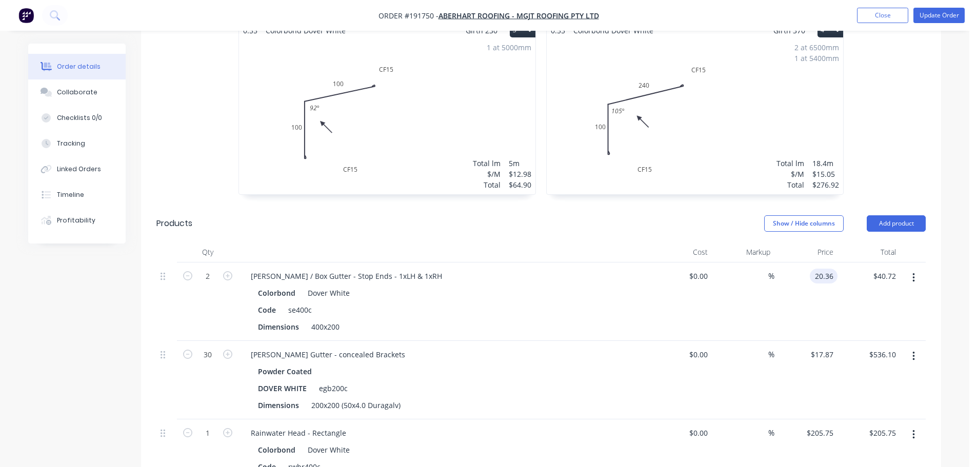
click at [827, 269] on input "20.36" at bounding box center [826, 276] width 24 height 15
type input "$21.08"
type input "$42.16"
click at [601, 171] on div "0.55 Colorbond Dover White Girth 630 2 0 10 20 20 225 125 220 10 140 º 130 º 0 …" at bounding box center [695, 22] width 308 height 365
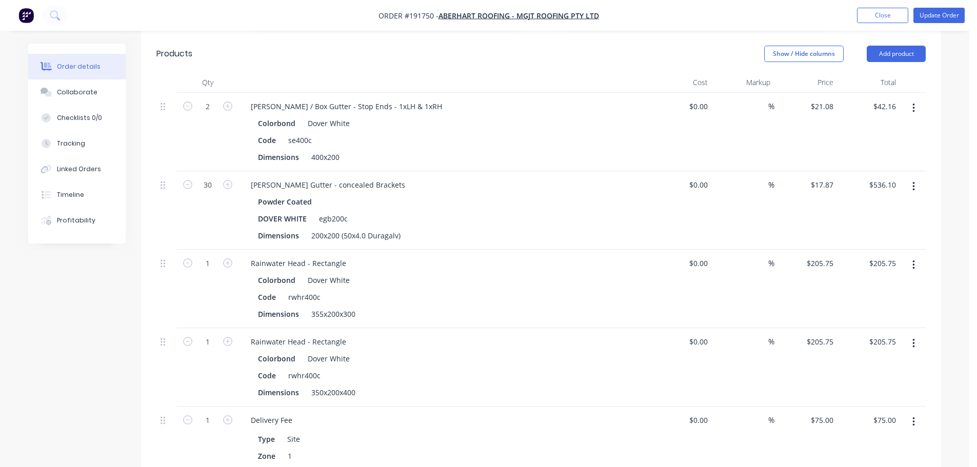
scroll to position [718, 0]
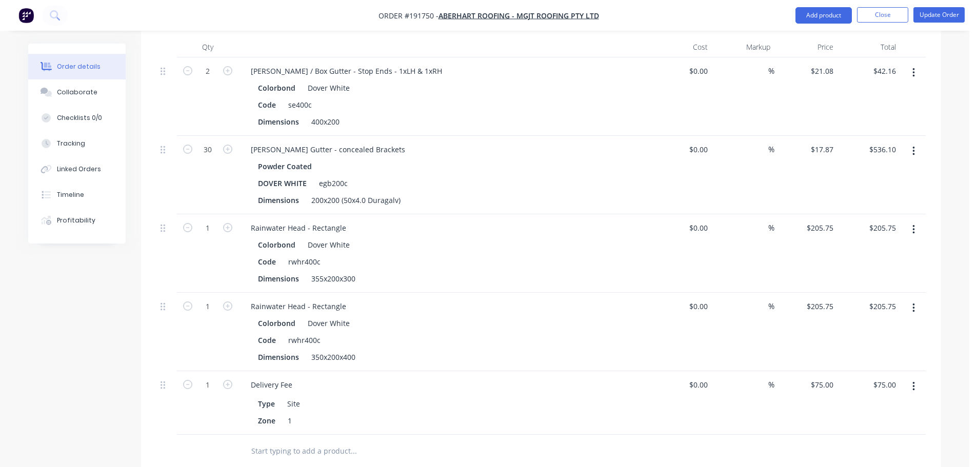
click at [911, 220] on button "button" at bounding box center [913, 229] width 24 height 18
click at [866, 249] on div "Edit" at bounding box center [876, 256] width 79 height 15
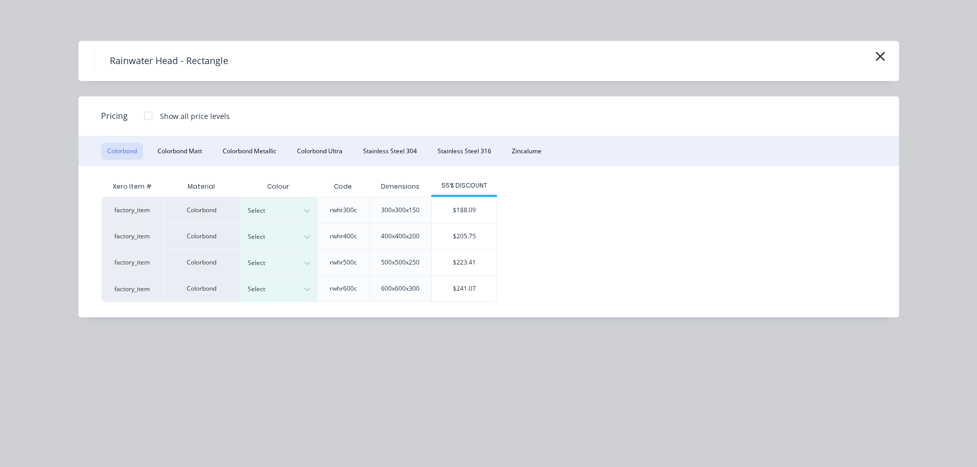
click at [875, 58] on icon "button" at bounding box center [880, 56] width 11 height 14
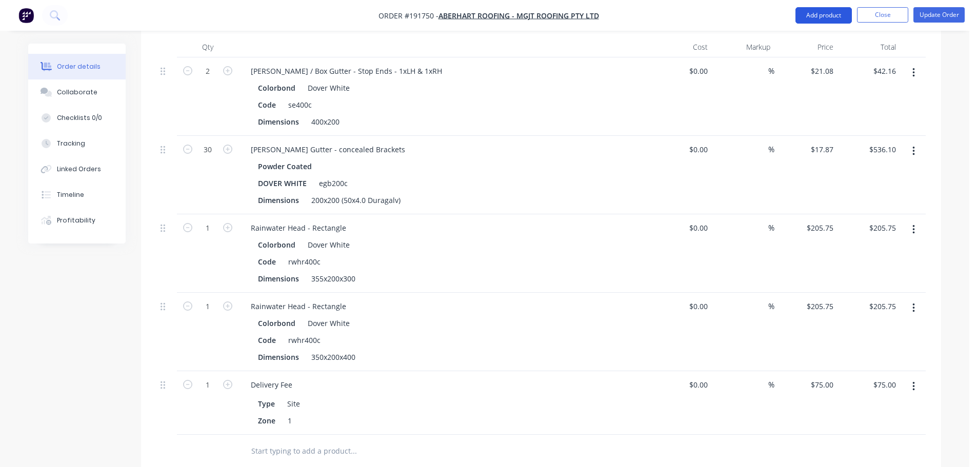
click at [825, 13] on button "Add product" at bounding box center [823, 15] width 56 height 16
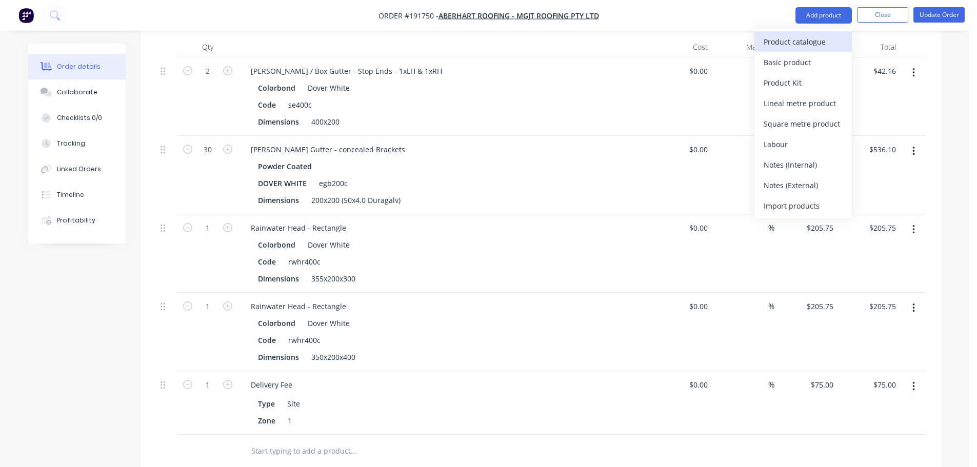
click at [794, 38] on div "Product catalogue" at bounding box center [802, 41] width 79 height 15
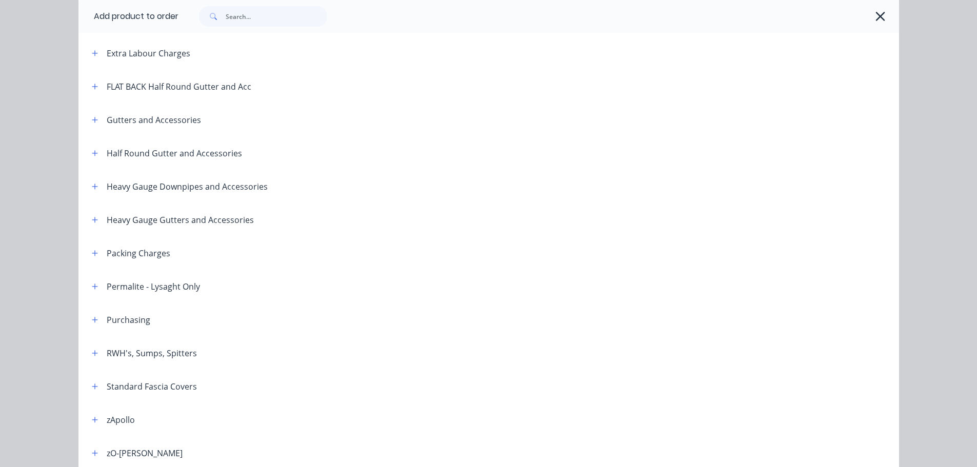
scroll to position [205, 0]
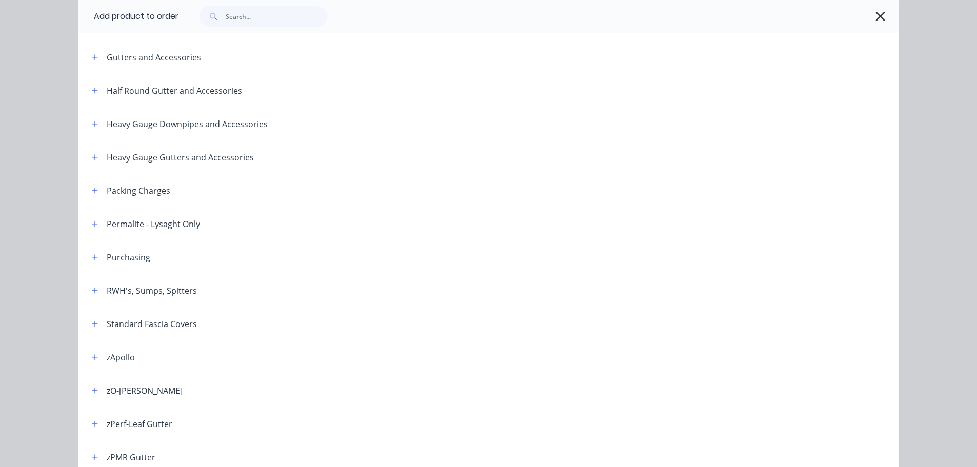
click at [98, 288] on div "RWH's, Sumps, Spitters" at bounding box center [140, 290] width 113 height 13
click at [89, 290] on button "button" at bounding box center [95, 290] width 13 height 13
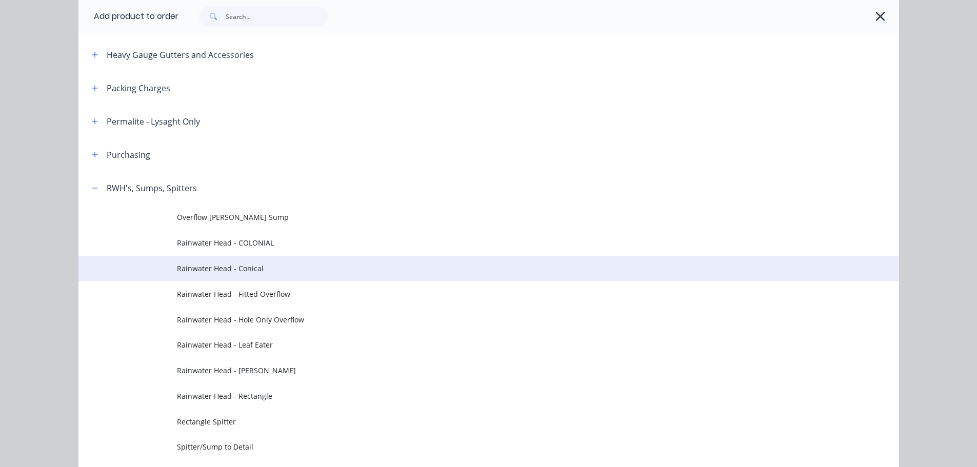
scroll to position [410, 0]
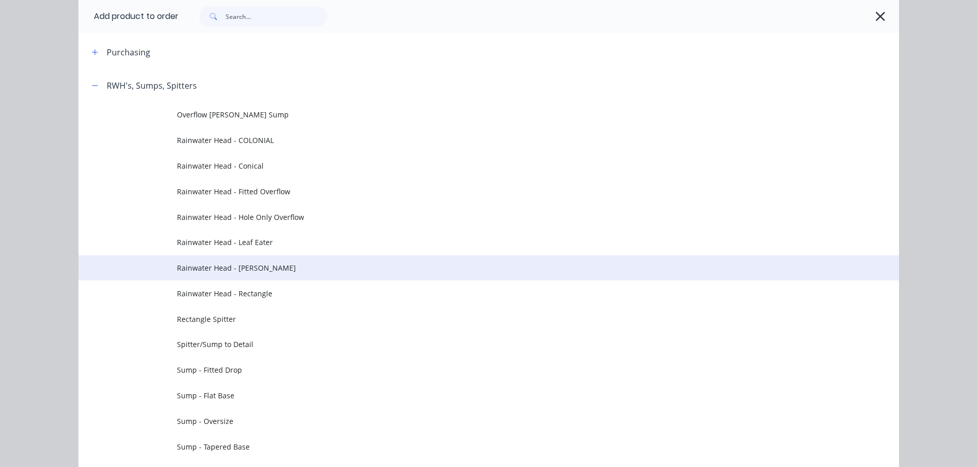
click at [266, 262] on span "Rainwater Head - [PERSON_NAME]" at bounding box center [465, 267] width 577 height 11
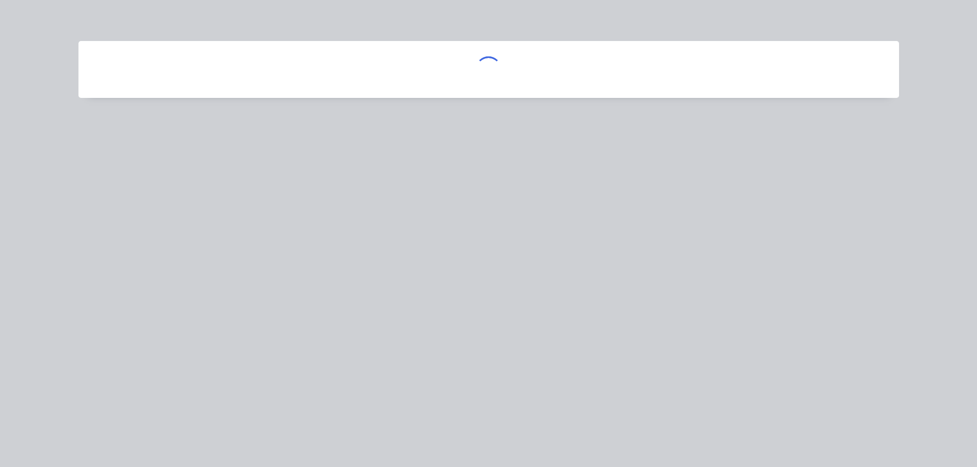
scroll to position [0, 0]
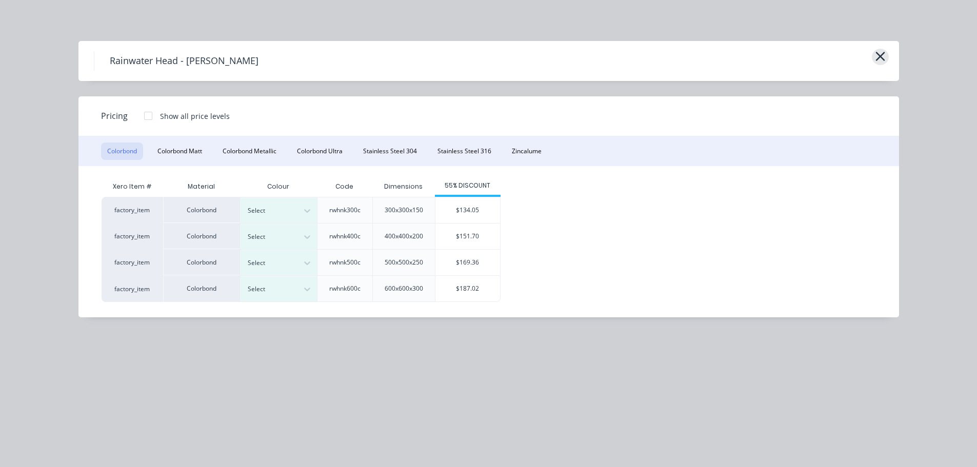
click at [881, 58] on icon "button" at bounding box center [879, 56] width 9 height 9
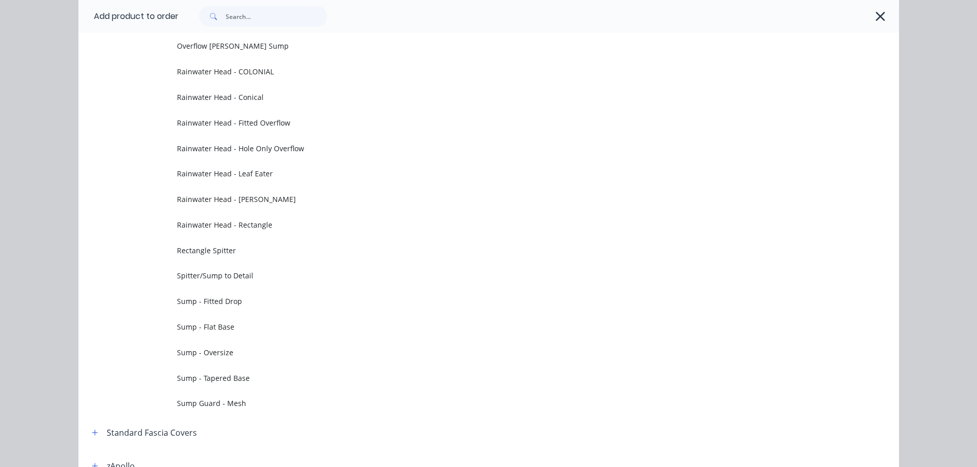
click at [881, 25] on div at bounding box center [533, 16] width 710 height 21
click at [879, 22] on icon "button" at bounding box center [880, 16] width 11 height 14
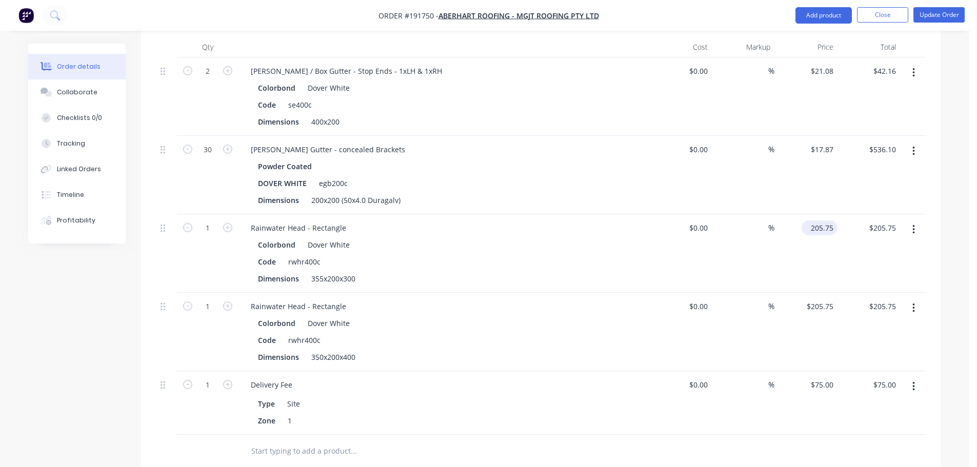
click at [823, 220] on input "205.75" at bounding box center [821, 227] width 32 height 15
click at [869, 157] on div "$536.10 $536.10" at bounding box center [868, 175] width 63 height 78
type input "$151.70"
click at [819, 299] on input "205.75" at bounding box center [821, 306] width 32 height 15
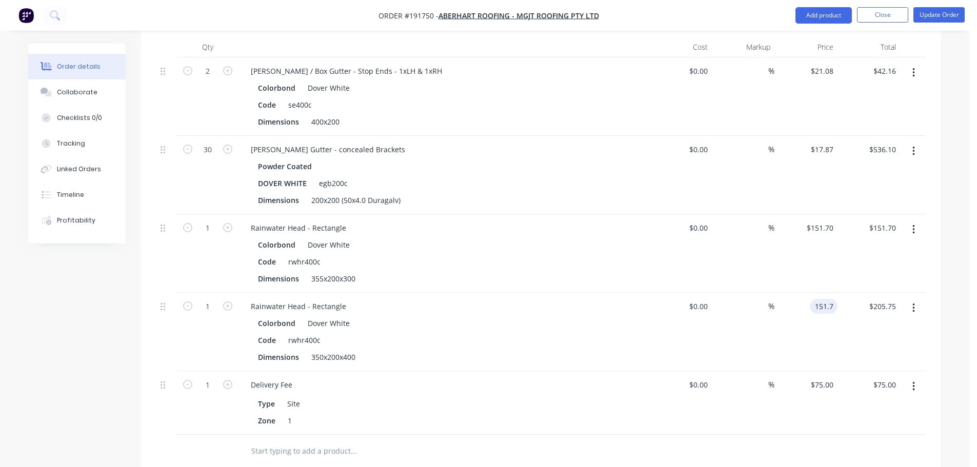
type input "$151.70"
click at [807, 221] on div "$151.70 $151.70" at bounding box center [805, 253] width 63 height 78
click at [948, 14] on button "Update Order" at bounding box center [938, 14] width 51 height 15
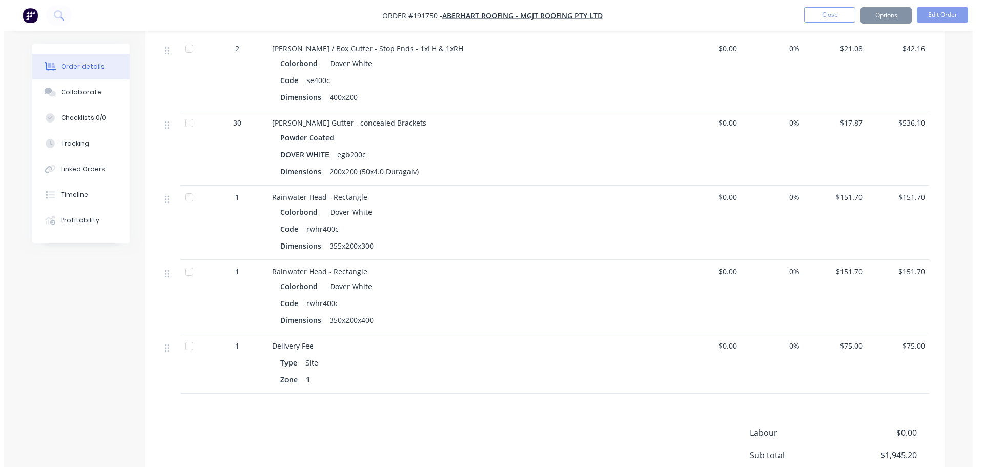
scroll to position [0, 0]
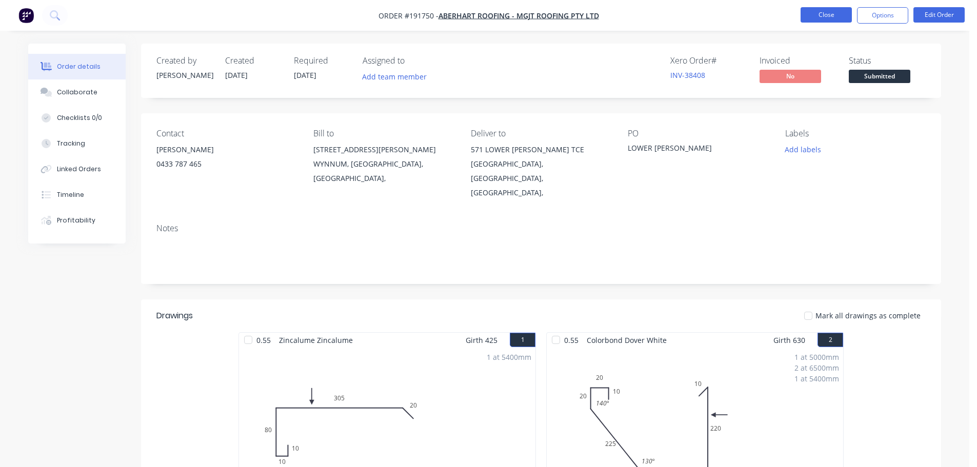
click at [838, 17] on button "Close" at bounding box center [825, 14] width 51 height 15
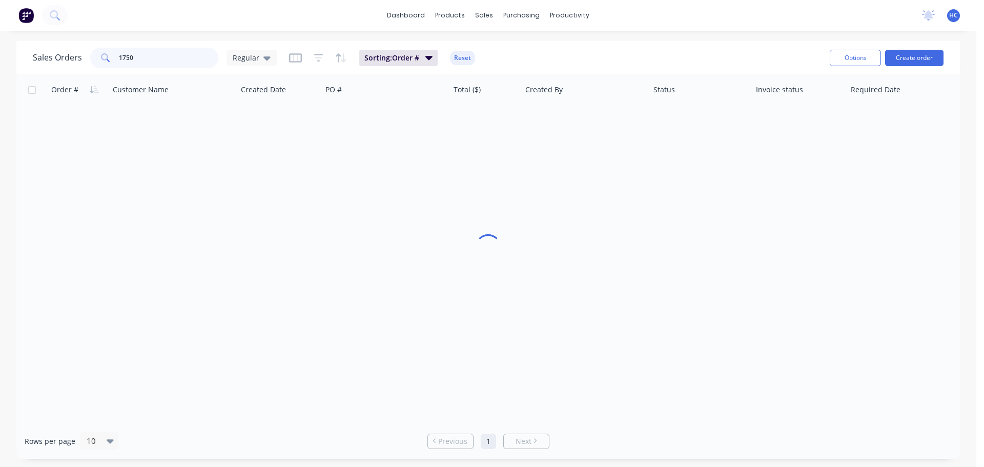
drag, startPoint x: 153, startPoint y: 62, endPoint x: 91, endPoint y: 58, distance: 62.1
click at [91, 58] on div "1750" at bounding box center [154, 58] width 128 height 21
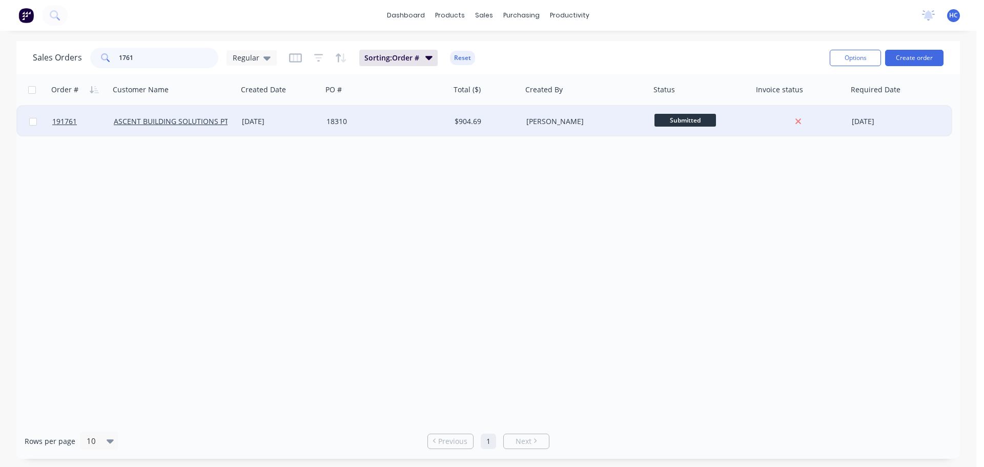
type input "1761"
click at [476, 128] on div "$904.69" at bounding box center [487, 121] width 72 height 31
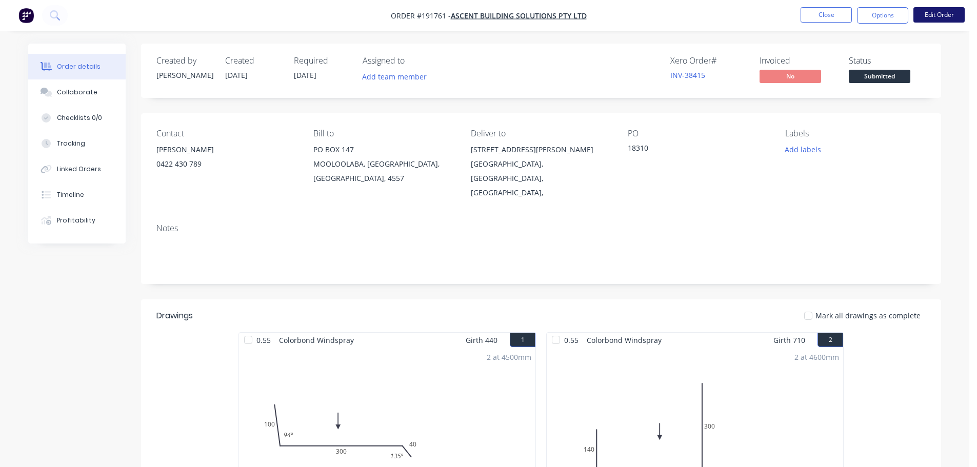
click at [942, 20] on button "Edit Order" at bounding box center [938, 14] width 51 height 15
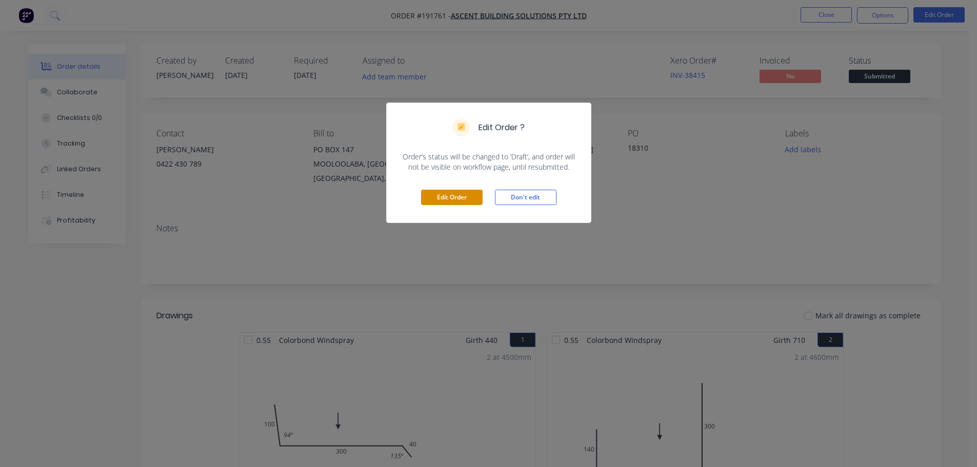
click at [458, 194] on button "Edit Order" at bounding box center [452, 197] width 62 height 15
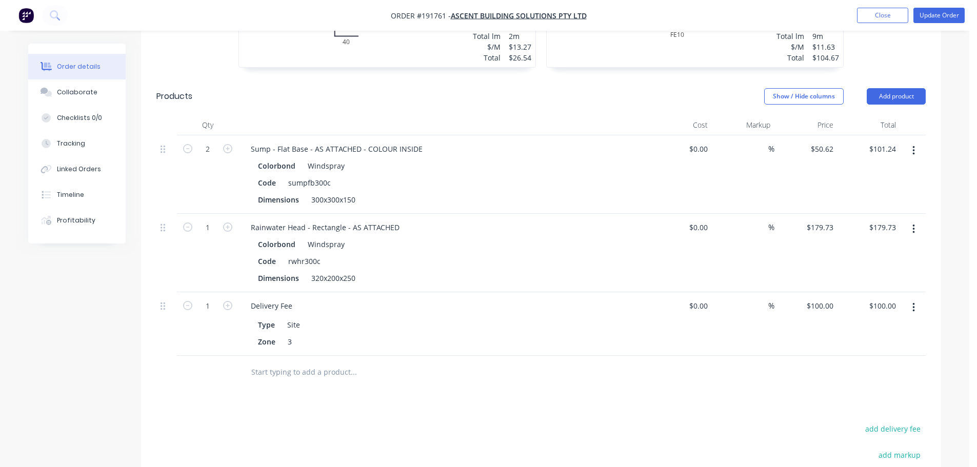
scroll to position [615, 0]
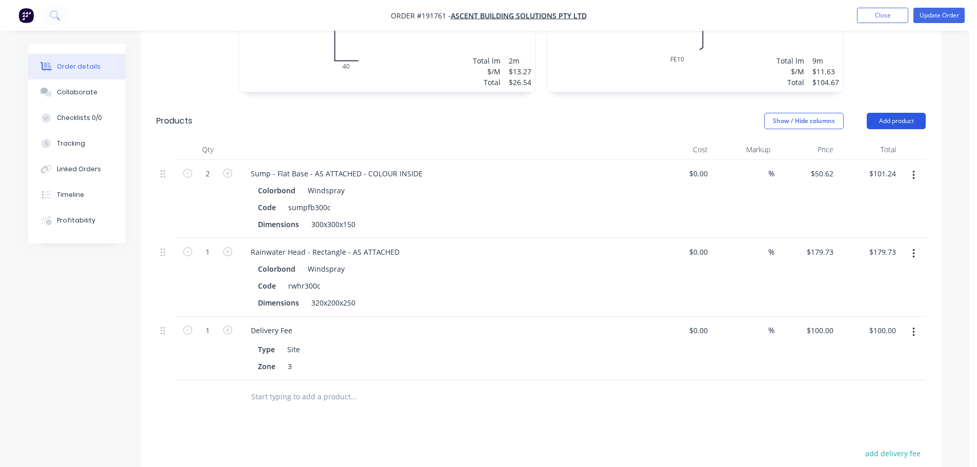
click at [896, 113] on button "Add product" at bounding box center [895, 121] width 59 height 16
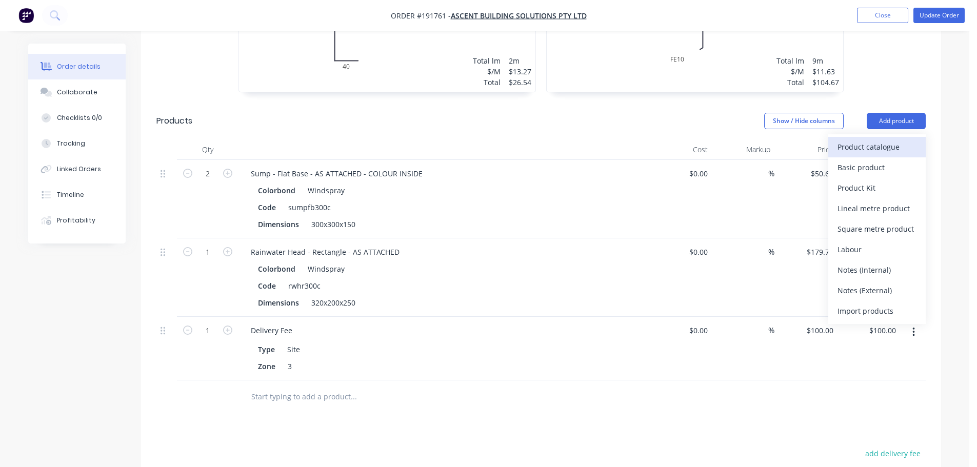
click at [874, 139] on div "Product catalogue" at bounding box center [876, 146] width 79 height 15
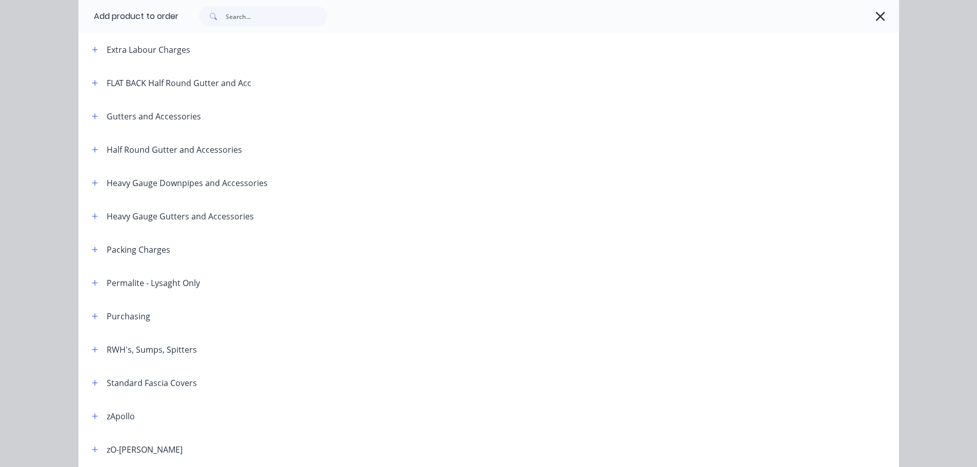
scroll to position [205, 0]
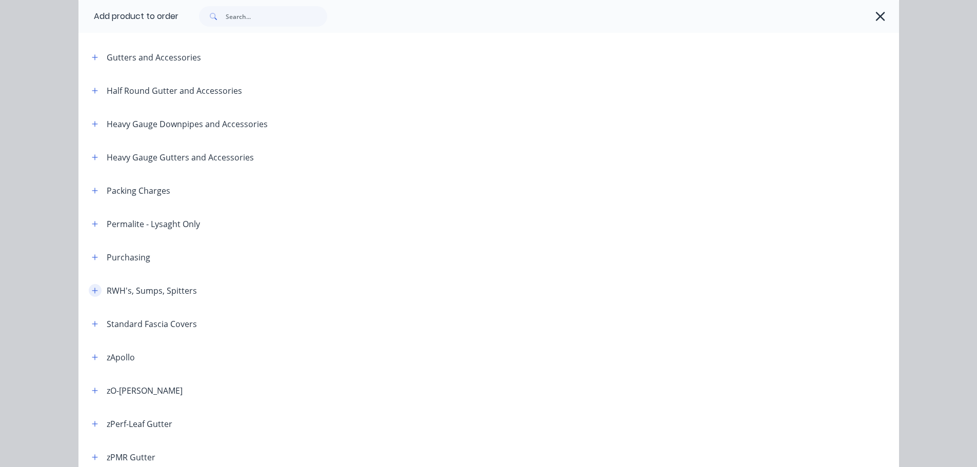
click at [89, 290] on button "button" at bounding box center [95, 290] width 13 height 13
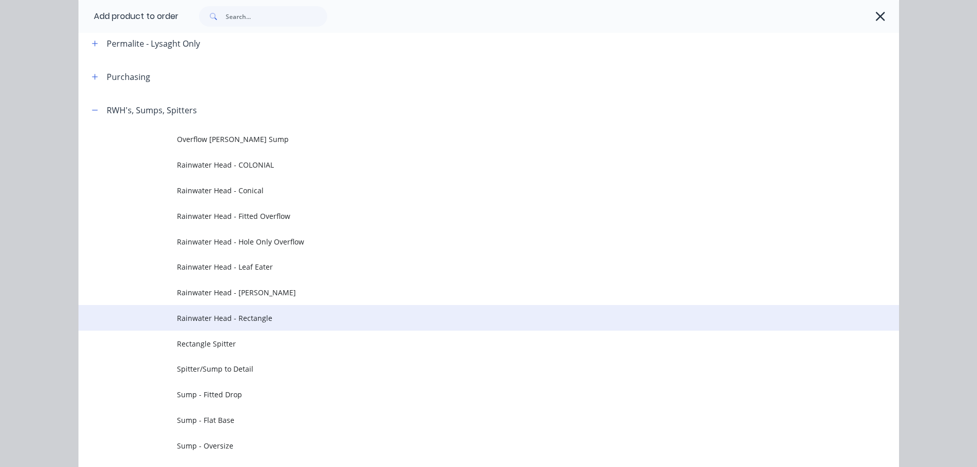
scroll to position [410, 0]
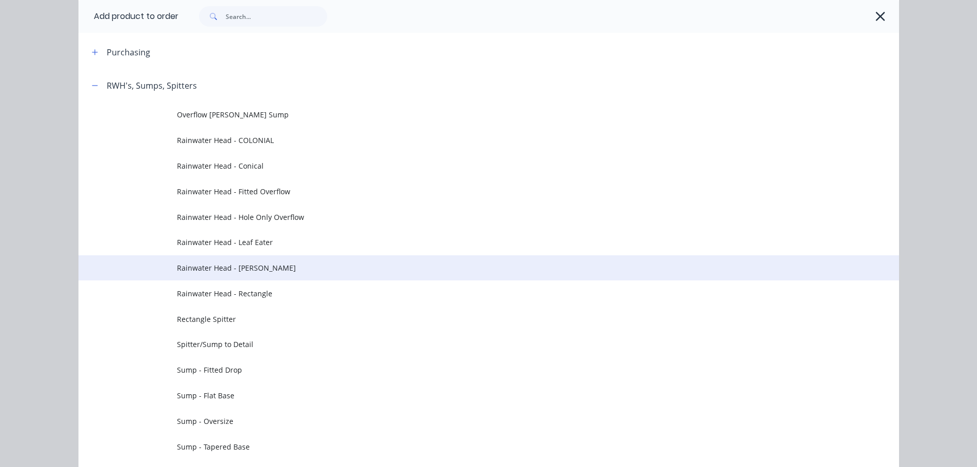
click at [270, 273] on span "Rainwater Head - [PERSON_NAME]" at bounding box center [465, 267] width 577 height 11
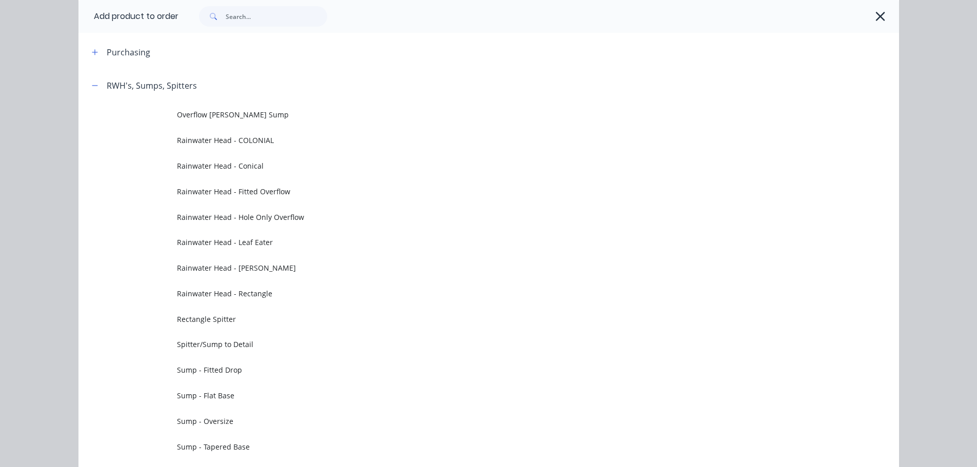
scroll to position [0, 0]
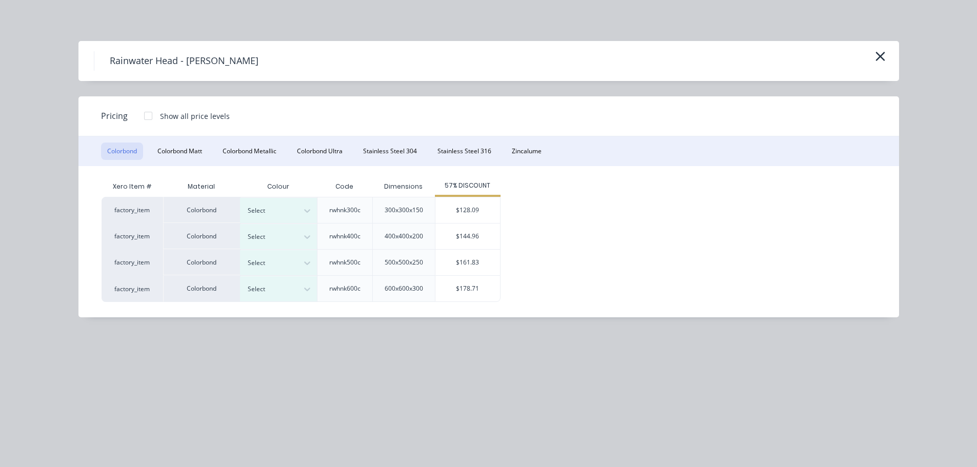
click at [870, 53] on div "Rainwater Head - [PERSON_NAME]" at bounding box center [488, 60] width 789 height 19
click at [875, 53] on icon "button" at bounding box center [880, 56] width 11 height 14
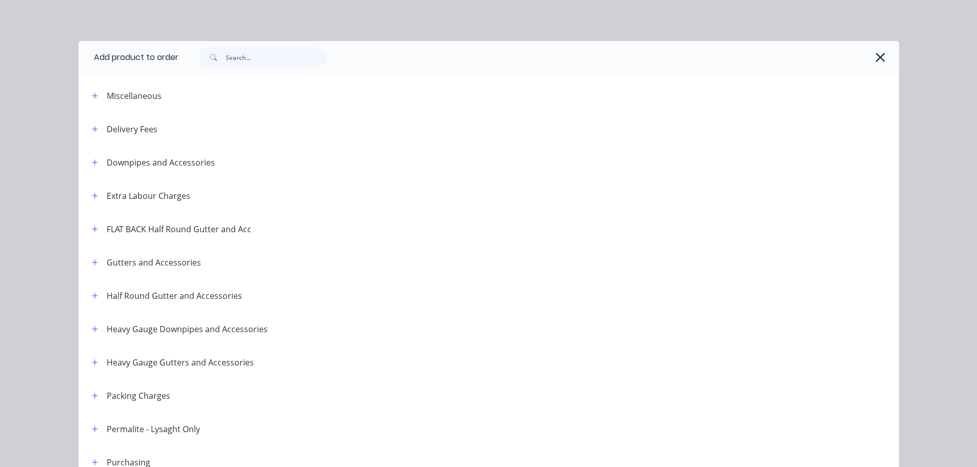
scroll to position [479, 0]
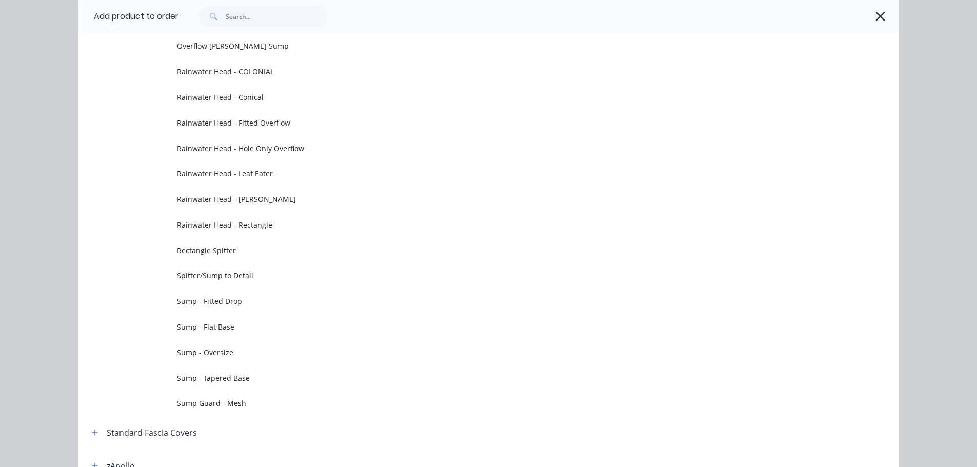
click at [879, 13] on icon "button" at bounding box center [880, 16] width 11 height 14
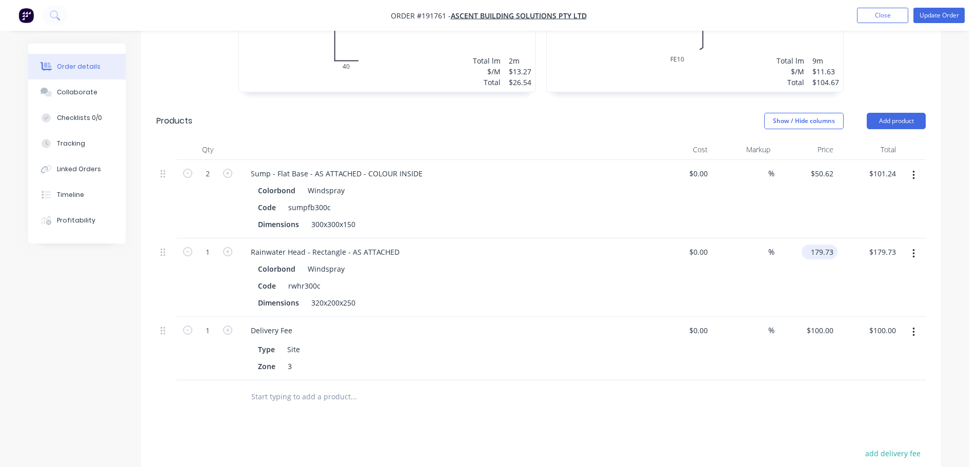
click at [823, 245] on input "179.73" at bounding box center [821, 252] width 32 height 15
type input "$128.09"
click at [602, 113] on div "Show / Hide columns Add product" at bounding box center [622, 121] width 605 height 16
click at [929, 12] on button "Update Order" at bounding box center [938, 15] width 51 height 15
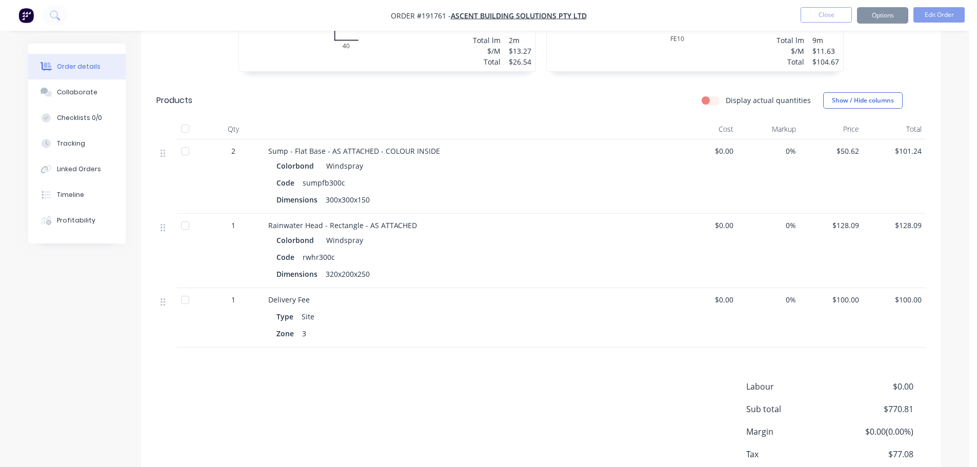
scroll to position [0, 0]
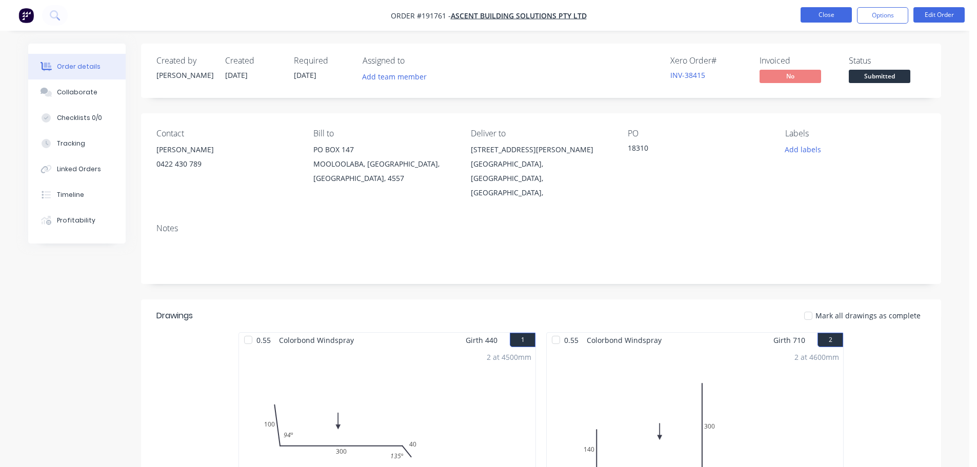
click at [827, 17] on button "Close" at bounding box center [825, 14] width 51 height 15
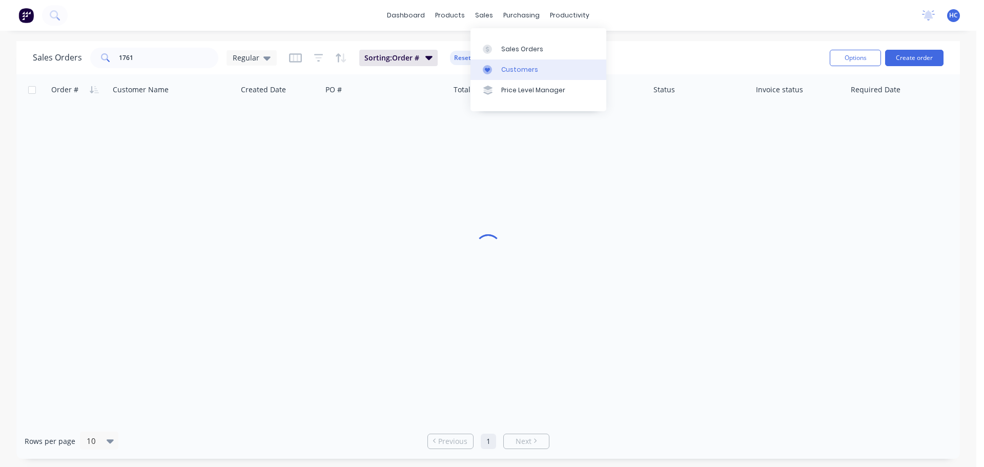
click at [503, 69] on div "Customers" at bounding box center [519, 69] width 37 height 9
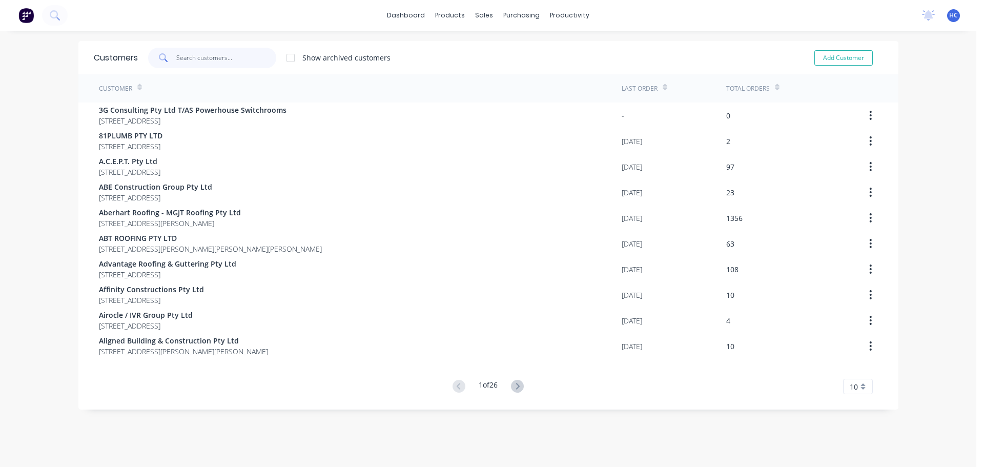
click at [198, 56] on input "text" at bounding box center [226, 58] width 100 height 21
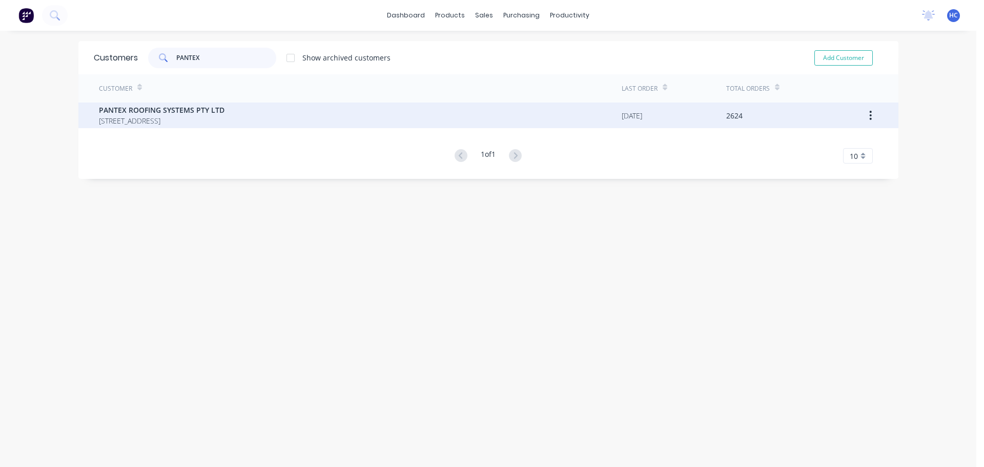
type input "PANTEX"
click at [168, 122] on span "[STREET_ADDRESS]" at bounding box center [162, 120] width 126 height 11
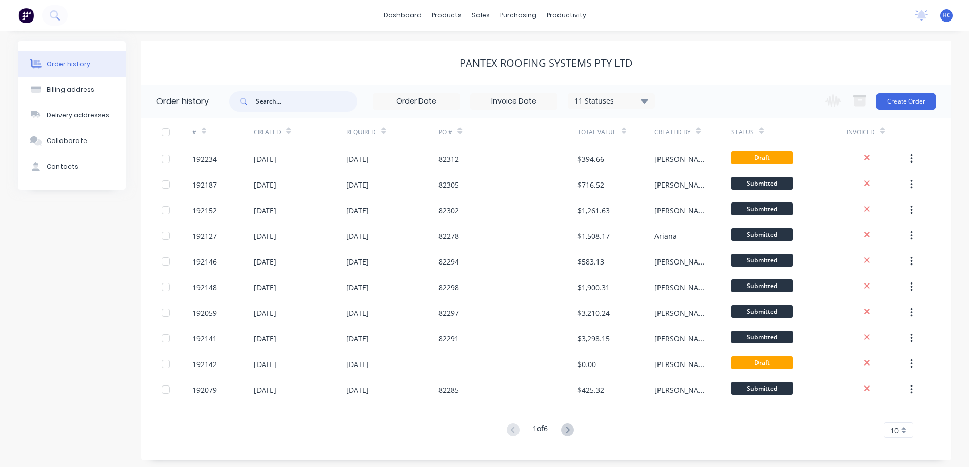
click at [296, 97] on input "text" at bounding box center [307, 101] width 102 height 21
type input "[PERSON_NAME]"
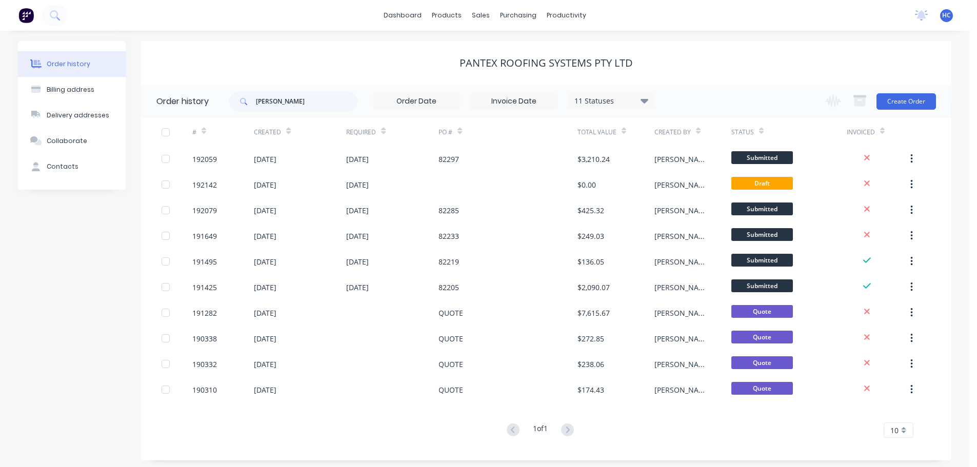
click at [622, 100] on div "11 Statuses" at bounding box center [611, 100] width 86 height 11
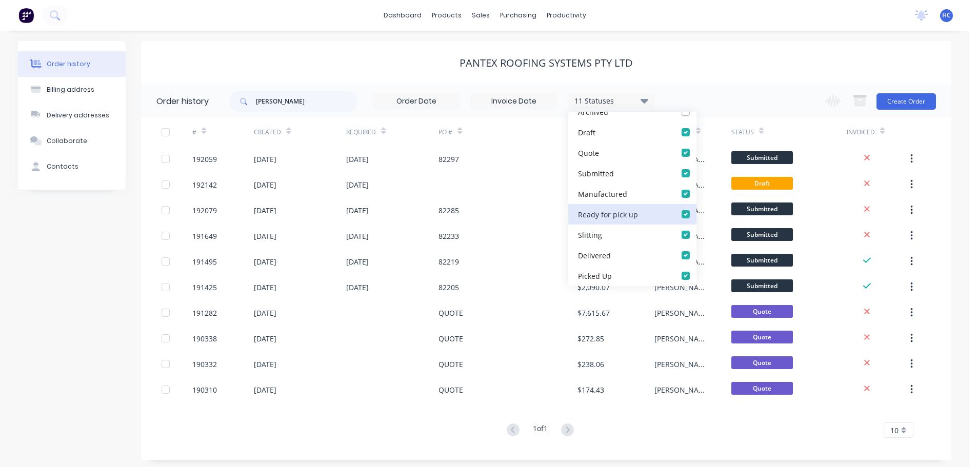
scroll to position [31, 0]
click at [696, 188] on label at bounding box center [696, 188] width 0 height 0
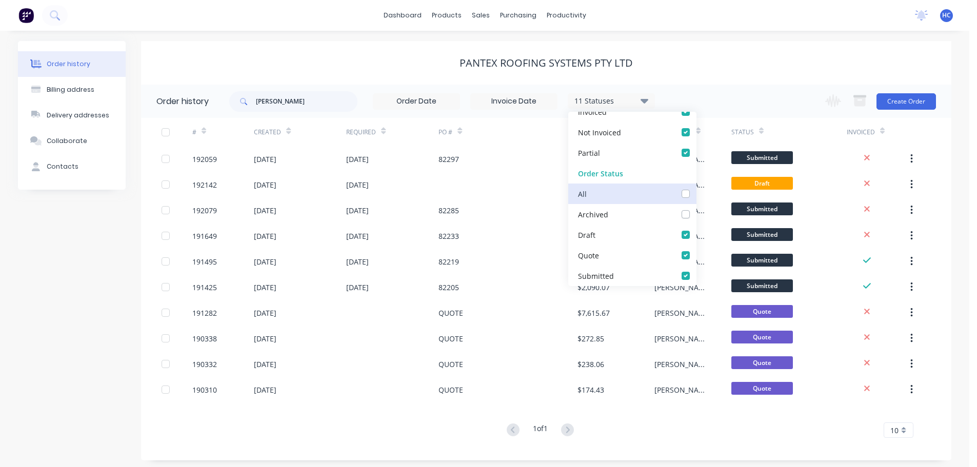
click at [696, 196] on input "checkbox" at bounding box center [700, 193] width 8 height 10
checkbox input "true"
click at [696, 188] on label at bounding box center [696, 188] width 0 height 0
click at [696, 196] on input "checkbox" at bounding box center [700, 193] width 8 height 10
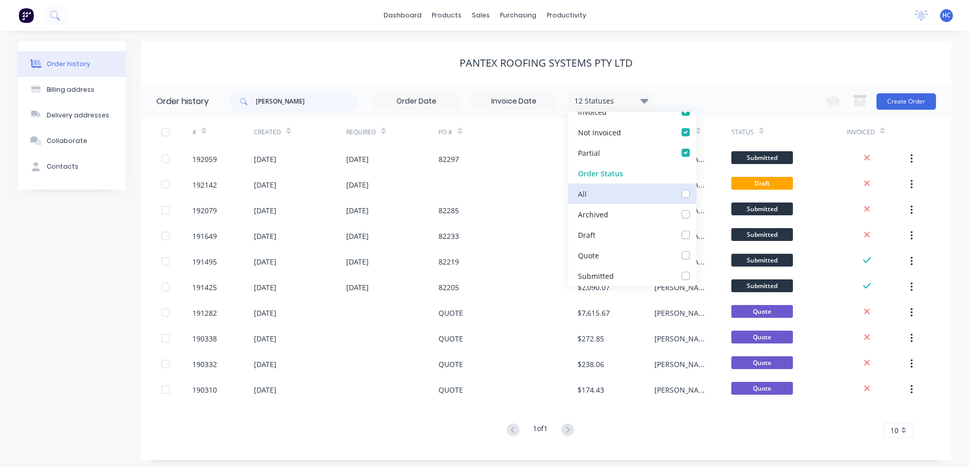
checkbox input "false"
click at [696, 250] on label at bounding box center [696, 250] width 0 height 0
click at [696, 253] on input "checkbox" at bounding box center [700, 255] width 8 height 10
click at [726, 83] on div "PANTEX ROOFING SYSTEMS PTY LTD" at bounding box center [546, 63] width 810 height 44
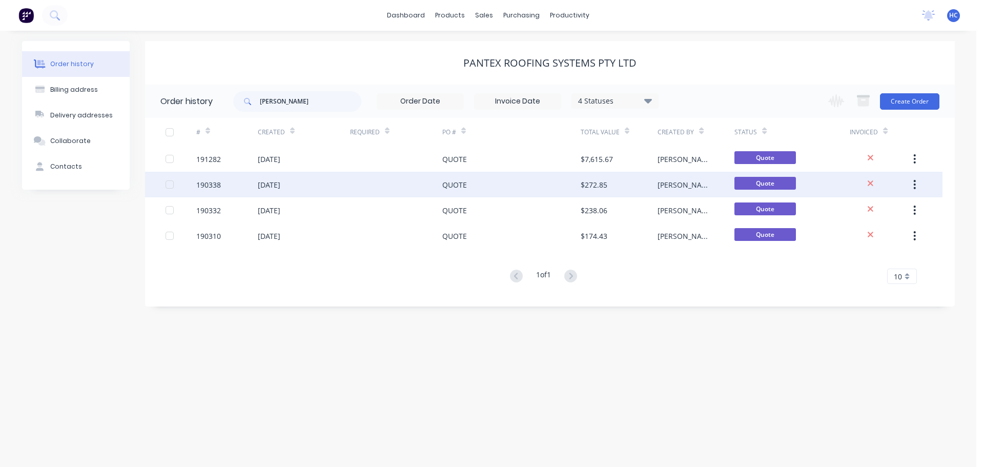
click at [501, 186] on div "QUOTE" at bounding box center [511, 185] width 138 height 26
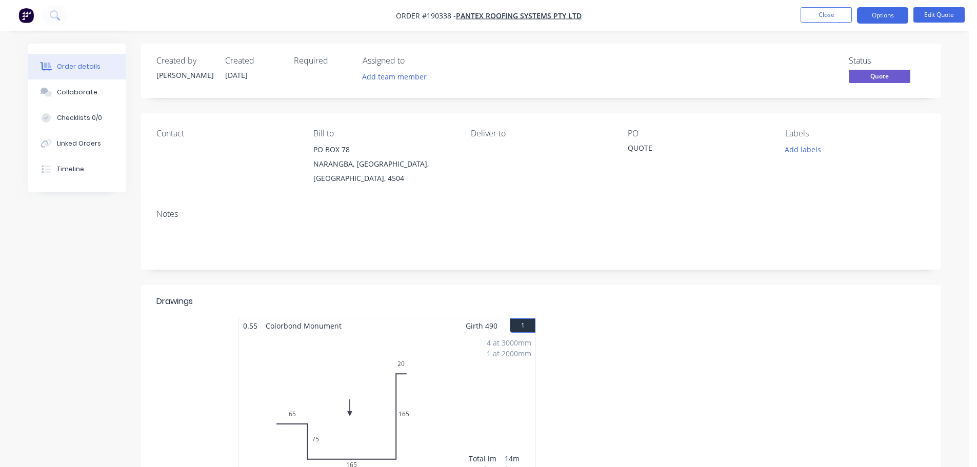
click at [819, 26] on nav "Order #190338 - PANTEX ROOFING SYSTEMS PTY LTD Close Options Edit Quote" at bounding box center [488, 15] width 977 height 31
click at [840, 10] on button "Close" at bounding box center [825, 14] width 51 height 15
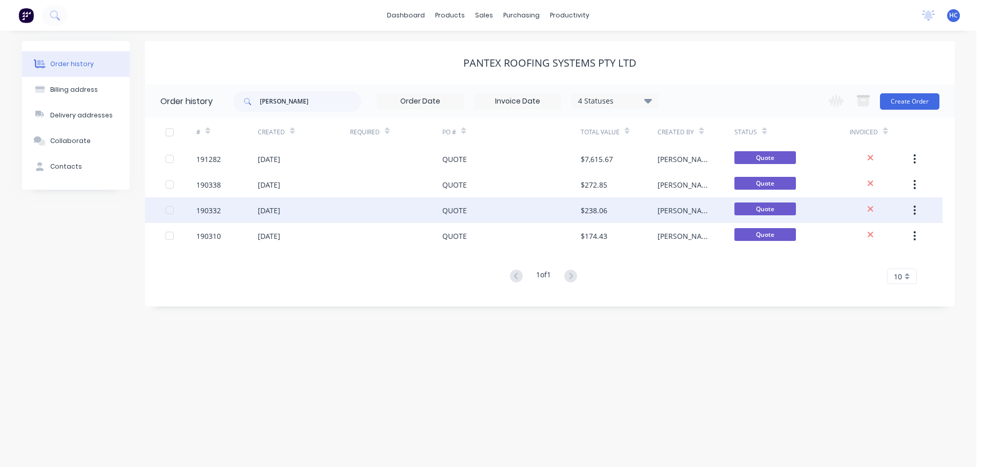
click at [504, 221] on div "QUOTE" at bounding box center [511, 210] width 138 height 26
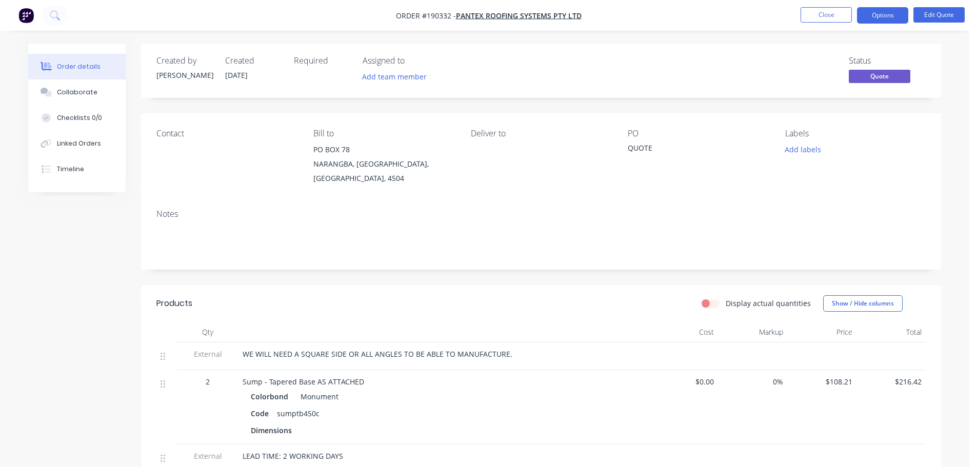
click at [834, 3] on nav "Order #190332 - PANTEX ROOFING SYSTEMS PTY LTD Close Options Edit Quote" at bounding box center [488, 15] width 977 height 31
click at [830, 10] on button "Close" at bounding box center [825, 14] width 51 height 15
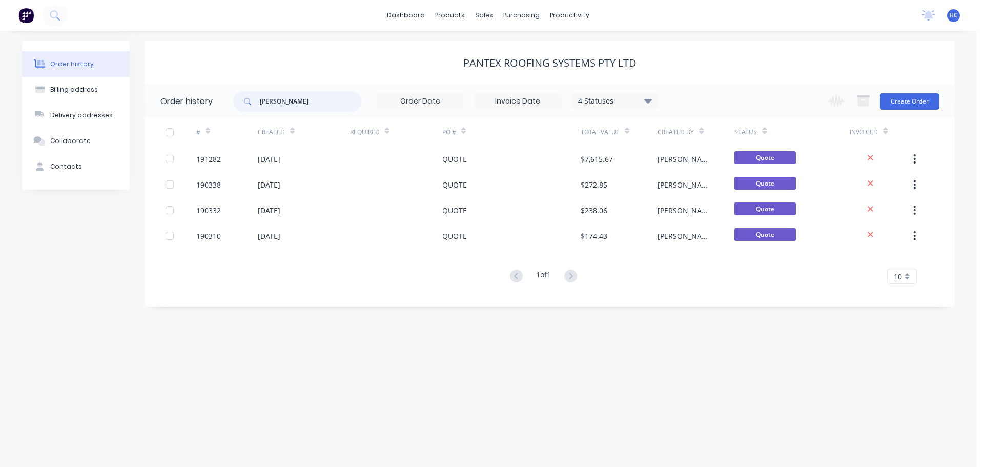
drag, startPoint x: 302, startPoint y: 106, endPoint x: 257, endPoint y: 104, distance: 45.1
click at [257, 104] on div "[PERSON_NAME]" at bounding box center [297, 101] width 128 height 21
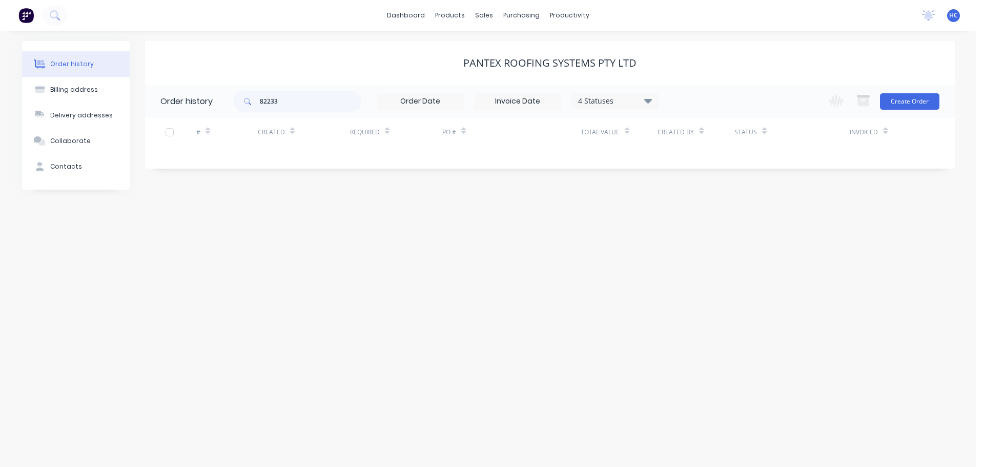
drag, startPoint x: 601, startPoint y: 94, endPoint x: 620, endPoint y: 103, distance: 20.9
click at [604, 97] on div "4 Statuses Invoice Status Invoiced Not Invoiced Partial Order Status All Archiv…" at bounding box center [615, 100] width 87 height 15
click at [644, 95] on div "4 Statuses" at bounding box center [615, 100] width 86 height 11
click at [700, 219] on label at bounding box center [700, 219] width 0 height 0
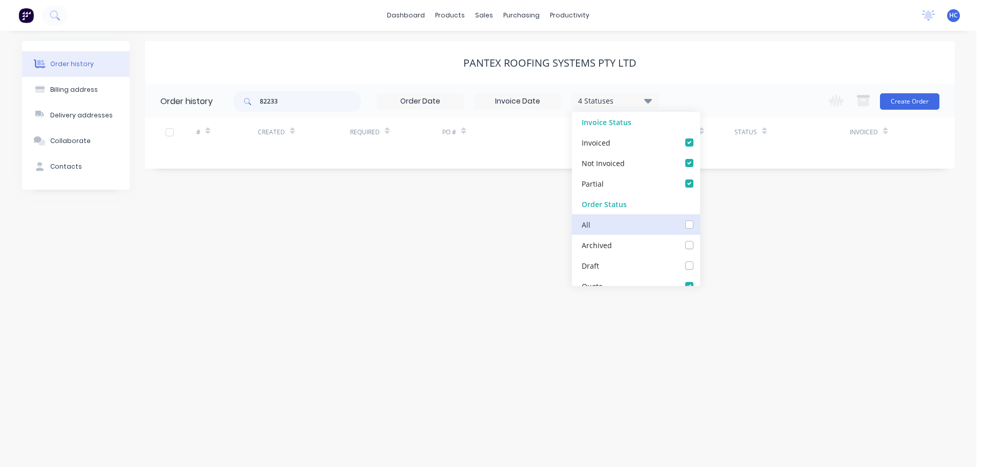
click at [700, 221] on input "checkbox" at bounding box center [704, 224] width 8 height 10
click at [700, 239] on label at bounding box center [700, 239] width 0 height 0
click at [700, 241] on input "checkbox" at bounding box center [704, 244] width 8 height 10
click at [771, 249] on div "Order history Billing address Delivery addresses Collaborate Contacts PANTEX RO…" at bounding box center [488, 249] width 977 height 436
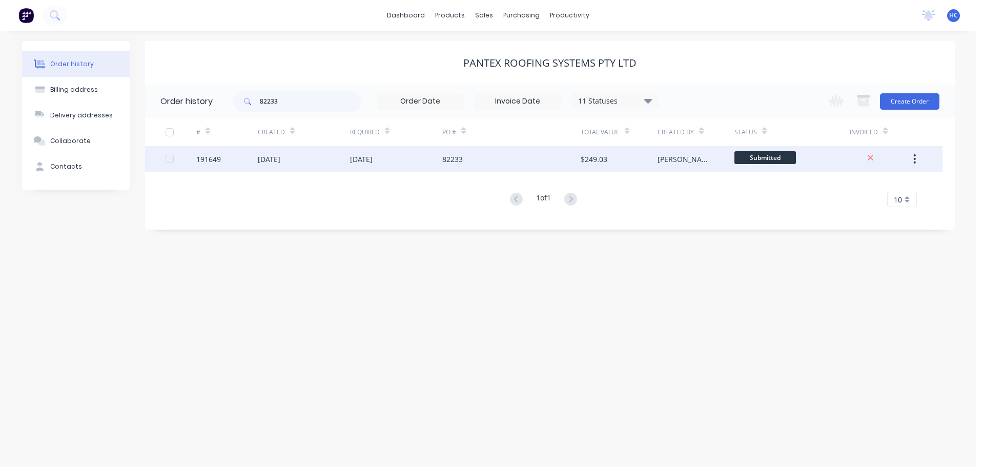
click at [482, 163] on div "82233" at bounding box center [511, 159] width 138 height 26
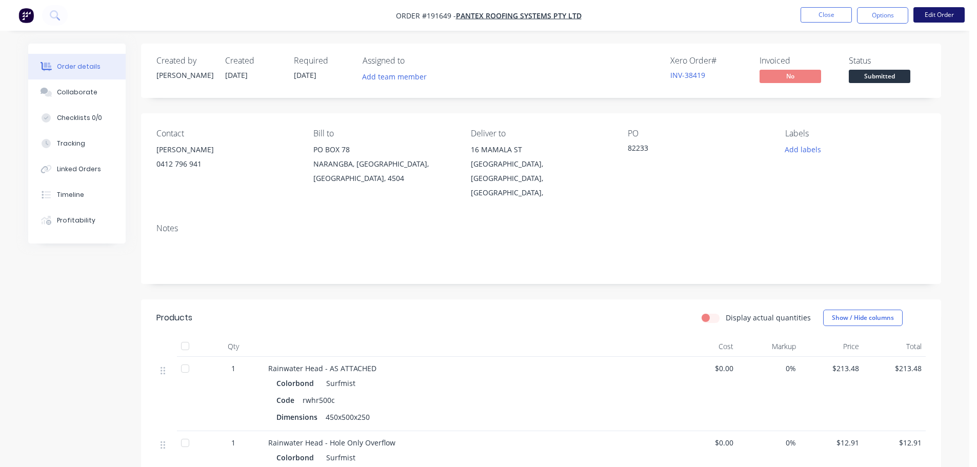
click at [944, 12] on button "Edit Order" at bounding box center [938, 14] width 51 height 15
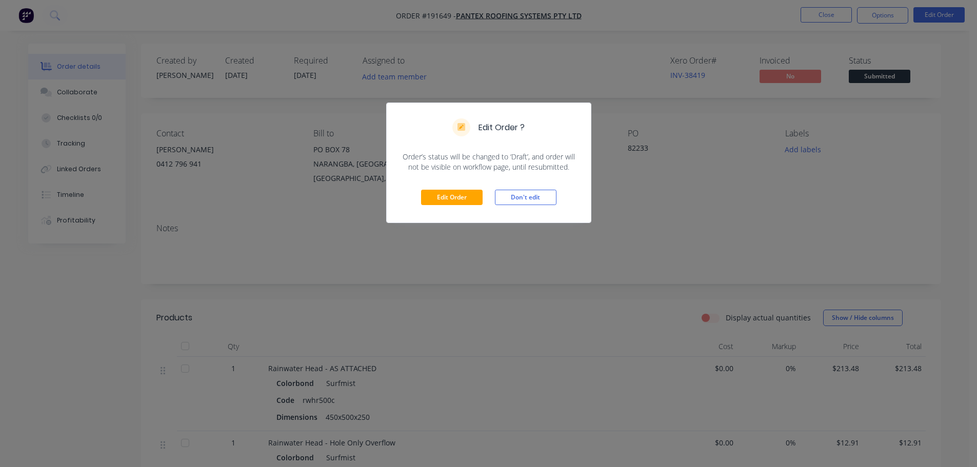
click at [464, 189] on div "Edit Order Don't edit" at bounding box center [489, 197] width 204 height 50
click at [459, 191] on button "Edit Order" at bounding box center [452, 197] width 62 height 15
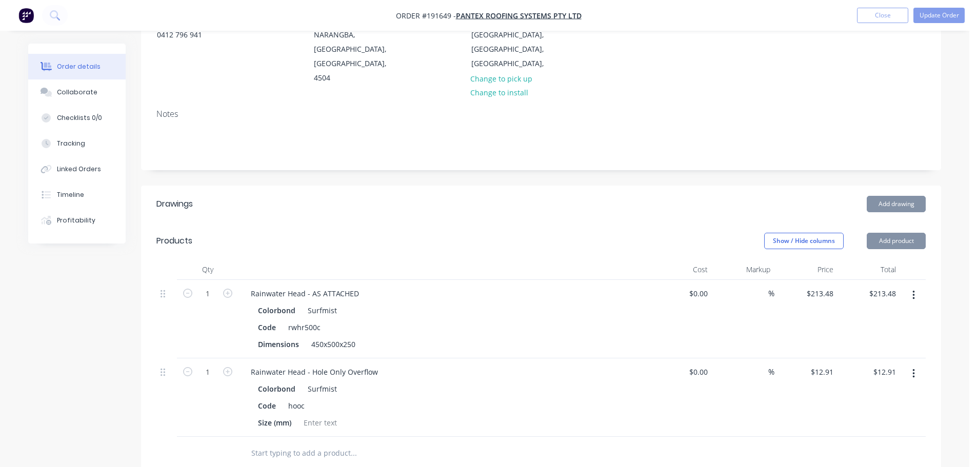
scroll to position [205, 0]
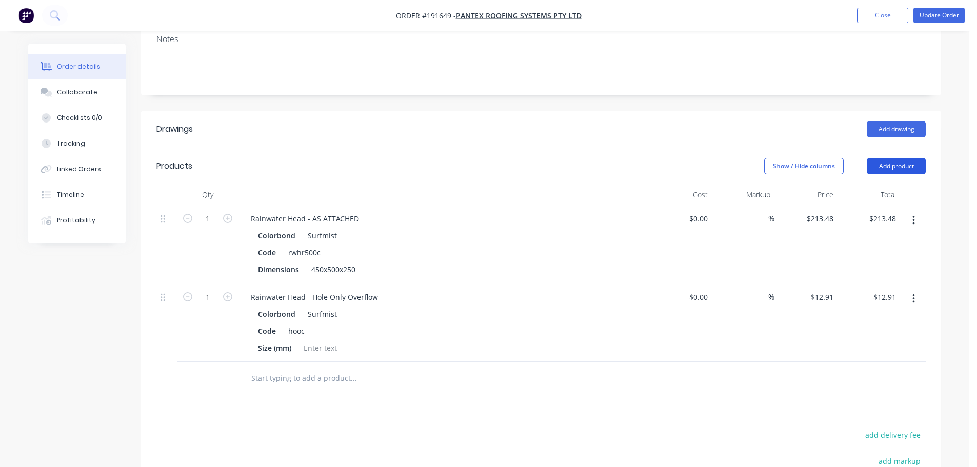
click at [889, 158] on button "Add product" at bounding box center [895, 166] width 59 height 16
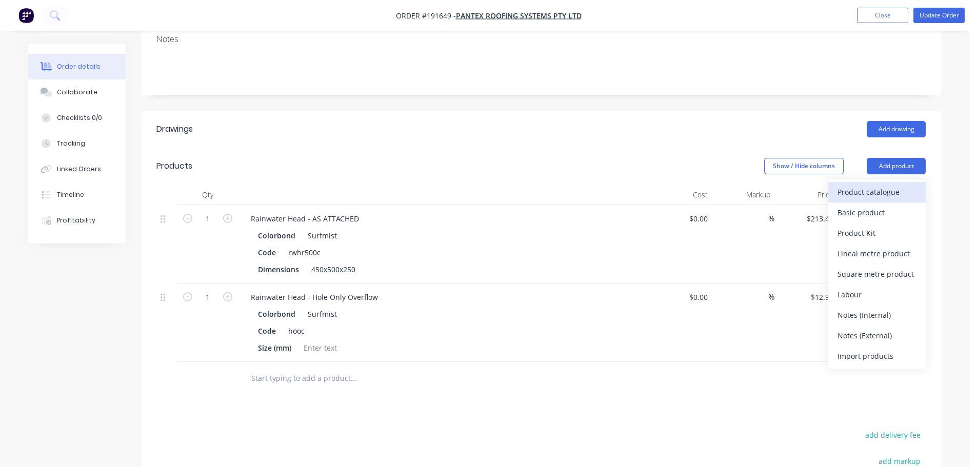
click at [876, 185] on div "Product catalogue" at bounding box center [876, 192] width 79 height 15
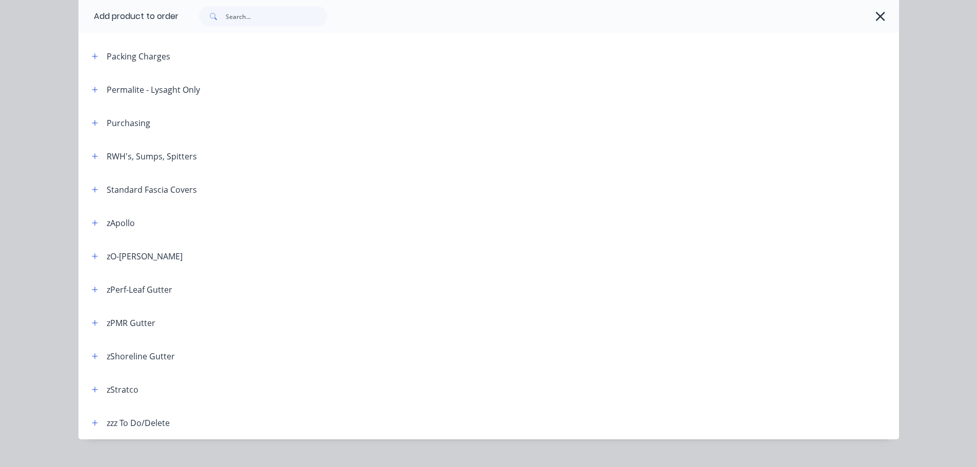
scroll to position [357, 0]
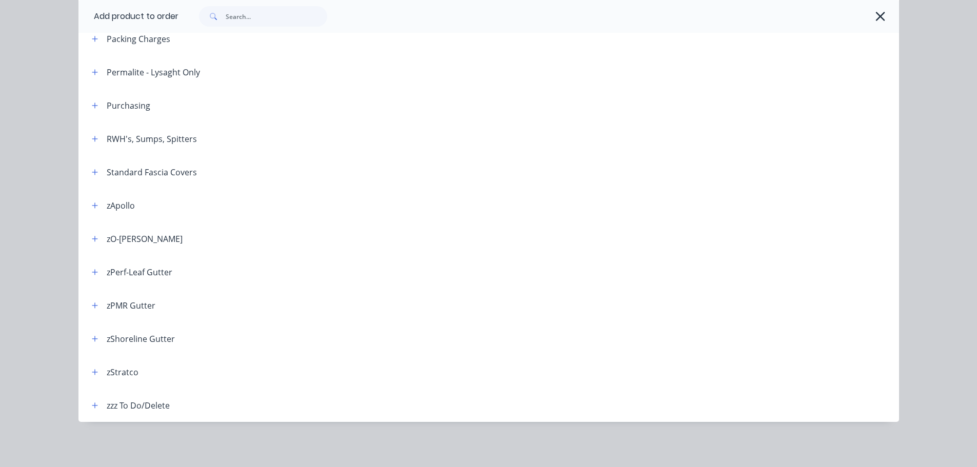
click at [100, 132] on div "RWH's, Sumps, Spitters" at bounding box center [140, 138] width 113 height 13
click at [94, 136] on button "button" at bounding box center [95, 138] width 13 height 13
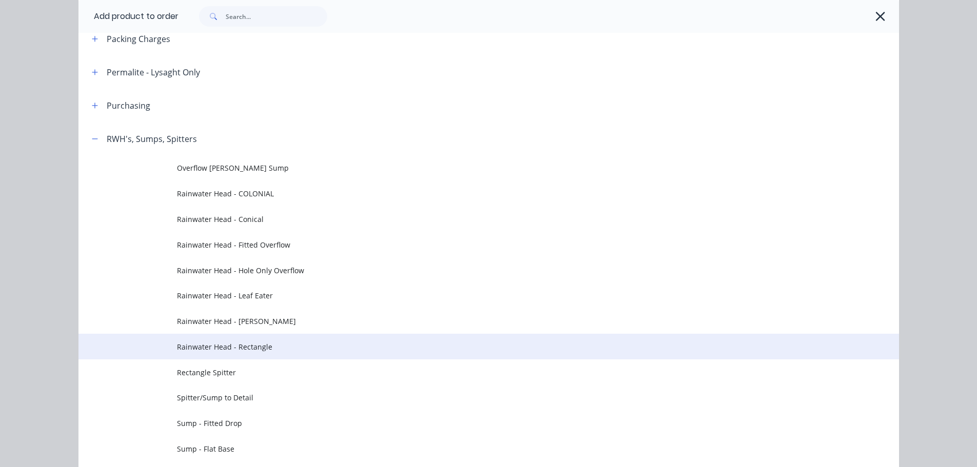
click at [290, 341] on span "Rainwater Head - Rectangle" at bounding box center [465, 346] width 577 height 11
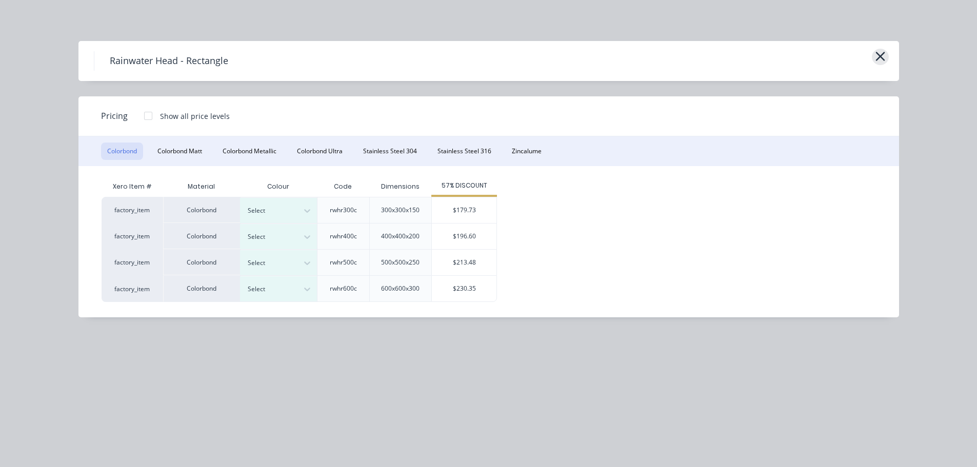
click at [877, 57] on icon "button" at bounding box center [880, 56] width 11 height 14
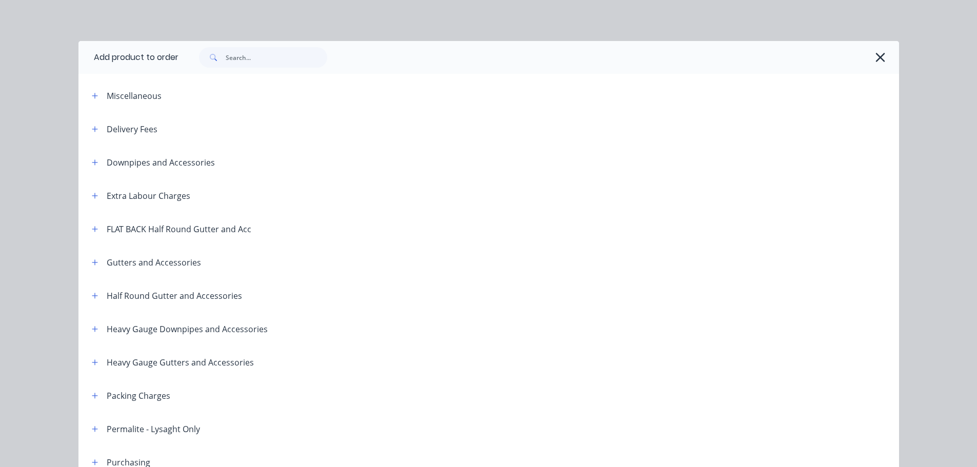
scroll to position [479, 0]
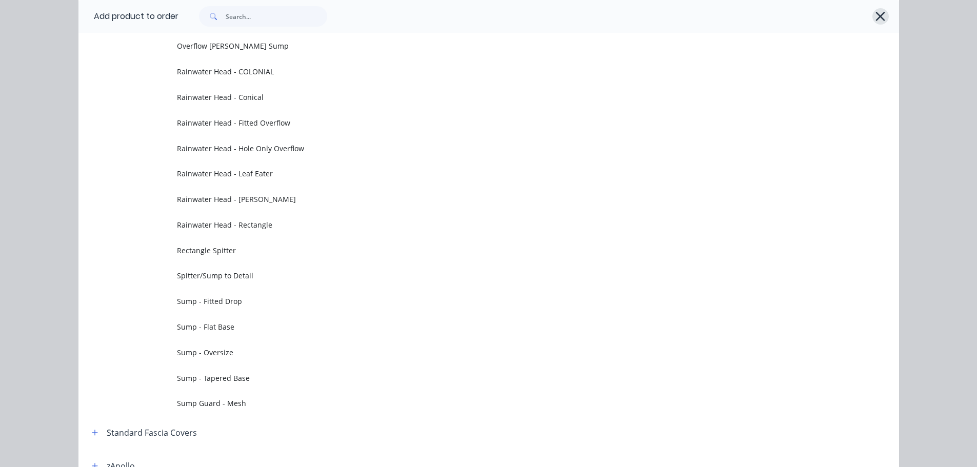
click at [877, 15] on icon "button" at bounding box center [880, 16] width 9 height 9
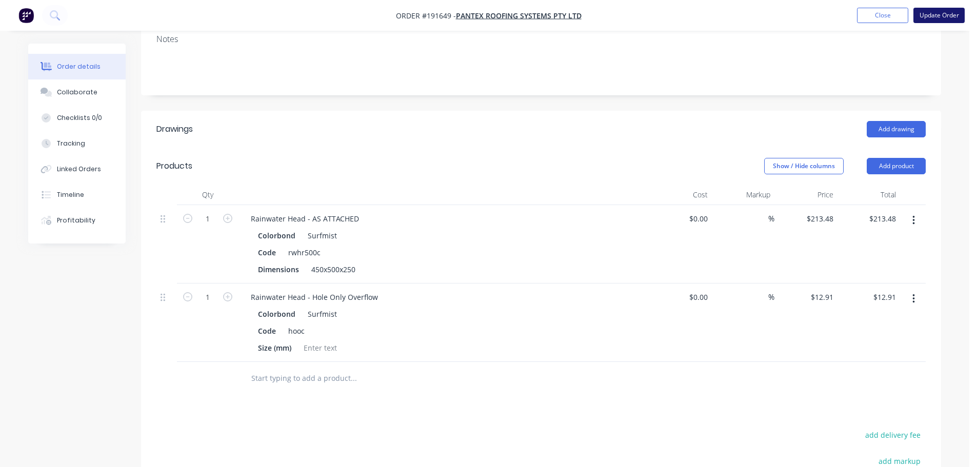
click at [941, 17] on button "Update Order" at bounding box center [938, 15] width 51 height 15
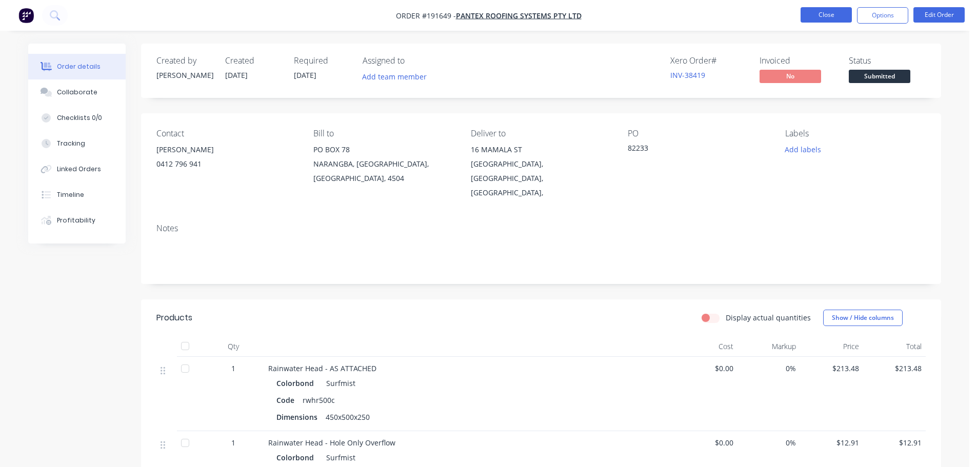
click at [835, 14] on button "Close" at bounding box center [825, 14] width 51 height 15
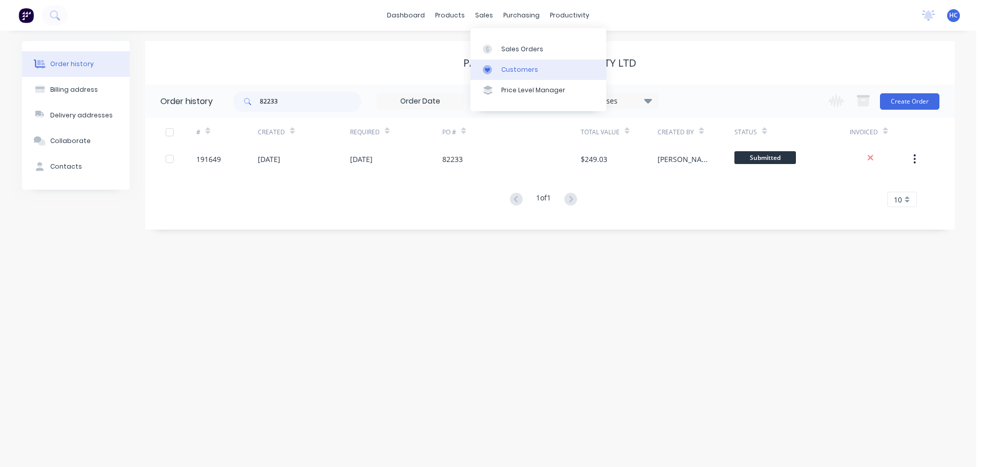
click at [512, 76] on link "Customers" at bounding box center [539, 69] width 136 height 21
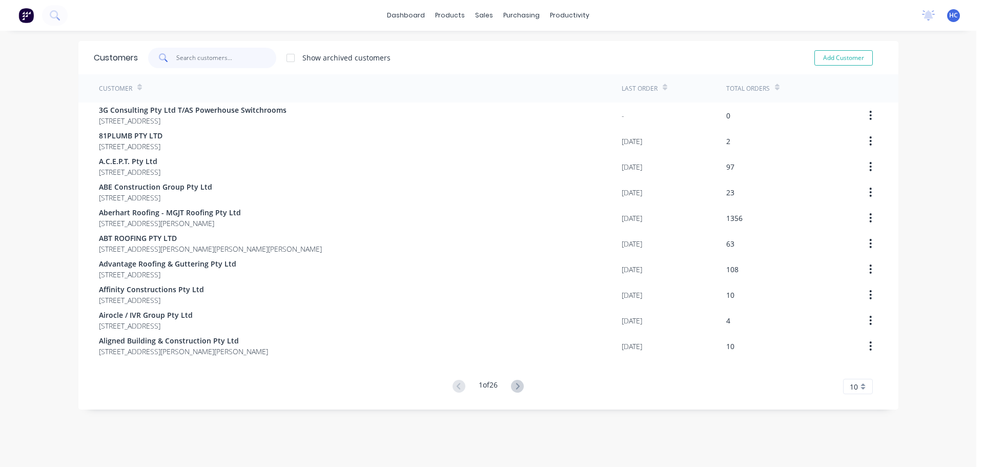
click at [230, 57] on input "text" at bounding box center [226, 58] width 100 height 21
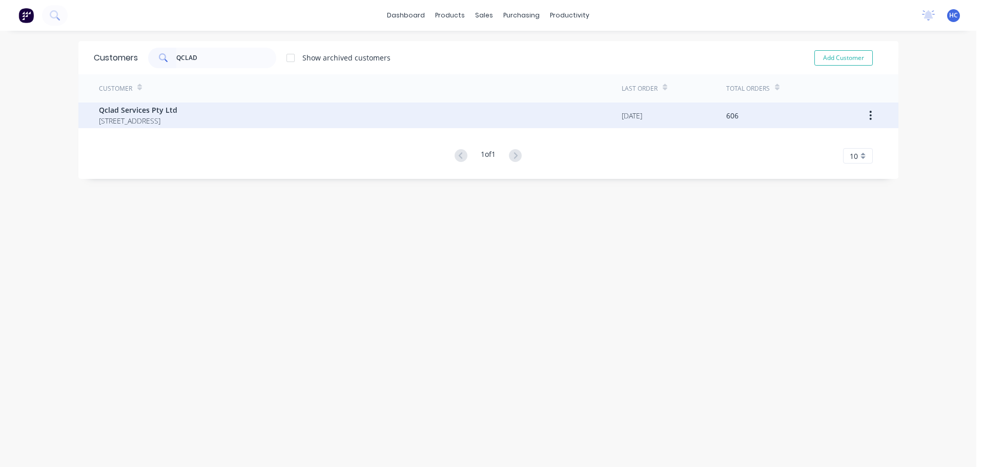
click at [171, 108] on span "Qclad Services Pty Ltd" at bounding box center [138, 110] width 78 height 11
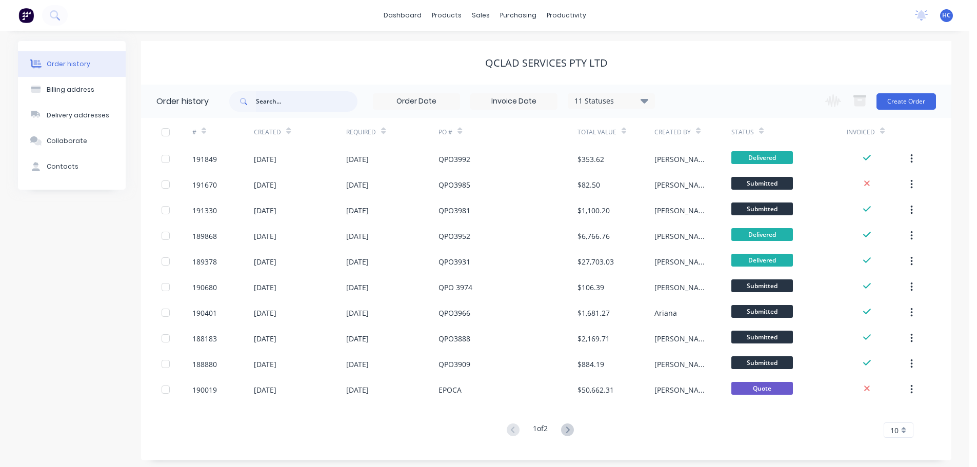
click at [292, 110] on input "text" at bounding box center [307, 101] width 102 height 21
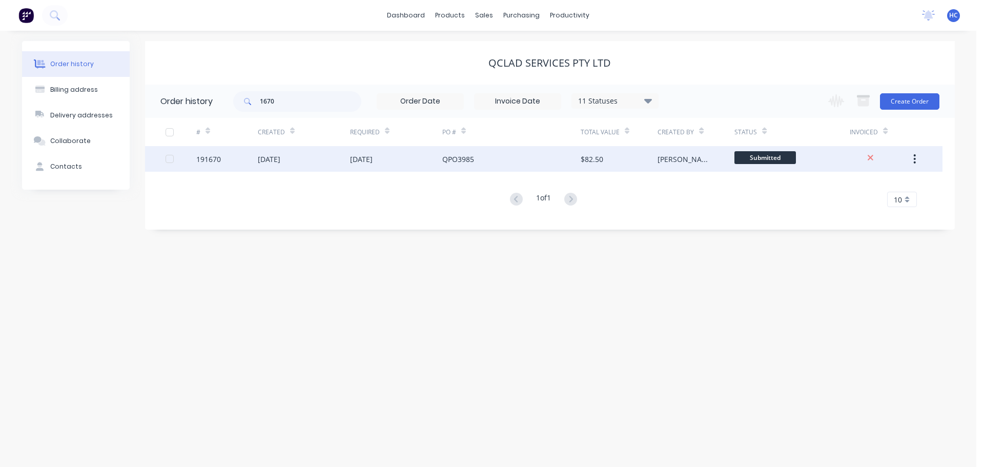
click at [501, 157] on div "QPO3985" at bounding box center [511, 159] width 138 height 26
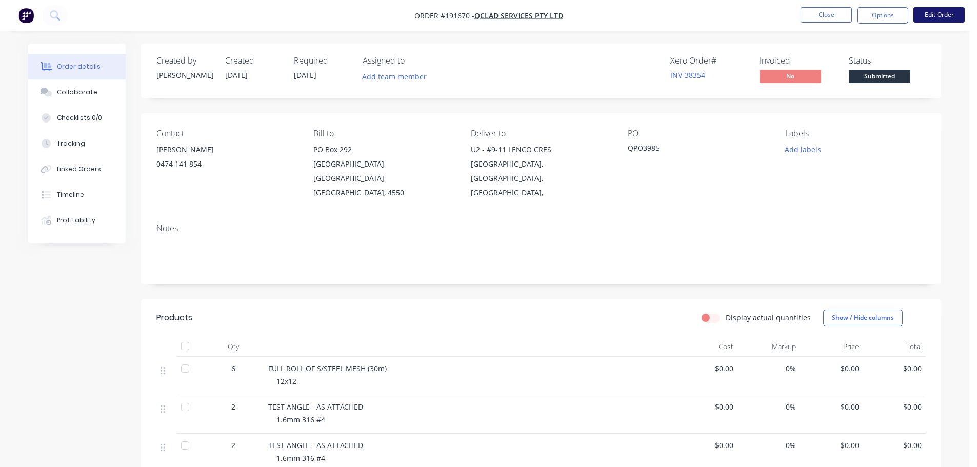
click at [939, 15] on button "Edit Order" at bounding box center [938, 14] width 51 height 15
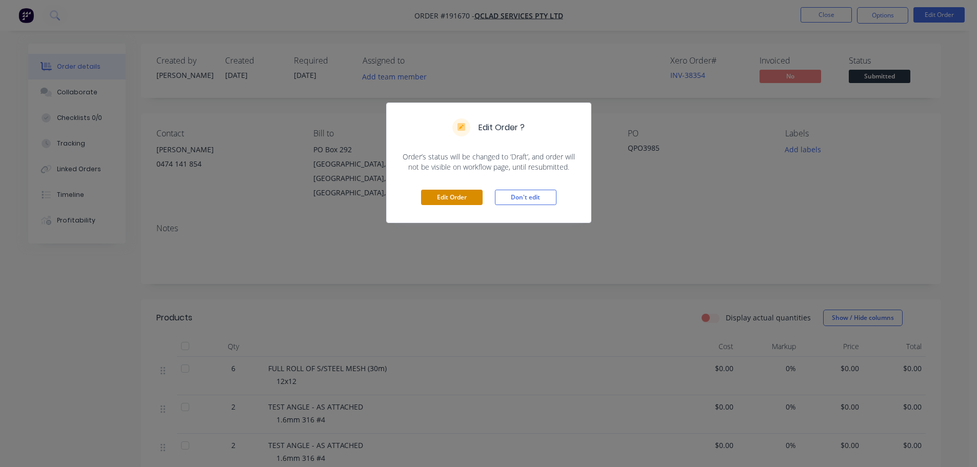
click at [450, 196] on button "Edit Order" at bounding box center [452, 197] width 62 height 15
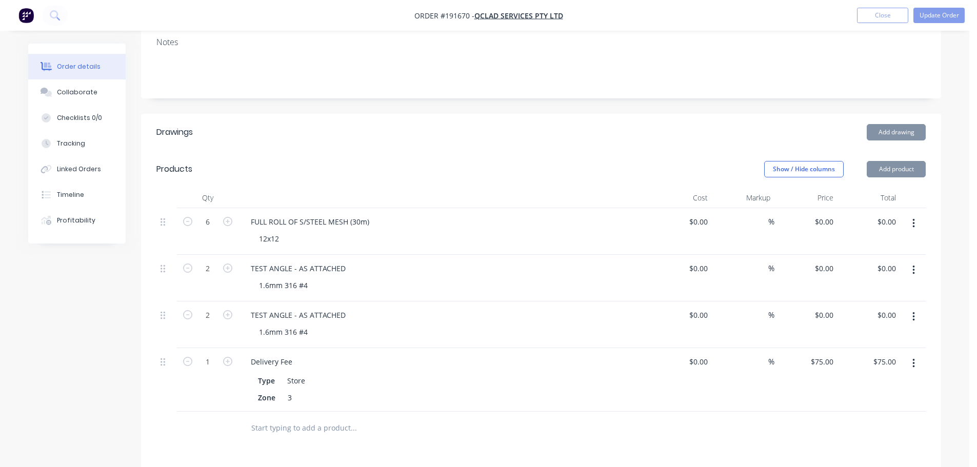
scroll to position [205, 0]
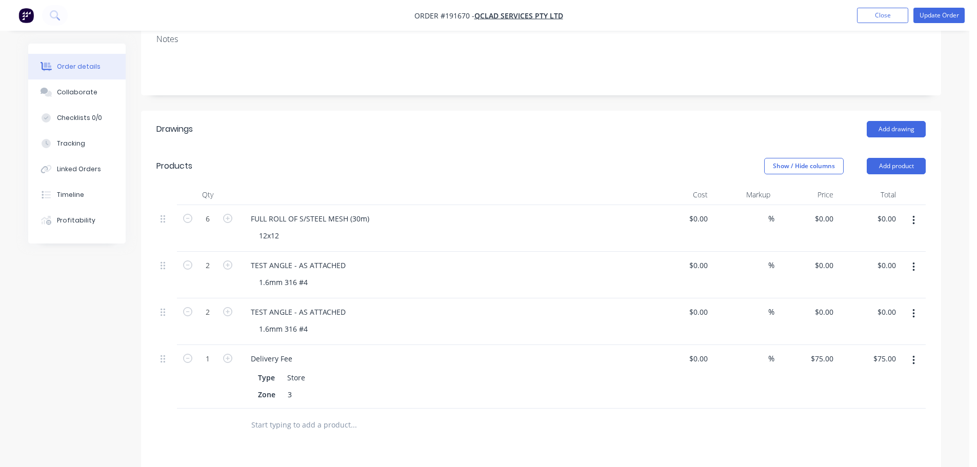
click at [495, 121] on div "Add drawing" at bounding box center [622, 129] width 605 height 16
click at [894, 121] on button "Add drawing" at bounding box center [895, 129] width 59 height 16
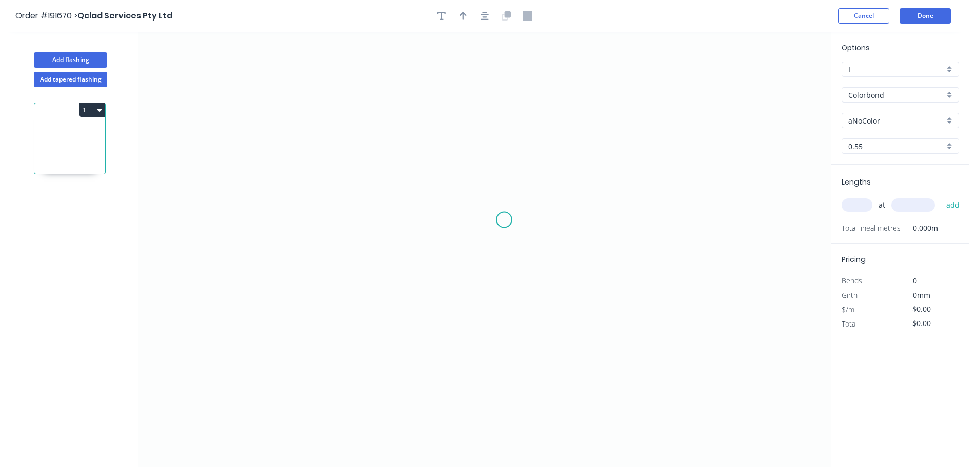
click at [431, 213] on icon "0" at bounding box center [484, 249] width 692 height 435
click at [650, 215] on icon "0" at bounding box center [484, 249] width 692 height 435
click at [541, 225] on tspan "?" at bounding box center [540, 223] width 5 height 17
click at [570, 188] on icon "0 1200" at bounding box center [484, 249] width 692 height 435
click at [876, 87] on div "Colorbond" at bounding box center [899, 94] width 117 height 15
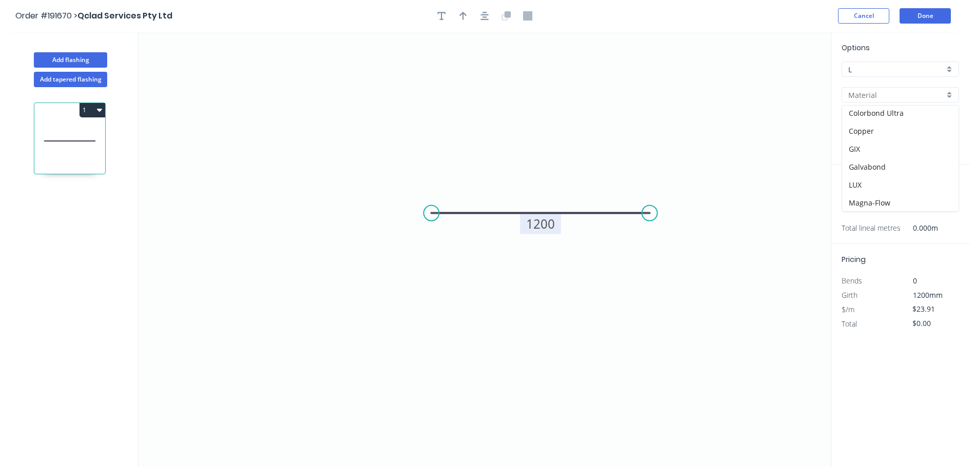
scroll to position [217, 0]
click at [899, 147] on div "Stainless Steel 316" at bounding box center [900, 148] width 116 height 18
click at [937, 25] on header "Order #191670 > Qclad Services Pty Ltd Cancel Done" at bounding box center [484, 16] width 969 height 32
click at [932, 20] on button "Done" at bounding box center [924, 15] width 51 height 15
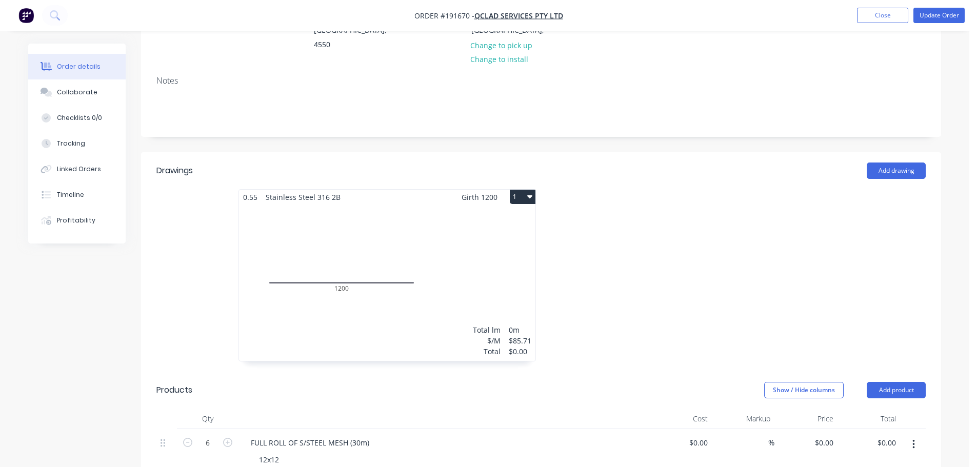
scroll to position [205, 0]
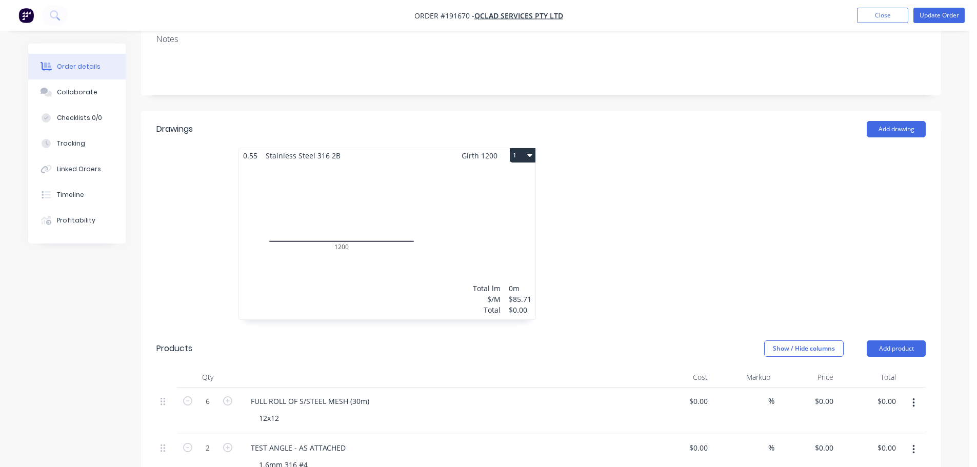
click at [522, 148] on button "1" at bounding box center [523, 155] width 26 height 14
click at [497, 214] on div "Delete" at bounding box center [486, 221] width 79 height 15
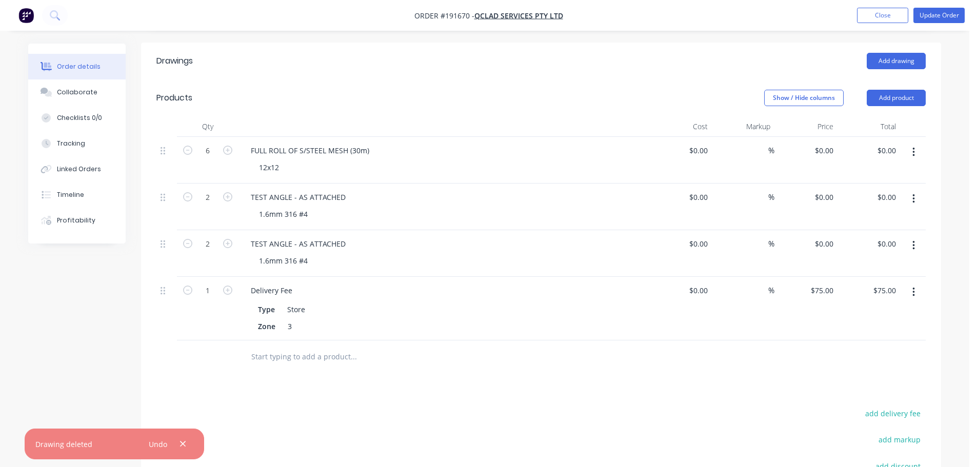
scroll to position [308, 0]
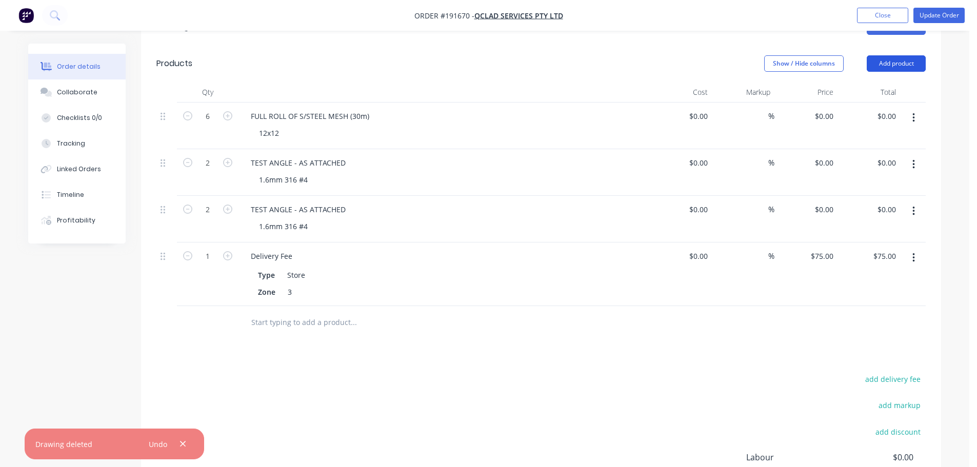
click at [885, 55] on button "Add product" at bounding box center [895, 63] width 59 height 16
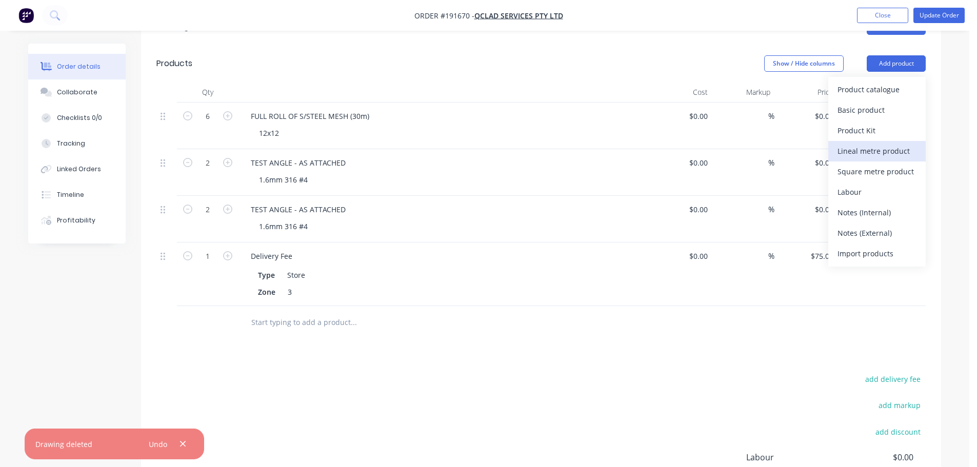
click at [871, 144] on div "Lineal metre product" at bounding box center [876, 151] width 79 height 15
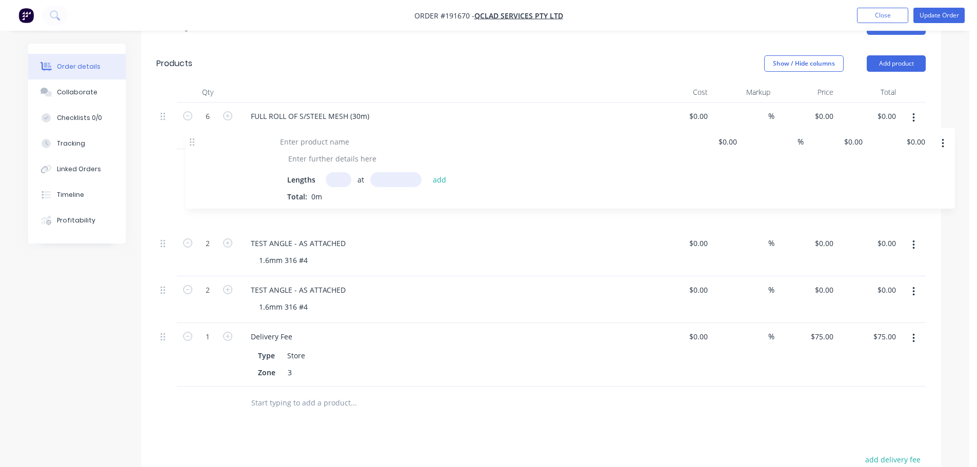
drag, startPoint x: 164, startPoint y: 302, endPoint x: 194, endPoint y: 132, distance: 172.4
click at [194, 132] on div "6 FULL ROLL OF S/STEEL MESH (30m) 12x12 $0.00 $0.00 % $0.00 $0.00 $0.00 $0.00 2…" at bounding box center [540, 245] width 769 height 284
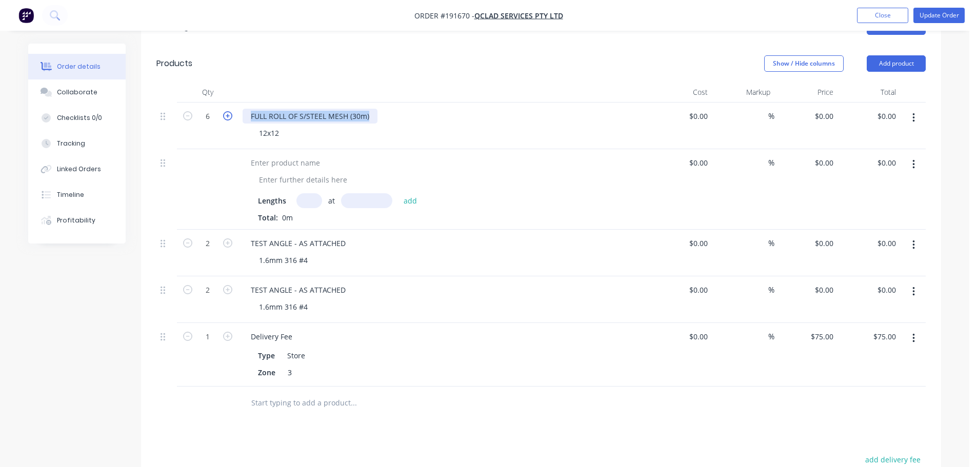
drag, startPoint x: 373, startPoint y: 102, endPoint x: 231, endPoint y: 98, distance: 141.5
click at [231, 103] on div "6 FULL ROLL OF S/STEEL MESH (30m) 12x12 $0.00 $0.00 % $0.00 $0.00 $0.00 $0.00" at bounding box center [540, 126] width 769 height 47
copy div "FULL ROLL OF S/STEEL MESH (30m)"
click at [293, 155] on div at bounding box center [285, 162] width 86 height 15
click at [281, 155] on div at bounding box center [285, 162] width 86 height 15
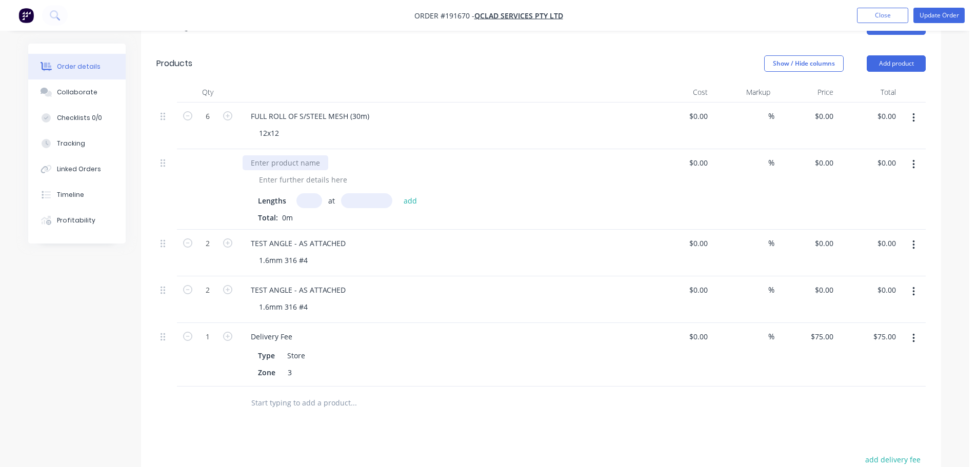
paste div
drag, startPoint x: 284, startPoint y: 116, endPoint x: 249, endPoint y: 118, distance: 35.4
click at [249, 118] on div "FULL ROLL OF S/STEEL MESH (30m) 12x12" at bounding box center [443, 126] width 410 height 47
copy div "12x12"
click at [286, 172] on div at bounding box center [303, 179] width 105 height 15
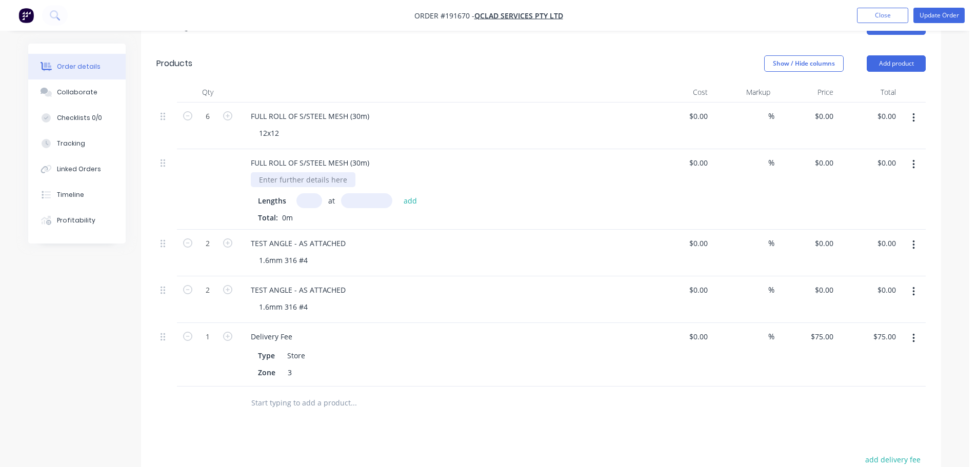
paste div
click at [314, 193] on input "text" at bounding box center [309, 200] width 26 height 15
click at [398, 193] on button "add" at bounding box center [410, 200] width 24 height 14
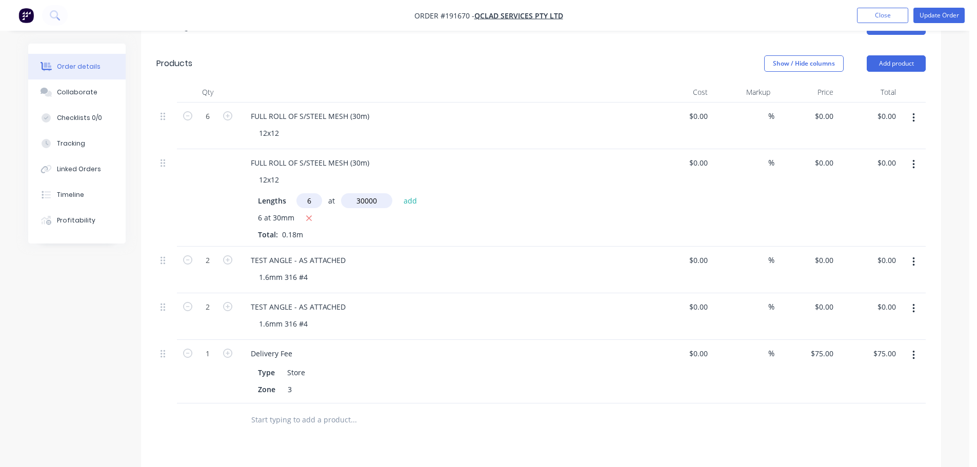
click at [398, 193] on button "add" at bounding box center [410, 200] width 24 height 14
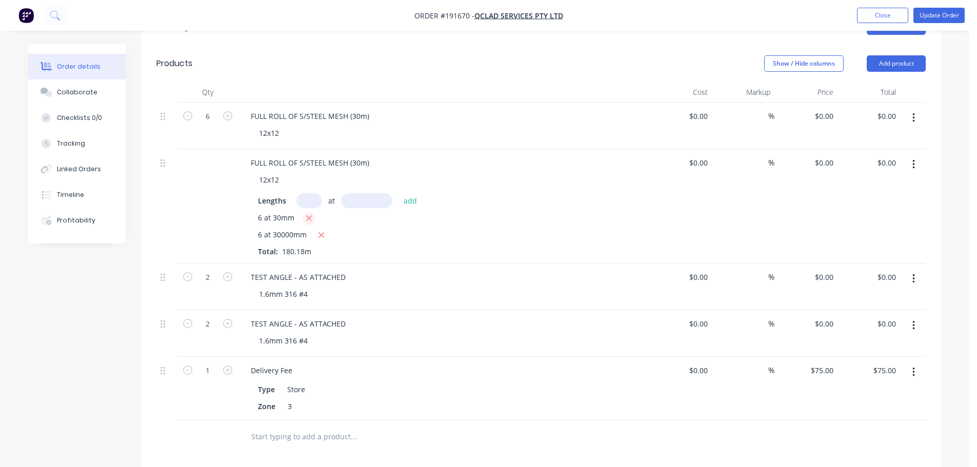
click at [307, 216] on icon "button" at bounding box center [309, 219] width 6 height 6
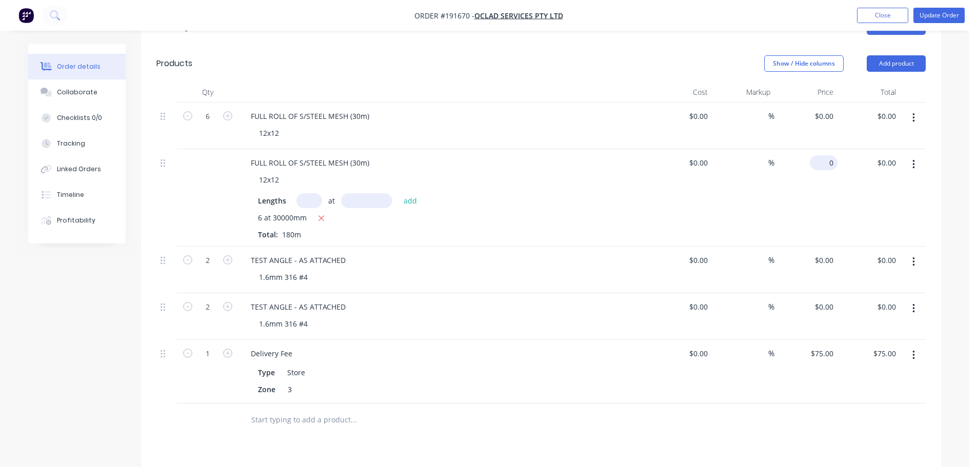
click at [826, 155] on input "0" at bounding box center [826, 162] width 24 height 15
click at [813, 192] on div "$85.71 85.71" at bounding box center [805, 197] width 63 height 97
click at [912, 113] on icon "button" at bounding box center [913, 117] width 2 height 9
click at [871, 178] on div "Delete" at bounding box center [876, 185] width 79 height 15
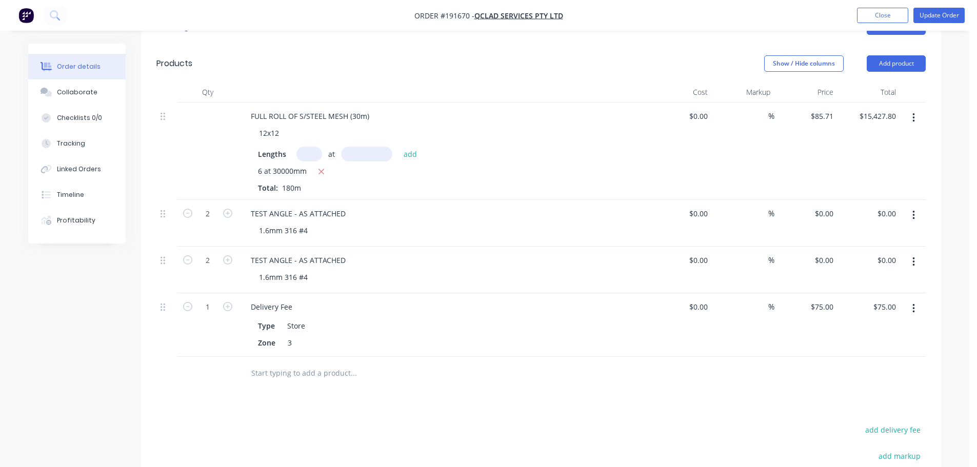
click at [562, 58] on header "Products Show / Hide columns Add product" at bounding box center [541, 63] width 800 height 37
drag, startPoint x: 909, startPoint y: 44, endPoint x: 900, endPoint y: 59, distance: 17.7
click at [909, 55] on button "Add product" at bounding box center [895, 63] width 59 height 16
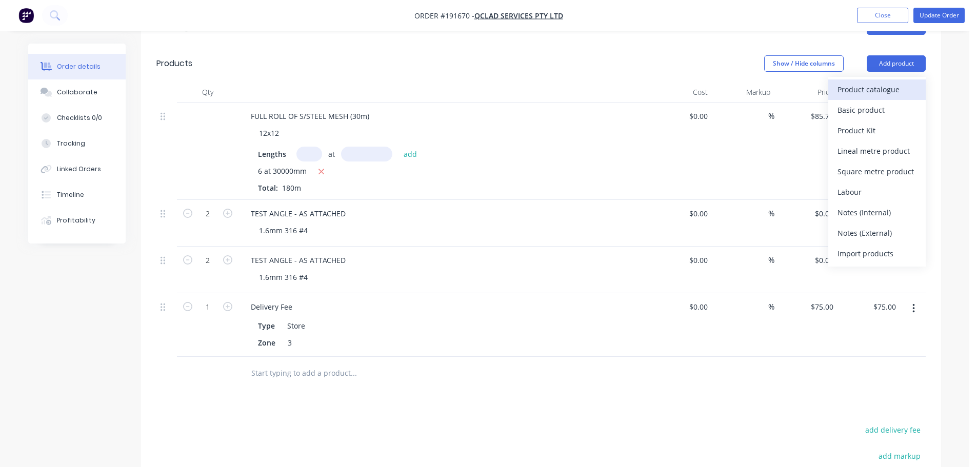
click at [856, 82] on div "Product catalogue" at bounding box center [876, 89] width 79 height 15
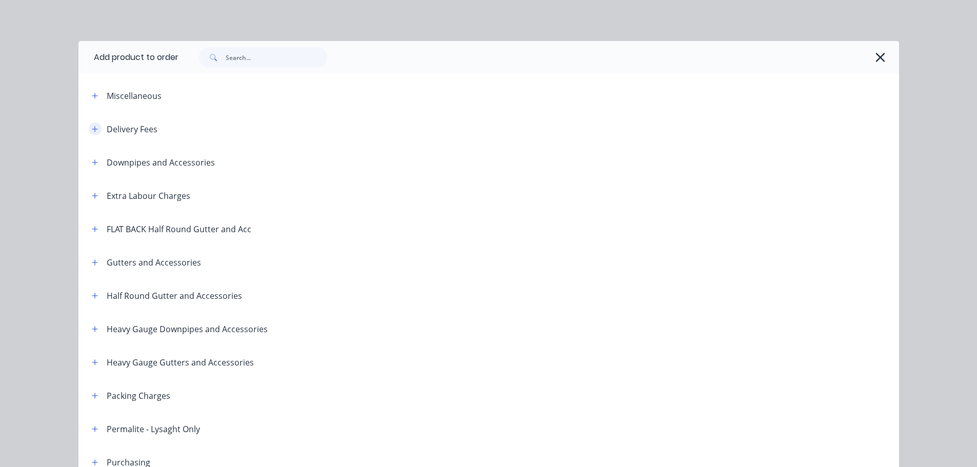
click at [92, 126] on icon "button" at bounding box center [95, 129] width 6 height 7
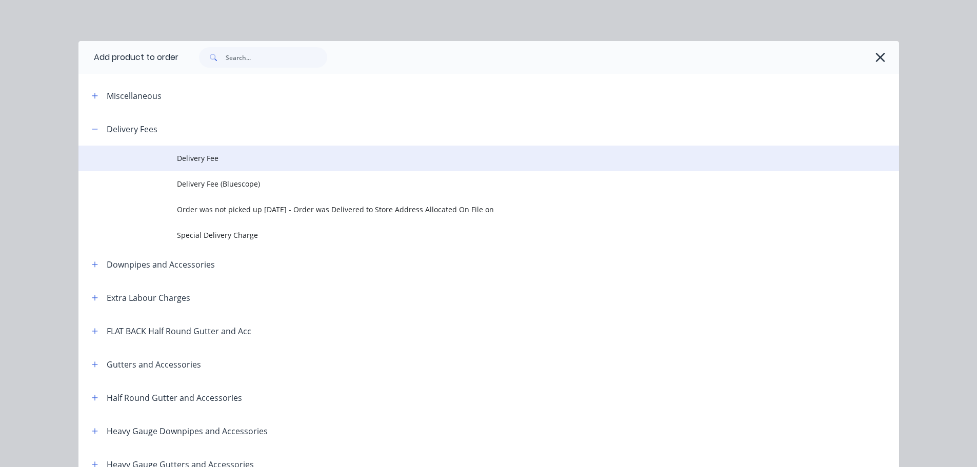
drag, startPoint x: 264, startPoint y: 164, endPoint x: 276, endPoint y: 160, distance: 12.2
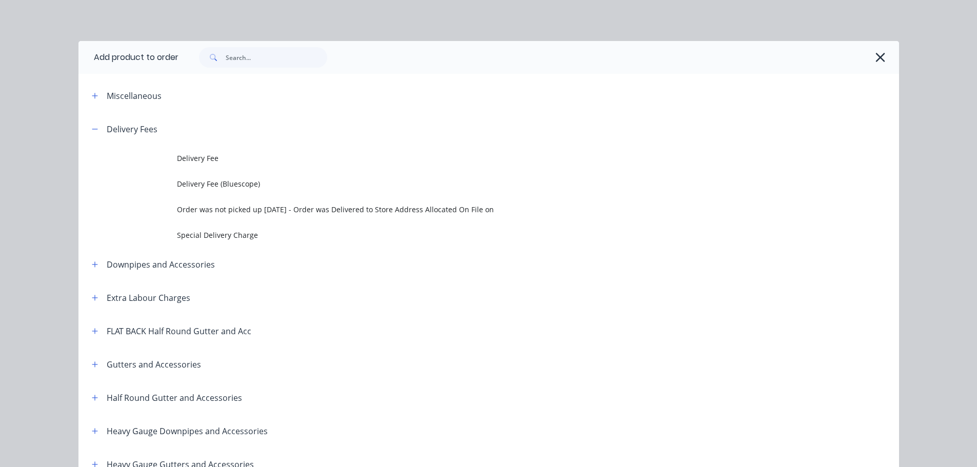
click at [265, 164] on span "Delivery Fee" at bounding box center [465, 158] width 577 height 11
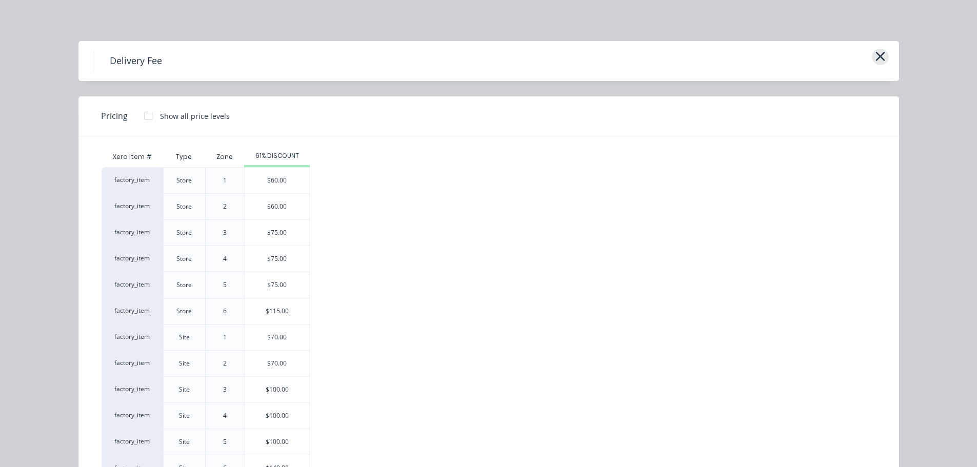
click at [878, 54] on icon "button" at bounding box center [879, 56] width 9 height 9
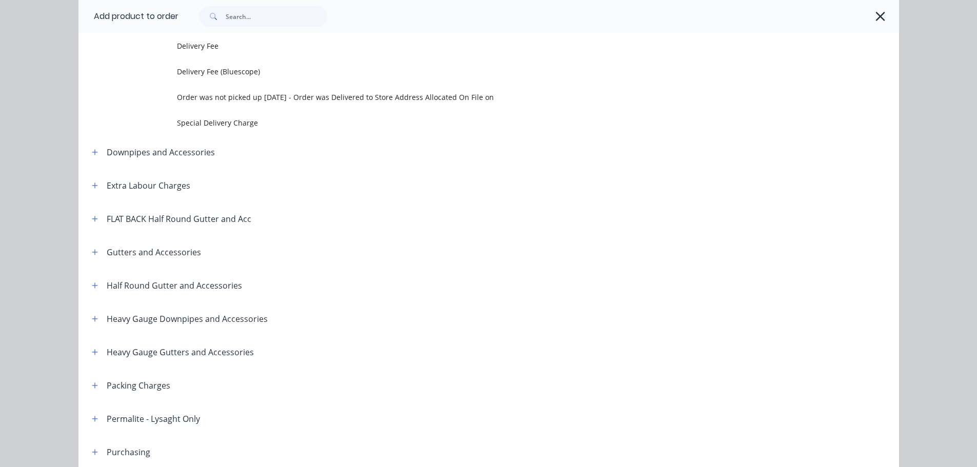
drag, startPoint x: 872, startPoint y: 11, endPoint x: 879, endPoint y: 19, distance: 10.2
click at [875, 11] on icon "button" at bounding box center [880, 16] width 11 height 14
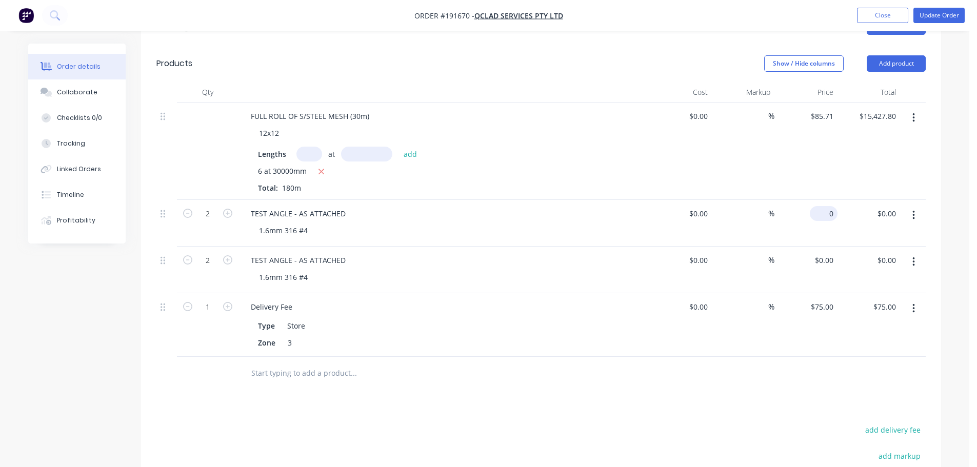
click at [832, 206] on input "0" at bounding box center [826, 213] width 24 height 15
click at [830, 253] on input "$0.00" at bounding box center [826, 260] width 24 height 15
click at [798, 163] on div "$85.71 $85.71" at bounding box center [805, 151] width 63 height 97
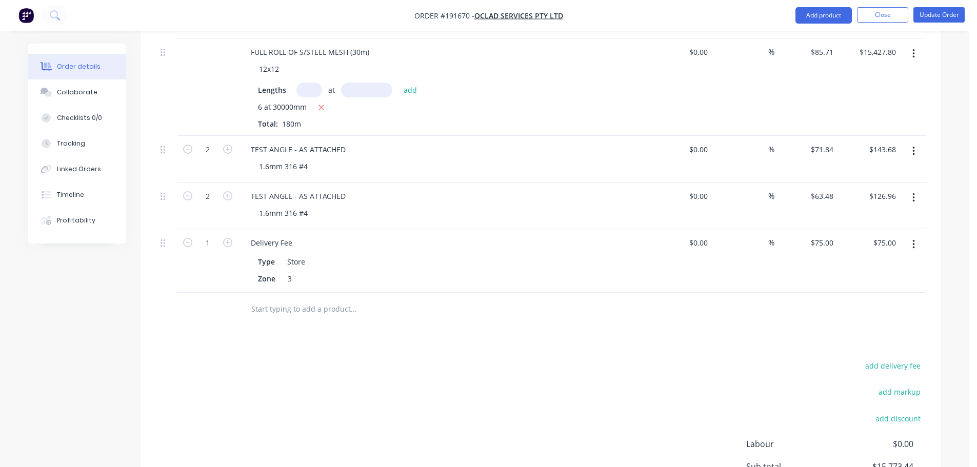
scroll to position [410, 0]
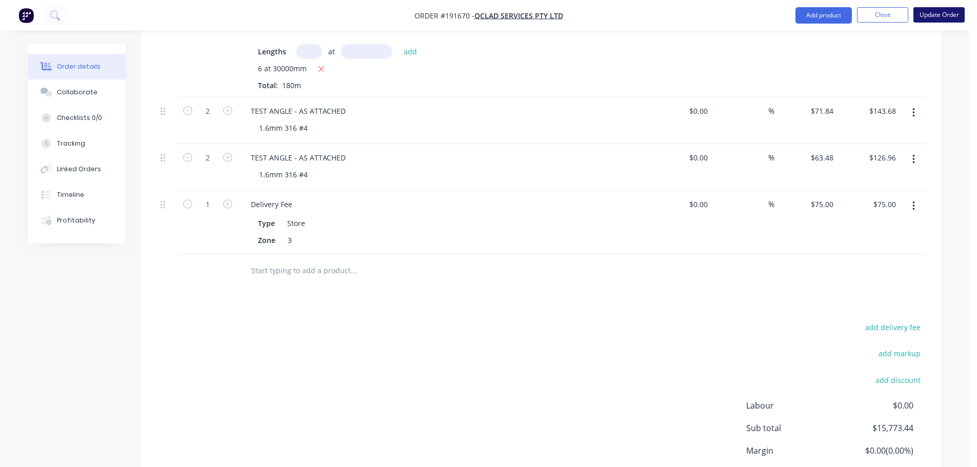
click at [941, 22] on button "Update Order" at bounding box center [938, 14] width 51 height 15
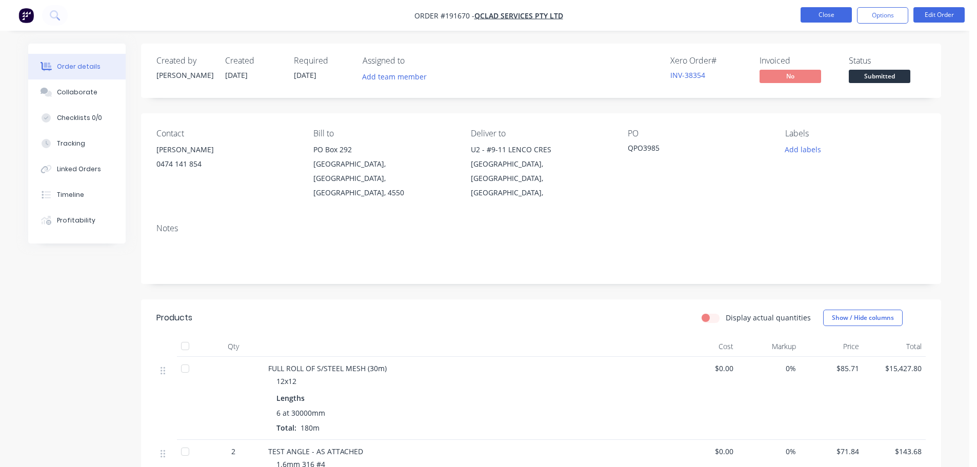
click at [826, 10] on button "Close" at bounding box center [825, 14] width 51 height 15
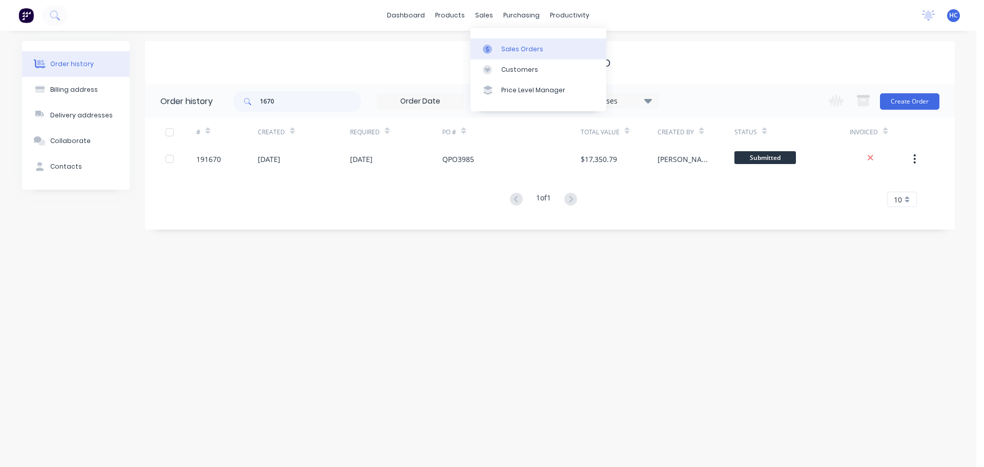
click at [512, 46] on div "Sales Orders" at bounding box center [522, 49] width 42 height 9
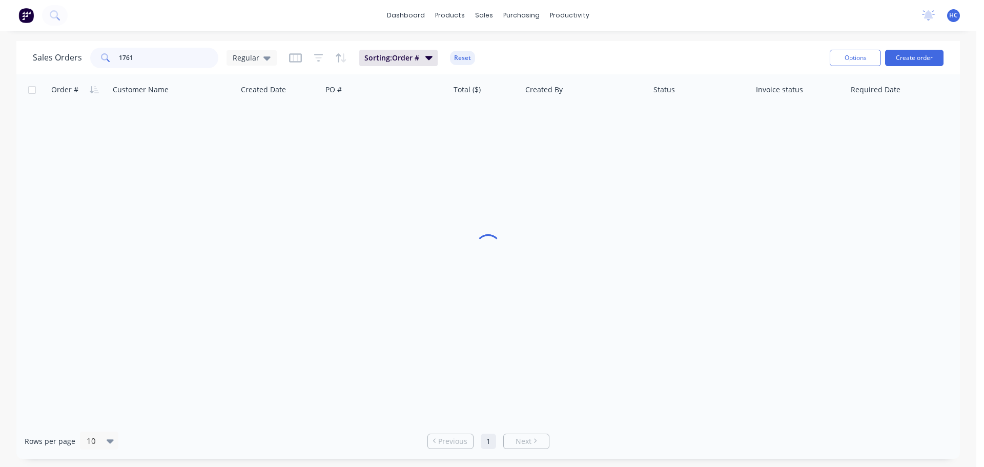
drag, startPoint x: 157, startPoint y: 60, endPoint x: 98, endPoint y: 63, distance: 59.0
click at [98, 63] on div "1761" at bounding box center [154, 58] width 128 height 21
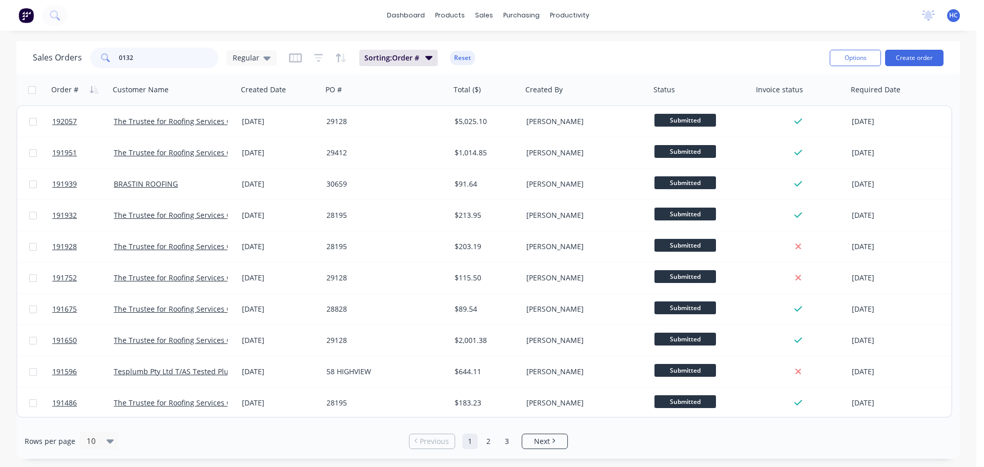
drag, startPoint x: 165, startPoint y: 61, endPoint x: 114, endPoint y: 37, distance: 56.6
click at [107, 59] on div "0132" at bounding box center [154, 58] width 128 height 21
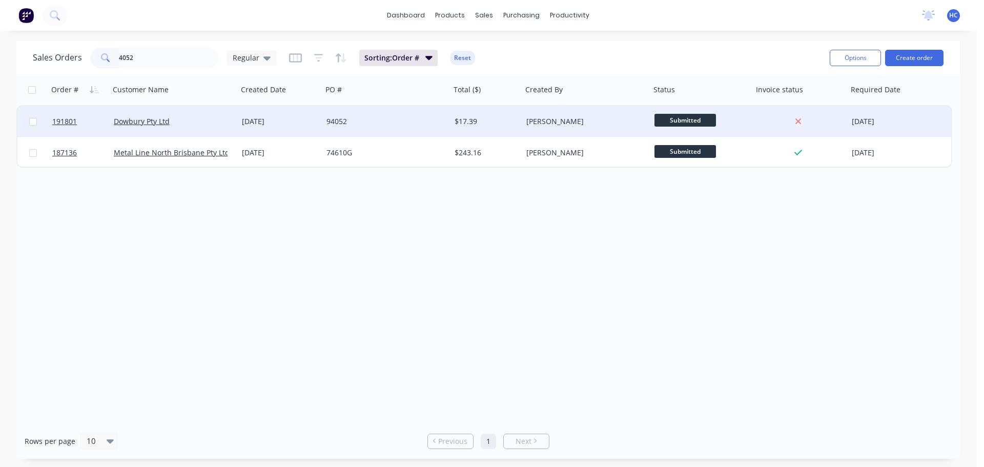
click at [384, 120] on div "94052" at bounding box center [384, 121] width 114 height 10
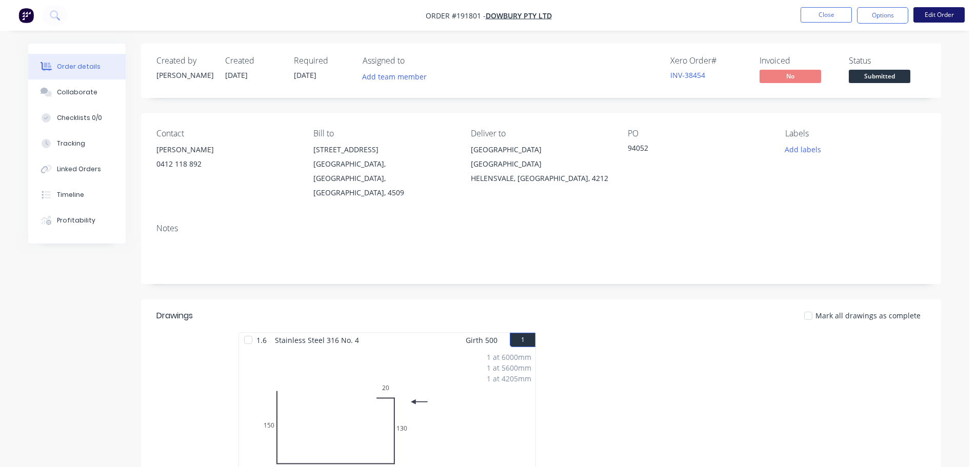
click at [942, 12] on button "Edit Order" at bounding box center [938, 14] width 51 height 15
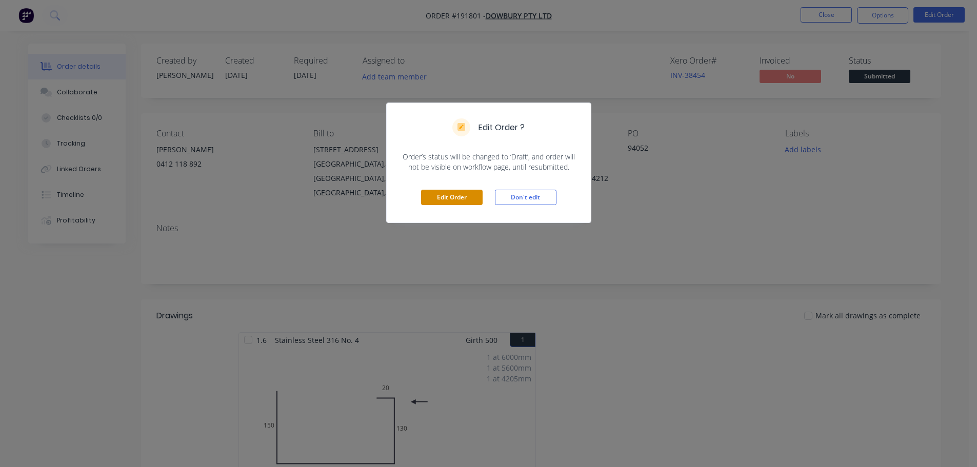
click at [456, 191] on button "Edit Order" at bounding box center [452, 197] width 62 height 15
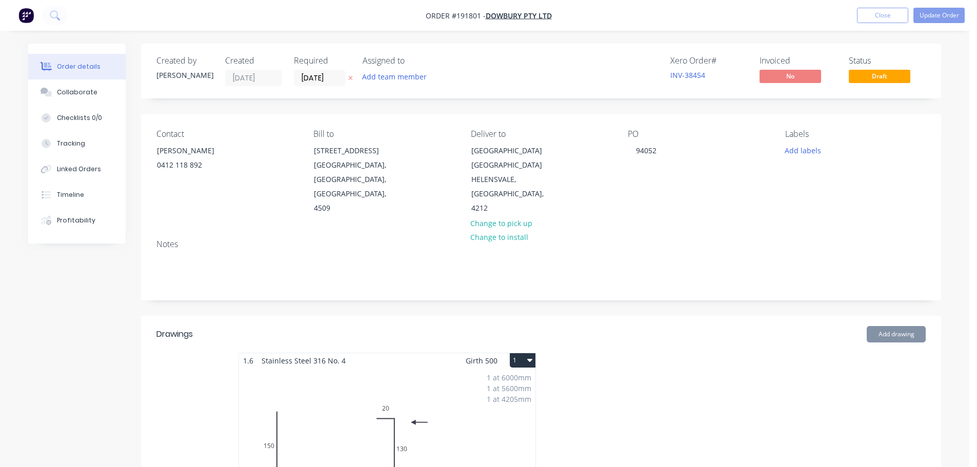
click at [315, 86] on label "[DATE]" at bounding box center [319, 78] width 51 height 16
click at [315, 86] on input "[DATE]" at bounding box center [319, 77] width 50 height 15
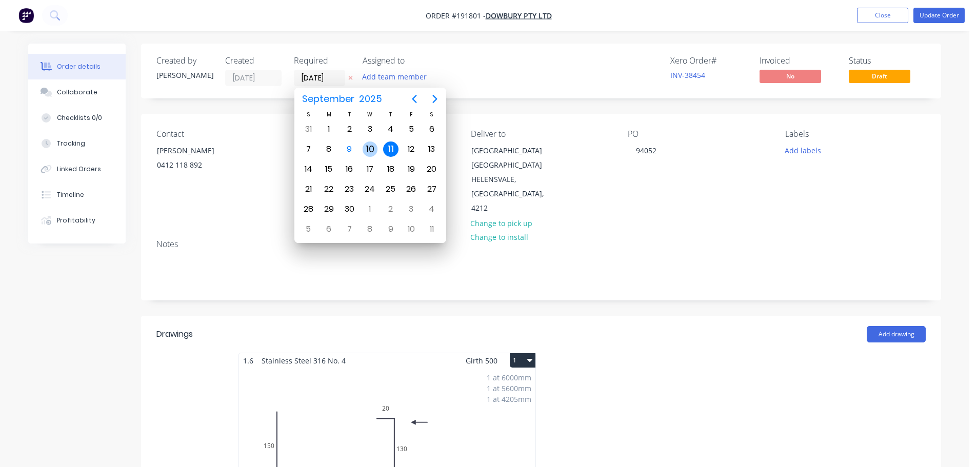
click at [368, 147] on div "10" at bounding box center [369, 148] width 15 height 15
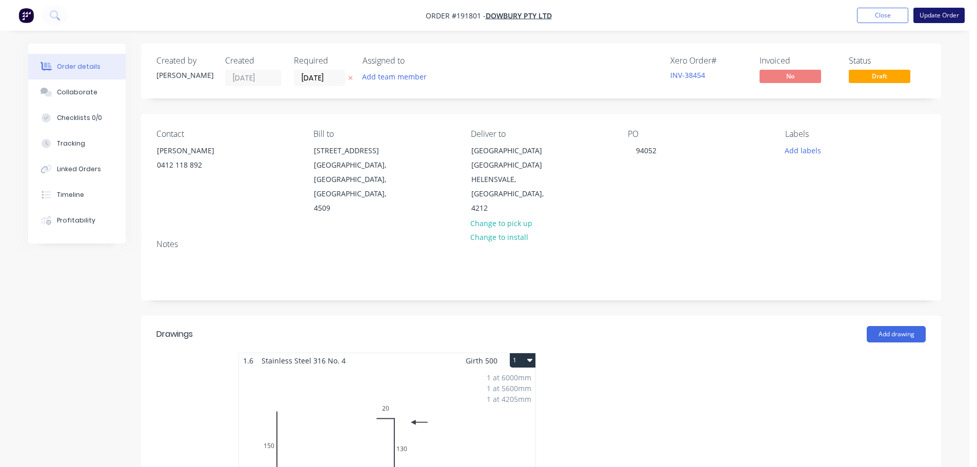
click at [942, 14] on button "Update Order" at bounding box center [938, 15] width 51 height 15
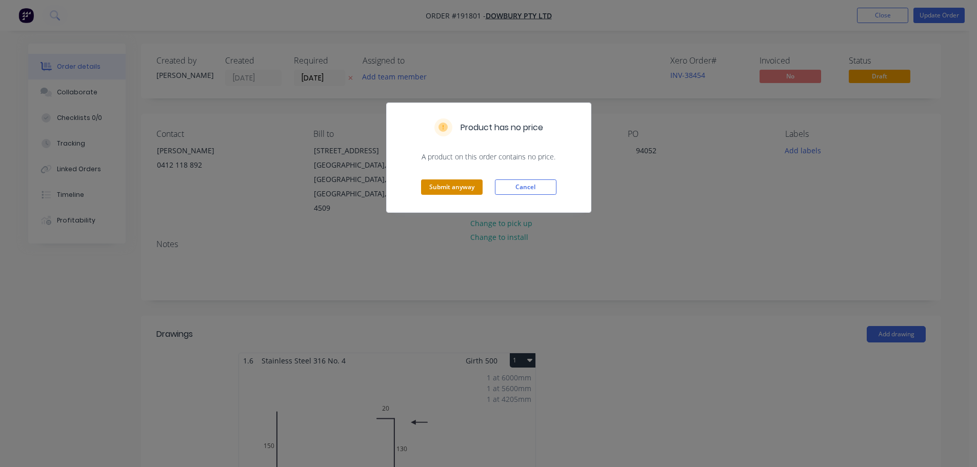
click at [434, 188] on button "Submit anyway" at bounding box center [452, 186] width 62 height 15
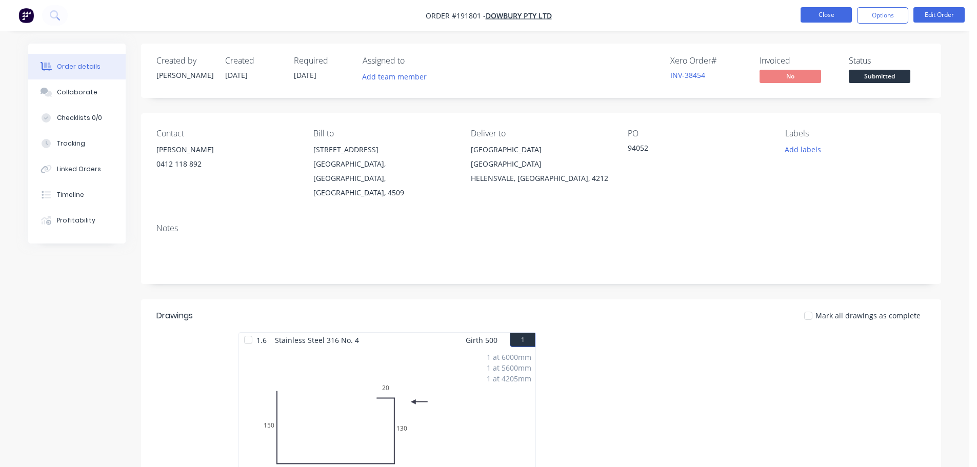
click at [821, 18] on button "Close" at bounding box center [825, 14] width 51 height 15
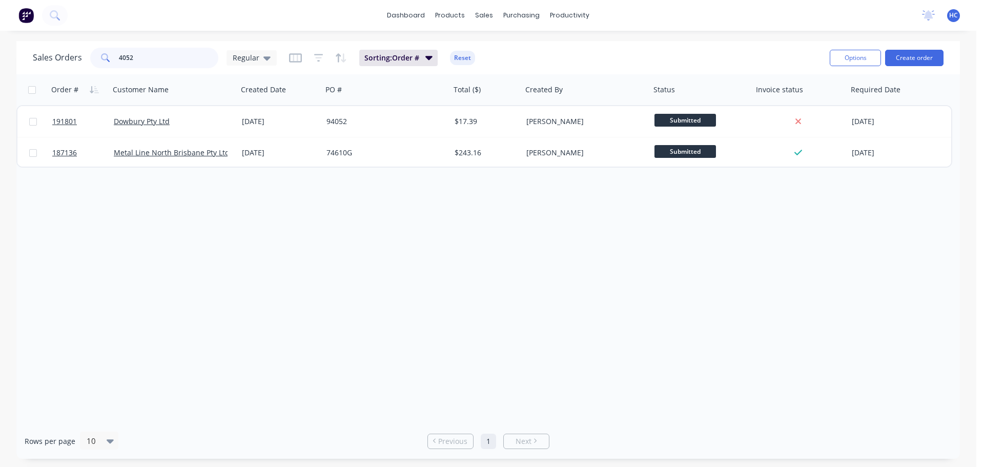
drag, startPoint x: 162, startPoint y: 62, endPoint x: 87, endPoint y: 64, distance: 74.9
click at [87, 64] on div "Sales Orders 4052 Regular" at bounding box center [155, 58] width 244 height 21
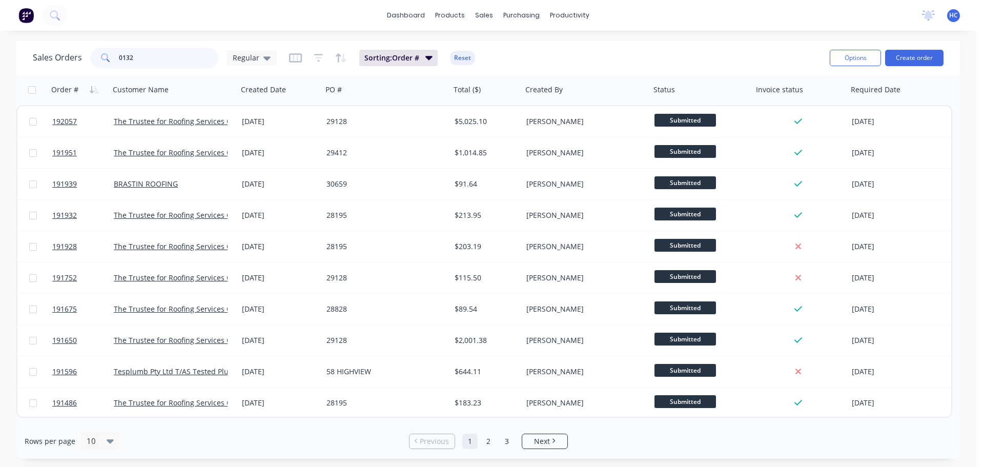
drag, startPoint x: 155, startPoint y: 63, endPoint x: 158, endPoint y: 57, distance: 6.2
click at [155, 63] on input "0132" at bounding box center [169, 58] width 100 height 21
drag, startPoint x: 147, startPoint y: 58, endPoint x: 96, endPoint y: 60, distance: 50.8
click at [96, 60] on div "0132" at bounding box center [154, 58] width 128 height 21
click at [519, 51] on div "Sales Orders" at bounding box center [522, 49] width 42 height 9
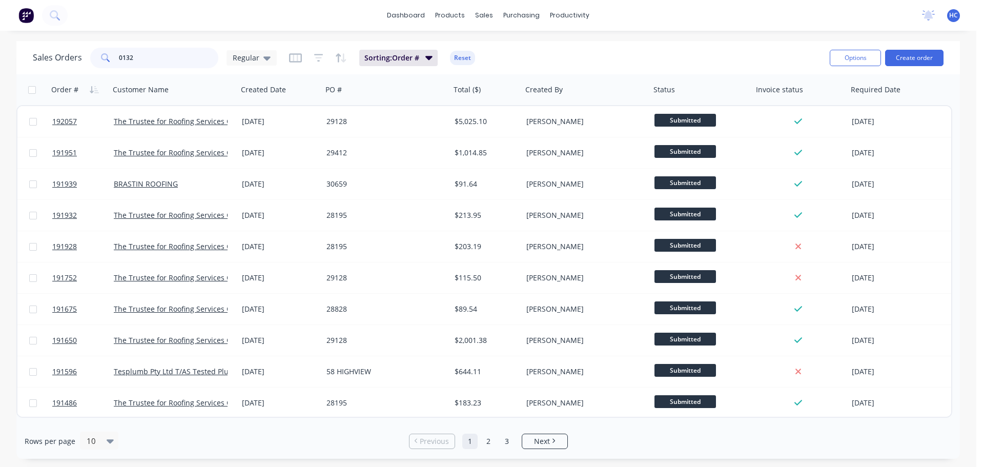
drag, startPoint x: 166, startPoint y: 58, endPoint x: 97, endPoint y: 61, distance: 69.3
click at [97, 61] on div "0132" at bounding box center [154, 58] width 128 height 21
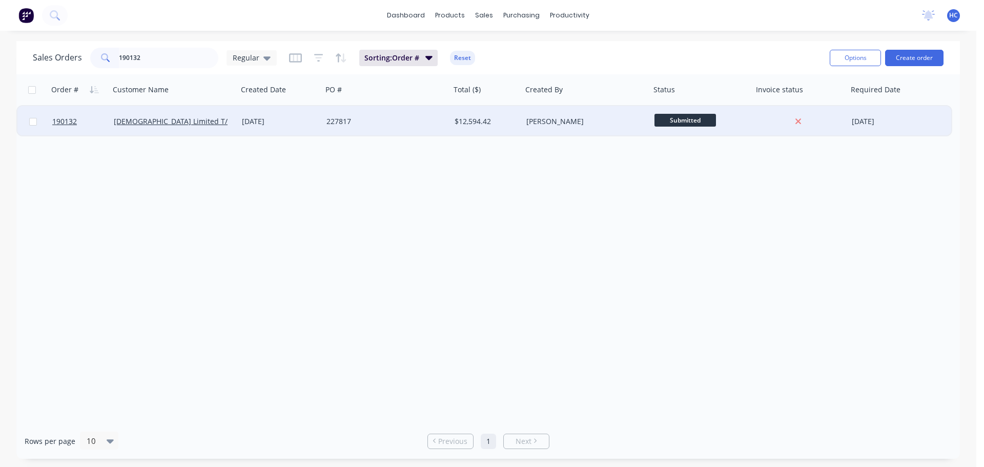
click at [286, 128] on div "[DATE]" at bounding box center [280, 121] width 85 height 31
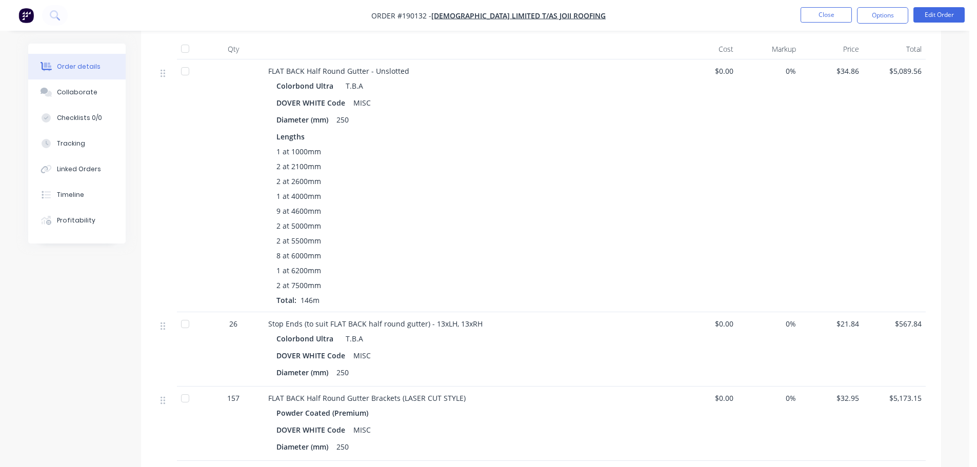
scroll to position [410, 0]
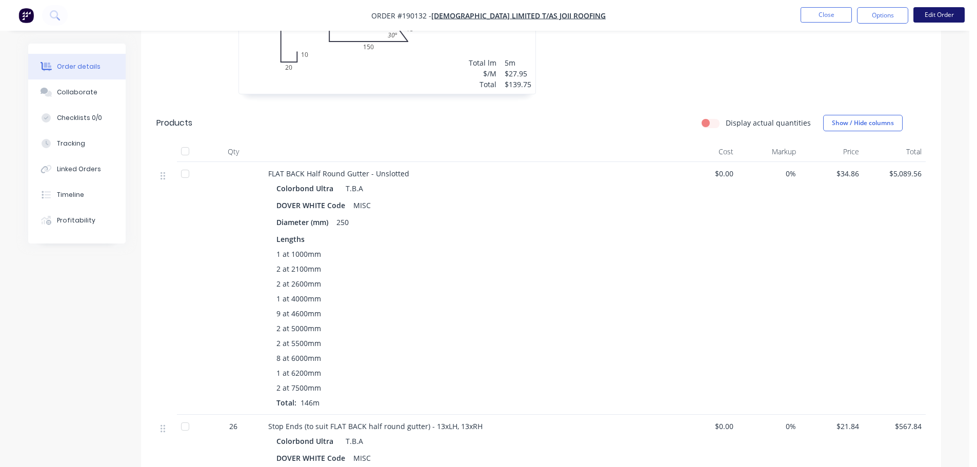
click at [940, 21] on button "Edit Order" at bounding box center [938, 14] width 51 height 15
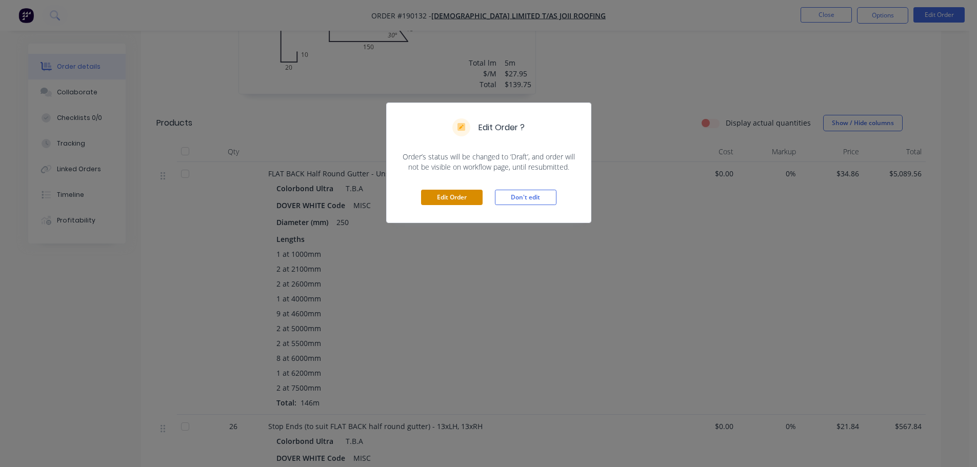
click at [471, 190] on button "Edit Order" at bounding box center [452, 197] width 62 height 15
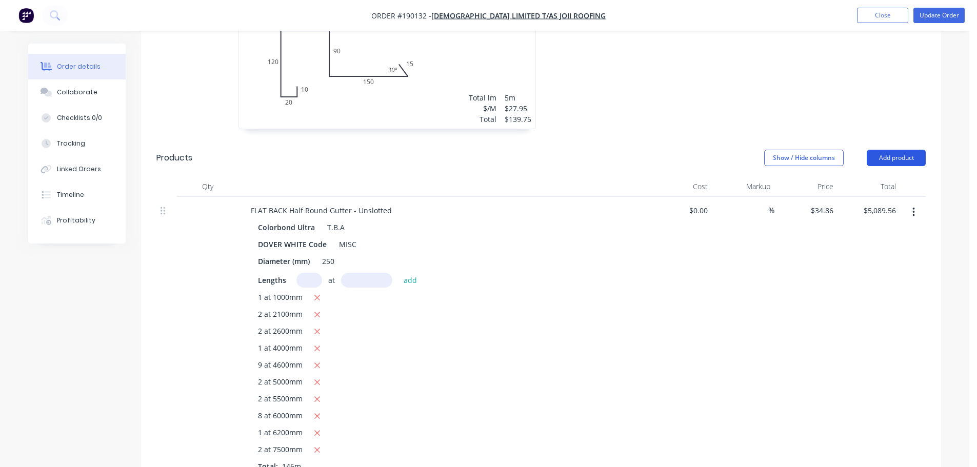
click at [900, 150] on button "Add product" at bounding box center [895, 158] width 59 height 16
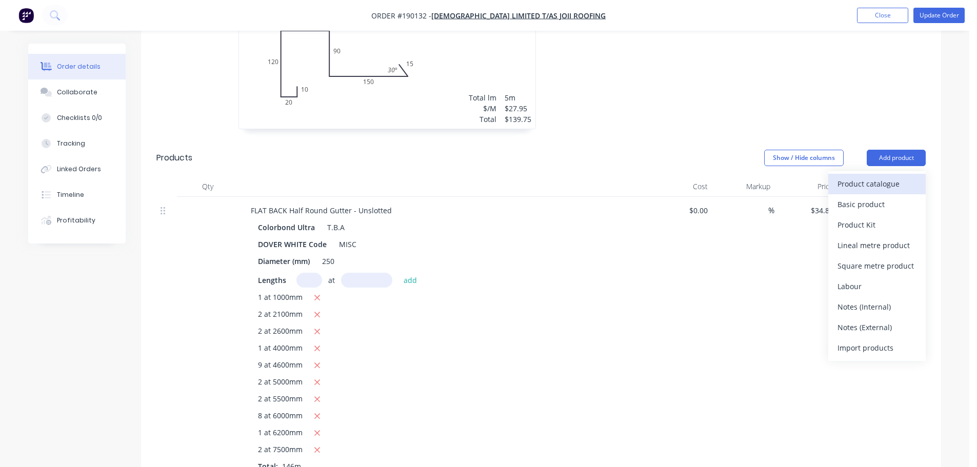
click at [879, 176] on div "Product catalogue" at bounding box center [876, 183] width 79 height 15
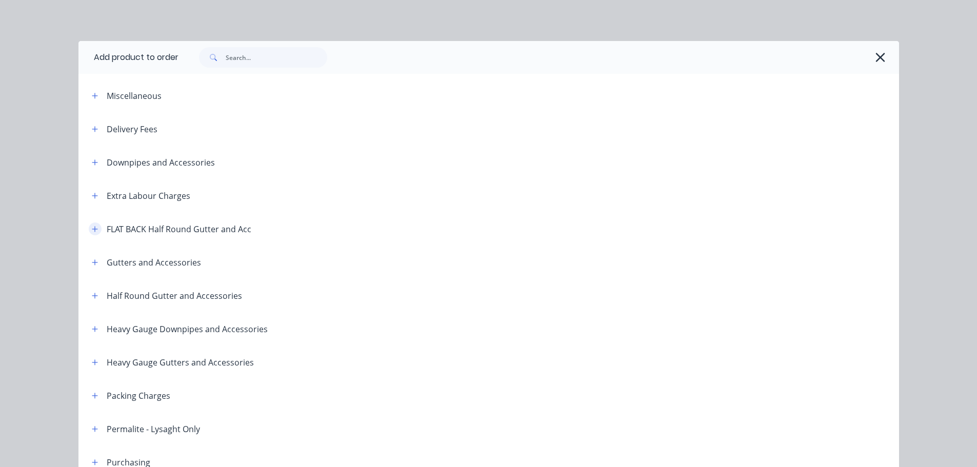
click at [92, 230] on icon "button" at bounding box center [95, 229] width 6 height 7
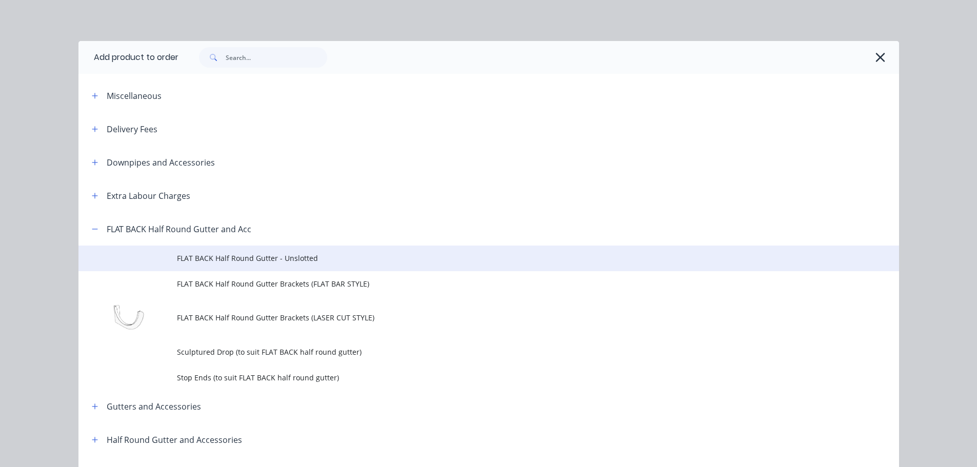
click at [270, 263] on span "FLAT BACK Half Round Gutter - Unslotted" at bounding box center [465, 258] width 577 height 11
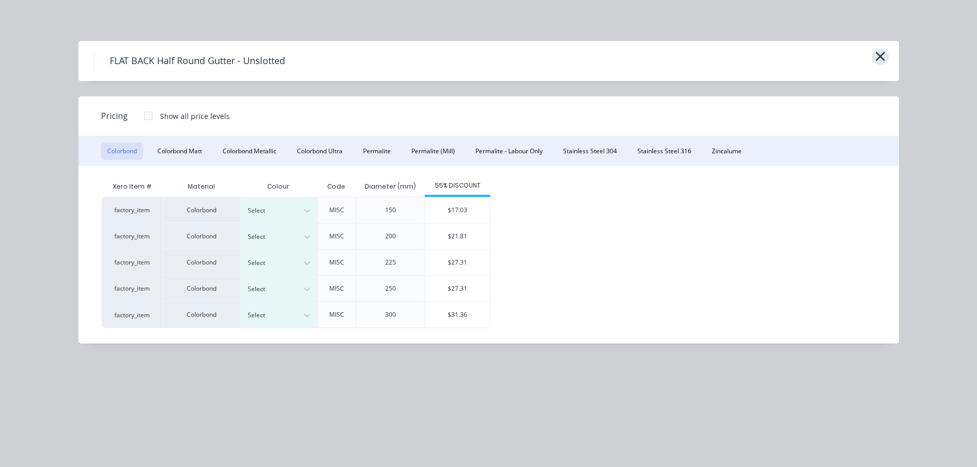
click at [875, 59] on icon "button" at bounding box center [880, 56] width 11 height 14
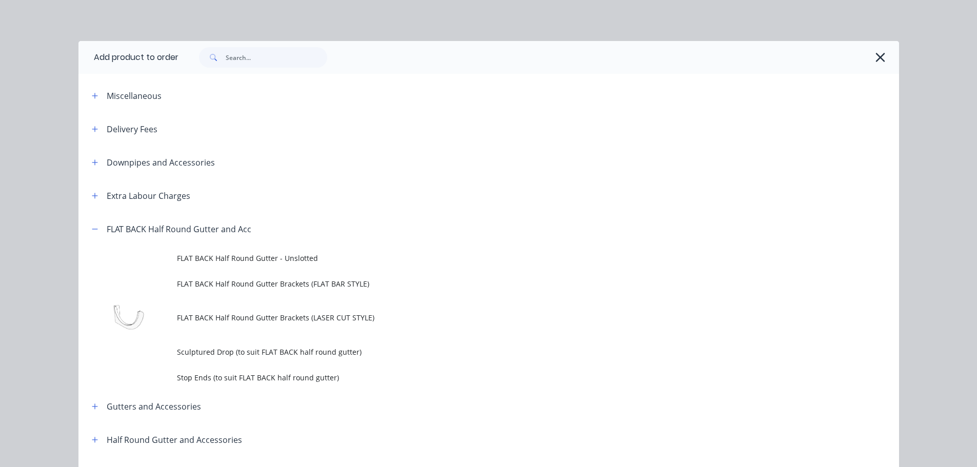
scroll to position [212, 0]
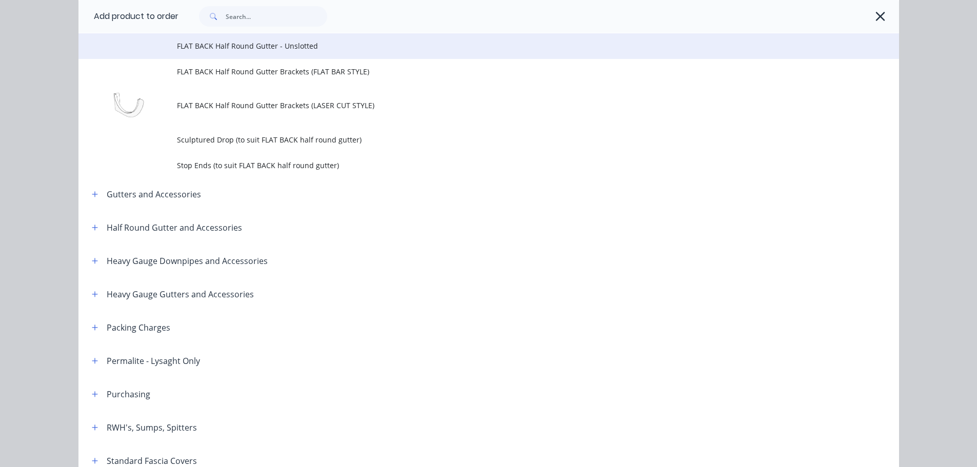
click at [340, 51] on span "FLAT BACK Half Round Gutter - Unslotted" at bounding box center [465, 45] width 577 height 11
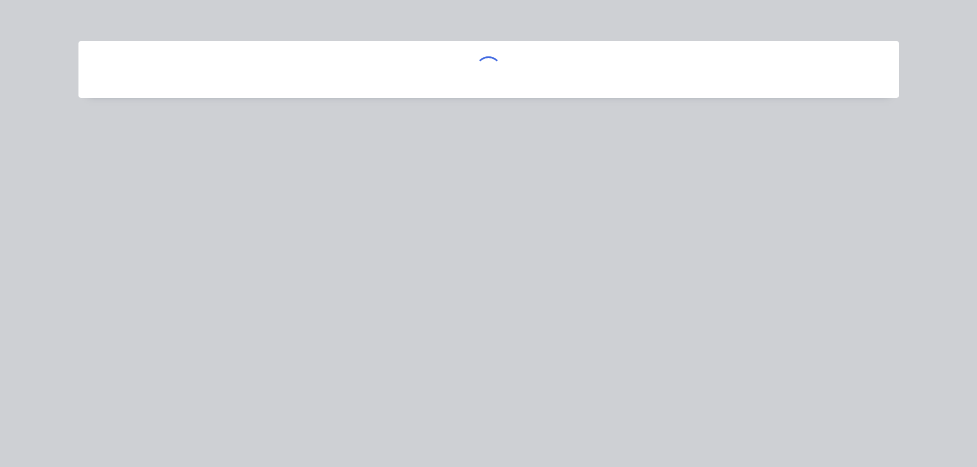
scroll to position [0, 0]
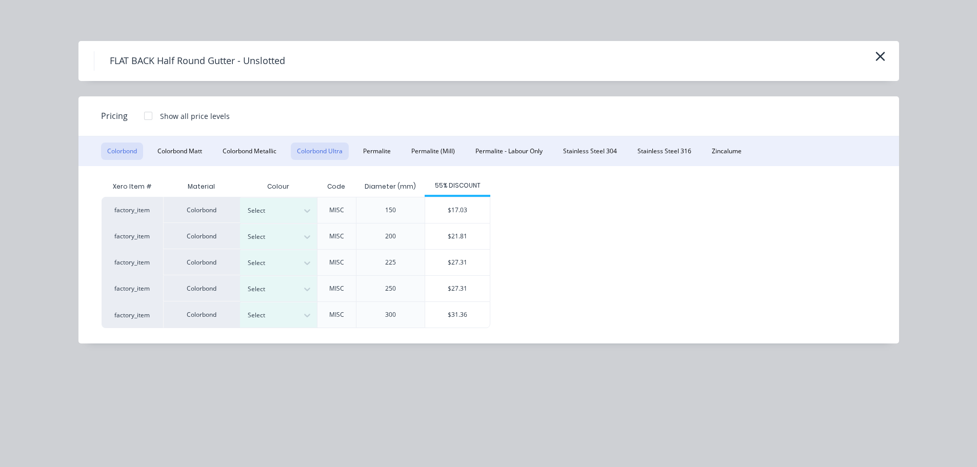
click at [331, 158] on button "Colorbond Ultra" at bounding box center [320, 151] width 58 height 17
click at [879, 59] on icon "button" at bounding box center [880, 56] width 11 height 14
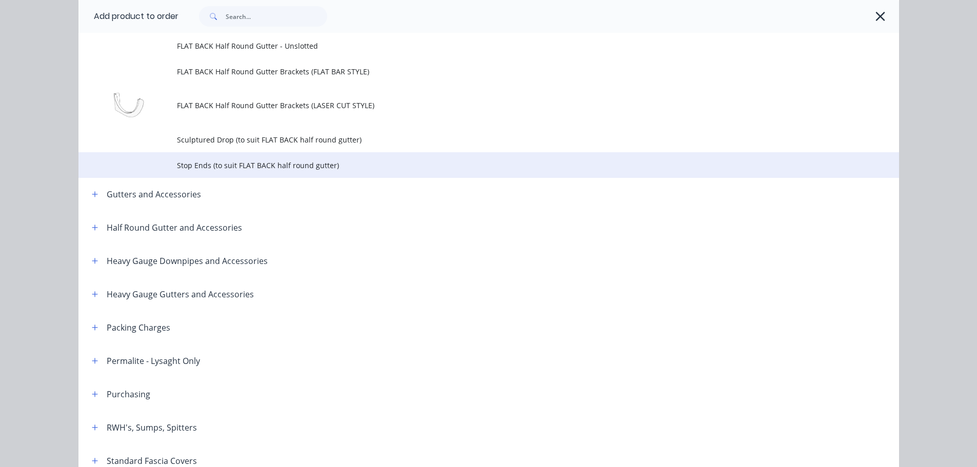
click at [270, 167] on span "Stop Ends (to suit FLAT BACK half round gutter)" at bounding box center [465, 165] width 577 height 11
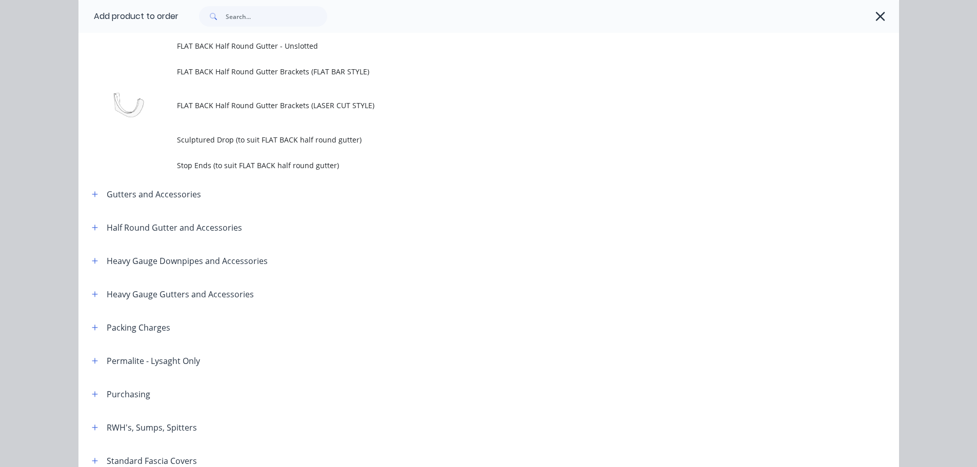
scroll to position [0, 0]
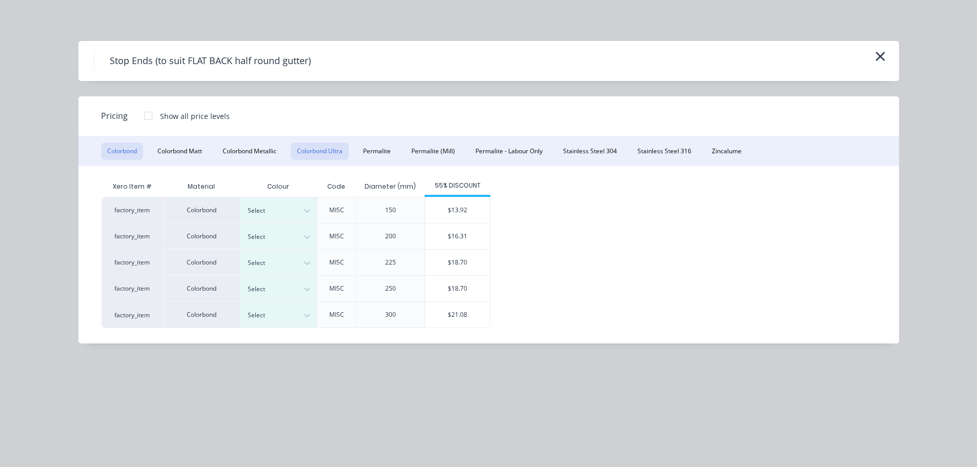
click at [336, 156] on button "Colorbond Ultra" at bounding box center [320, 151] width 58 height 17
click at [883, 57] on icon "button" at bounding box center [880, 56] width 11 height 14
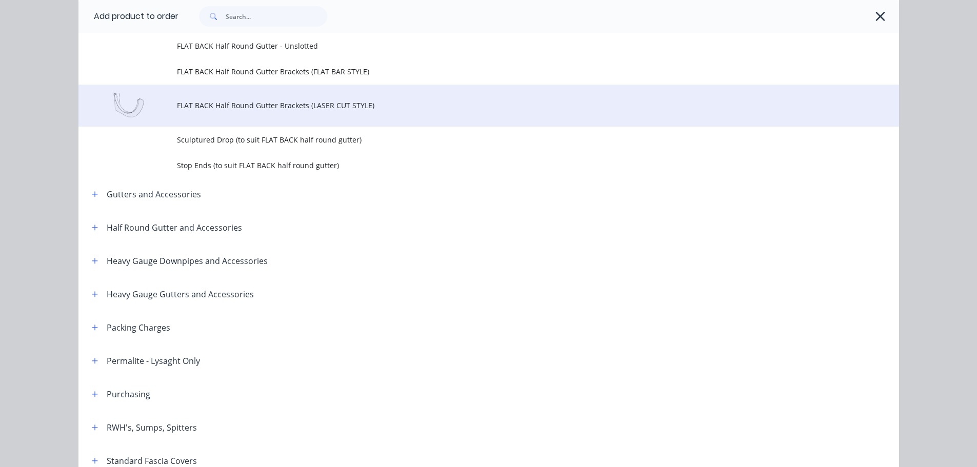
click at [326, 108] on span "FLAT BACK Half Round Gutter Brackets (LASER CUT STYLE)" at bounding box center [465, 105] width 577 height 11
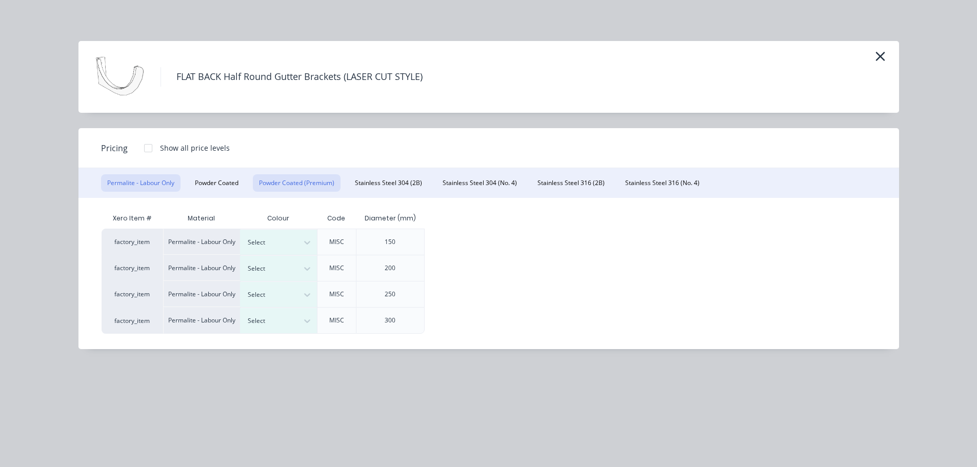
click at [307, 184] on button "Powder Coated (Premium)" at bounding box center [297, 182] width 88 height 17
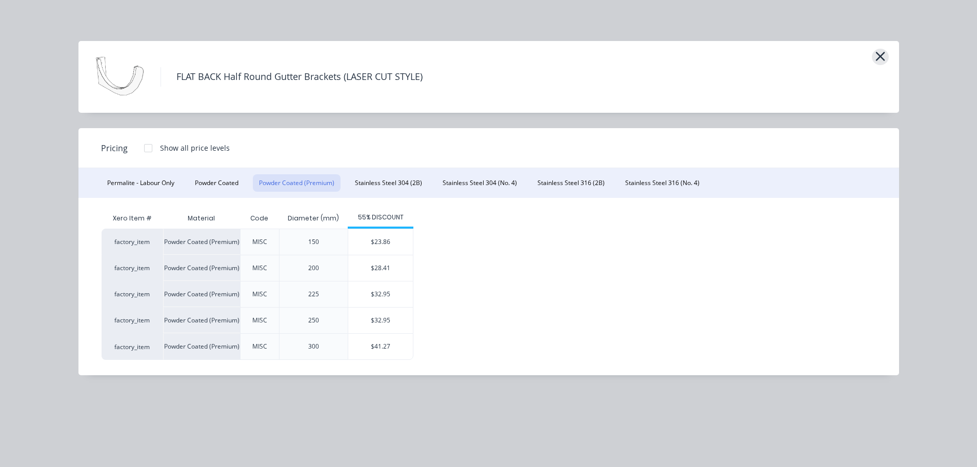
click at [880, 55] on icon "button" at bounding box center [880, 56] width 11 height 14
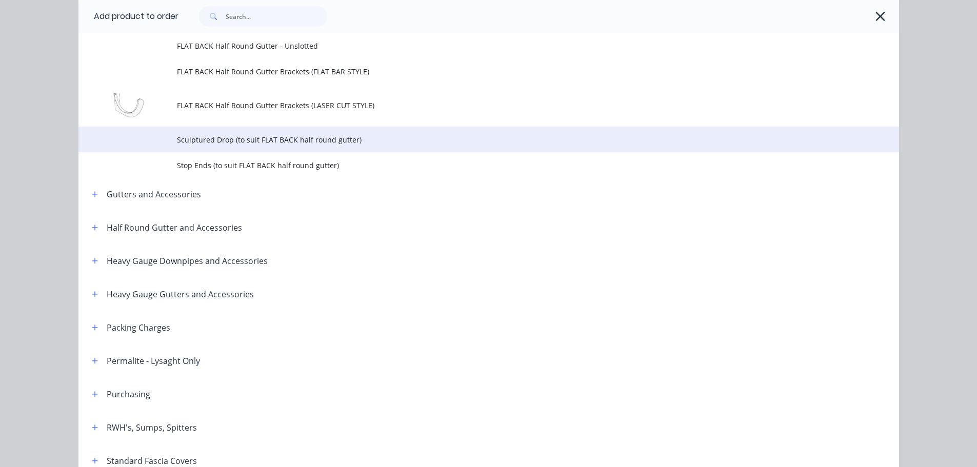
click at [257, 145] on span "Sculptured Drop (to suit FLAT BACK half round gutter)" at bounding box center [465, 139] width 577 height 11
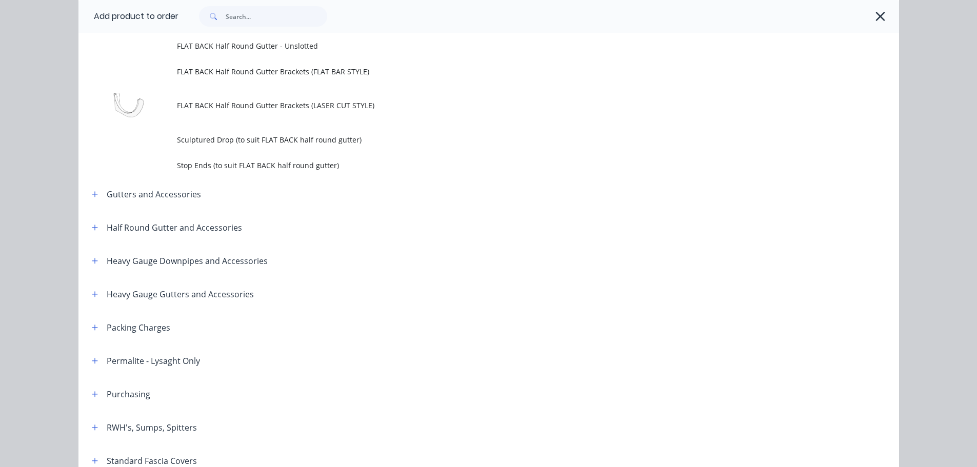
scroll to position [0, 0]
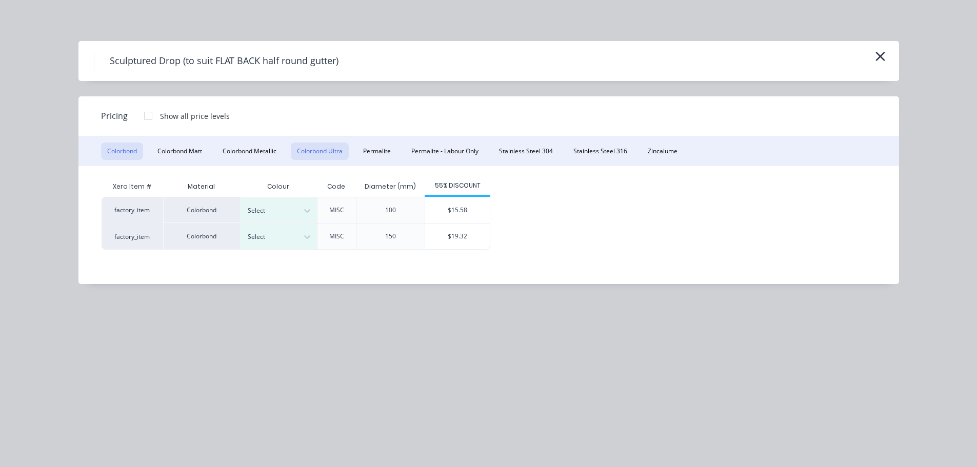
click at [335, 155] on button "Colorbond Ultra" at bounding box center [320, 151] width 58 height 17
click at [884, 55] on icon "button" at bounding box center [880, 56] width 11 height 14
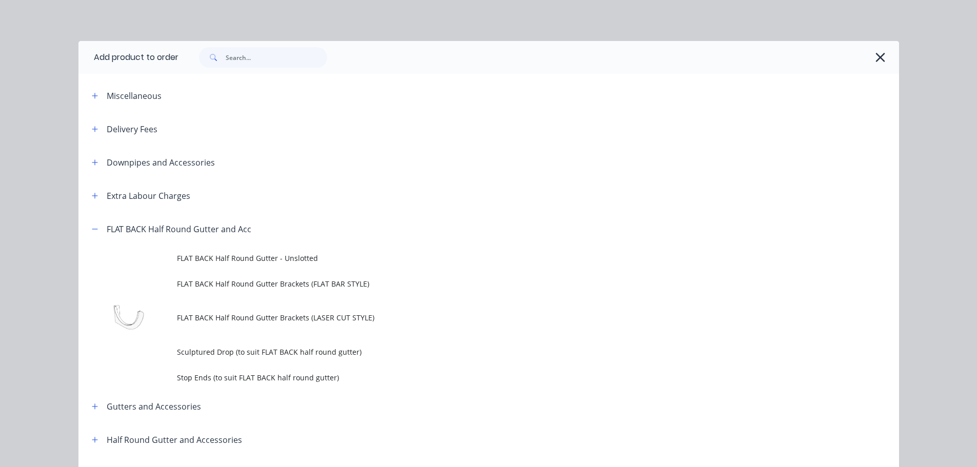
scroll to position [212, 0]
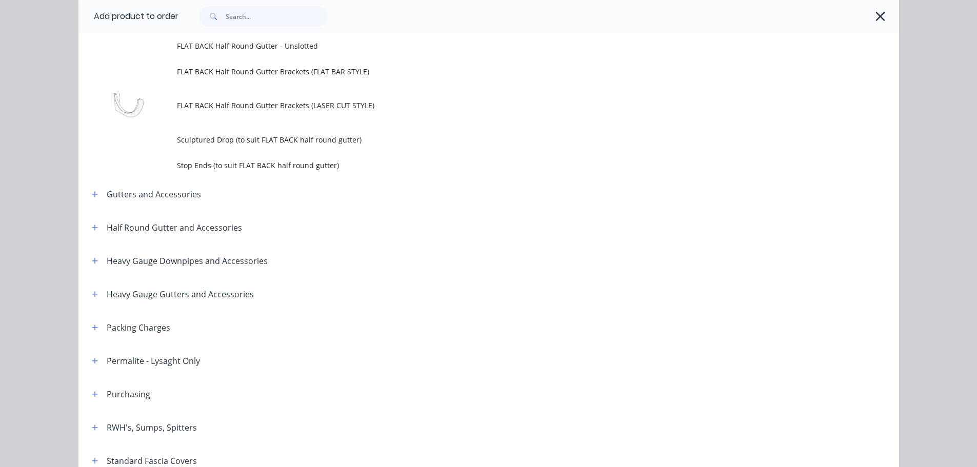
click at [877, 17] on icon "button" at bounding box center [880, 16] width 11 height 14
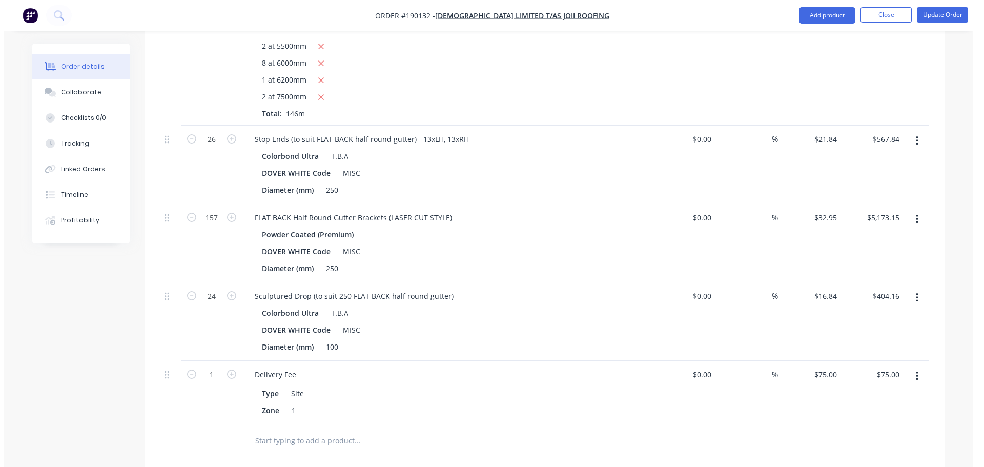
scroll to position [576, 0]
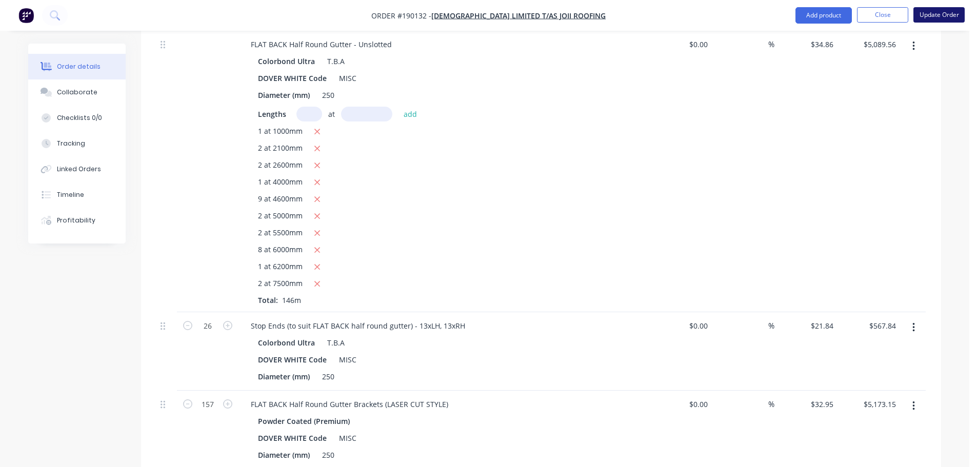
click at [940, 17] on button "Update Order" at bounding box center [938, 14] width 51 height 15
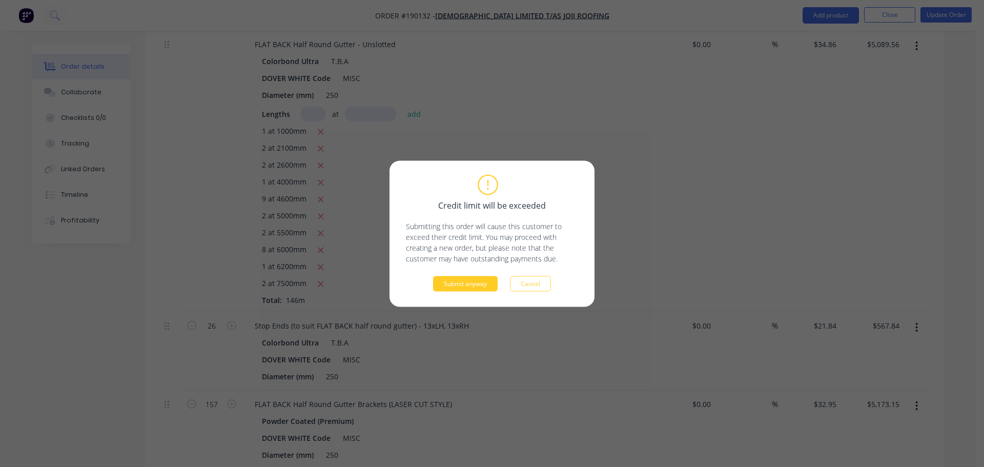
click at [470, 279] on button "Submit anyway" at bounding box center [465, 283] width 65 height 15
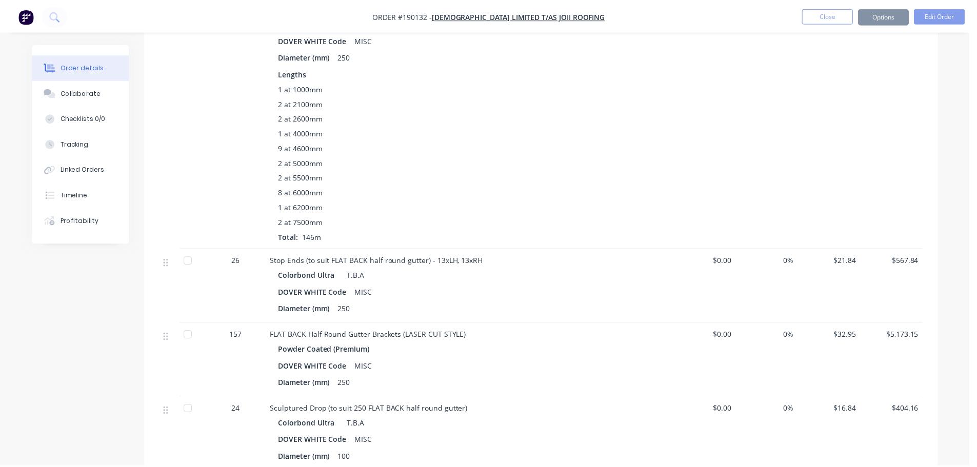
scroll to position [556, 0]
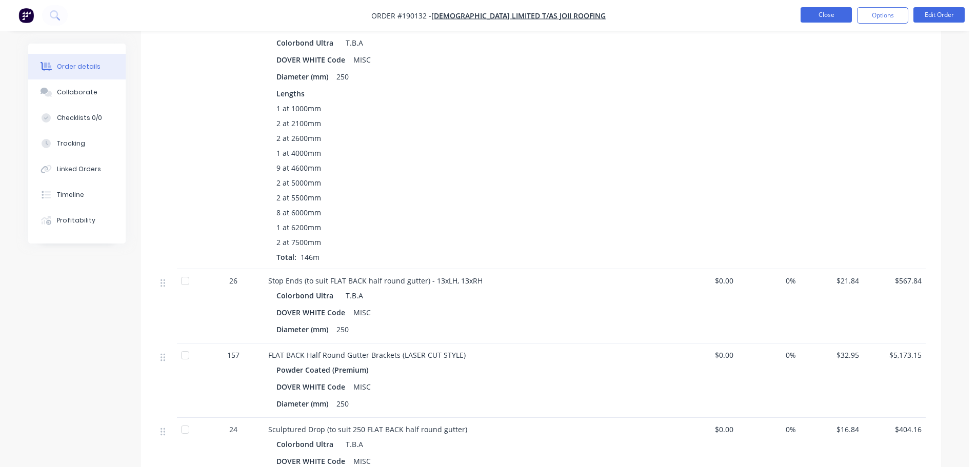
click at [818, 11] on button "Close" at bounding box center [825, 14] width 51 height 15
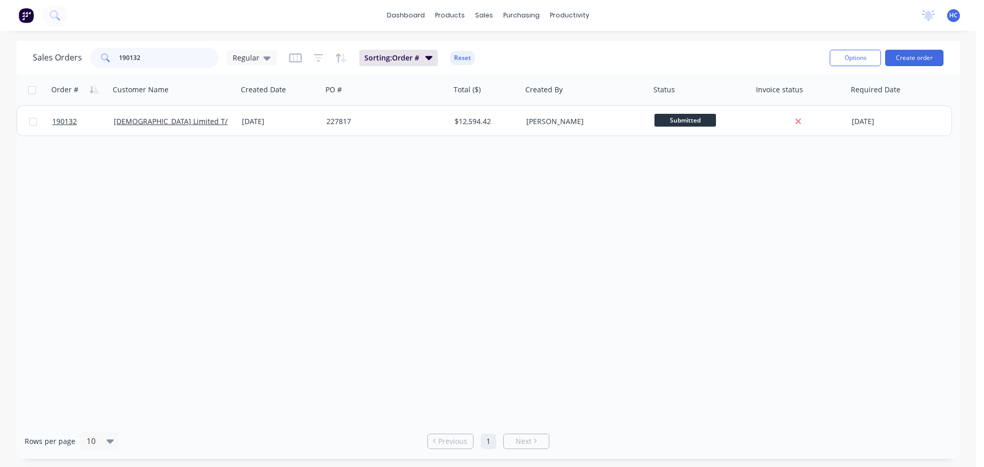
drag, startPoint x: 165, startPoint y: 56, endPoint x: 108, endPoint y: 56, distance: 56.9
click at [108, 56] on div "190132" at bounding box center [154, 58] width 128 height 21
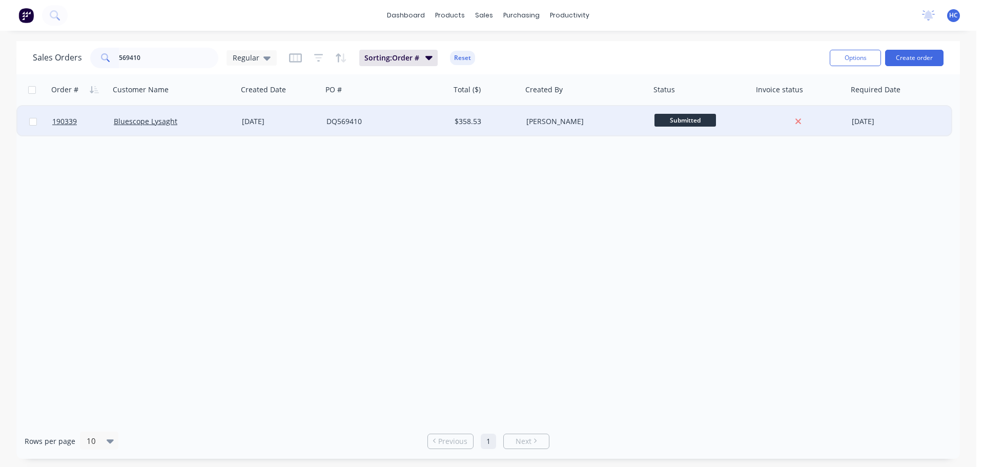
click at [302, 117] on div "[DATE]" at bounding box center [280, 121] width 76 height 10
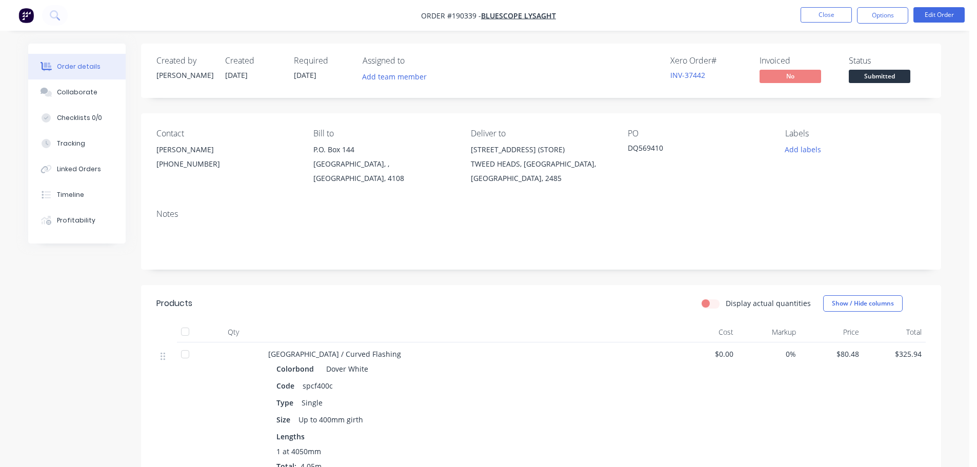
click at [718, 279] on div "Created by [PERSON_NAME] Created [DATE] Required [DATE] Assigned to Add team me…" at bounding box center [541, 345] width 800 height 602
click at [828, 15] on button "Close" at bounding box center [825, 14] width 51 height 15
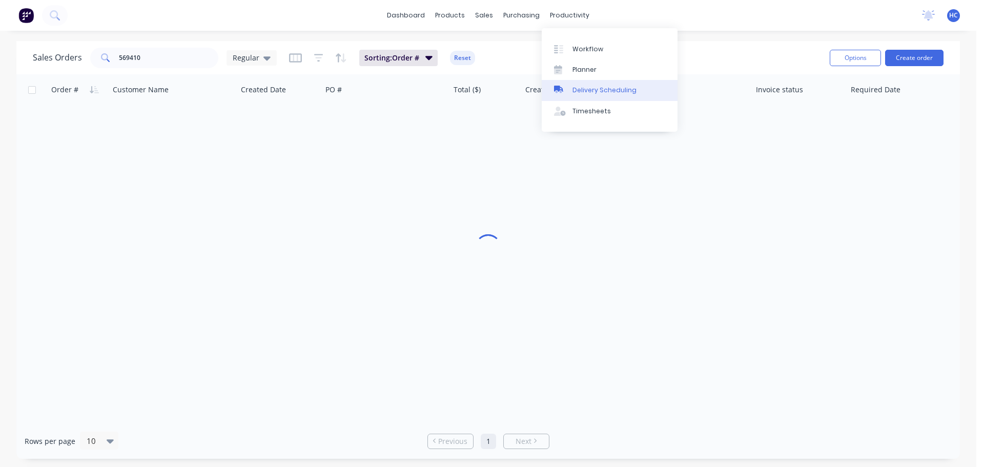
click at [585, 92] on div "Delivery Scheduling" at bounding box center [605, 90] width 64 height 9
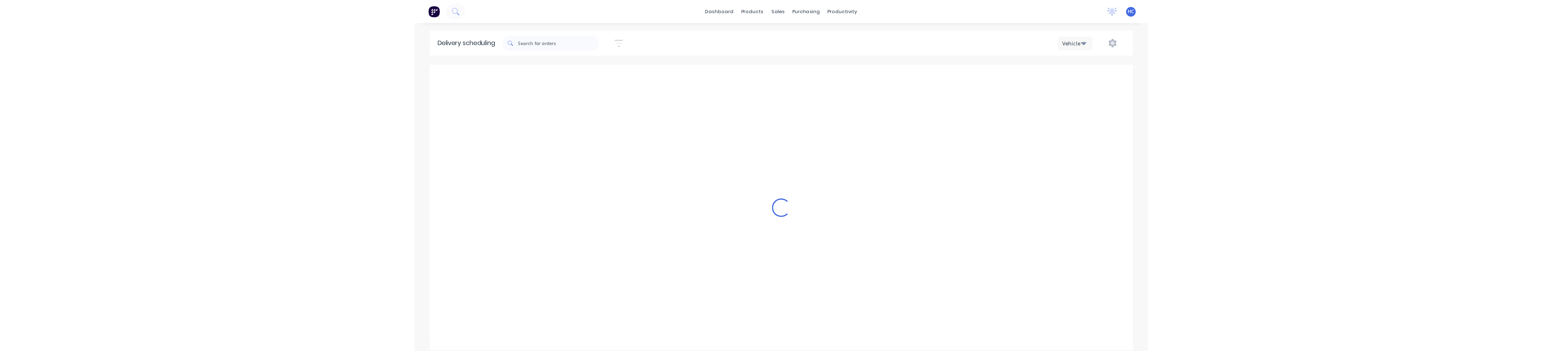
scroll to position [0, 1]
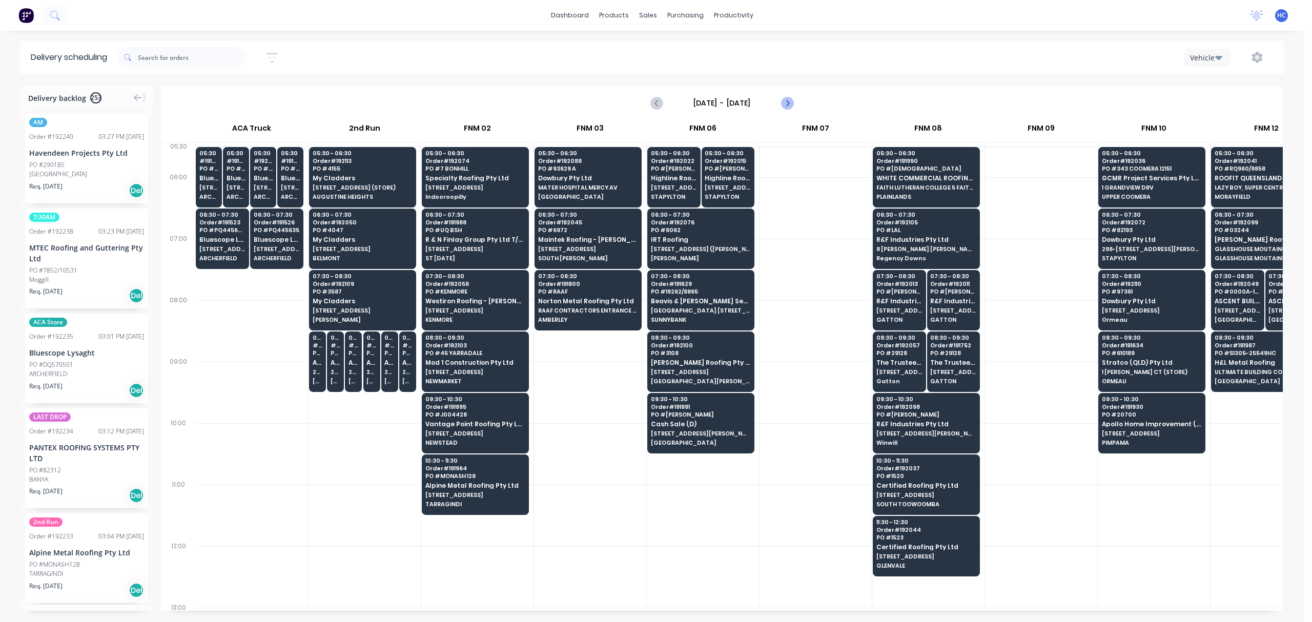
click at [792, 96] on button "Next page" at bounding box center [787, 103] width 21 height 21
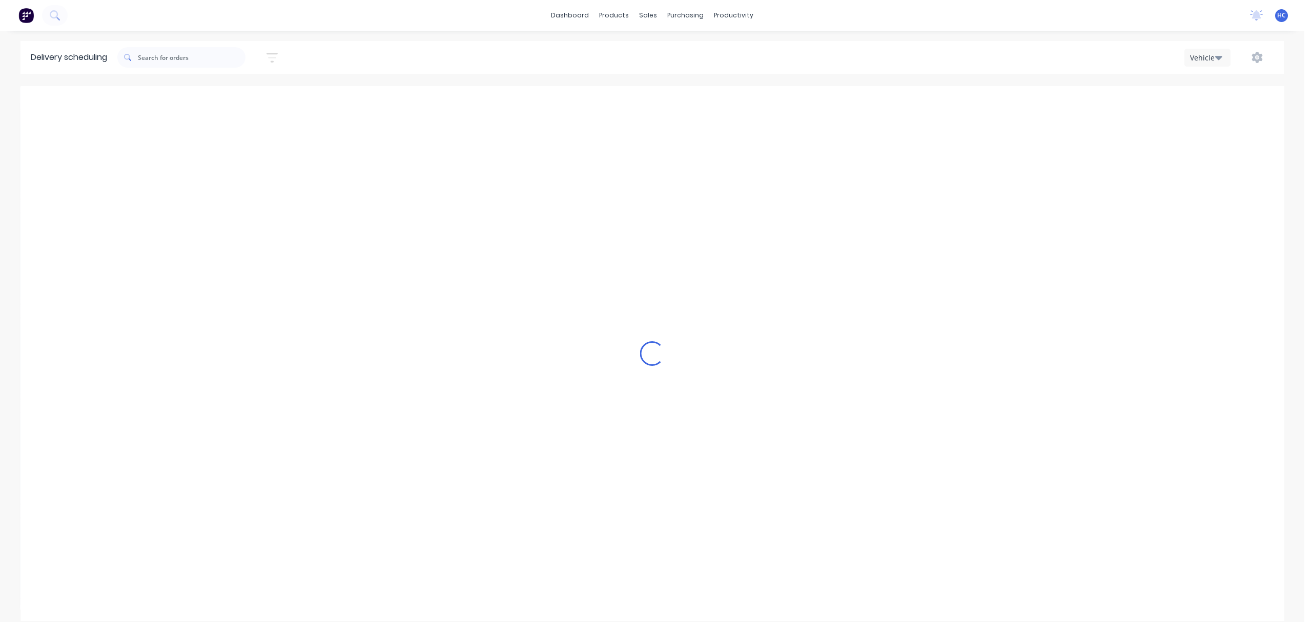
click at [278, 60] on icon "button" at bounding box center [272, 57] width 11 height 13
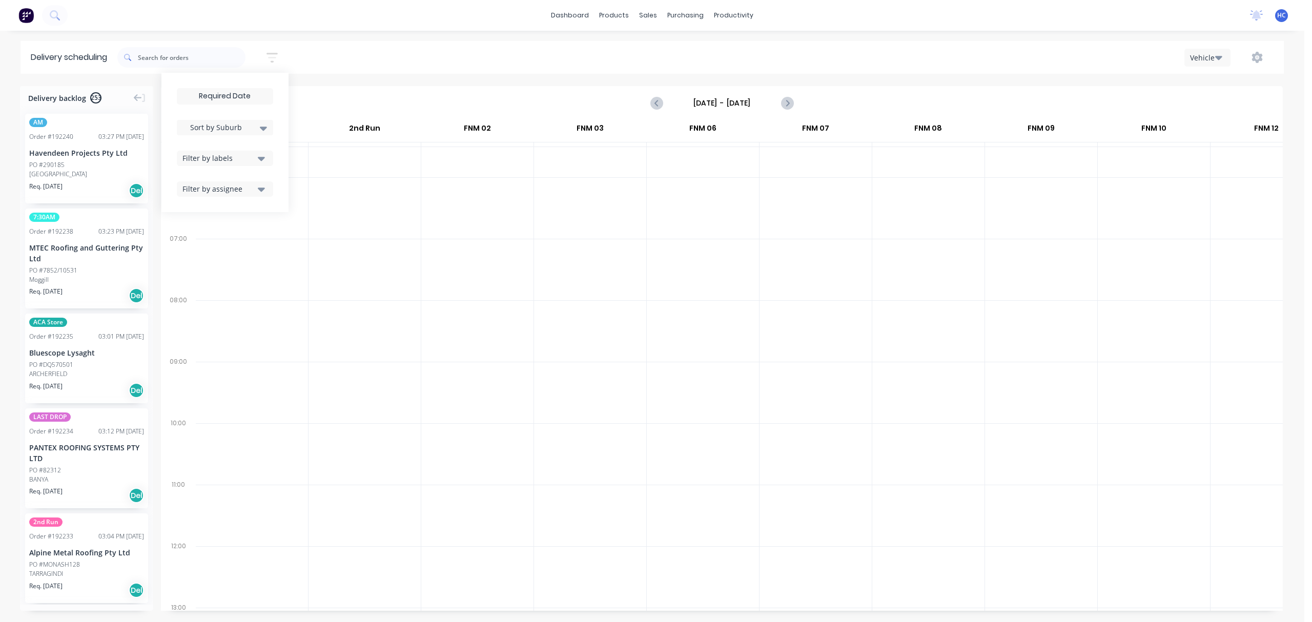
click at [234, 100] on input at bounding box center [224, 96] width 95 height 15
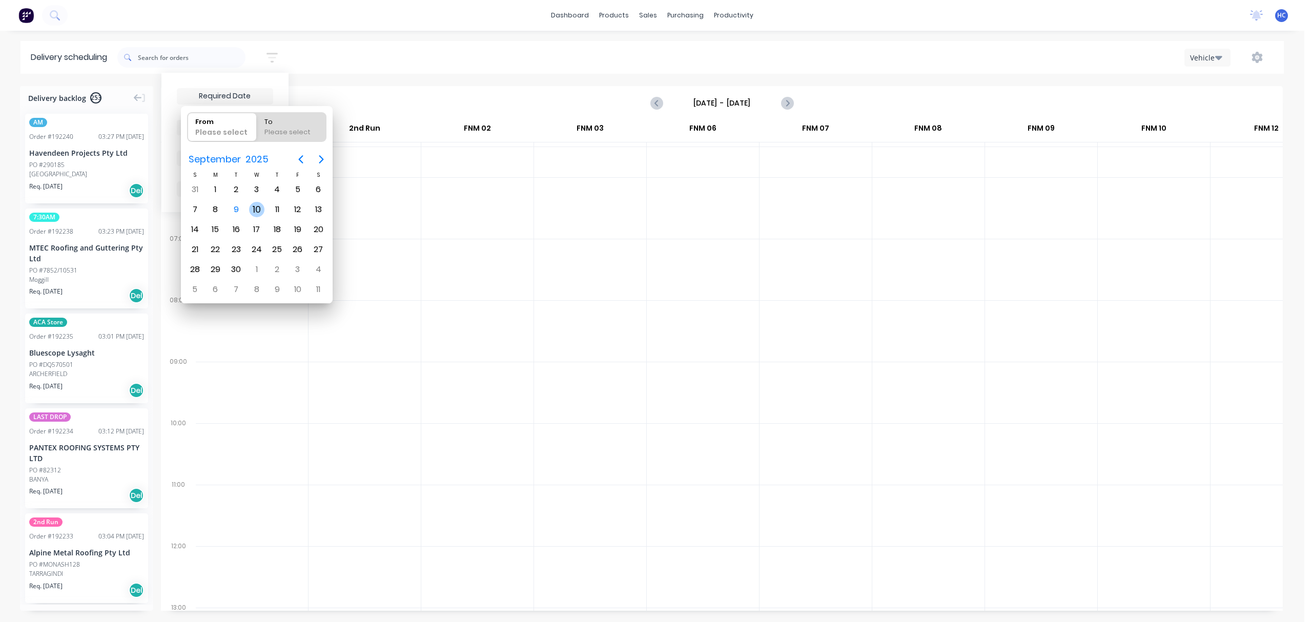
click at [263, 210] on div "10" at bounding box center [256, 209] width 15 height 15
click at [261, 210] on div "10" at bounding box center [256, 209] width 15 height 15
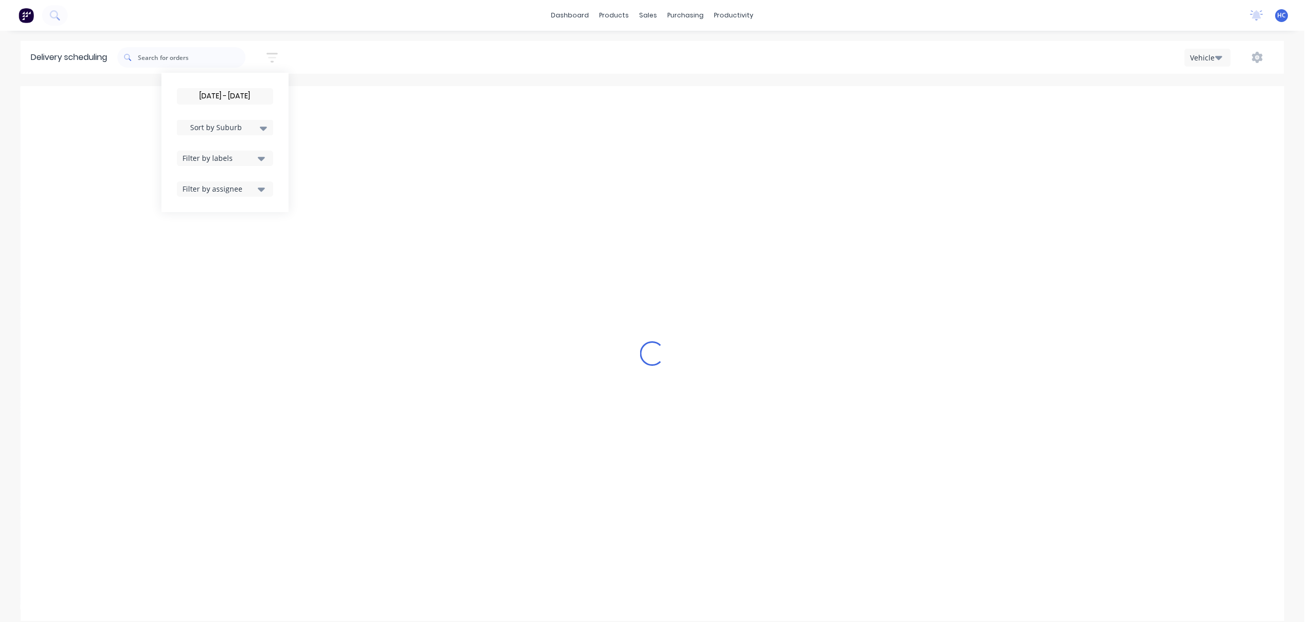
click at [222, 156] on div "Filter by labels" at bounding box center [218, 158] width 72 height 11
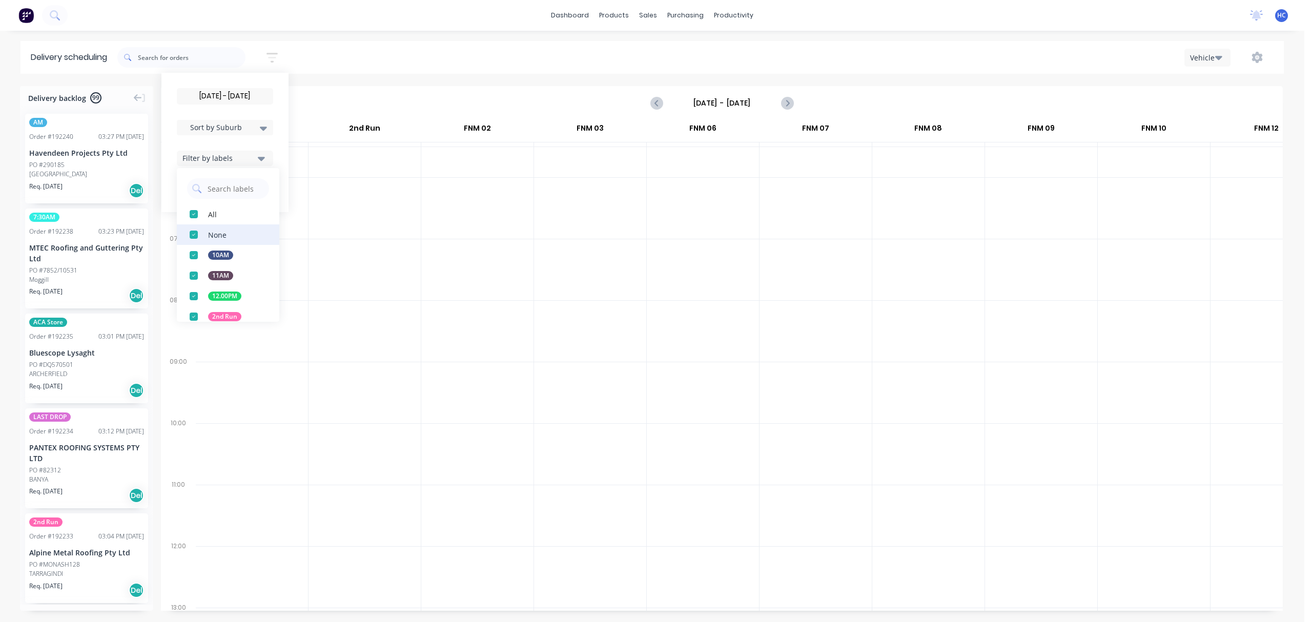
click at [193, 237] on div "button" at bounding box center [194, 235] width 21 height 21
click at [259, 128] on div "Sort by Suburb" at bounding box center [225, 127] width 84 height 12
click at [222, 242] on div "Suburb" at bounding box center [225, 242] width 96 height 18
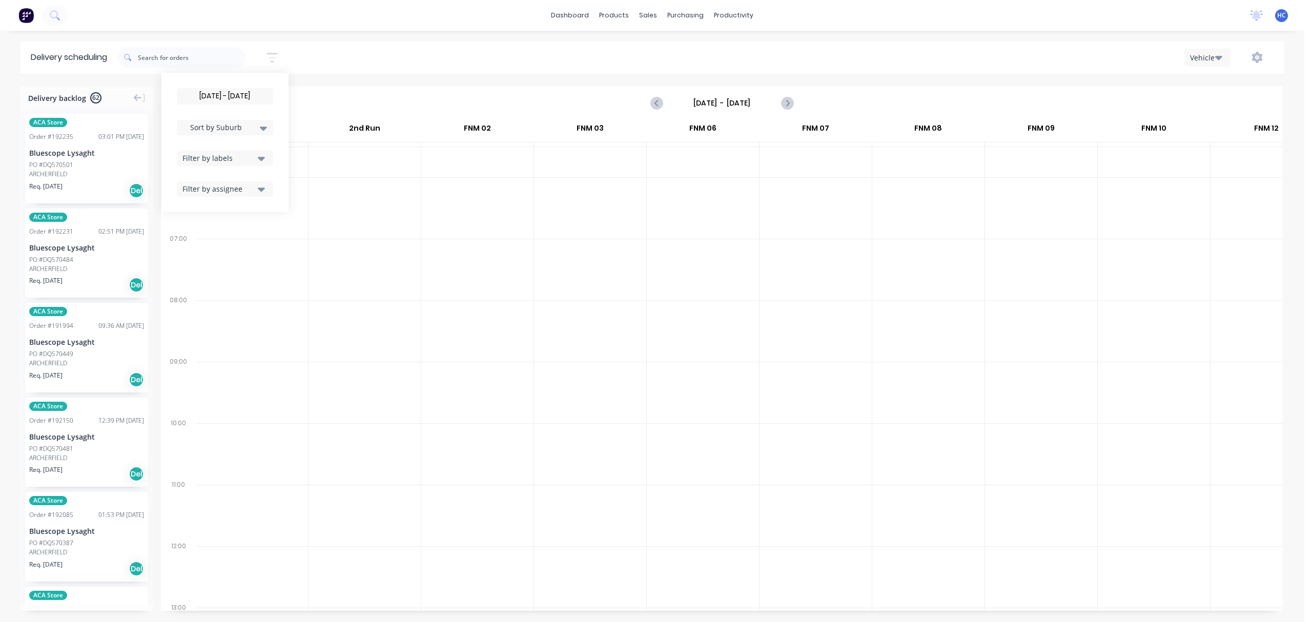
click at [513, 300] on div at bounding box center [477, 624] width 112 height 954
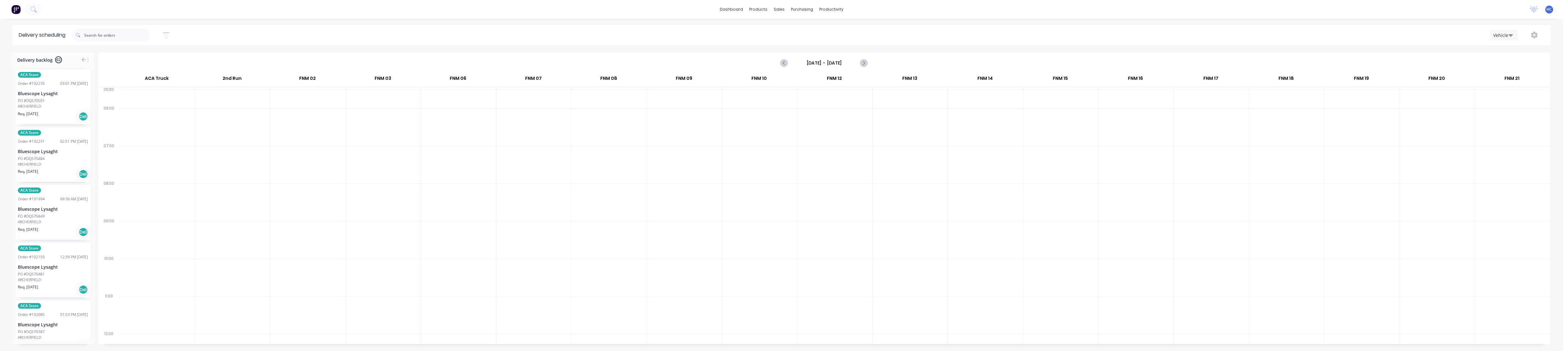
scroll to position [0, 0]
drag, startPoint x: 33, startPoint y: 90, endPoint x: 161, endPoint y: 93, distance: 128.0
drag, startPoint x: 34, startPoint y: 103, endPoint x: 145, endPoint y: 99, distance: 111.1
drag, startPoint x: 47, startPoint y: 104, endPoint x: 152, endPoint y: 100, distance: 105.1
drag, startPoint x: 46, startPoint y: 101, endPoint x: 141, endPoint y: 101, distance: 95.0
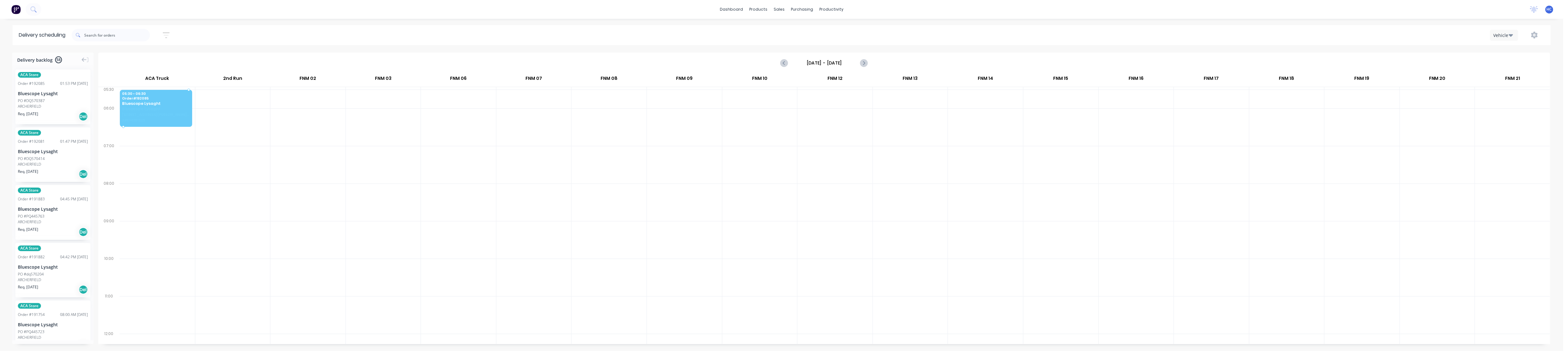
drag, startPoint x: 57, startPoint y: 110, endPoint x: 160, endPoint y: 101, distance: 103.4
drag, startPoint x: 56, startPoint y: 99, endPoint x: 148, endPoint y: 96, distance: 92.0
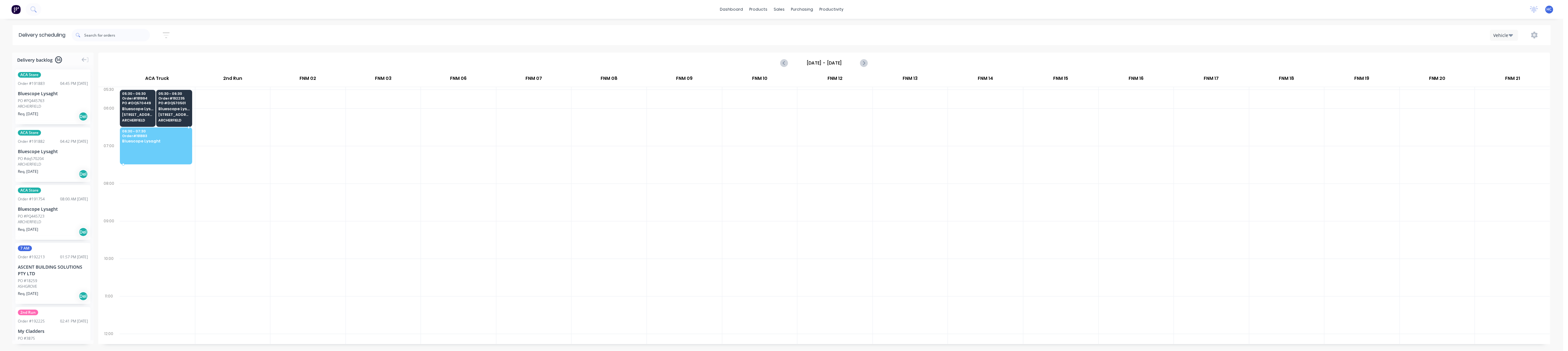
drag, startPoint x: 53, startPoint y: 103, endPoint x: 148, endPoint y: 134, distance: 99.9
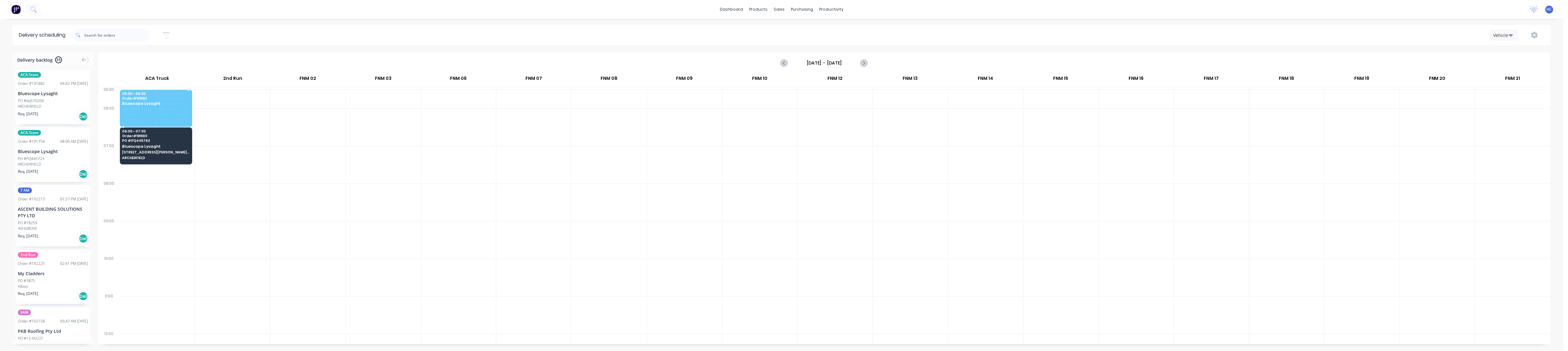
drag, startPoint x: 43, startPoint y: 101, endPoint x: 147, endPoint y: 103, distance: 104.0
drag, startPoint x: 34, startPoint y: 95, endPoint x: 134, endPoint y: 108, distance: 100.8
click at [225, 140] on div at bounding box center [233, 127] width 75 height 38
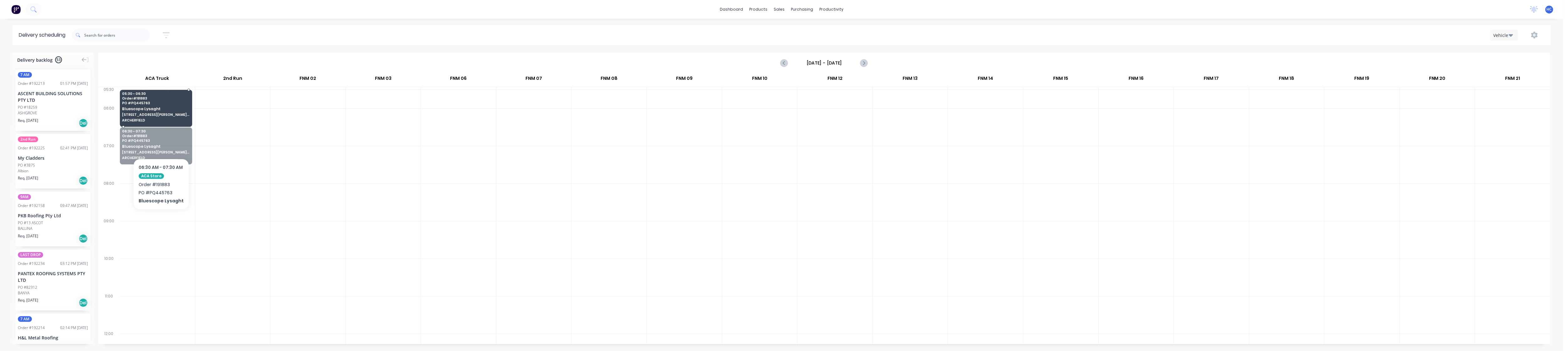
drag, startPoint x: 162, startPoint y: 151, endPoint x: 160, endPoint y: 139, distance: 12.2
click at [261, 136] on div at bounding box center [233, 127] width 75 height 38
drag, startPoint x: 153, startPoint y: 157, endPoint x: 162, endPoint y: 120, distance: 38.1
click at [270, 156] on div at bounding box center [308, 165] width 75 height 38
click at [238, 175] on div at bounding box center [233, 165] width 75 height 38
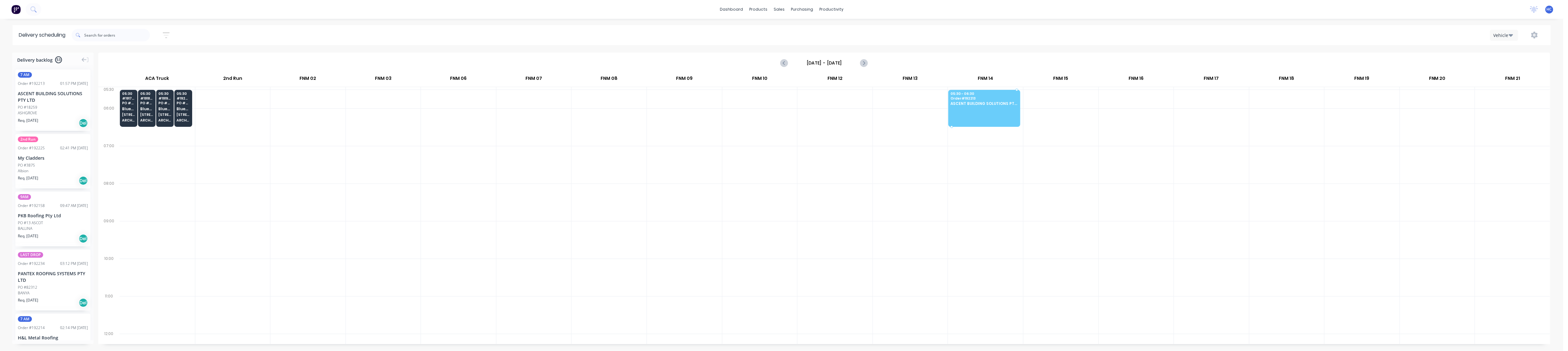
drag, startPoint x: 67, startPoint y: 109, endPoint x: 998, endPoint y: 104, distance: 931.0
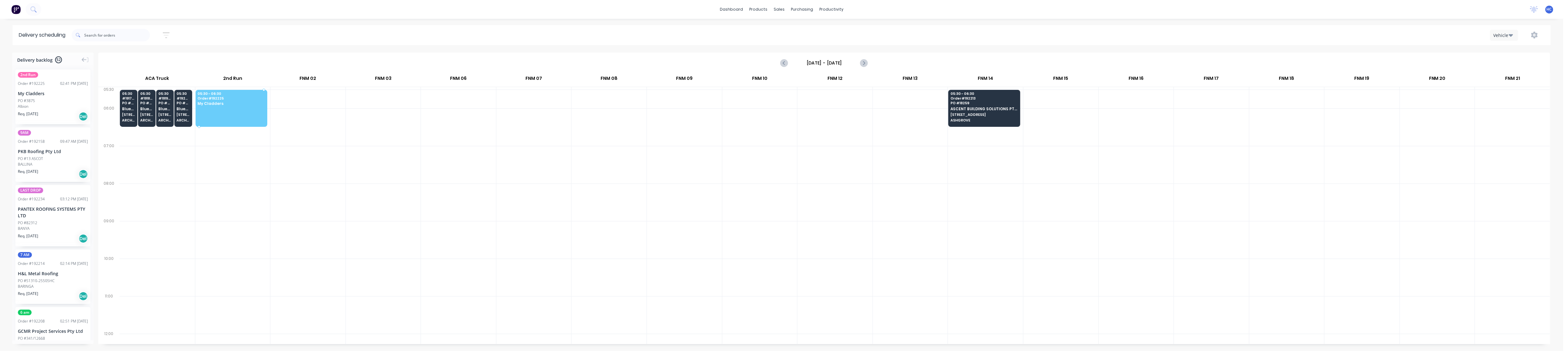
drag, startPoint x: 46, startPoint y: 101, endPoint x: 227, endPoint y: 104, distance: 181.0
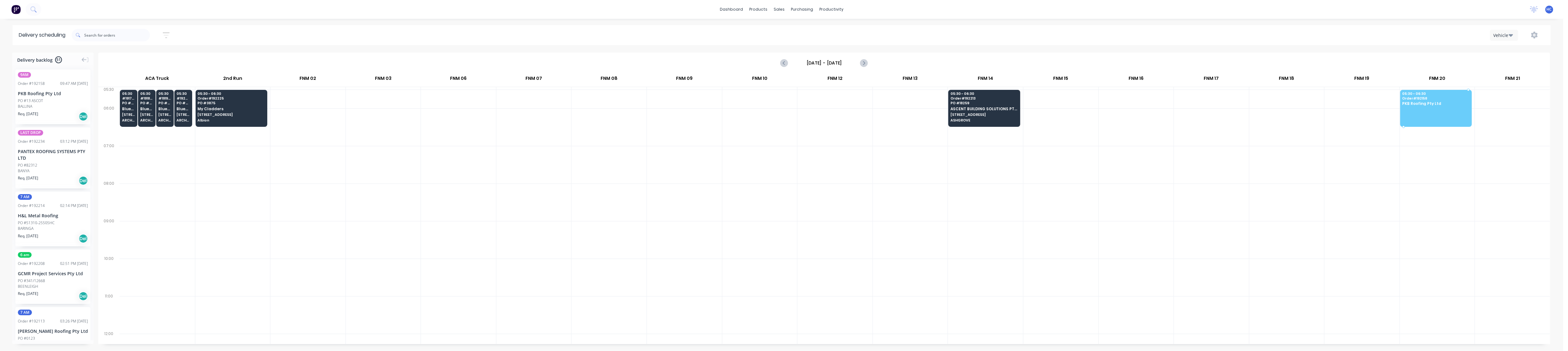
drag, startPoint x: 52, startPoint y: 108, endPoint x: 1446, endPoint y: 103, distance: 1394.0
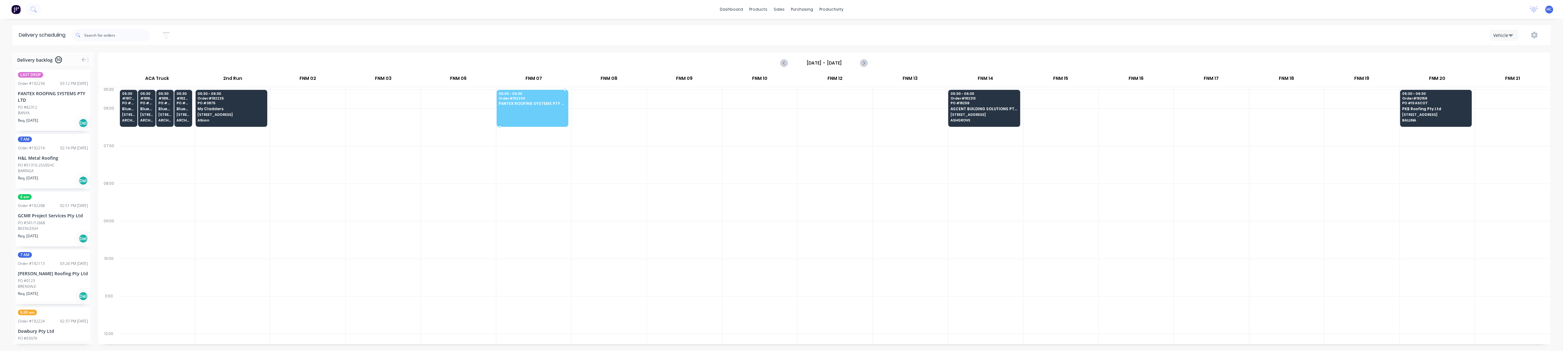
drag, startPoint x: 45, startPoint y: 115, endPoint x: 533, endPoint y: 95, distance: 488.4
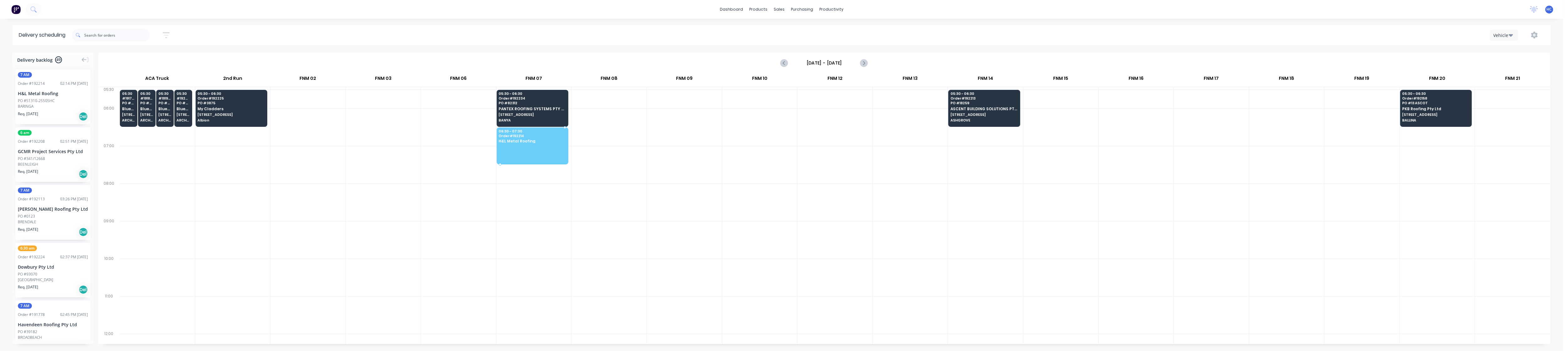
drag, startPoint x: 102, startPoint y: 108, endPoint x: 518, endPoint y: 142, distance: 417.4
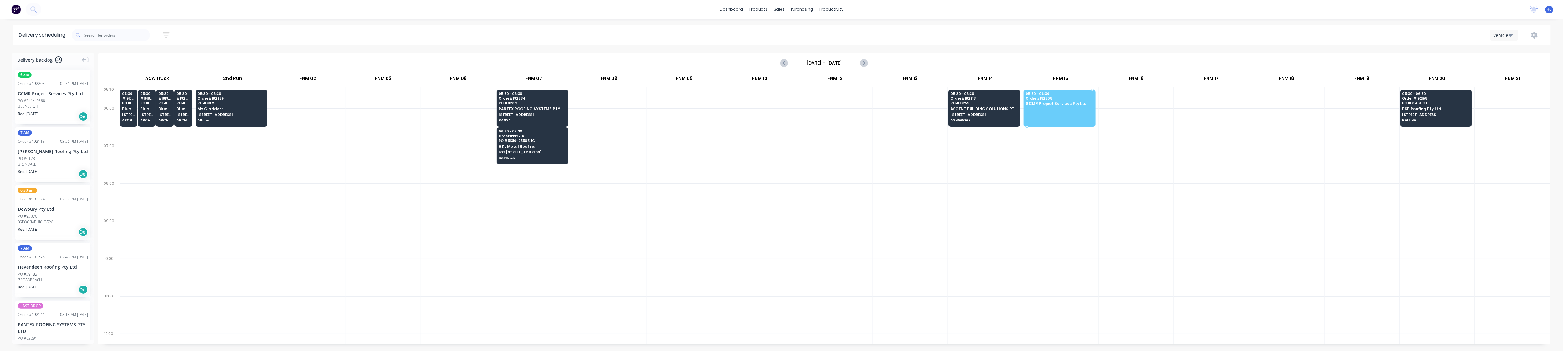
drag, startPoint x: 45, startPoint y: 100, endPoint x: 1057, endPoint y: 104, distance: 1012.0
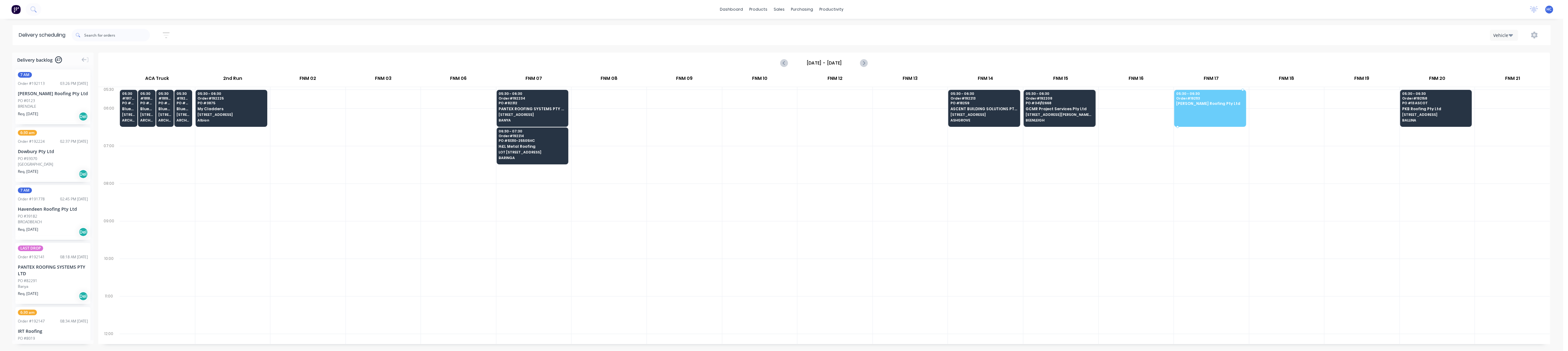
drag, startPoint x: 58, startPoint y: 115, endPoint x: 1200, endPoint y: 100, distance: 1142.1
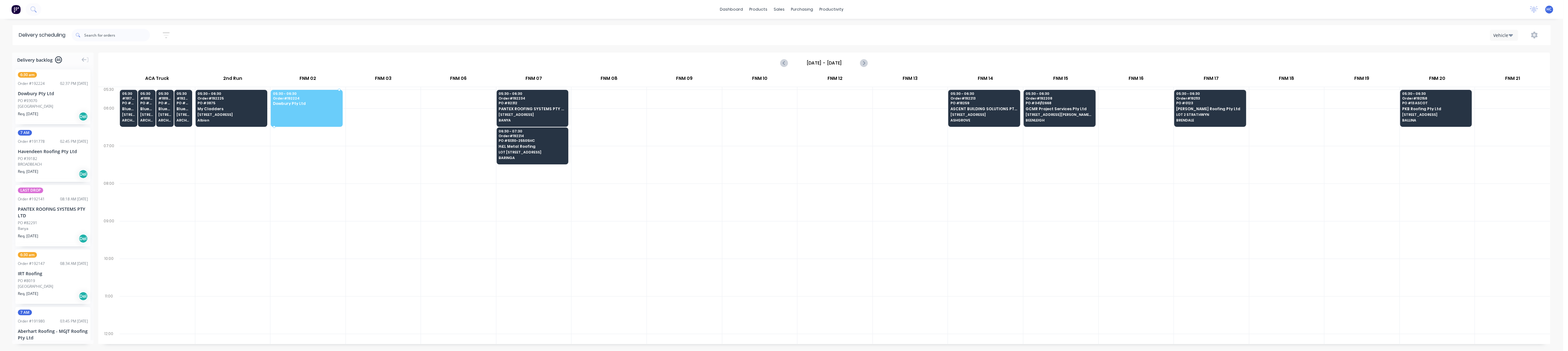
drag, startPoint x: 31, startPoint y: 106, endPoint x: 308, endPoint y: 105, distance: 277.0
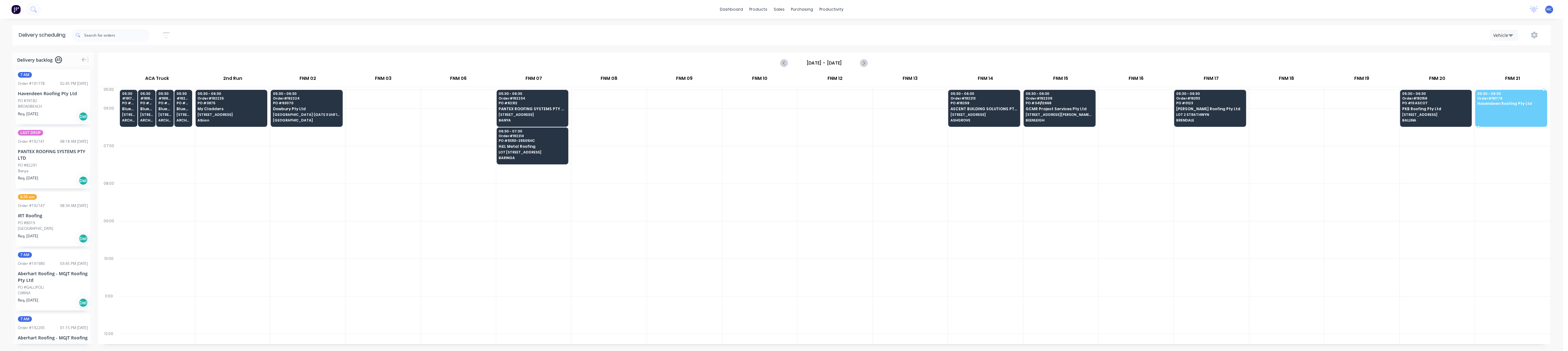
drag, startPoint x: 45, startPoint y: 104, endPoint x: 1496, endPoint y: 102, distance: 1451.0
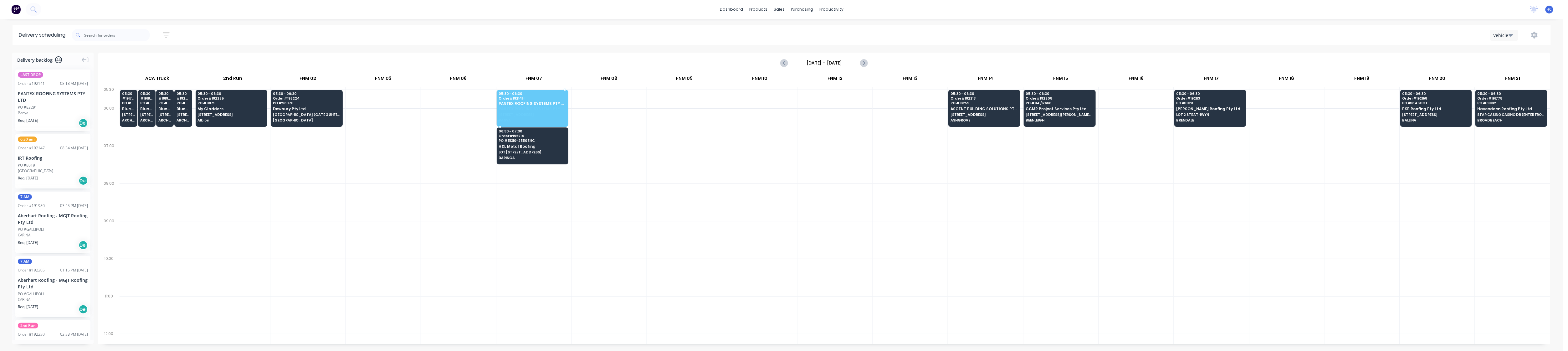
drag, startPoint x: 28, startPoint y: 109, endPoint x: 534, endPoint y: 103, distance: 506.0
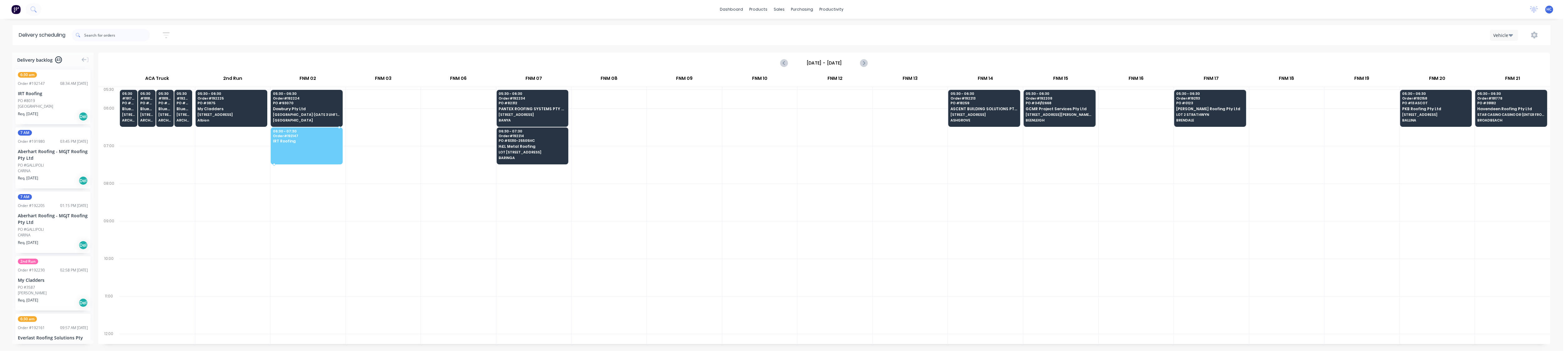
drag, startPoint x: 34, startPoint y: 94, endPoint x: 294, endPoint y: 138, distance: 263.7
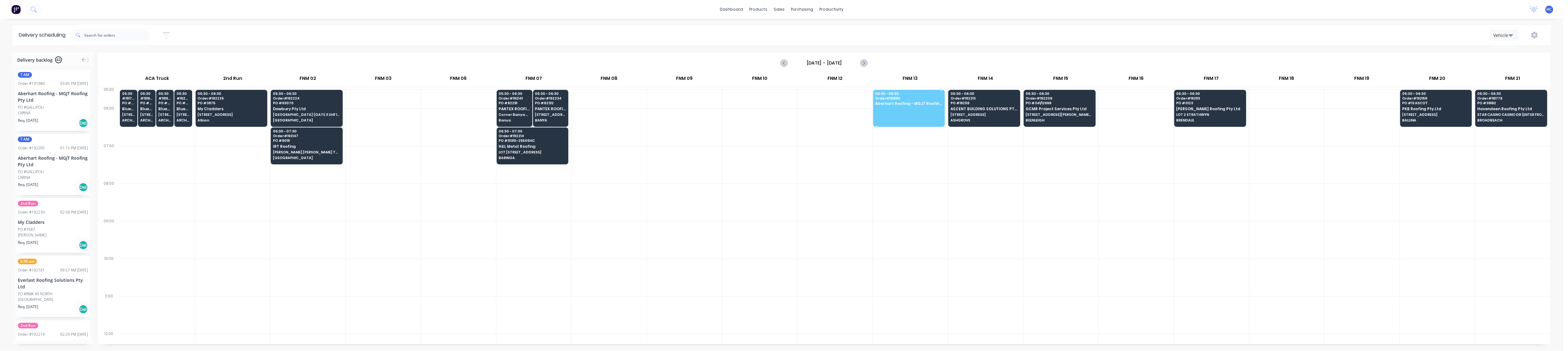
drag, startPoint x: 45, startPoint y: 113, endPoint x: 913, endPoint y: 104, distance: 868.0
drag, startPoint x: 55, startPoint y: 106, endPoint x: 920, endPoint y: 98, distance: 865.0
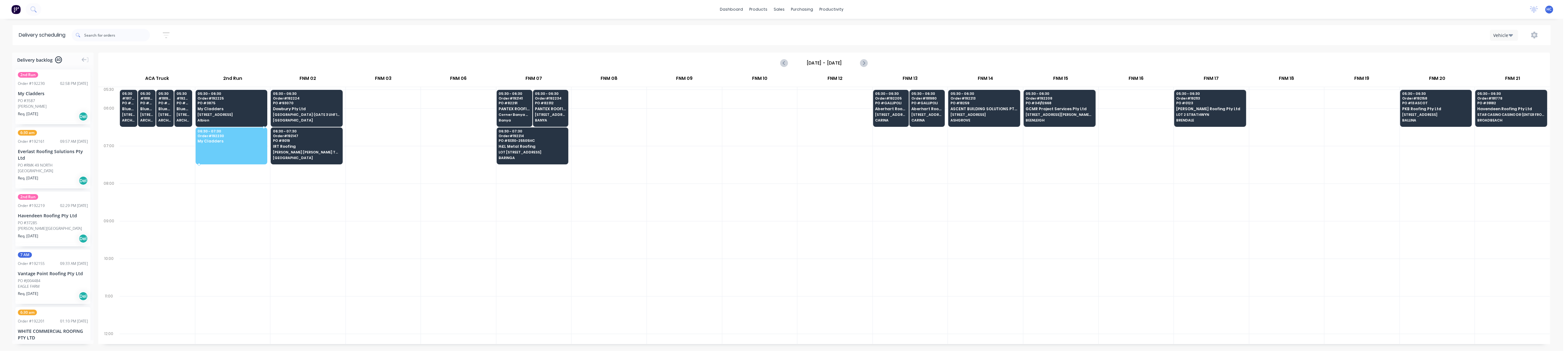
drag, startPoint x: 38, startPoint y: 96, endPoint x: 236, endPoint y: 145, distance: 204.0
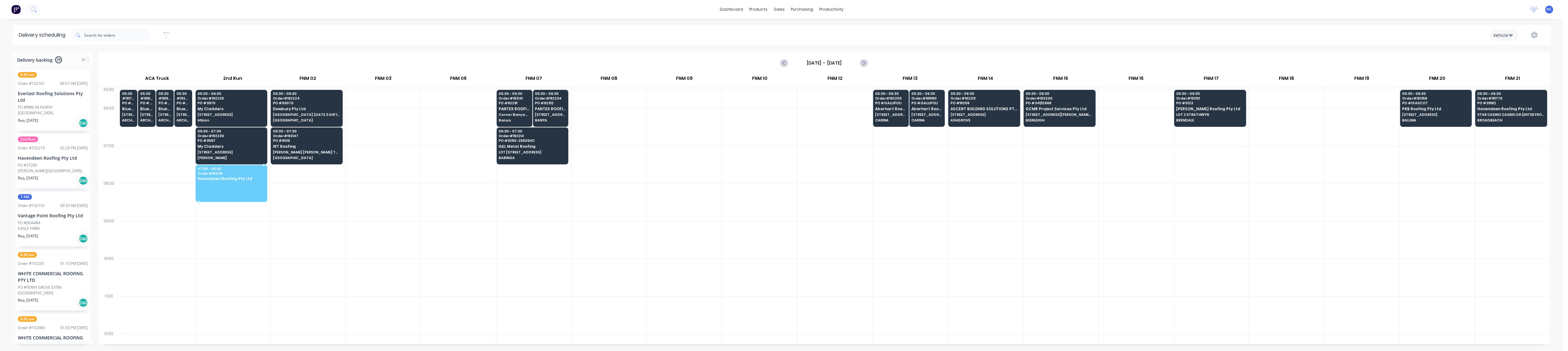
drag, startPoint x: 37, startPoint y: 160, endPoint x: 238, endPoint y: 179, distance: 201.9
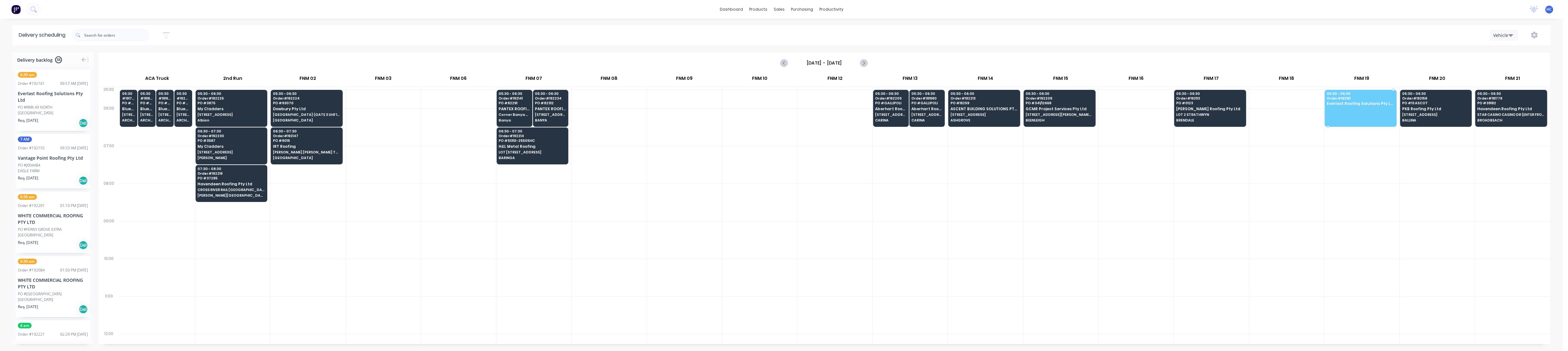
drag, startPoint x: 35, startPoint y: 103, endPoint x: 1352, endPoint y: 96, distance: 1317.0
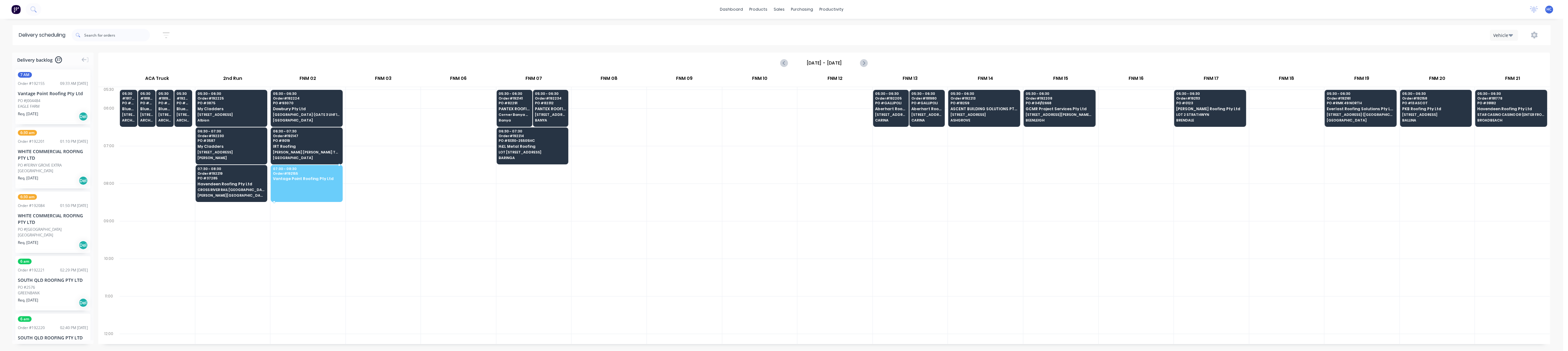
drag, startPoint x: 46, startPoint y: 98, endPoint x: 281, endPoint y: 181, distance: 249.2
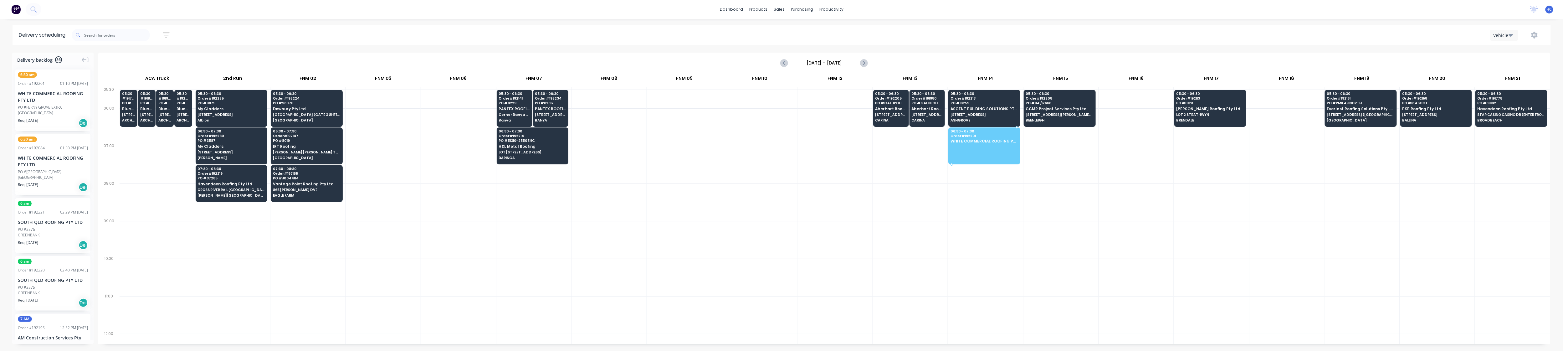
drag, startPoint x: 35, startPoint y: 104, endPoint x: 970, endPoint y: 134, distance: 935.5
drag, startPoint x: 51, startPoint y: 115, endPoint x: 992, endPoint y: 142, distance: 941.4
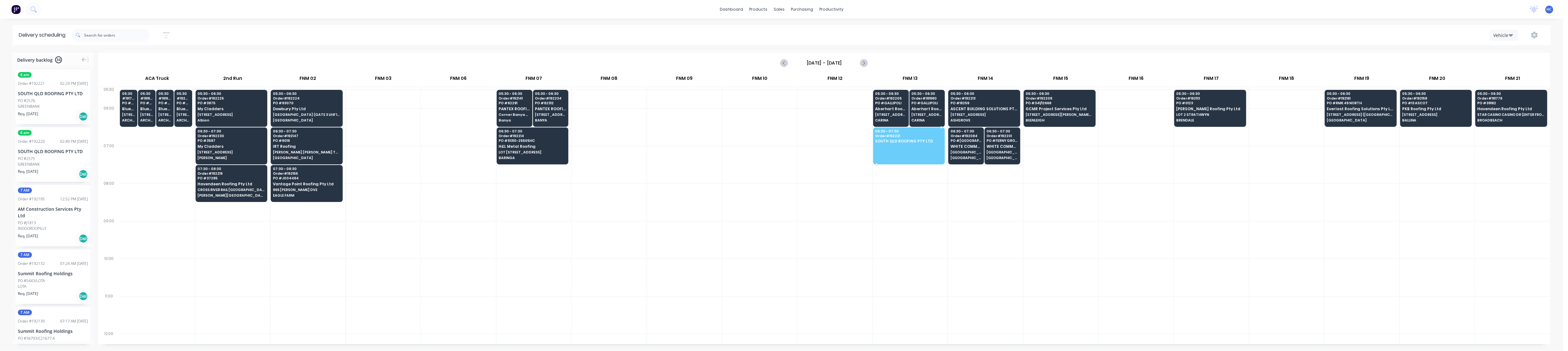
drag, startPoint x: 51, startPoint y: 103, endPoint x: 919, endPoint y: 145, distance: 869.0
drag, startPoint x: 37, startPoint y: 100, endPoint x: 938, endPoint y: 139, distance: 901.8
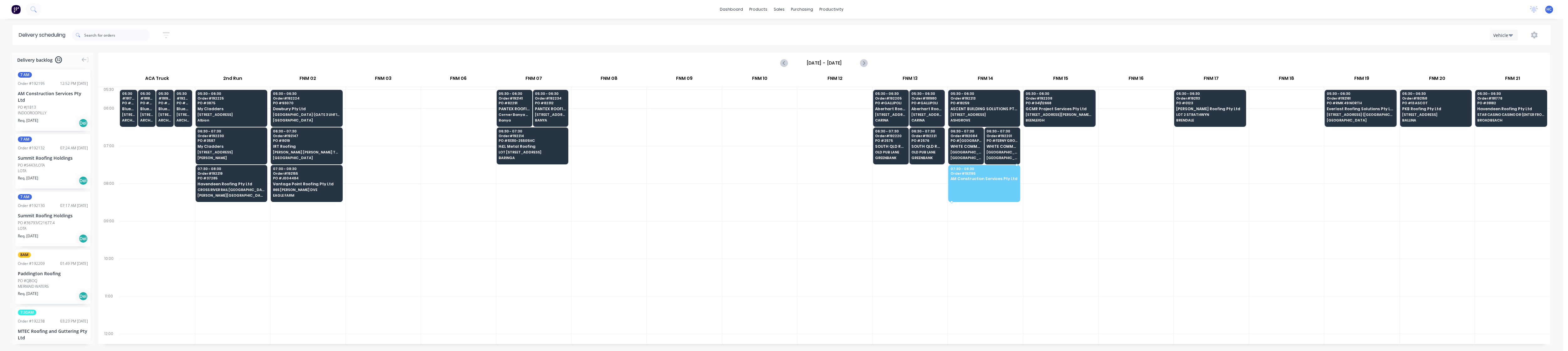
drag, startPoint x: 56, startPoint y: 103, endPoint x: 965, endPoint y: 168, distance: 911.3
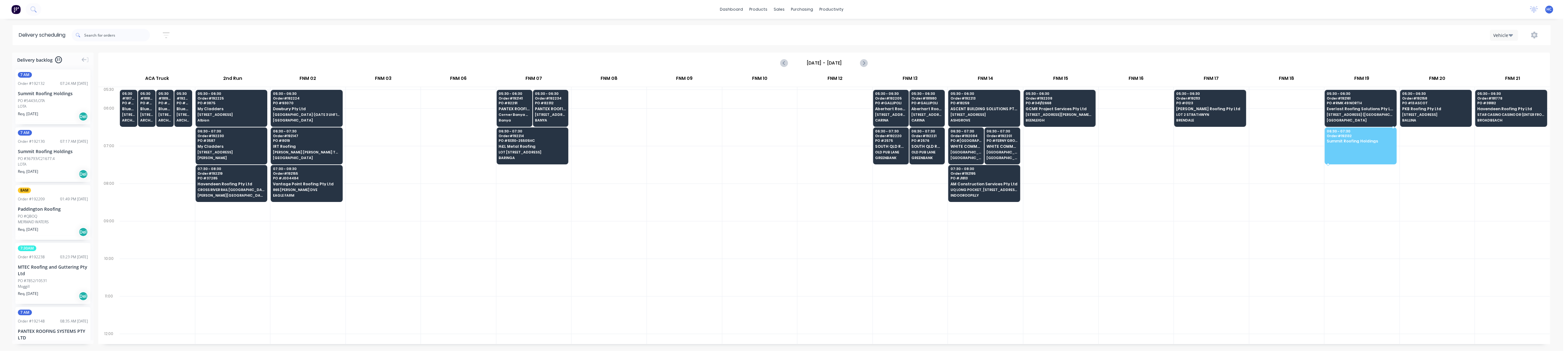
drag, startPoint x: 58, startPoint y: 98, endPoint x: 1329, endPoint y: 136, distance: 1271.6
drag, startPoint x: 46, startPoint y: 112, endPoint x: 1342, endPoint y: 140, distance: 1296.3
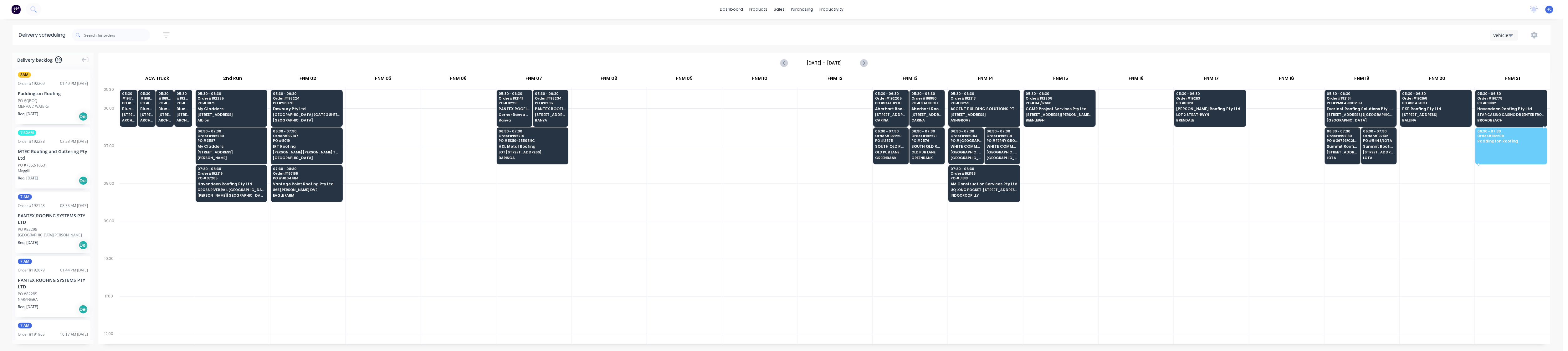
drag, startPoint x: 47, startPoint y: 95, endPoint x: 1488, endPoint y: 145, distance: 1441.9
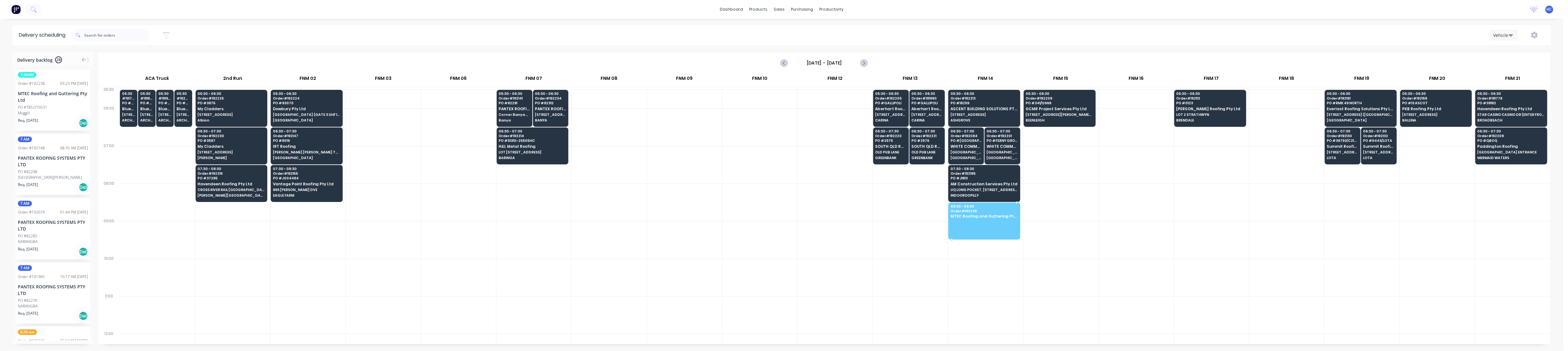
drag, startPoint x: 39, startPoint y: 109, endPoint x: 1001, endPoint y: 208, distance: 967.1
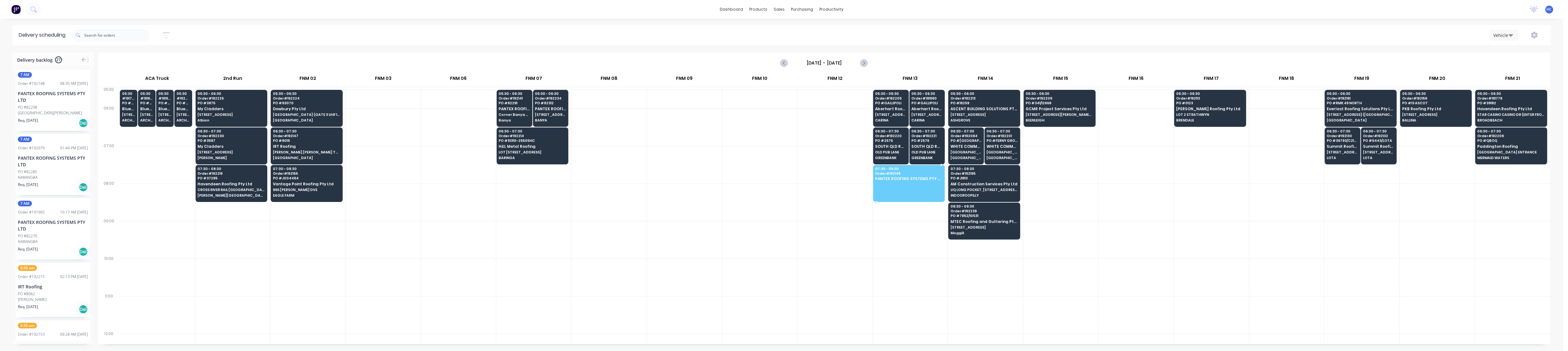
drag, startPoint x: 39, startPoint y: 107, endPoint x: 885, endPoint y: 181, distance: 849.2
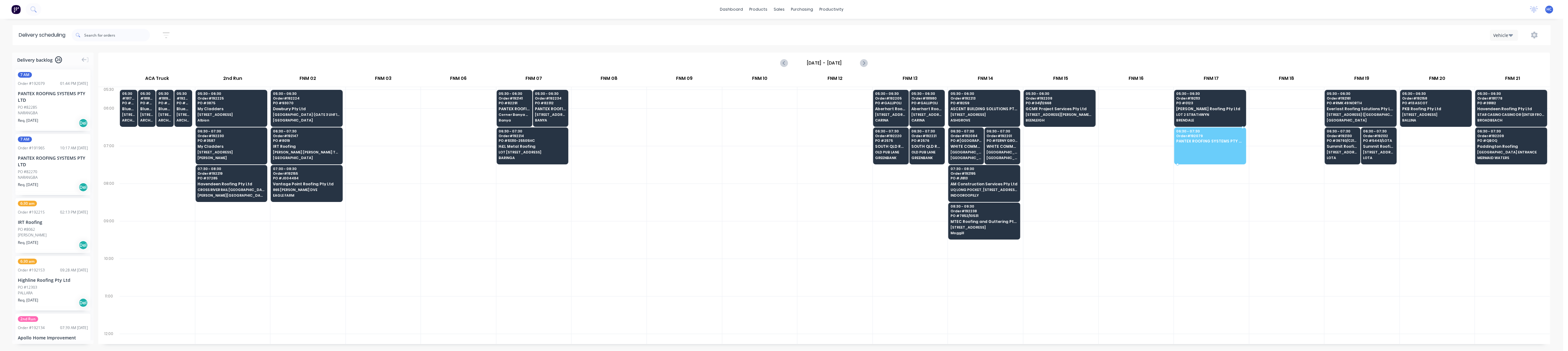
drag, startPoint x: 44, startPoint y: 101, endPoint x: 1199, endPoint y: 140, distance: 1155.7
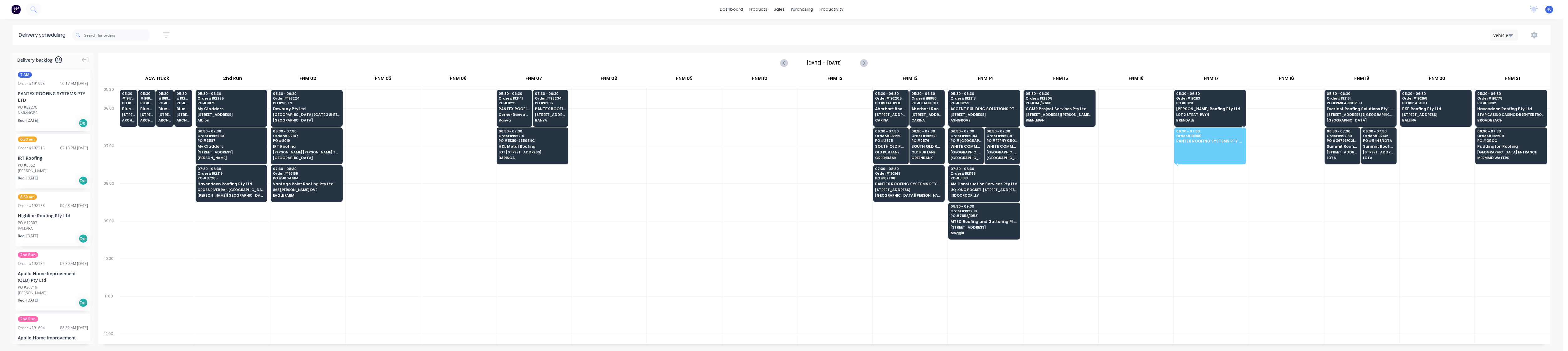
drag, startPoint x: 42, startPoint y: 104, endPoint x: 1211, endPoint y: 135, distance: 1169.4
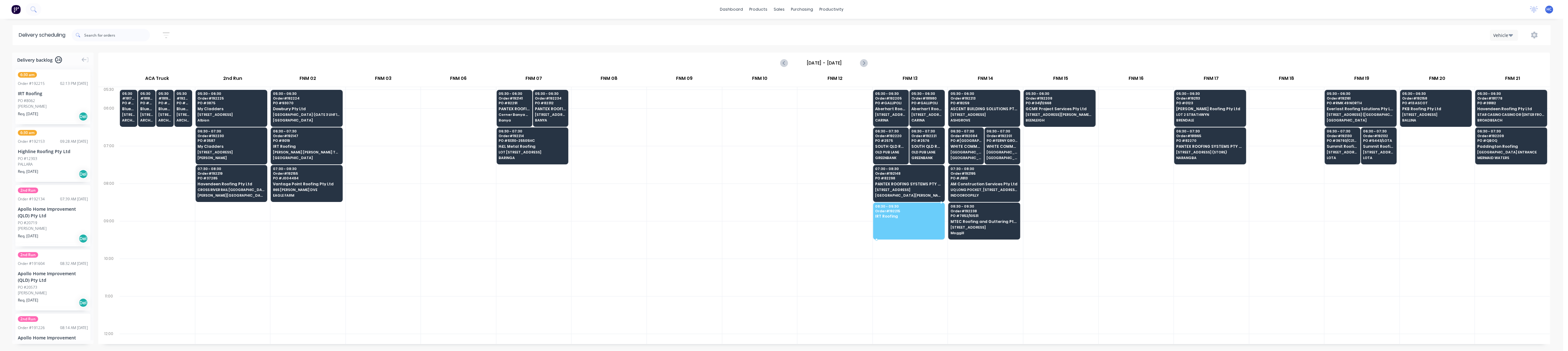
drag, startPoint x: 32, startPoint y: 110, endPoint x: 923, endPoint y: 211, distance: 896.7
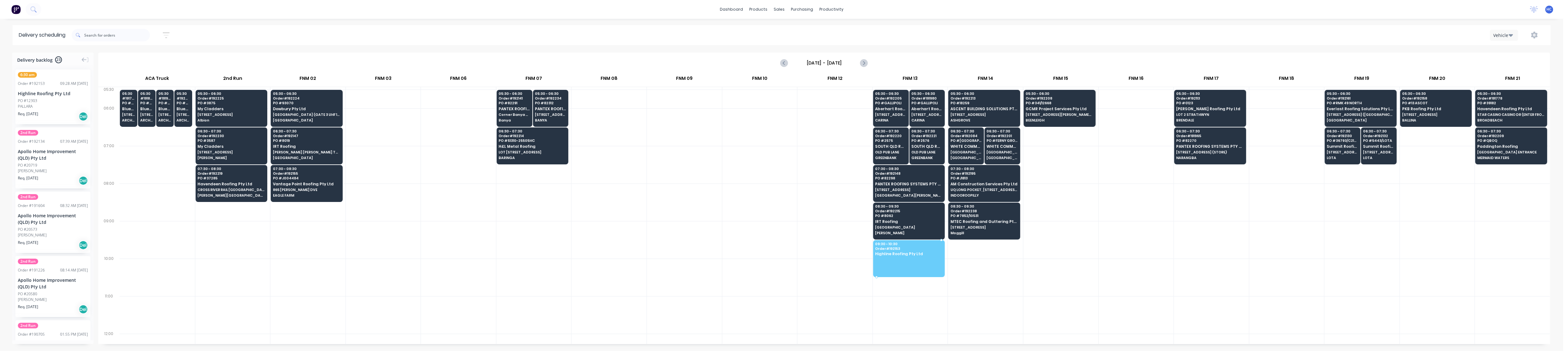
drag, startPoint x: 45, startPoint y: 103, endPoint x: 918, endPoint y: 248, distance: 885.0
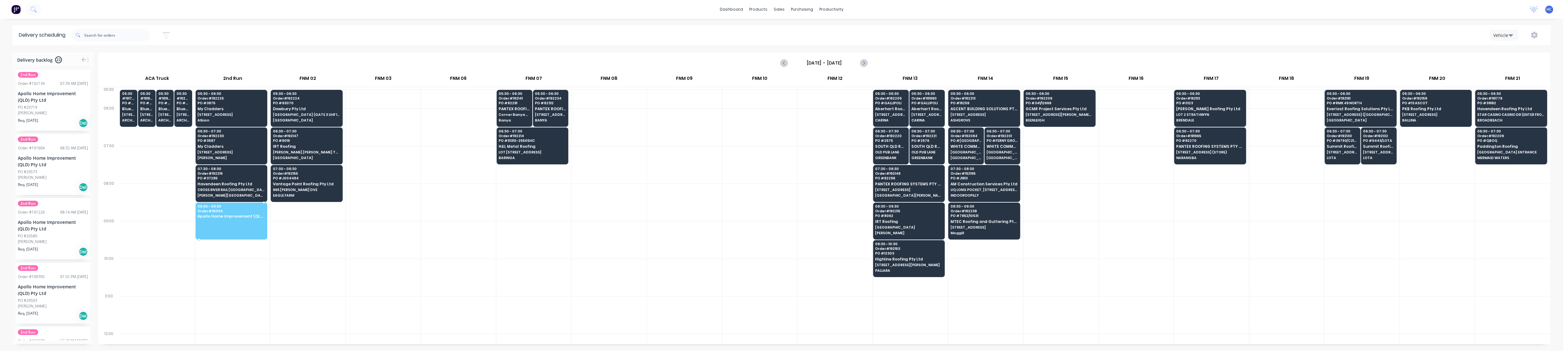
drag, startPoint x: 40, startPoint y: 103, endPoint x: 255, endPoint y: 213, distance: 241.5
drag, startPoint x: 36, startPoint y: 103, endPoint x: 223, endPoint y: 212, distance: 216.4
drag, startPoint x: 73, startPoint y: 115, endPoint x: 234, endPoint y: 220, distance: 192.2
drag, startPoint x: 70, startPoint y: 106, endPoint x: 227, endPoint y: 208, distance: 187.2
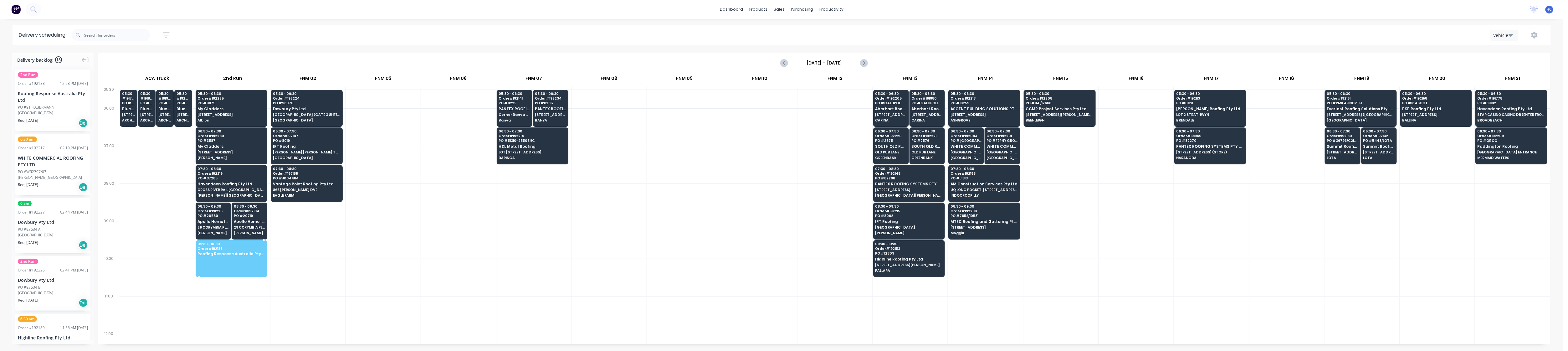
drag, startPoint x: 47, startPoint y: 96, endPoint x: 250, endPoint y: 250, distance: 254.8
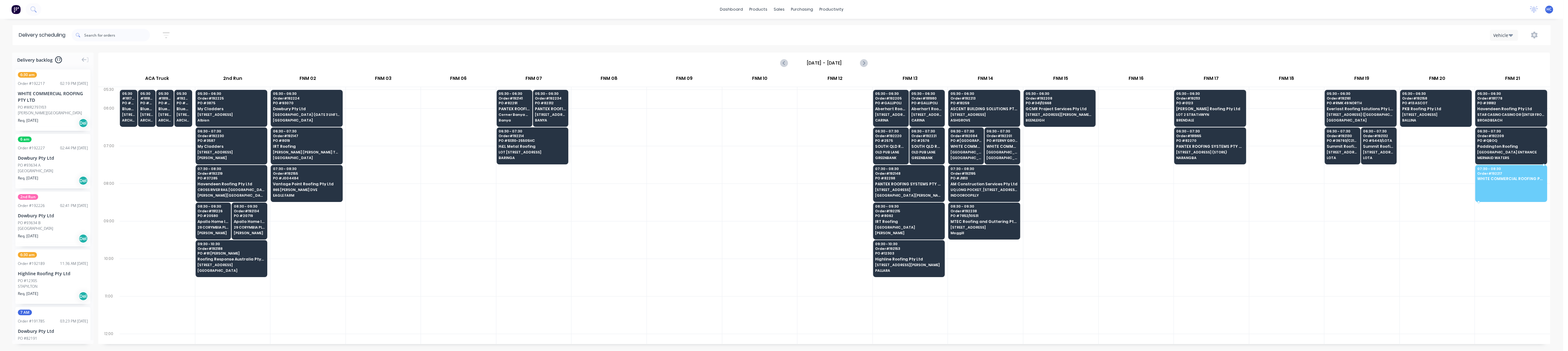
drag, startPoint x: 43, startPoint y: 108, endPoint x: 1516, endPoint y: 181, distance: 1474.8
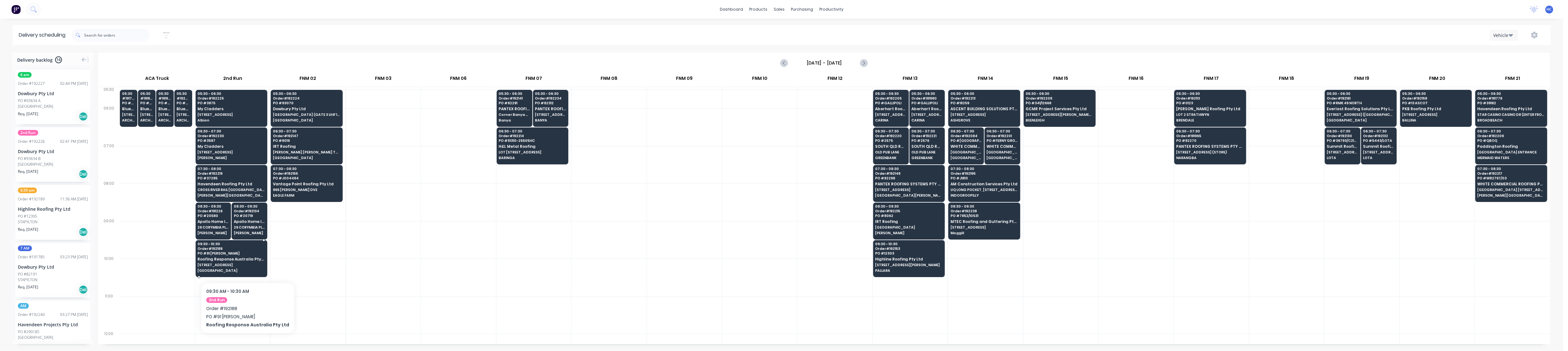
click at [244, 263] on span "[STREET_ADDRESS]" at bounding box center [231, 265] width 67 height 4
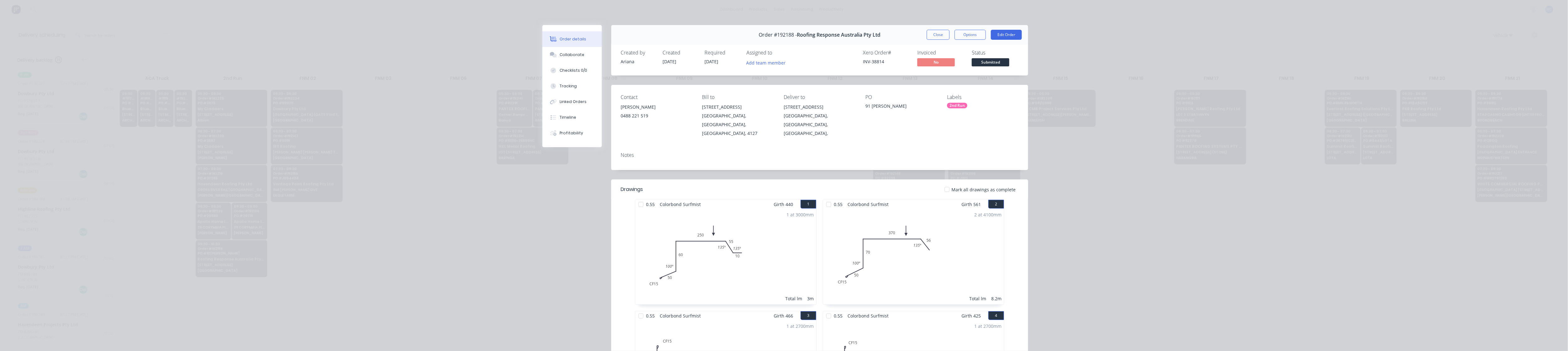
click at [479, 222] on div "Order details Collaborate Checklists 0/0 Tracking Linked Orders Timeline Profit…" at bounding box center [784, 175] width 1568 height 351
click at [596, 34] on button "Close" at bounding box center [938, 35] width 23 height 10
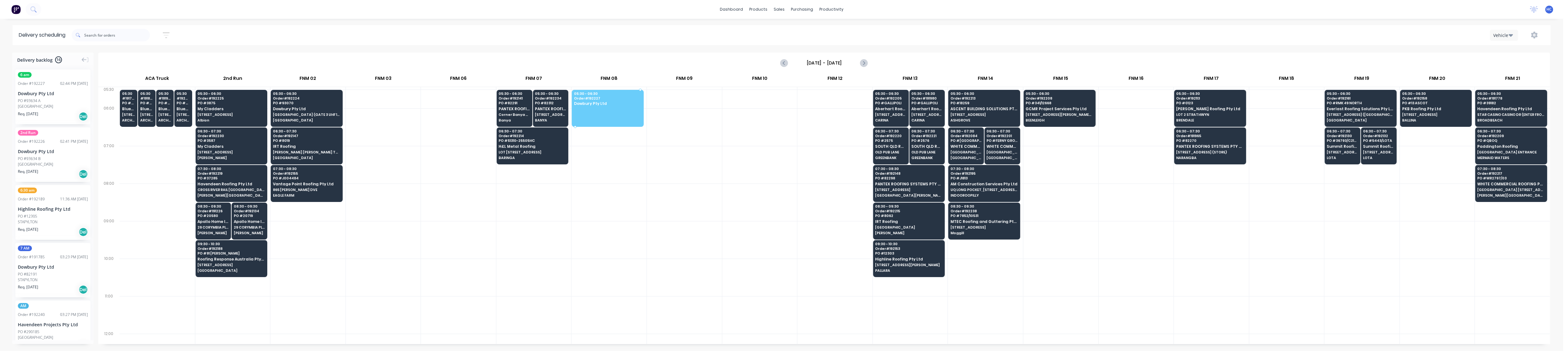
drag, startPoint x: 43, startPoint y: 97, endPoint x: 599, endPoint y: 91, distance: 556.0
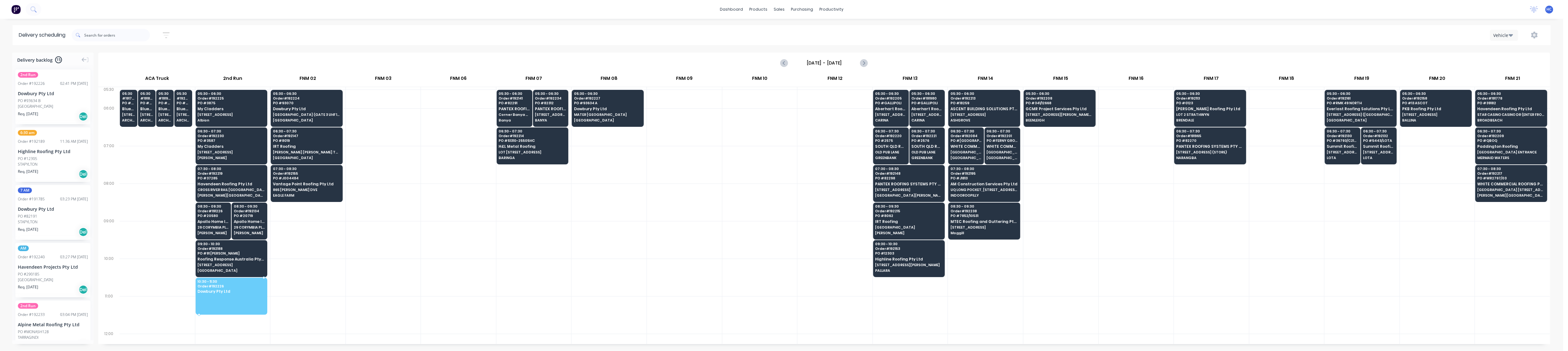
drag, startPoint x: 56, startPoint y: 99, endPoint x: 239, endPoint y: 290, distance: 264.5
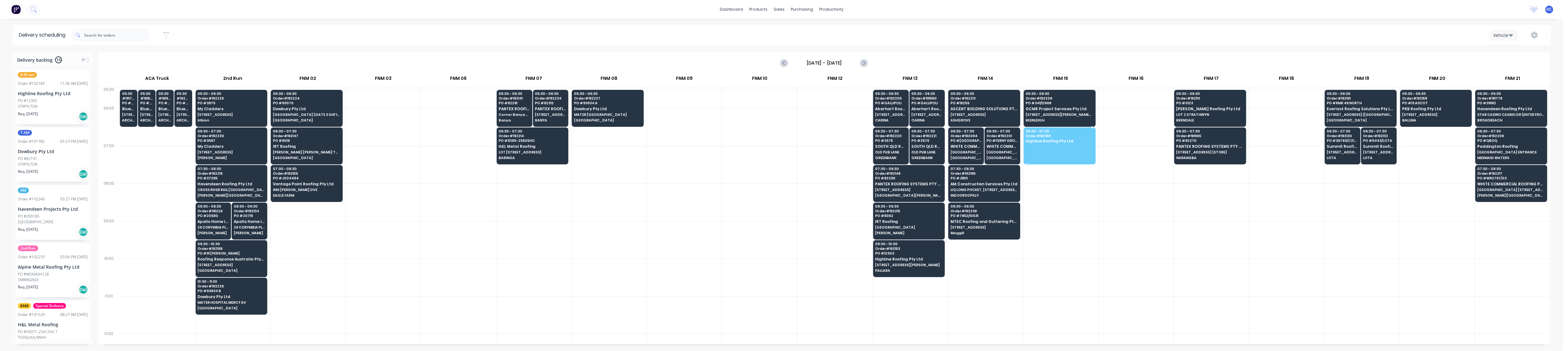
drag, startPoint x: 59, startPoint y: 104, endPoint x: 1033, endPoint y: 144, distance: 974.8
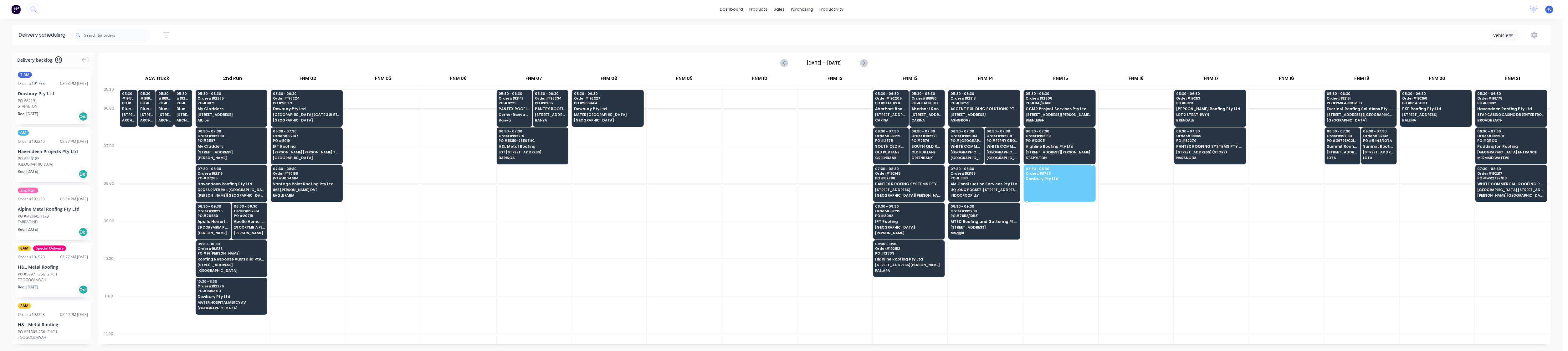
drag, startPoint x: 42, startPoint y: 98, endPoint x: 1059, endPoint y: 176, distance: 1020.0
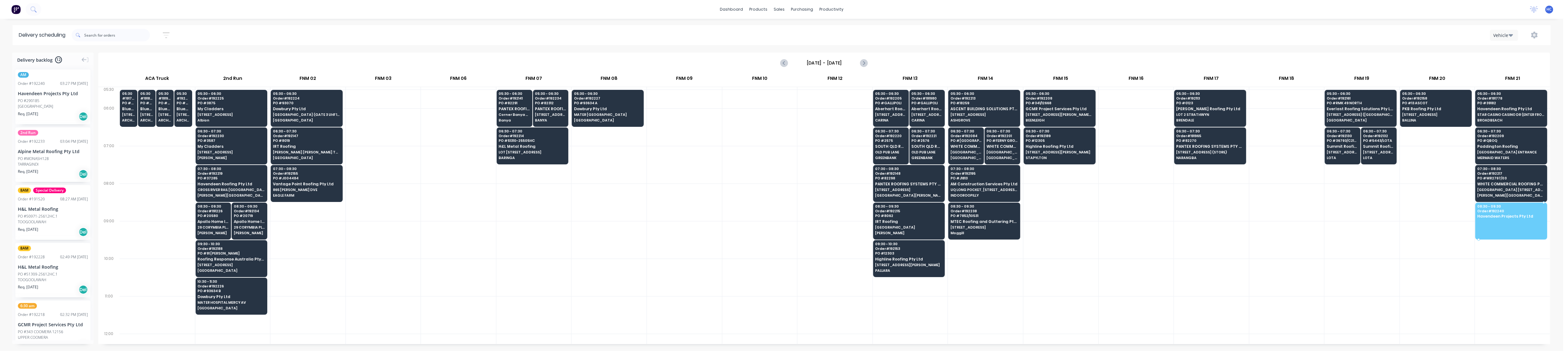
drag, startPoint x: 42, startPoint y: 98, endPoint x: 1517, endPoint y: 218, distance: 1479.9
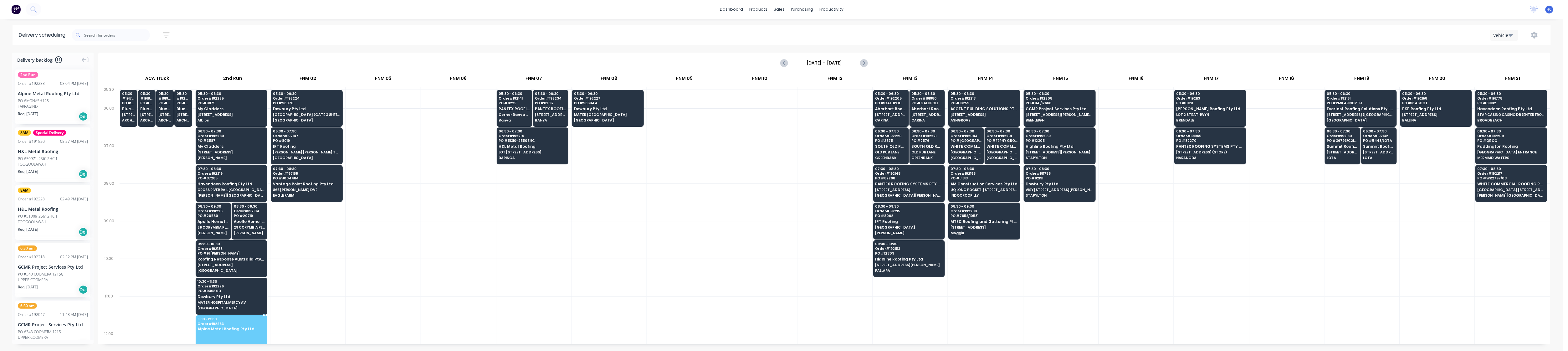
drag, startPoint x: 43, startPoint y: 93, endPoint x: 244, endPoint y: 324, distance: 306.2
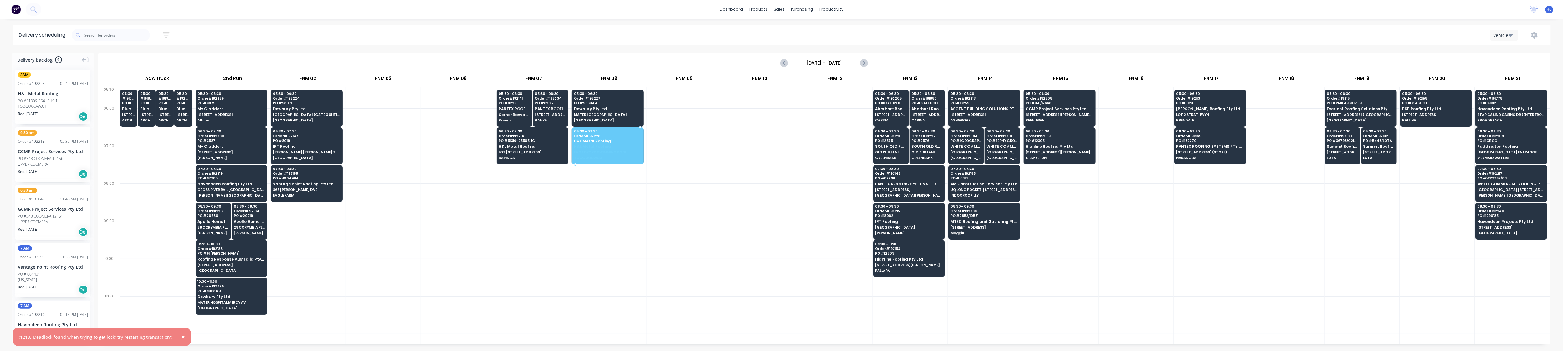
drag, startPoint x: 57, startPoint y: 97, endPoint x: 604, endPoint y: 142, distance: 548.8
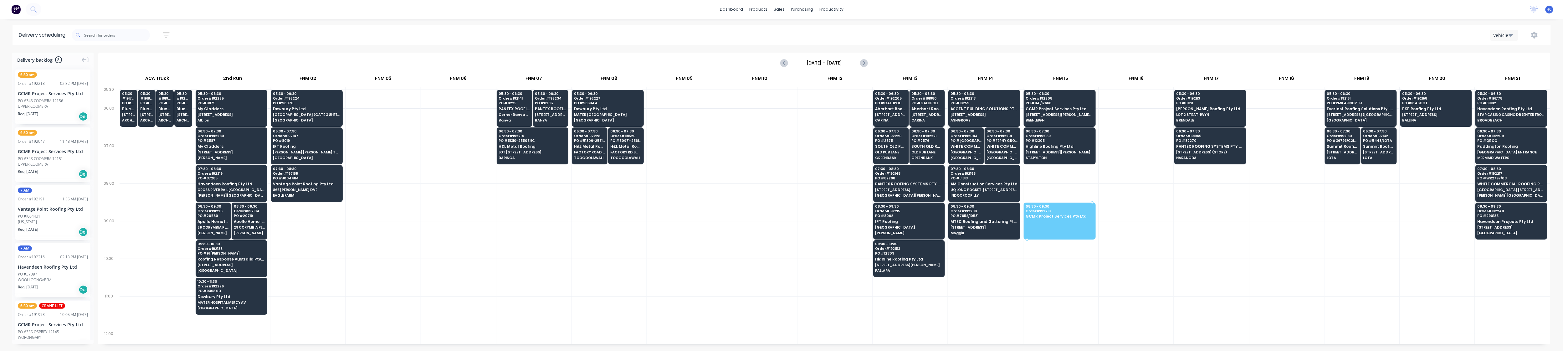
drag, startPoint x: 46, startPoint y: 112, endPoint x: 1042, endPoint y: 213, distance: 1001.1
drag, startPoint x: 43, startPoint y: 106, endPoint x: 1059, endPoint y: 208, distance: 1021.1
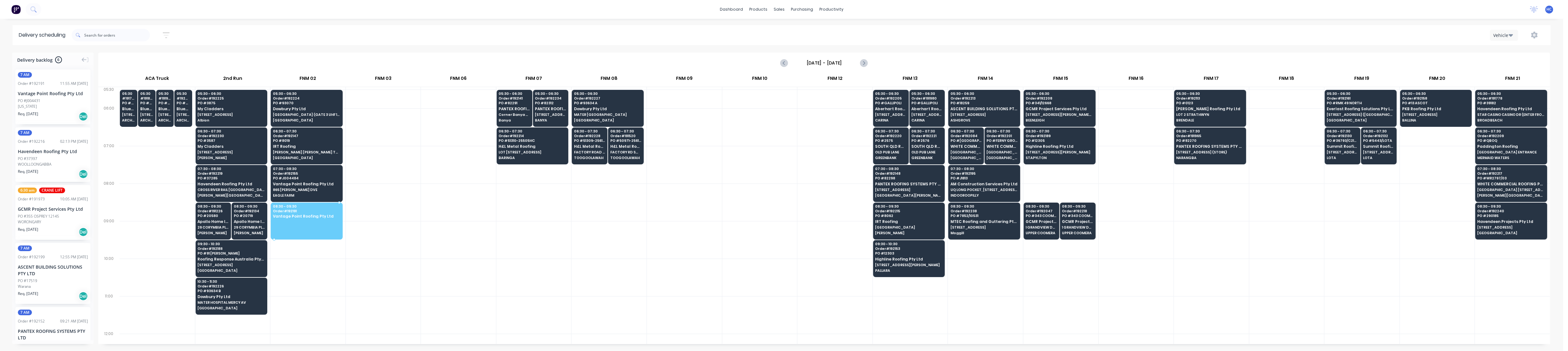
drag, startPoint x: 43, startPoint y: 85, endPoint x: 324, endPoint y: 217, distance: 310.5
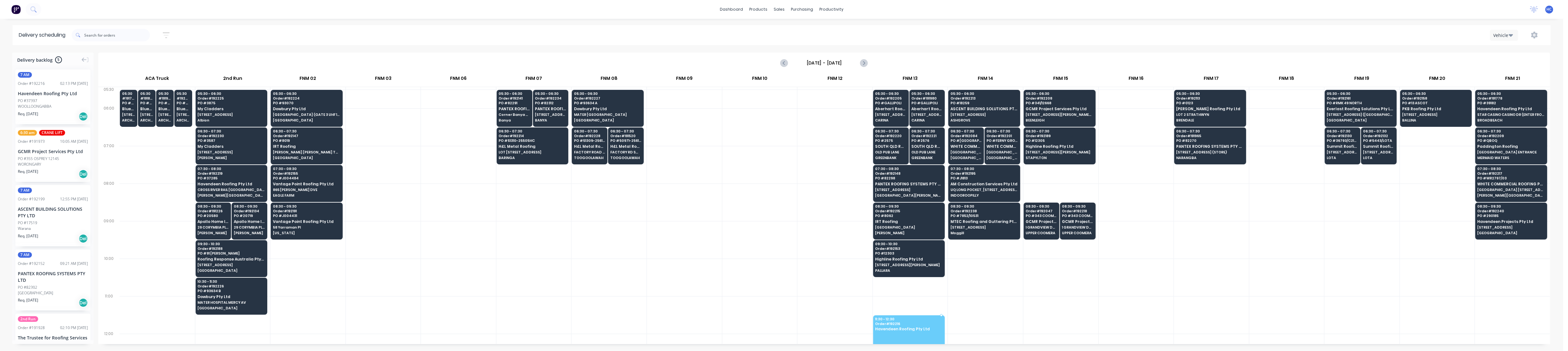
scroll to position [7, 0]
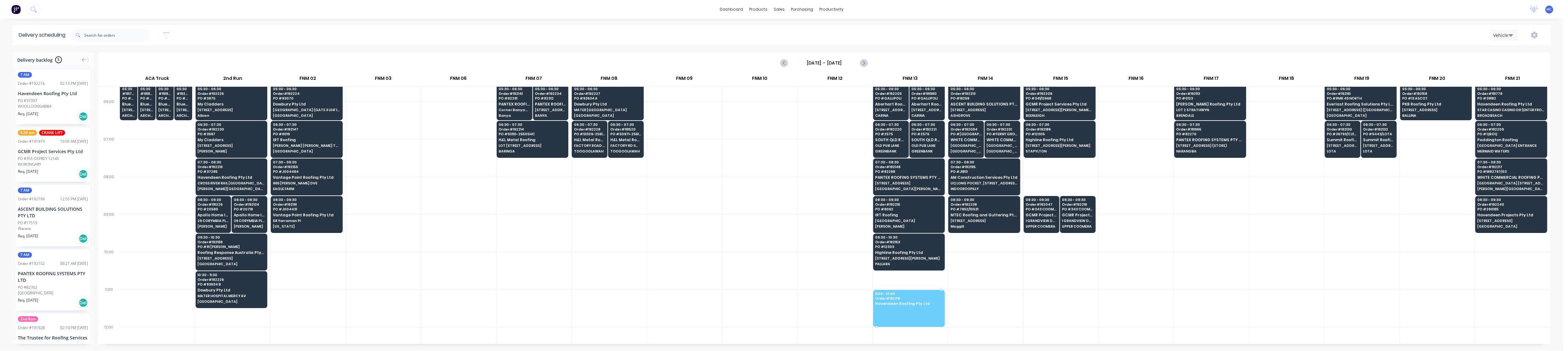
drag, startPoint x: 46, startPoint y: 115, endPoint x: 924, endPoint y: 294, distance: 896.1
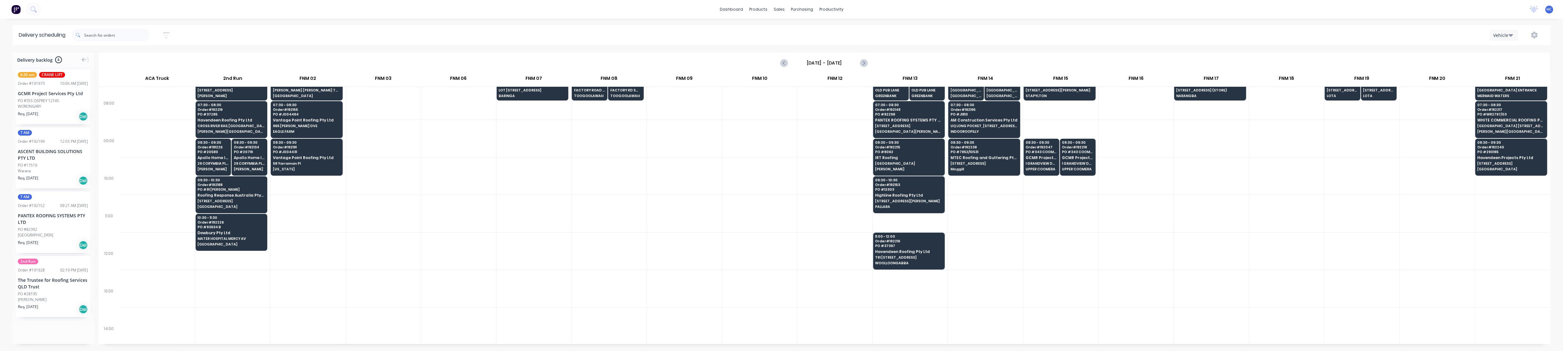
scroll to position [83, 0]
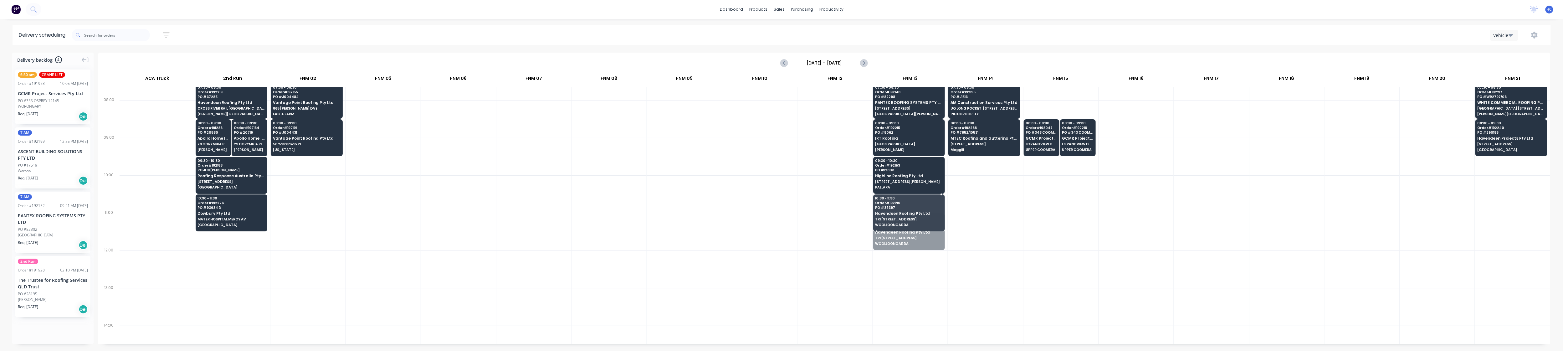
drag, startPoint x: 903, startPoint y: 234, endPoint x: 910, endPoint y: 223, distance: 13.0
click at [1010, 208] on div at bounding box center [985, 194] width 75 height 38
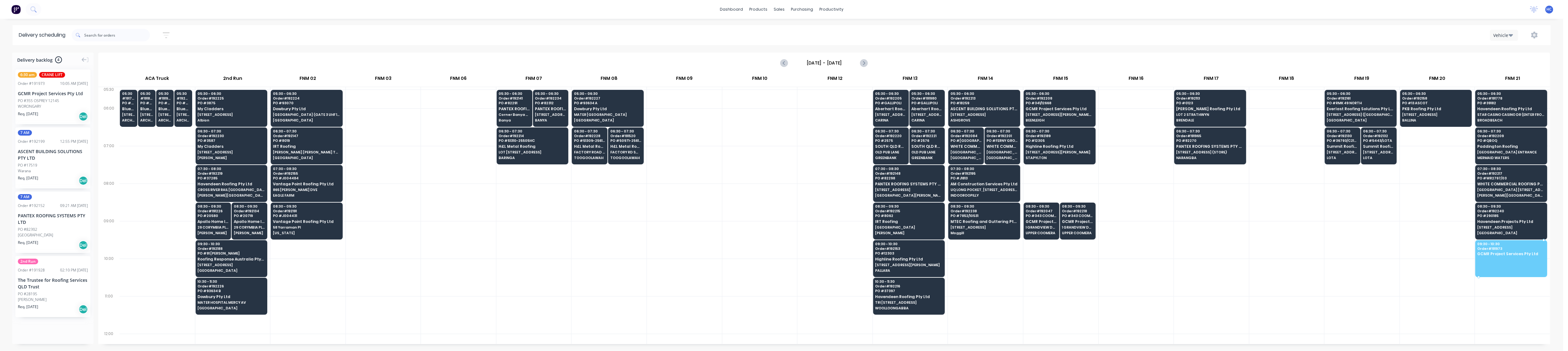
drag, startPoint x: 51, startPoint y: 96, endPoint x: 1511, endPoint y: 241, distance: 1467.2
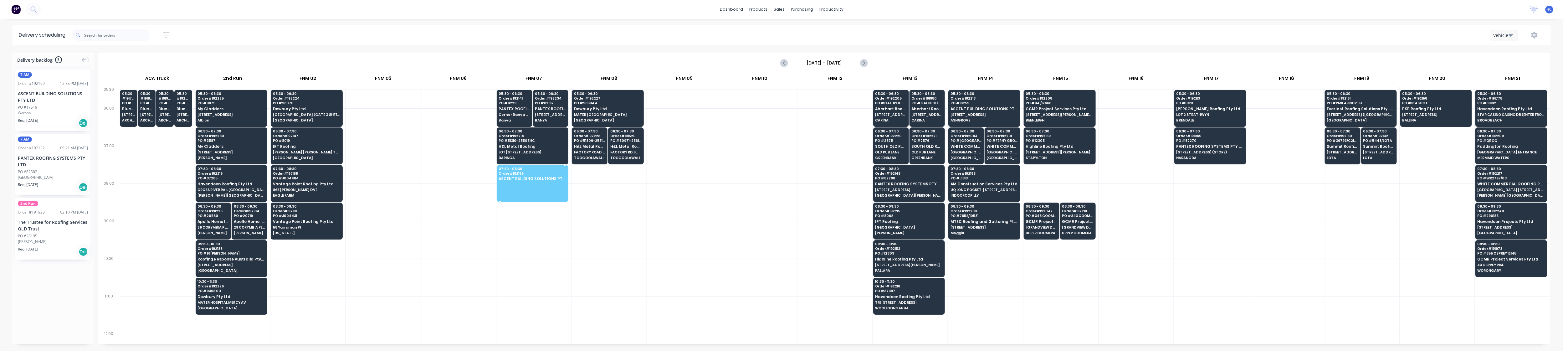
drag, startPoint x: 48, startPoint y: 107, endPoint x: 538, endPoint y: 182, distance: 495.7
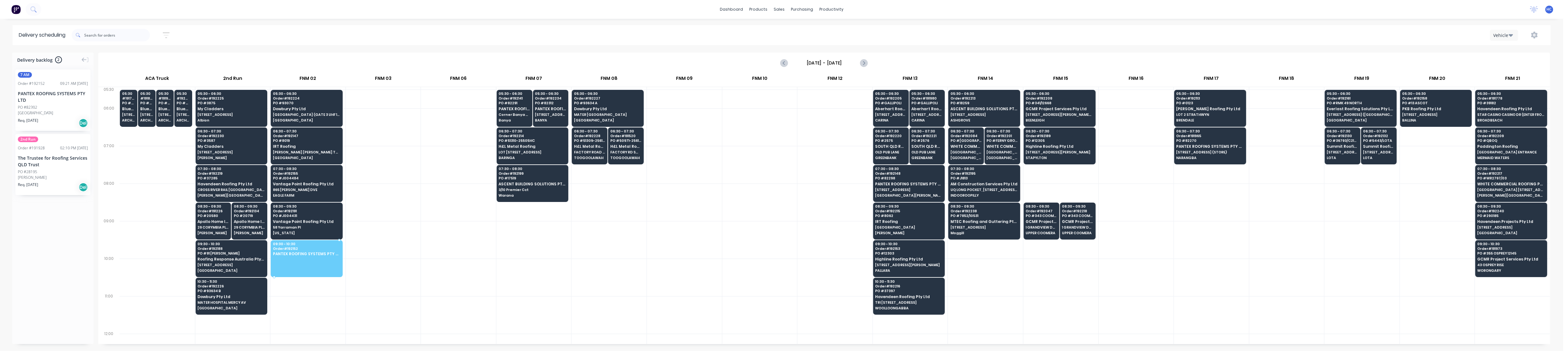
drag, startPoint x: 39, startPoint y: 107, endPoint x: 289, endPoint y: 252, distance: 289.0
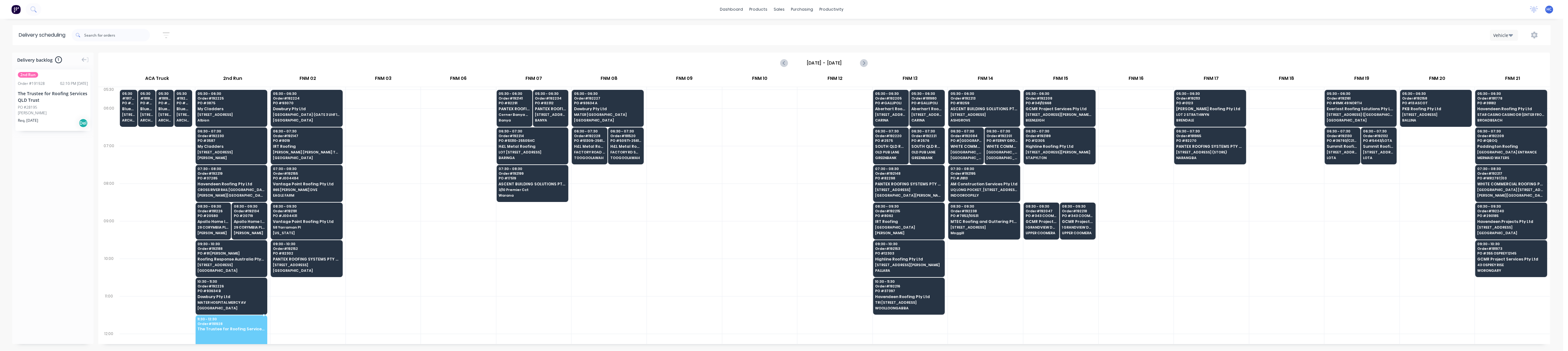
drag, startPoint x: 51, startPoint y: 107, endPoint x: 236, endPoint y: 333, distance: 292.1
drag, startPoint x: 402, startPoint y: 289, endPoint x: 313, endPoint y: 117, distance: 193.7
click at [402, 289] on div at bounding box center [383, 277] width 75 height 38
click at [170, 36] on icon "button" at bounding box center [166, 35] width 7 height 8
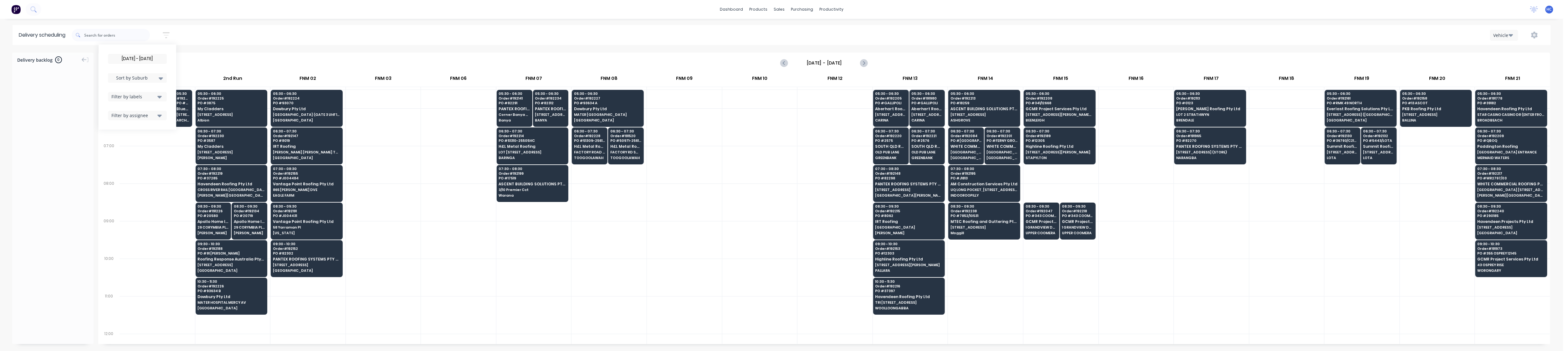
click at [155, 57] on input "[DATE] - [DATE]" at bounding box center [137, 59] width 58 height 9
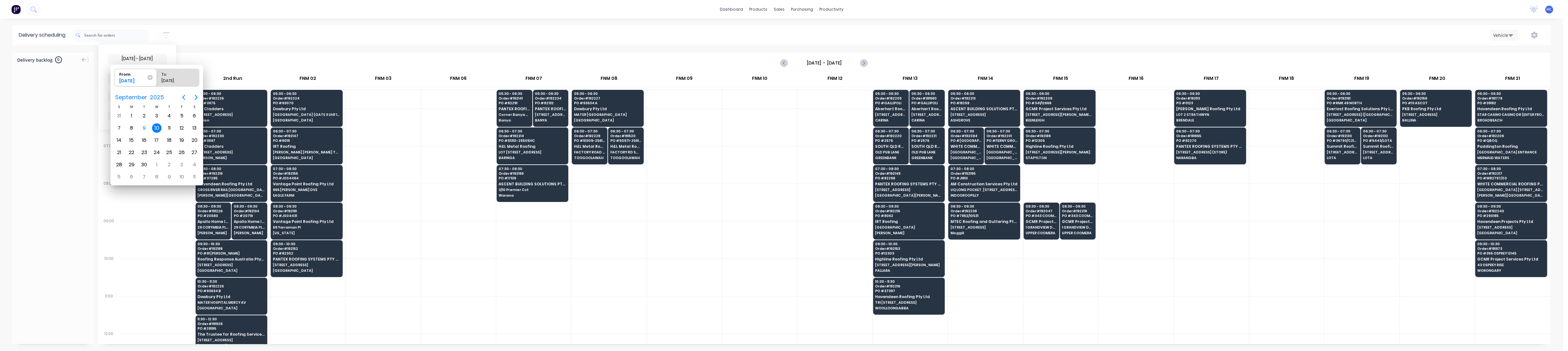
click at [157, 129] on div "10" at bounding box center [156, 128] width 9 height 9
radio input "false"
radio input "true"
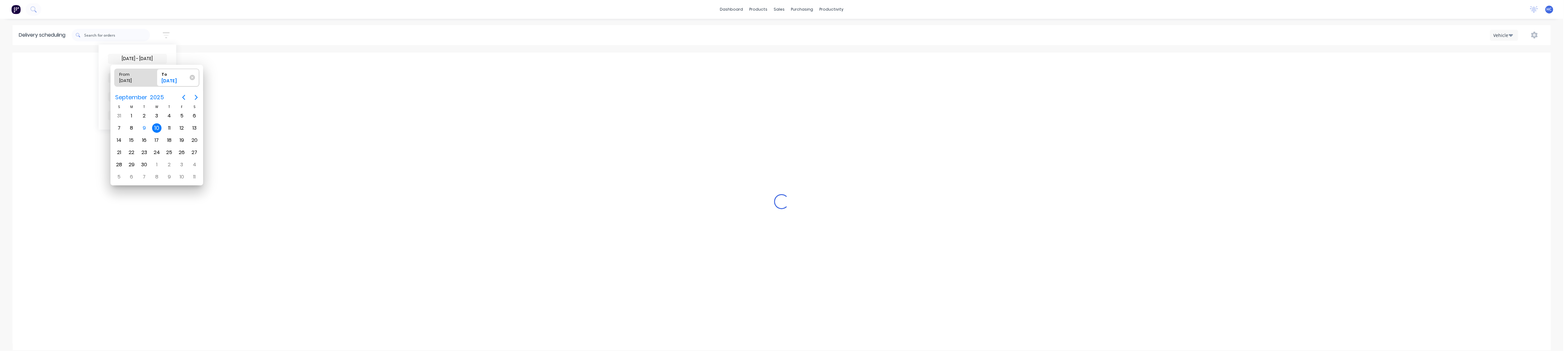
click at [157, 129] on div "10" at bounding box center [156, 128] width 9 height 9
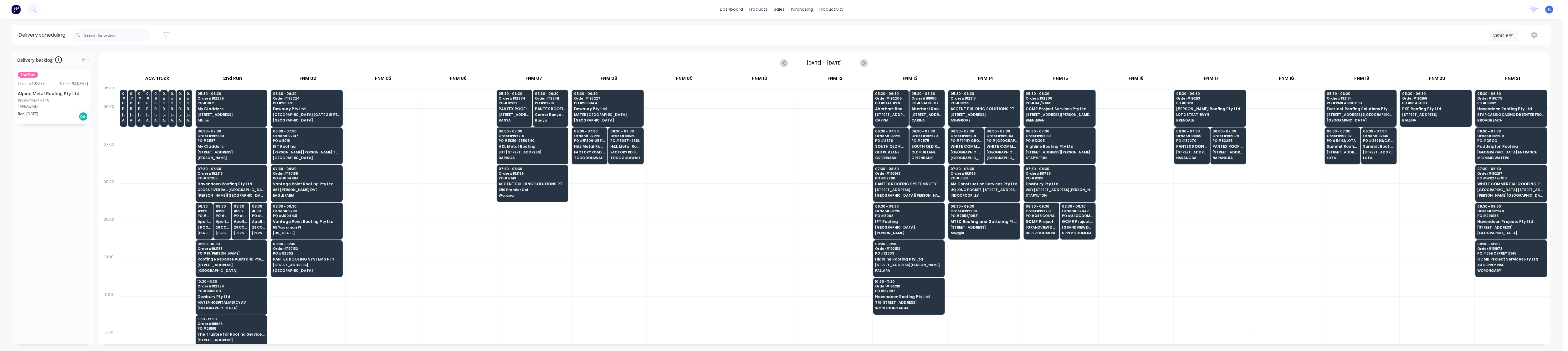
scroll to position [83, 0]
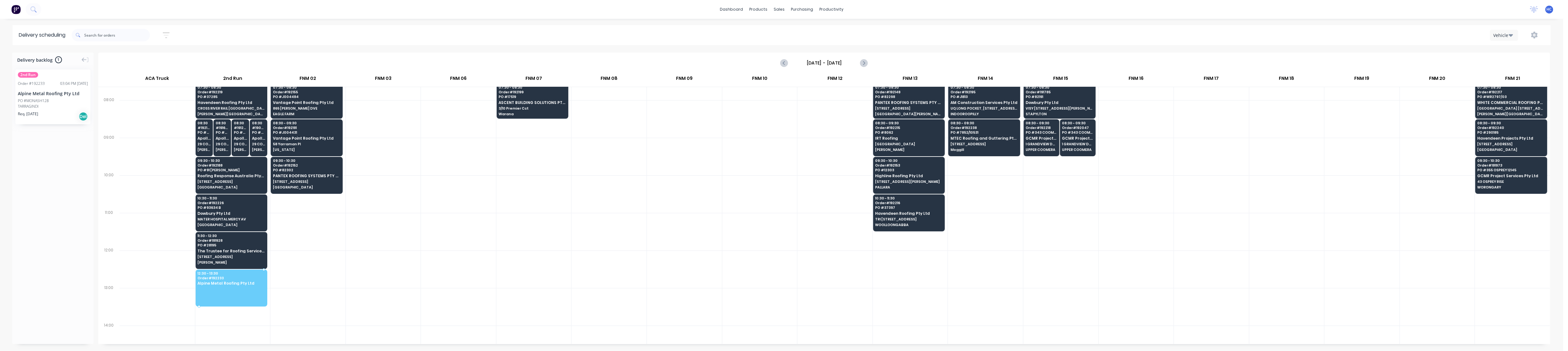
drag, startPoint x: 53, startPoint y: 119, endPoint x: 231, endPoint y: 286, distance: 244.1
click at [518, 292] on div at bounding box center [534, 307] width 75 height 38
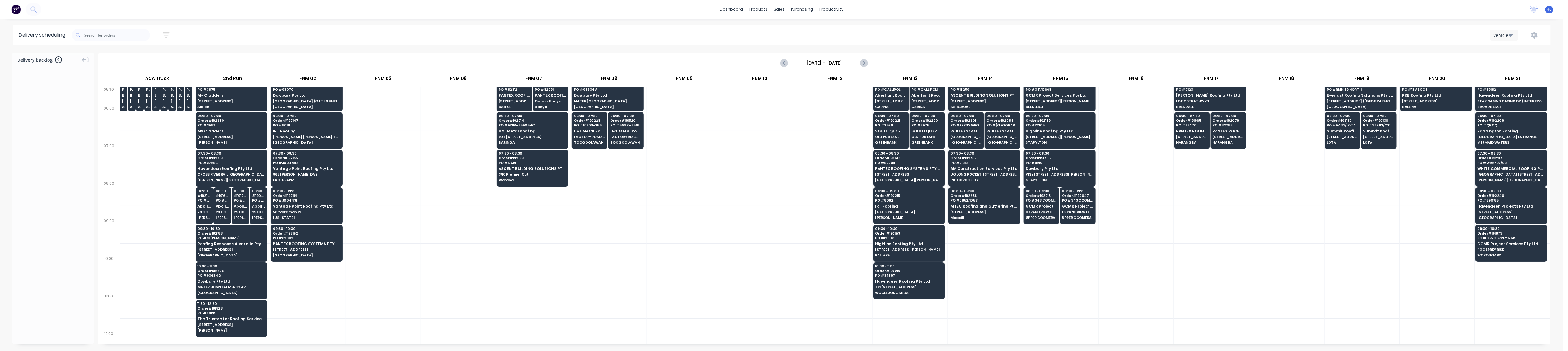
scroll to position [0, 0]
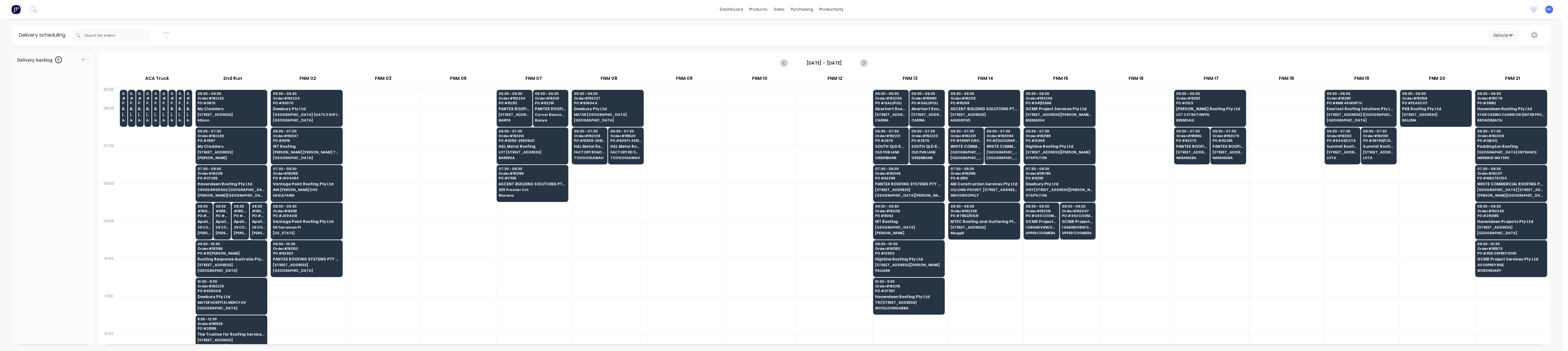
click at [167, 34] on icon "button" at bounding box center [166, 35] width 7 height 8
click at [139, 100] on button "Filter by labels" at bounding box center [137, 96] width 59 height 9
click at [120, 139] on div "button" at bounding box center [118, 143] width 13 height 13
click at [145, 73] on div "Sort by Suburb" at bounding box center [137, 78] width 59 height 9
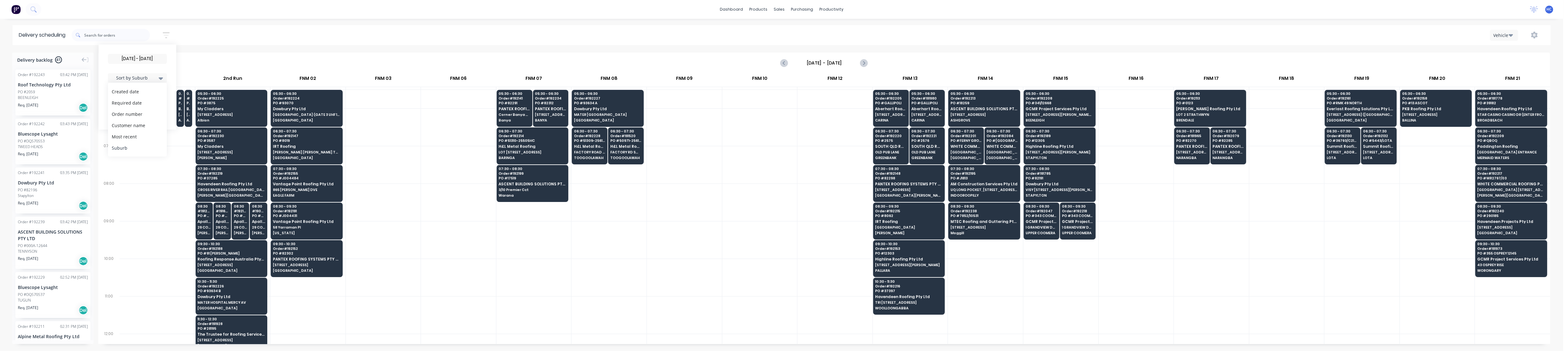
click at [131, 150] on div "Suburb" at bounding box center [137, 148] width 59 height 11
click at [445, 237] on div at bounding box center [458, 240] width 75 height 38
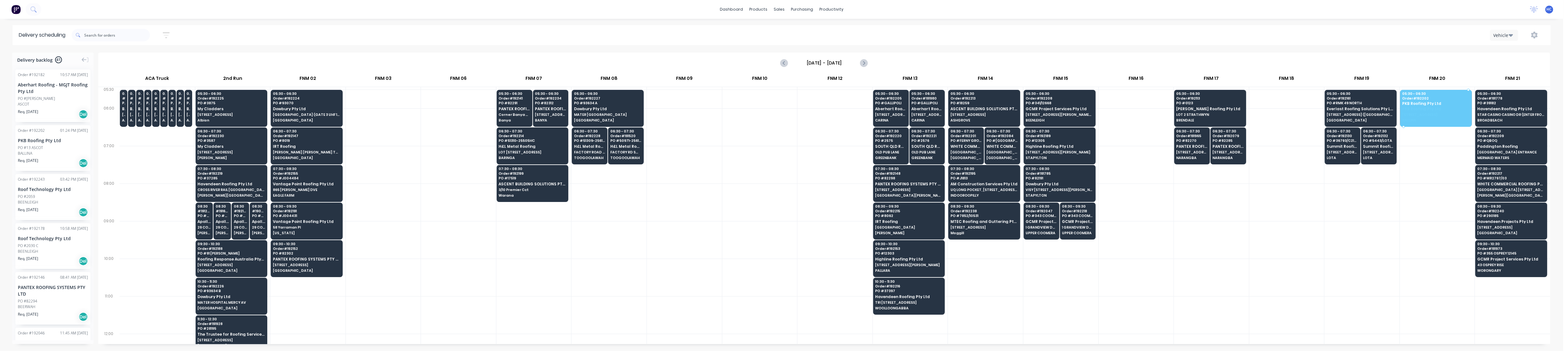
drag, startPoint x: 42, startPoint y: 153, endPoint x: 1440, endPoint y: 100, distance: 1399.0
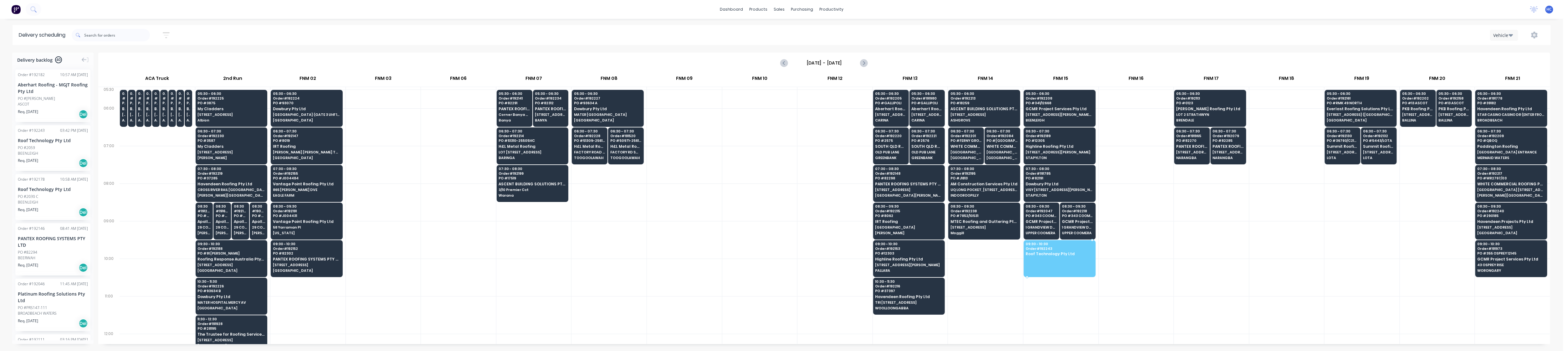
drag, startPoint x: 52, startPoint y: 143, endPoint x: 1064, endPoint y: 252, distance: 1017.9
drag, startPoint x: 48, startPoint y: 150, endPoint x: 1071, endPoint y: 251, distance: 1028.0
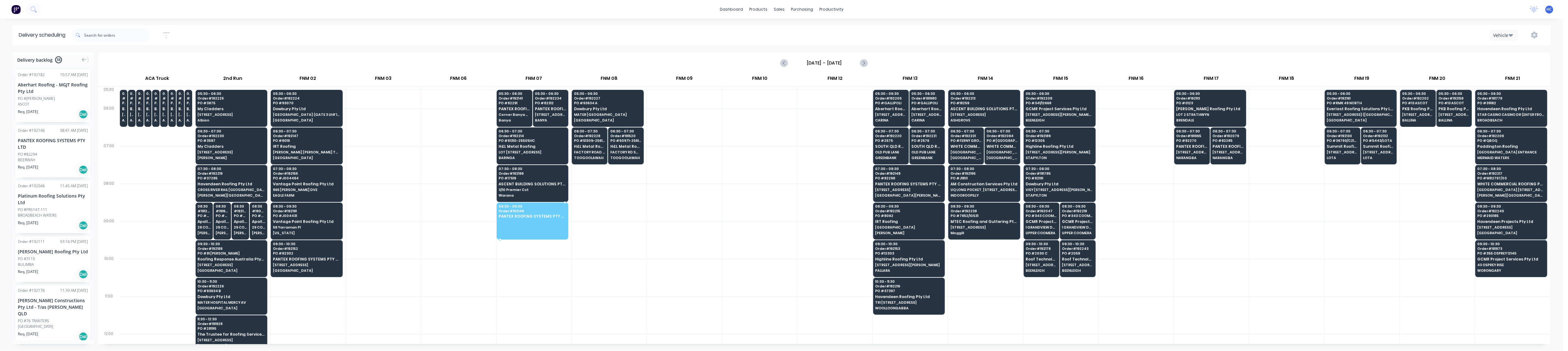
drag, startPoint x: 56, startPoint y: 167, endPoint x: 535, endPoint y: 214, distance: 481.3
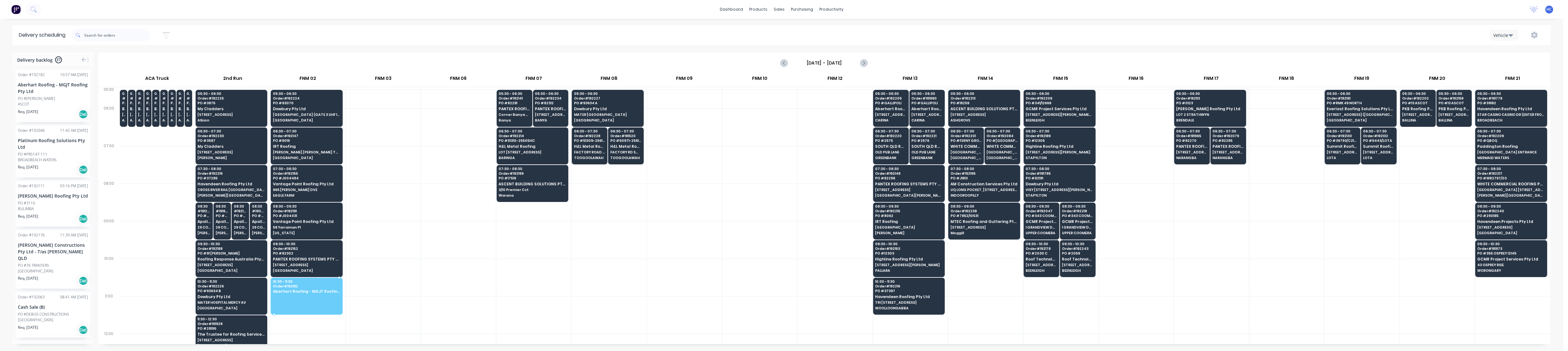
drag, startPoint x: 53, startPoint y: 85, endPoint x: 276, endPoint y: 281, distance: 296.9
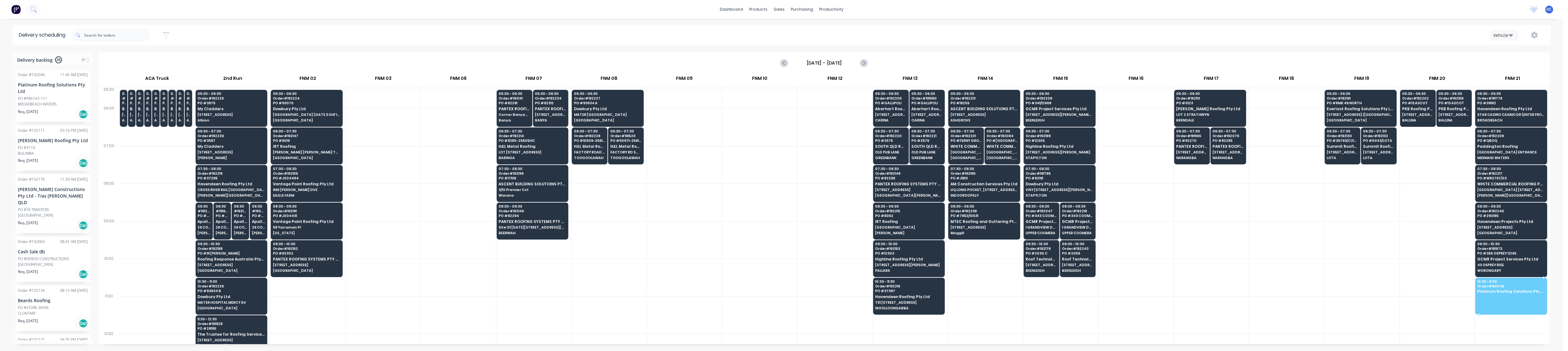
drag, startPoint x: 43, startPoint y: 95, endPoint x: 1506, endPoint y: 292, distance: 1476.2
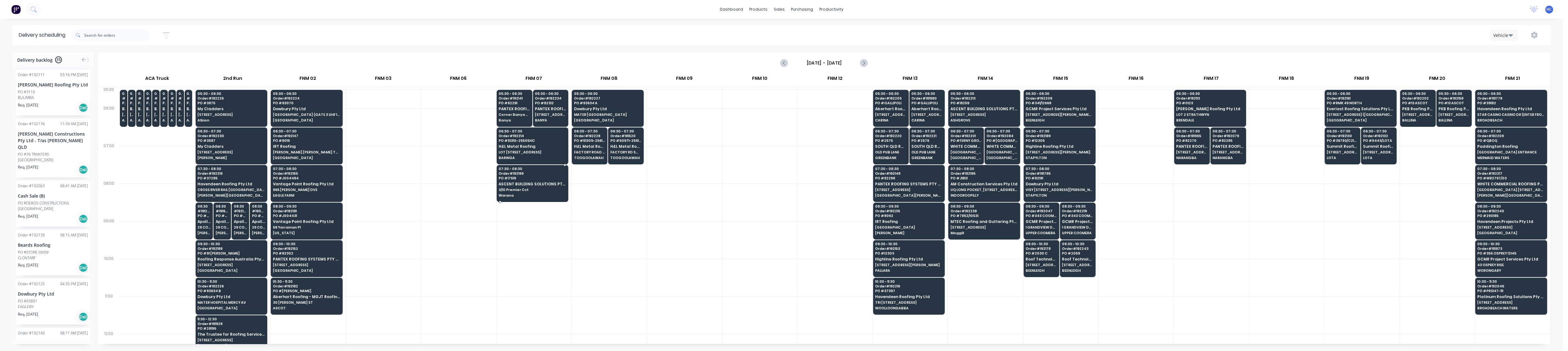
click at [644, 209] on div at bounding box center [609, 202] width 75 height 38
drag, startPoint x: 53, startPoint y: 94, endPoint x: 825, endPoint y: 103, distance: 772.1
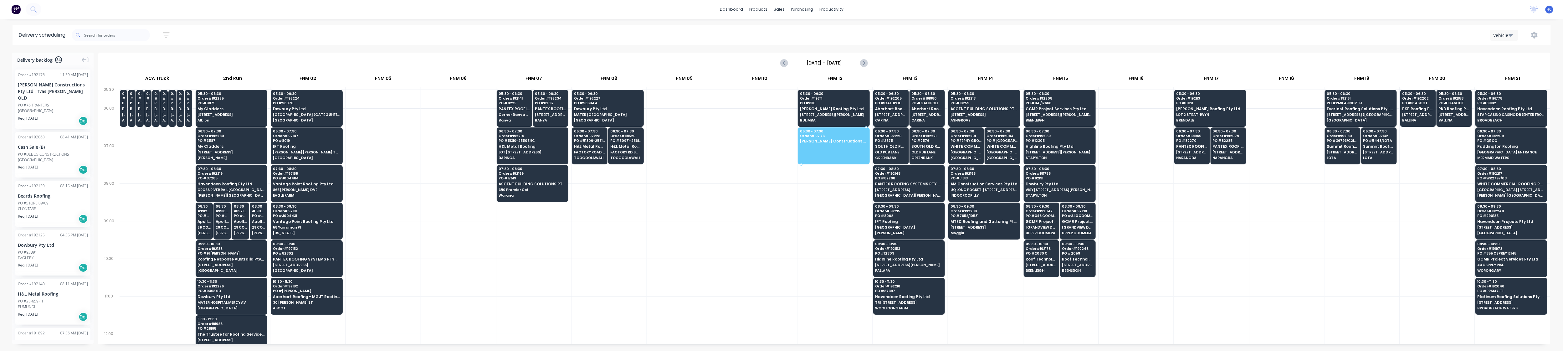
drag, startPoint x: 68, startPoint y: 94, endPoint x: 841, endPoint y: 142, distance: 774.5
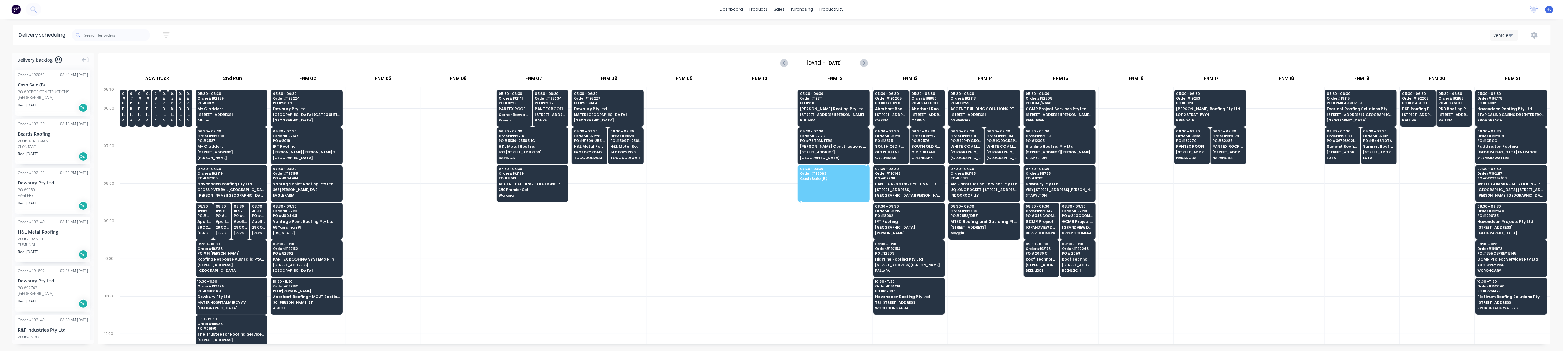
drag, startPoint x: 52, startPoint y: 103, endPoint x: 841, endPoint y: 182, distance: 792.9
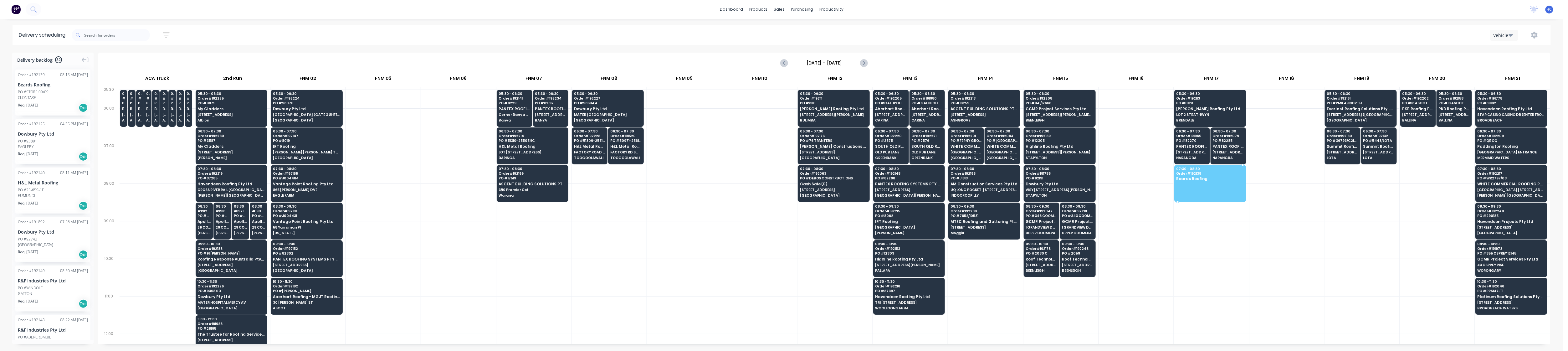
drag, startPoint x: 37, startPoint y: 100, endPoint x: 1218, endPoint y: 182, distance: 1183.8
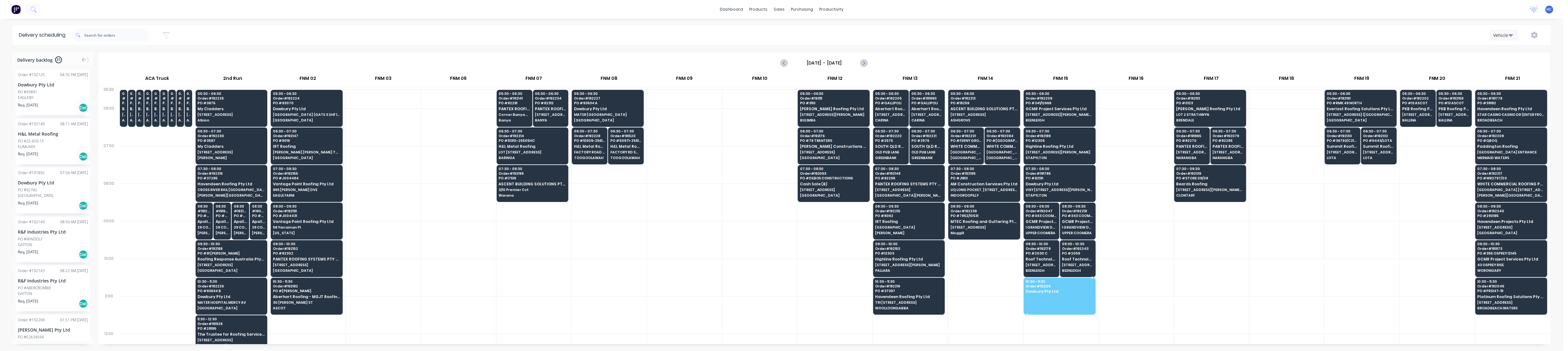
drag, startPoint x: 53, startPoint y: 98, endPoint x: 1073, endPoint y: 296, distance: 1039.0
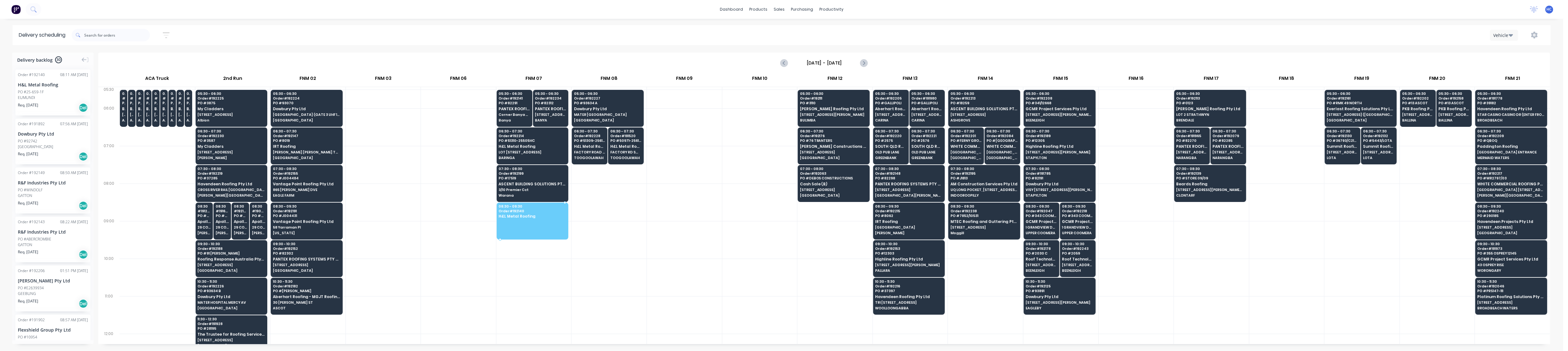
drag, startPoint x: 52, startPoint y: 103, endPoint x: 499, endPoint y: 207, distance: 458.9
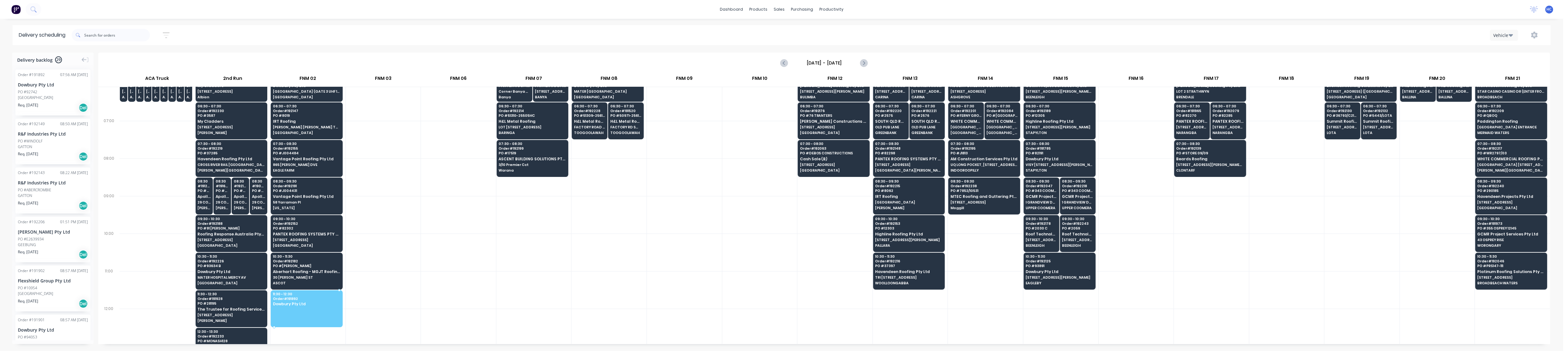
drag, startPoint x: 44, startPoint y: 95, endPoint x: 310, endPoint y: 308, distance: 340.8
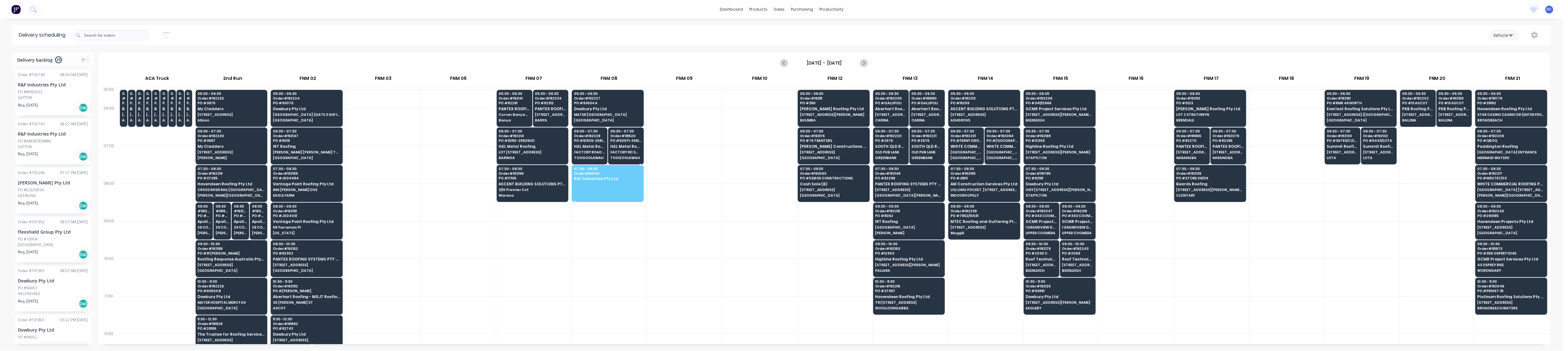
drag, startPoint x: 46, startPoint y: 93, endPoint x: 614, endPoint y: 175, distance: 573.9
drag, startPoint x: 56, startPoint y: 94, endPoint x: 598, endPoint y: 176, distance: 548.2
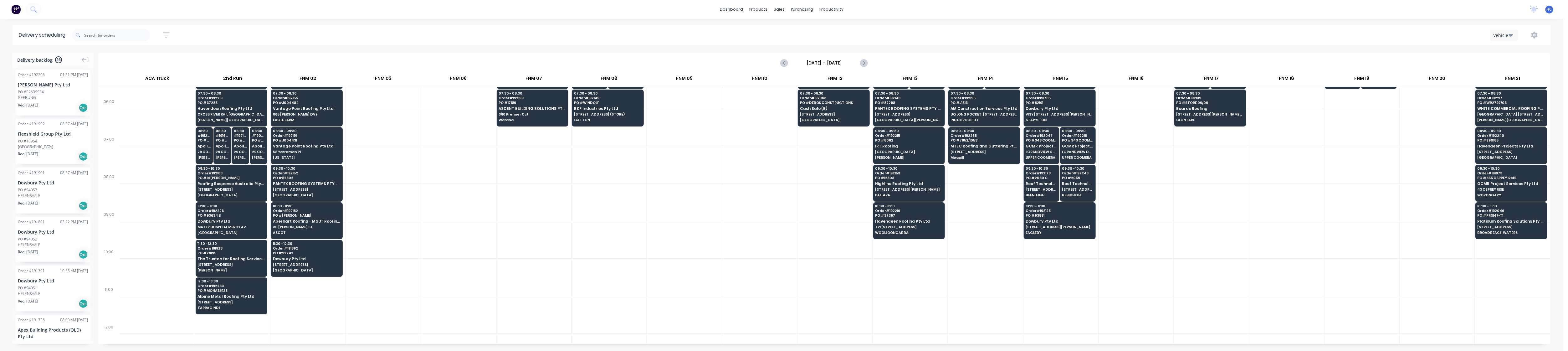
scroll to position [83, 0]
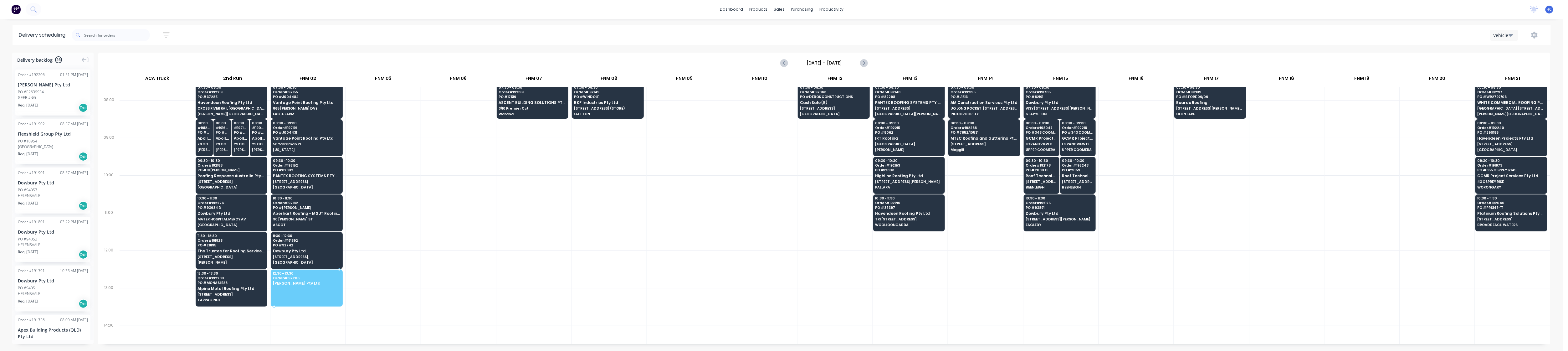
drag, startPoint x: 57, startPoint y: 95, endPoint x: 299, endPoint y: 272, distance: 299.8
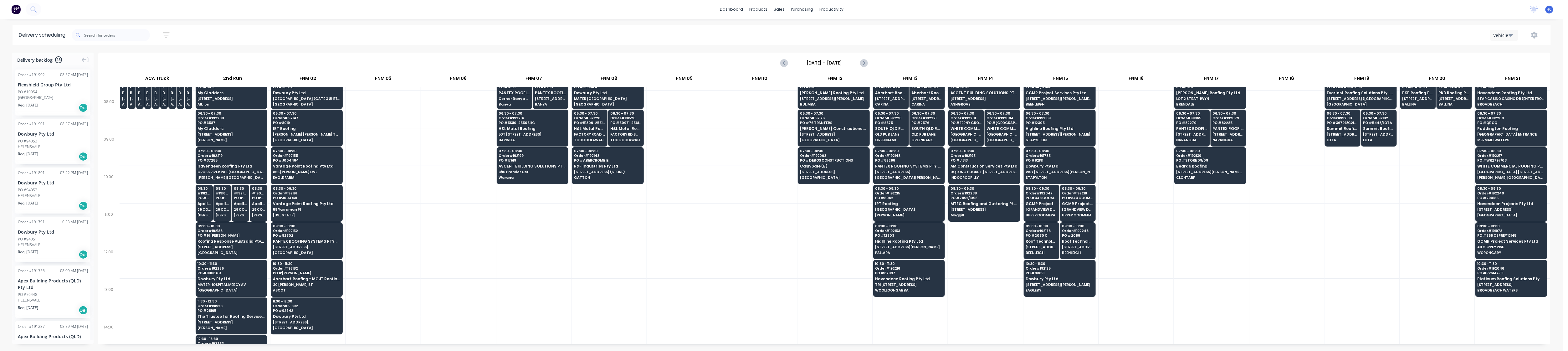
scroll to position [0, 0]
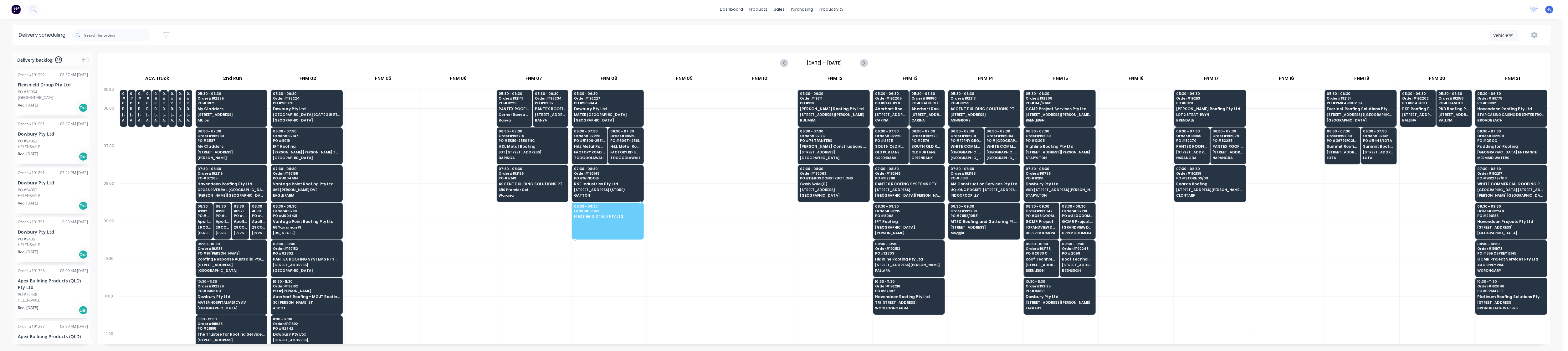
drag, startPoint x: 58, startPoint y: 89, endPoint x: 606, endPoint y: 204, distance: 559.9
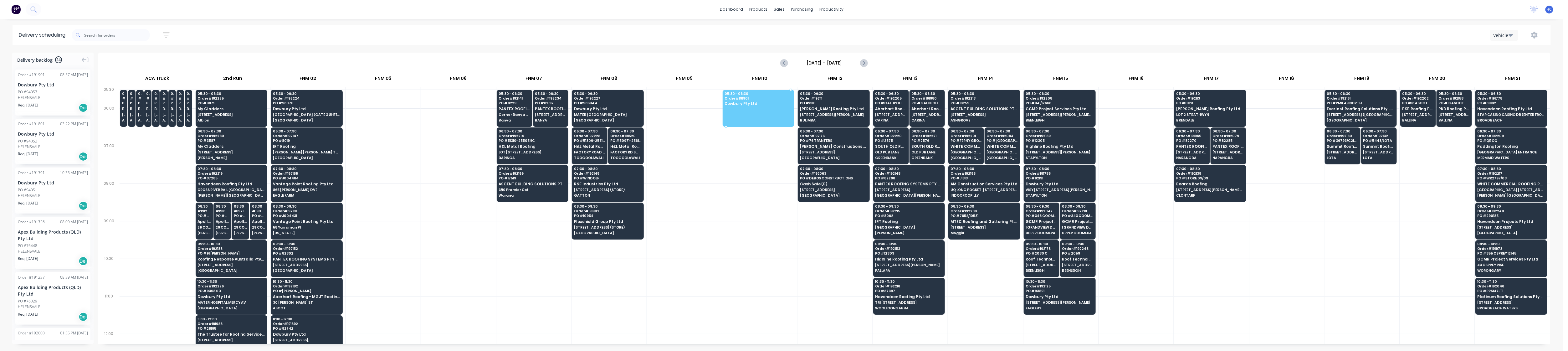
drag, startPoint x: 54, startPoint y: 100, endPoint x: 717, endPoint y: 97, distance: 663.0
drag, startPoint x: 47, startPoint y: 93, endPoint x: 731, endPoint y: 102, distance: 684.1
drag, startPoint x: 55, startPoint y: 94, endPoint x: 739, endPoint y: 97, distance: 684.0
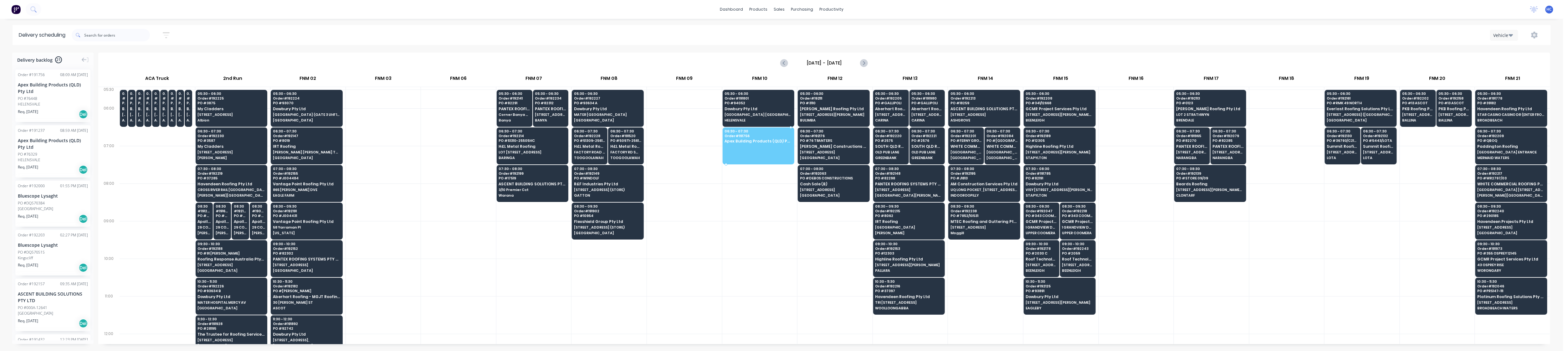
drag, startPoint x: 82, startPoint y: 110, endPoint x: 752, endPoint y: 139, distance: 670.6
drag, startPoint x: 32, startPoint y: 100, endPoint x: 752, endPoint y: 142, distance: 721.2
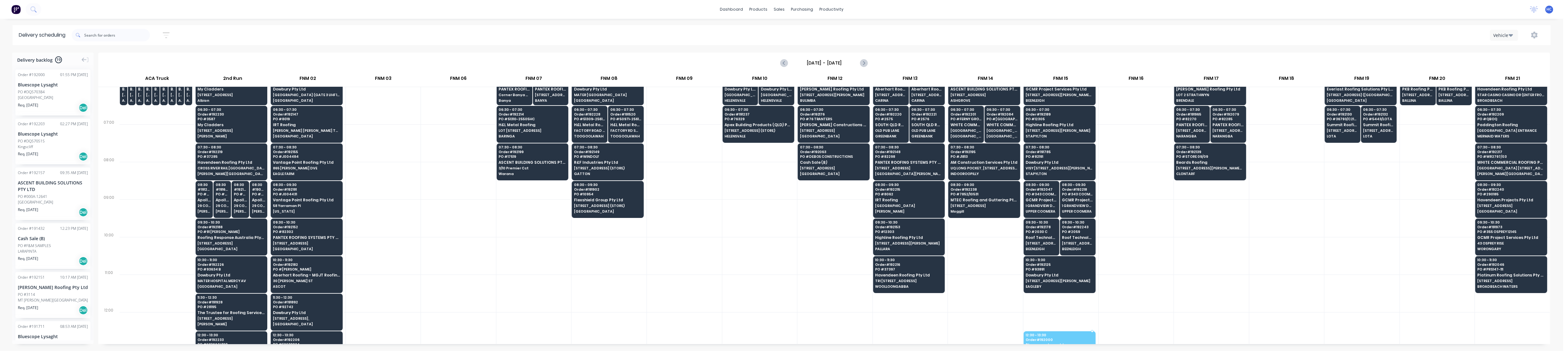
scroll to position [23, 0]
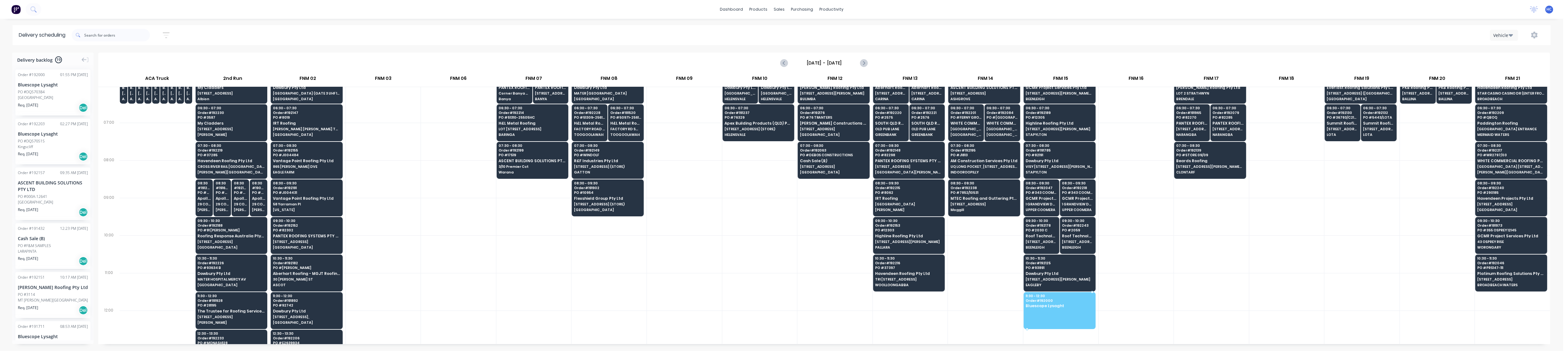
drag, startPoint x: 48, startPoint y: 94, endPoint x: 1047, endPoint y: 313, distance: 1022.7
click at [958, 300] on div at bounding box center [985, 292] width 75 height 38
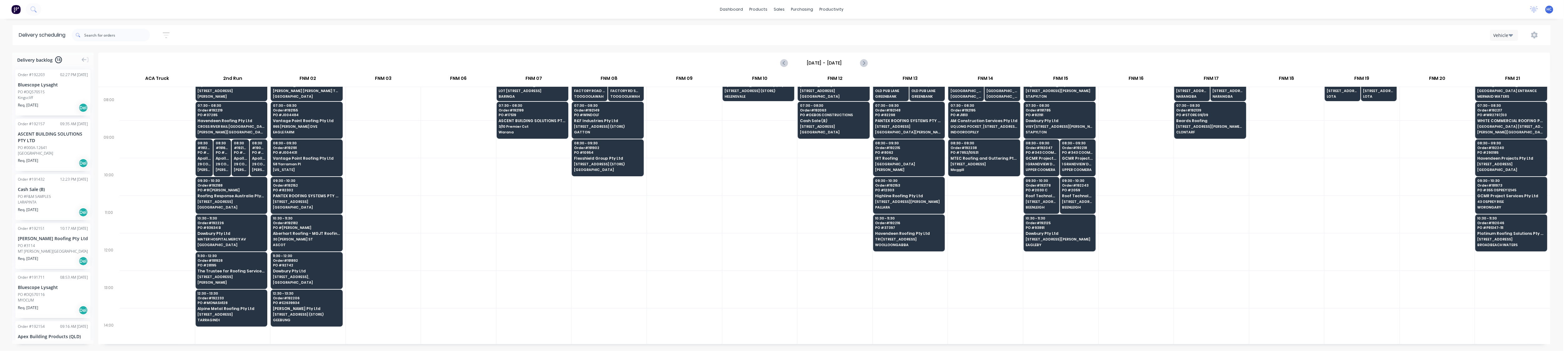
scroll to position [83, 0]
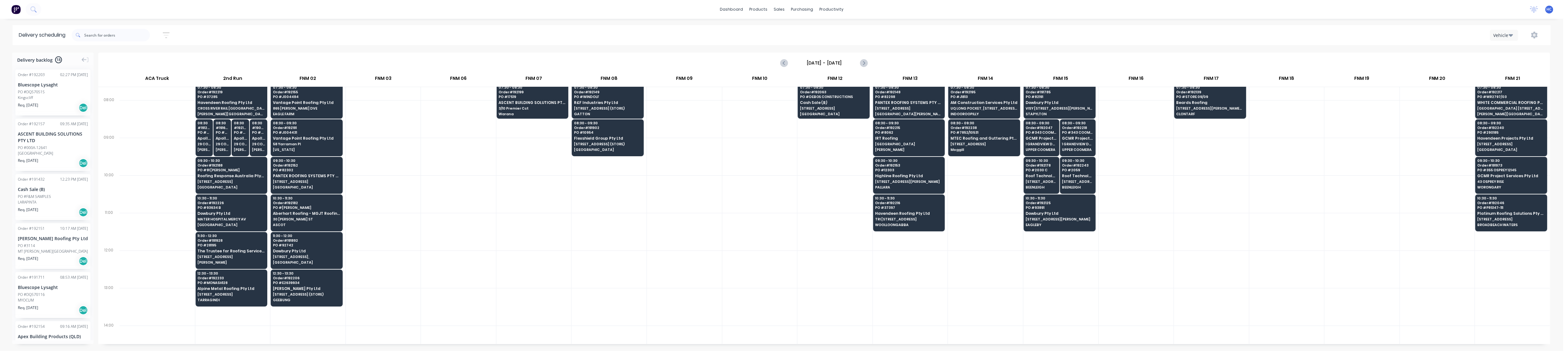
click at [1169, 241] on div at bounding box center [1136, 232] width 75 height 38
drag, startPoint x: 1062, startPoint y: 264, endPoint x: 1063, endPoint y: 258, distance: 6.1
click at [1163, 216] on div at bounding box center [1136, 232] width 75 height 38
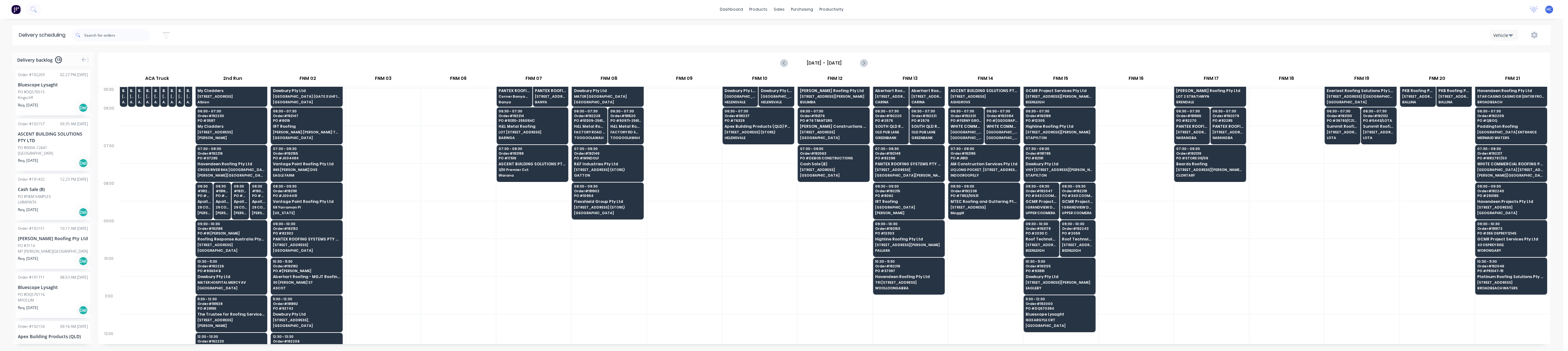
scroll to position [0, 0]
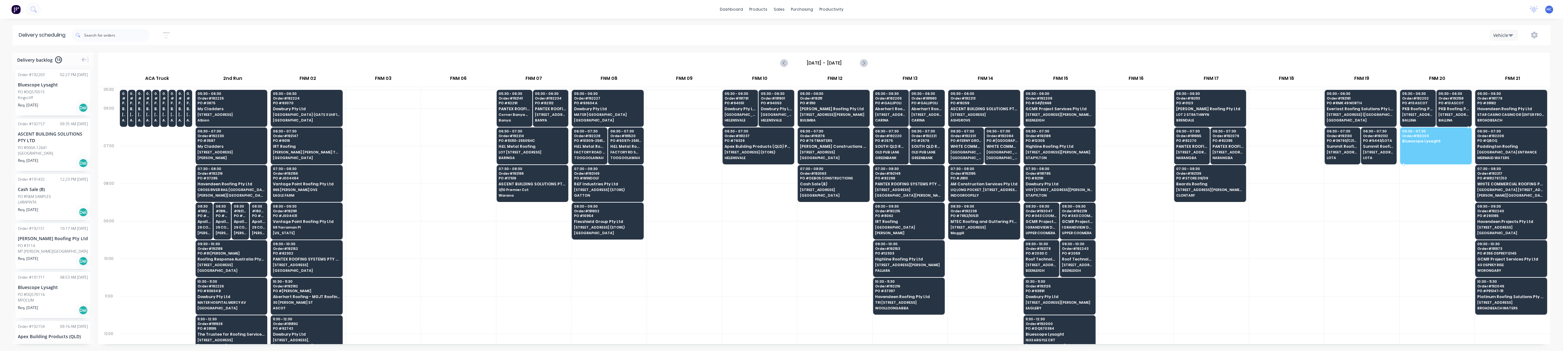
drag, startPoint x: 53, startPoint y: 98, endPoint x: 1417, endPoint y: 134, distance: 1364.5
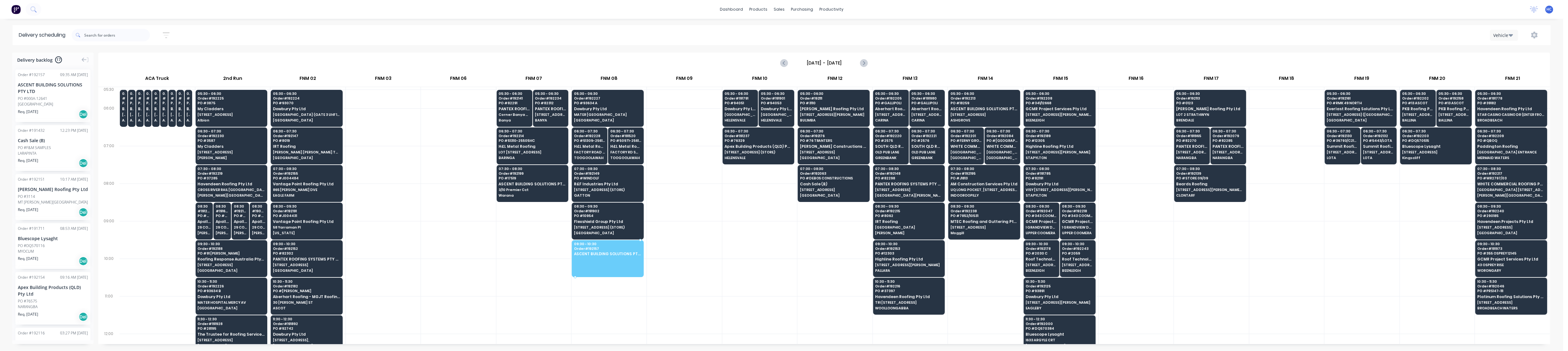
drag, startPoint x: 63, startPoint y: 104, endPoint x: 586, endPoint y: 241, distance: 540.6
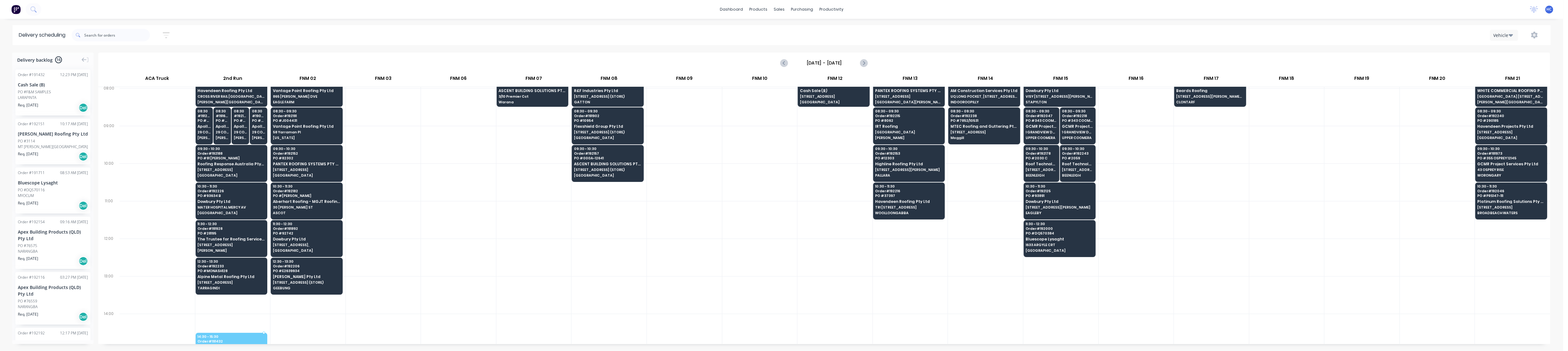
scroll to position [96, 0]
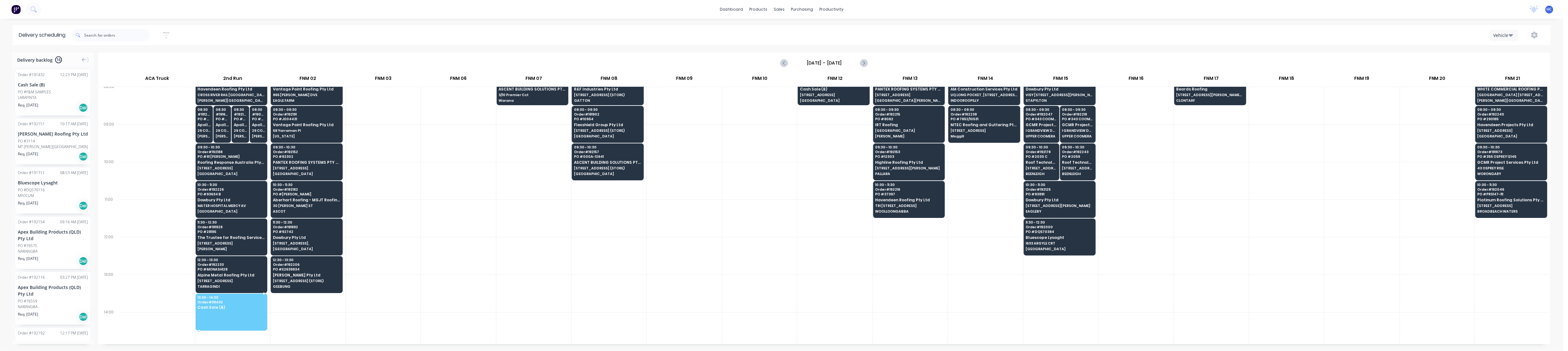
drag, startPoint x: 32, startPoint y: 89, endPoint x: 219, endPoint y: 295, distance: 278.2
click at [168, 247] on div at bounding box center [158, 256] width 76 height 38
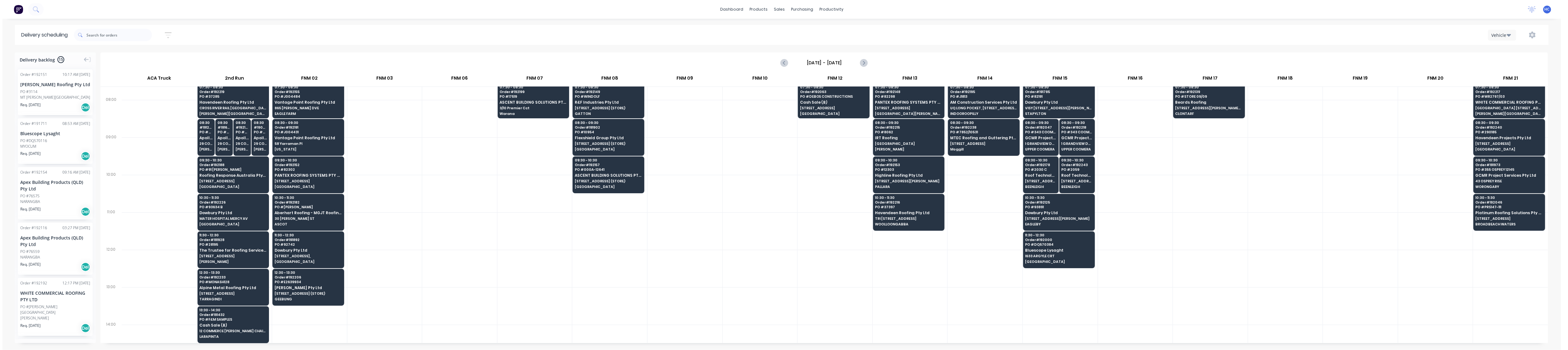
scroll to position [0, 0]
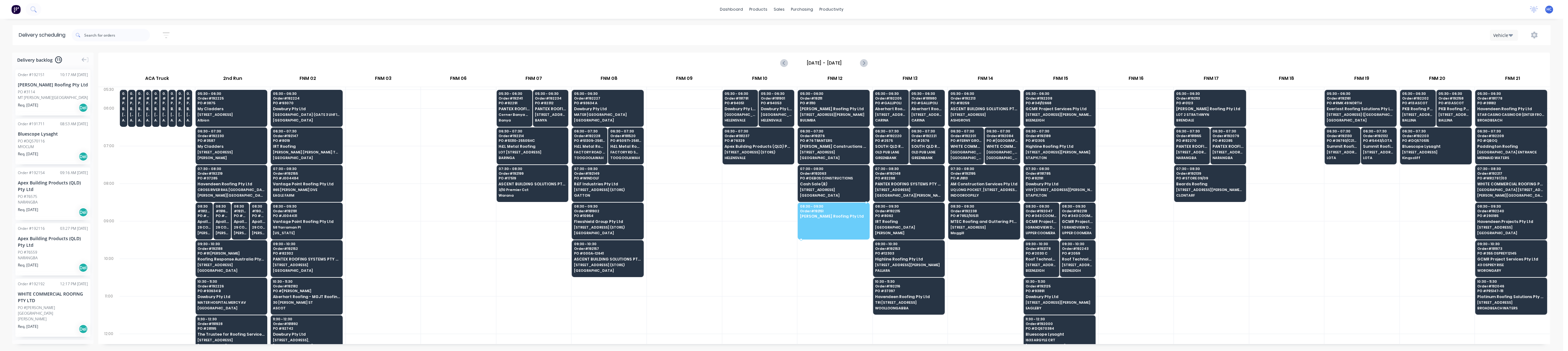
drag, startPoint x: 55, startPoint y: 106, endPoint x: 844, endPoint y: 212, distance: 796.1
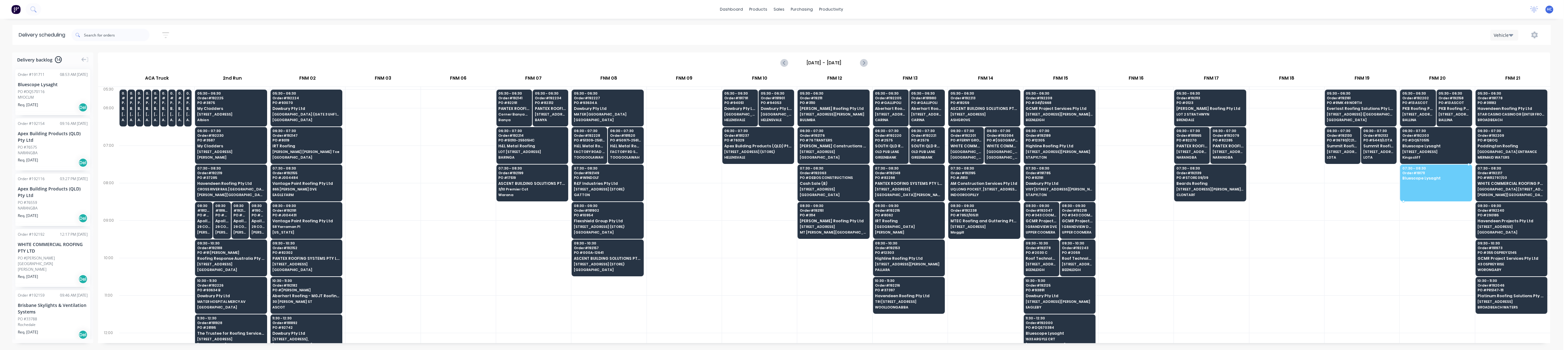
drag, startPoint x: 59, startPoint y: 94, endPoint x: 1452, endPoint y: 183, distance: 1395.8
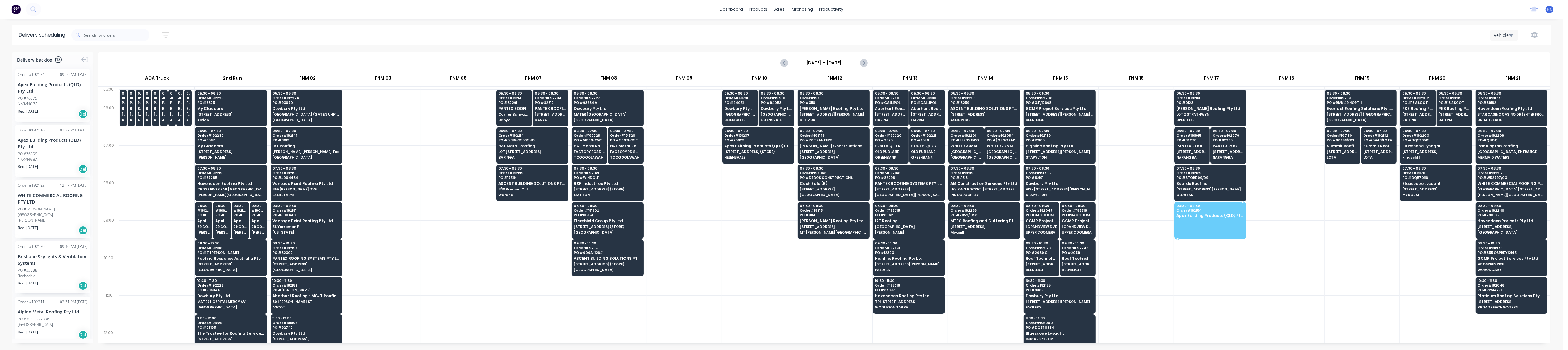
drag, startPoint x: 44, startPoint y: 100, endPoint x: 1193, endPoint y: 215, distance: 1154.7
drag, startPoint x: 25, startPoint y: 95, endPoint x: 1203, endPoint y: 209, distance: 1183.5
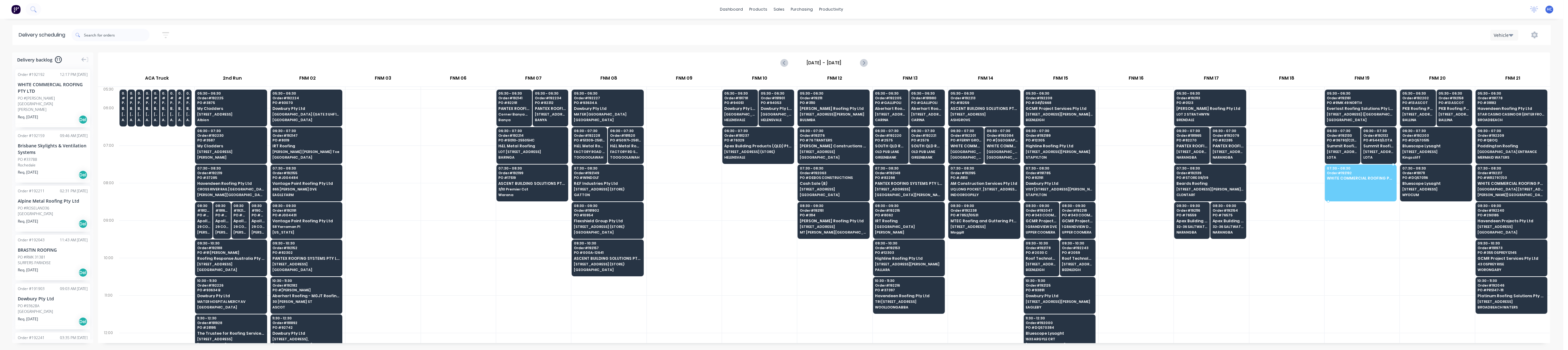
drag, startPoint x: 27, startPoint y: 100, endPoint x: 1371, endPoint y: 175, distance: 1346.1
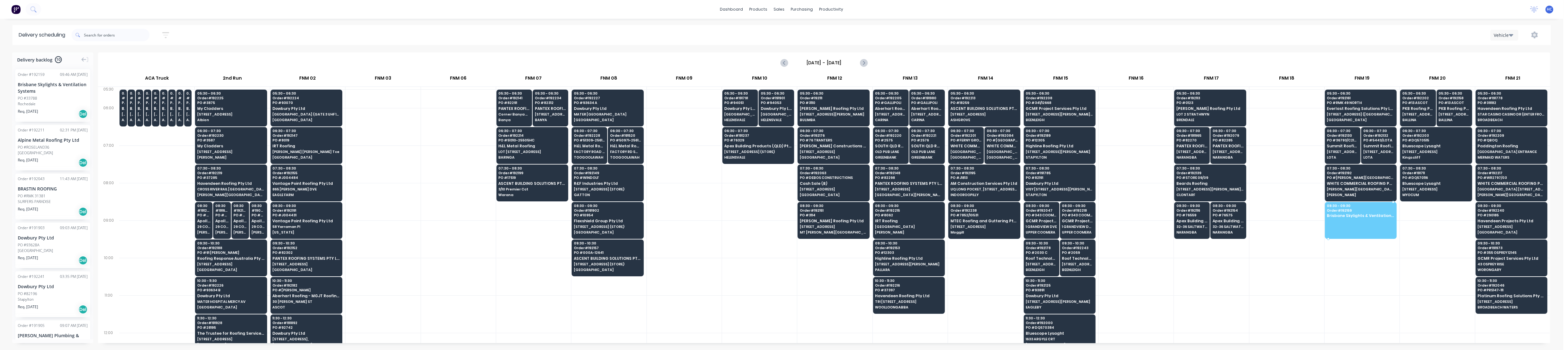
drag, startPoint x: 37, startPoint y: 102, endPoint x: 1337, endPoint y: 214, distance: 1304.8
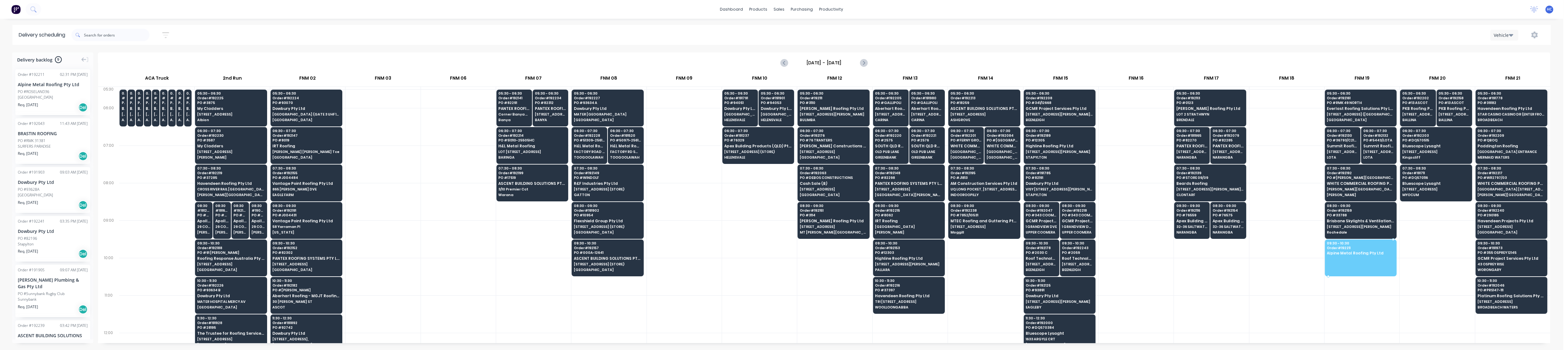
drag, startPoint x: 59, startPoint y: 100, endPoint x: 1331, endPoint y: 245, distance: 1280.2
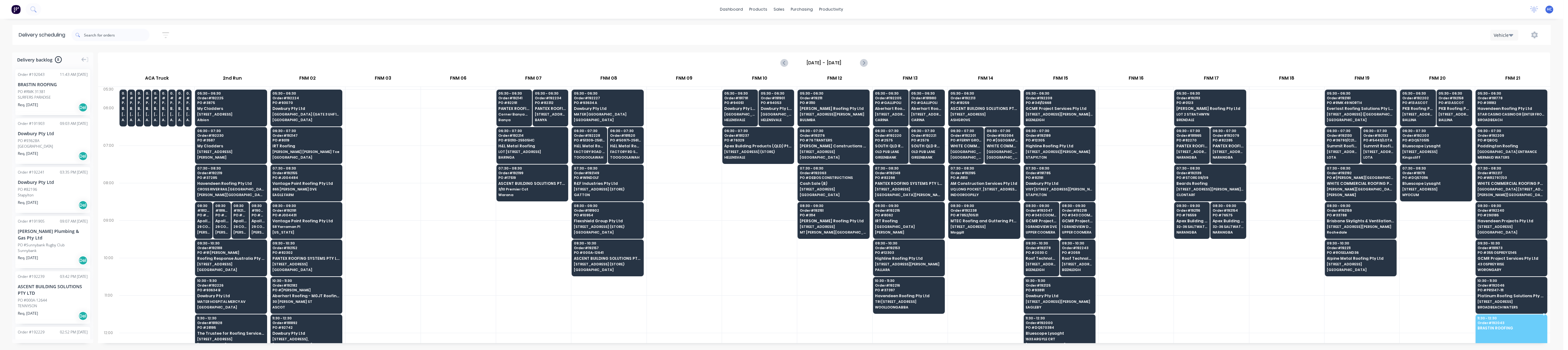
drag, startPoint x: 33, startPoint y: 95, endPoint x: 1502, endPoint y: 328, distance: 1487.4
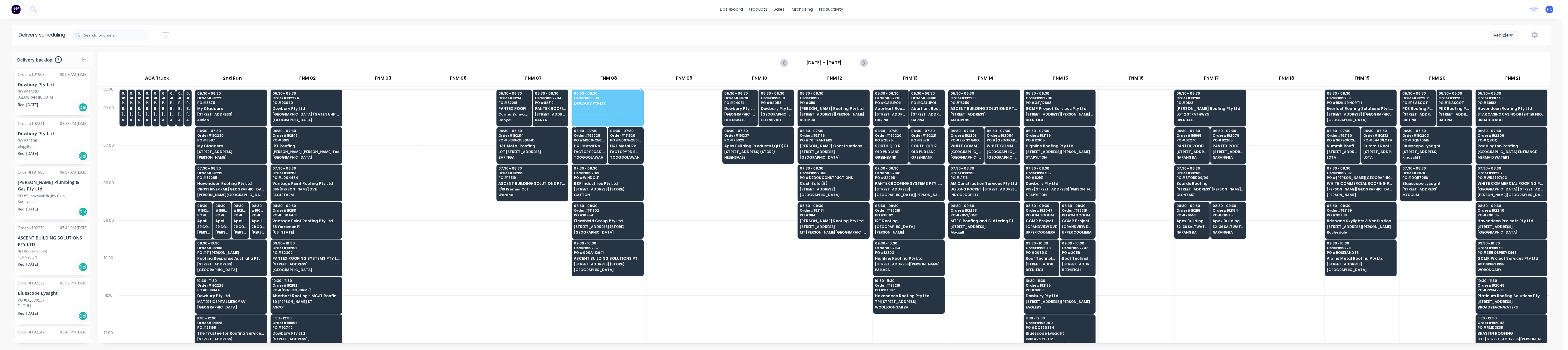
drag, startPoint x: 45, startPoint y: 89, endPoint x: 611, endPoint y: 105, distance: 566.2
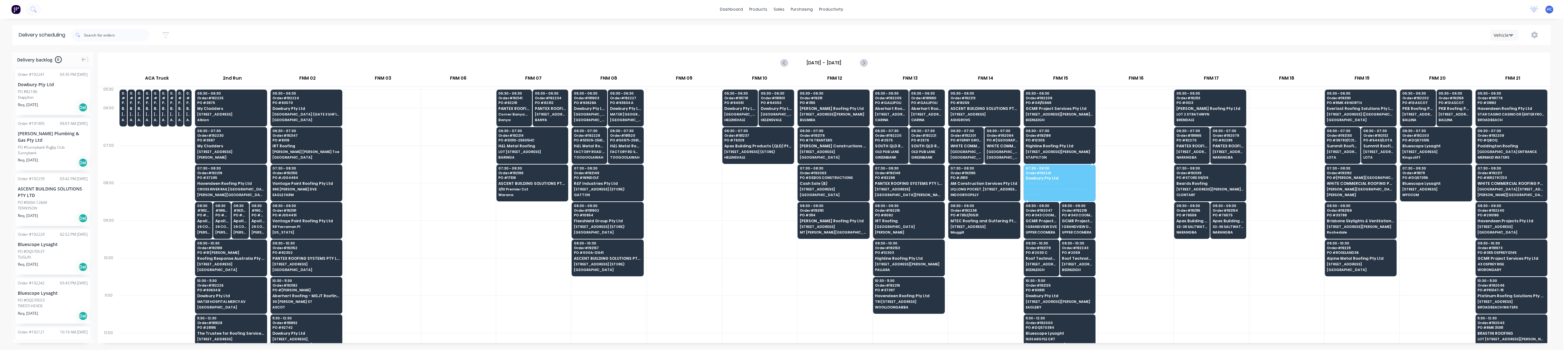
drag, startPoint x: 33, startPoint y: 99, endPoint x: 1064, endPoint y: 180, distance: 1034.2
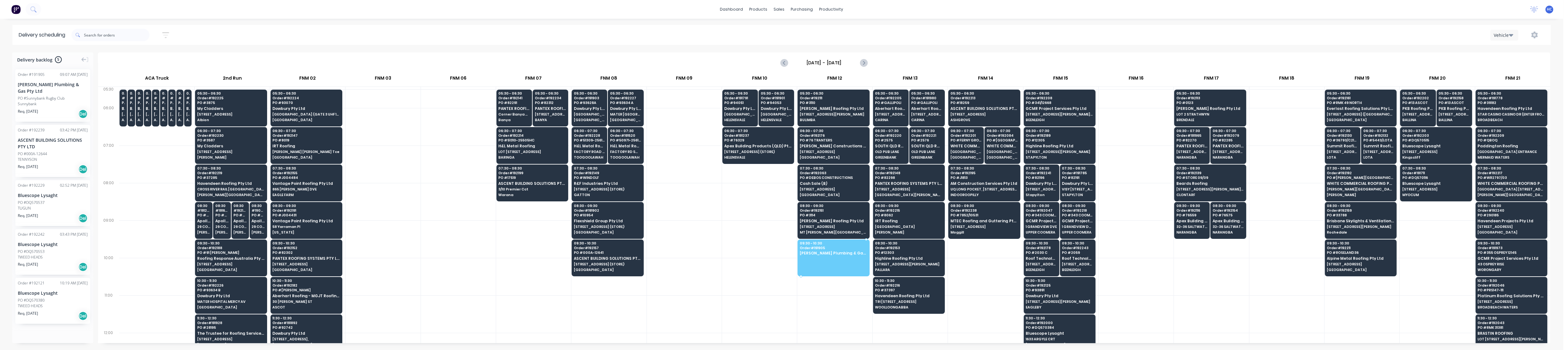
drag, startPoint x: 48, startPoint y: 90, endPoint x: 847, endPoint y: 253, distance: 815.5
drag, startPoint x: 37, startPoint y: 88, endPoint x: 840, endPoint y: 253, distance: 819.8
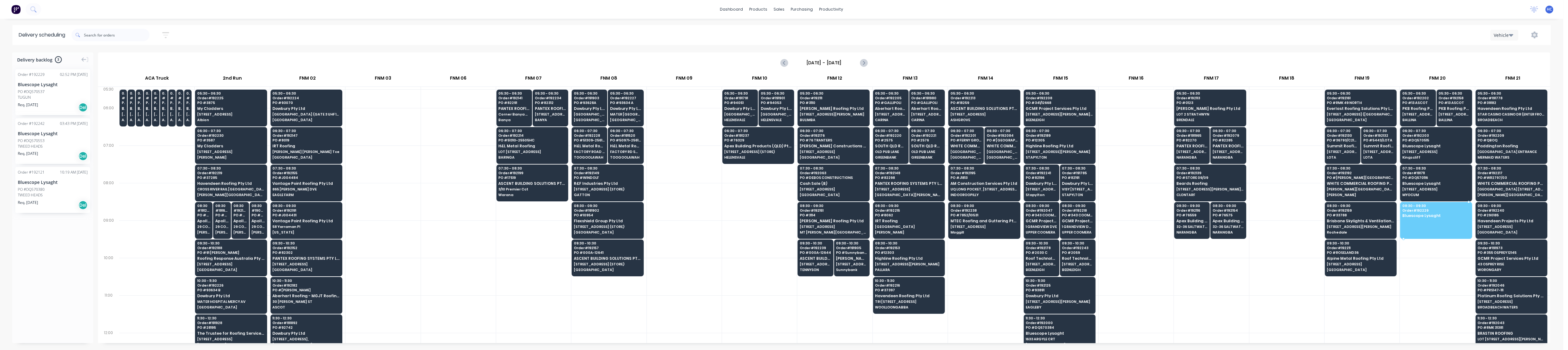
drag, startPoint x: 43, startPoint y: 100, endPoint x: 1440, endPoint y: 220, distance: 1402.1
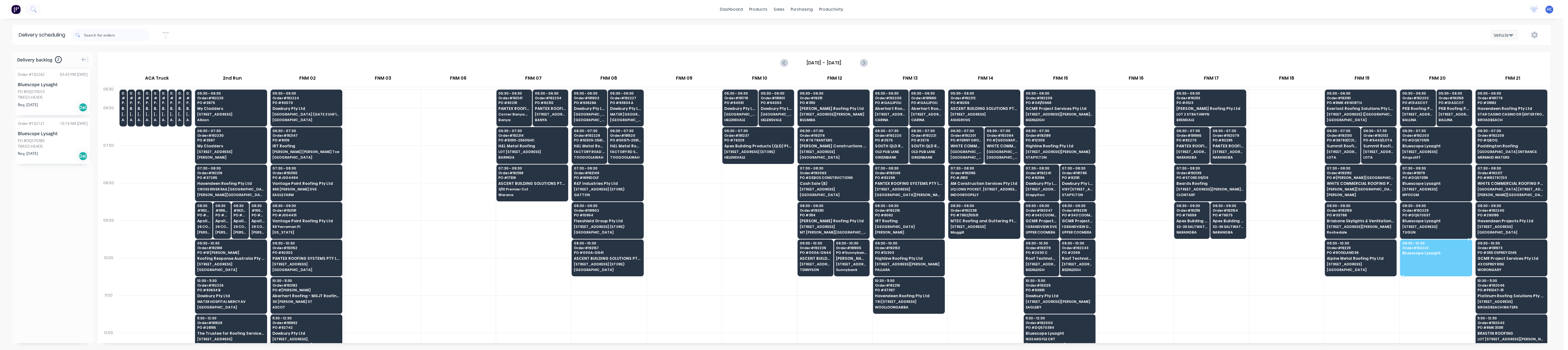
drag, startPoint x: 60, startPoint y: 95, endPoint x: 1431, endPoint y: 248, distance: 1379.5
drag, startPoint x: 57, startPoint y: 85, endPoint x: 1437, endPoint y: 249, distance: 1389.7
click at [169, 38] on icon "button" at bounding box center [166, 35] width 7 height 8
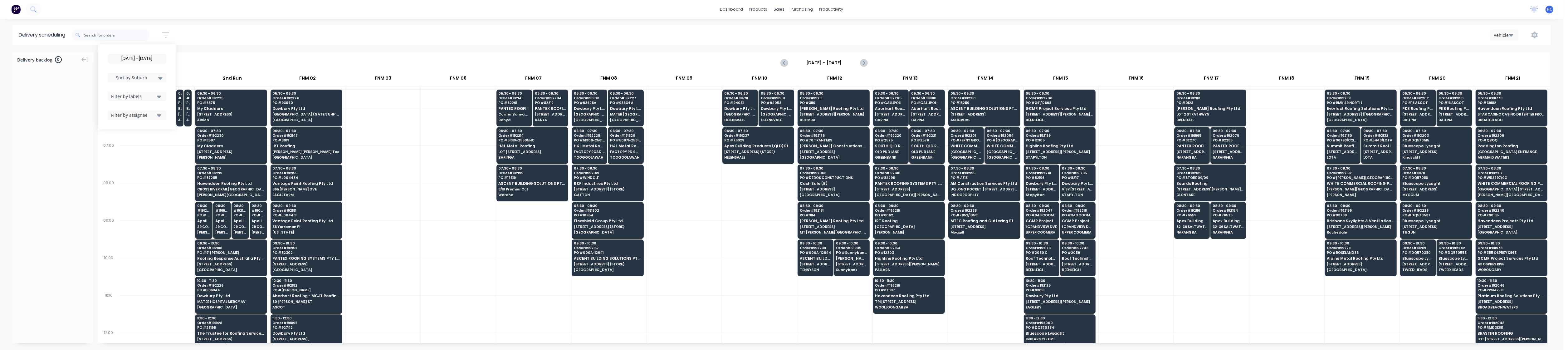
click at [152, 60] on input "[DATE] - [DATE]" at bounding box center [136, 58] width 58 height 9
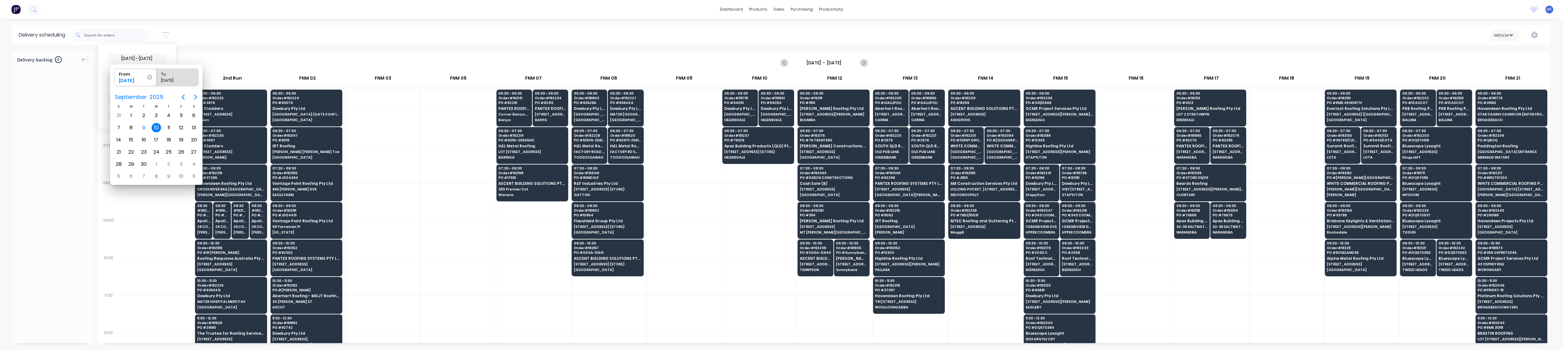
click at [153, 128] on div "10" at bounding box center [156, 127] width 9 height 9
radio input "false"
radio input "true"
click at [153, 128] on div "10" at bounding box center [156, 127] width 9 height 9
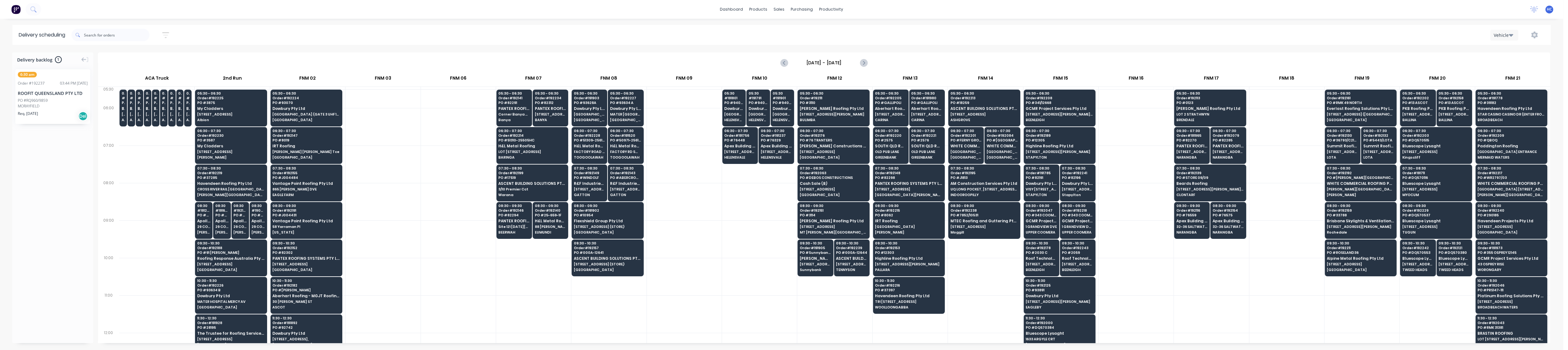
click at [508, 267] on div at bounding box center [533, 276] width 75 height 38
drag, startPoint x: 44, startPoint y: 94, endPoint x: 541, endPoint y: 243, distance: 518.9
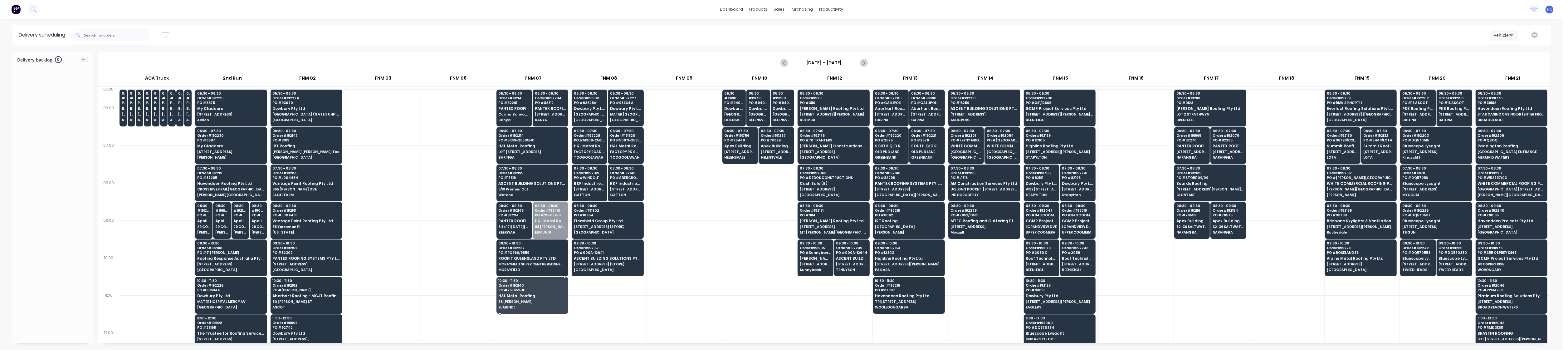
drag, startPoint x: 550, startPoint y: 223, endPoint x: 557, endPoint y: 299, distance: 76.3
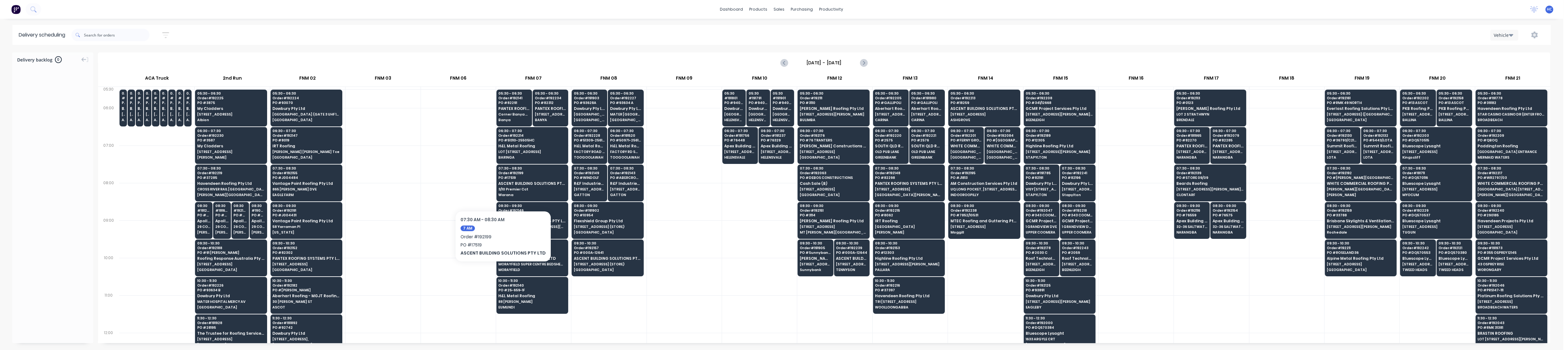
click at [470, 224] on div at bounding box center [458, 239] width 75 height 38
click at [441, 216] on div at bounding box center [458, 201] width 75 height 38
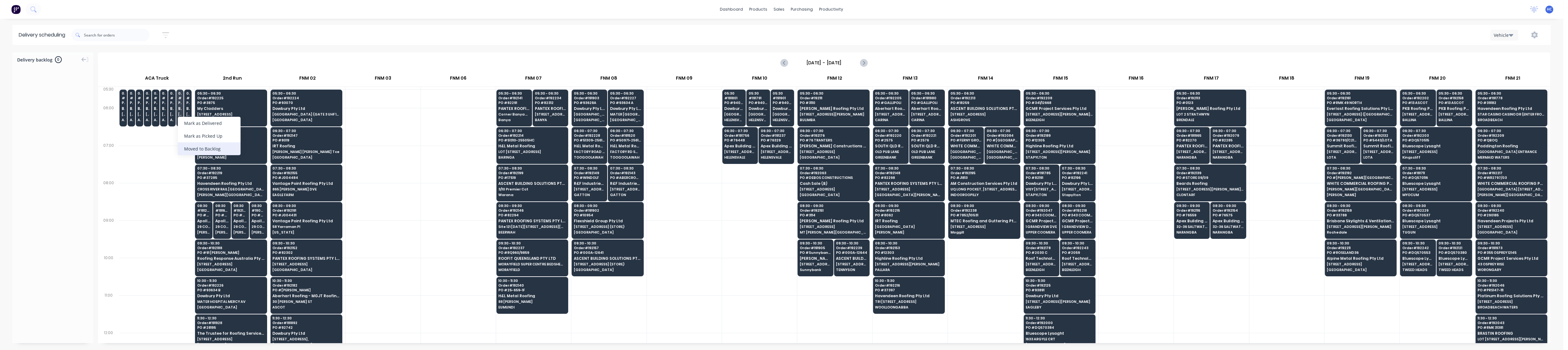
click at [212, 143] on div "Moved to Backlog" at bounding box center [209, 149] width 63 height 13
click at [172, 33] on button "button" at bounding box center [166, 35] width 20 height 12
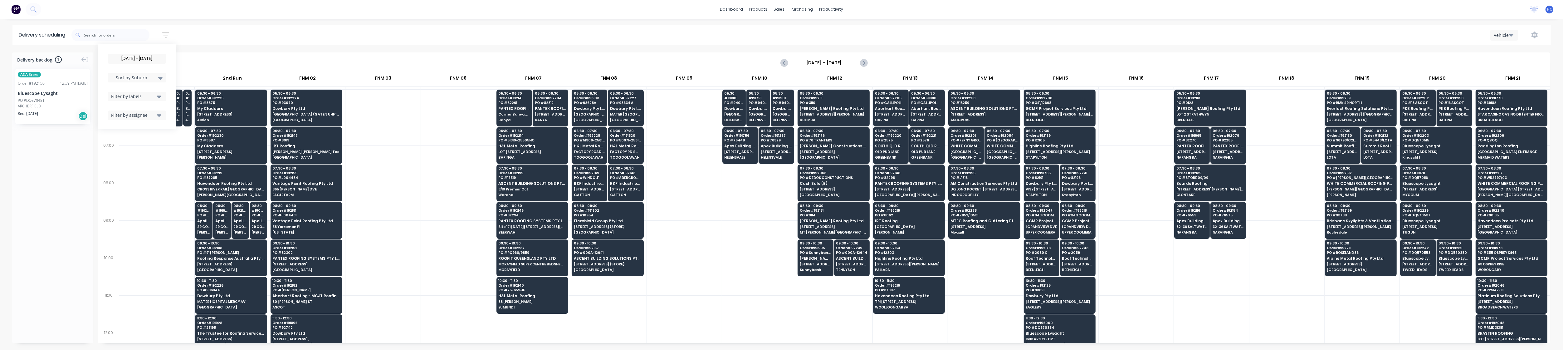
click at [156, 58] on input "[DATE] - [DATE]" at bounding box center [136, 58] width 58 height 9
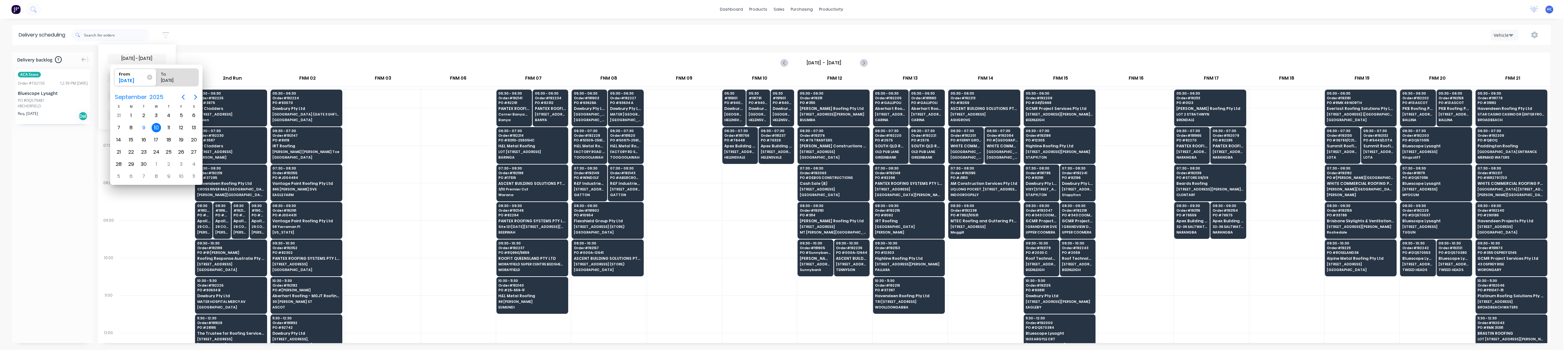
click at [155, 127] on div "10" at bounding box center [156, 127] width 9 height 9
radio input "false"
radio input "true"
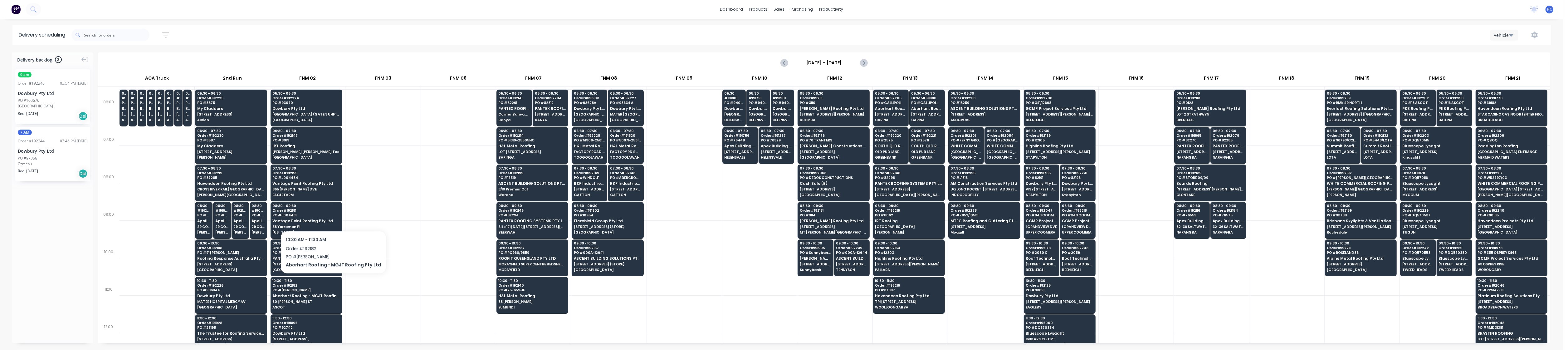
scroll to position [83, 0]
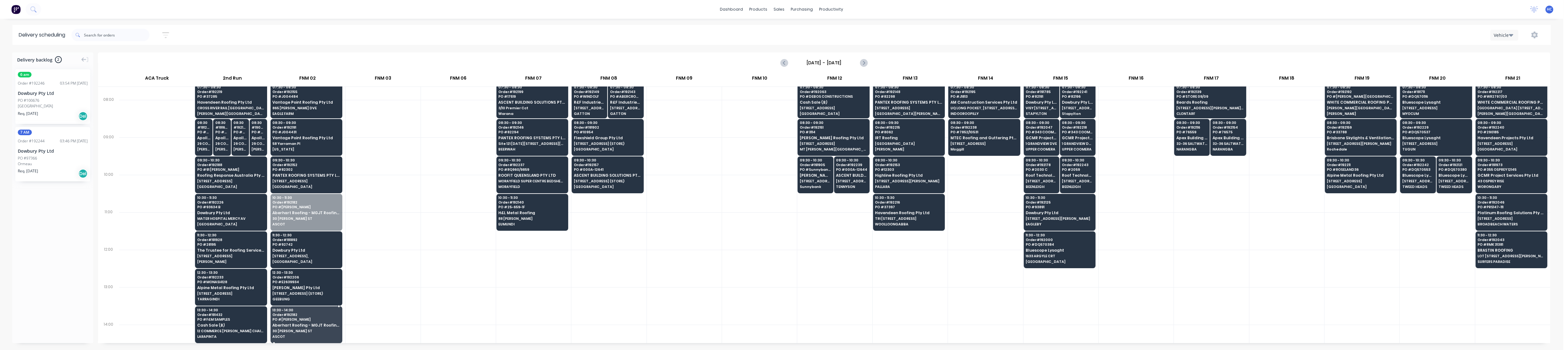
drag, startPoint x: 326, startPoint y: 217, endPoint x: 329, endPoint y: 333, distance: 116.0
drag, startPoint x: 55, startPoint y: 107, endPoint x: 287, endPoint y: 201, distance: 250.3
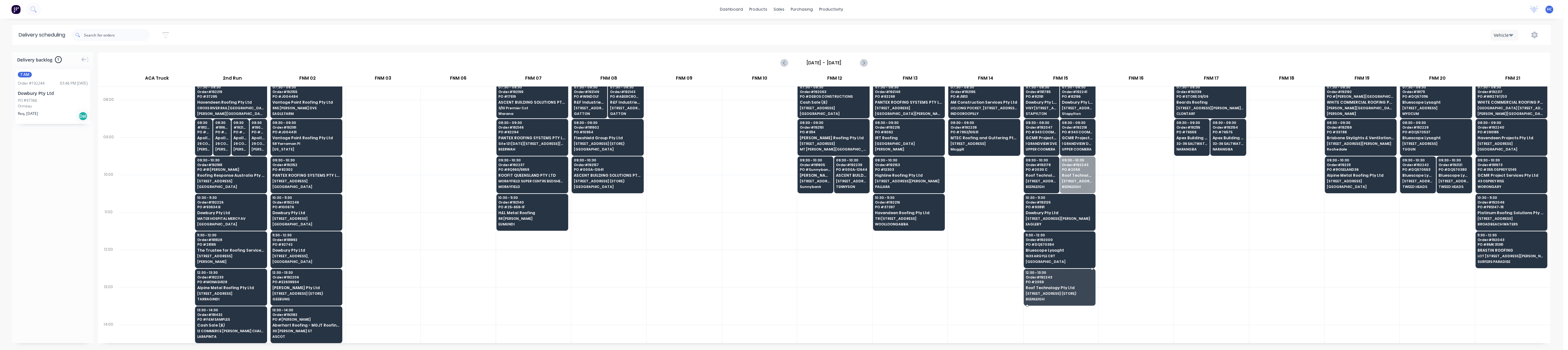
drag, startPoint x: 1107, startPoint y: 181, endPoint x: 1065, endPoint y: 289, distance: 115.9
drag, startPoint x: 1034, startPoint y: 178, endPoint x: 1058, endPoint y: 288, distance: 112.6
drag, startPoint x: 57, startPoint y: 94, endPoint x: 1057, endPoint y: 169, distance: 1002.8
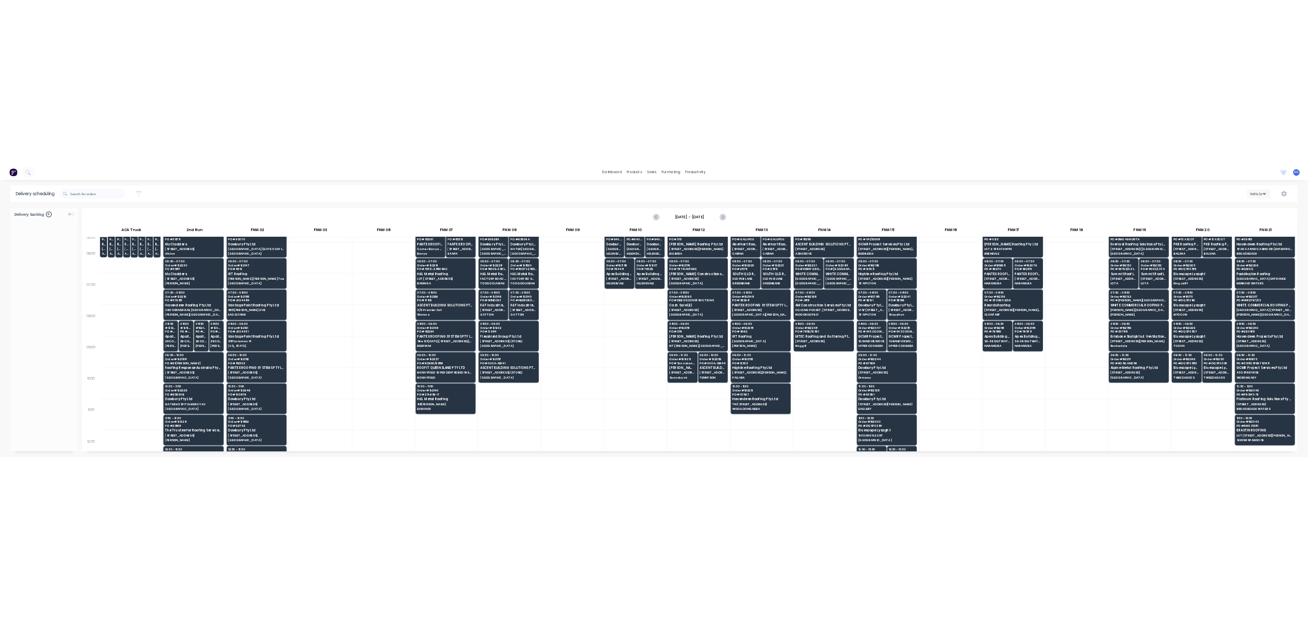
scroll to position [0, 0]
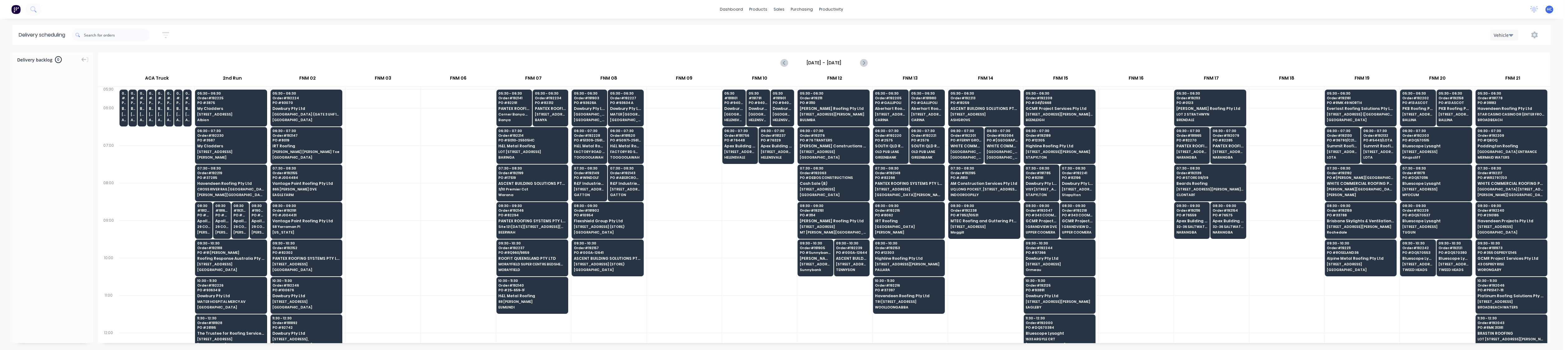
click at [408, 172] on div at bounding box center [382, 164] width 75 height 38
click at [164, 34] on button "button" at bounding box center [166, 35] width 20 height 12
click at [147, 57] on input "[DATE] - [DATE]" at bounding box center [136, 58] width 58 height 9
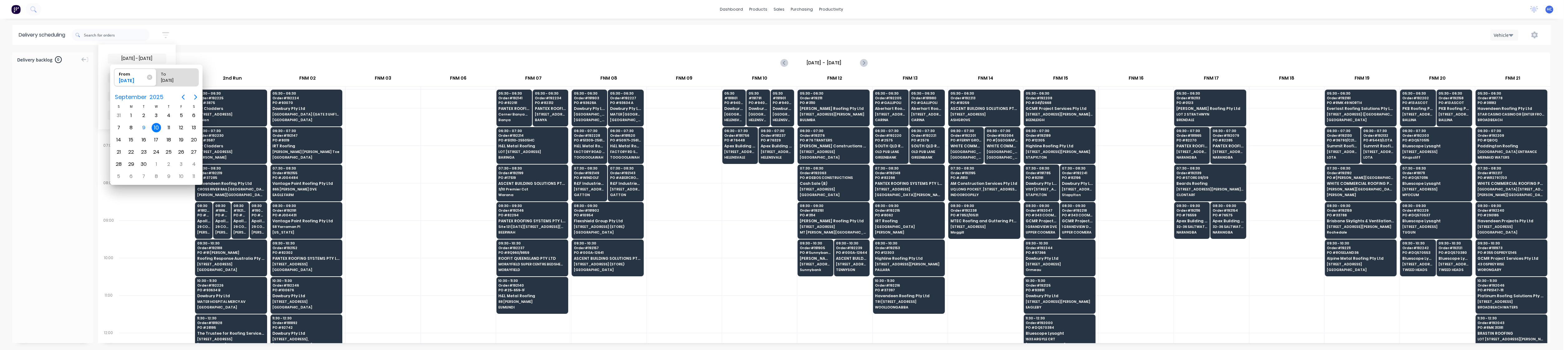
click at [159, 125] on div "10" at bounding box center [156, 127] width 9 height 9
radio input "false"
radio input "true"
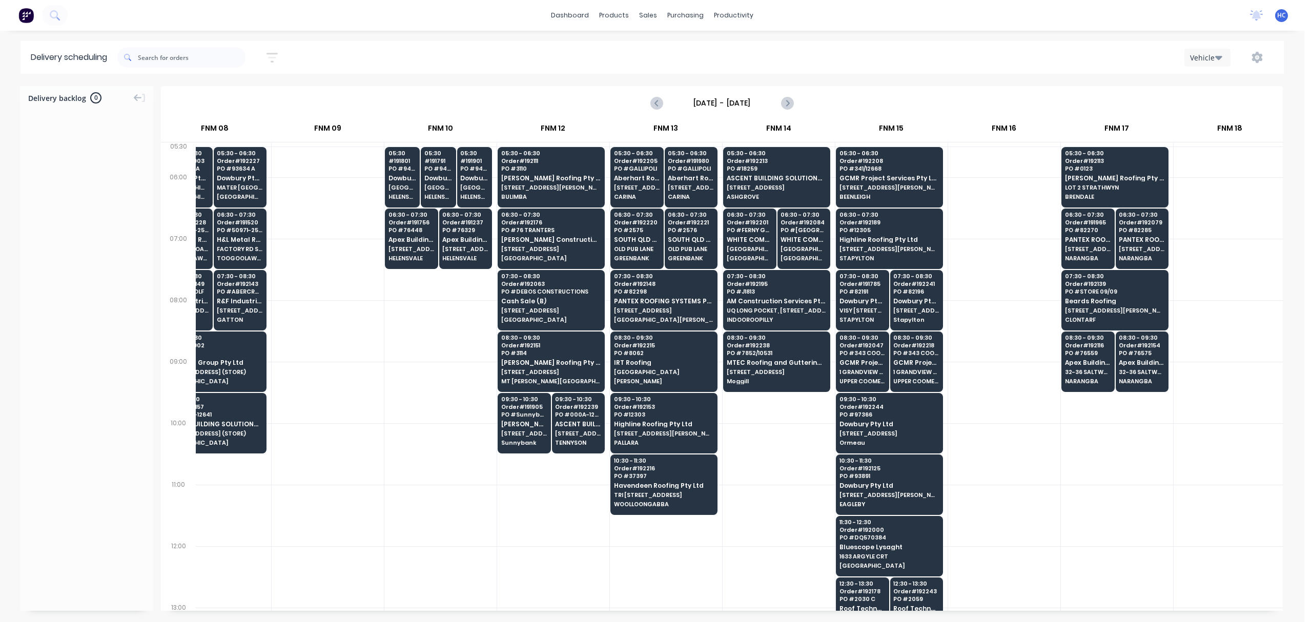
scroll to position [0, 691]
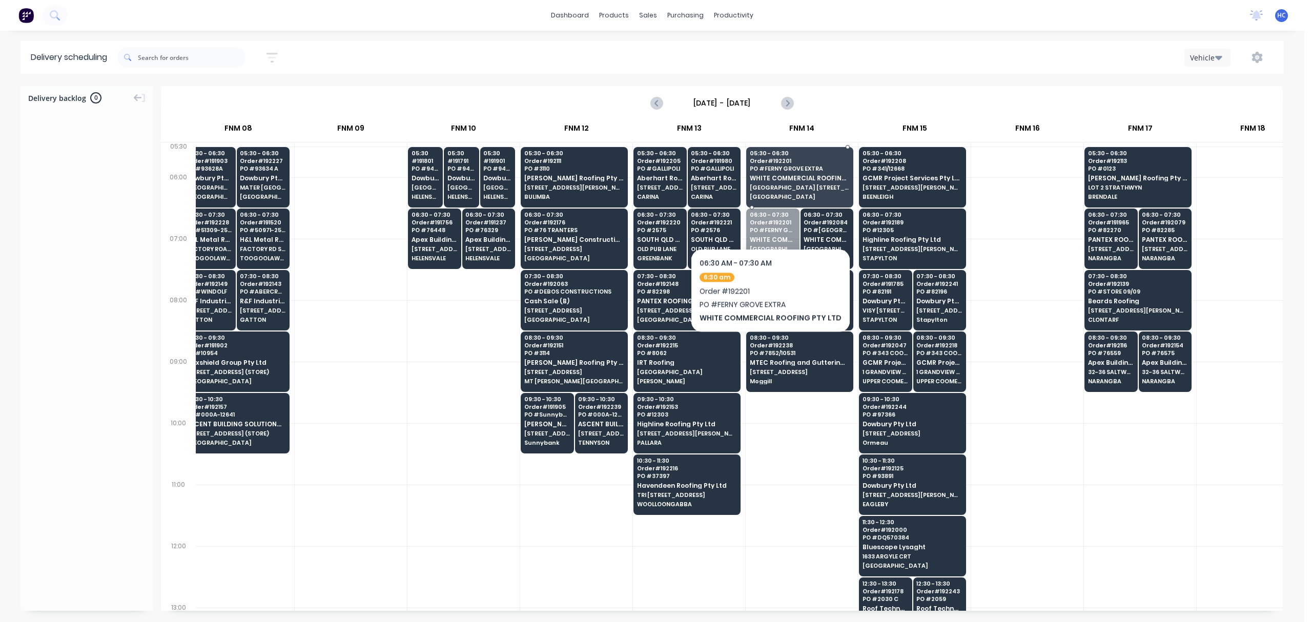
drag, startPoint x: 773, startPoint y: 249, endPoint x: 796, endPoint y: 214, distance: 41.4
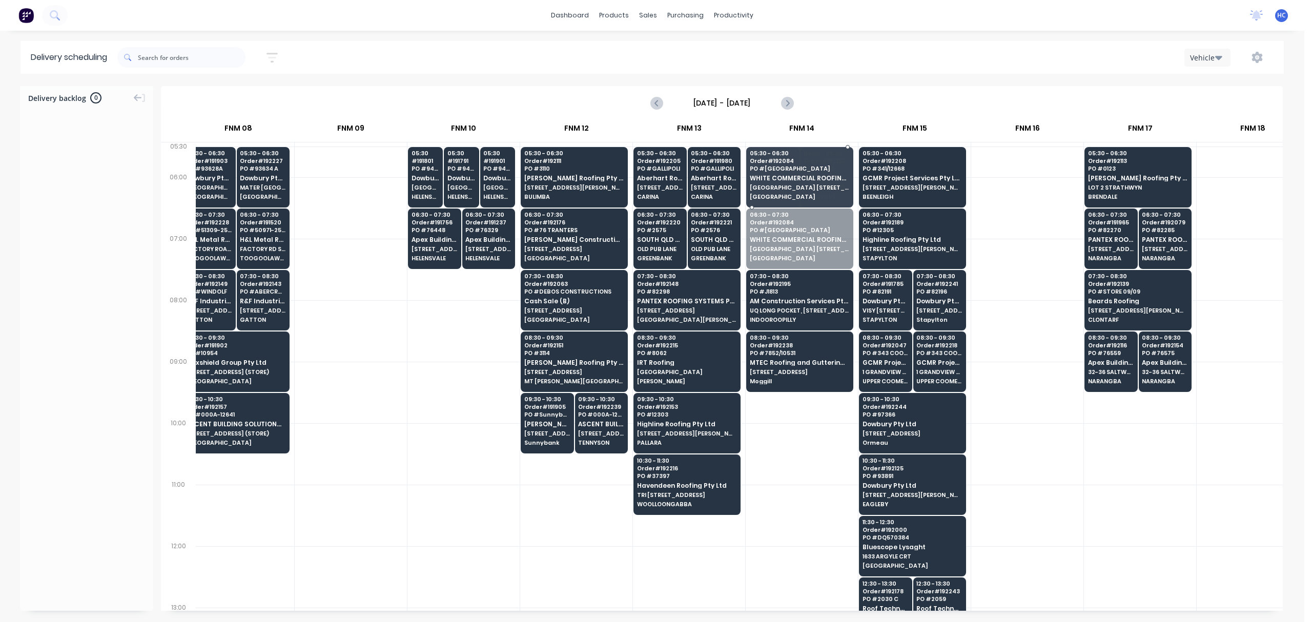
drag, startPoint x: 804, startPoint y: 232, endPoint x: 805, endPoint y: 218, distance: 13.4
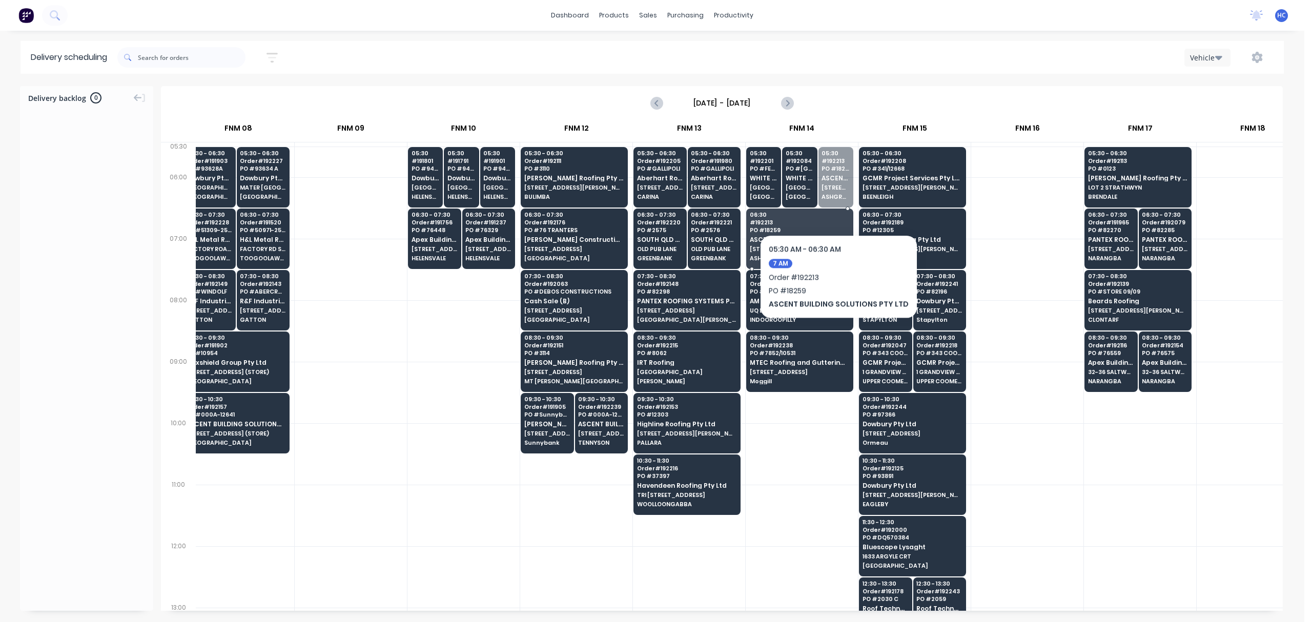
drag, startPoint x: 834, startPoint y: 195, endPoint x: 835, endPoint y: 212, distance: 16.9
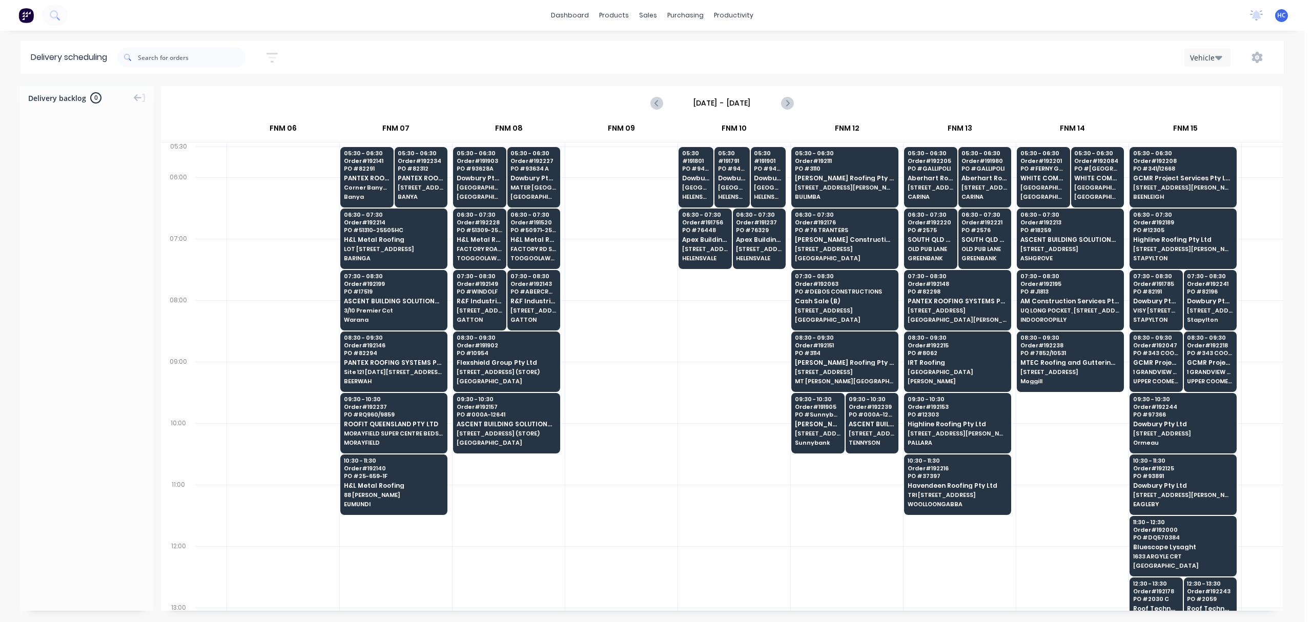
scroll to position [0, 421]
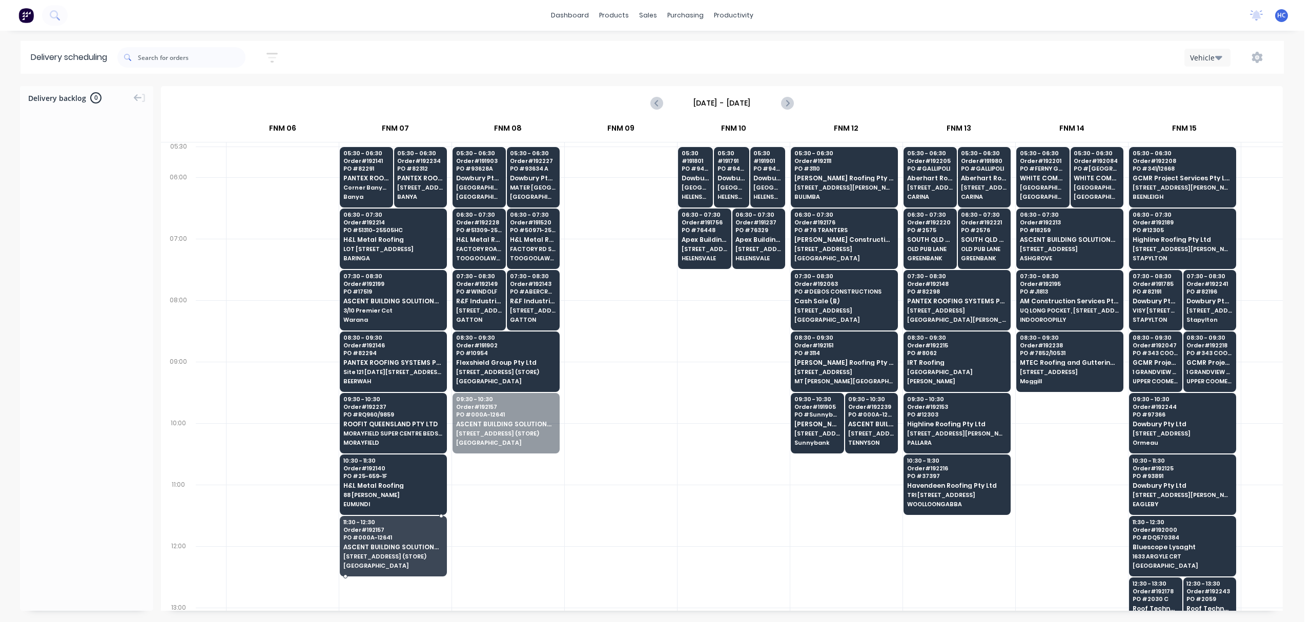
drag, startPoint x: 504, startPoint y: 424, endPoint x: 433, endPoint y: 549, distance: 143.1
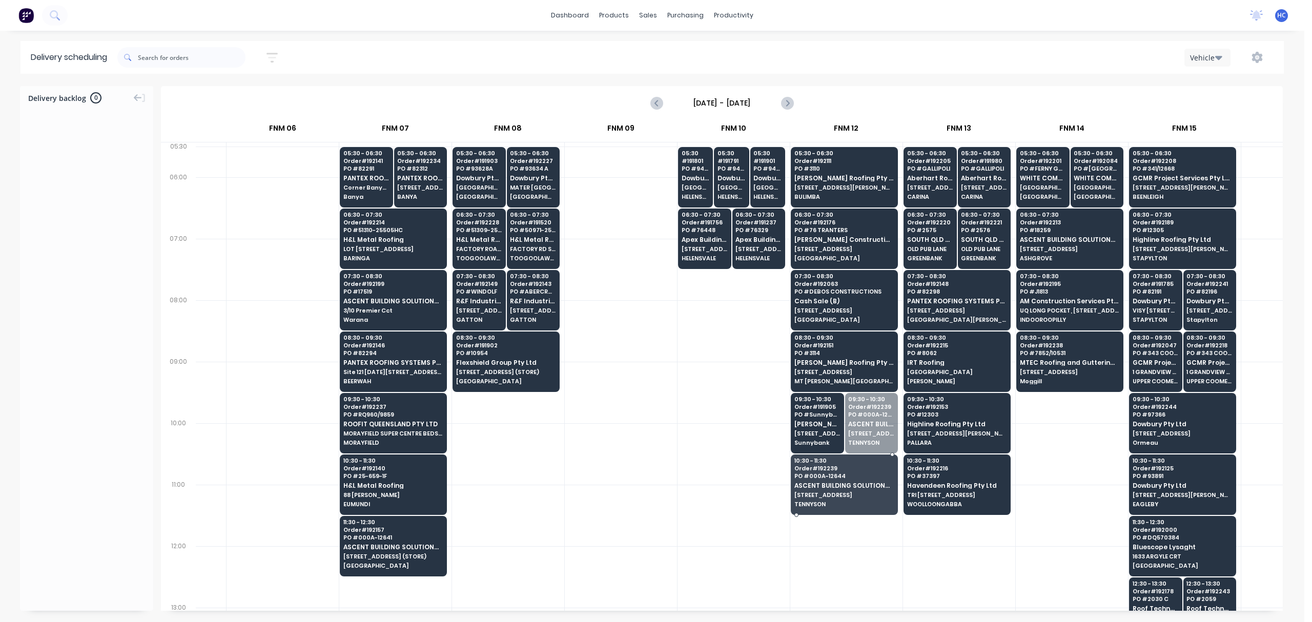
drag, startPoint x: 874, startPoint y: 429, endPoint x: 876, endPoint y: 454, distance: 25.2
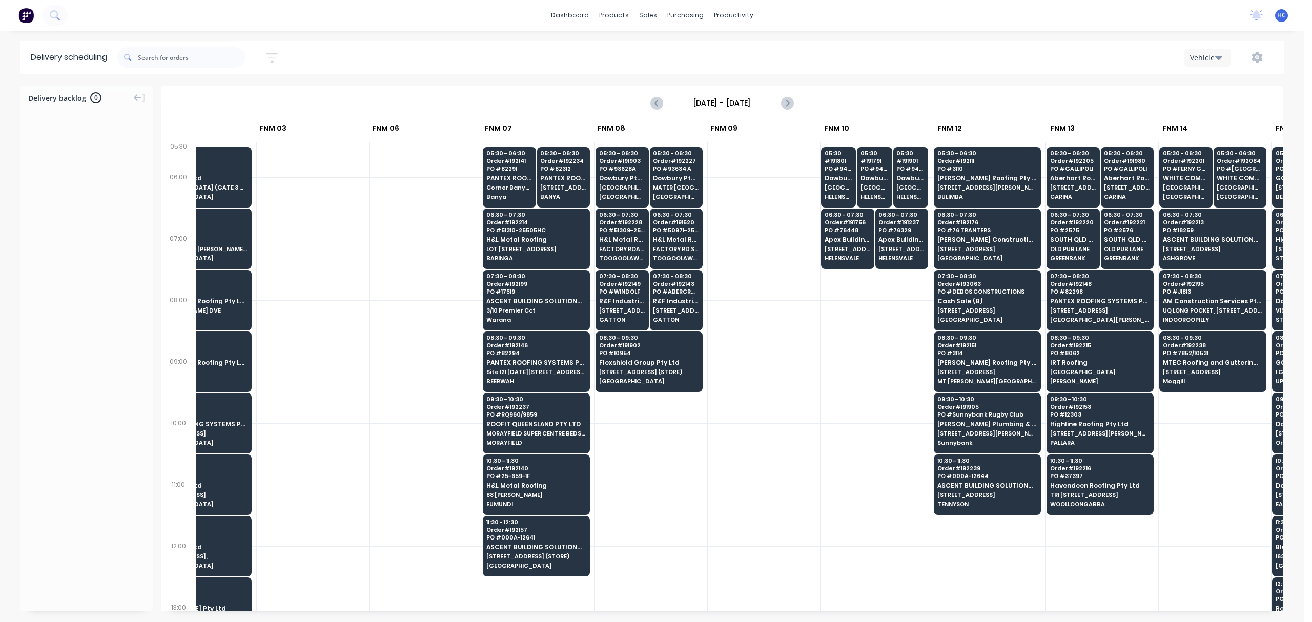
scroll to position [0, 274]
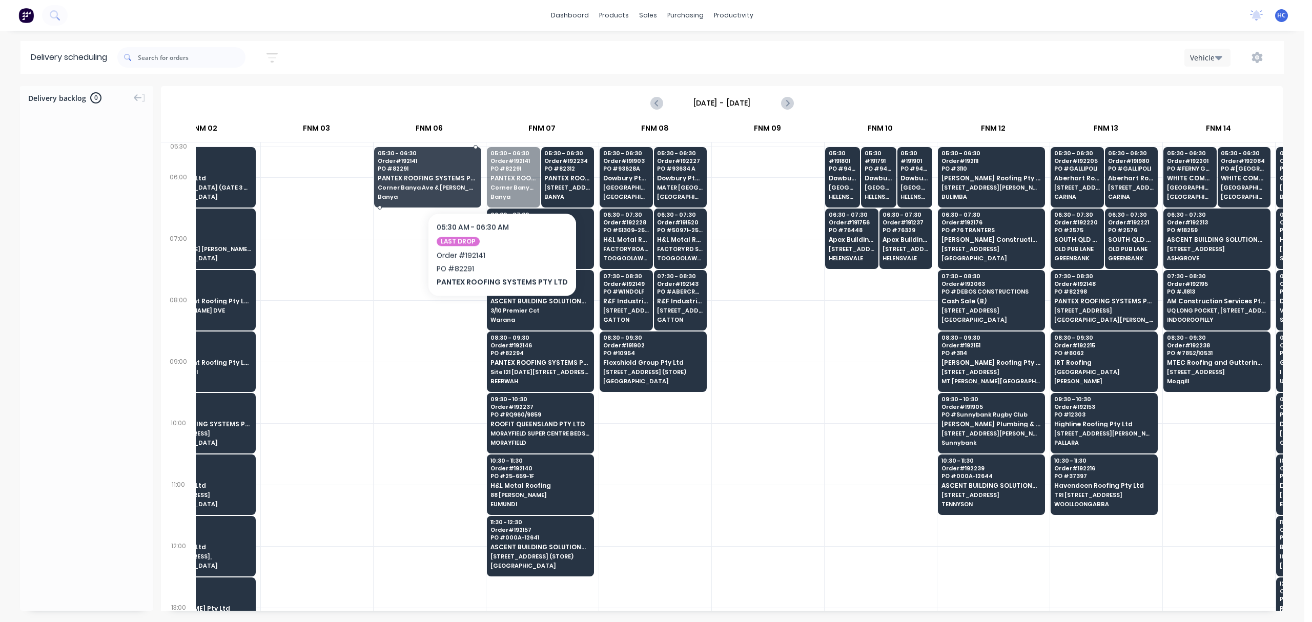
drag, startPoint x: 515, startPoint y: 181, endPoint x: 525, endPoint y: 183, distance: 10.5
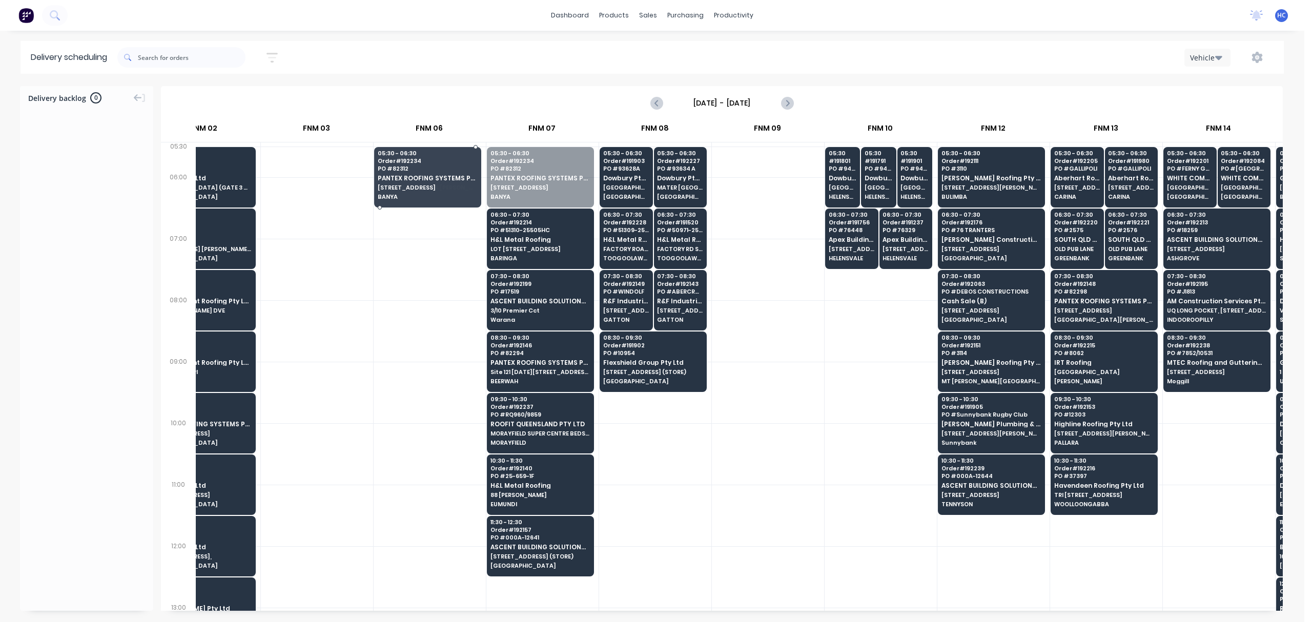
drag, startPoint x: 528, startPoint y: 174, endPoint x: 421, endPoint y: 169, distance: 106.8
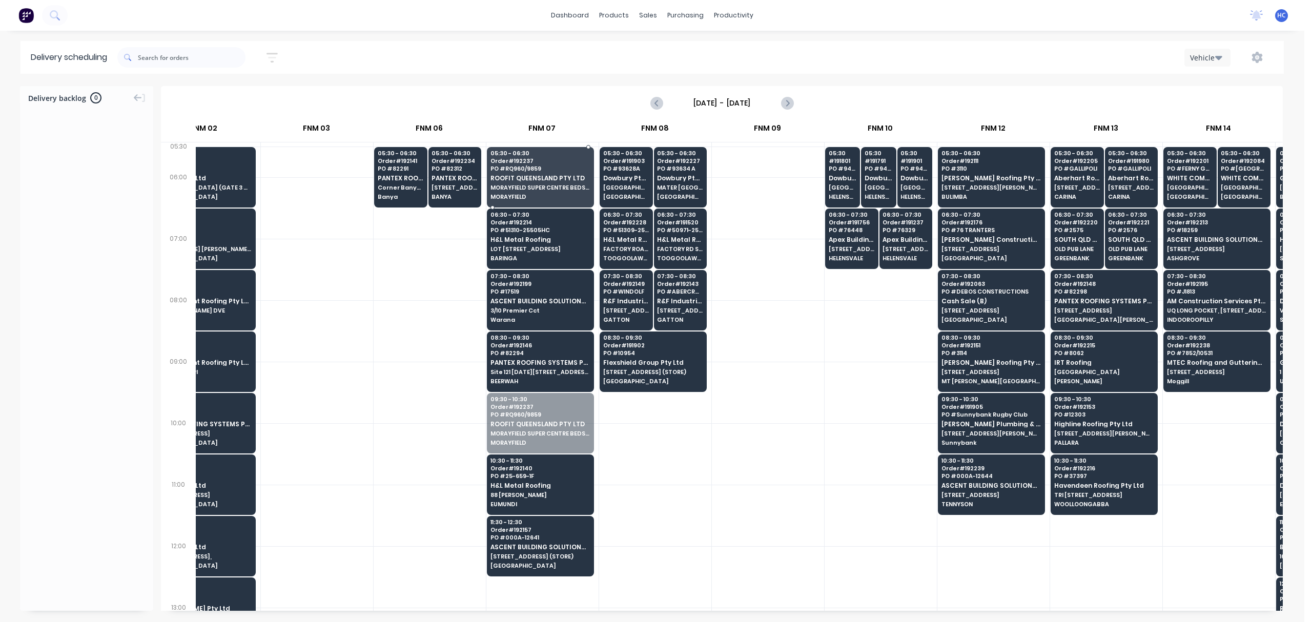
drag, startPoint x: 537, startPoint y: 425, endPoint x: 560, endPoint y: 189, distance: 237.4
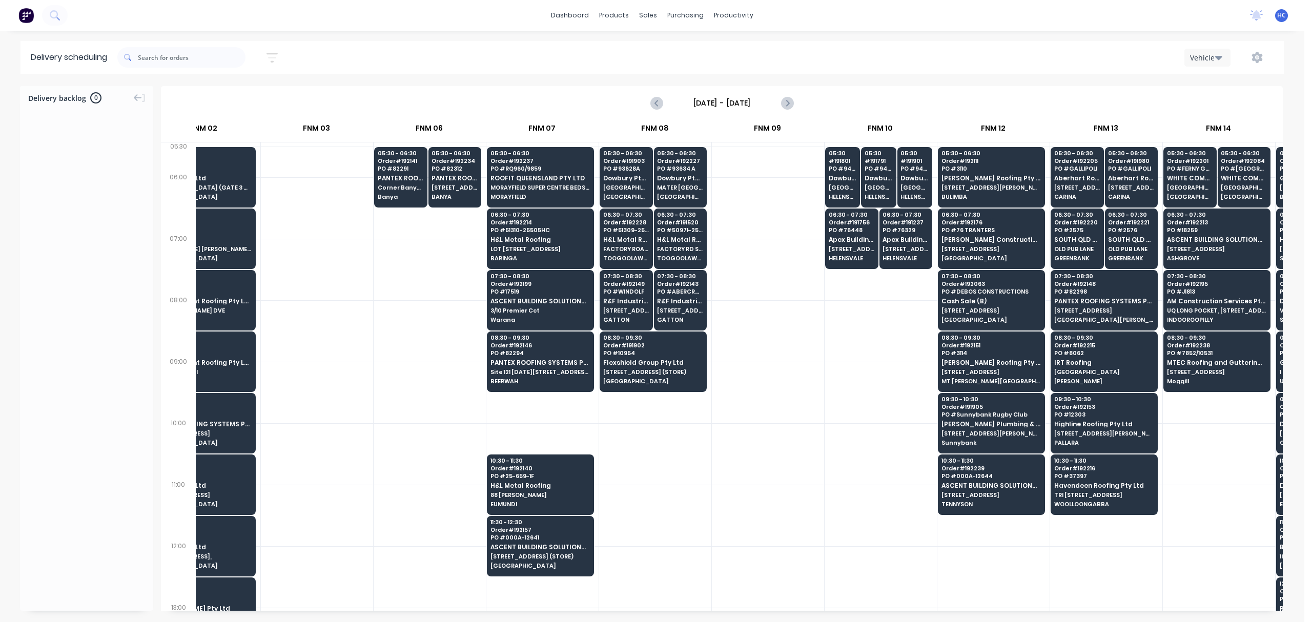
click at [798, 388] on div at bounding box center [768, 393] width 112 height 62
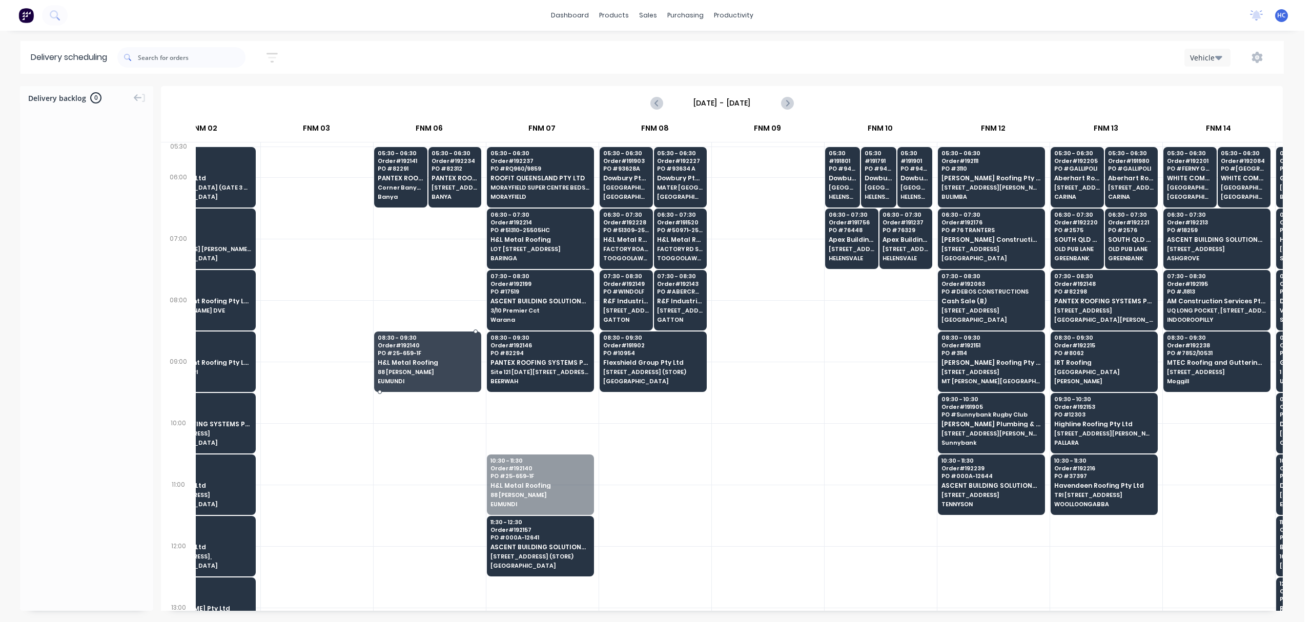
drag, startPoint x: 542, startPoint y: 472, endPoint x: 423, endPoint y: 363, distance: 161.5
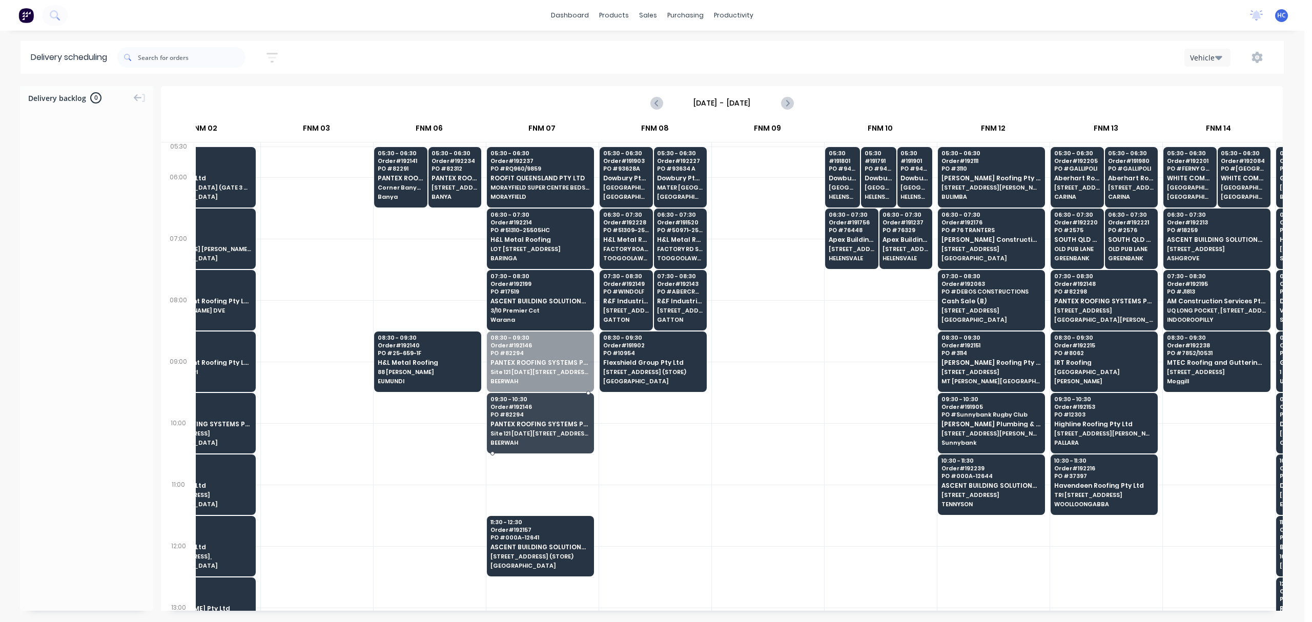
drag, startPoint x: 560, startPoint y: 372, endPoint x: 564, endPoint y: 396, distance: 23.9
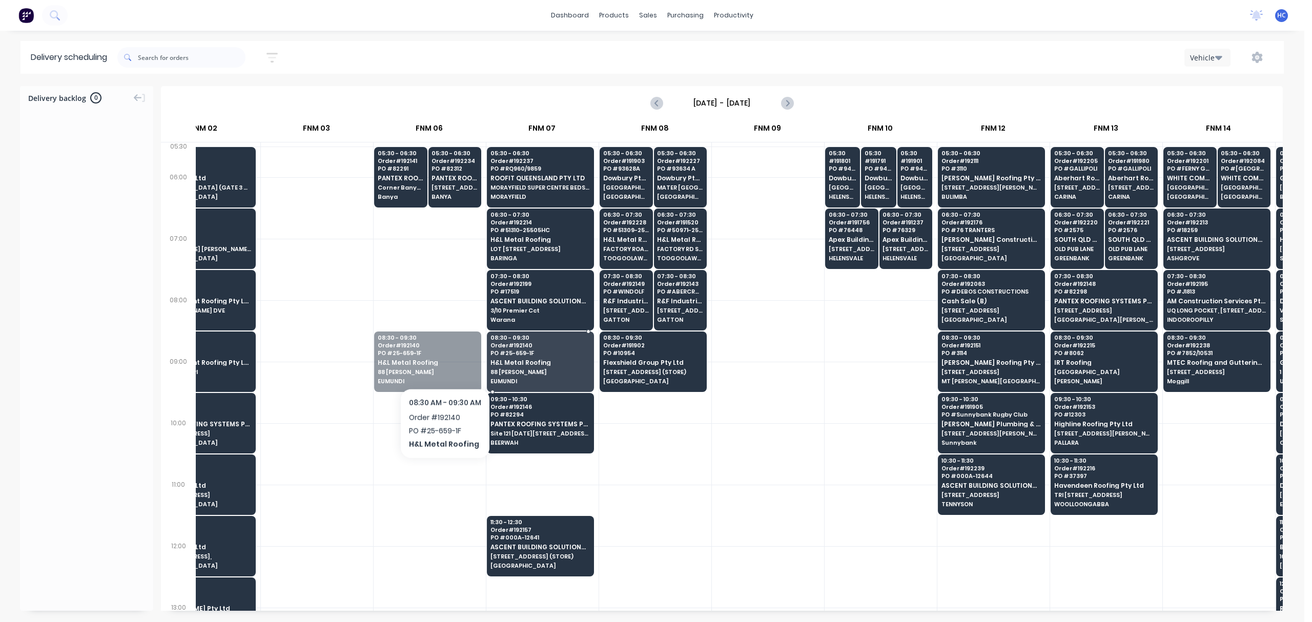
drag, startPoint x: 445, startPoint y: 361, endPoint x: 524, endPoint y: 362, distance: 78.9
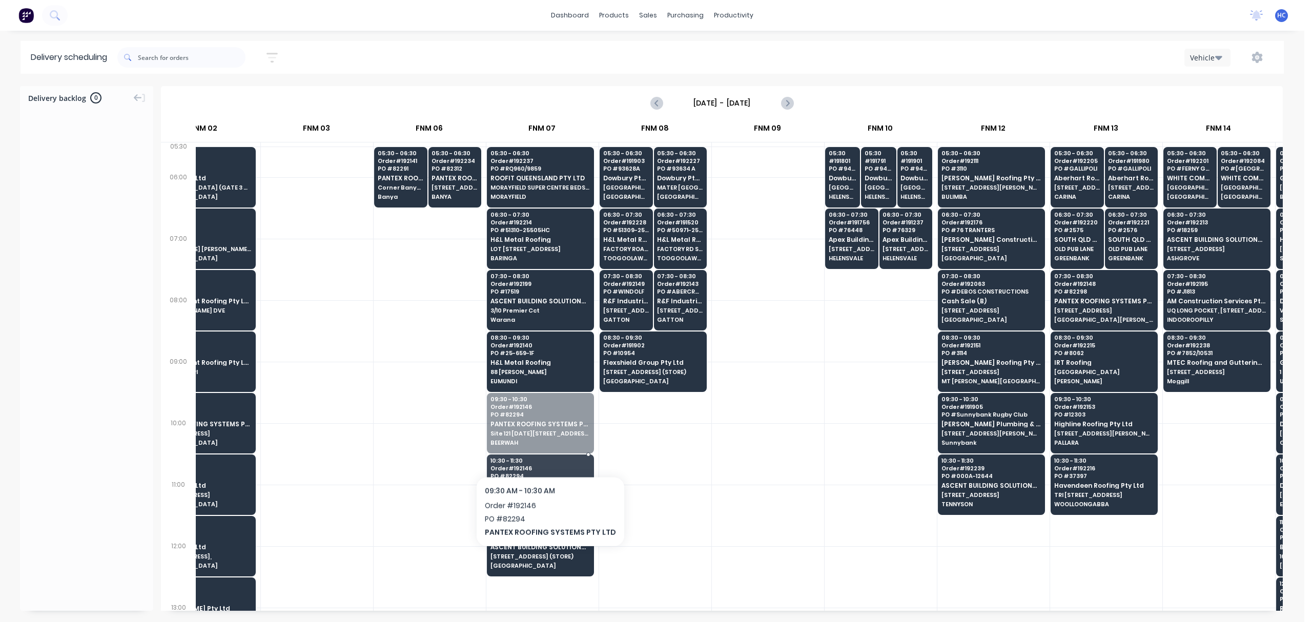
drag, startPoint x: 544, startPoint y: 431, endPoint x: 546, endPoint y: 450, distance: 19.1
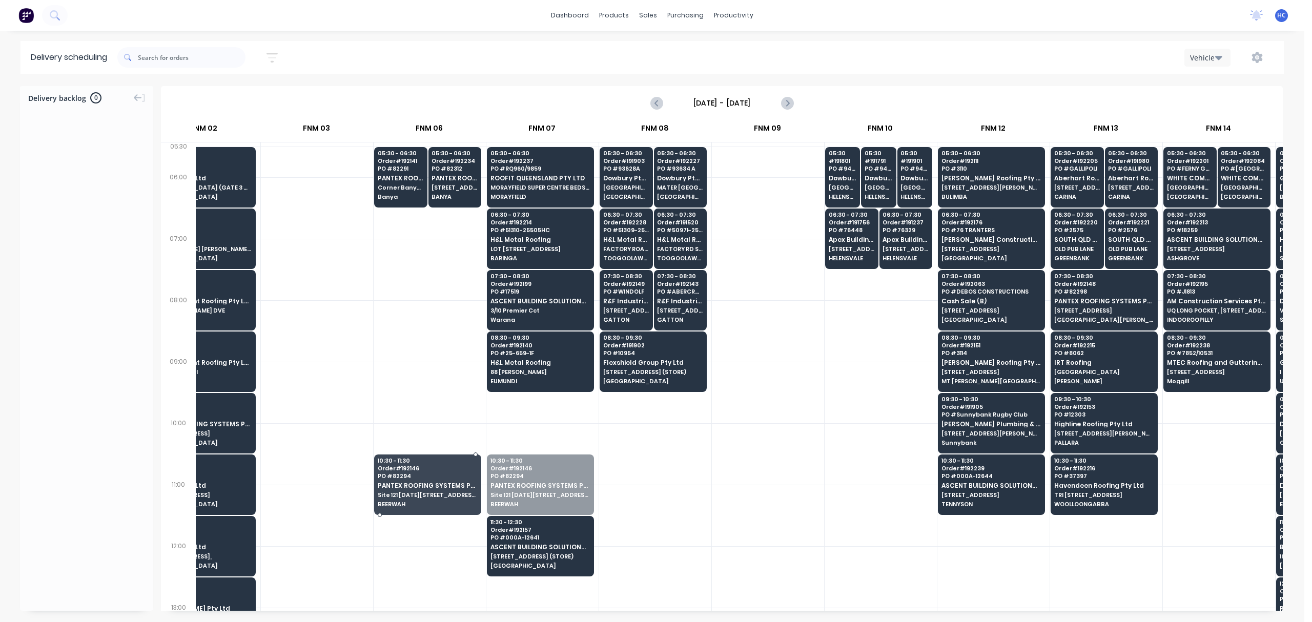
drag, startPoint x: 532, startPoint y: 482, endPoint x: 510, endPoint y: 478, distance: 22.8
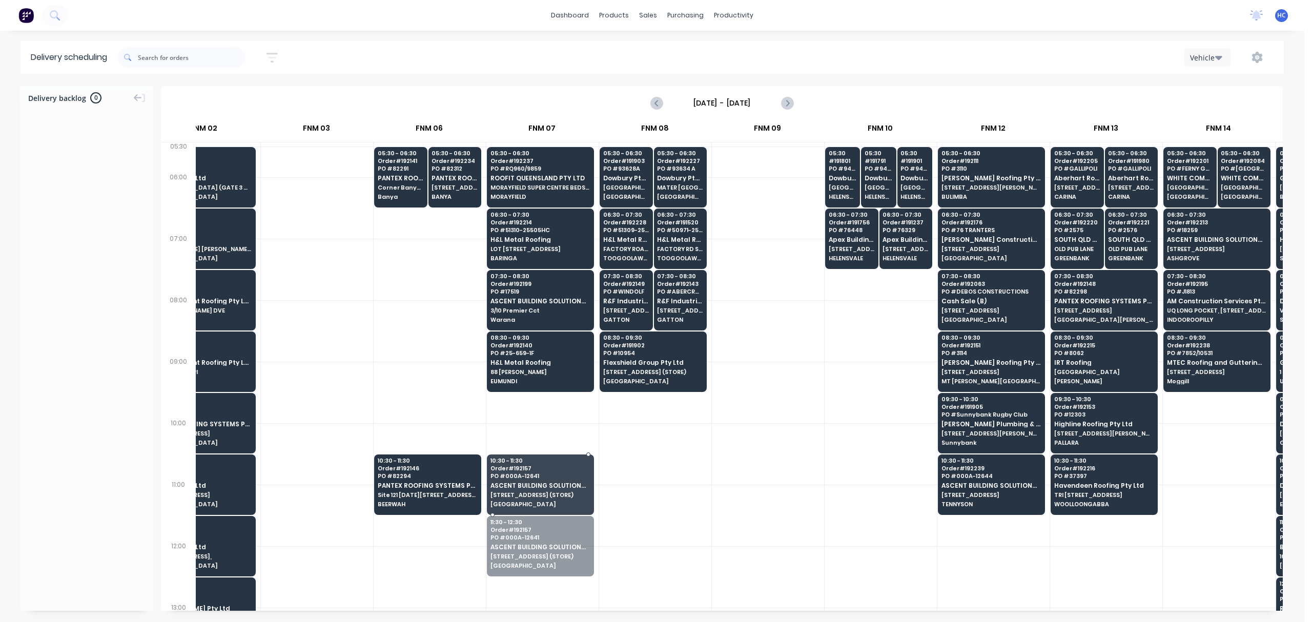
drag, startPoint x: 519, startPoint y: 540, endPoint x: 521, endPoint y: 521, distance: 19.0
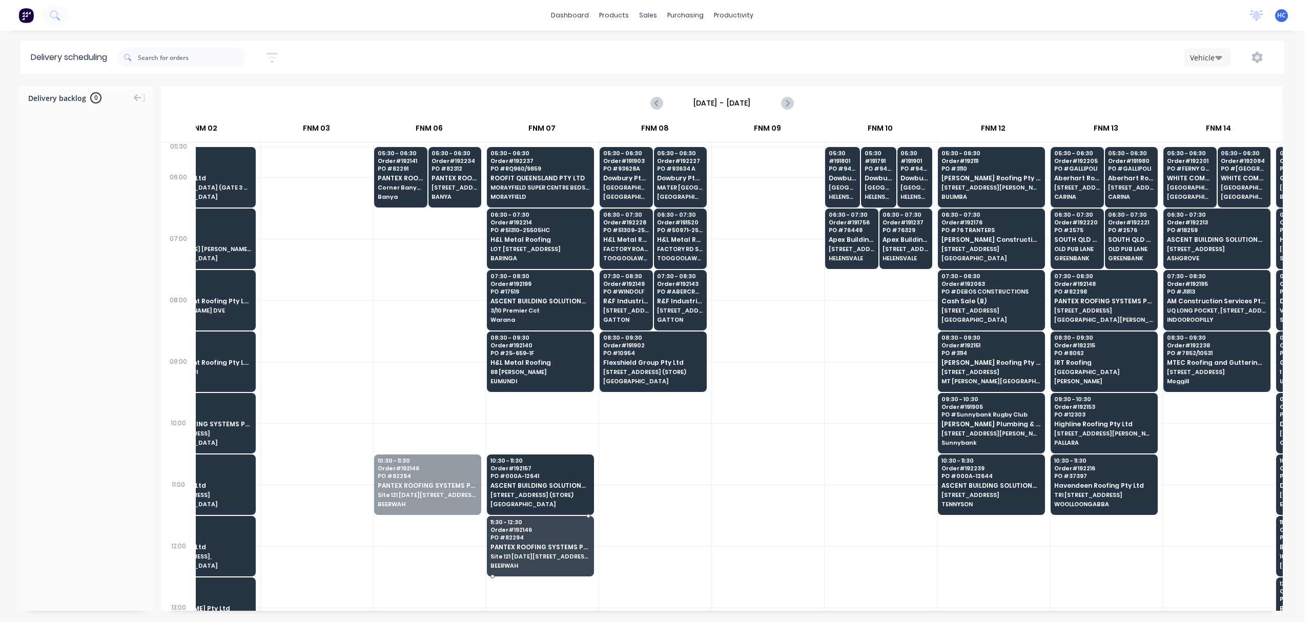
drag, startPoint x: 443, startPoint y: 493, endPoint x: 503, endPoint y: 552, distance: 83.7
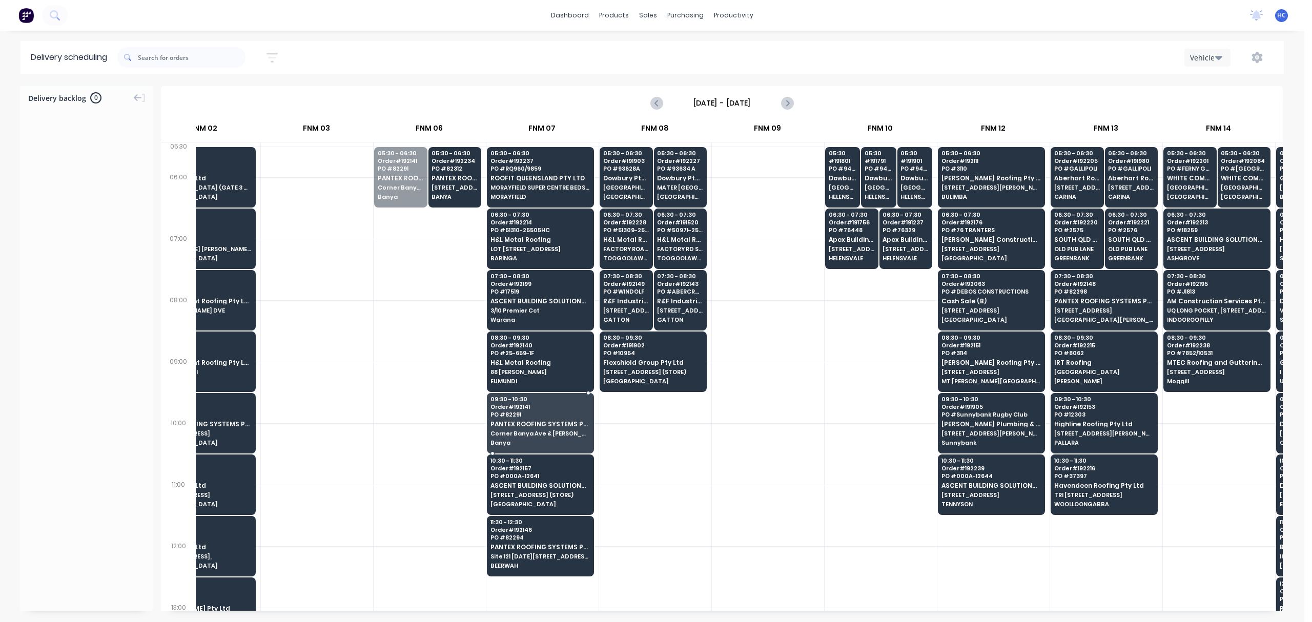
drag, startPoint x: 415, startPoint y: 202, endPoint x: 505, endPoint y: 437, distance: 251.8
drag, startPoint x: 425, startPoint y: 188, endPoint x: 518, endPoint y: 421, distance: 251.0
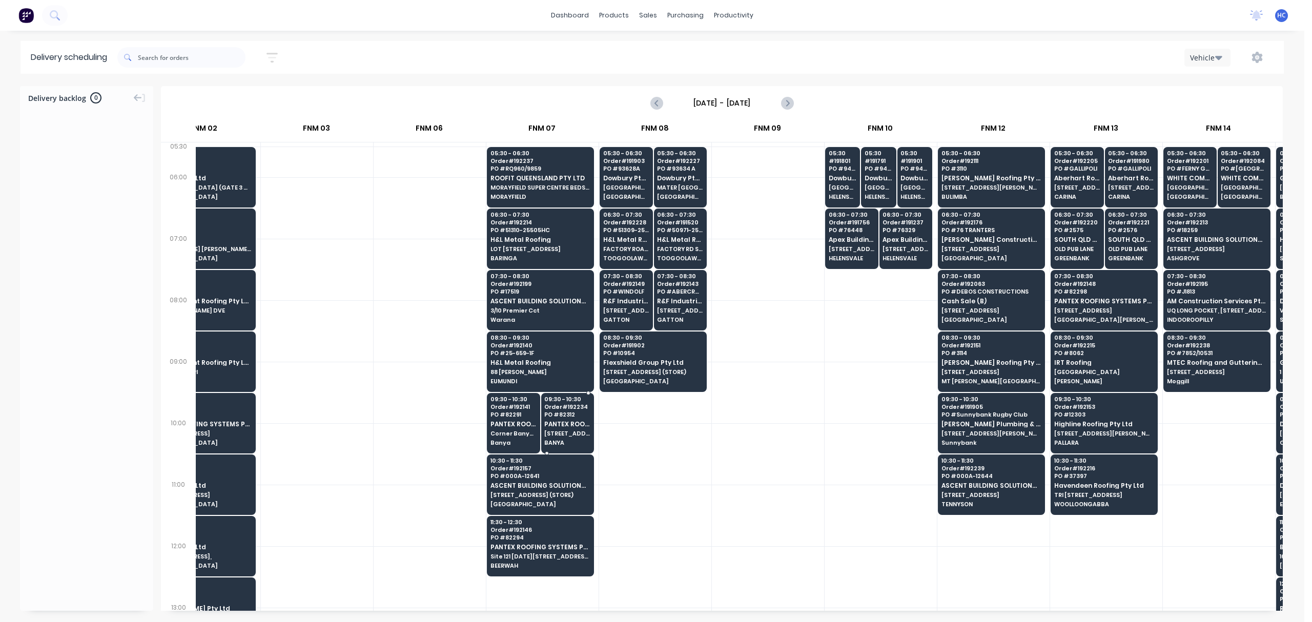
click at [648, 458] on div at bounding box center [655, 454] width 112 height 62
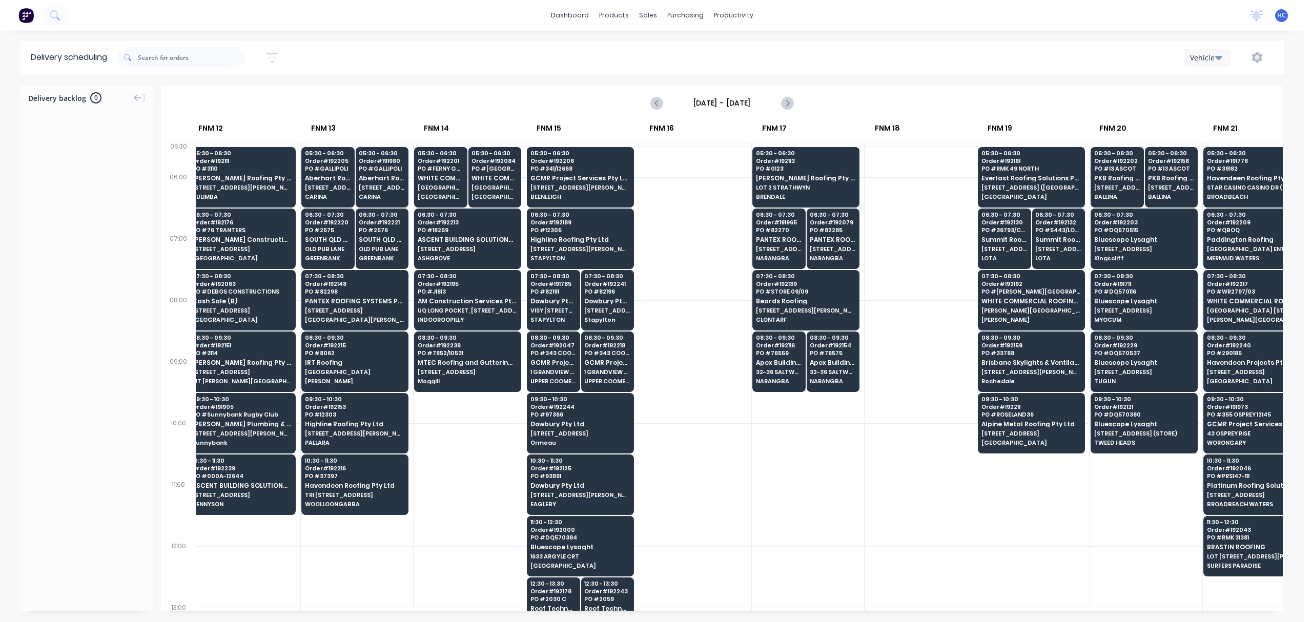
scroll to position [0, 1065]
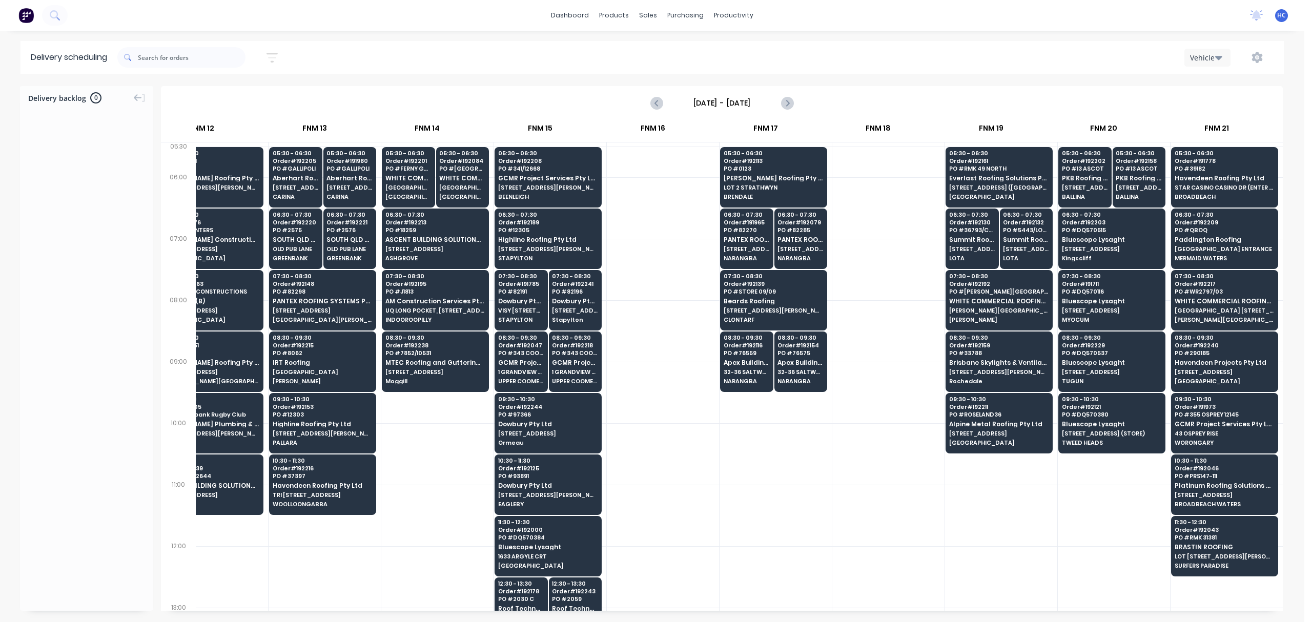
click at [878, 318] on div at bounding box center [889, 331] width 112 height 62
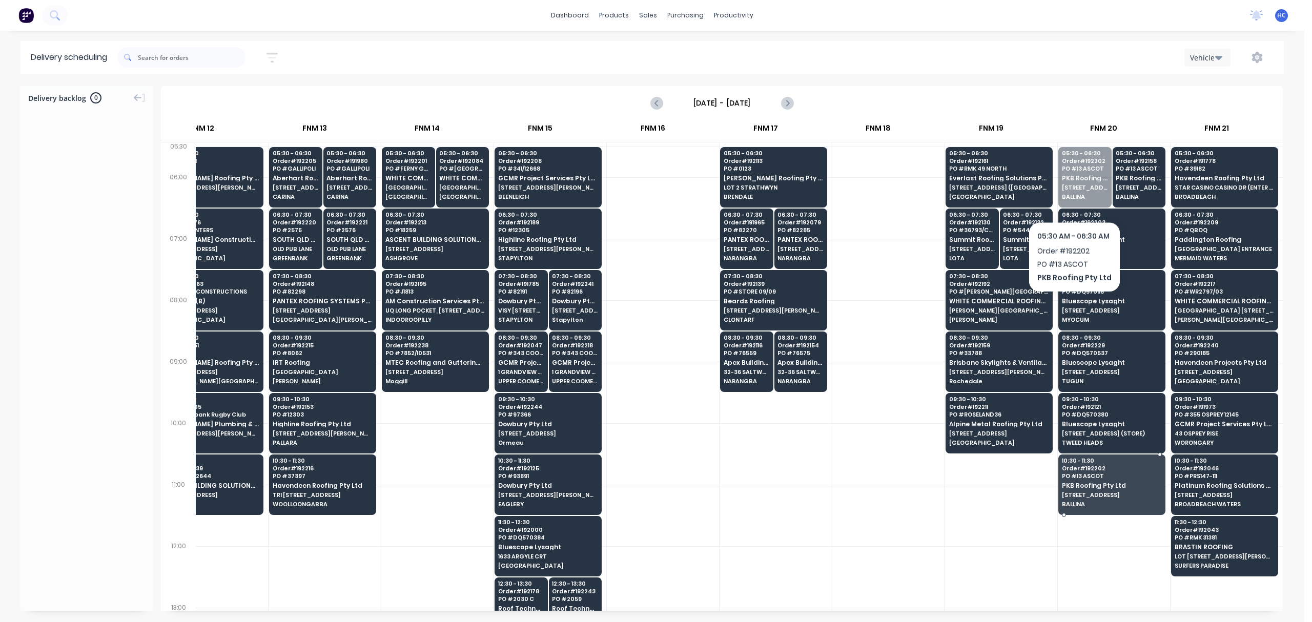
drag, startPoint x: 1070, startPoint y: 173, endPoint x: 1108, endPoint y: 490, distance: 319.6
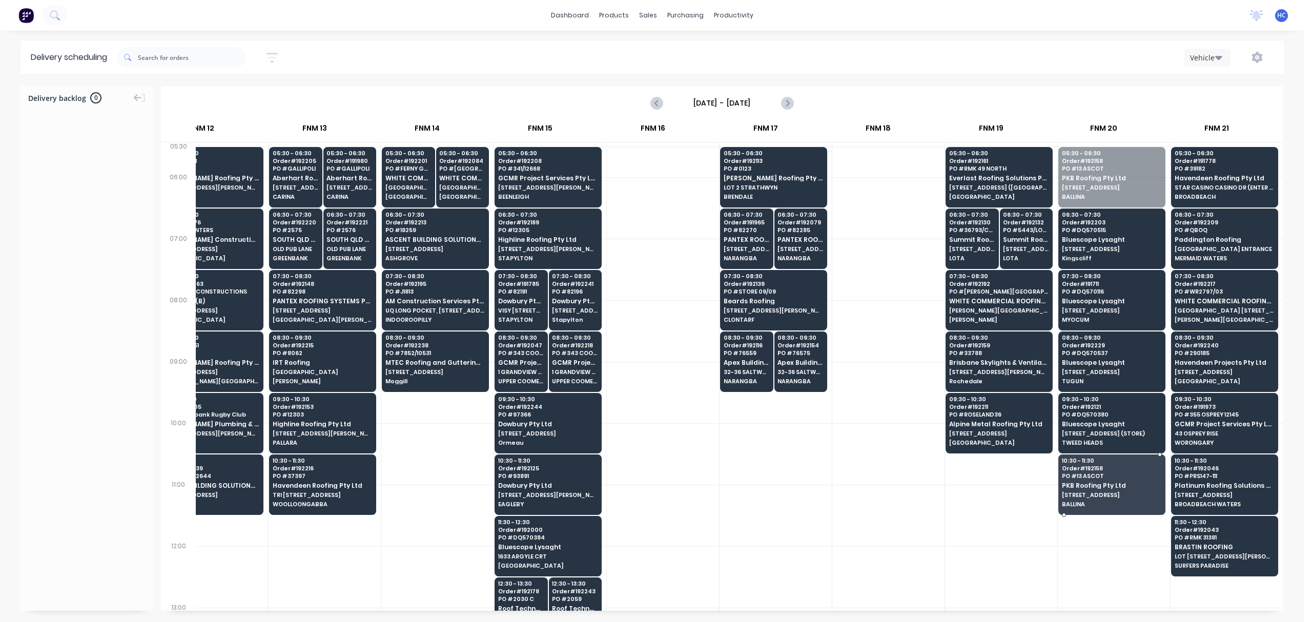
drag, startPoint x: 1122, startPoint y: 177, endPoint x: 1114, endPoint y: 453, distance: 276.4
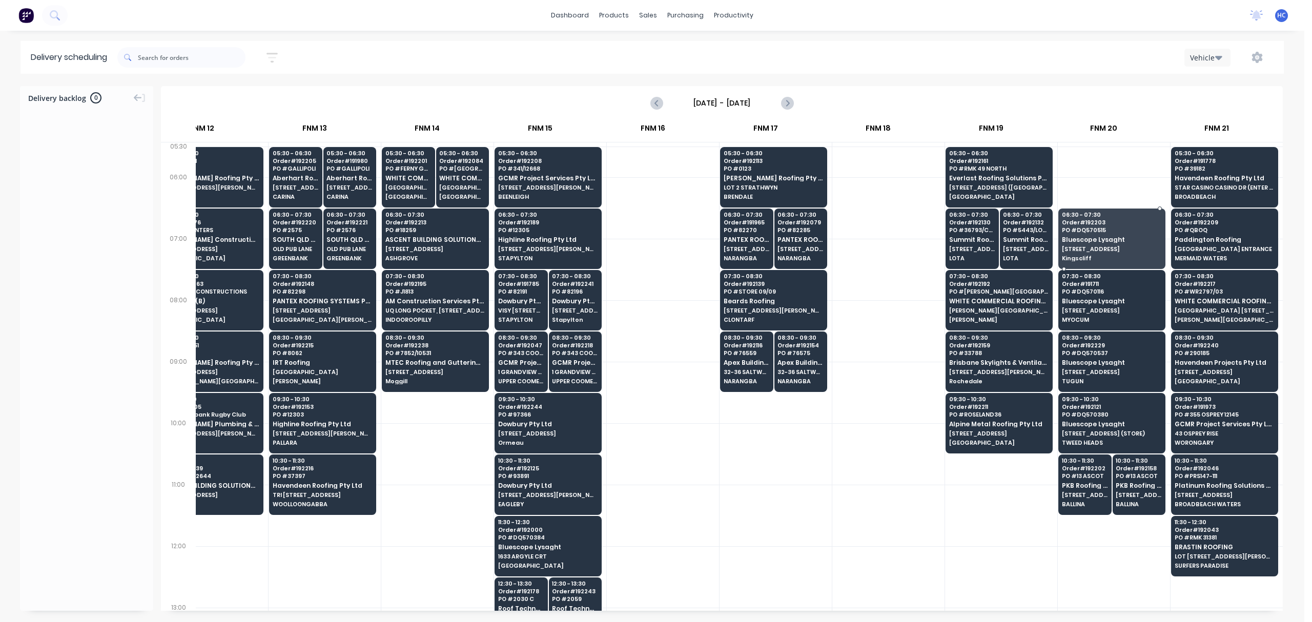
drag, startPoint x: 1115, startPoint y: 240, endPoint x: 1122, endPoint y: 247, distance: 9.1
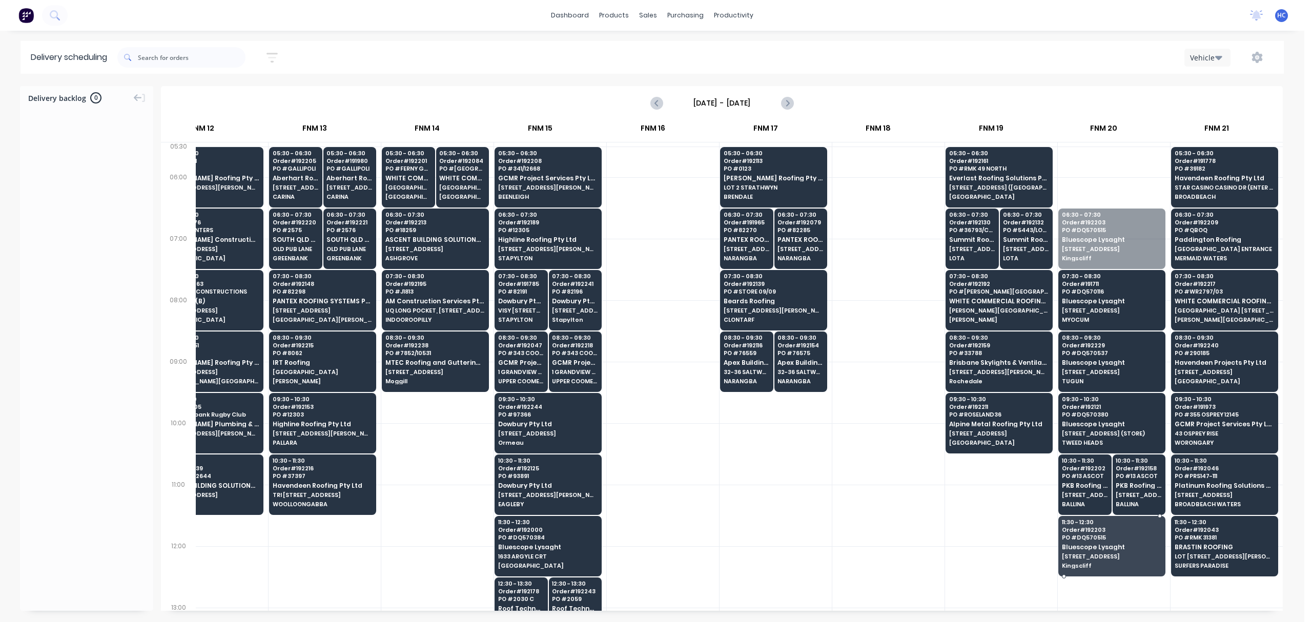
drag, startPoint x: 1107, startPoint y: 234, endPoint x: 1107, endPoint y: 550, distance: 315.8
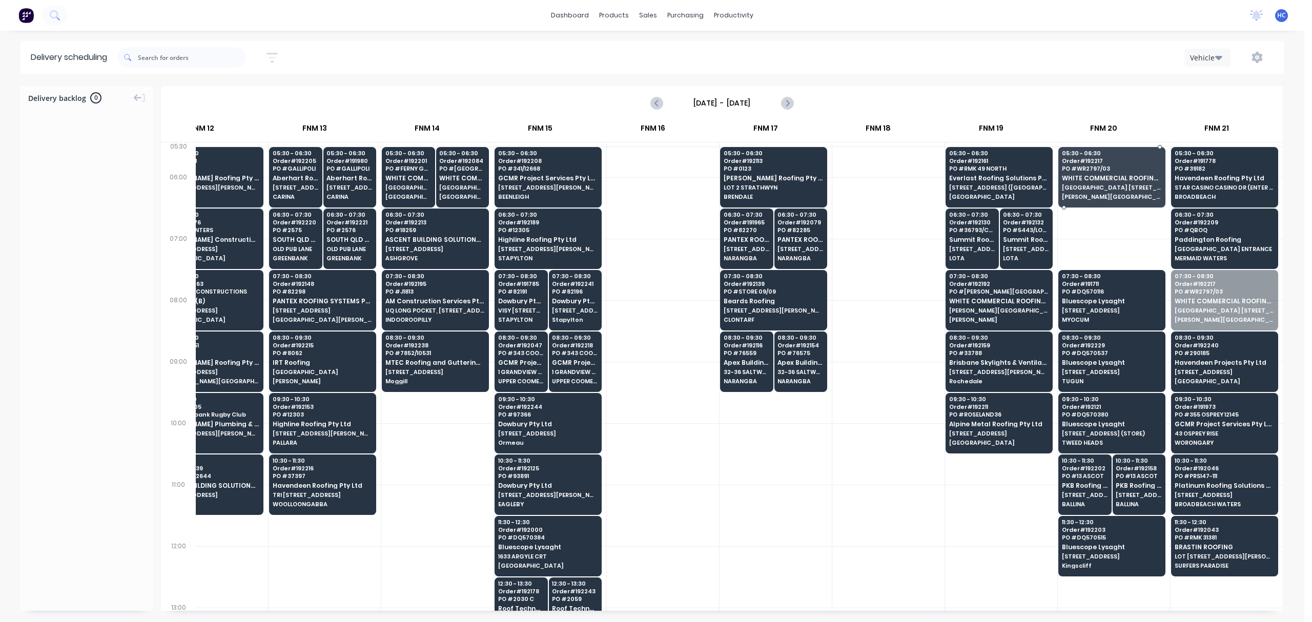
drag, startPoint x: 1189, startPoint y: 299, endPoint x: 1110, endPoint y: 188, distance: 137.1
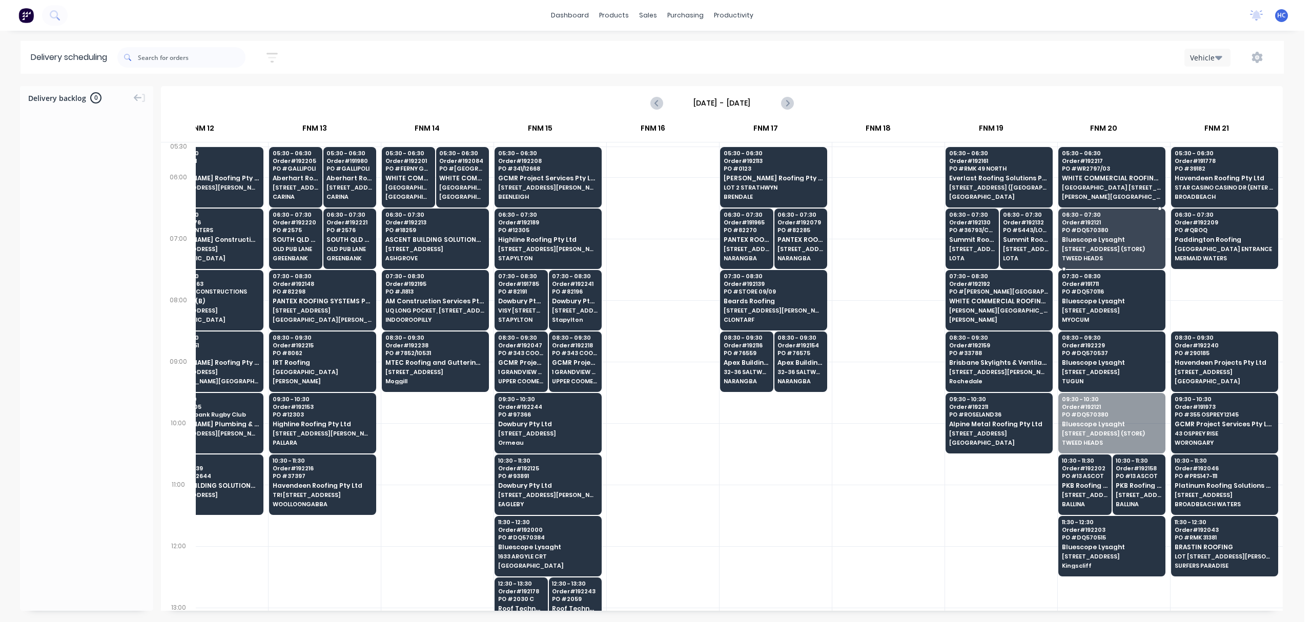
drag, startPoint x: 1098, startPoint y: 434, endPoint x: 1113, endPoint y: 247, distance: 187.8
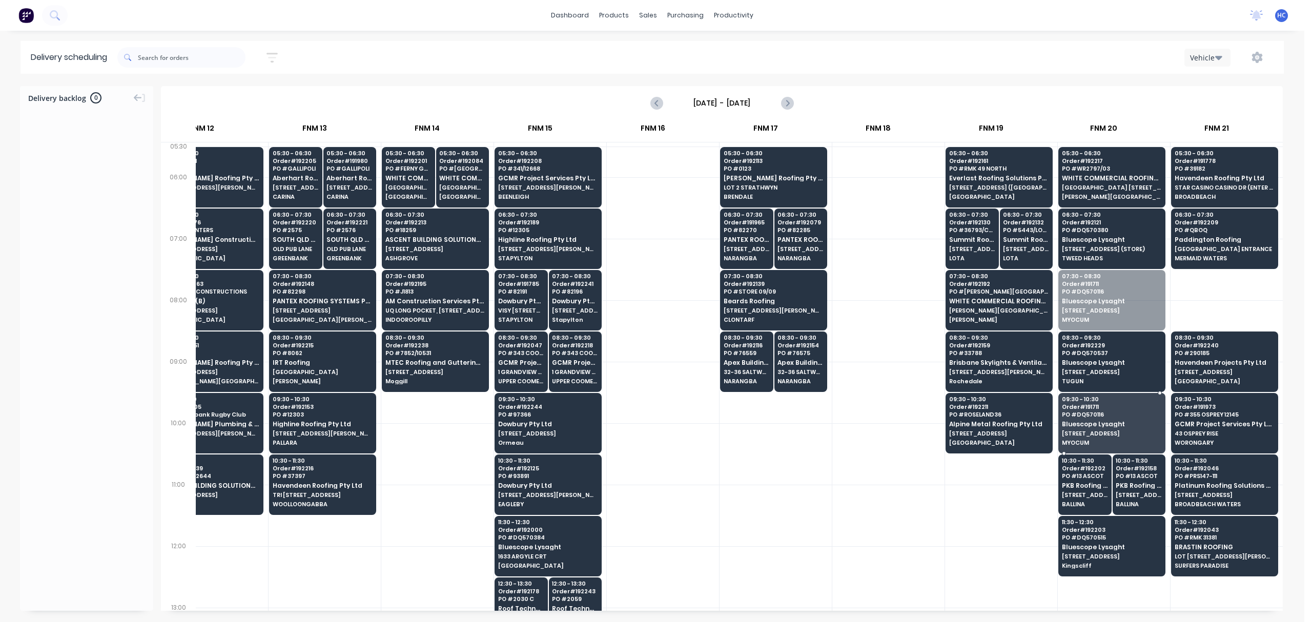
drag, startPoint x: 1114, startPoint y: 300, endPoint x: 1095, endPoint y: 383, distance: 85.3
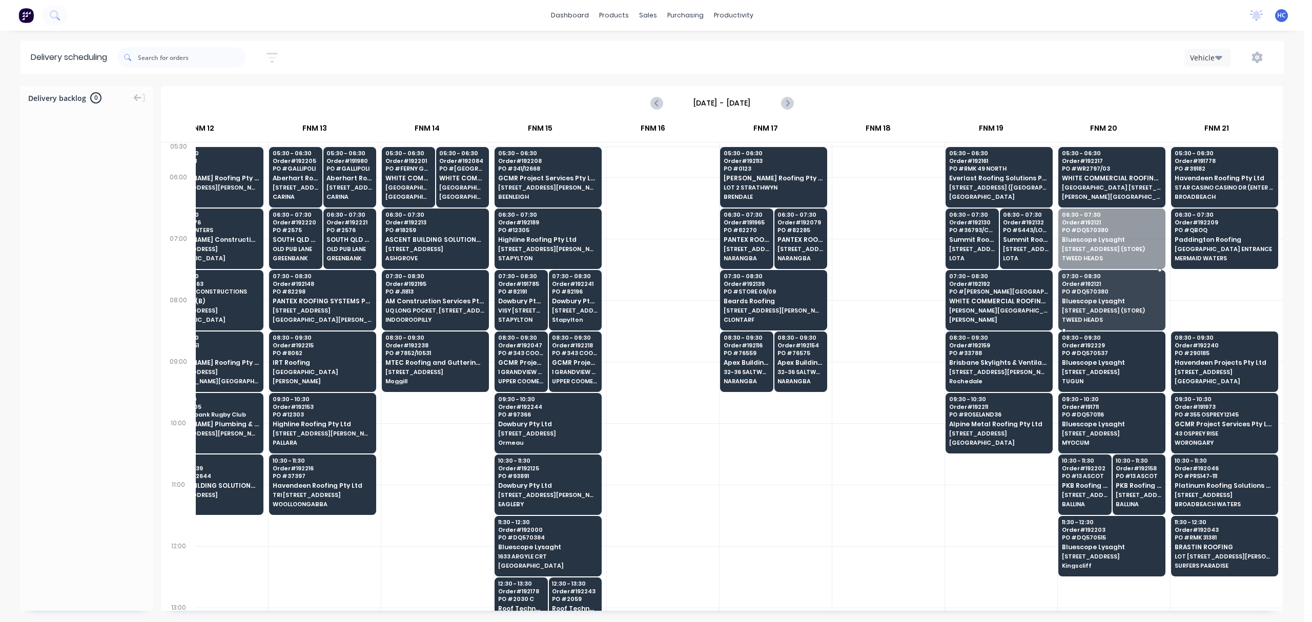
drag, startPoint x: 1096, startPoint y: 249, endPoint x: 1095, endPoint y: 307, distance: 57.9
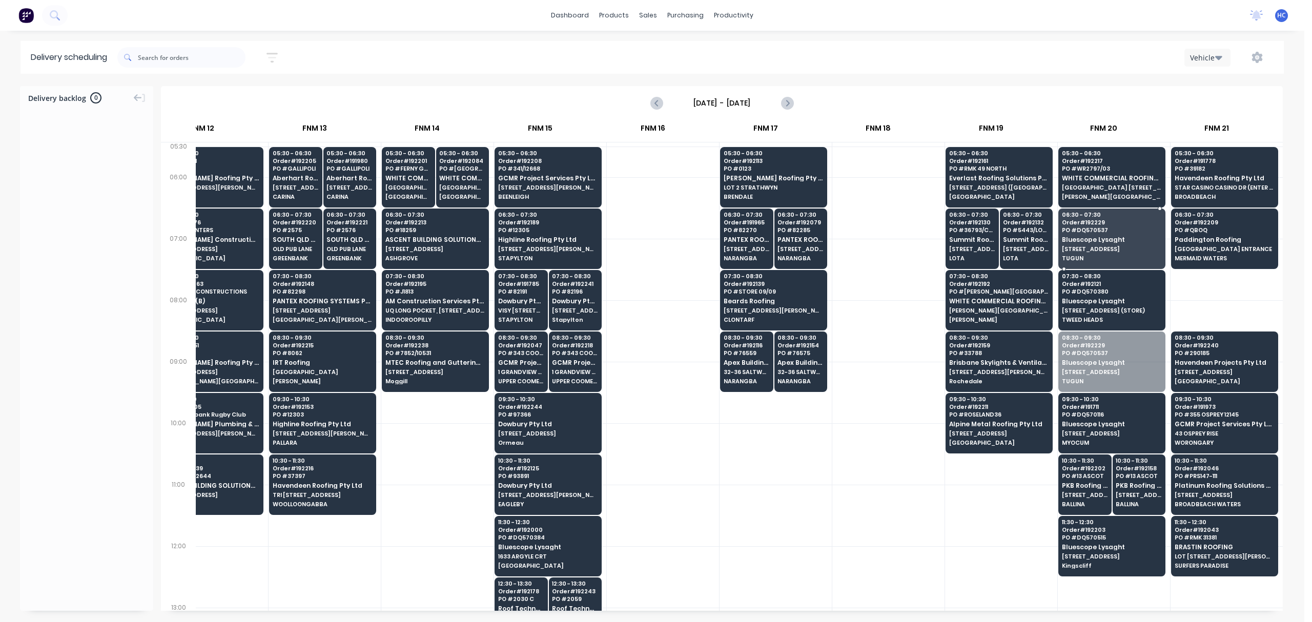
drag, startPoint x: 1081, startPoint y: 354, endPoint x: 1111, endPoint y: 235, distance: 122.8
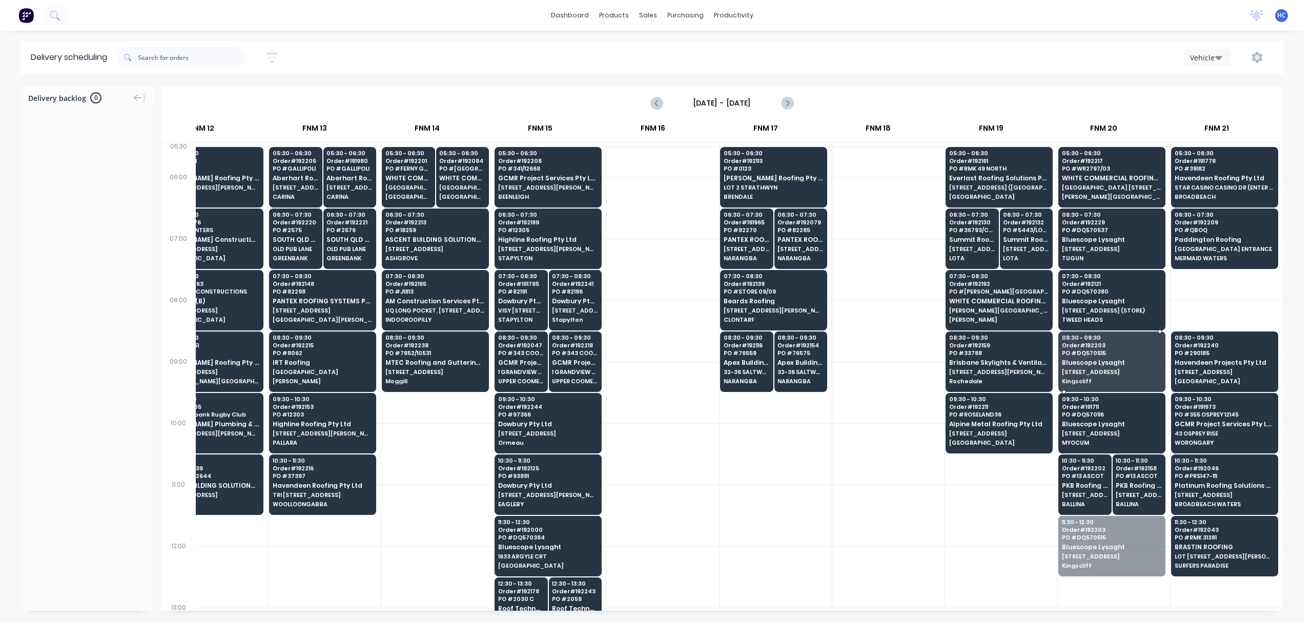
drag, startPoint x: 1067, startPoint y: 546, endPoint x: 1099, endPoint y: 355, distance: 194.3
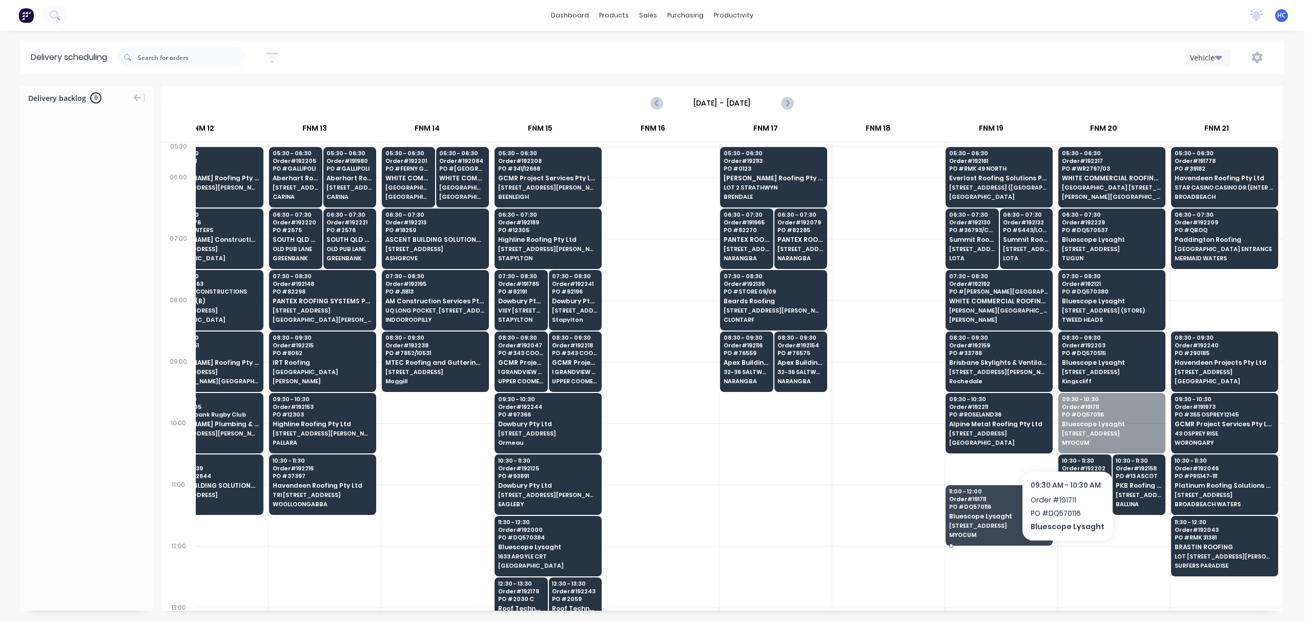
drag, startPoint x: 1055, startPoint y: 461, endPoint x: 1086, endPoint y: 479, distance: 35.4
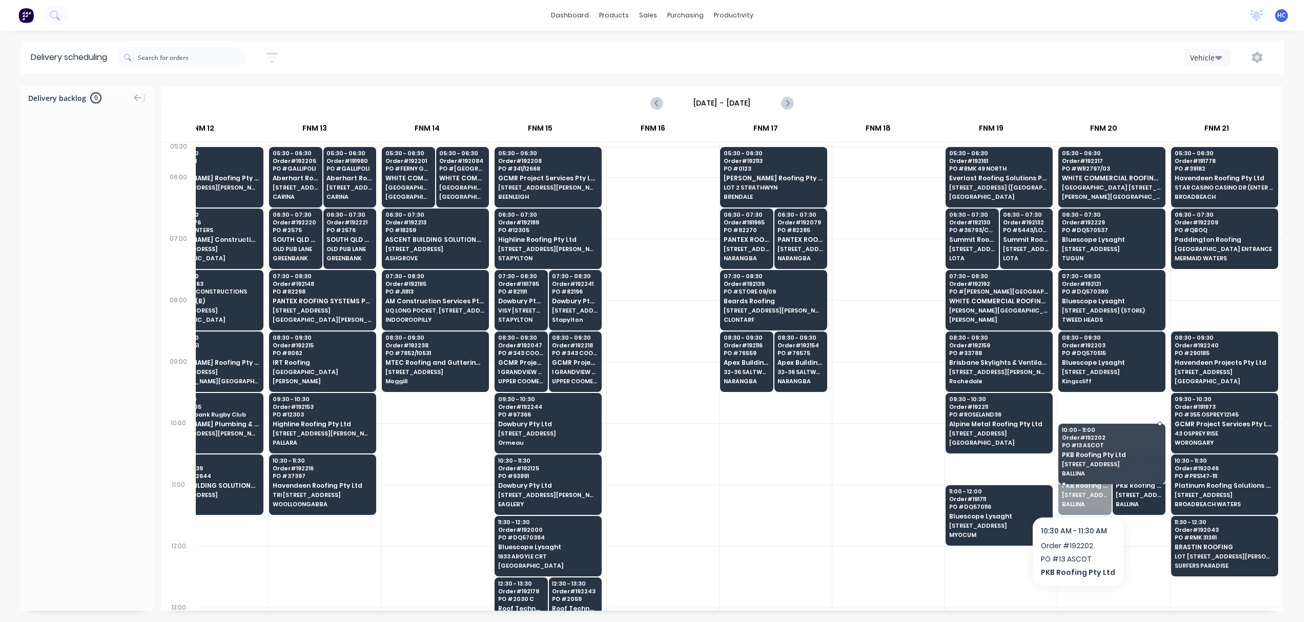
drag, startPoint x: 1081, startPoint y: 480, endPoint x: 1074, endPoint y: 427, distance: 53.7
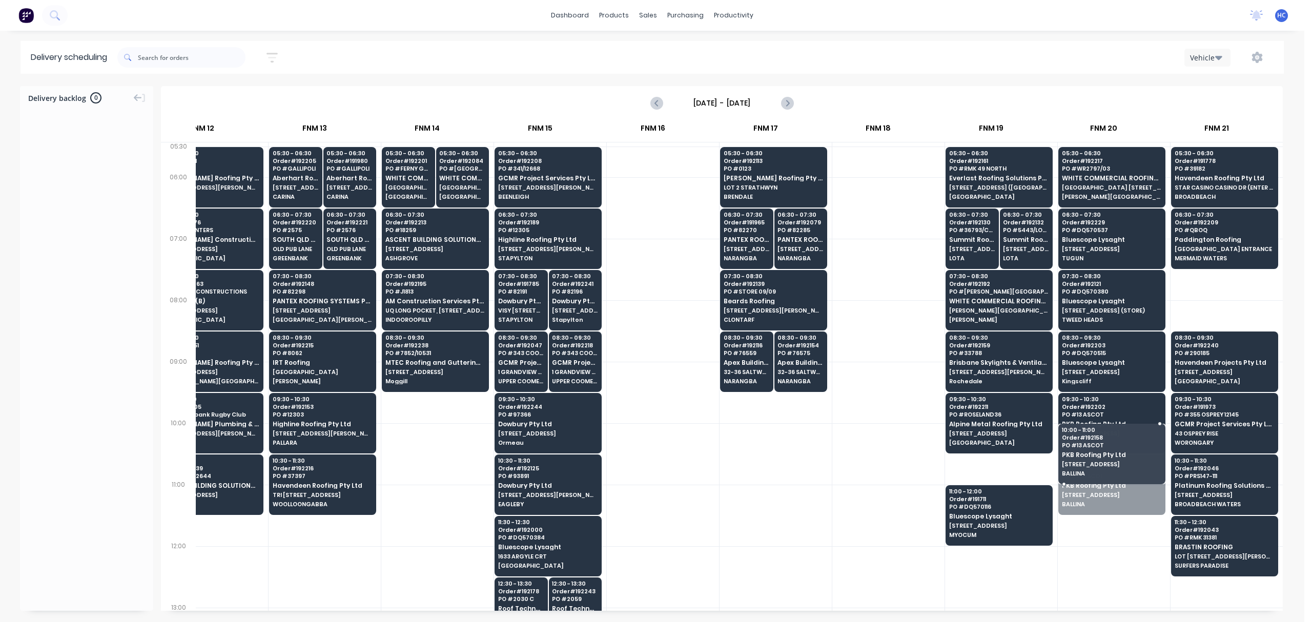
drag, startPoint x: 1106, startPoint y: 466, endPoint x: 1103, endPoint y: 421, distance: 45.2
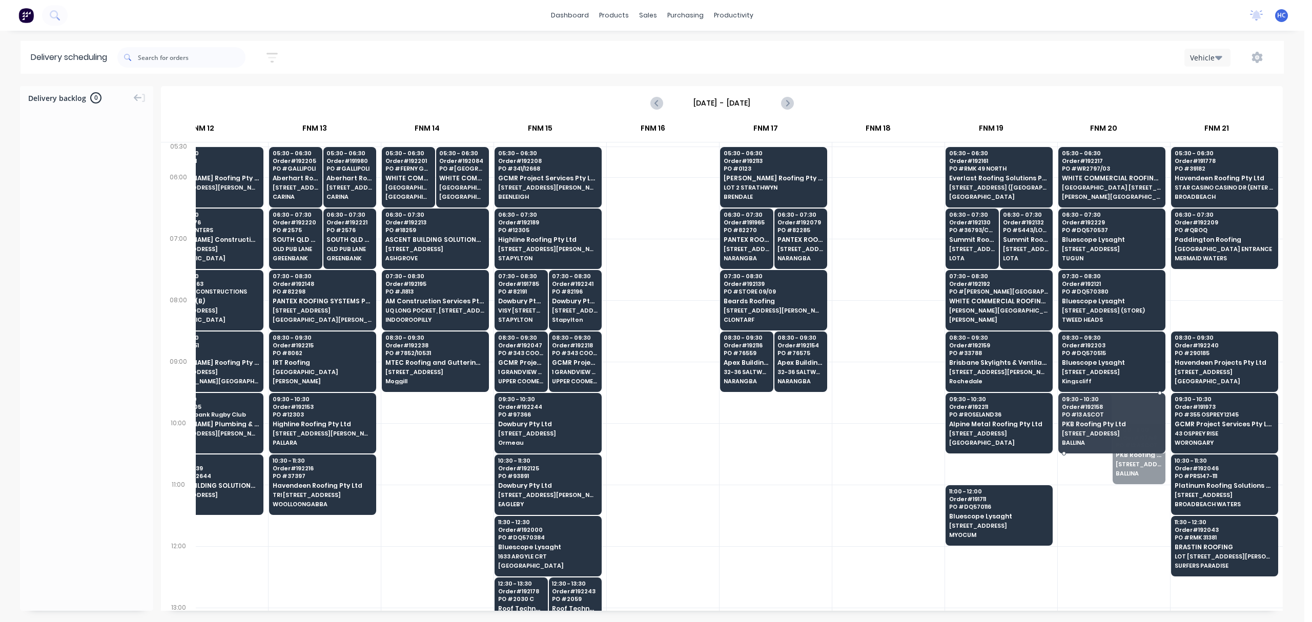
drag, startPoint x: 1116, startPoint y: 435, endPoint x: 1117, endPoint y: 429, distance: 6.2
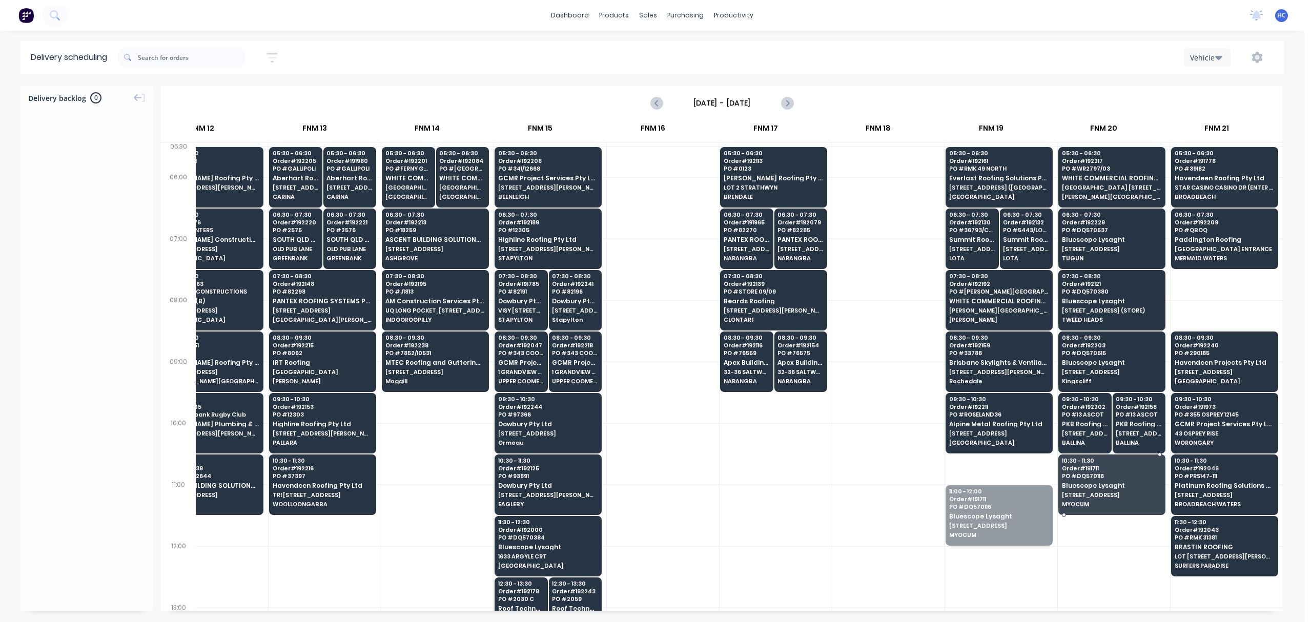
drag, startPoint x: 1016, startPoint y: 516, endPoint x: 1085, endPoint y: 480, distance: 78.0
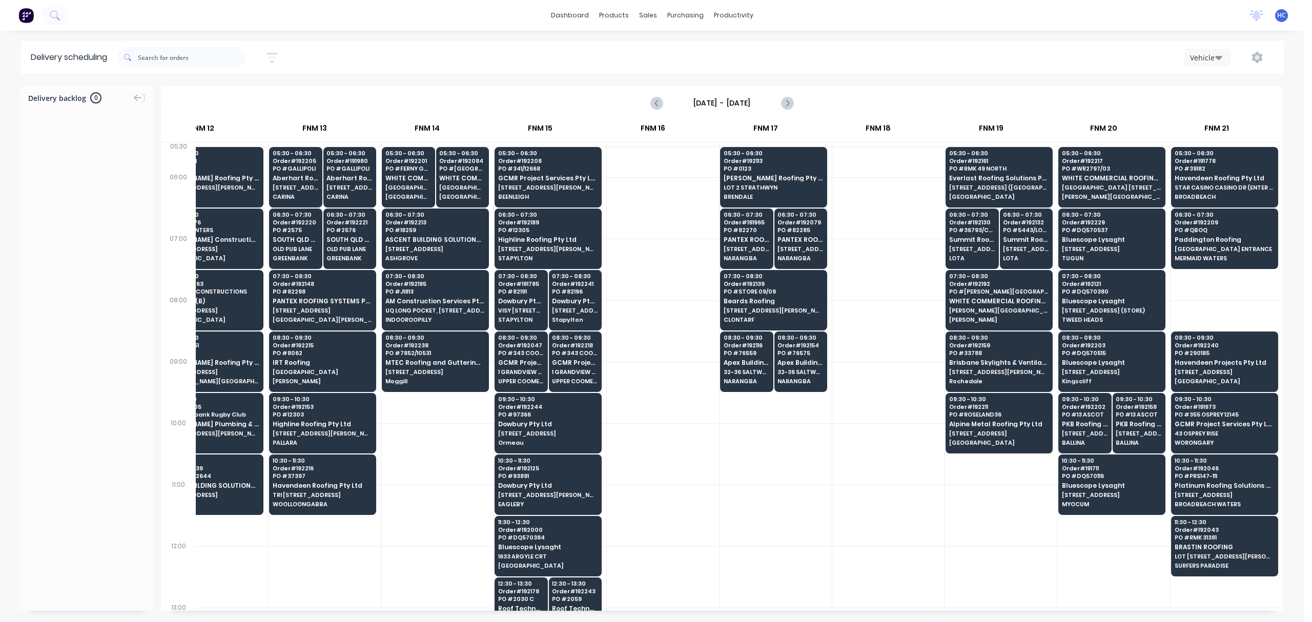
click at [908, 429] on div at bounding box center [889, 454] width 112 height 62
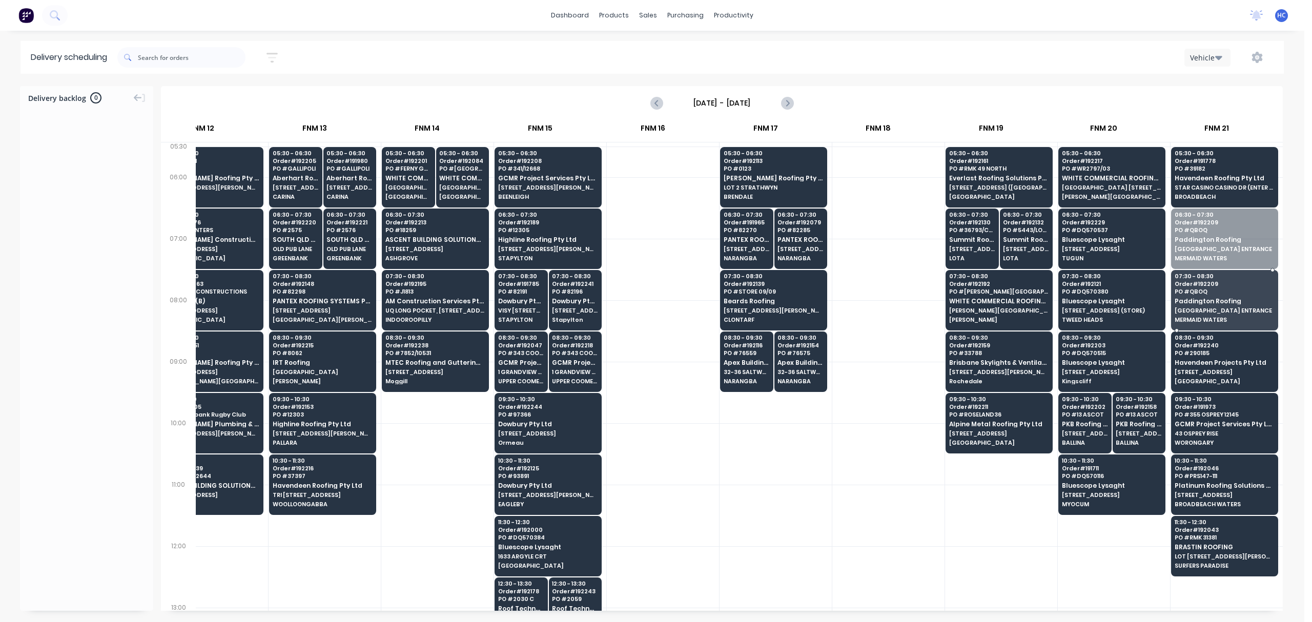
drag, startPoint x: 1231, startPoint y: 247, endPoint x: 1233, endPoint y: 265, distance: 17.6
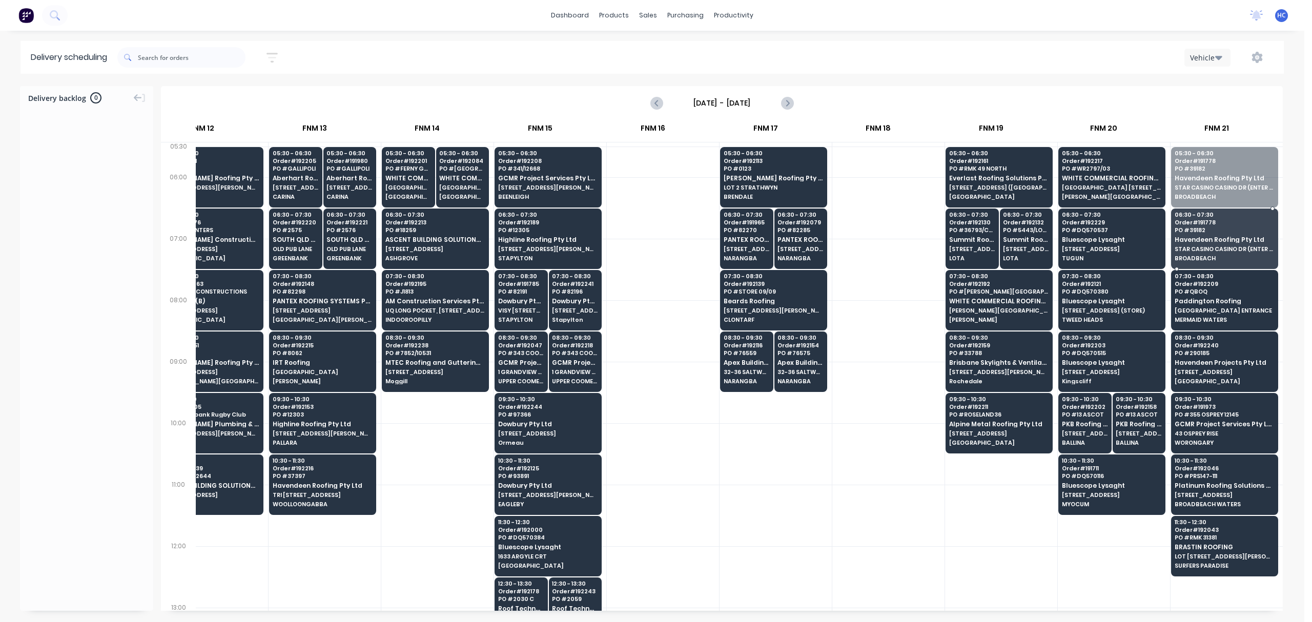
drag, startPoint x: 1241, startPoint y: 179, endPoint x: 1232, endPoint y: 249, distance: 69.7
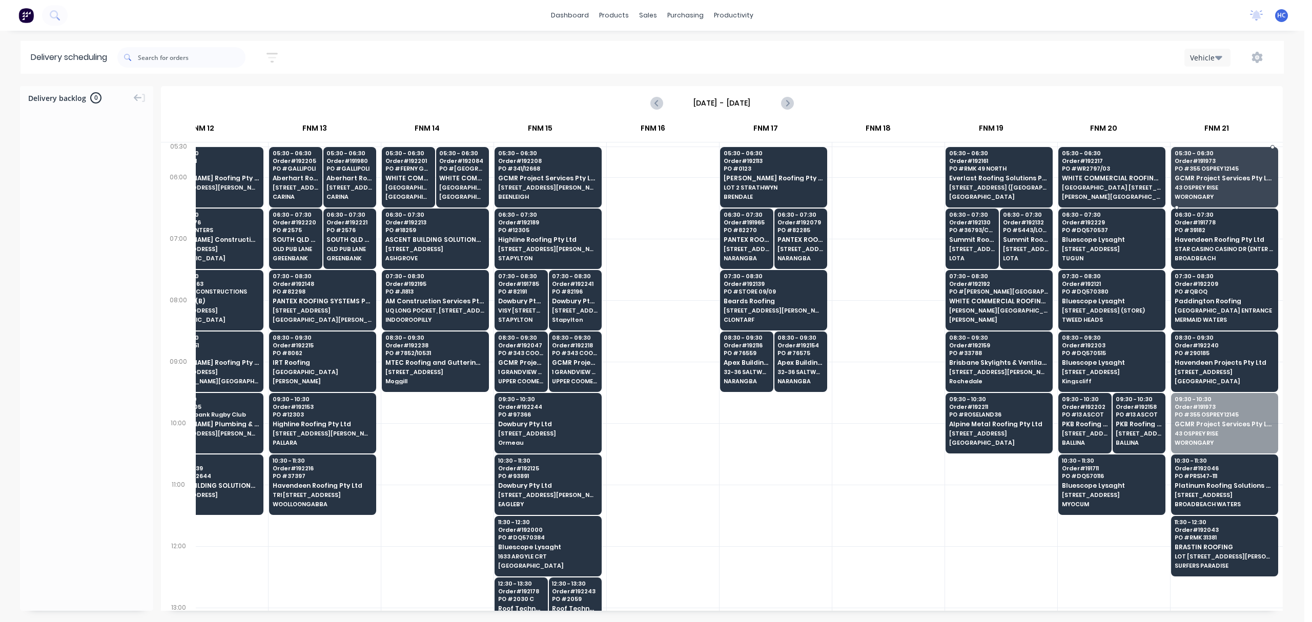
drag, startPoint x: 1208, startPoint y: 431, endPoint x: 1202, endPoint y: 193, distance: 237.9
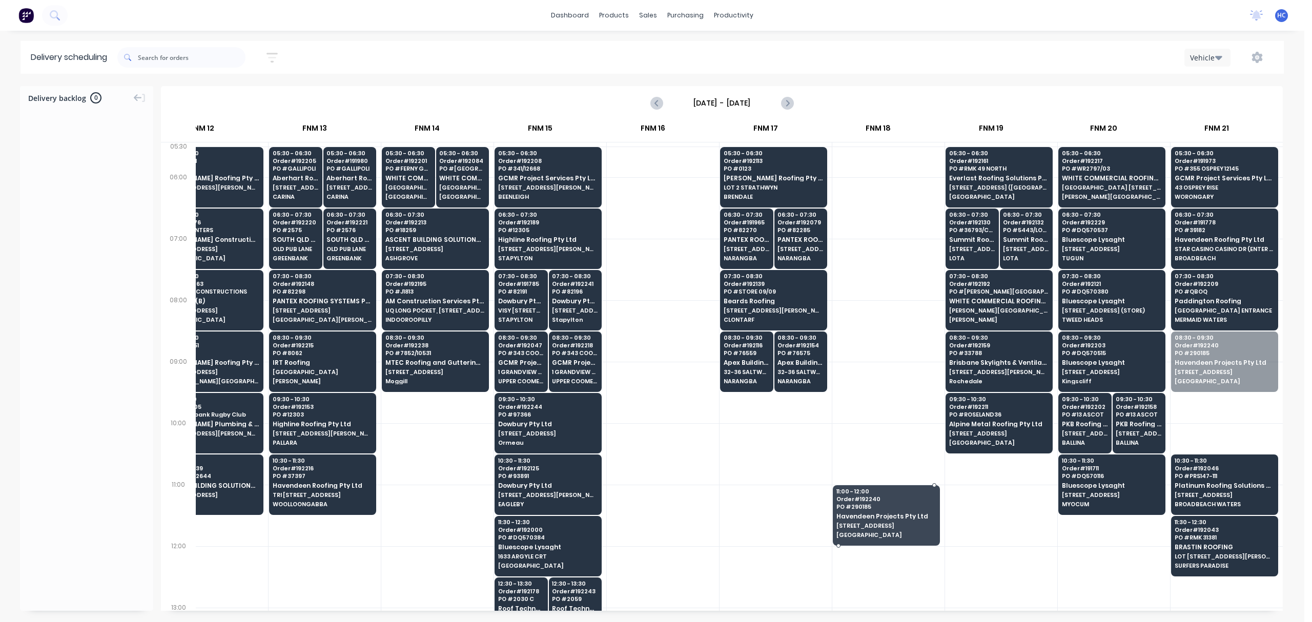
drag, startPoint x: 1225, startPoint y: 360, endPoint x: 899, endPoint y: 502, distance: 356.3
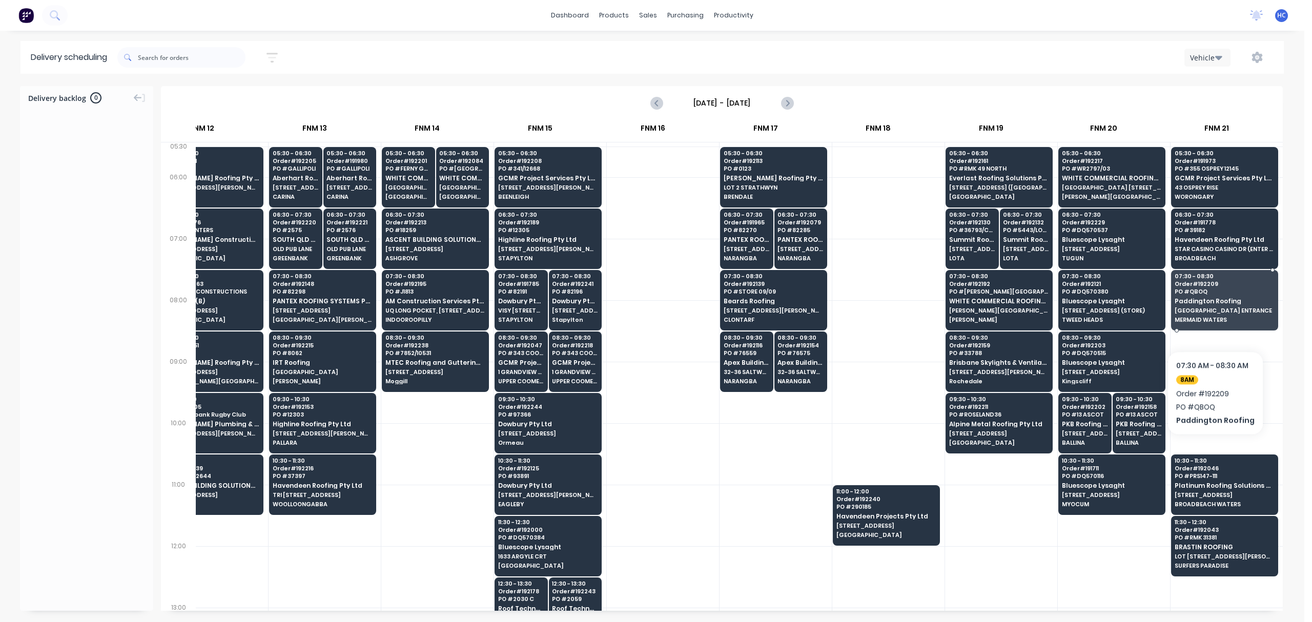
drag, startPoint x: 1213, startPoint y: 314, endPoint x: 1212, endPoint y: 320, distance: 6.2
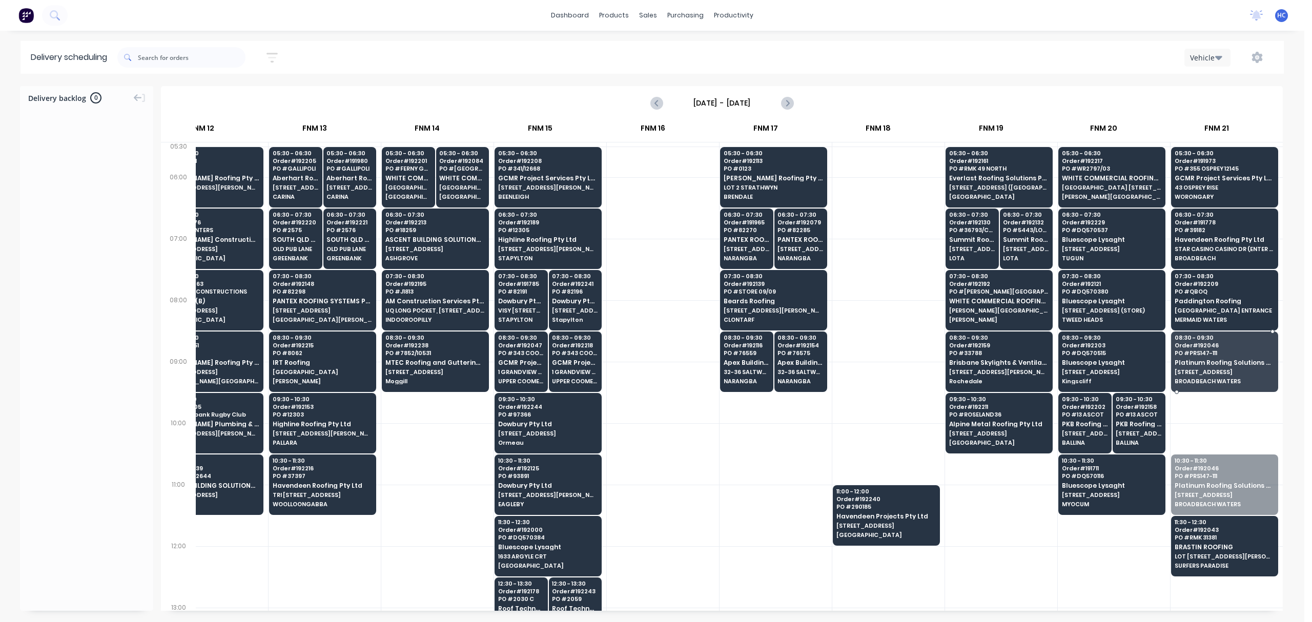
drag, startPoint x: 1211, startPoint y: 477, endPoint x: 1239, endPoint y: 378, distance: 102.9
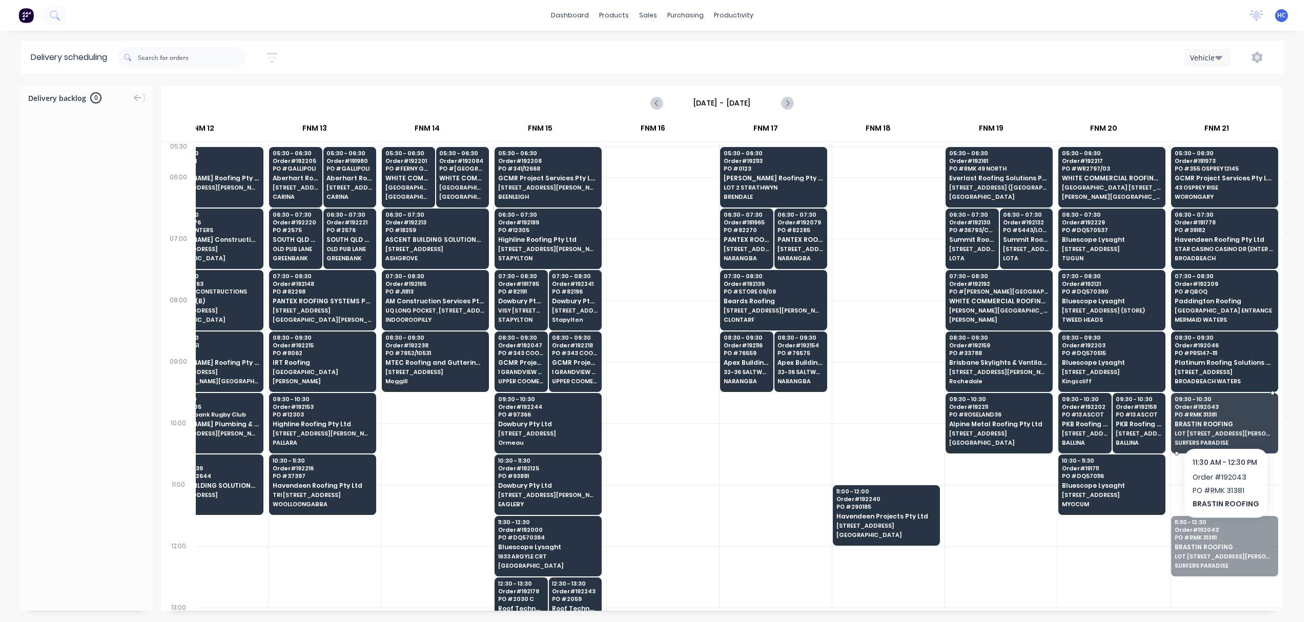
drag, startPoint x: 1227, startPoint y: 545, endPoint x: 1227, endPoint y: 431, distance: 114.3
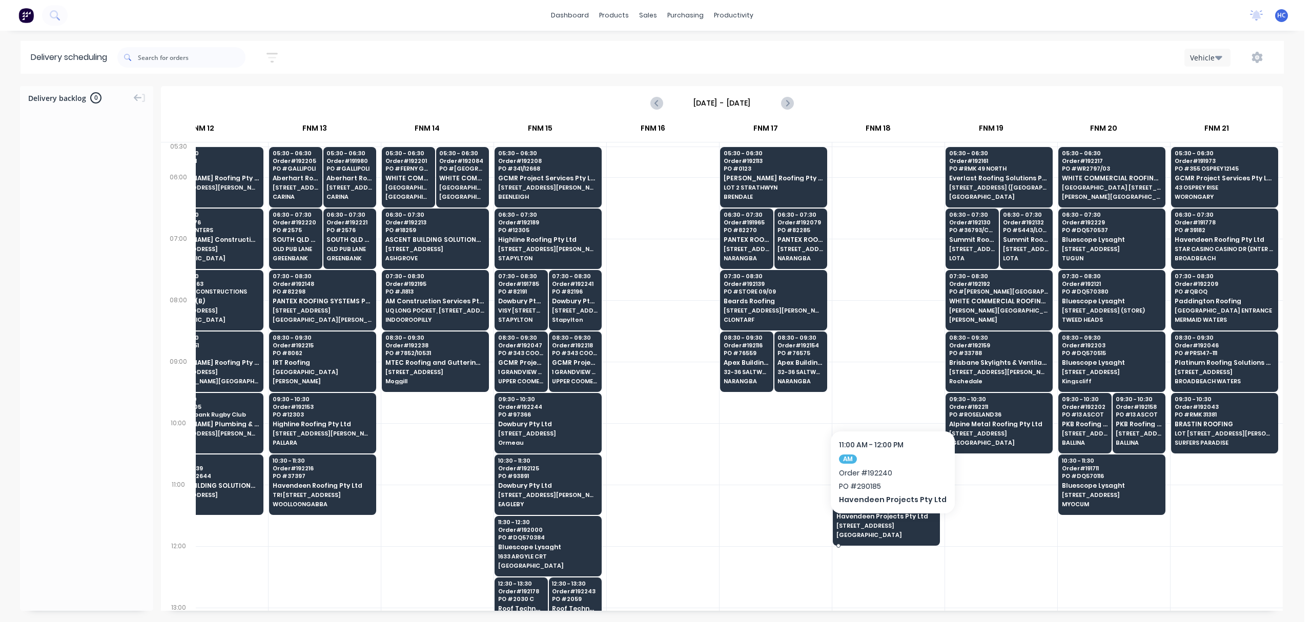
click at [889, 529] on div "11:00 - 12:00 Order # 192240 PO # 290185 Havendeen Projects Pty Ltd 15 Winchest…" at bounding box center [887, 513] width 106 height 57
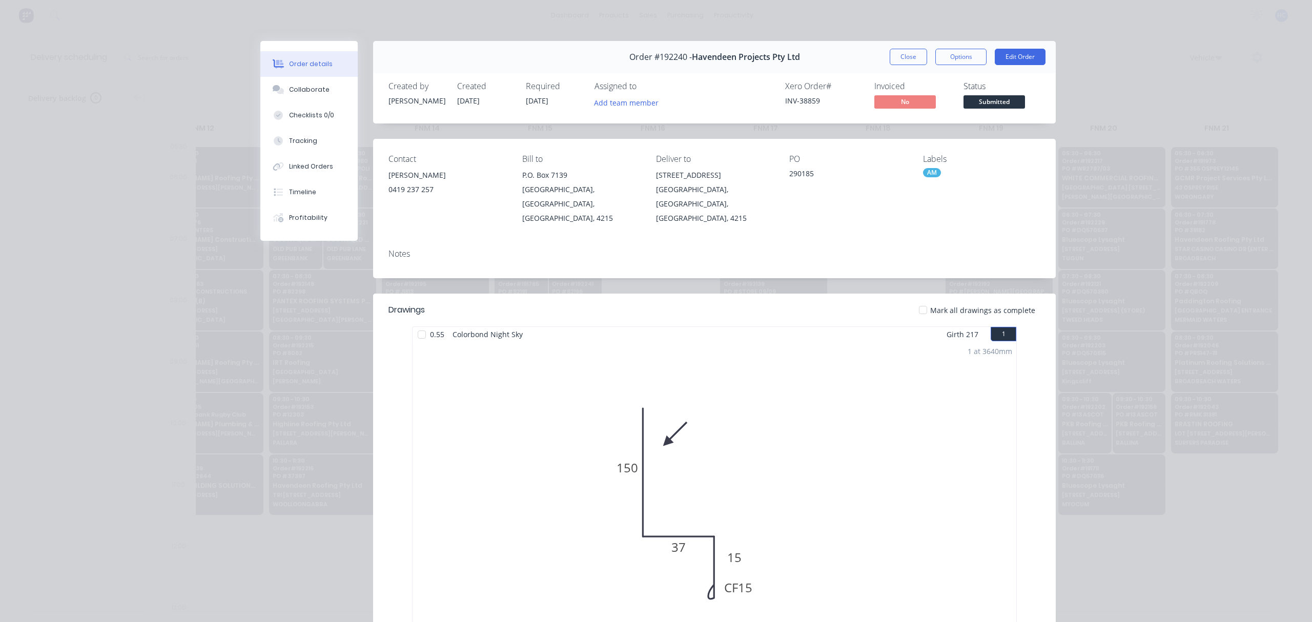
drag, startPoint x: 905, startPoint y: 54, endPoint x: 934, endPoint y: 87, distance: 43.2
click at [905, 54] on button "Close" at bounding box center [908, 57] width 37 height 16
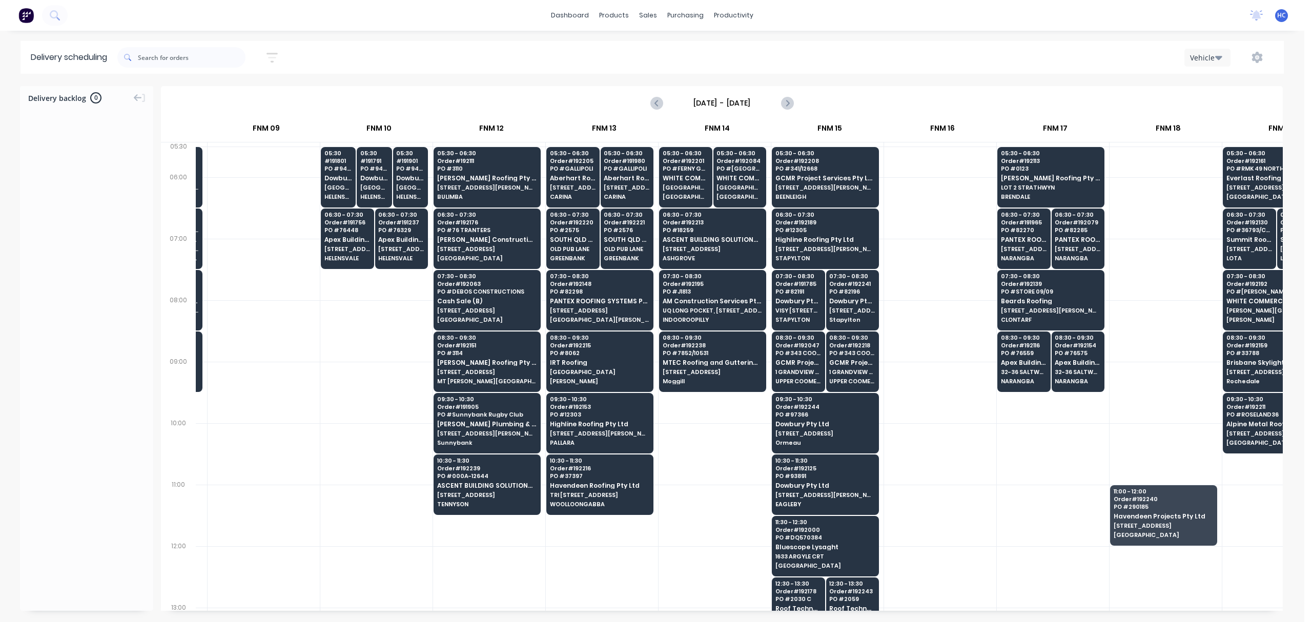
scroll to position [0, 776]
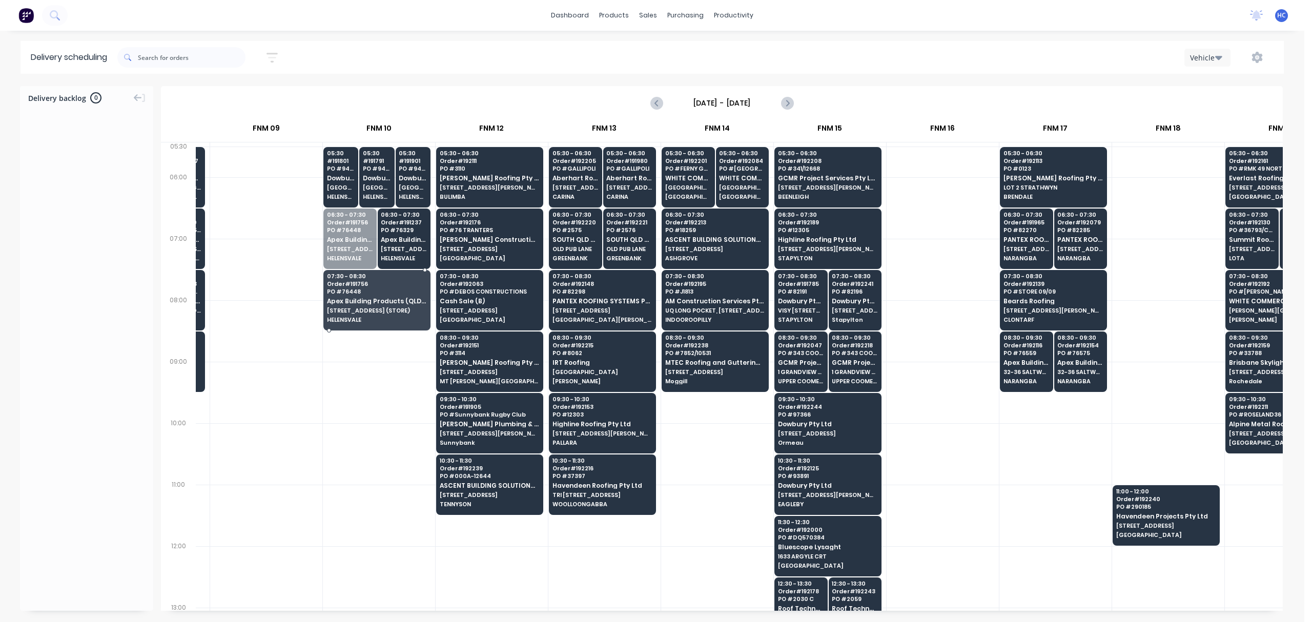
drag, startPoint x: 357, startPoint y: 251, endPoint x: 359, endPoint y: 304, distance: 53.4
drag, startPoint x: 374, startPoint y: 245, endPoint x: 351, endPoint y: 212, distance: 39.7
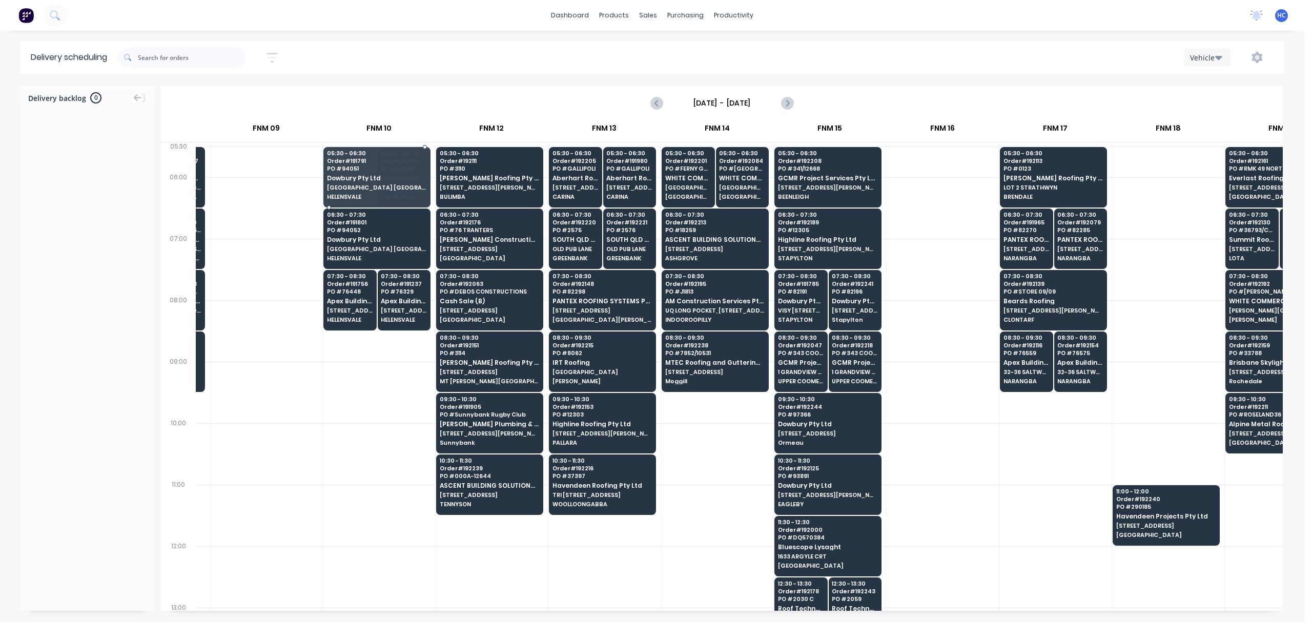
drag, startPoint x: 349, startPoint y: 181, endPoint x: 351, endPoint y: 236, distance: 54.9
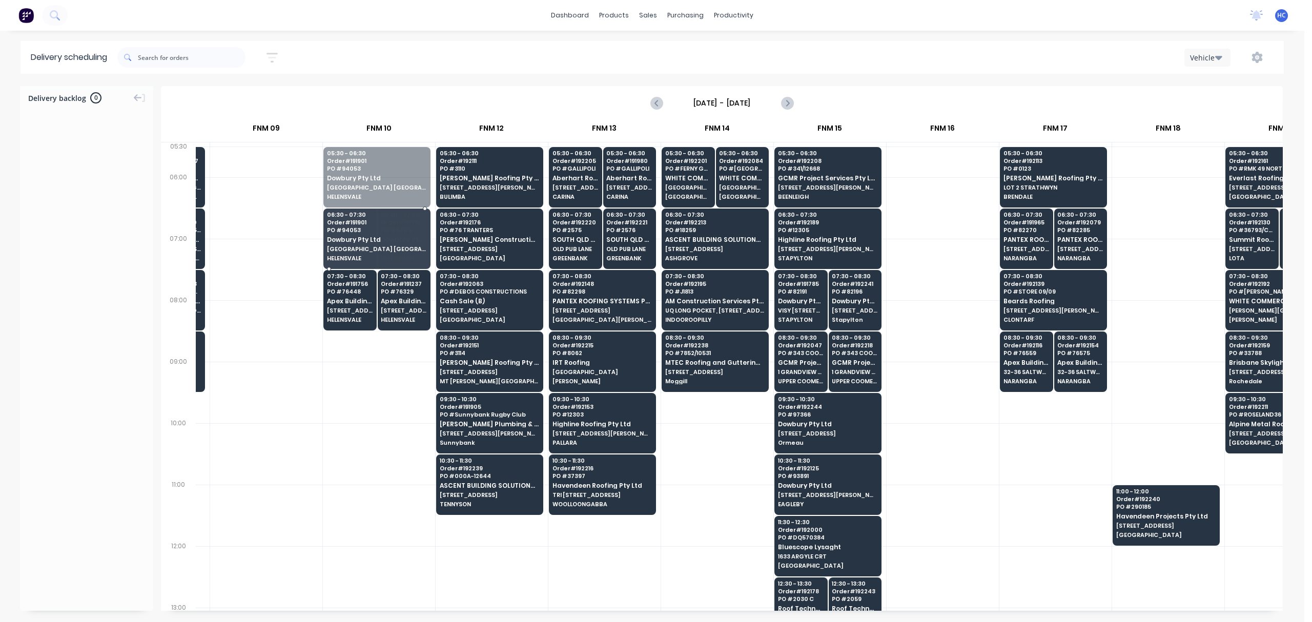
drag, startPoint x: 372, startPoint y: 180, endPoint x: 373, endPoint y: 195, distance: 14.9
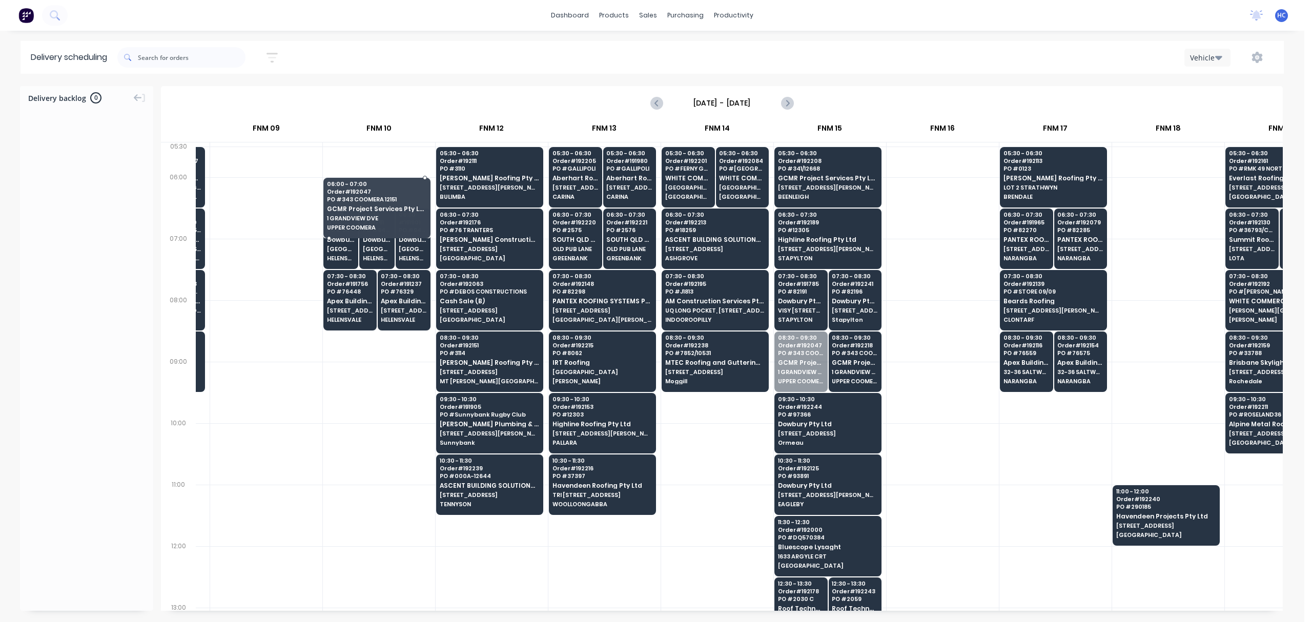
drag, startPoint x: 800, startPoint y: 368, endPoint x: 374, endPoint y: 188, distance: 462.4
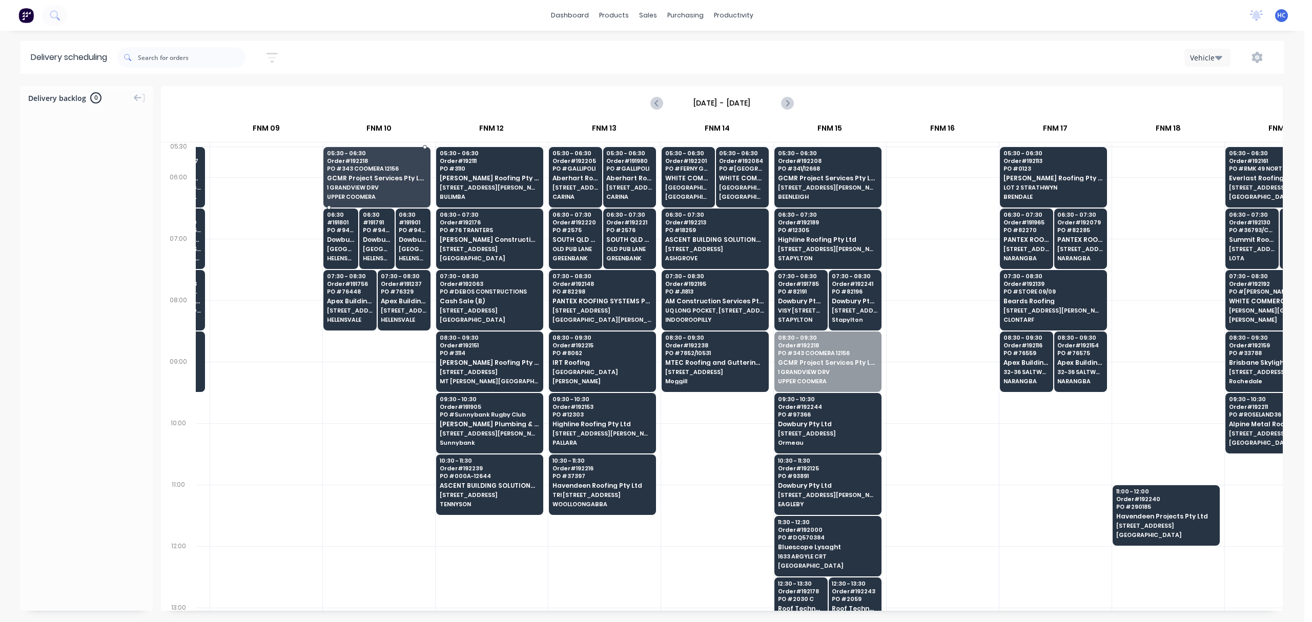
drag, startPoint x: 802, startPoint y: 368, endPoint x: 382, endPoint y: 187, distance: 457.2
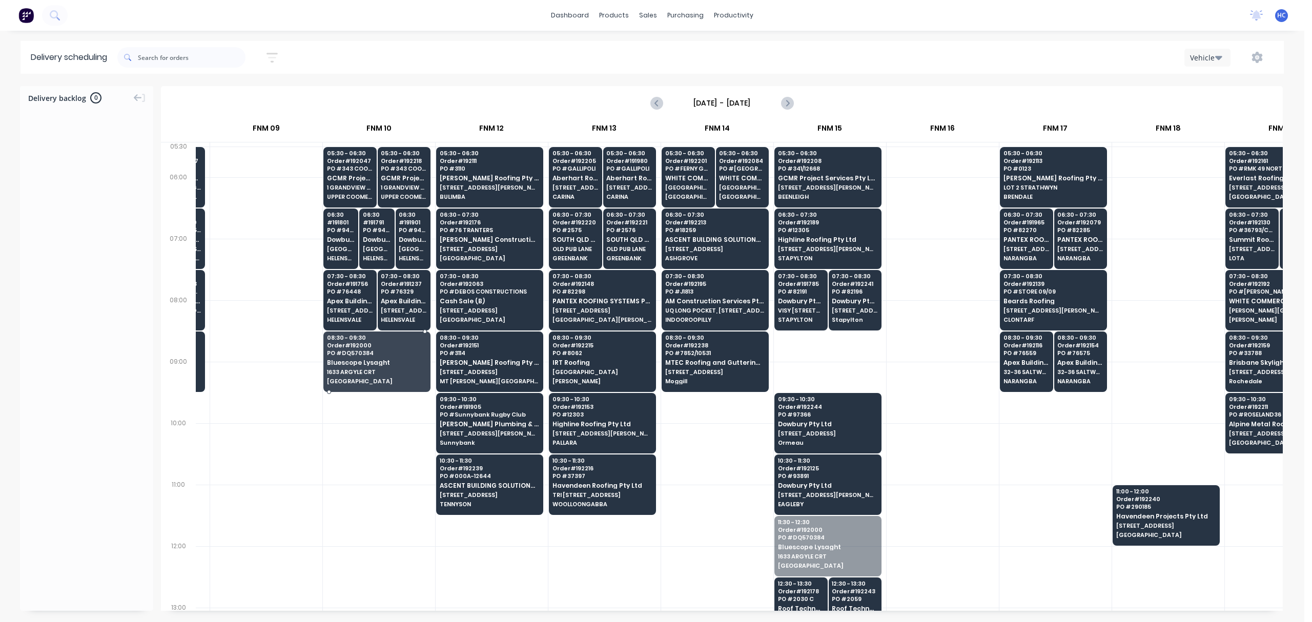
drag, startPoint x: 821, startPoint y: 544, endPoint x: 393, endPoint y: 366, distance: 464.4
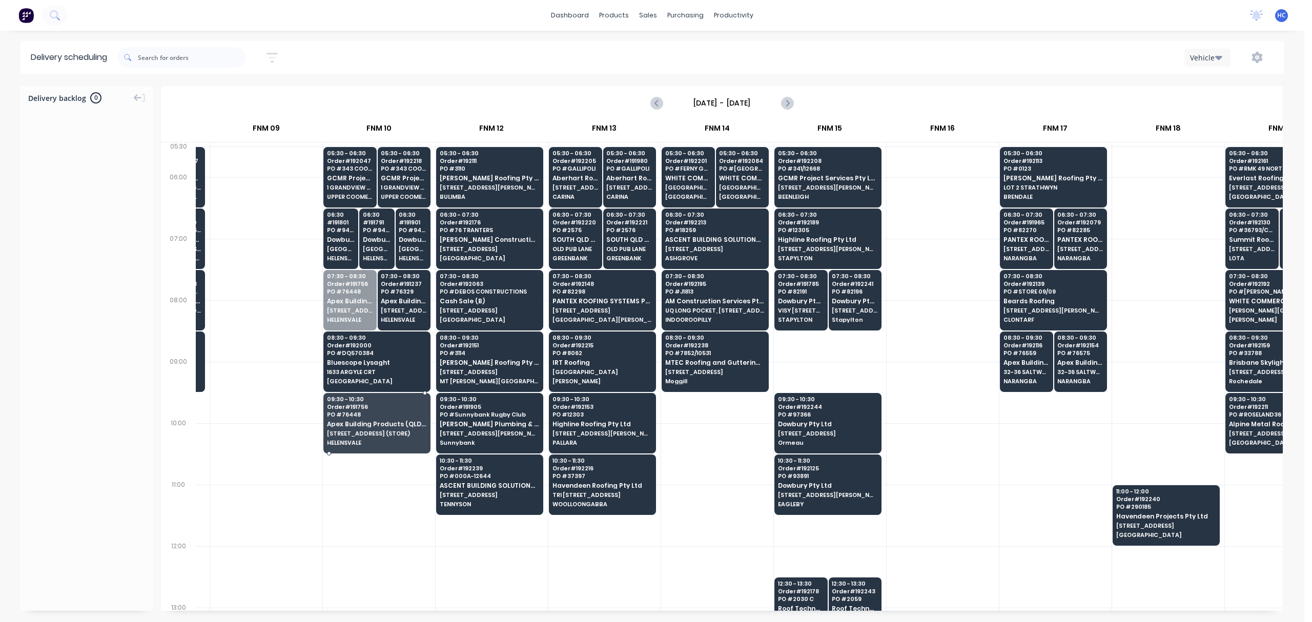
drag, startPoint x: 361, startPoint y: 302, endPoint x: 386, endPoint y: 337, distance: 42.7
drag, startPoint x: 389, startPoint y: 307, endPoint x: 390, endPoint y: 429, distance: 122.0
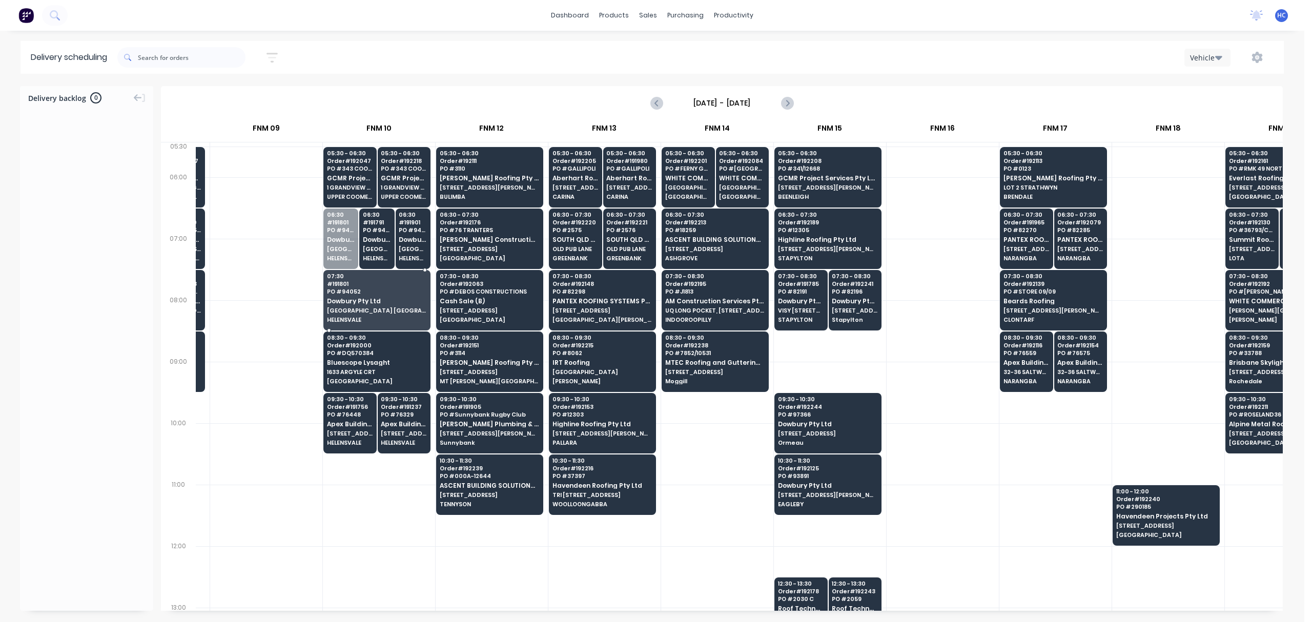
drag, startPoint x: 343, startPoint y: 244, endPoint x: 356, endPoint y: 246, distance: 12.5
drag, startPoint x: 353, startPoint y: 253, endPoint x: 352, endPoint y: 287, distance: 33.9
drag, startPoint x: 353, startPoint y: 286, endPoint x: 365, endPoint y: 284, distance: 12.4
drag, startPoint x: 394, startPoint y: 271, endPoint x: 377, endPoint y: 249, distance: 28.2
drag, startPoint x: 375, startPoint y: 238, endPoint x: 376, endPoint y: 298, distance: 60.0
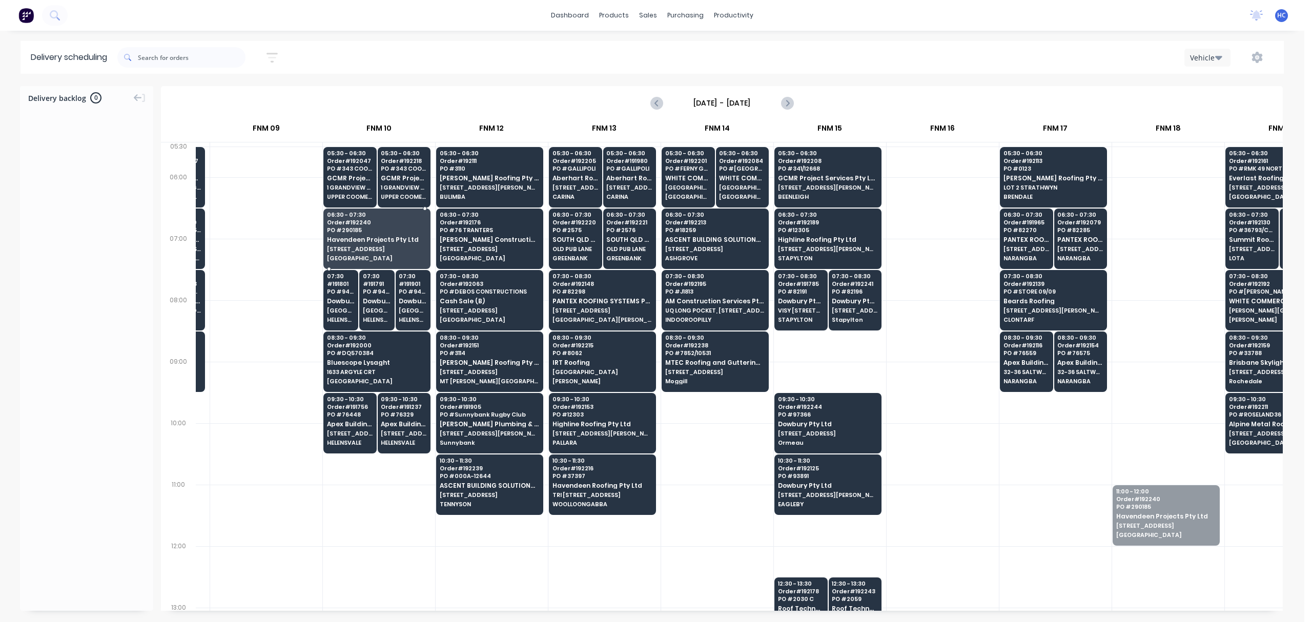
drag, startPoint x: 1147, startPoint y: 518, endPoint x: 380, endPoint y: 246, distance: 813.1
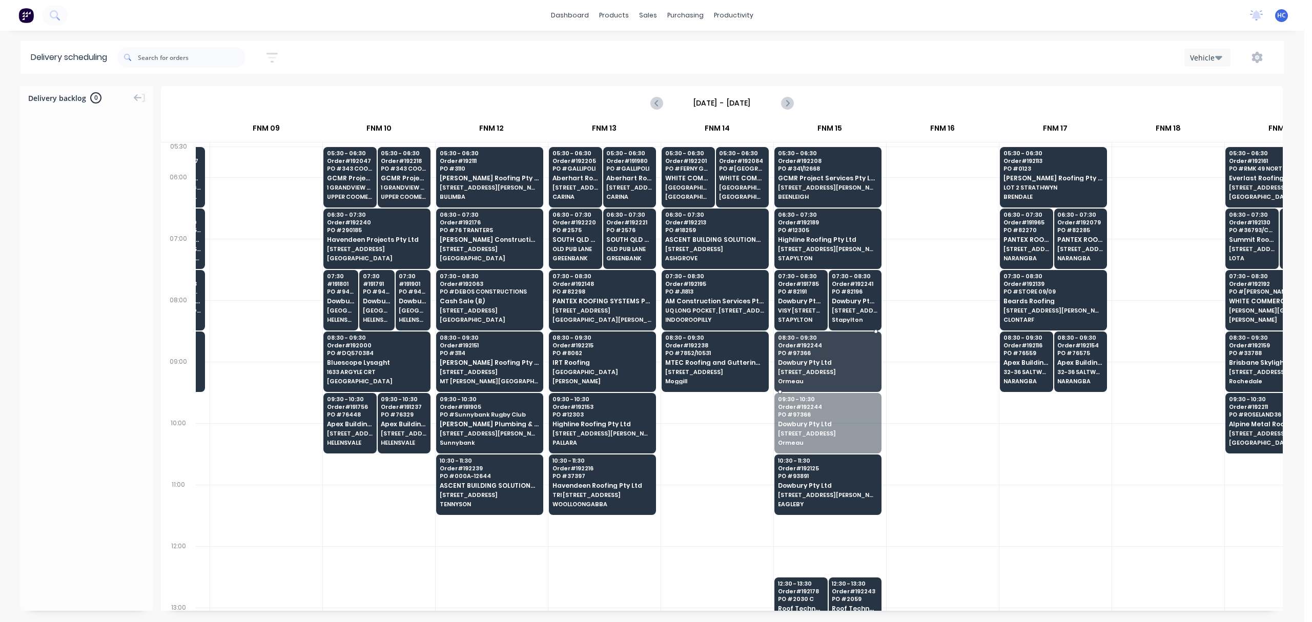
drag, startPoint x: 831, startPoint y: 425, endPoint x: 833, endPoint y: 368, distance: 57.4
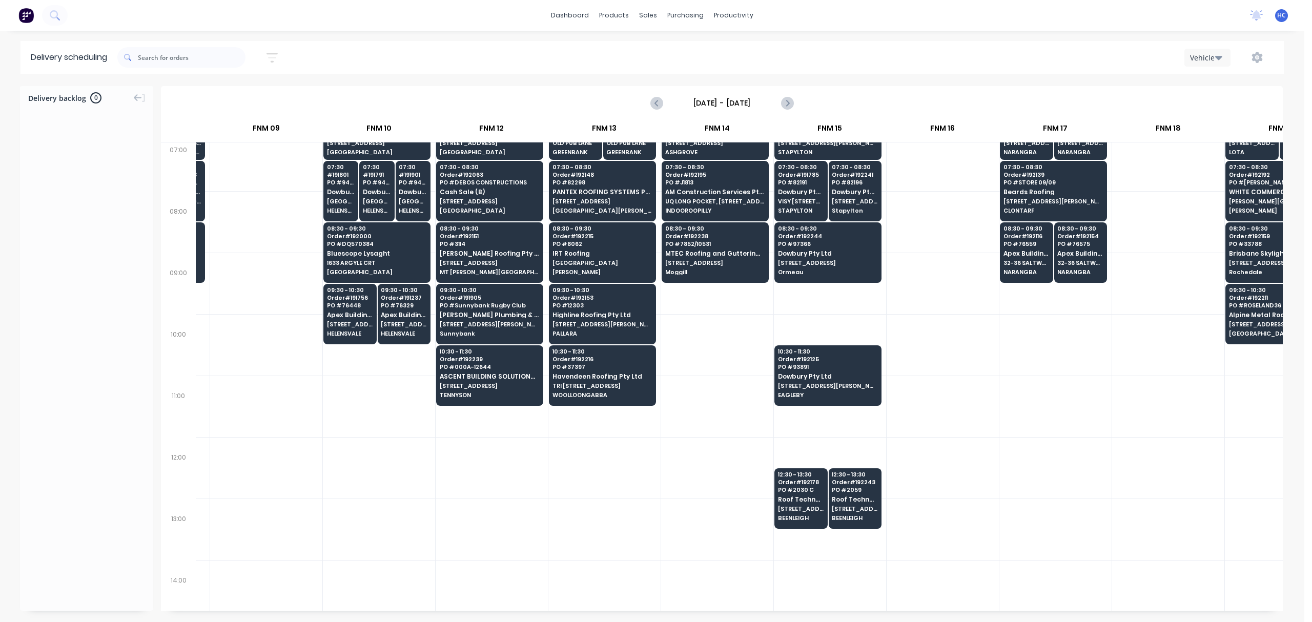
scroll to position [136, 776]
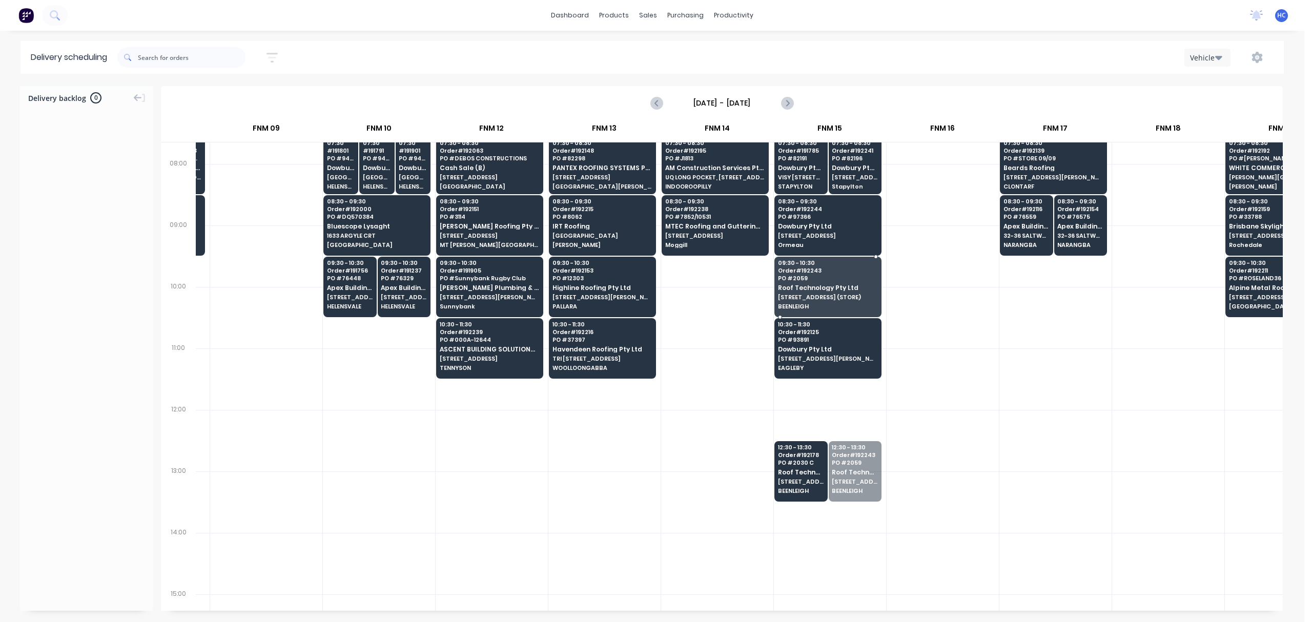
drag, startPoint x: 868, startPoint y: 456, endPoint x: 854, endPoint y: 281, distance: 175.4
drag, startPoint x: 817, startPoint y: 466, endPoint x: 823, endPoint y: 286, distance: 180.6
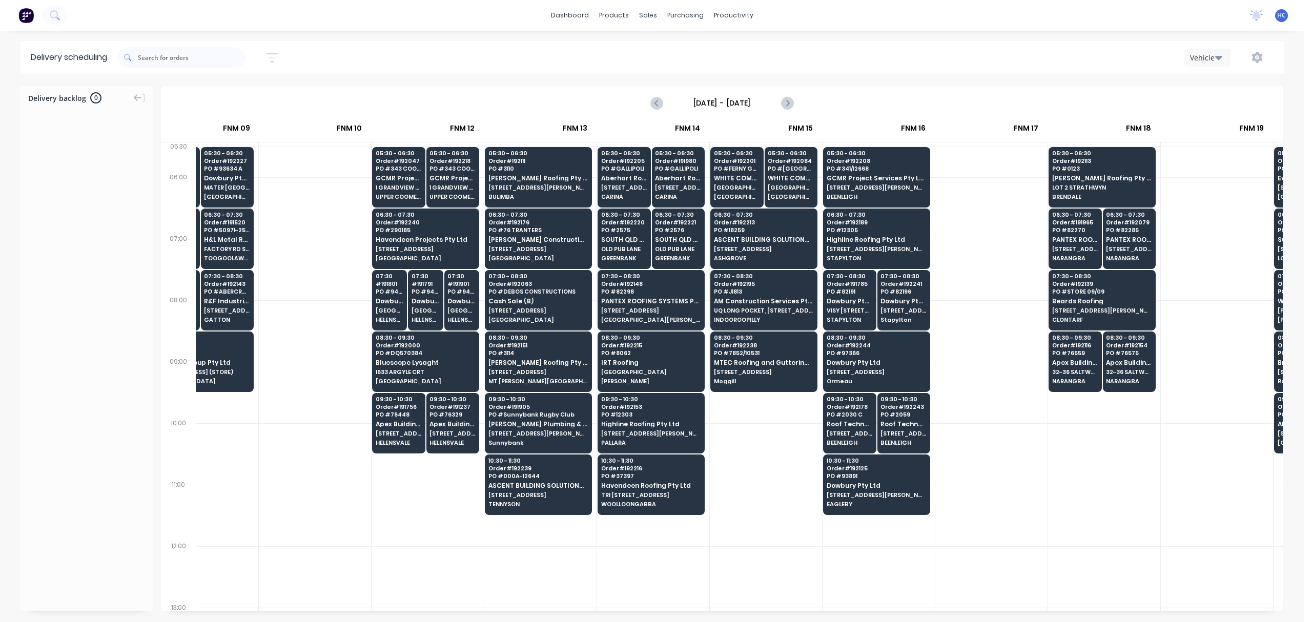
scroll to position [0, 813]
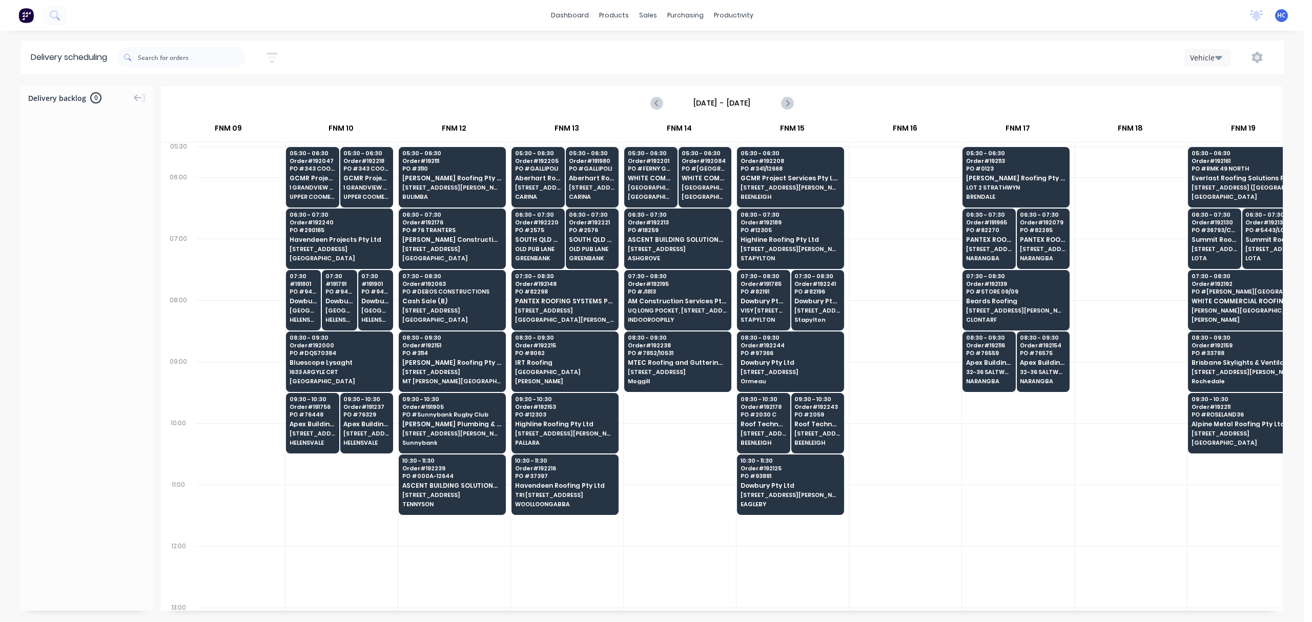
drag, startPoint x: 279, startPoint y: 49, endPoint x: 273, endPoint y: 75, distance: 26.2
click at [279, 49] on button "button" at bounding box center [272, 58] width 33 height 20
click at [253, 97] on input "[DATE] - [DATE]" at bounding box center [224, 96] width 95 height 15
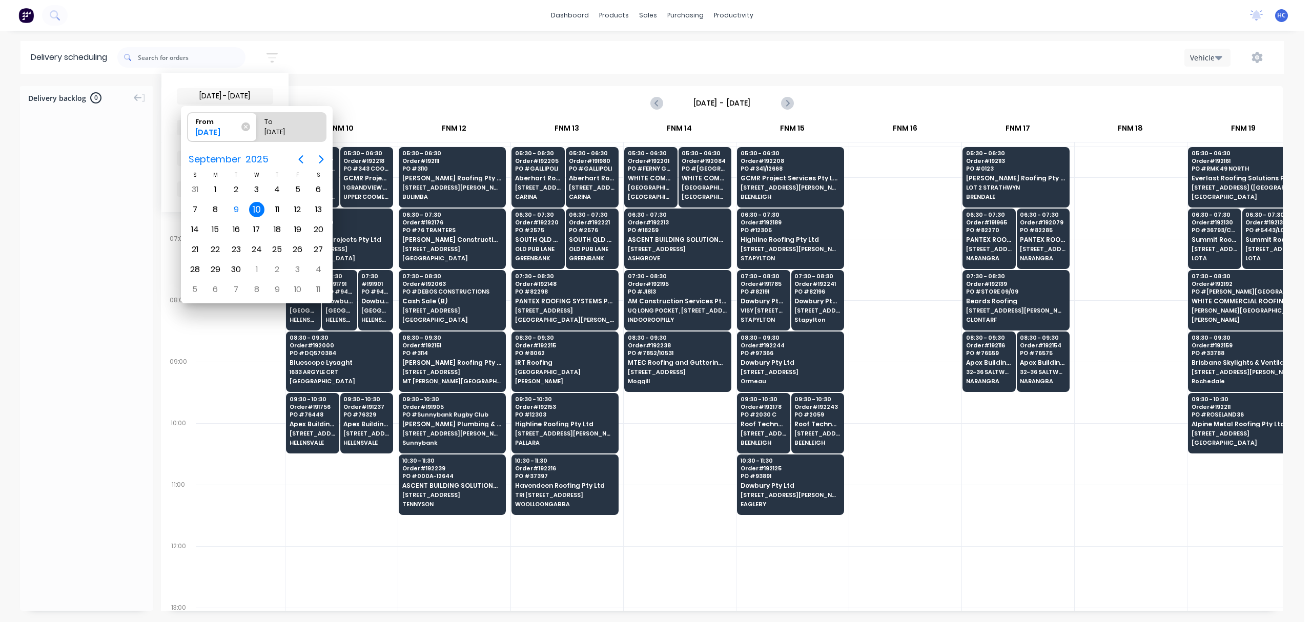
click at [260, 207] on div "10" at bounding box center [256, 209] width 15 height 15
radio input "false"
radio input "true"
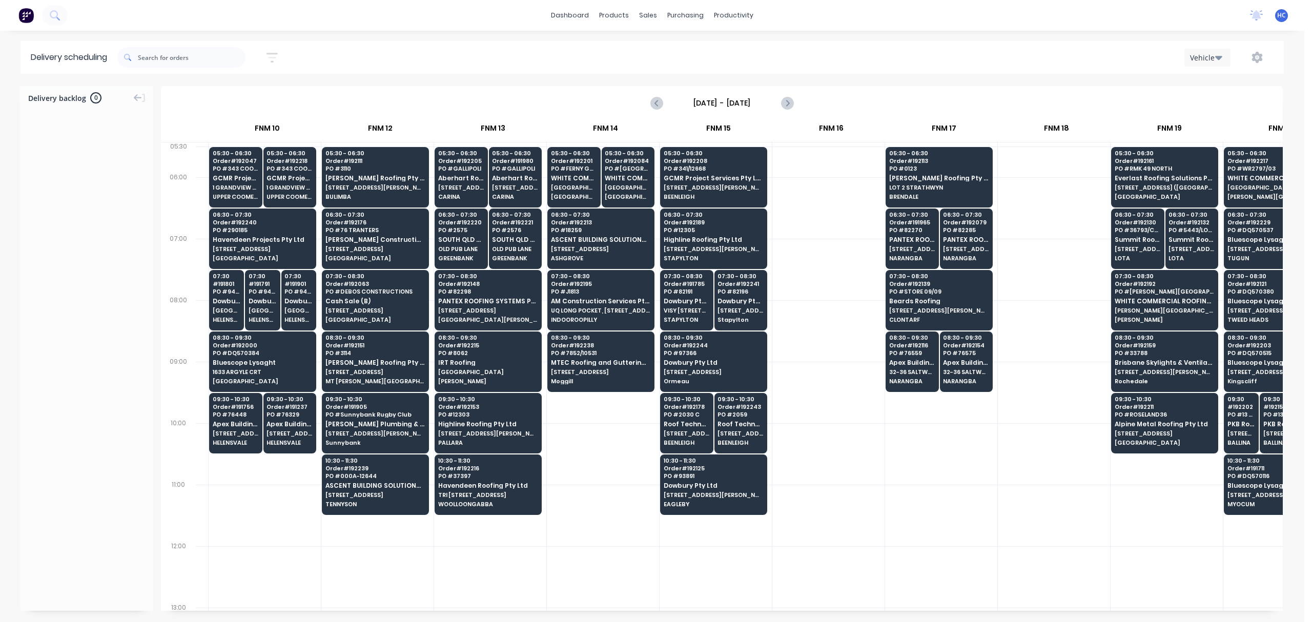
scroll to position [0, 887]
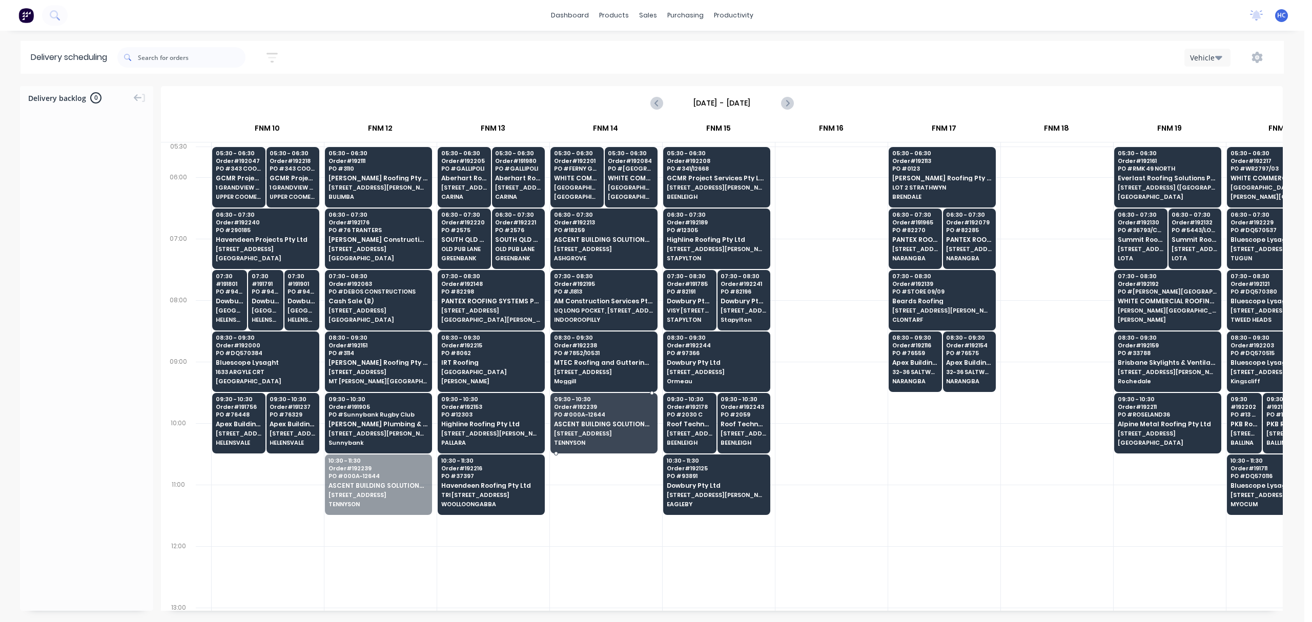
drag, startPoint x: 368, startPoint y: 497, endPoint x: 591, endPoint y: 430, distance: 233.0
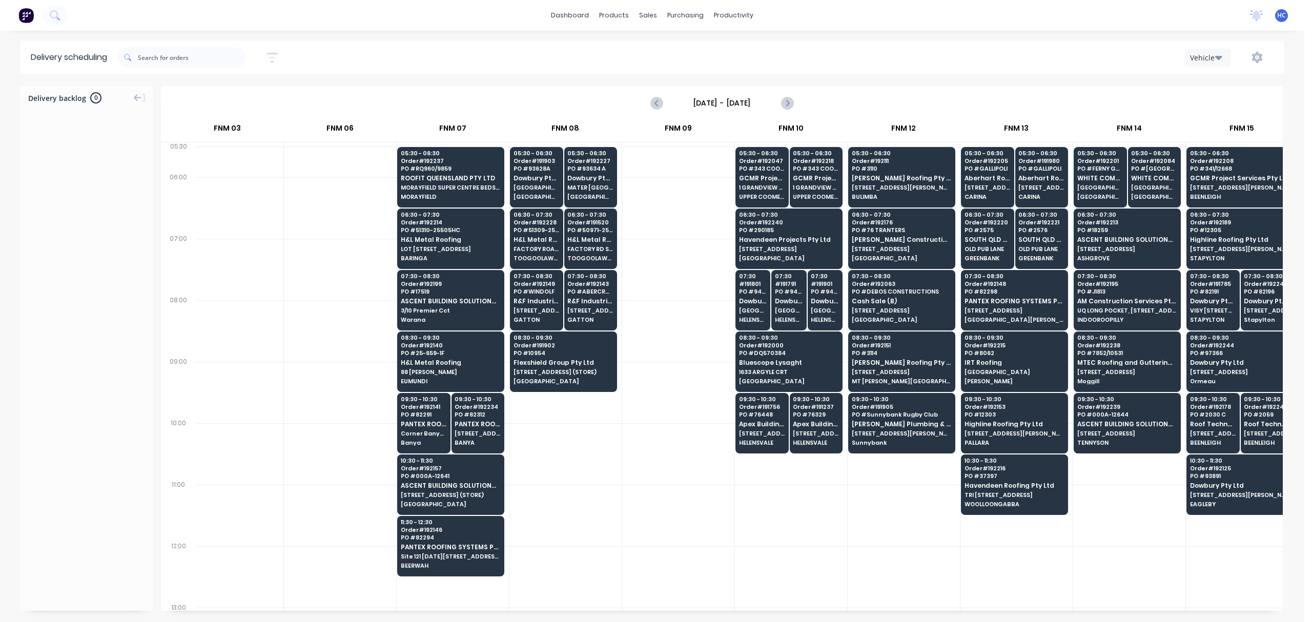
scroll to position [0, 359]
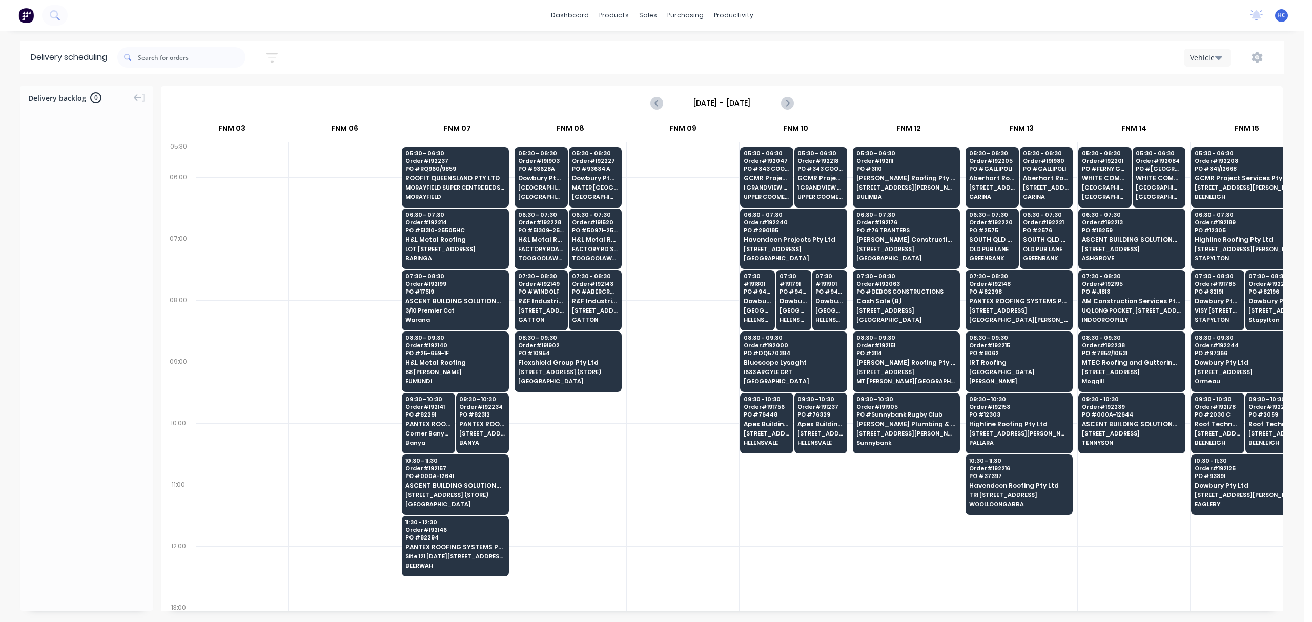
drag, startPoint x: 753, startPoint y: 526, endPoint x: 786, endPoint y: 599, distance: 80.3
click at [753, 525] on div at bounding box center [796, 516] width 112 height 62
drag, startPoint x: 851, startPoint y: 611, endPoint x: 873, endPoint y: 605, distance: 22.4
click at [860, 574] on div "05:30 # 192081 PO # DQ570414 Bluescope Lysaght UNIT 4, 125 KERRY RD (STORE) ARC…" at bounding box center [739, 377] width 1087 height 469
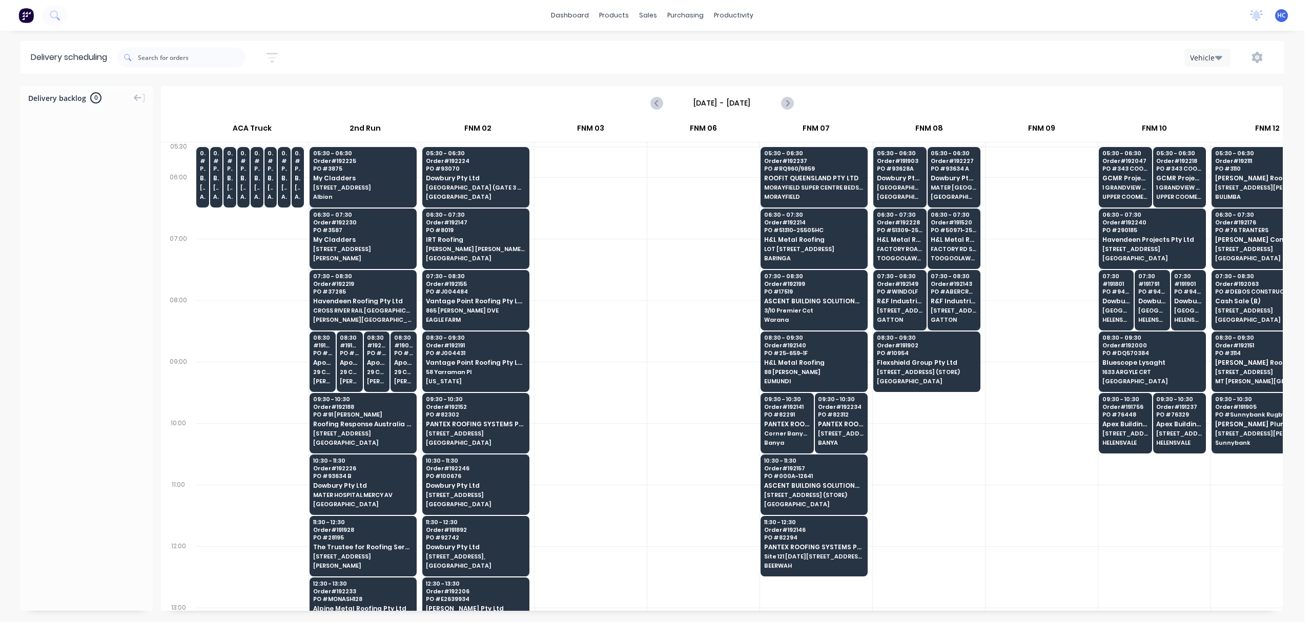
click at [854, 574] on div at bounding box center [816, 577] width 112 height 62
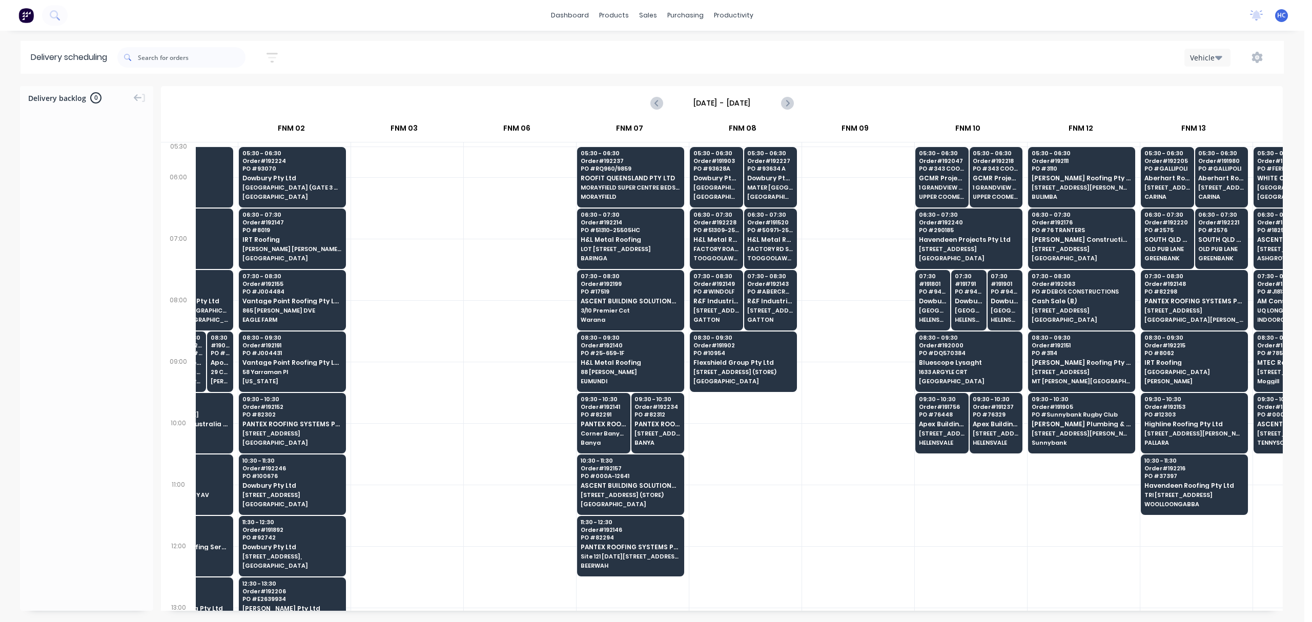
scroll to position [0, 212]
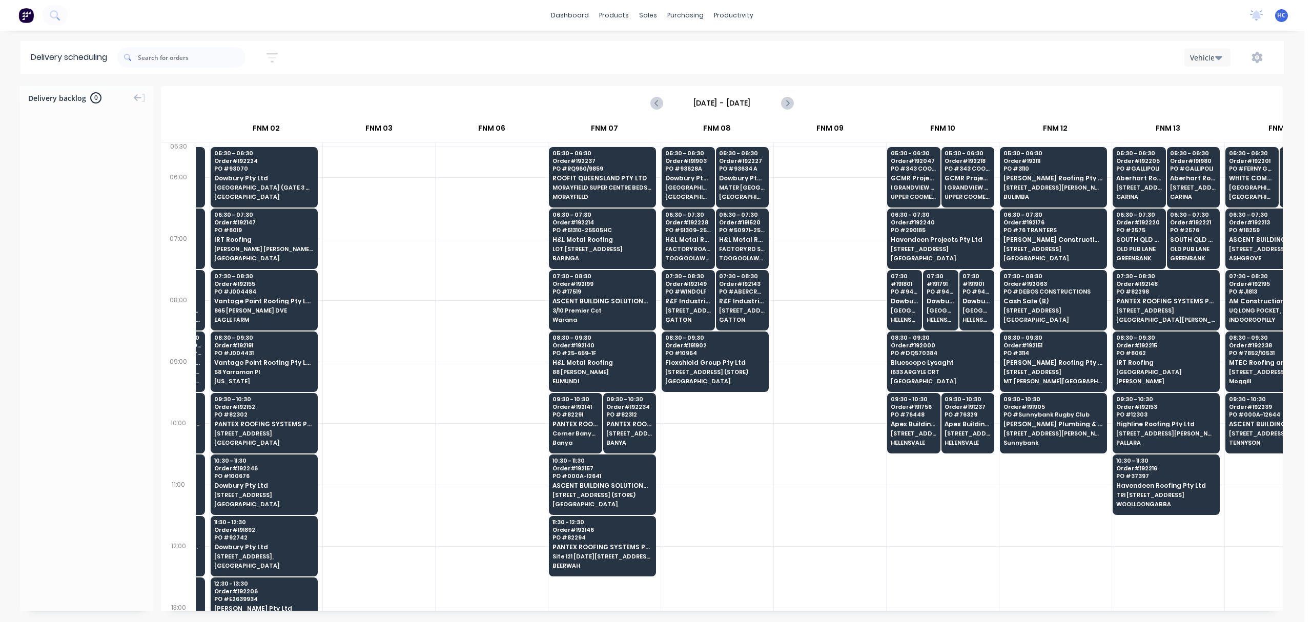
click at [888, 521] on div at bounding box center [943, 516] width 112 height 62
drag, startPoint x: 823, startPoint y: 601, endPoint x: 859, endPoint y: 608, distance: 36.6
click at [860, 574] on div "05:30 # 192081 PO # DQ570414 Bluescope Lysaght UNIT 4, 125 KERRY RD (STORE) ARC…" at bounding box center [739, 377] width 1087 height 469
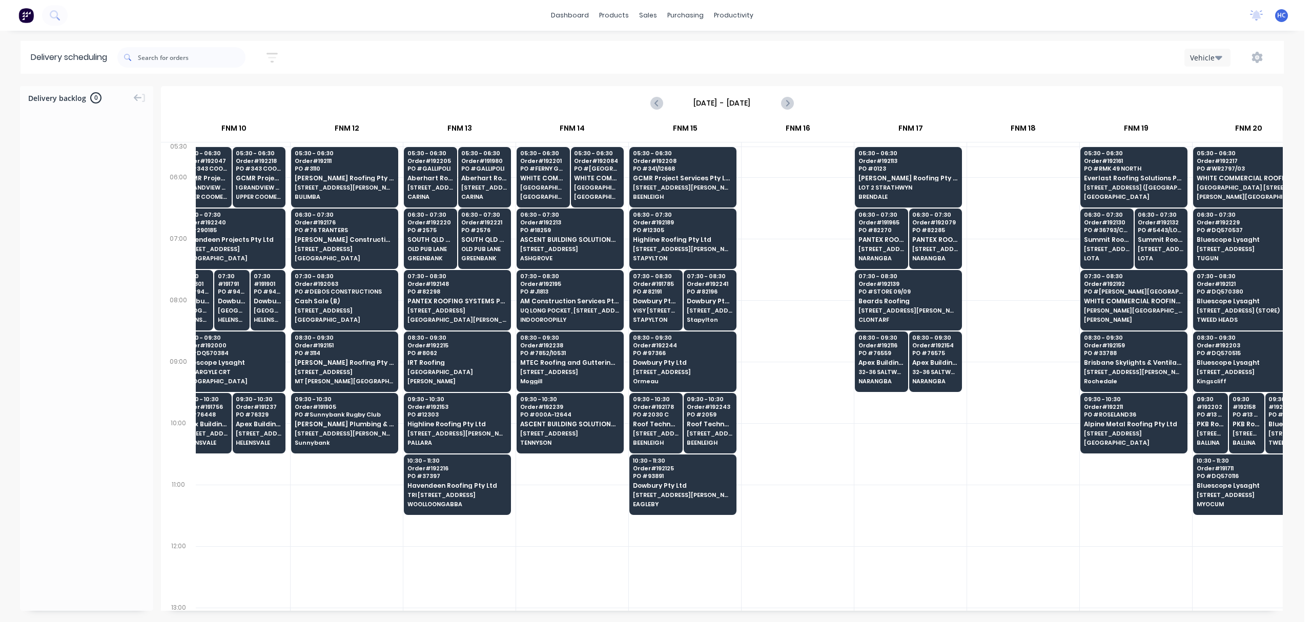
scroll to position [0, 917]
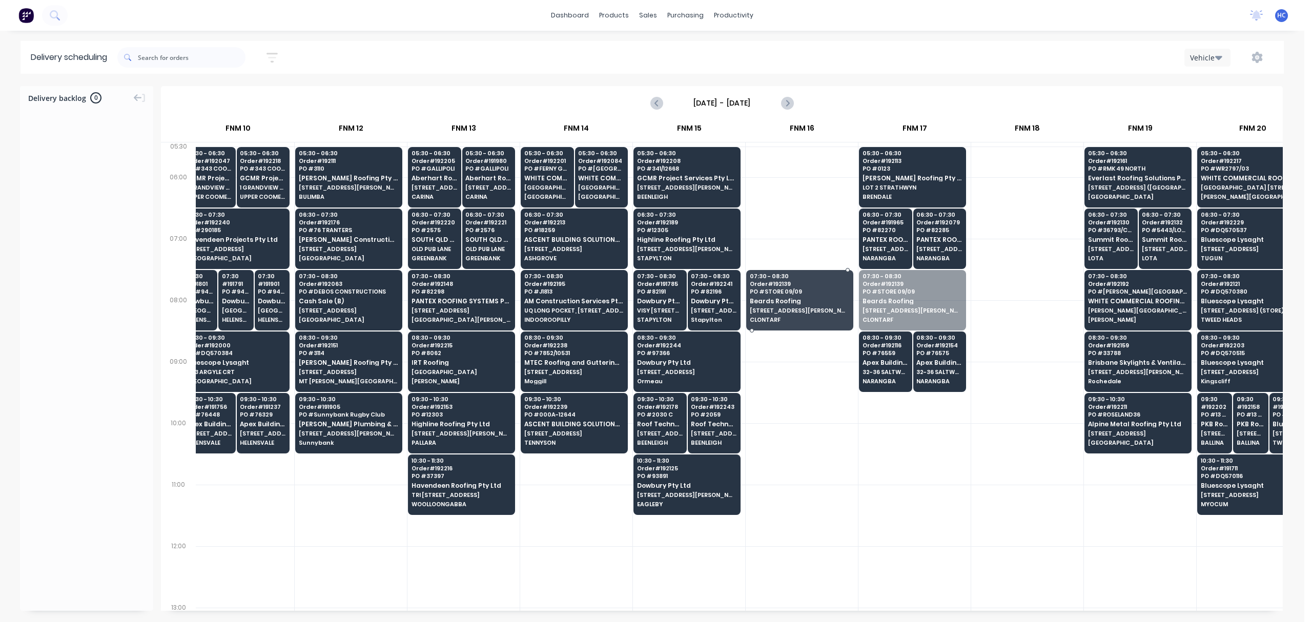
drag, startPoint x: 886, startPoint y: 315, endPoint x: 838, endPoint y: 316, distance: 48.7
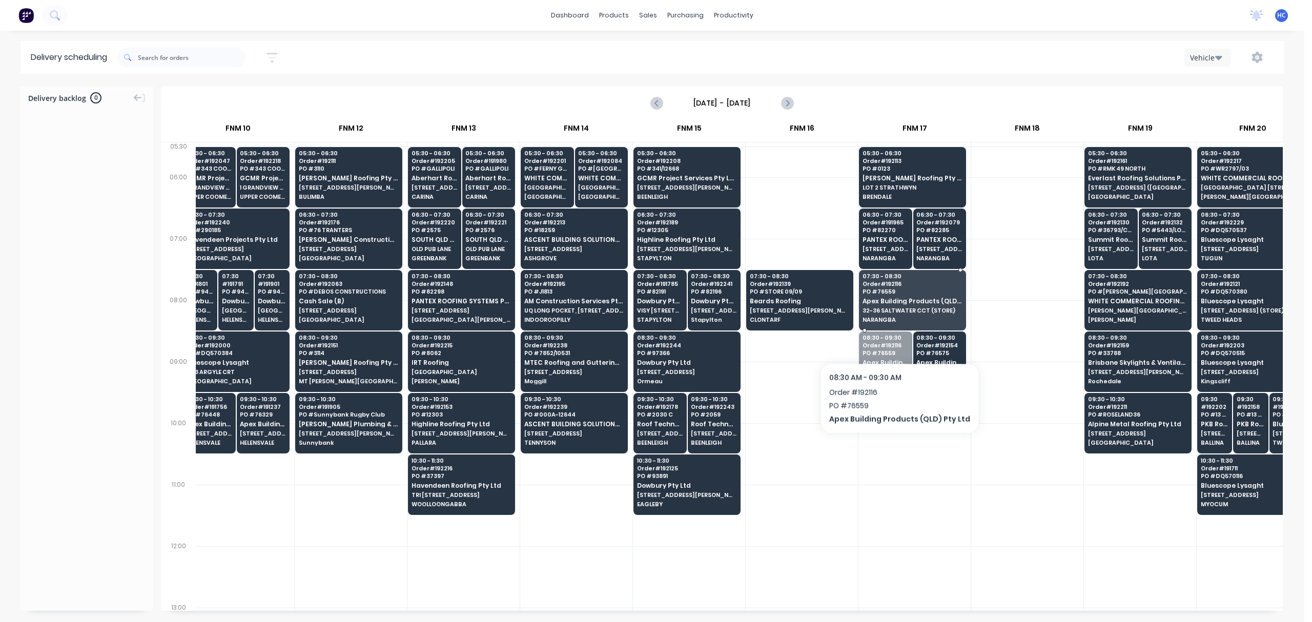
drag, startPoint x: 895, startPoint y: 336, endPoint x: 901, endPoint y: 306, distance: 30.9
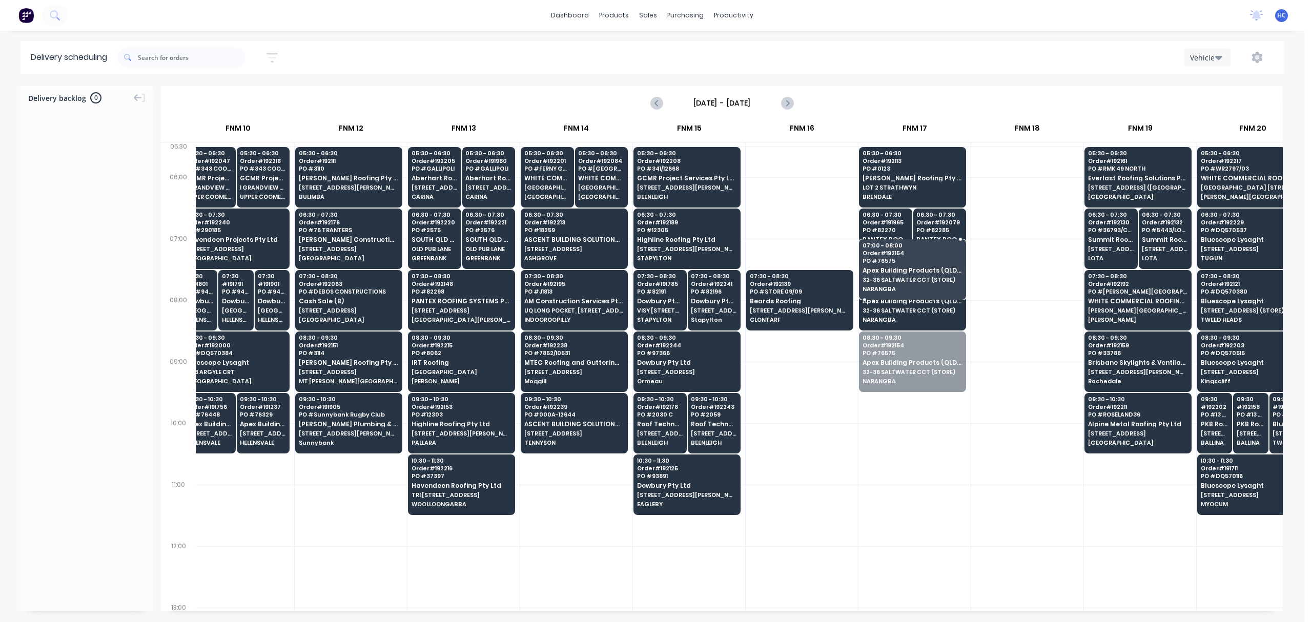
drag, startPoint x: 916, startPoint y: 368, endPoint x: 916, endPoint y: 346, distance: 22.6
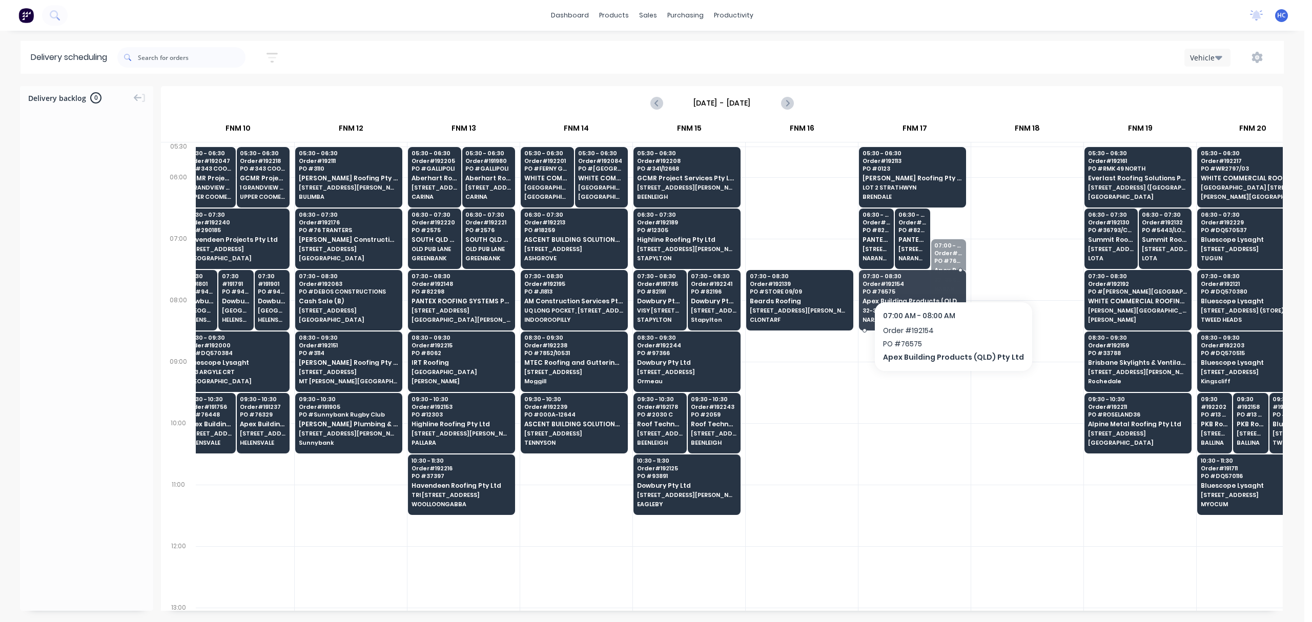
drag, startPoint x: 946, startPoint y: 270, endPoint x: 934, endPoint y: 292, distance: 25.2
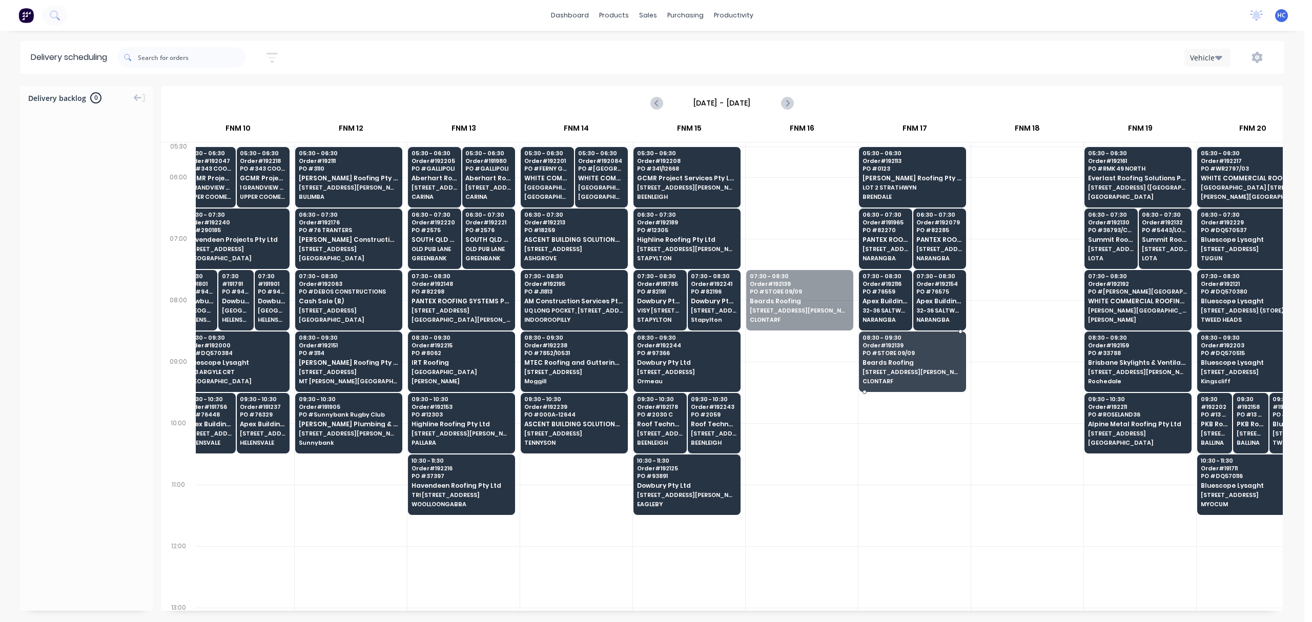
drag, startPoint x: 825, startPoint y: 317, endPoint x: 875, endPoint y: 353, distance: 61.6
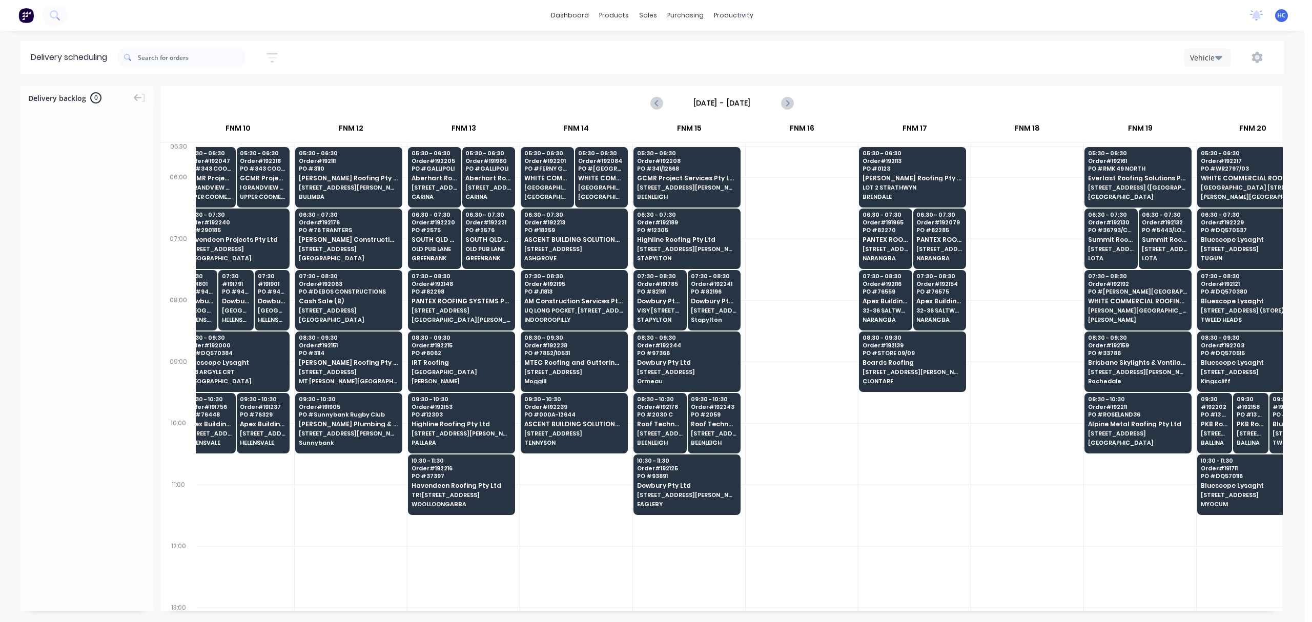
click at [946, 478] on div at bounding box center [915, 454] width 112 height 62
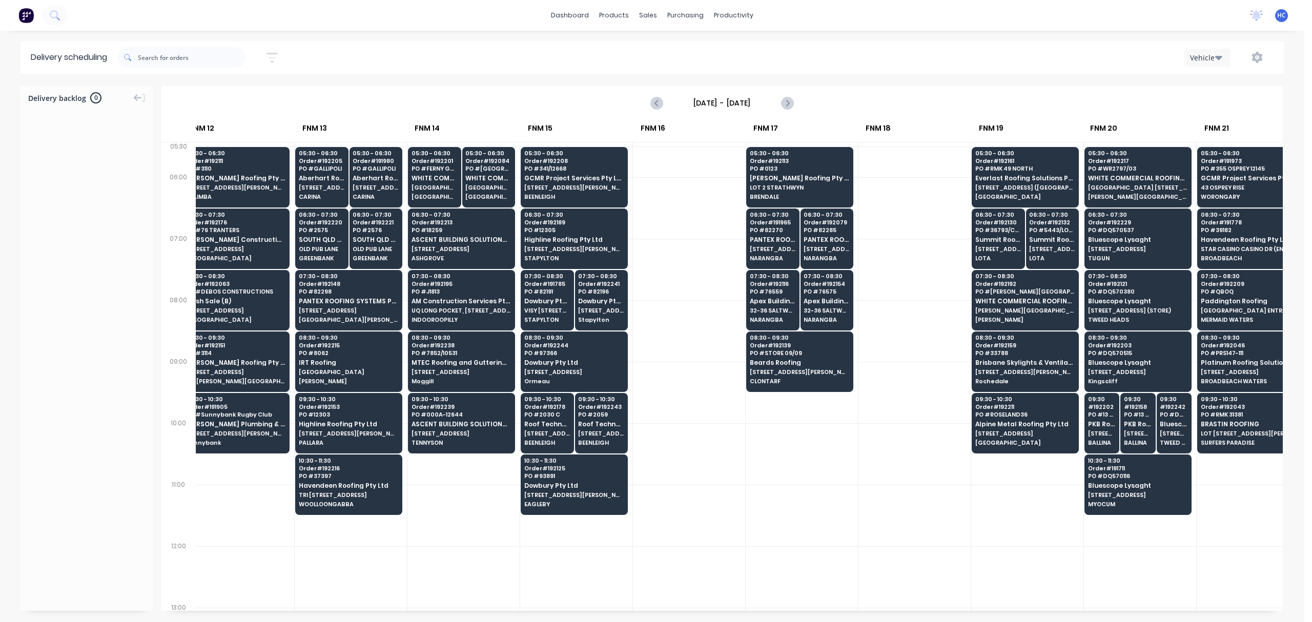
scroll to position [0, 1065]
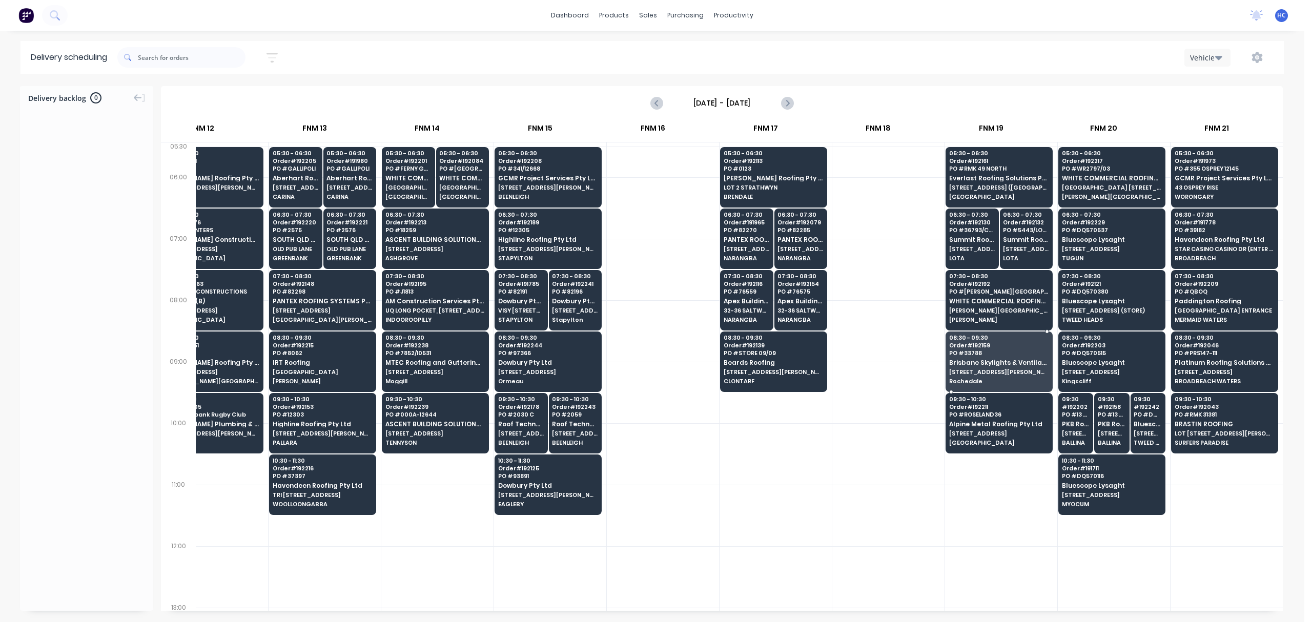
drag, startPoint x: 989, startPoint y: 363, endPoint x: 929, endPoint y: 363, distance: 60.5
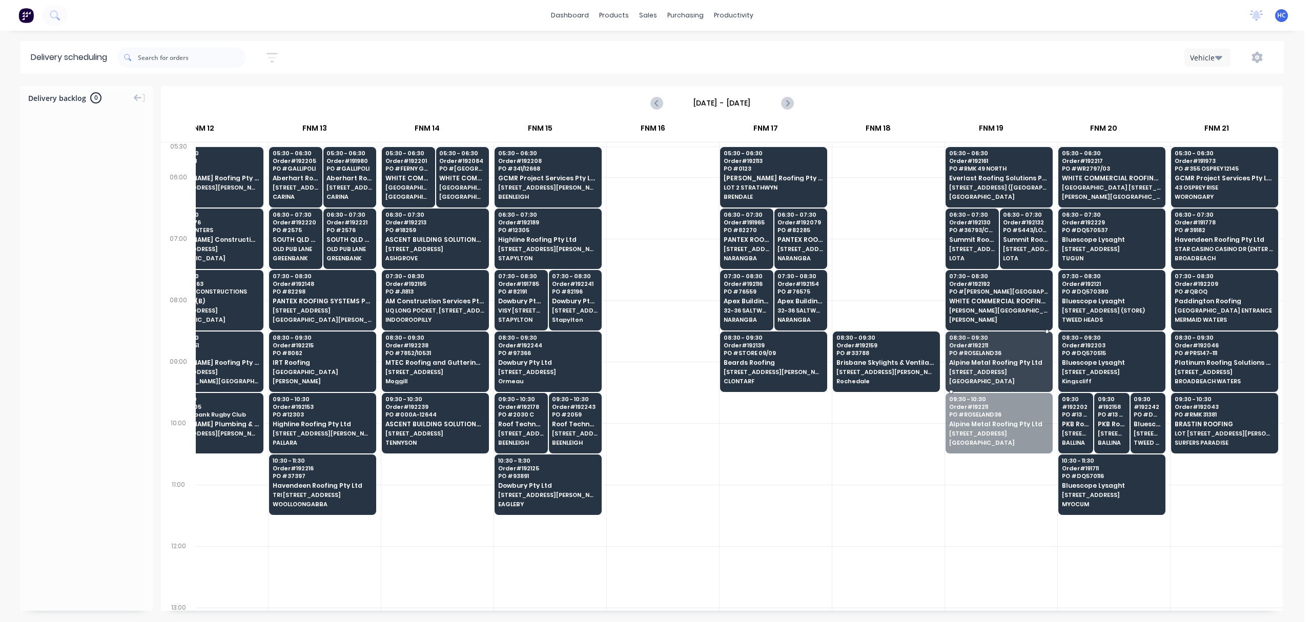
drag, startPoint x: 988, startPoint y: 438, endPoint x: 905, endPoint y: 383, distance: 99.7
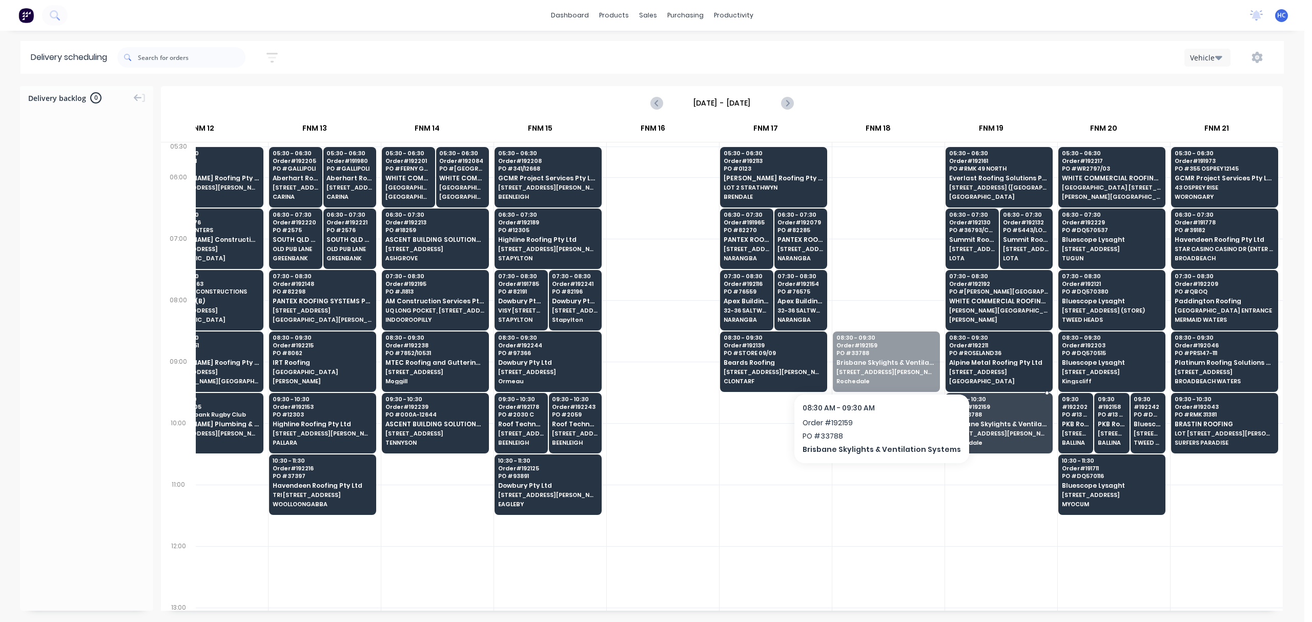
drag, startPoint x: 895, startPoint y: 381, endPoint x: 974, endPoint y: 452, distance: 106.4
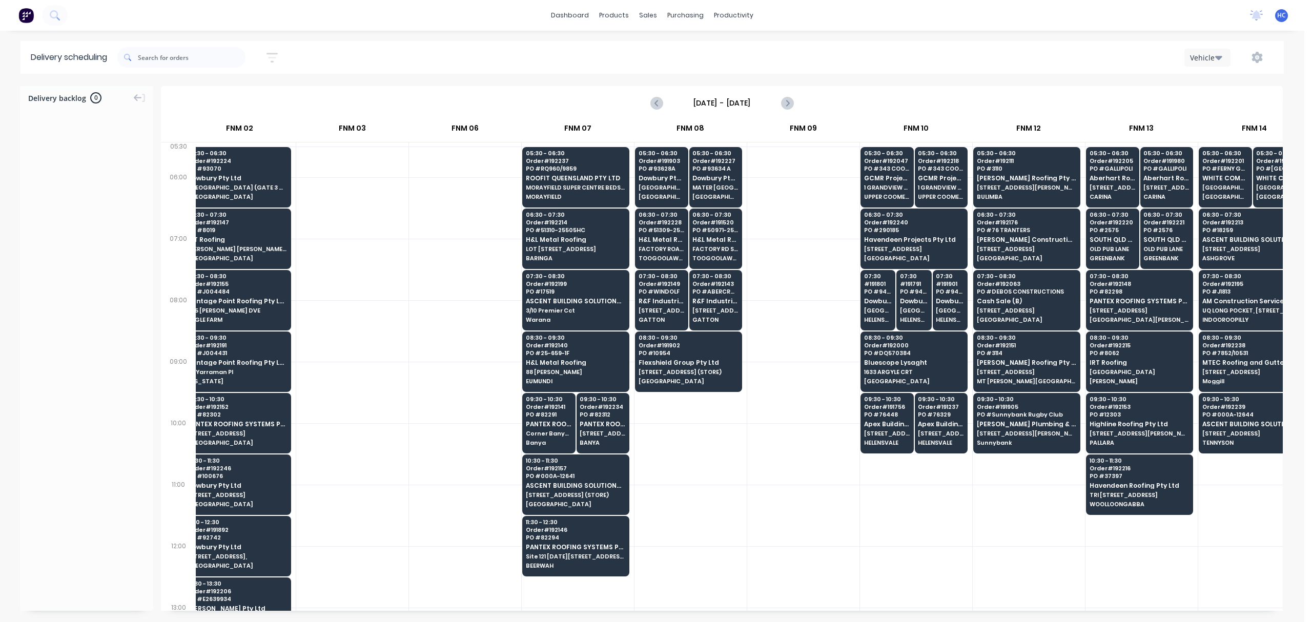
scroll to position [0, 236]
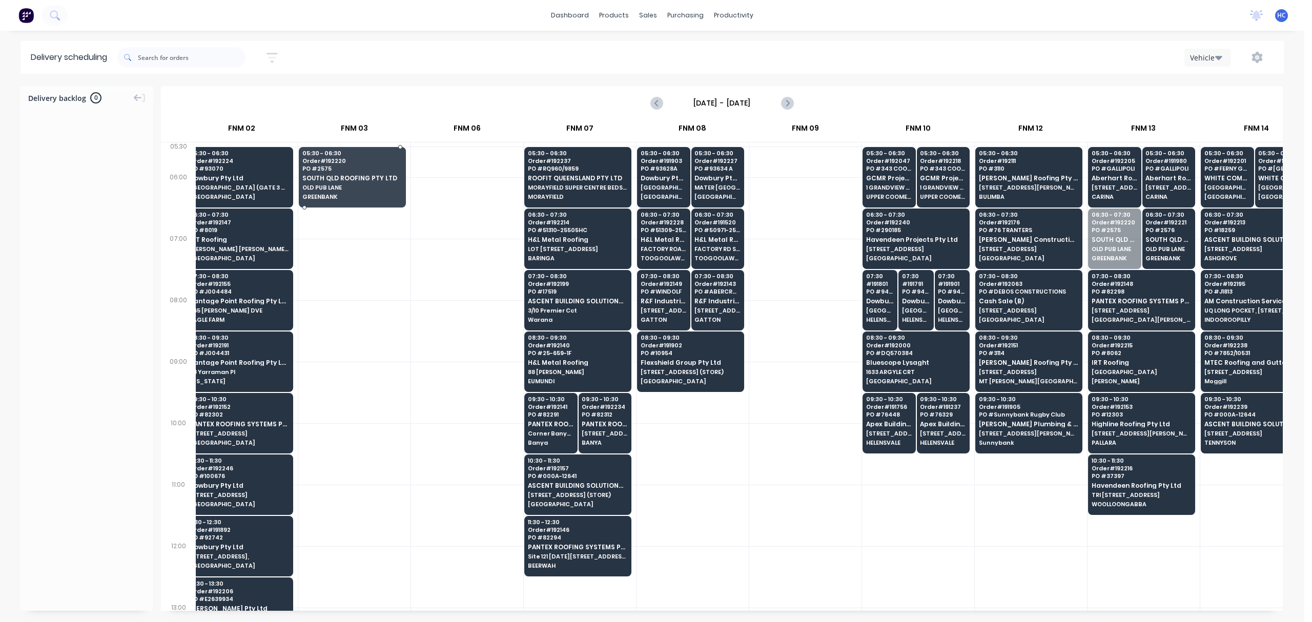
drag, startPoint x: 1119, startPoint y: 253, endPoint x: 355, endPoint y: 182, distance: 766.5
drag, startPoint x: 1143, startPoint y: 253, endPoint x: 329, endPoint y: 190, distance: 816.5
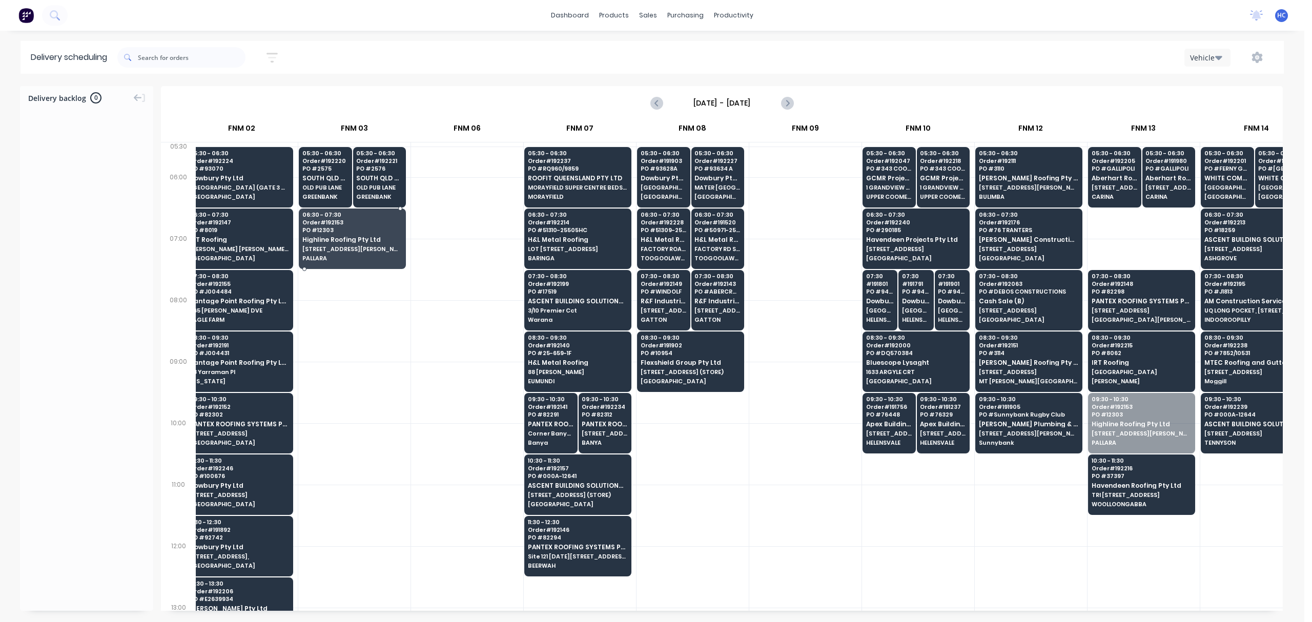
drag, startPoint x: 1134, startPoint y: 431, endPoint x: 330, endPoint y: 253, distance: 823.9
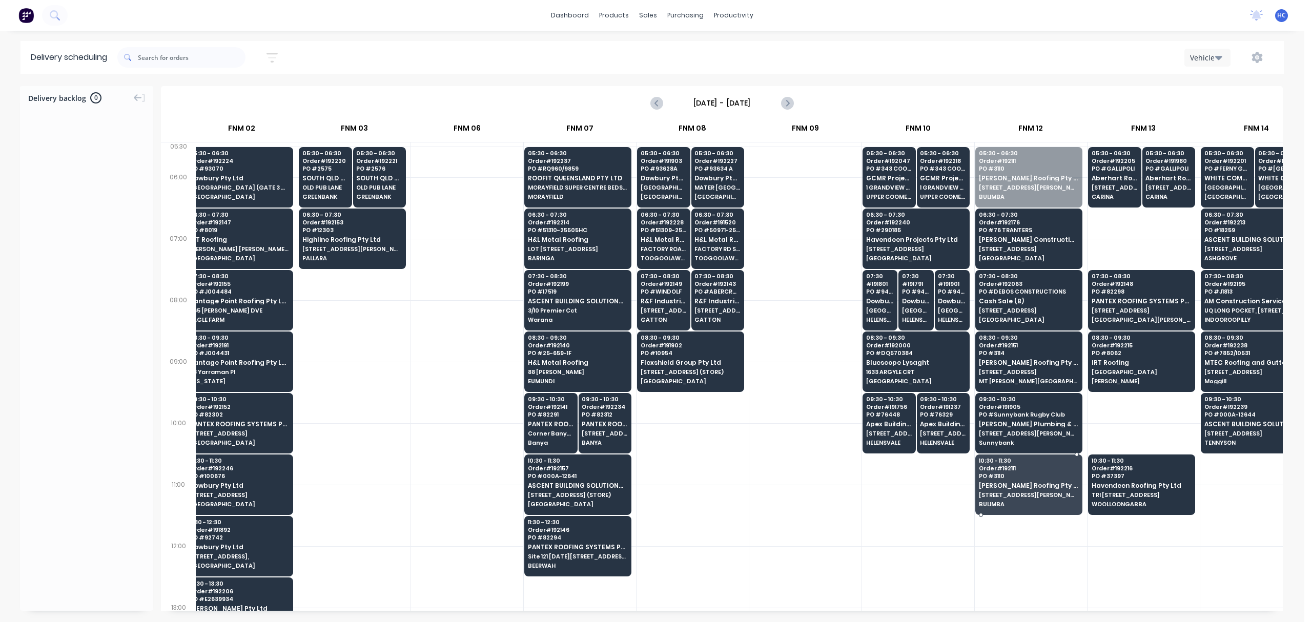
drag, startPoint x: 1023, startPoint y: 171, endPoint x: 1022, endPoint y: 216, distance: 45.1
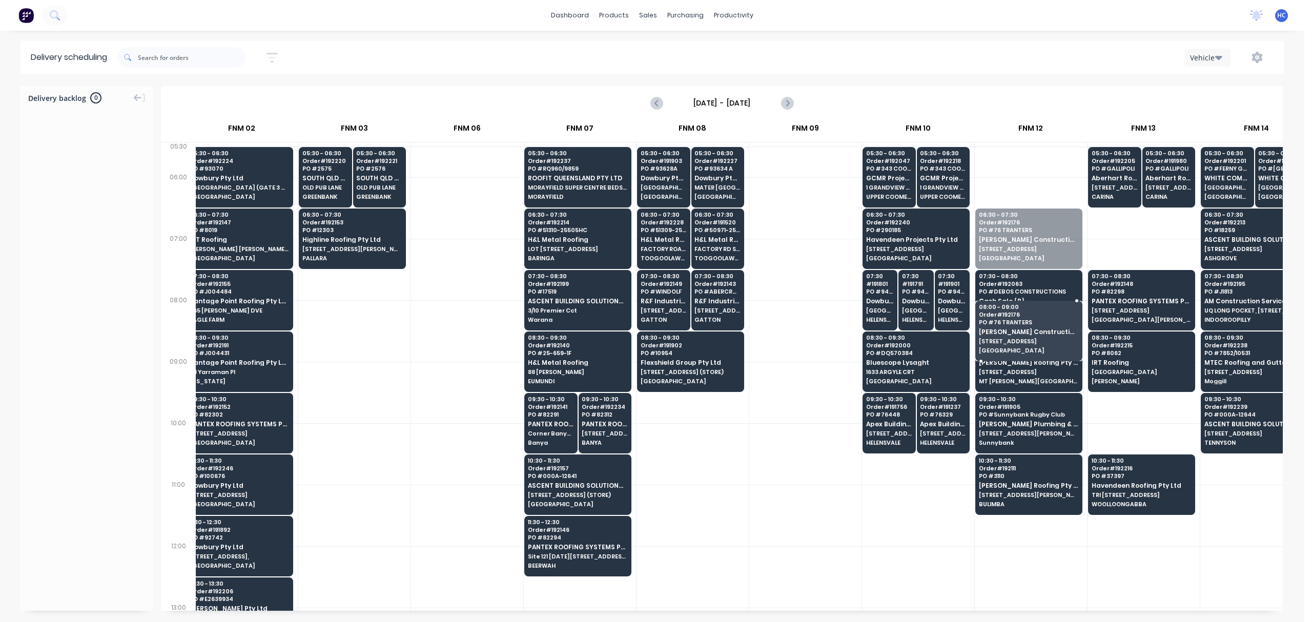
scroll to position [13, 236]
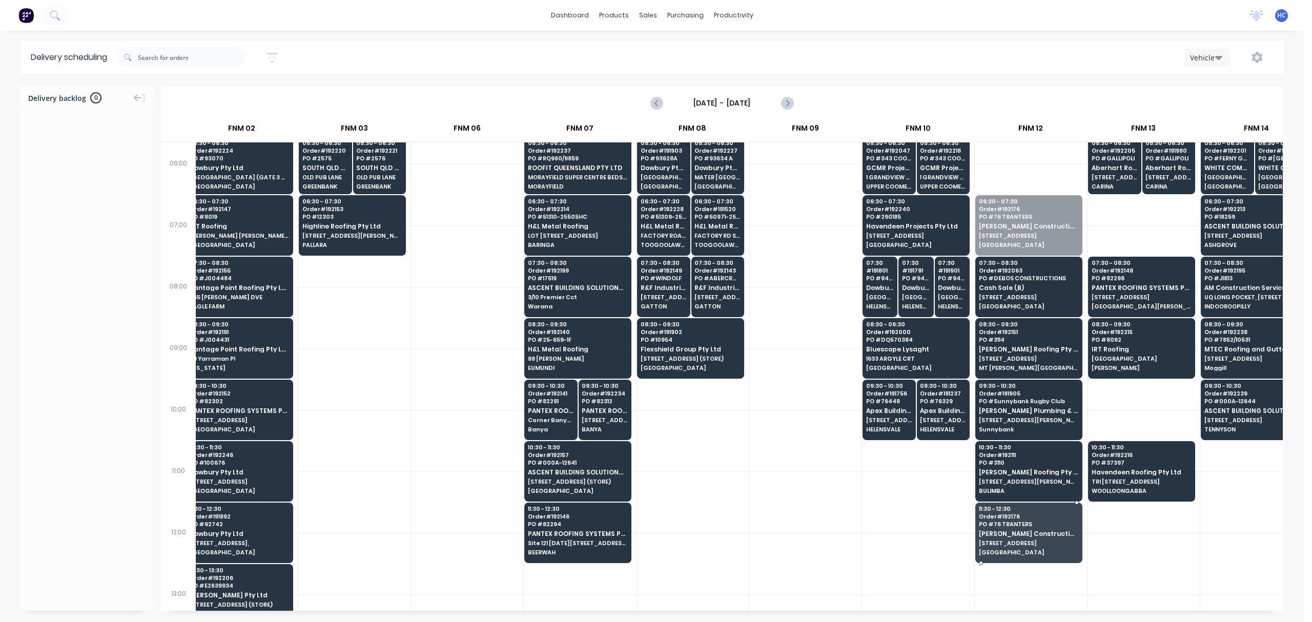
drag, startPoint x: 1023, startPoint y: 250, endPoint x: 1037, endPoint y: 525, distance: 275.6
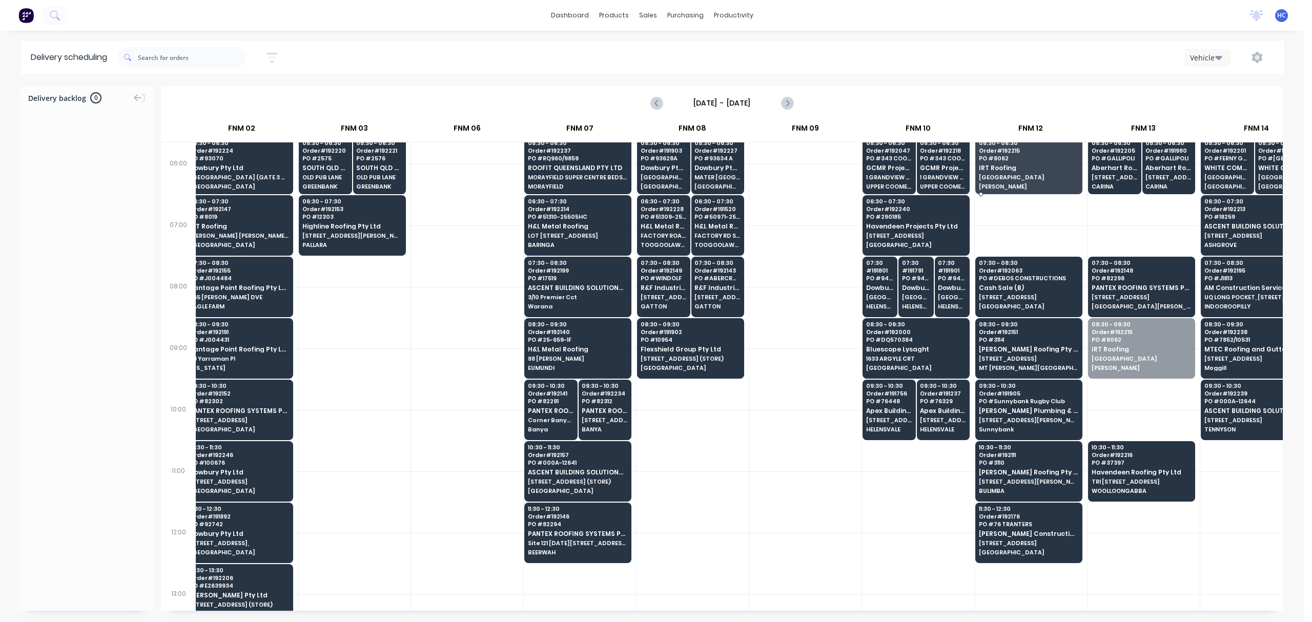
drag, startPoint x: 1121, startPoint y: 359, endPoint x: 1022, endPoint y: 184, distance: 201.3
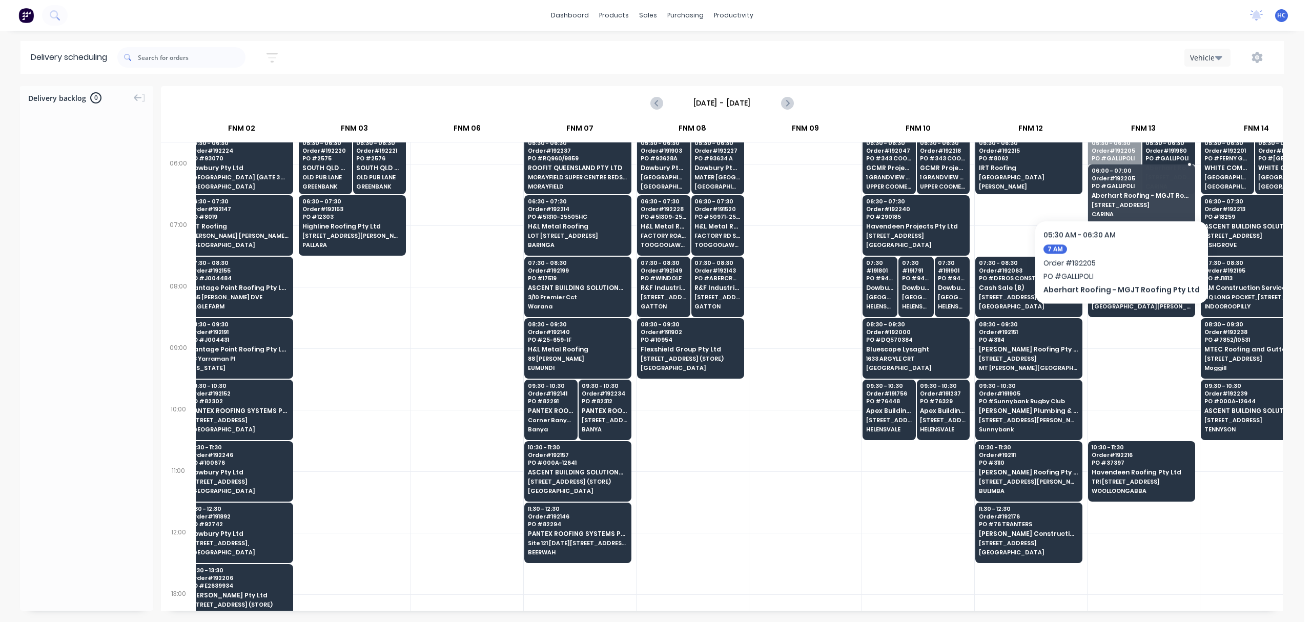
drag, startPoint x: 1119, startPoint y: 169, endPoint x: 1115, endPoint y: 189, distance: 20.7
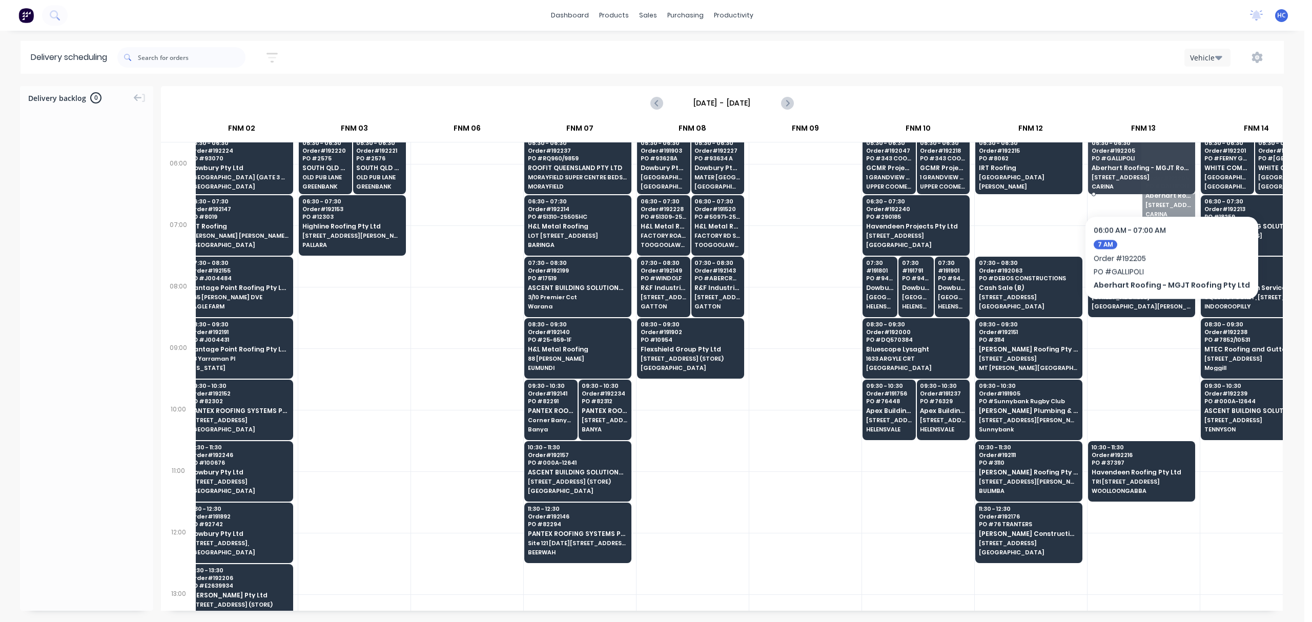
drag, startPoint x: 1165, startPoint y: 199, endPoint x: 1166, endPoint y: 185, distance: 14.9
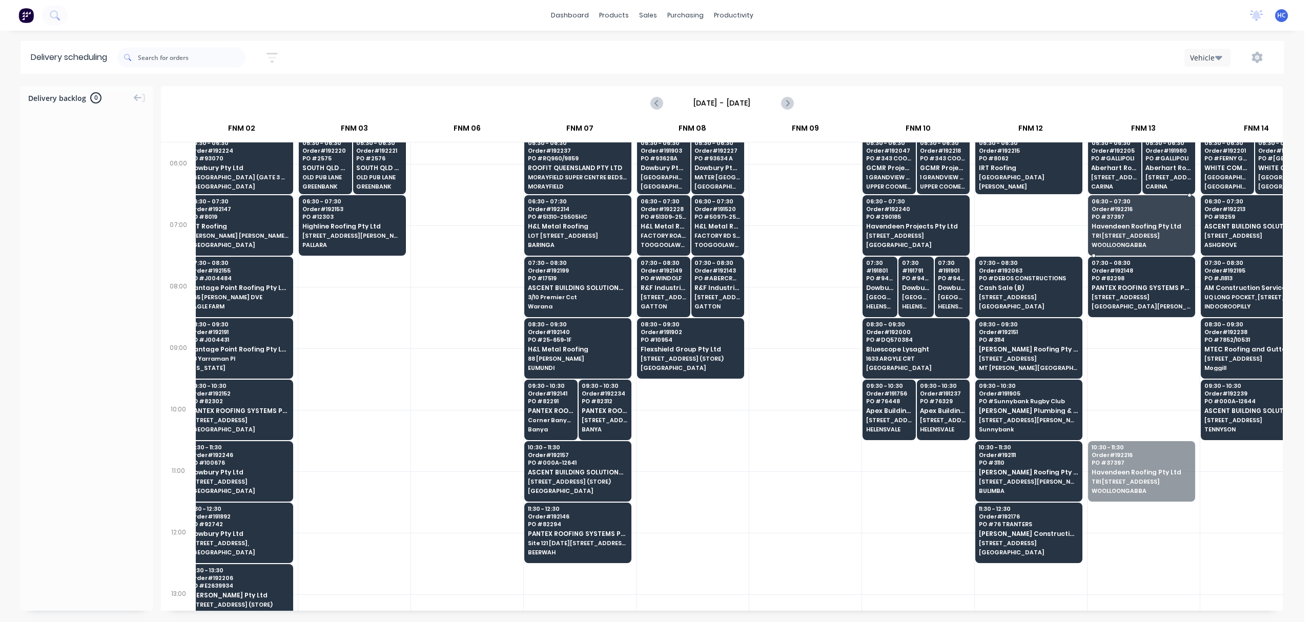
drag, startPoint x: 1118, startPoint y: 457, endPoint x: 1147, endPoint y: 220, distance: 239.1
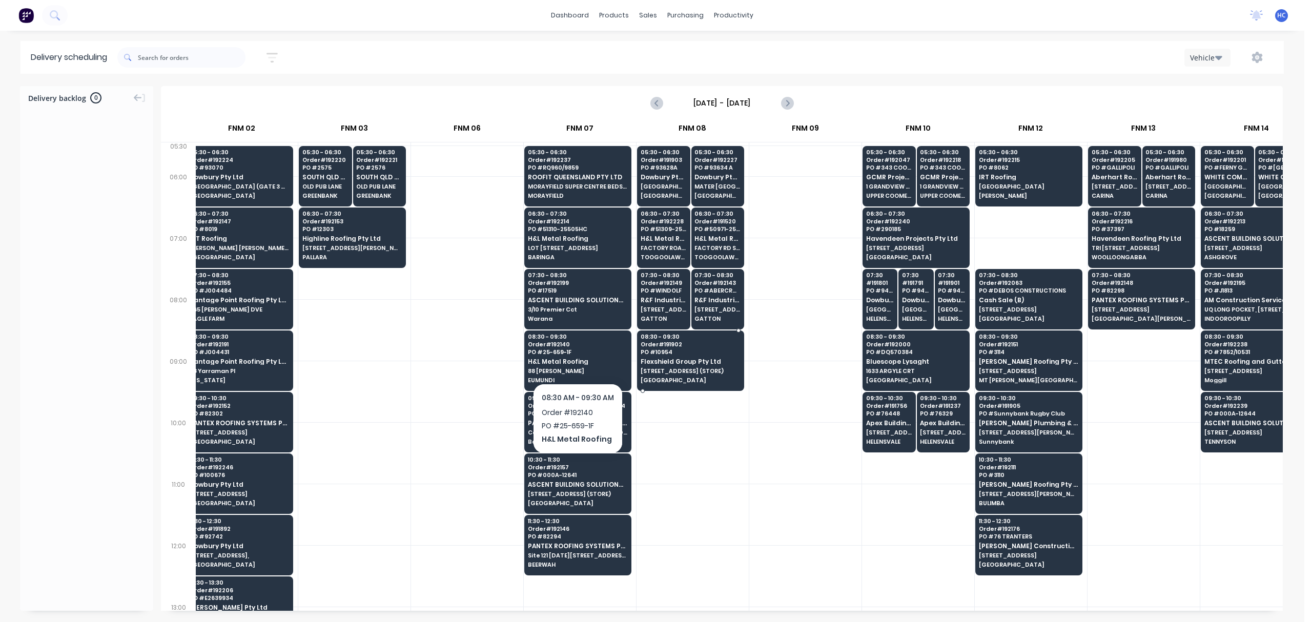
scroll to position [0, 236]
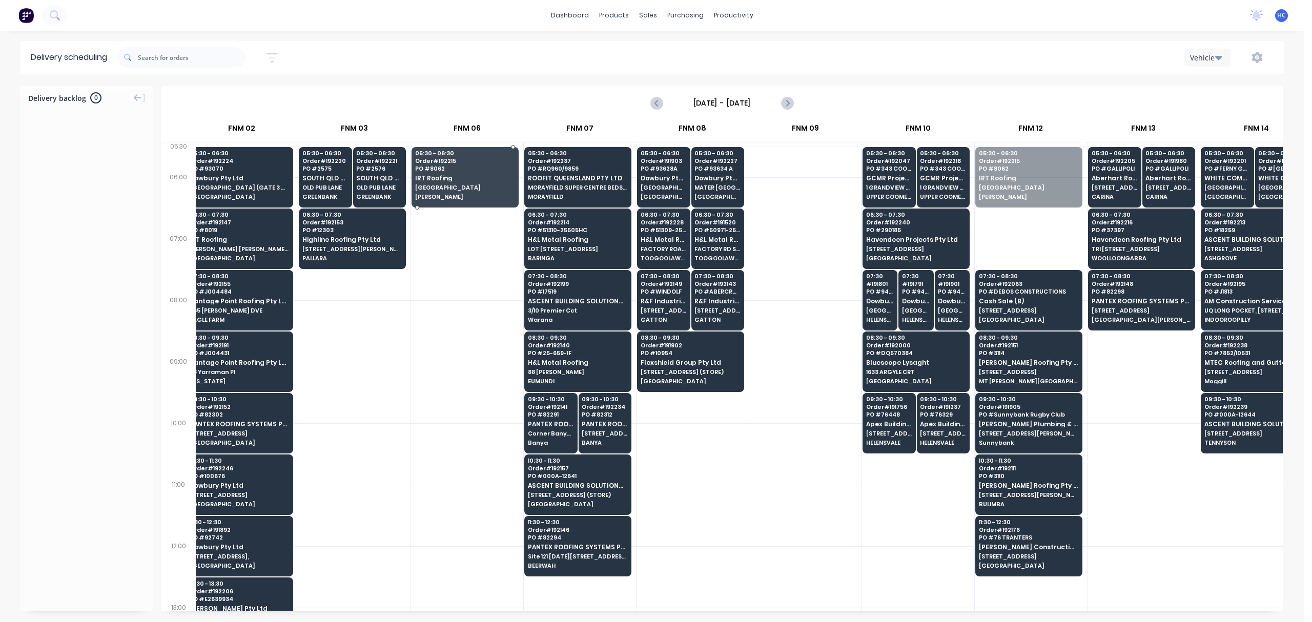
drag, startPoint x: 1029, startPoint y: 182, endPoint x: 462, endPoint y: 186, distance: 567.5
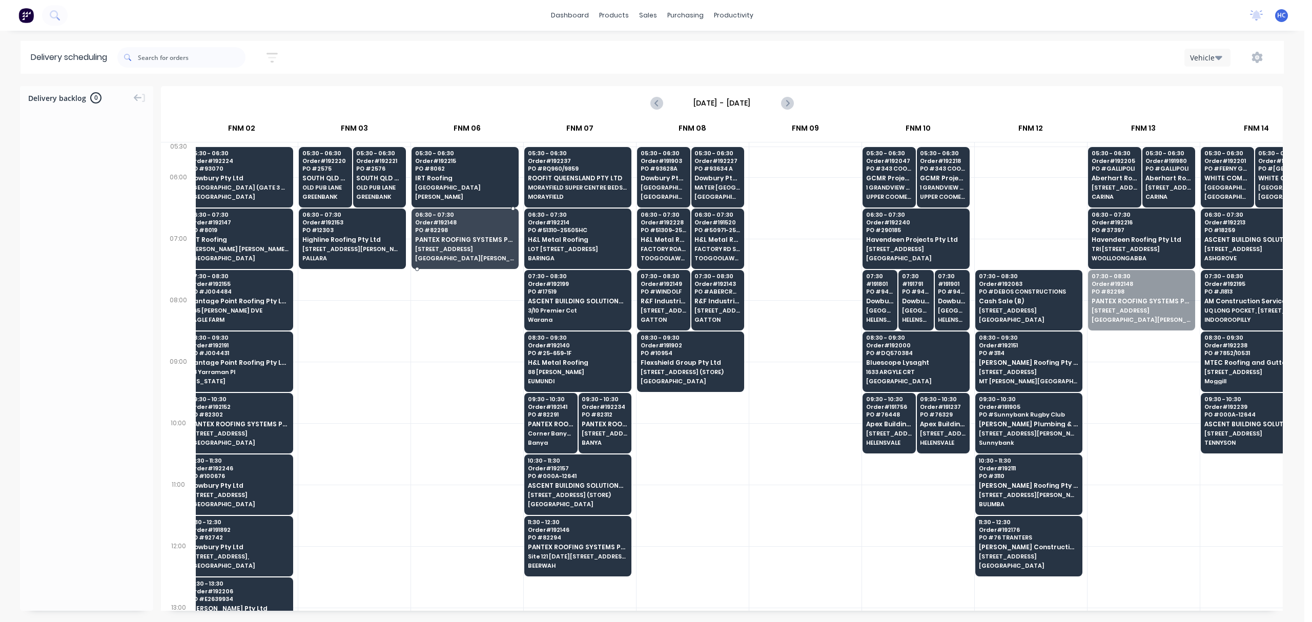
drag, startPoint x: 1141, startPoint y: 302, endPoint x: 536, endPoint y: 245, distance: 607.6
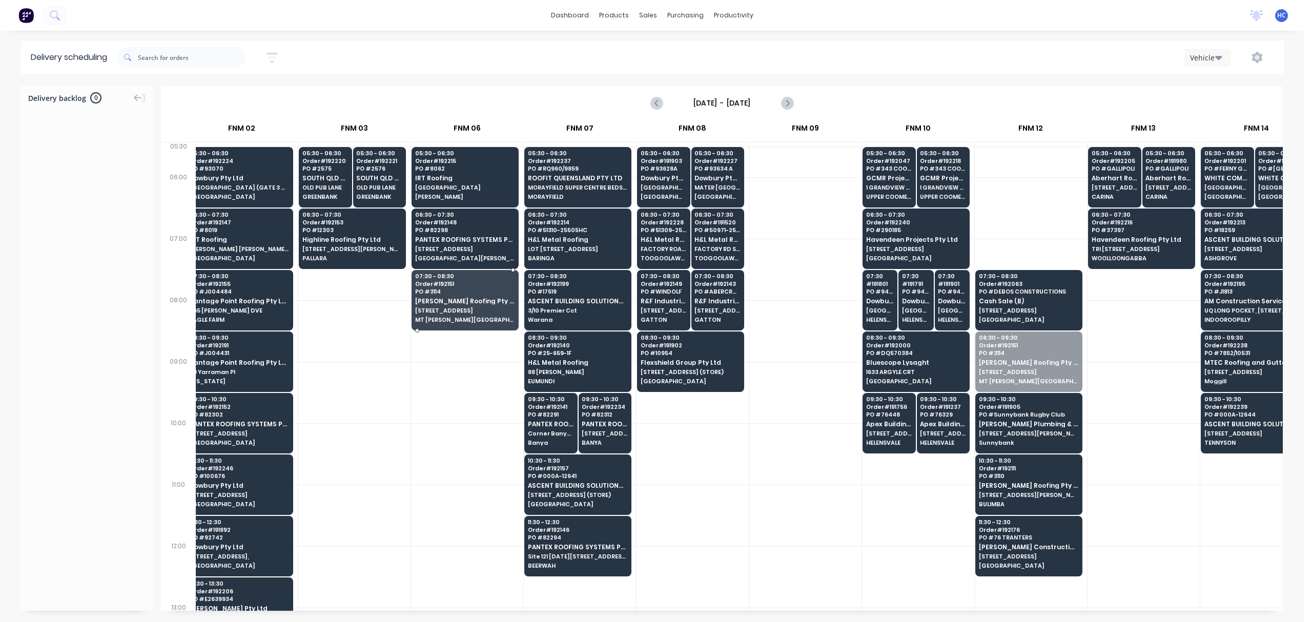
drag, startPoint x: 969, startPoint y: 375, endPoint x: 468, endPoint y: 304, distance: 505.9
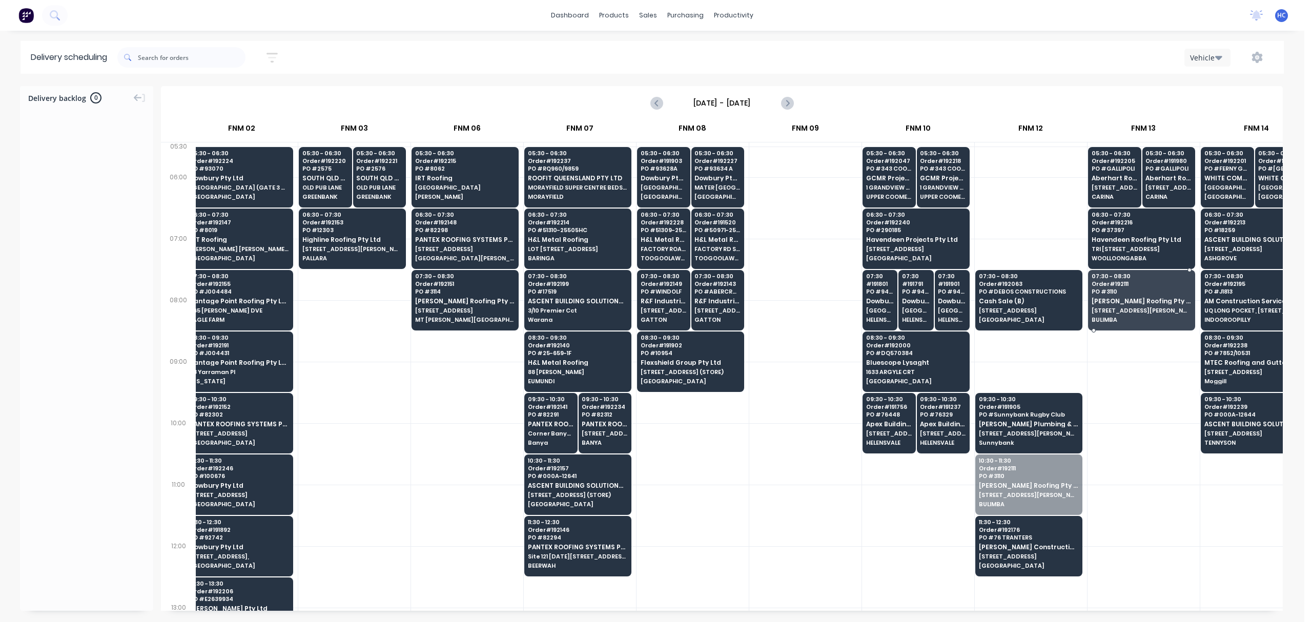
drag, startPoint x: 1042, startPoint y: 478, endPoint x: 1148, endPoint y: 312, distance: 197.8
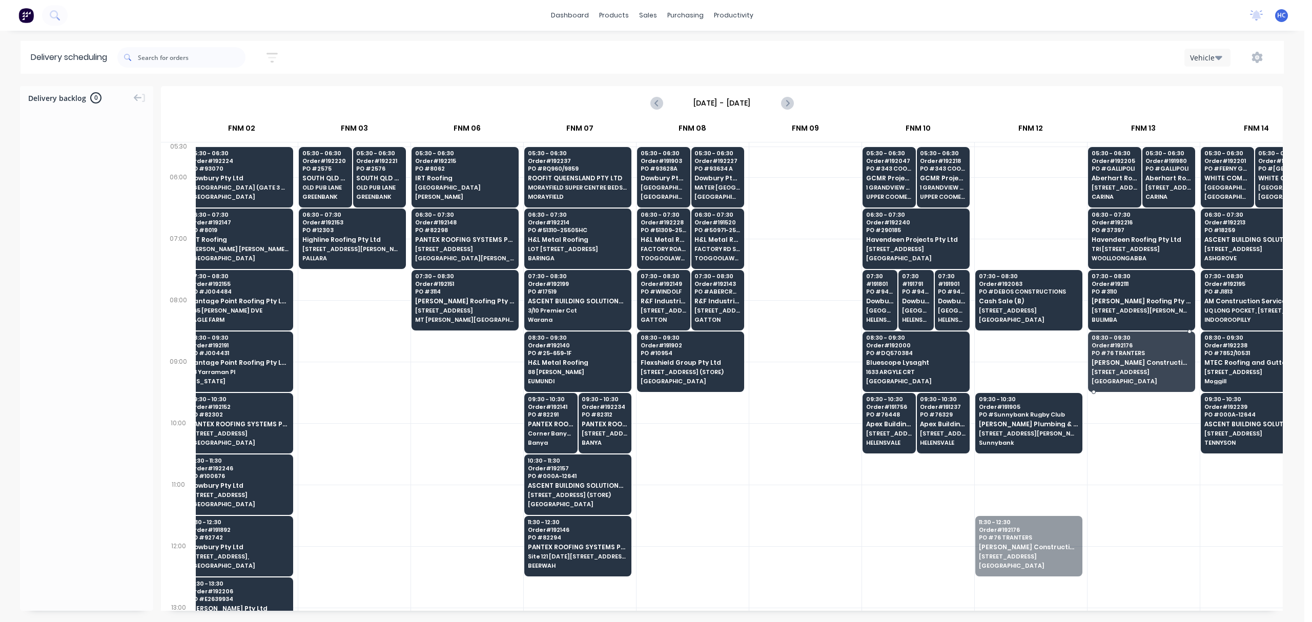
drag, startPoint x: 1022, startPoint y: 551, endPoint x: 1147, endPoint y: 380, distance: 211.9
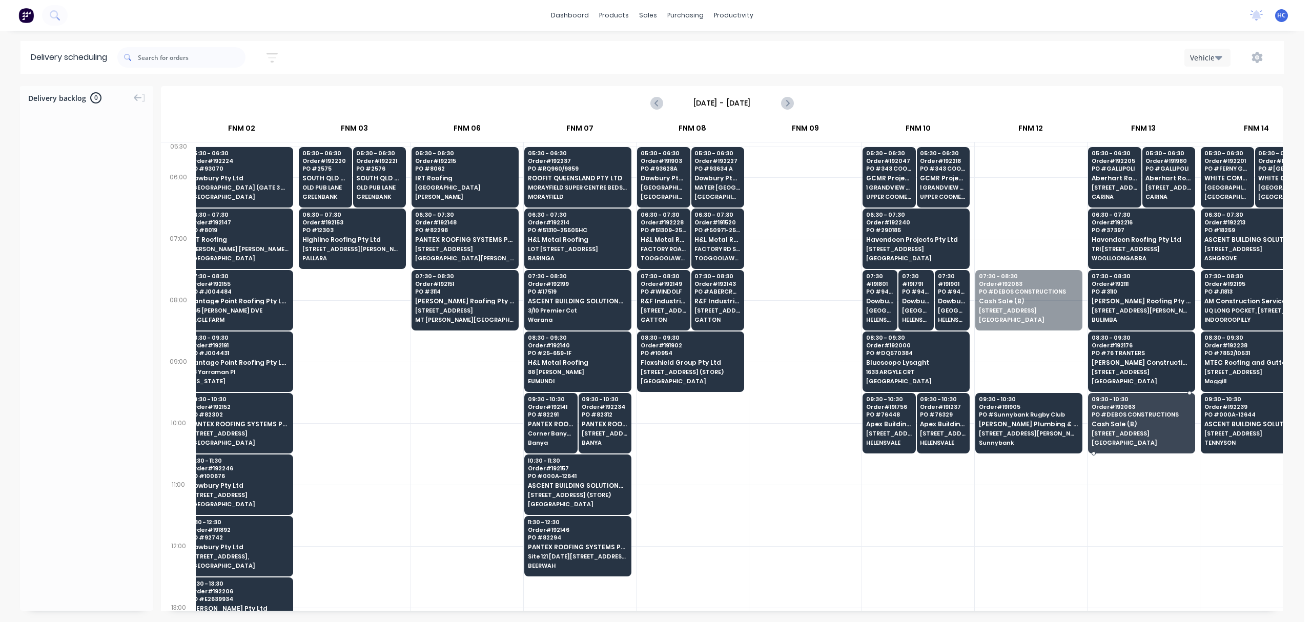
drag, startPoint x: 1036, startPoint y: 330, endPoint x: 1144, endPoint y: 445, distance: 158.1
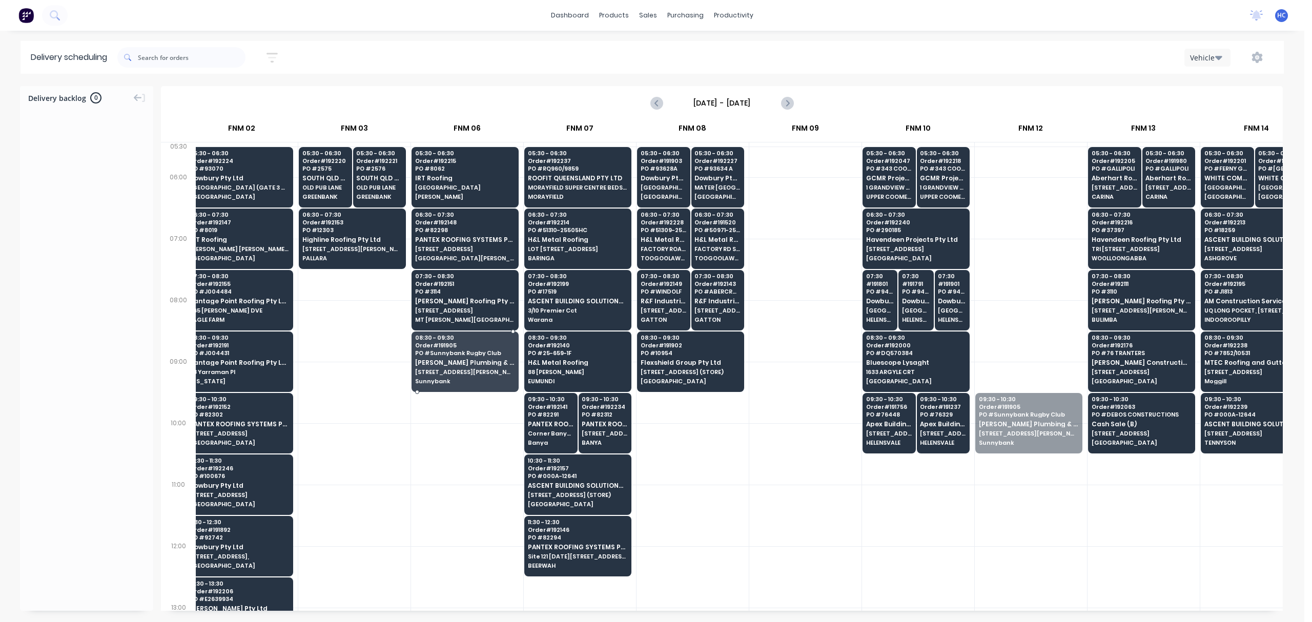
drag, startPoint x: 1051, startPoint y: 431, endPoint x: 485, endPoint y: 360, distance: 570.4
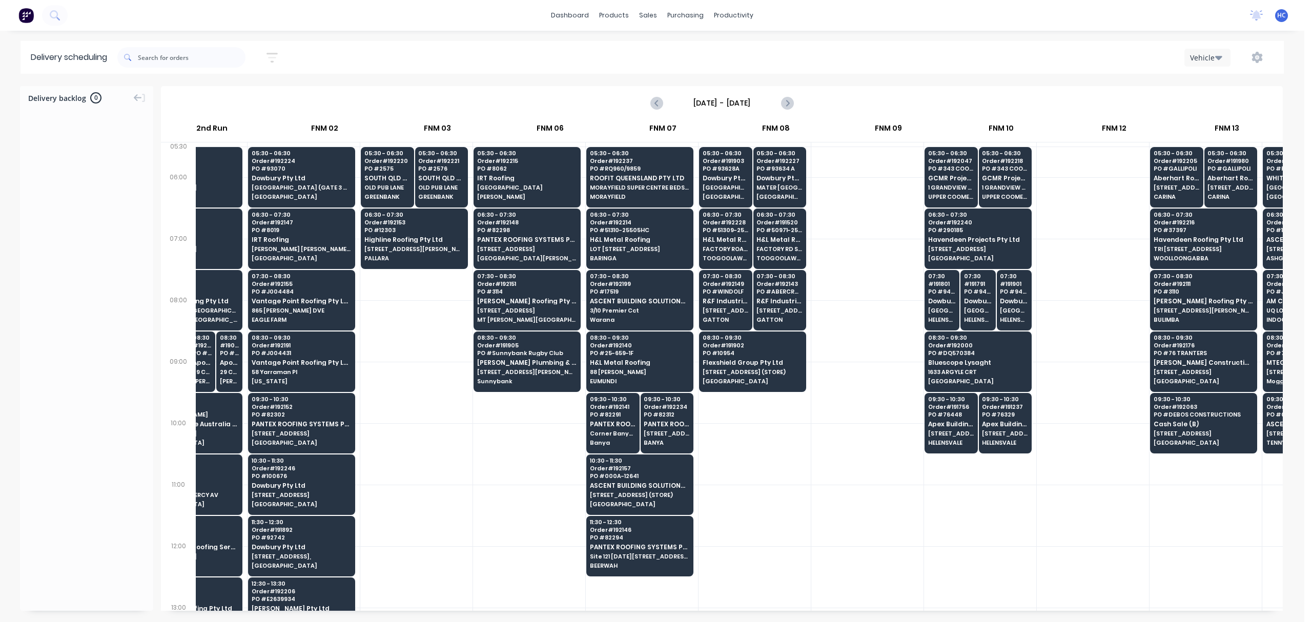
scroll to position [0, 110]
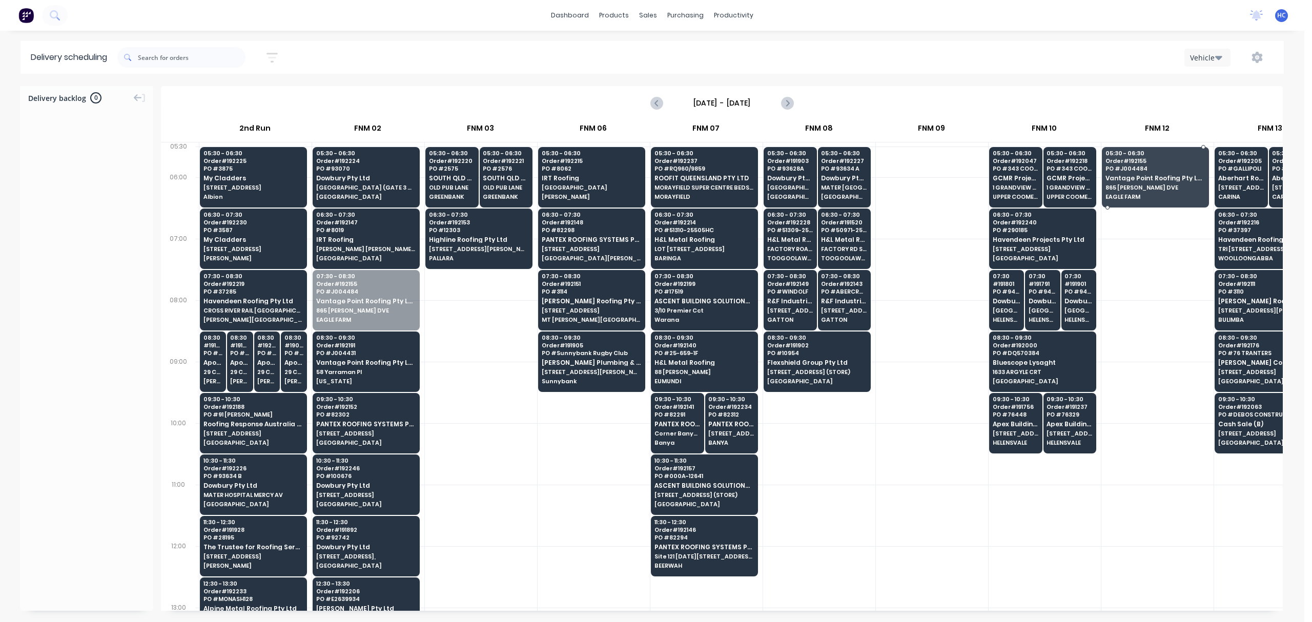
drag, startPoint x: 374, startPoint y: 302, endPoint x: 1180, endPoint y: 167, distance: 817.2
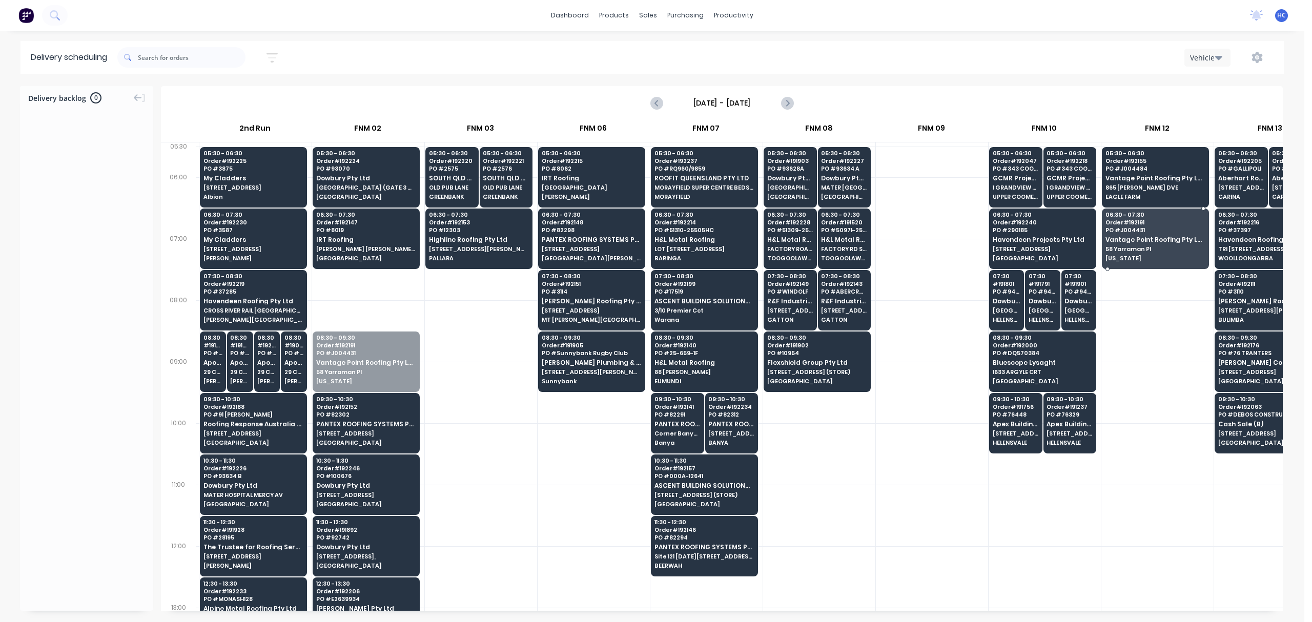
drag, startPoint x: 352, startPoint y: 358, endPoint x: 1143, endPoint y: 236, distance: 800.9
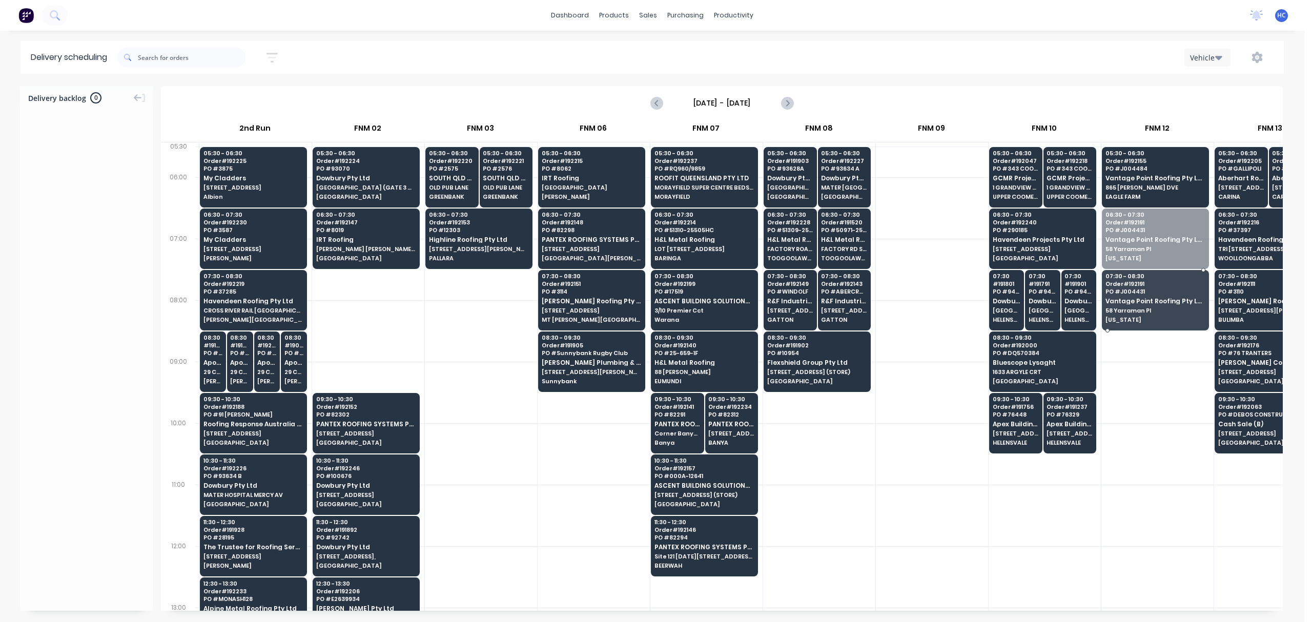
drag, startPoint x: 1162, startPoint y: 242, endPoint x: 1142, endPoint y: 300, distance: 60.6
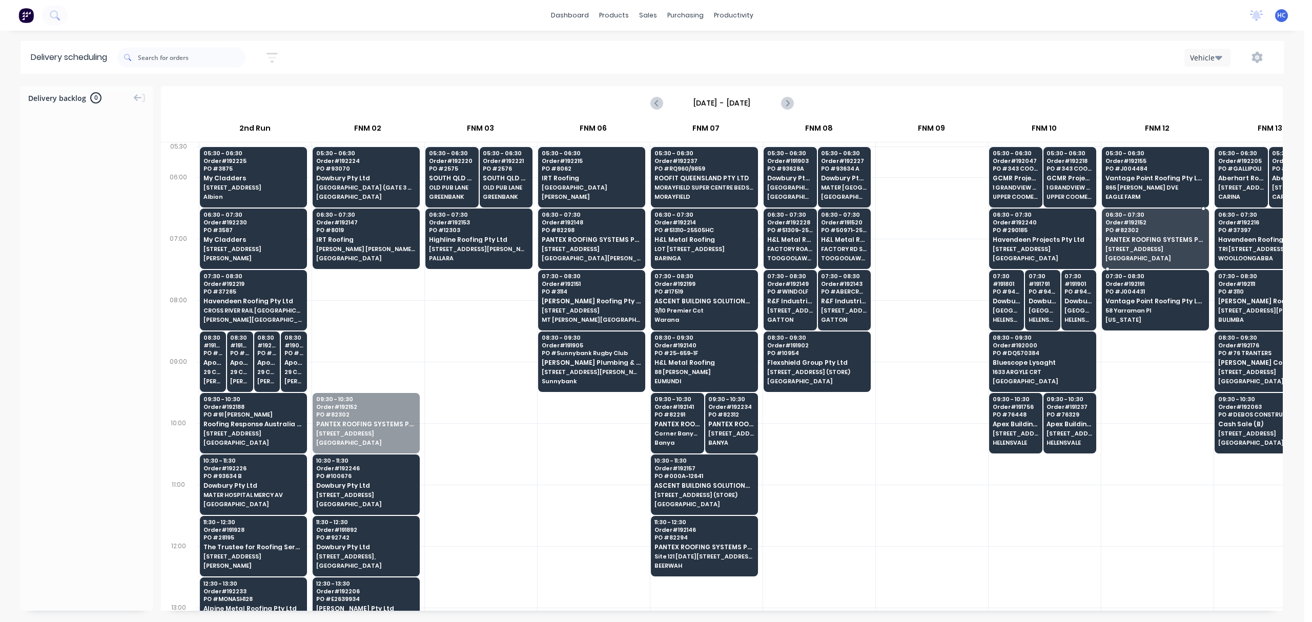
drag, startPoint x: 352, startPoint y: 434, endPoint x: 1171, endPoint y: 251, distance: 839.9
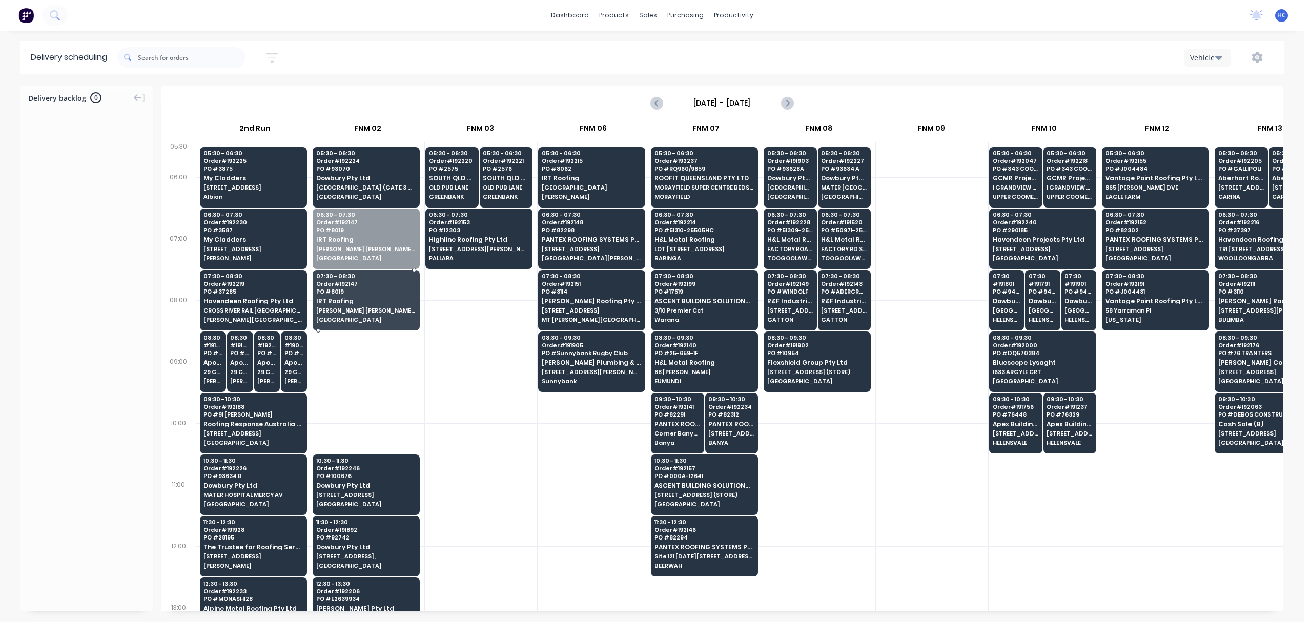
drag, startPoint x: 374, startPoint y: 240, endPoint x: 366, endPoint y: 208, distance: 33.5
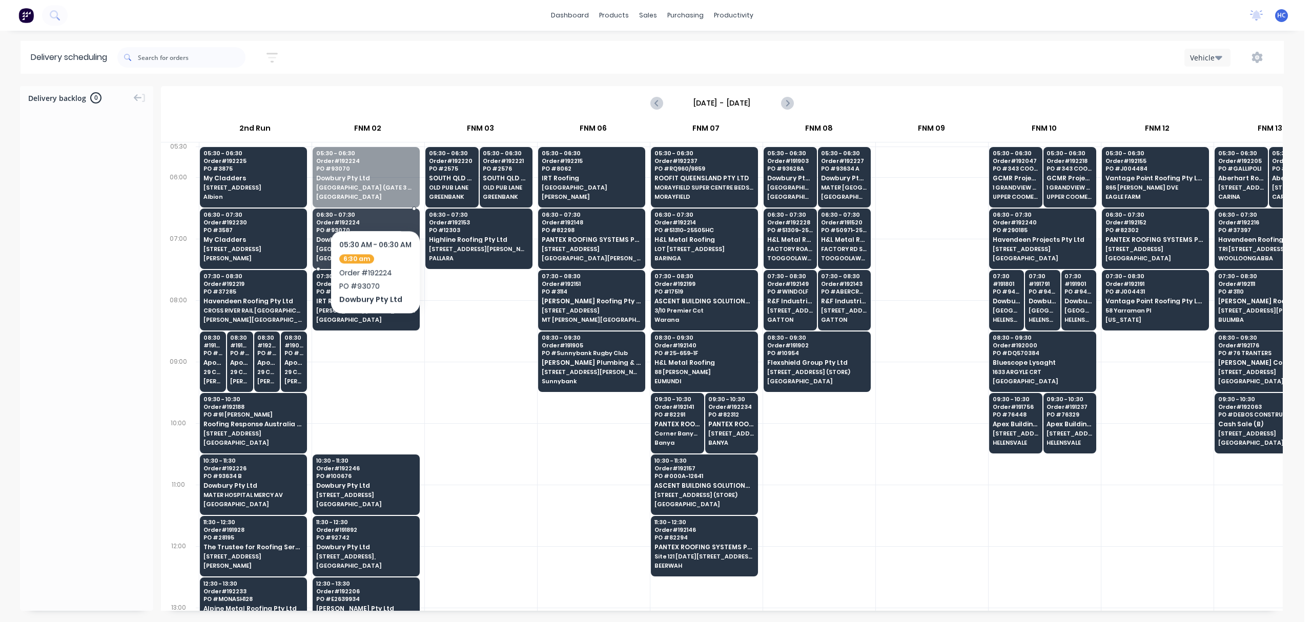
drag, startPoint x: 372, startPoint y: 181, endPoint x: 372, endPoint y: 234, distance: 52.8
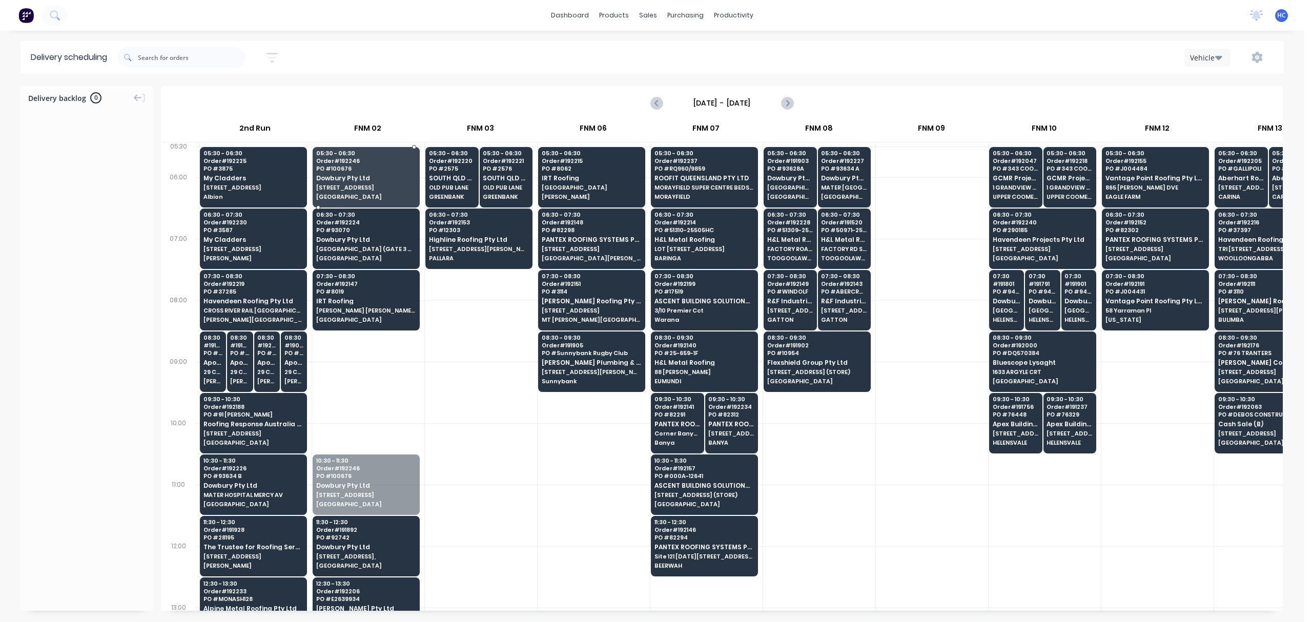
drag, startPoint x: 353, startPoint y: 487, endPoint x: 382, endPoint y: 186, distance: 302.8
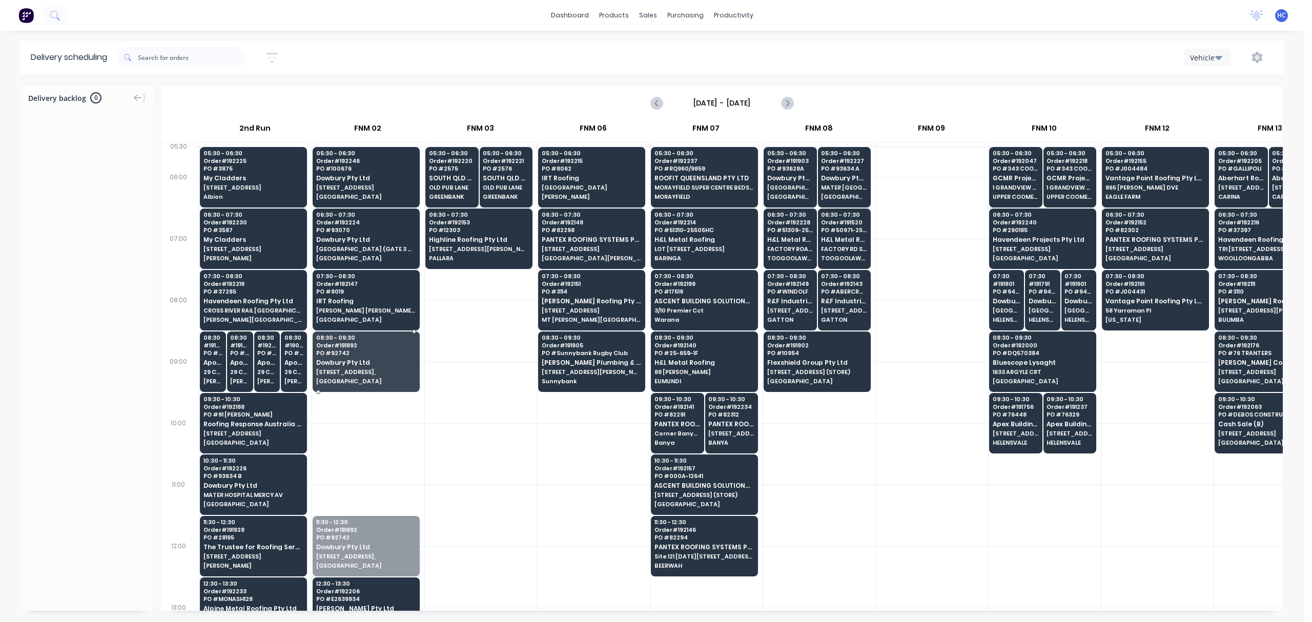
drag, startPoint x: 361, startPoint y: 556, endPoint x: 374, endPoint y: 353, distance: 202.9
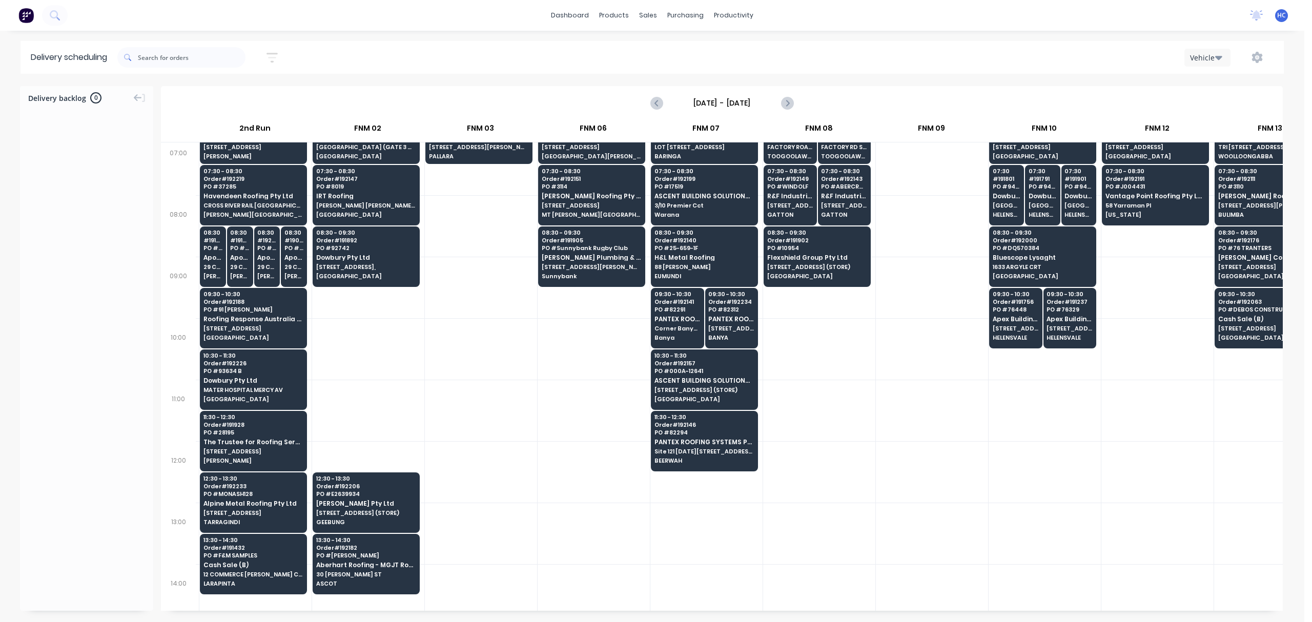
scroll to position [136, 110]
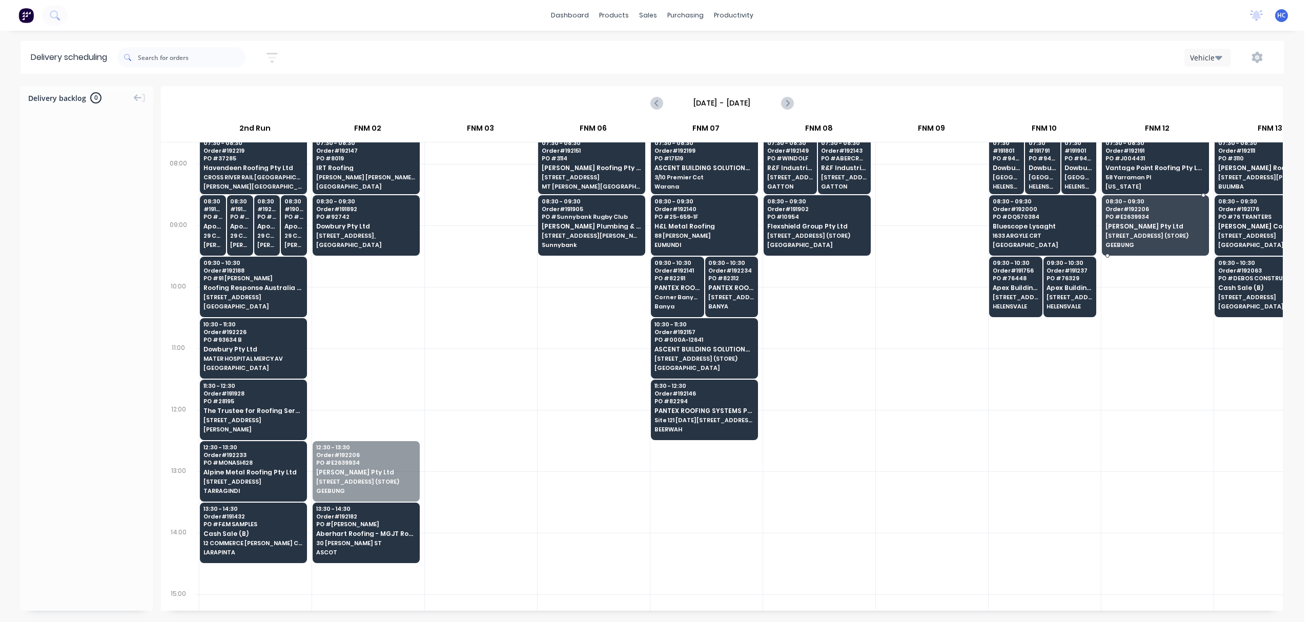
drag, startPoint x: 374, startPoint y: 474, endPoint x: 1169, endPoint y: 231, distance: 830.9
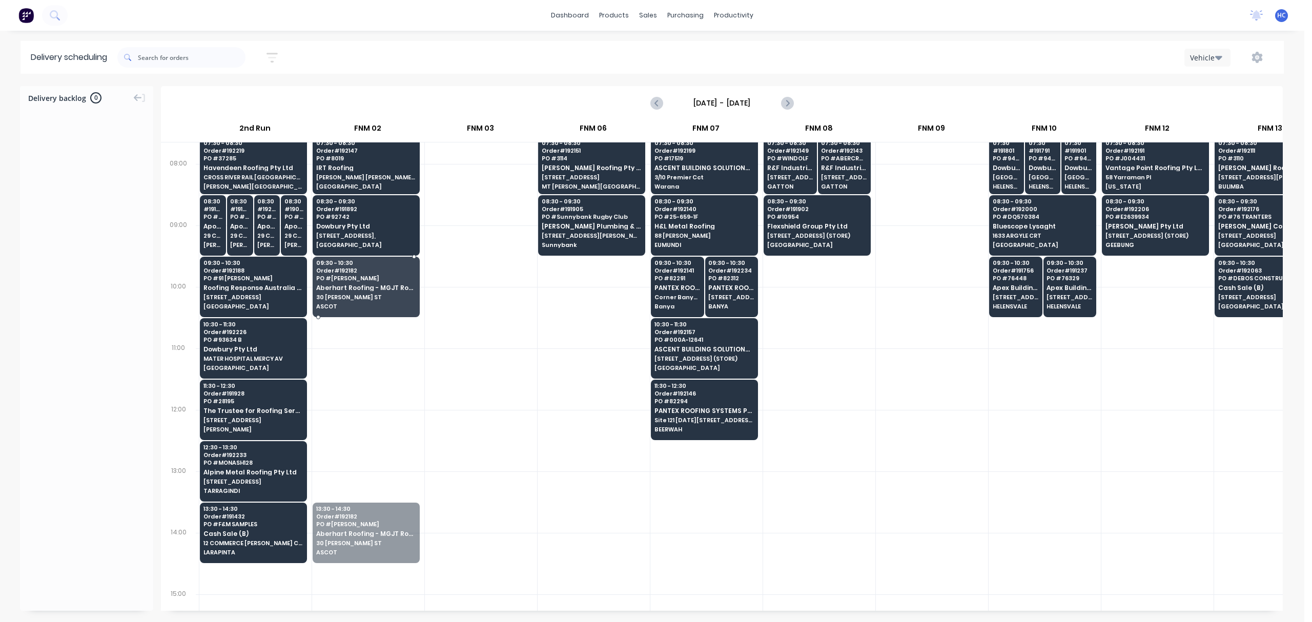
drag, startPoint x: 384, startPoint y: 523, endPoint x: 514, endPoint y: 384, distance: 190.4
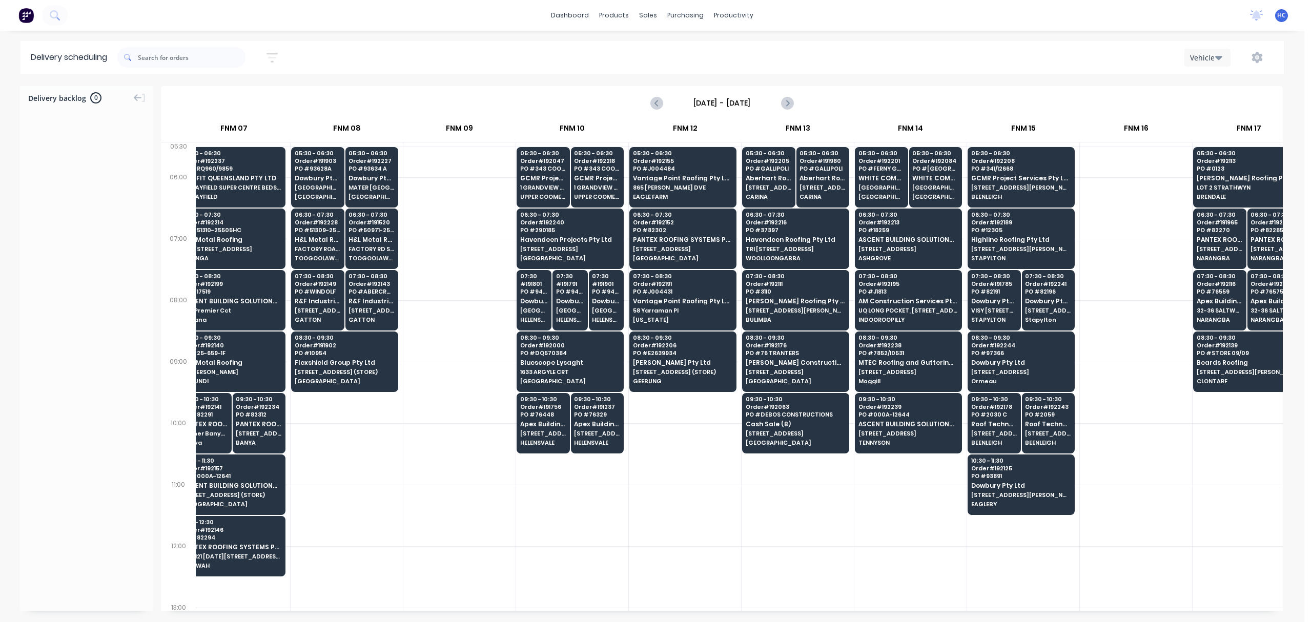
scroll to position [0, 580]
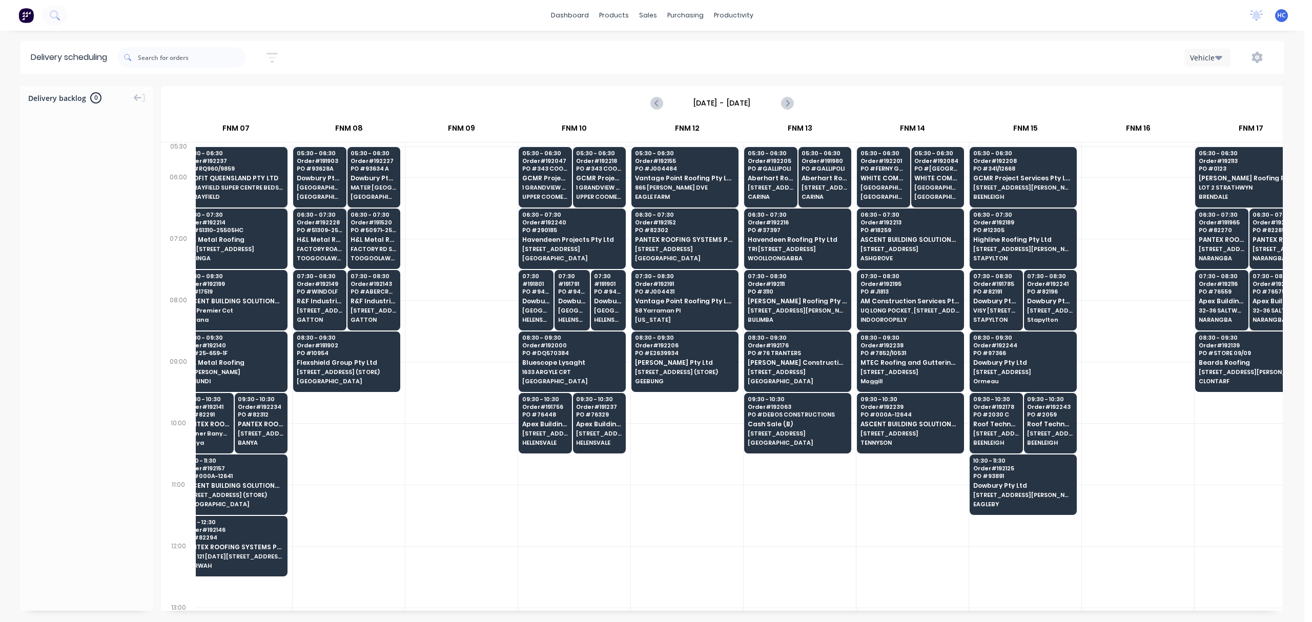
drag, startPoint x: 872, startPoint y: 613, endPoint x: 946, endPoint y: 612, distance: 74.3
click at [946, 574] on div "Delivery backlog 0 Wednesday - 10/09/25 10 Wed Sep 2025 ACA Truck 2nd Run FNM 0…" at bounding box center [652, 353] width 1305 height 535
drag, startPoint x: 931, startPoint y: 599, endPoint x: 1004, endPoint y: 582, distance: 74.7
click at [1004, 574] on div "05:30 # 192081 PO # DQ570414 Bluescope Lysaght UNIT 4, 125 KERRY RD (STORE) ARC…" at bounding box center [687, 624] width 2143 height 962
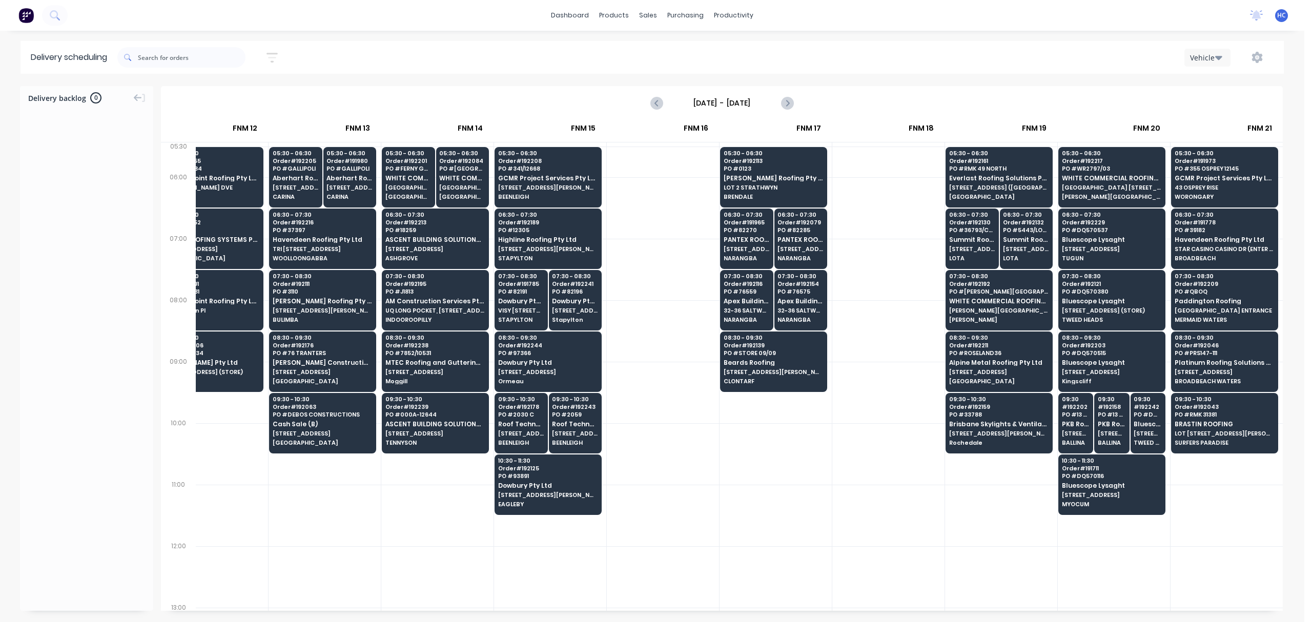
scroll to position [0, 1065]
click at [272, 59] on icon "button" at bounding box center [272, 57] width 11 height 13
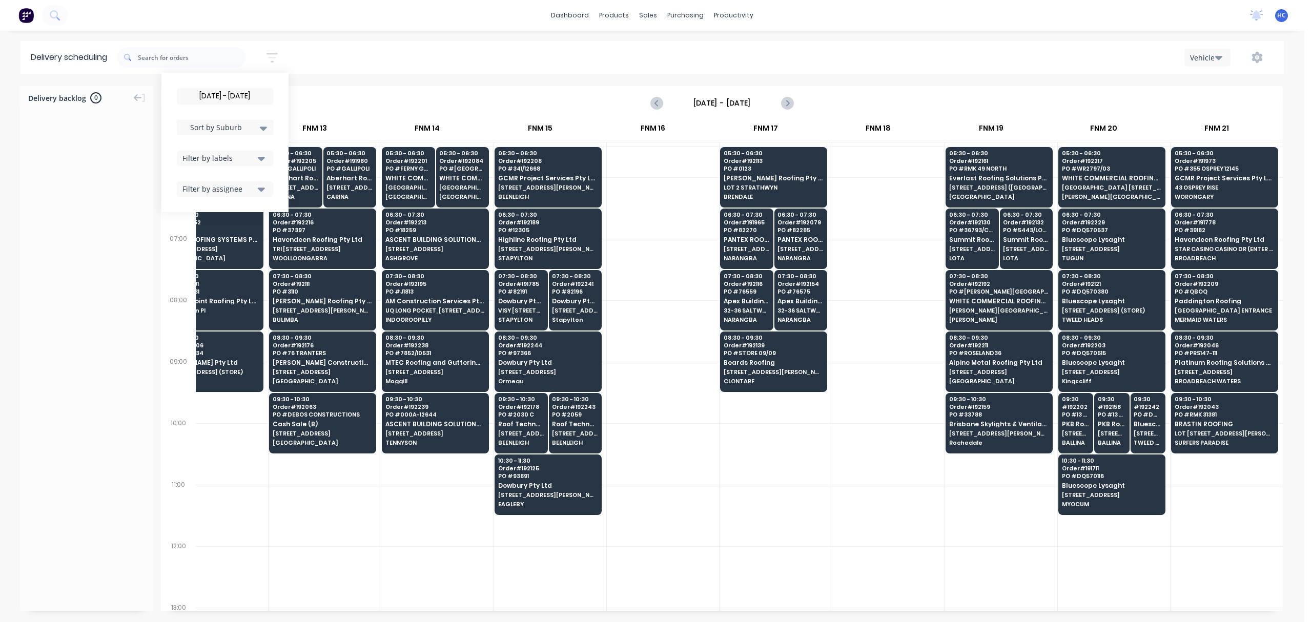
click at [240, 93] on input "[DATE] - [DATE]" at bounding box center [224, 96] width 95 height 15
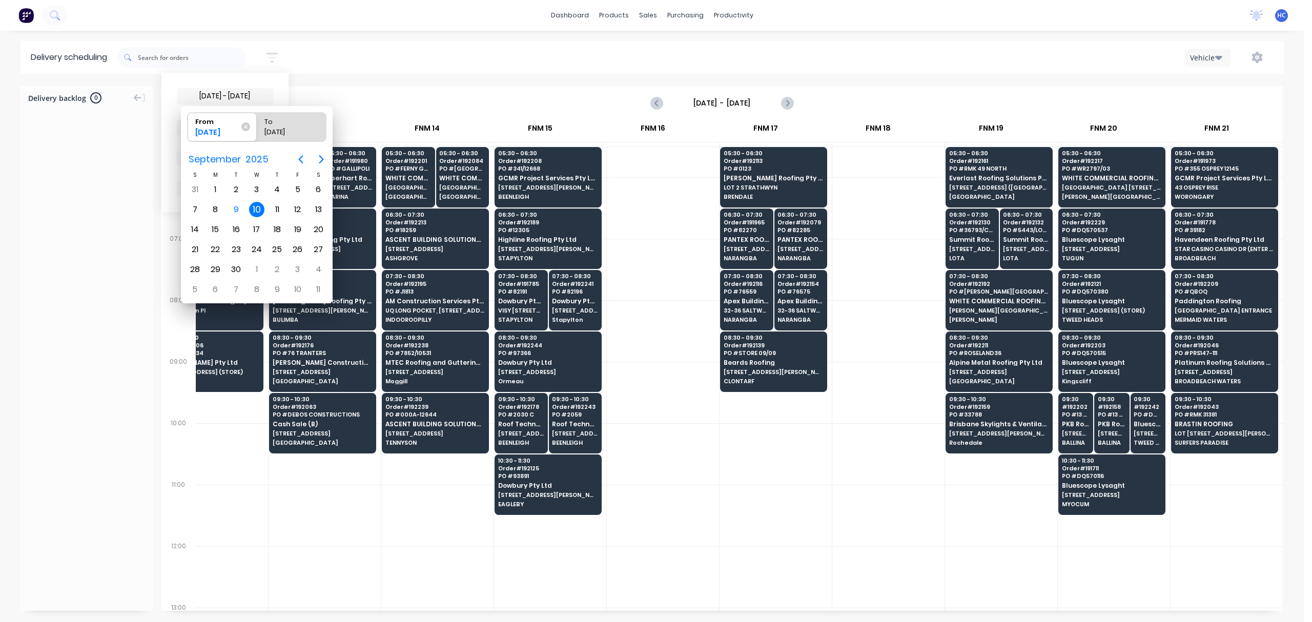
click at [258, 203] on div "10" at bounding box center [256, 209] width 15 height 15
radio input "false"
radio input "true"
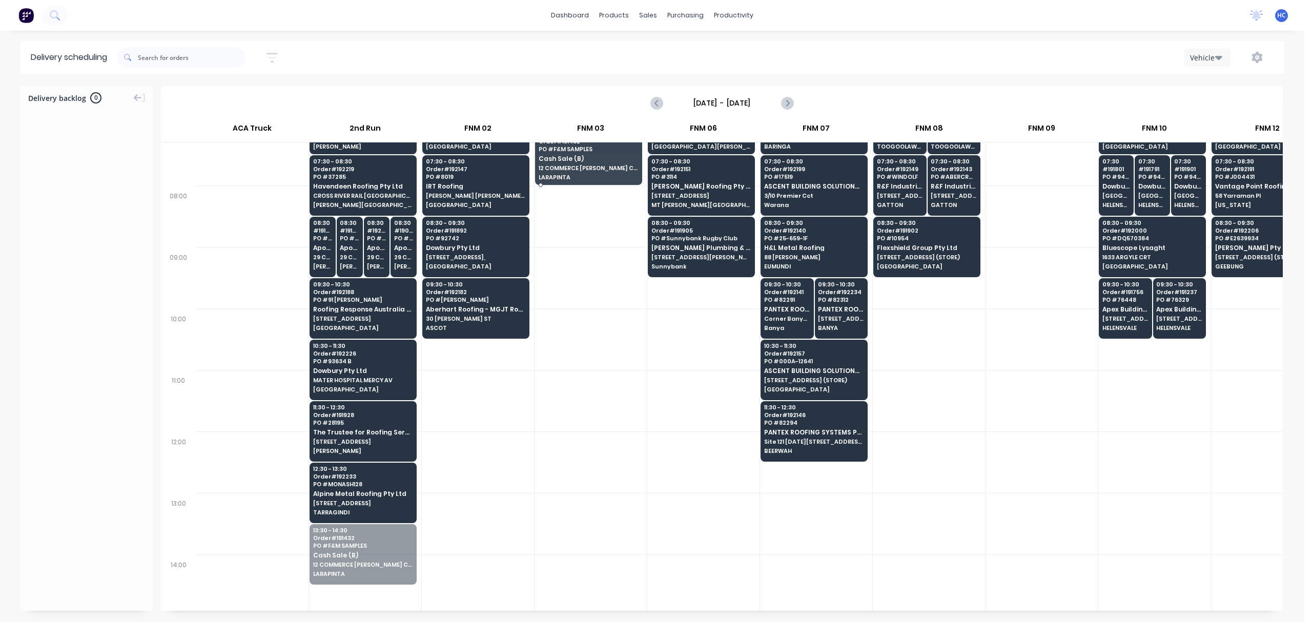
scroll to position [79, 0]
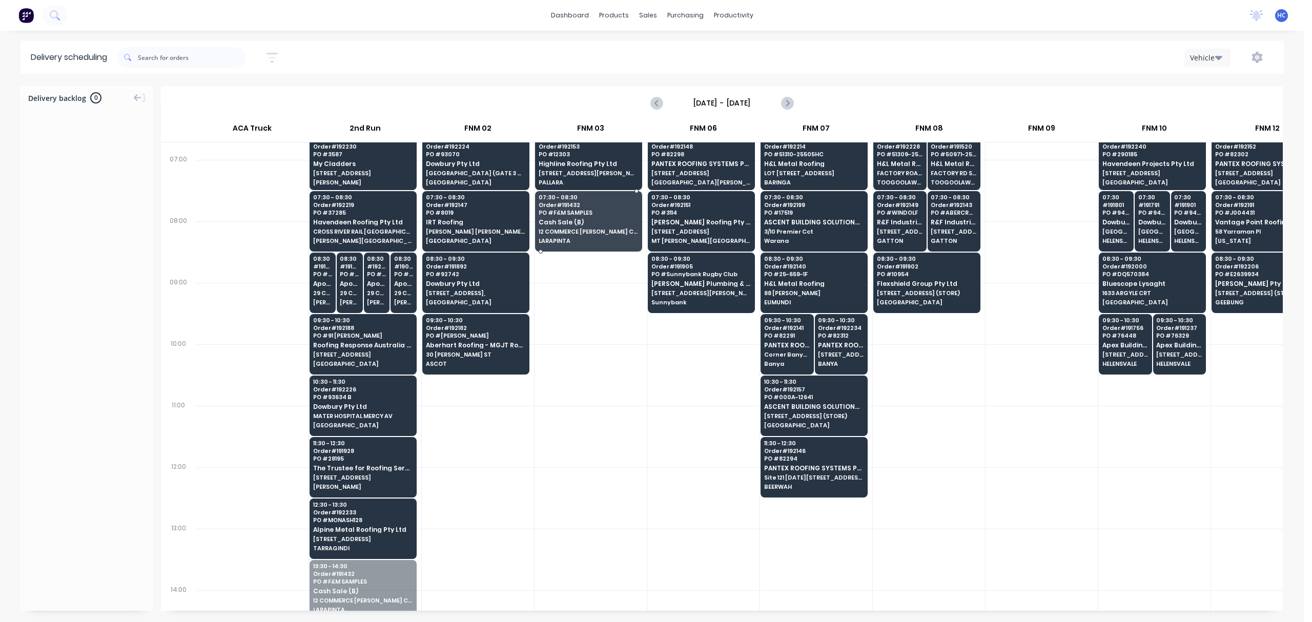
drag, startPoint x: 369, startPoint y: 523, endPoint x: 577, endPoint y: 200, distance: 384.6
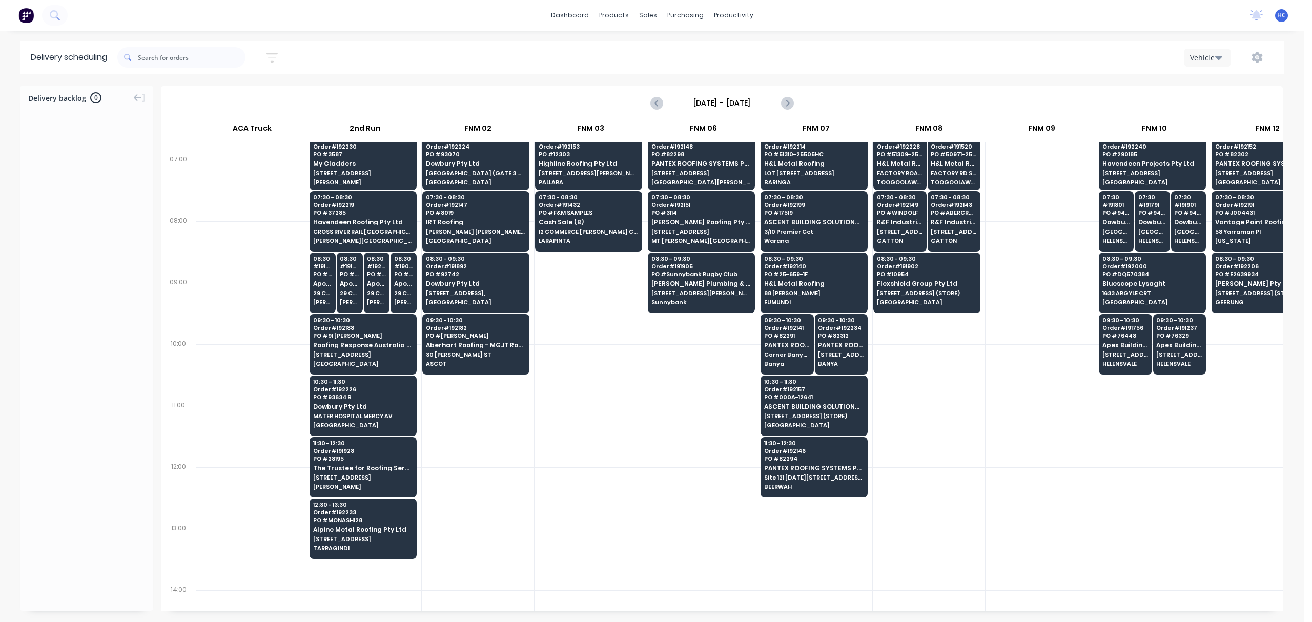
click at [602, 393] on div at bounding box center [591, 375] width 112 height 62
click at [1048, 271] on div at bounding box center [1042, 252] width 112 height 62
click at [1254, 49] on button "button" at bounding box center [1257, 57] width 33 height 18
click at [1205, 92] on button "Run Sheet" at bounding box center [1225, 84] width 97 height 21
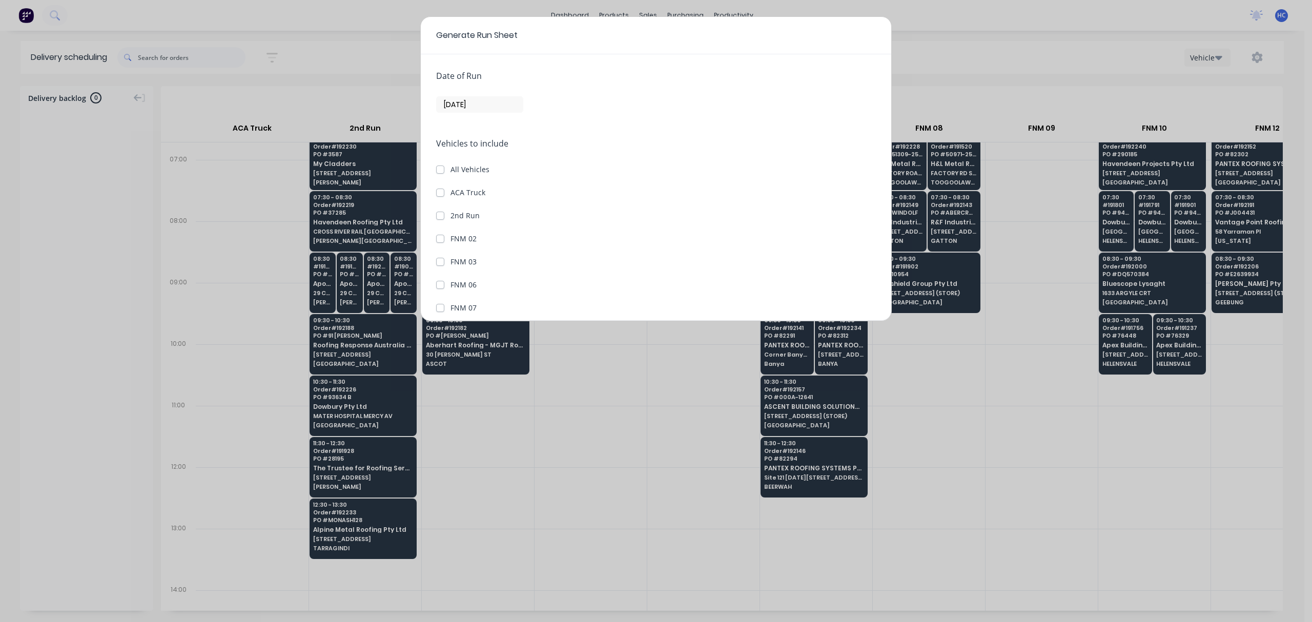
click at [459, 100] on input "[DATE]" at bounding box center [480, 104] width 86 height 15
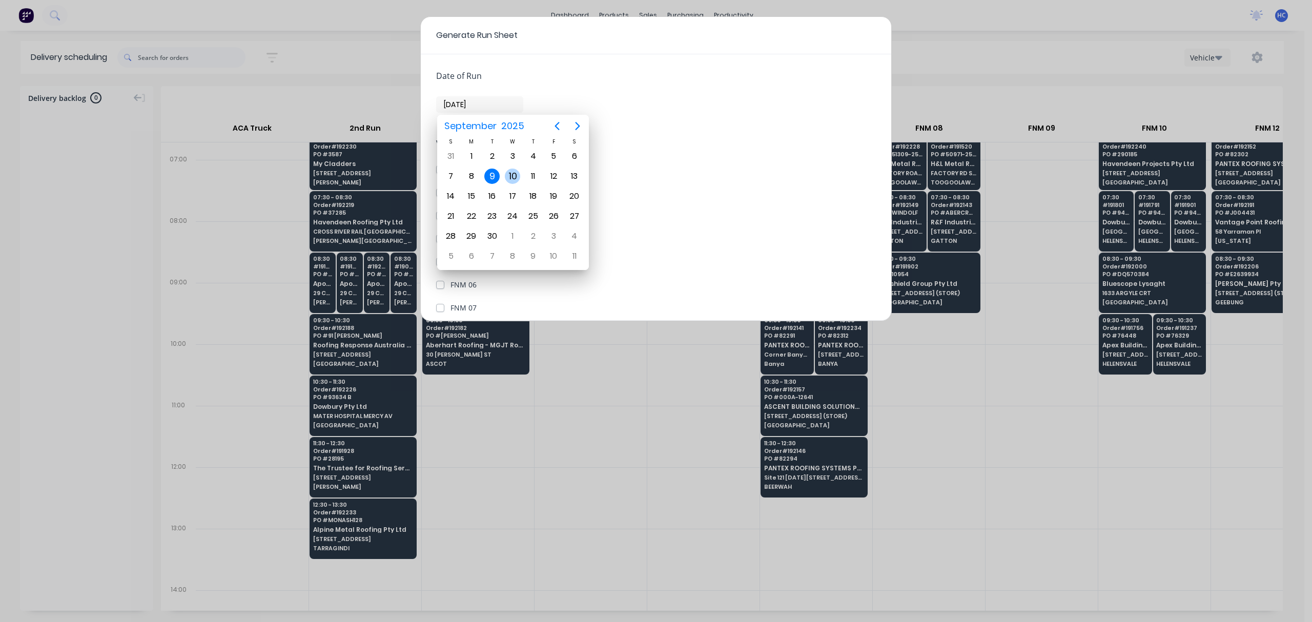
click at [518, 168] on div "10" at bounding box center [512, 176] width 21 height 19
type input "[DATE]"
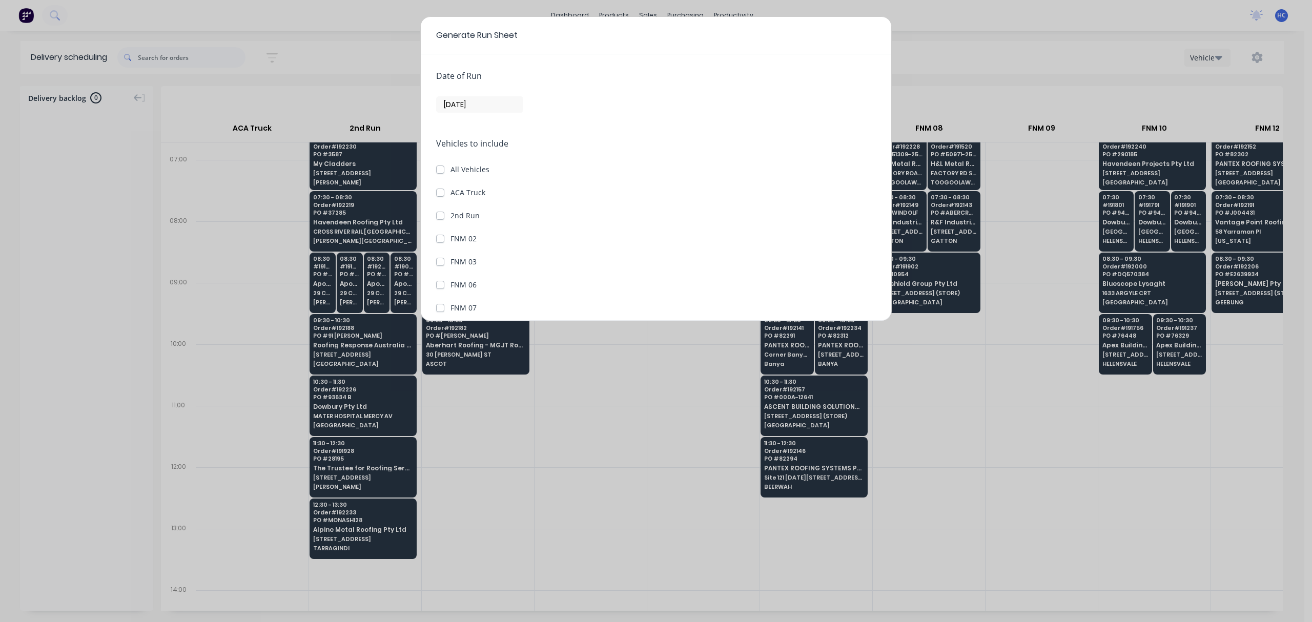
click at [445, 165] on div "All Vehicles" at bounding box center [656, 169] width 440 height 11
click at [451, 171] on label "All Vehicles" at bounding box center [470, 169] width 39 height 11
click at [437, 171] on input "All Vehicles" at bounding box center [440, 169] width 8 height 10
checkbox input "true"
checkbox Truck "true"
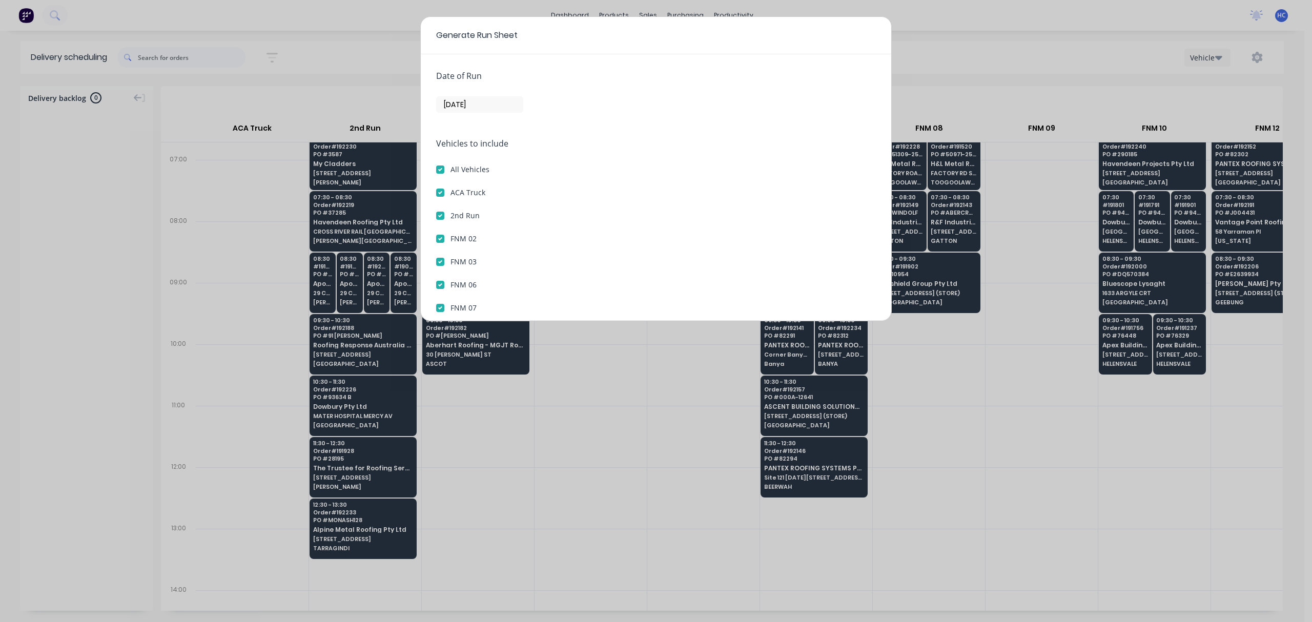
checkbox Run "true"
checkbox 02 "true"
checkbox 03 "true"
checkbox 06 "true"
checkbox 07 "true"
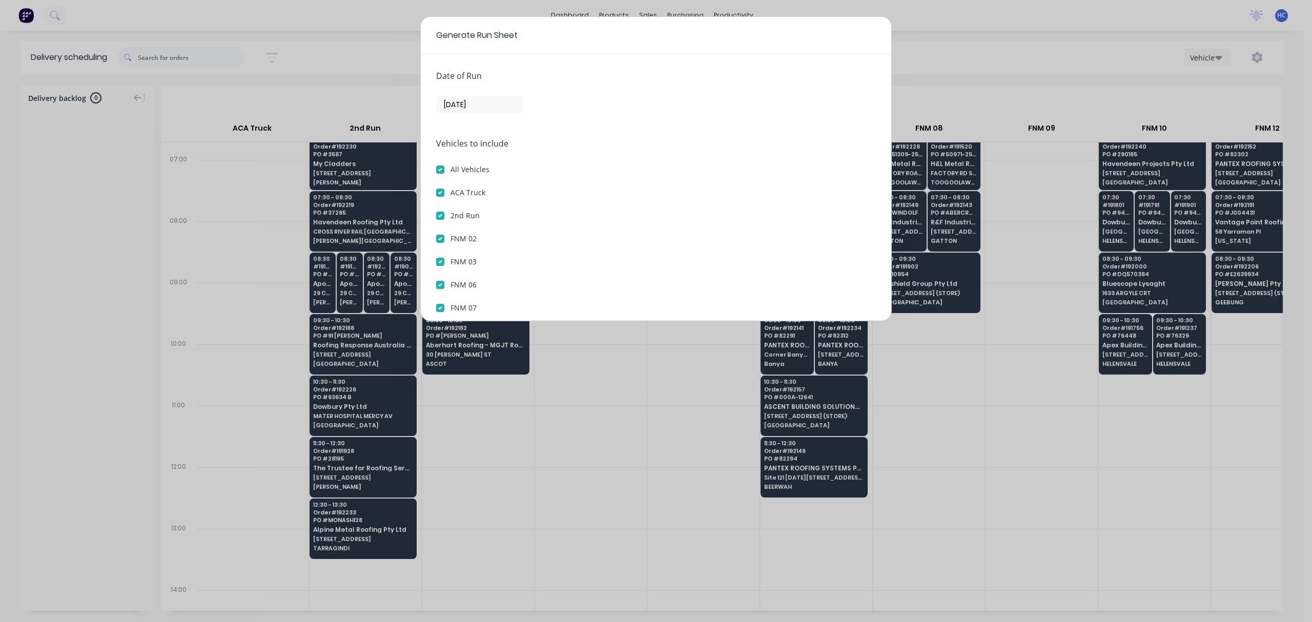
checkbox 08 "true"
checkbox 09 "true"
checkbox 10 "true"
checkbox 12 "true"
checkbox 13 "true"
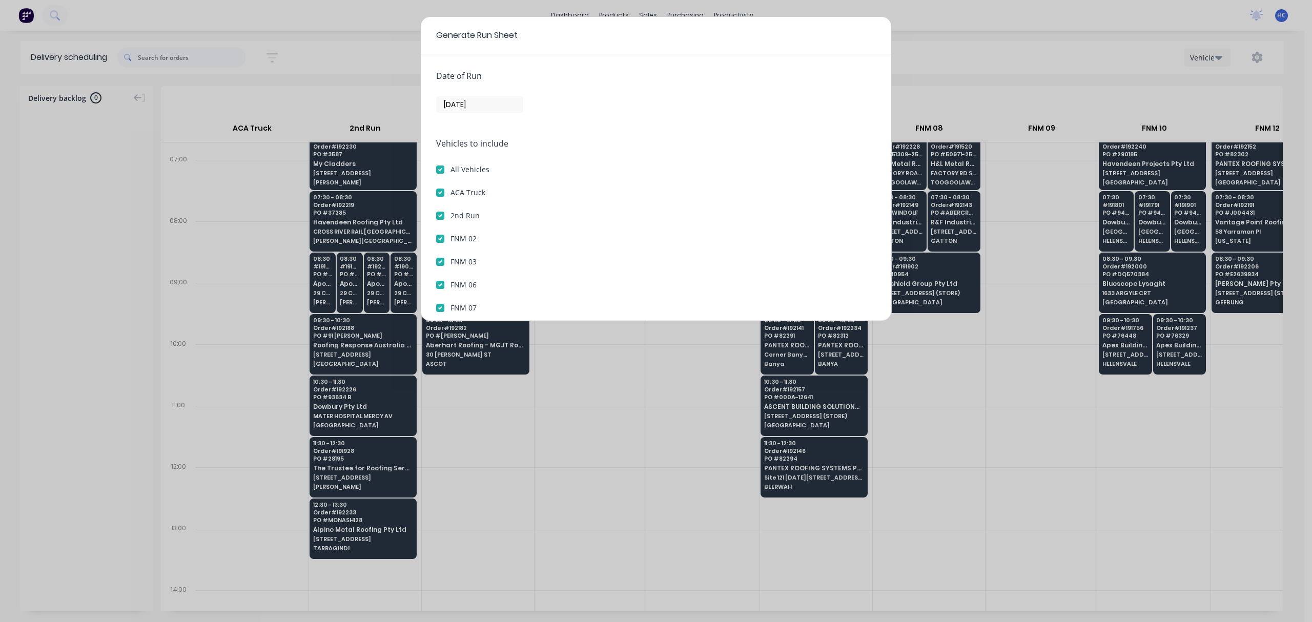
checkbox 14 "true"
checkbox 15 "true"
checkbox 16 "true"
checkbox 17 "true"
checkbox 18 "true"
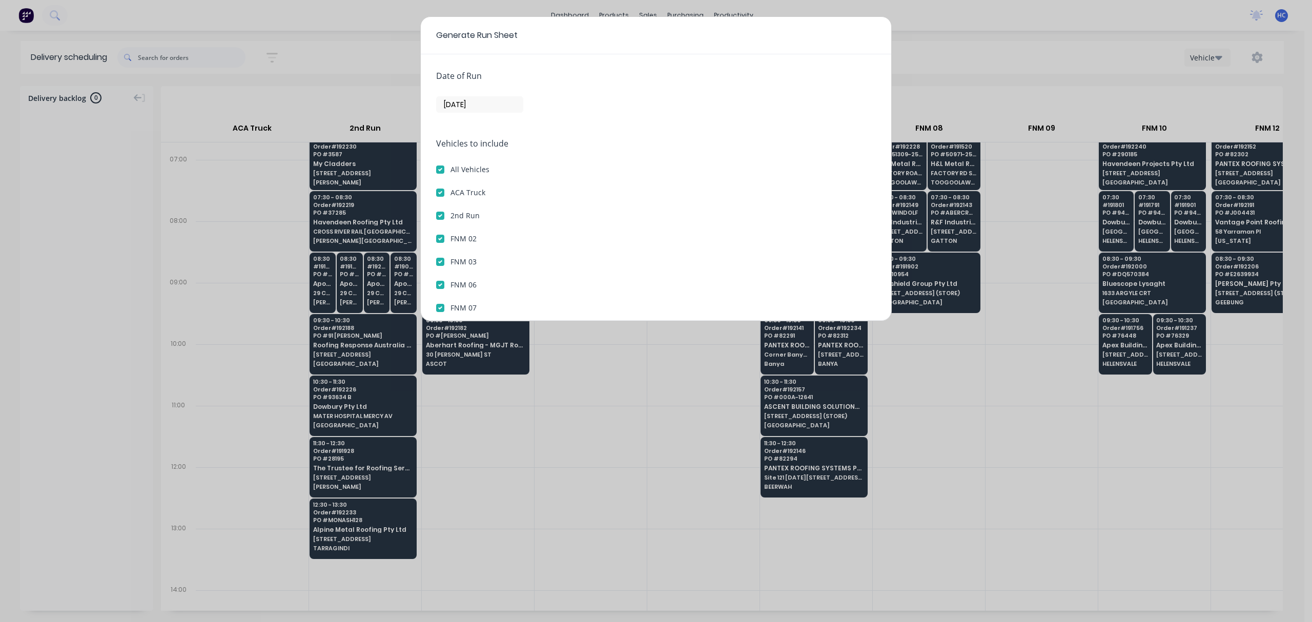
checkbox 19 "true"
checkbox 20 "true"
checkbox 21 "true"
click at [435, 192] on div "Date of Run 10/09/25 Vehicles to include All Vehicles ACA Truck 2nd Run FNM 02 …" at bounding box center [656, 187] width 471 height 267
click at [451, 197] on label "ACA Truck" at bounding box center [468, 192] width 35 height 11
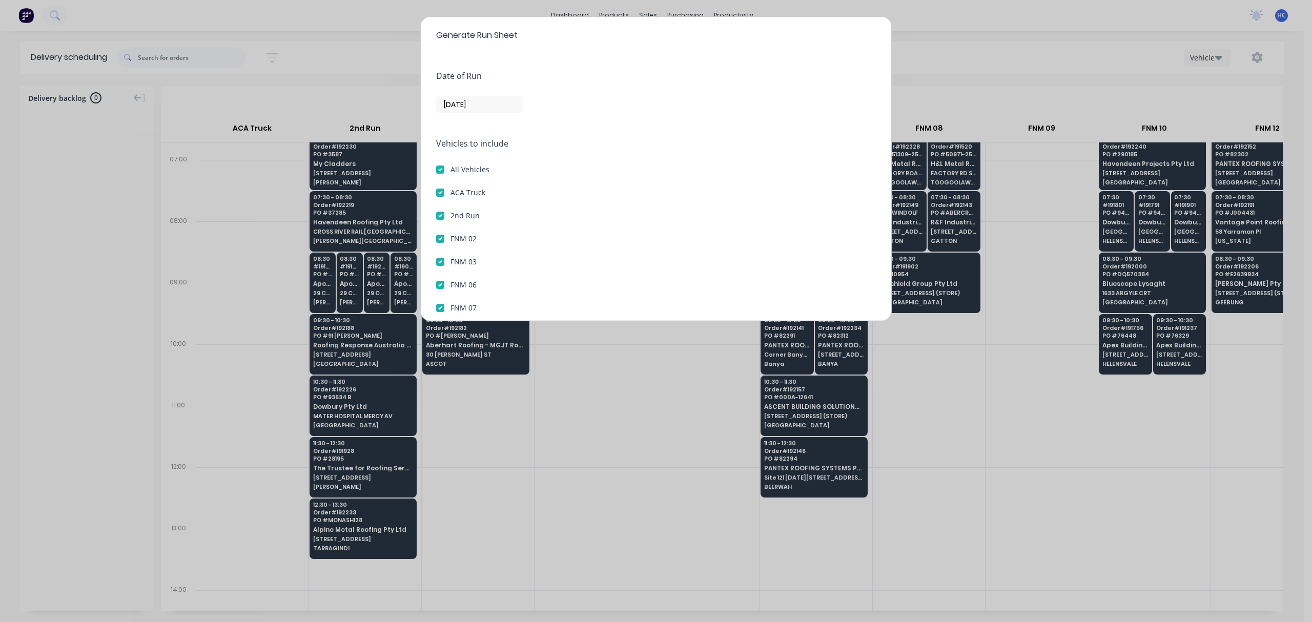
click at [440, 197] on Truck "ACA Truck" at bounding box center [440, 192] width 8 height 10
checkbox Truck "false"
checkbox input "false"
click at [451, 216] on label "2nd Run" at bounding box center [465, 215] width 29 height 11
click at [441, 216] on Run "2nd Run" at bounding box center [440, 215] width 8 height 10
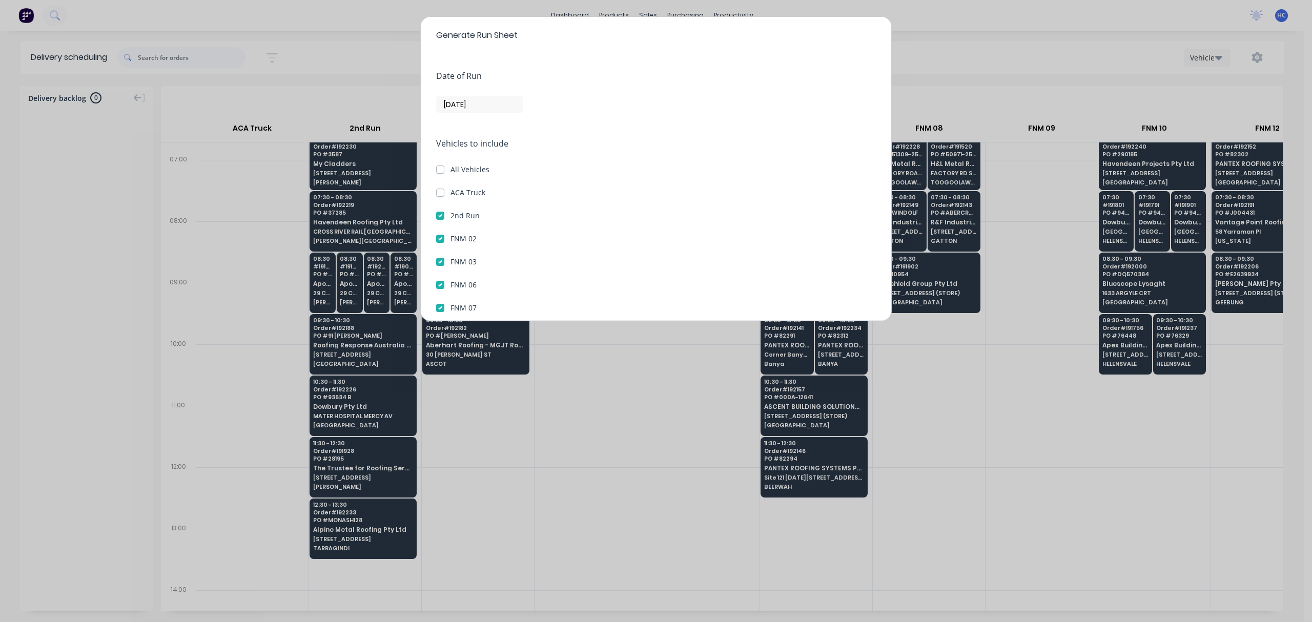
checkbox Run "false"
click at [475, 293] on button "Generate run sheet" at bounding box center [474, 297] width 77 height 16
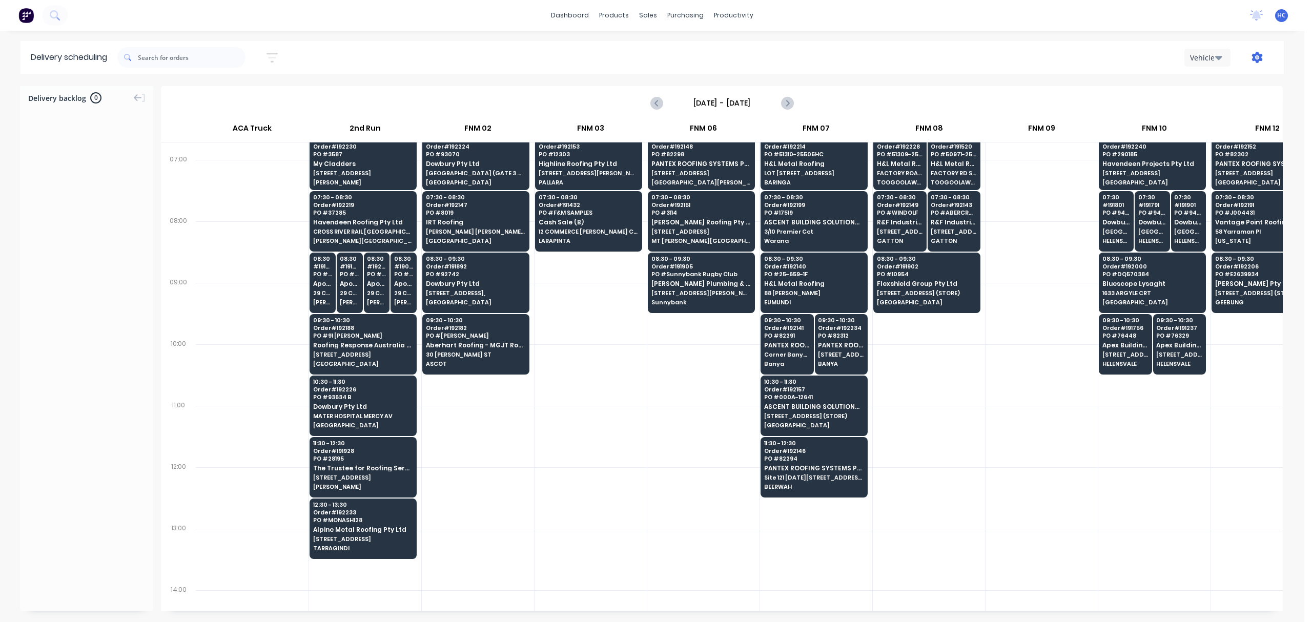
click at [1252, 59] on icon "button" at bounding box center [1257, 57] width 11 height 11
click at [1214, 92] on button "Run Sheet" at bounding box center [1225, 84] width 97 height 21
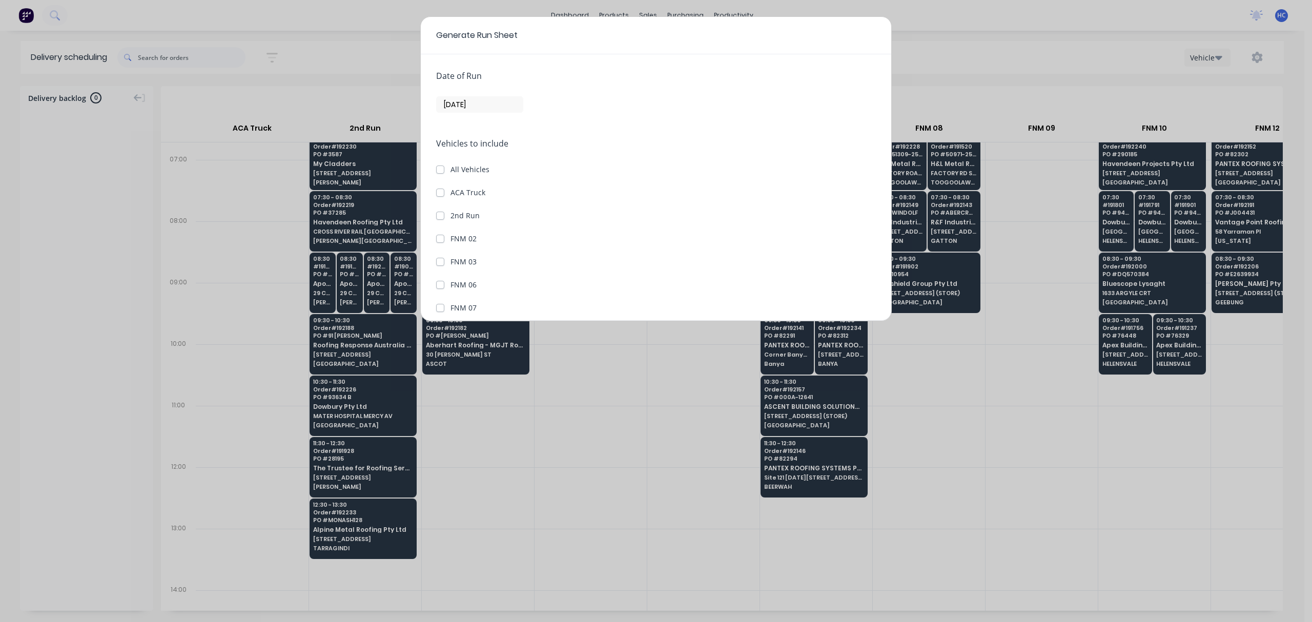
click at [456, 104] on input "[DATE]" at bounding box center [480, 104] width 86 height 15
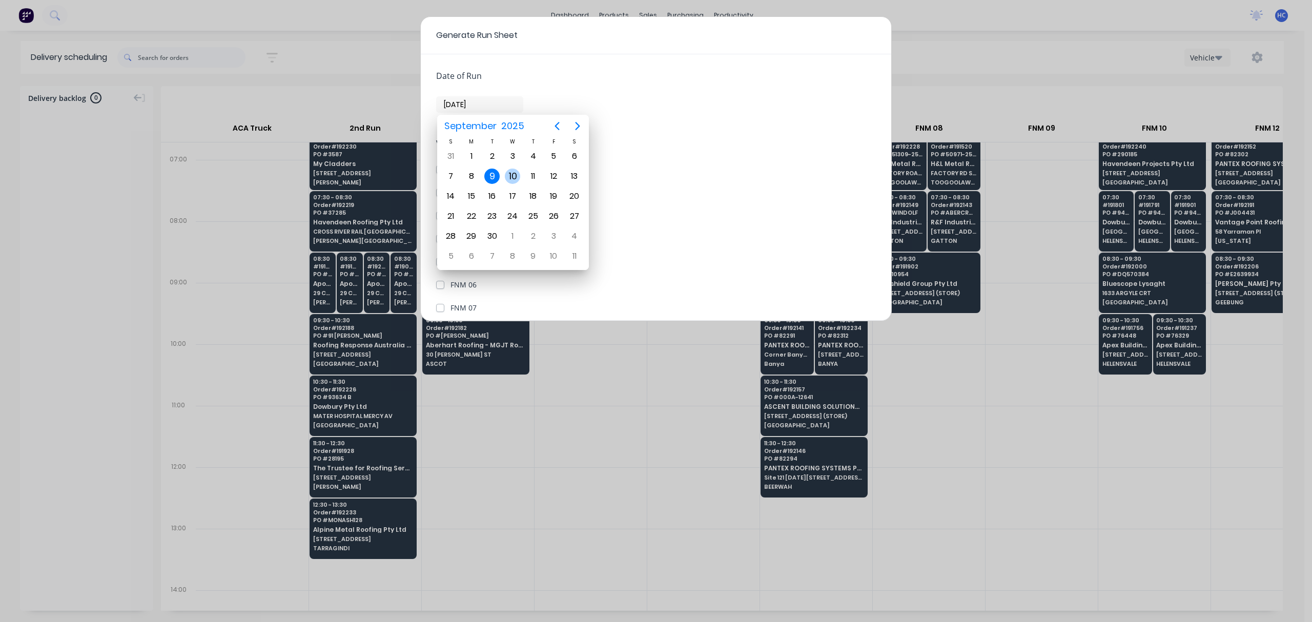
click at [515, 173] on div "10" at bounding box center [512, 176] width 15 height 15
type input "[DATE]"
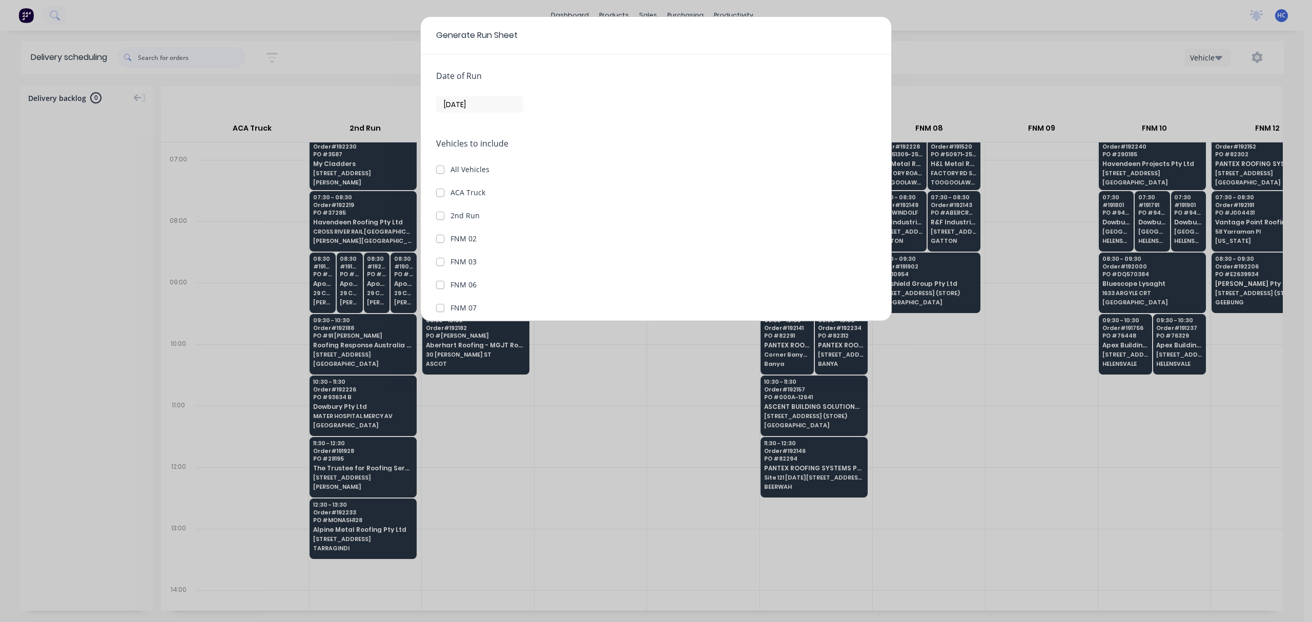
click at [451, 191] on label "ACA Truck" at bounding box center [468, 192] width 35 height 11
click at [442, 191] on Truck "ACA Truck" at bounding box center [440, 192] width 8 height 10
checkbox Truck "true"
click at [451, 218] on label "2nd Run" at bounding box center [465, 215] width 29 height 11
click at [443, 218] on Run "2nd Run" at bounding box center [440, 215] width 8 height 10
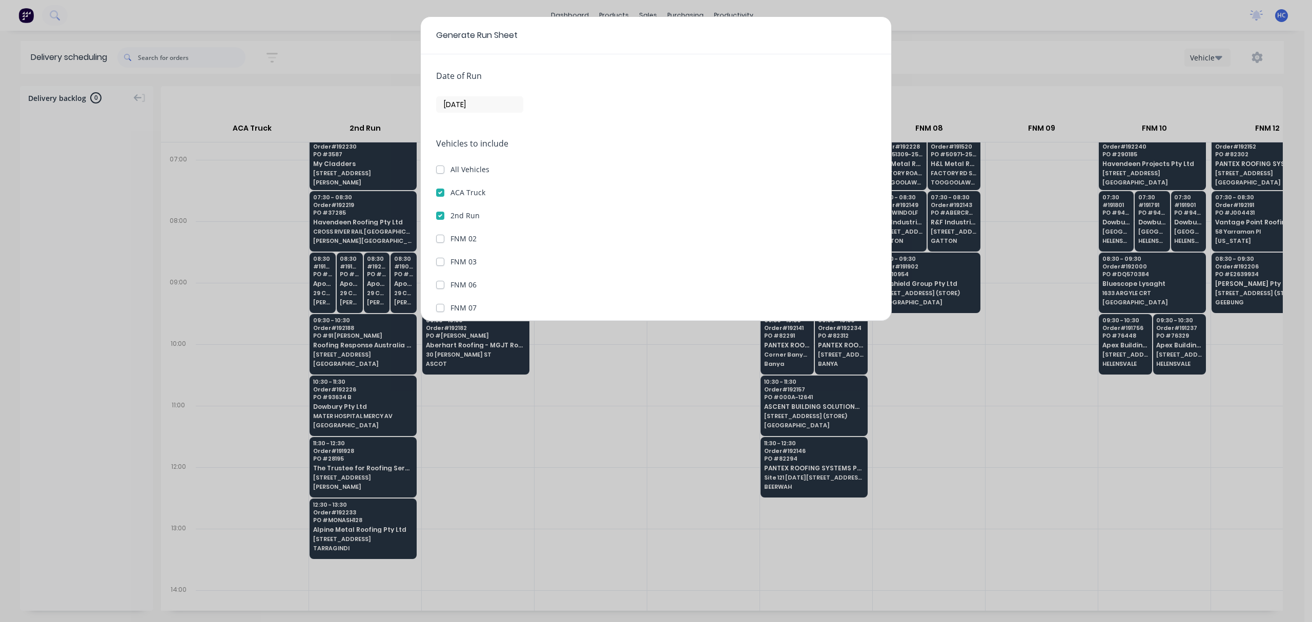
checkbox Run "true"
click at [465, 296] on button "Generate run sheet" at bounding box center [474, 297] width 77 height 16
